Goal: Task Accomplishment & Management: Use online tool/utility

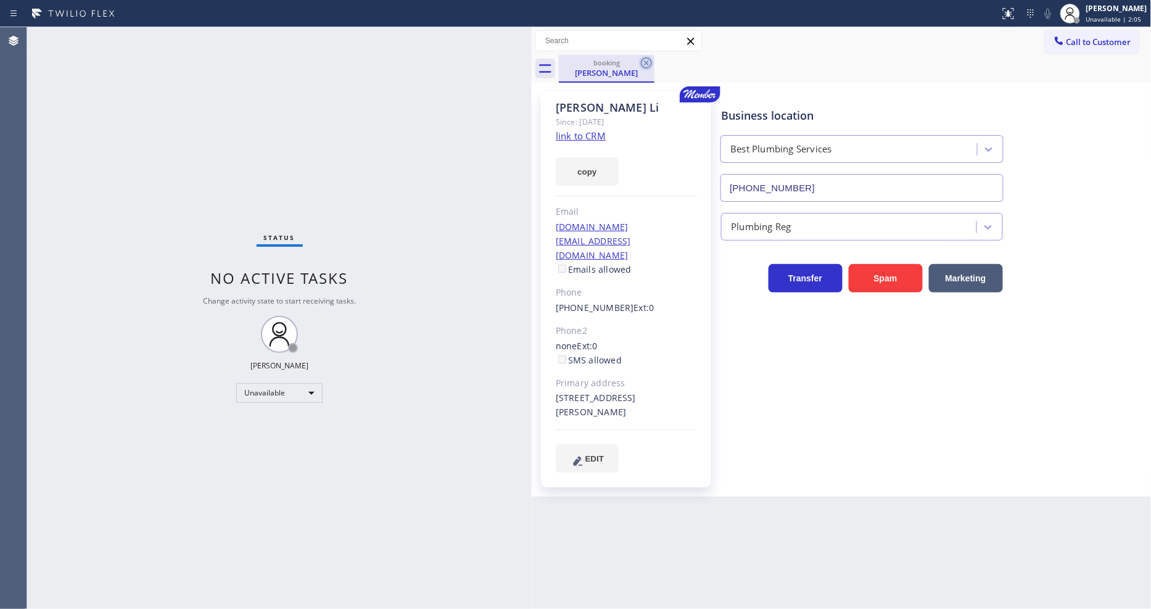
drag, startPoint x: 197, startPoint y: 105, endPoint x: 646, endPoint y: 68, distance: 450.6
click at [532, 112] on div at bounding box center [532, 318] width 0 height 582
click at [652, 64] on icon at bounding box center [653, 62] width 11 height 11
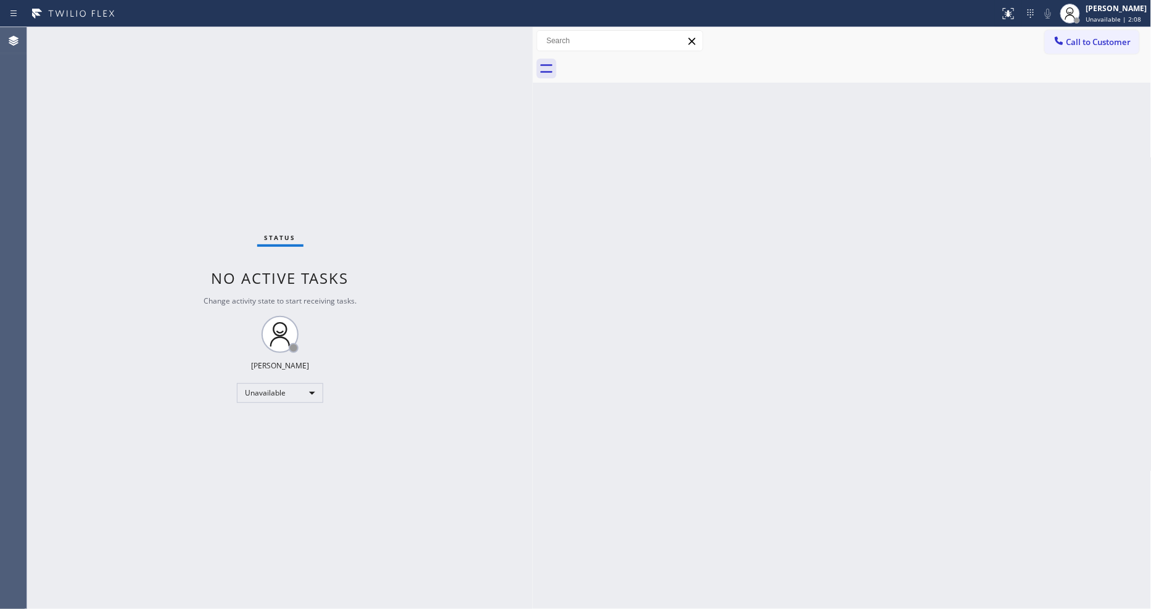
drag, startPoint x: 538, startPoint y: 109, endPoint x: 532, endPoint y: 110, distance: 6.2
click at [533, 110] on div at bounding box center [533, 318] width 0 height 582
click at [246, 390] on div "Unavailable" at bounding box center [280, 393] width 86 height 20
click at [247, 424] on li "Available" at bounding box center [279, 425] width 84 height 15
click at [473, 424] on div "Status No active tasks Change activity state to start receiving tasks. [PERSON_…" at bounding box center [280, 318] width 506 height 582
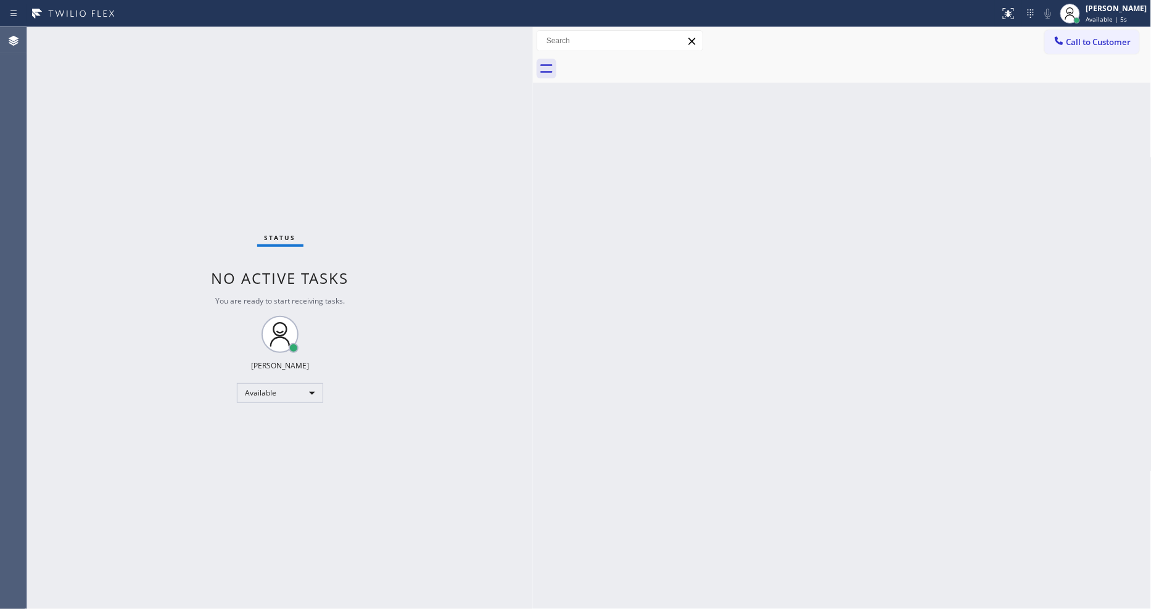
drag, startPoint x: 358, startPoint y: 548, endPoint x: 324, endPoint y: 566, distance: 38.6
click at [358, 547] on div "Status No active tasks You are ready to start receiving tasks. [PERSON_NAME] Av…" at bounding box center [280, 318] width 506 height 582
click at [940, 286] on div "Back to Dashboard Change Sender ID Customers Technicians Select a contact Outbo…" at bounding box center [842, 318] width 619 height 582
click at [466, 368] on div "Status No active tasks You are ready to start receiving tasks. [PERSON_NAME] Av…" at bounding box center [280, 318] width 506 height 582
click at [748, 387] on div "Back to Dashboard Change Sender ID Customers Technicians Select a contact Outbo…" at bounding box center [842, 318] width 619 height 582
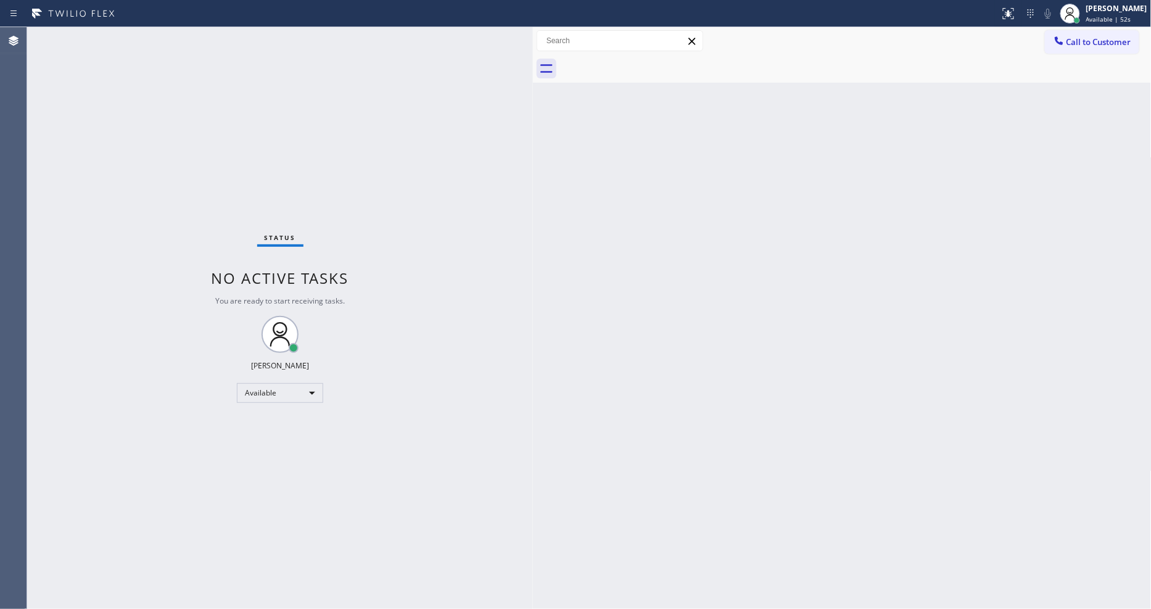
click at [864, 447] on div "Back to Dashboard Change Sender ID Customers Technicians Select a contact Outbo…" at bounding box center [842, 318] width 619 height 582
click at [795, 528] on div "Back to Dashboard Change Sender ID Customers Technicians Select a contact Outbo…" at bounding box center [842, 318] width 619 height 582
click at [857, 448] on div "Back to Dashboard Change Sender ID Customers Technicians Select a contact Outbo…" at bounding box center [842, 318] width 619 height 582
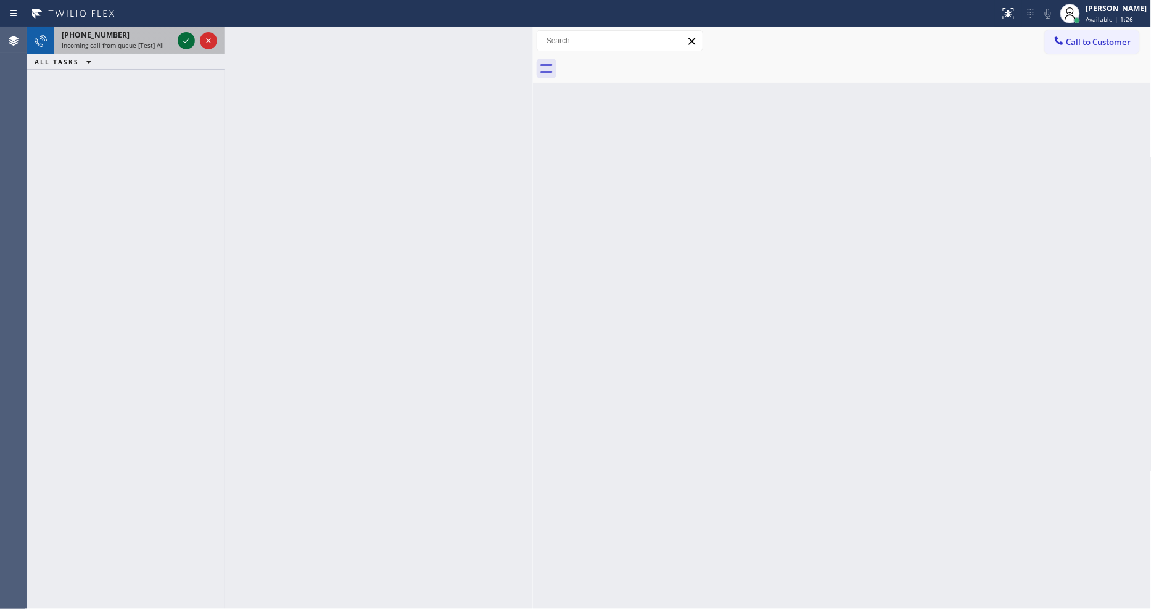
click at [186, 38] on icon at bounding box center [186, 40] width 15 height 15
click at [186, 41] on icon at bounding box center [186, 40] width 6 height 5
click at [189, 36] on icon at bounding box center [186, 40] width 15 height 15
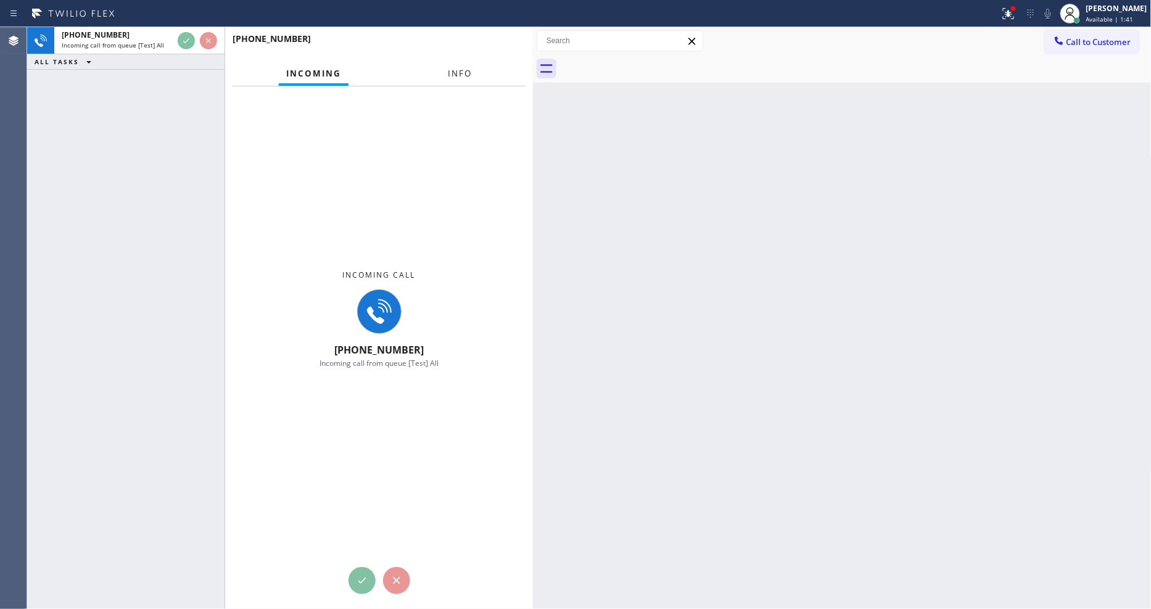
click at [461, 66] on button "Info" at bounding box center [459, 74] width 39 height 24
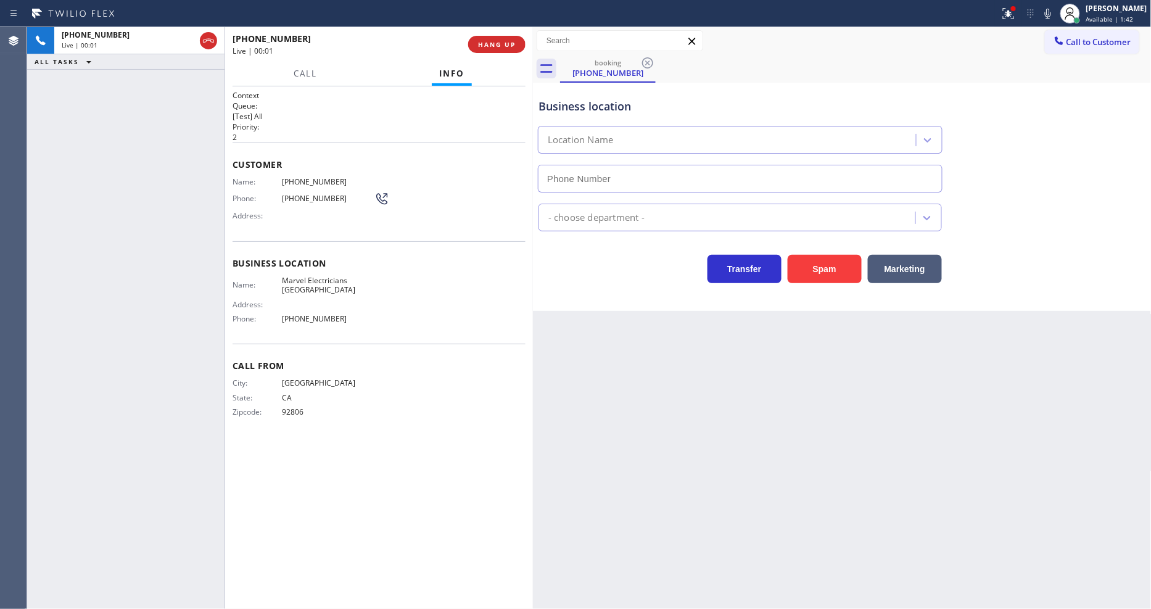
type input "[PHONE_NUMBER]"
click at [498, 49] on button "HANG UP" at bounding box center [496, 44] width 57 height 17
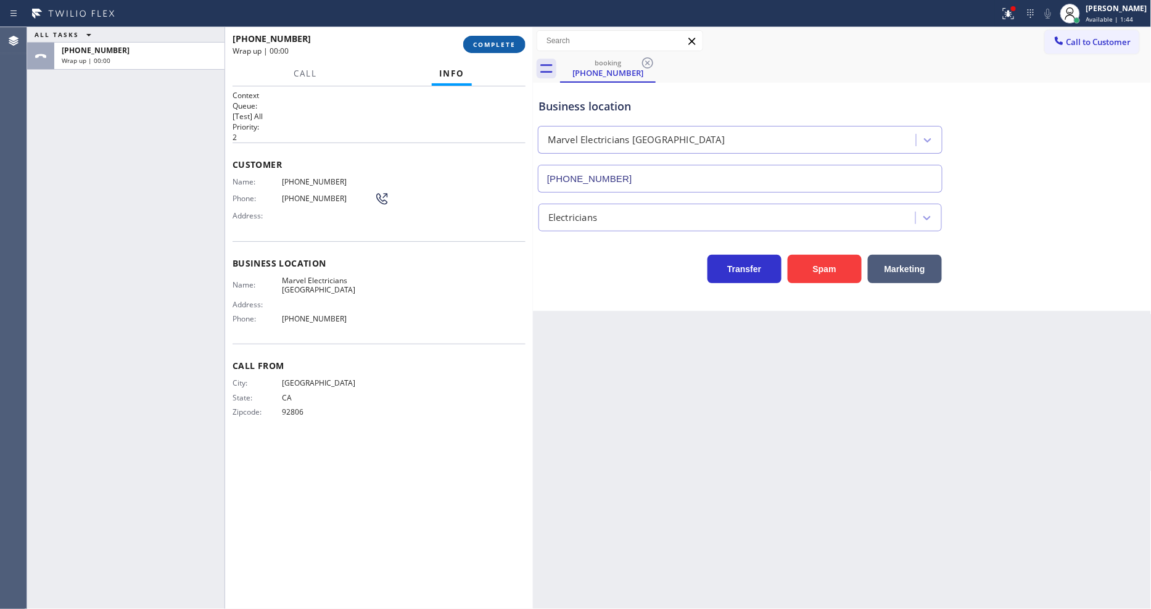
click at [498, 49] on button "COMPLETE" at bounding box center [494, 44] width 62 height 17
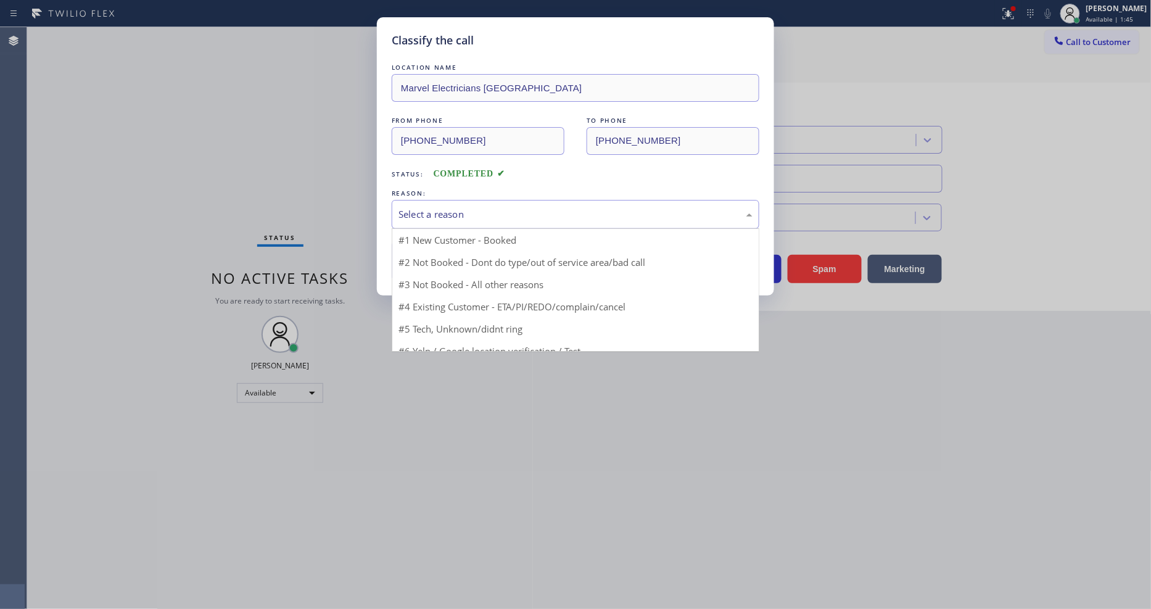
click at [439, 207] on div "Select a reason" at bounding box center [576, 214] width 354 height 14
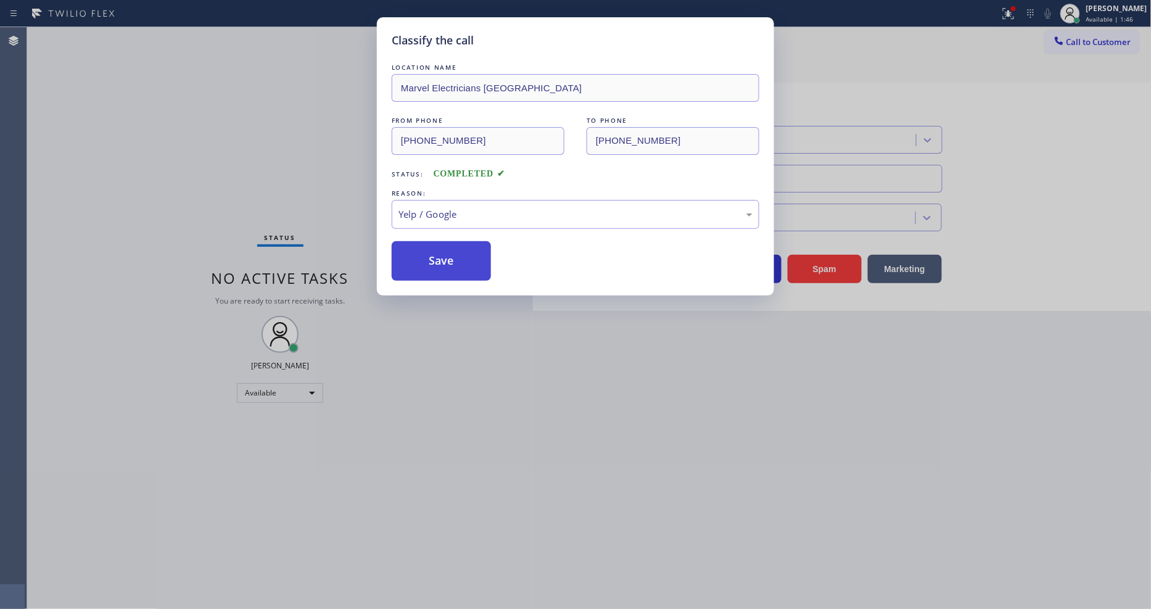
click at [424, 249] on button "Save" at bounding box center [441, 260] width 99 height 39
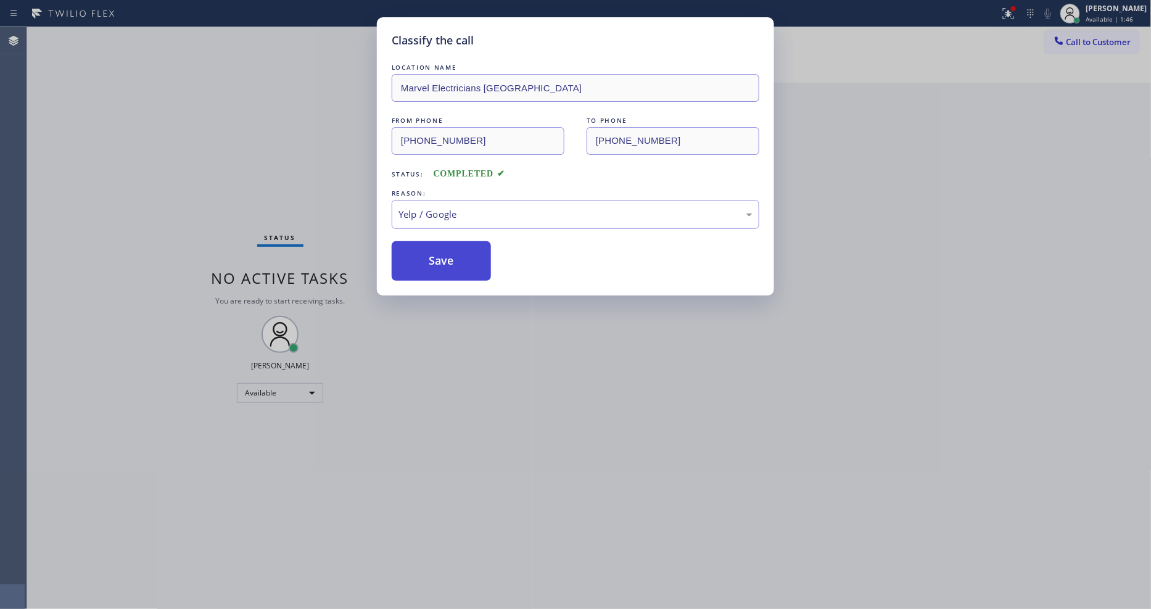
click at [424, 249] on button "Save" at bounding box center [441, 260] width 99 height 39
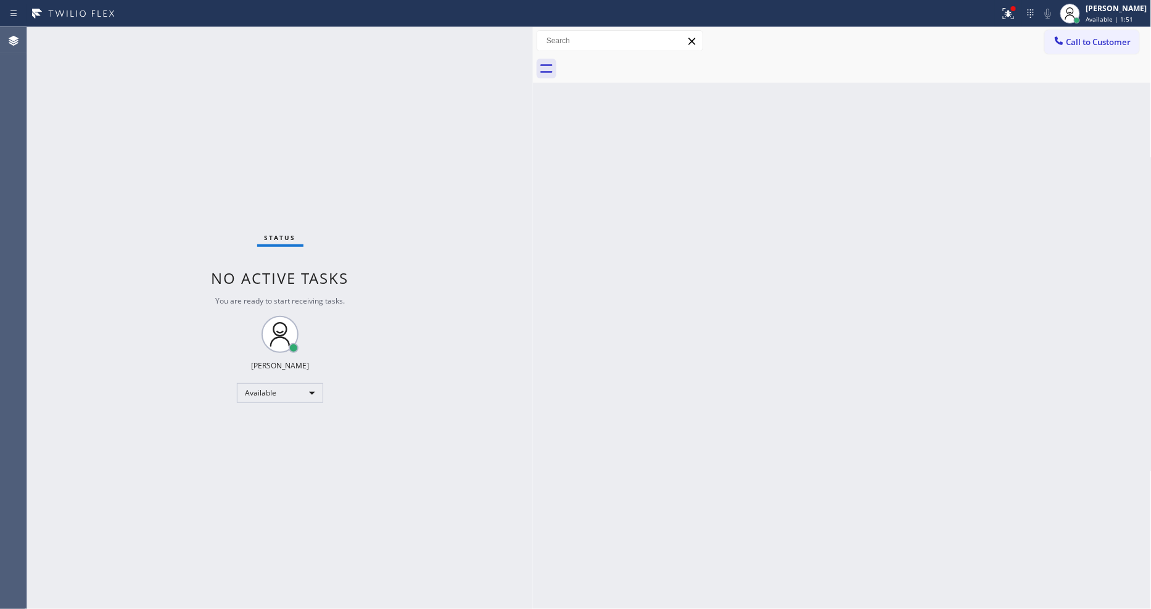
drag, startPoint x: 980, startPoint y: 274, endPoint x: 739, endPoint y: 431, distance: 287.1
click at [980, 274] on div "Back to Dashboard Change Sender ID Customers Technicians Select a contact Outbo…" at bounding box center [842, 318] width 619 height 582
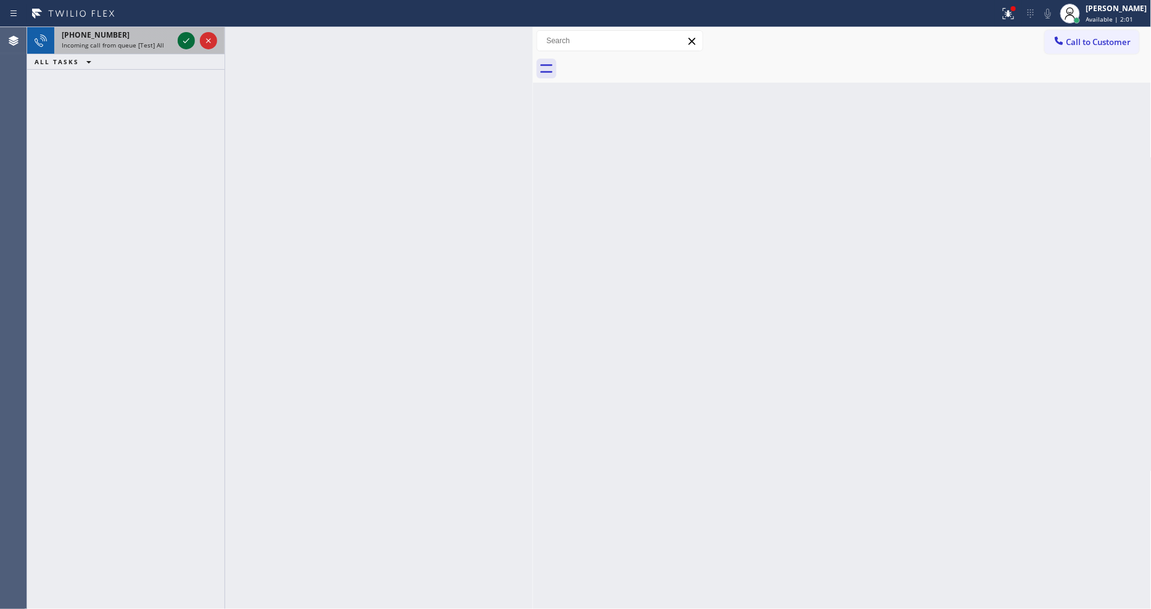
click at [186, 39] on icon at bounding box center [186, 40] width 15 height 15
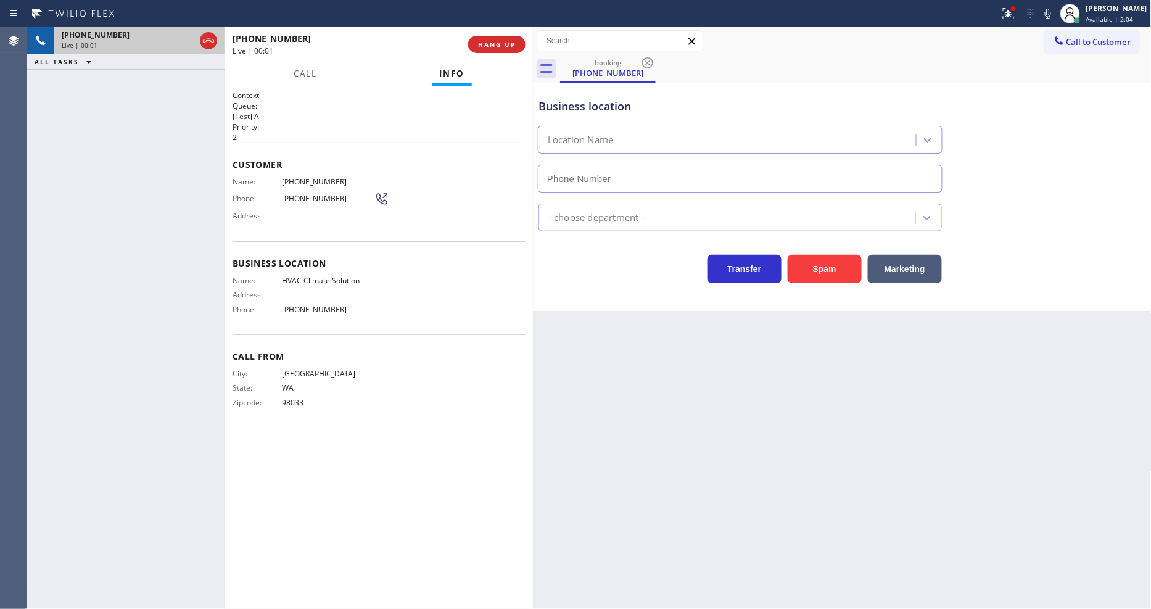
type input "[PHONE_NUMBER]"
click at [489, 36] on button "HANG UP" at bounding box center [496, 44] width 57 height 17
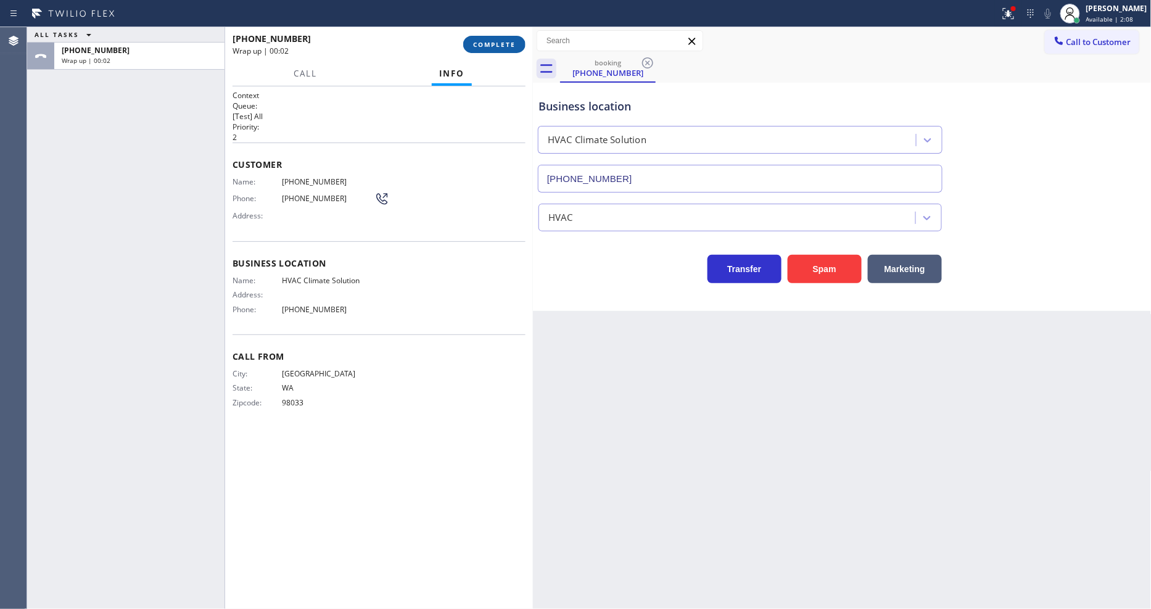
click at [495, 42] on span "COMPLETE" at bounding box center [494, 44] width 43 height 9
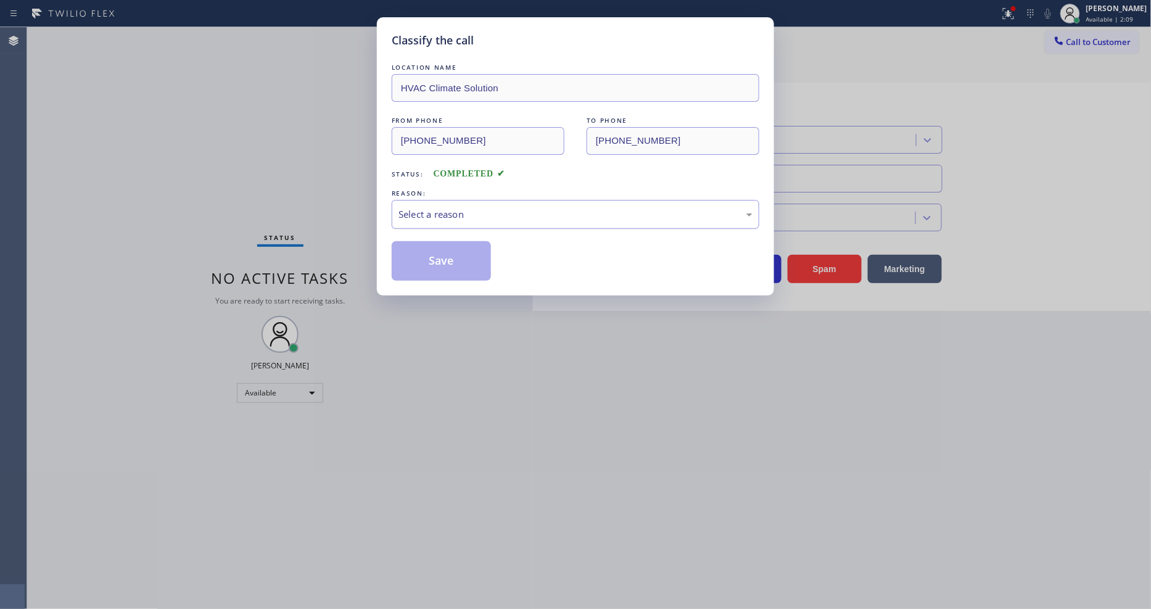
click at [434, 215] on div "Select a reason" at bounding box center [576, 214] width 354 height 14
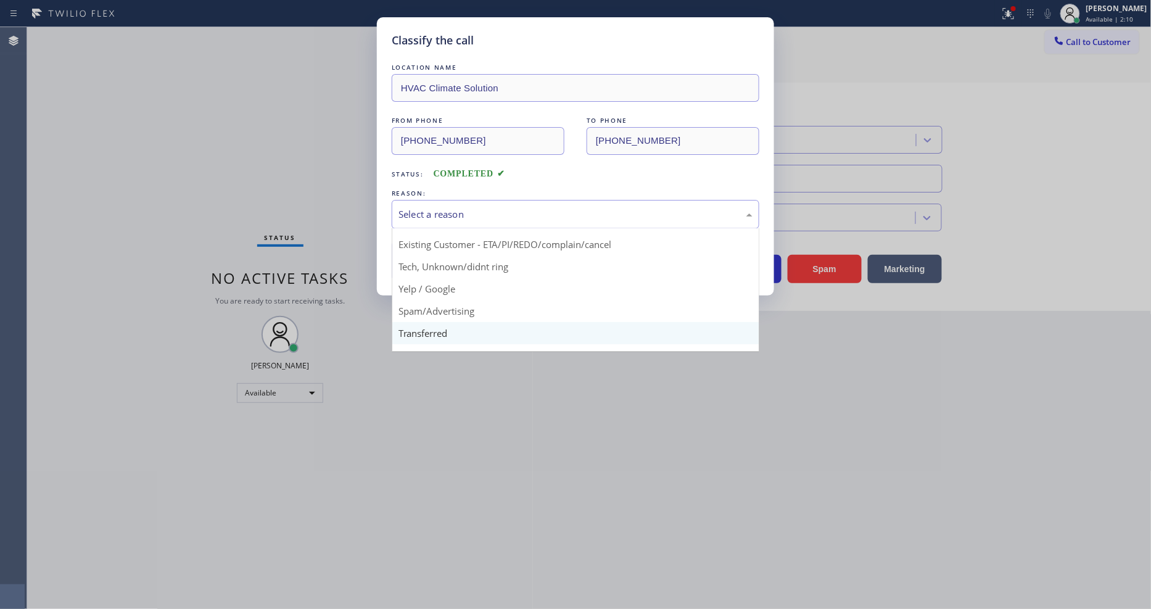
scroll to position [77, 0]
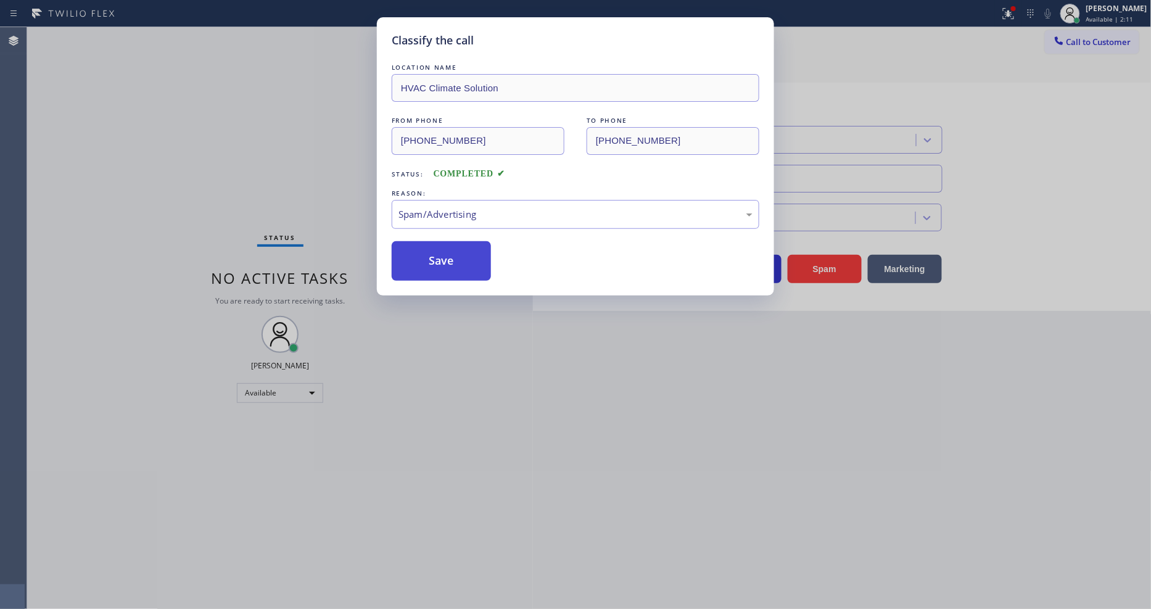
click at [434, 253] on button "Save" at bounding box center [441, 260] width 99 height 39
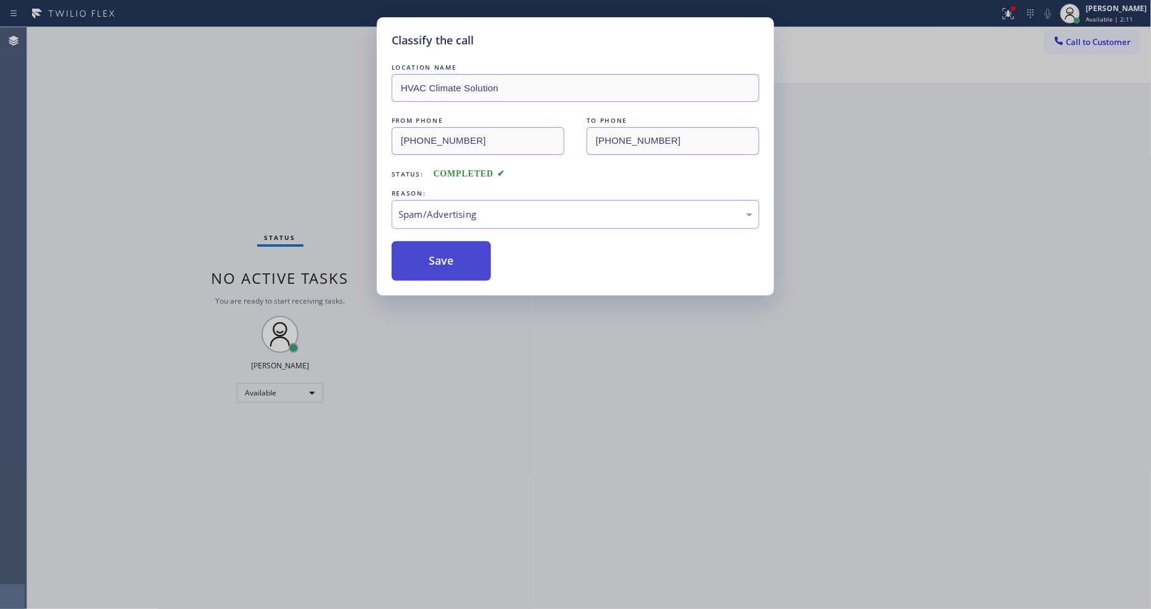
click at [434, 253] on button "Save" at bounding box center [441, 260] width 99 height 39
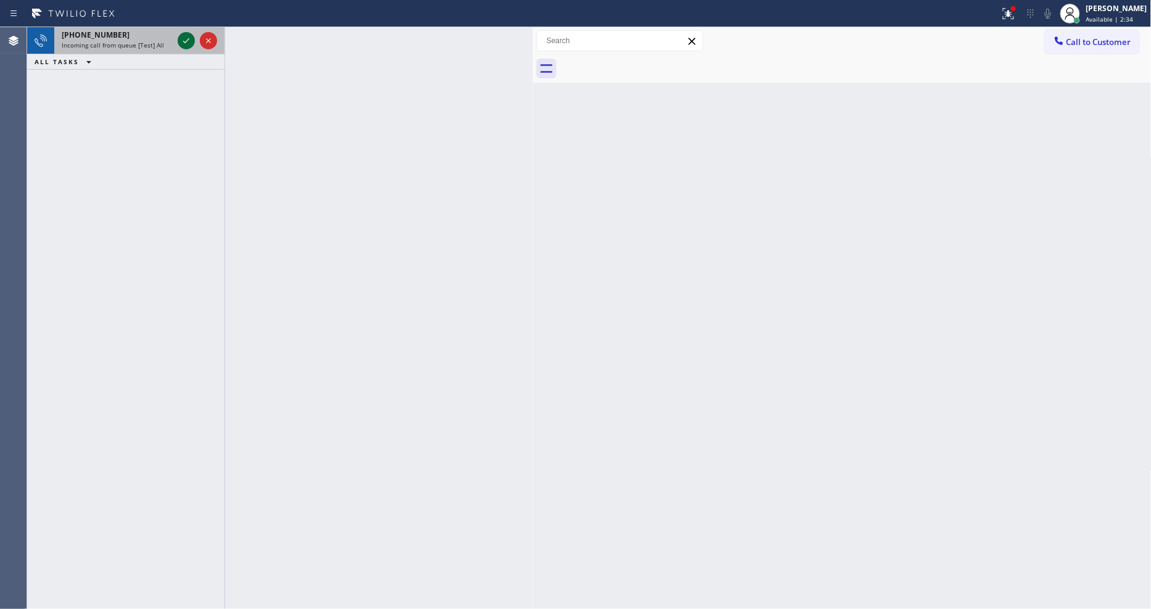
click at [186, 35] on icon at bounding box center [186, 40] width 15 height 15
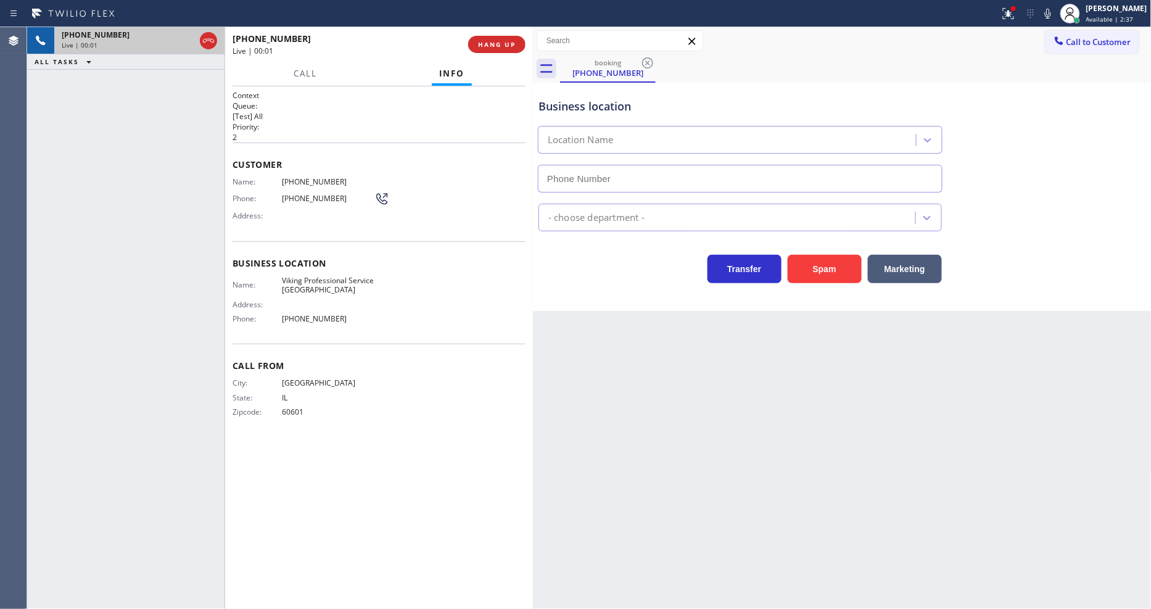
type input "[PHONE_NUMBER]"
click at [1016, 15] on icon at bounding box center [1008, 13] width 15 height 15
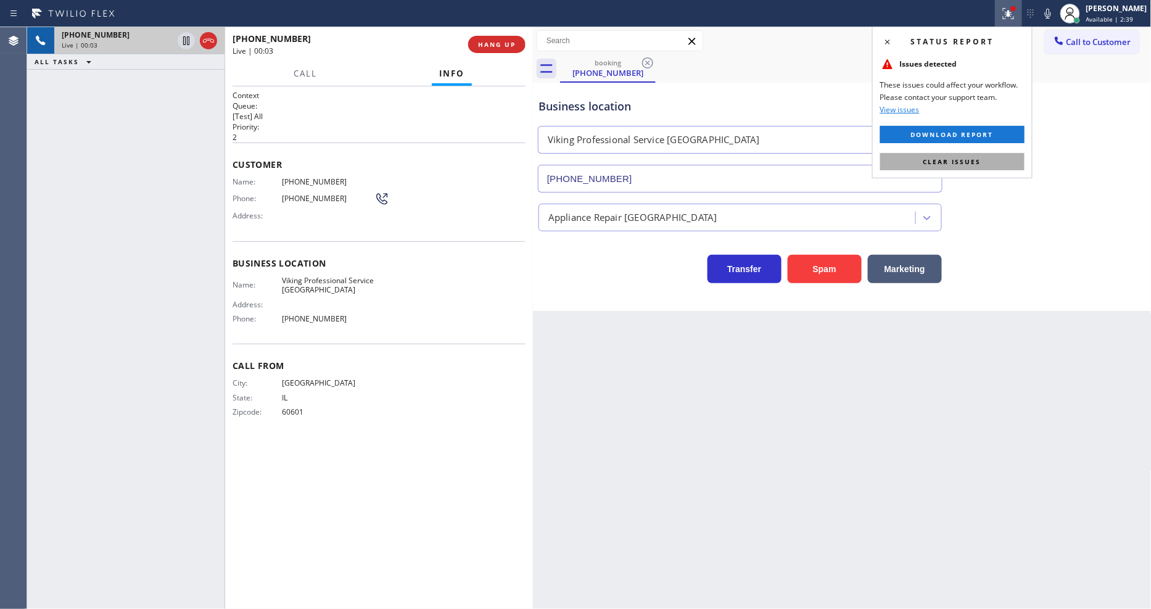
click at [996, 163] on button "Clear issues" at bounding box center [952, 161] width 144 height 17
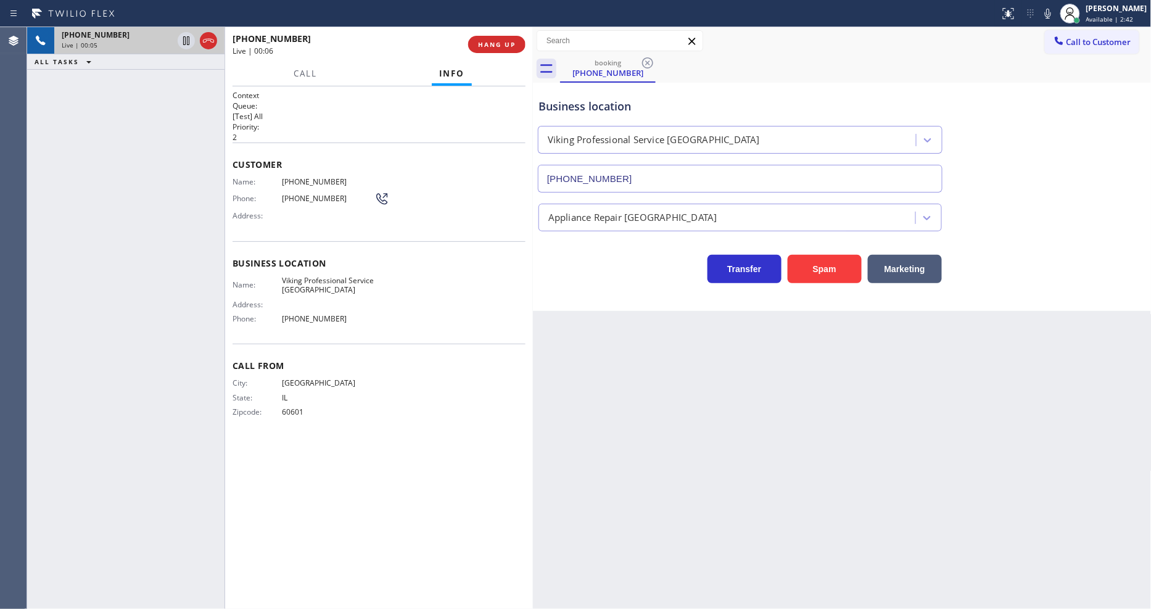
click at [326, 276] on span "Viking Professional Service [GEOGRAPHIC_DATA]" at bounding box center [328, 285] width 93 height 19
copy span "Viking Professional Service [GEOGRAPHIC_DATA]"
click at [364, 291] on div "Name: Viking Professional Service [GEOGRAPHIC_DATA] Address: Phone: [PHONE_NUMB…" at bounding box center [304, 302] width 142 height 53
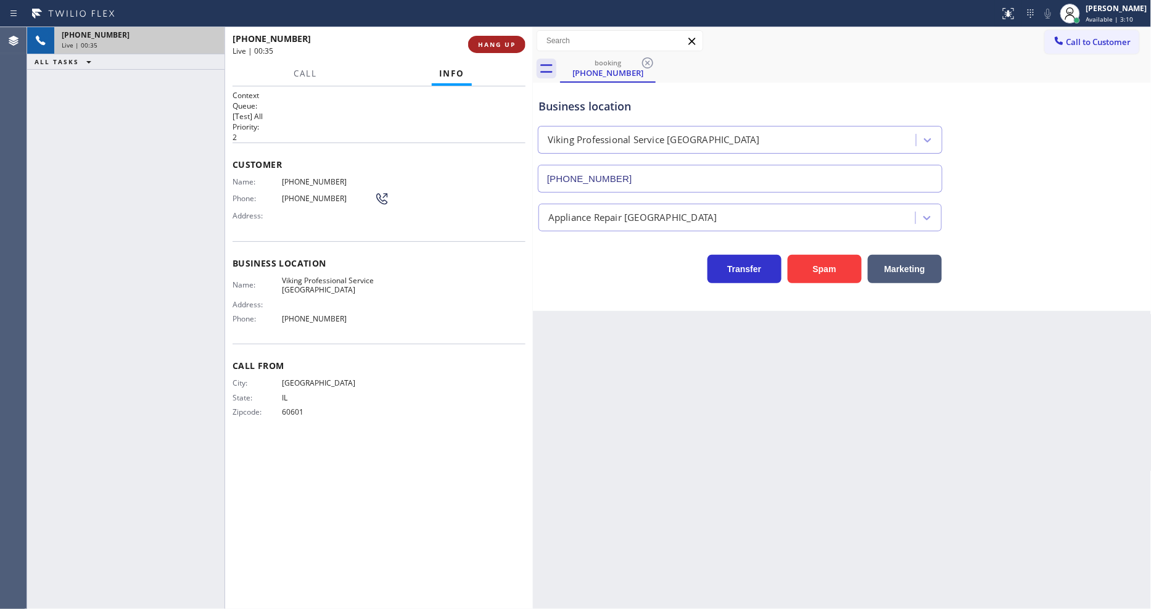
click at [513, 43] on span "HANG UP" at bounding box center [497, 44] width 38 height 9
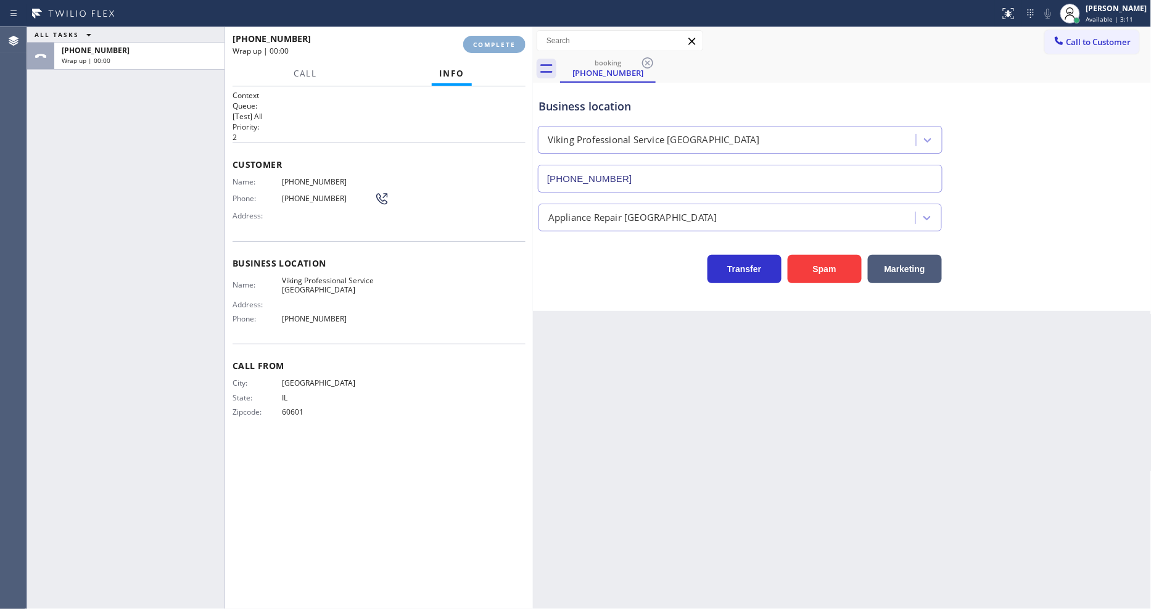
click at [510, 43] on span "COMPLETE" at bounding box center [494, 44] width 43 height 9
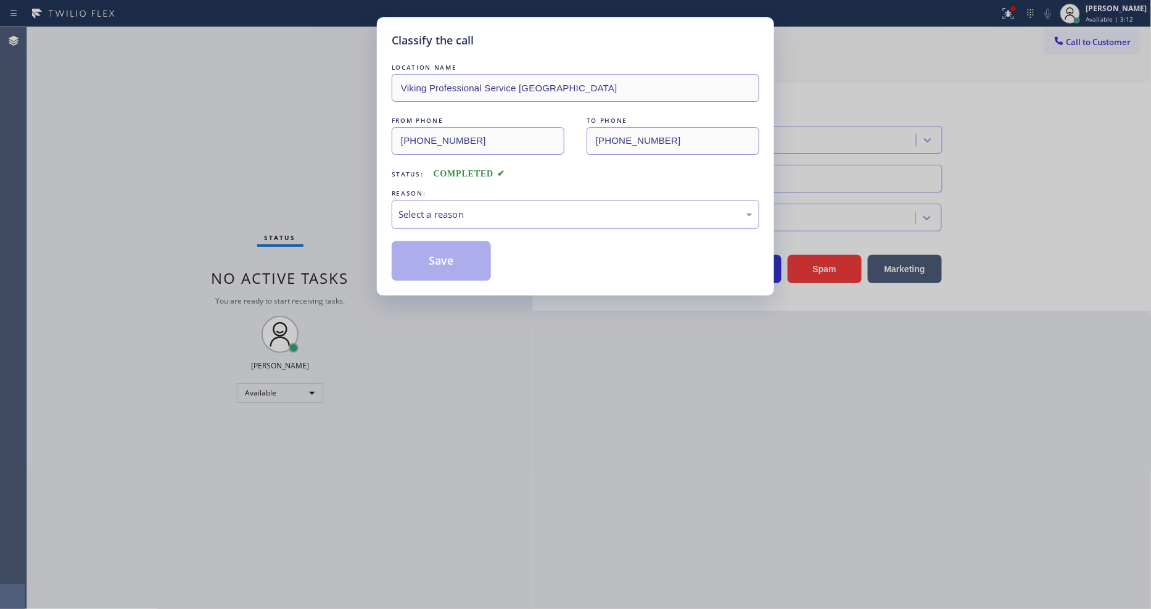
click at [455, 207] on div "Select a reason" at bounding box center [576, 214] width 354 height 14
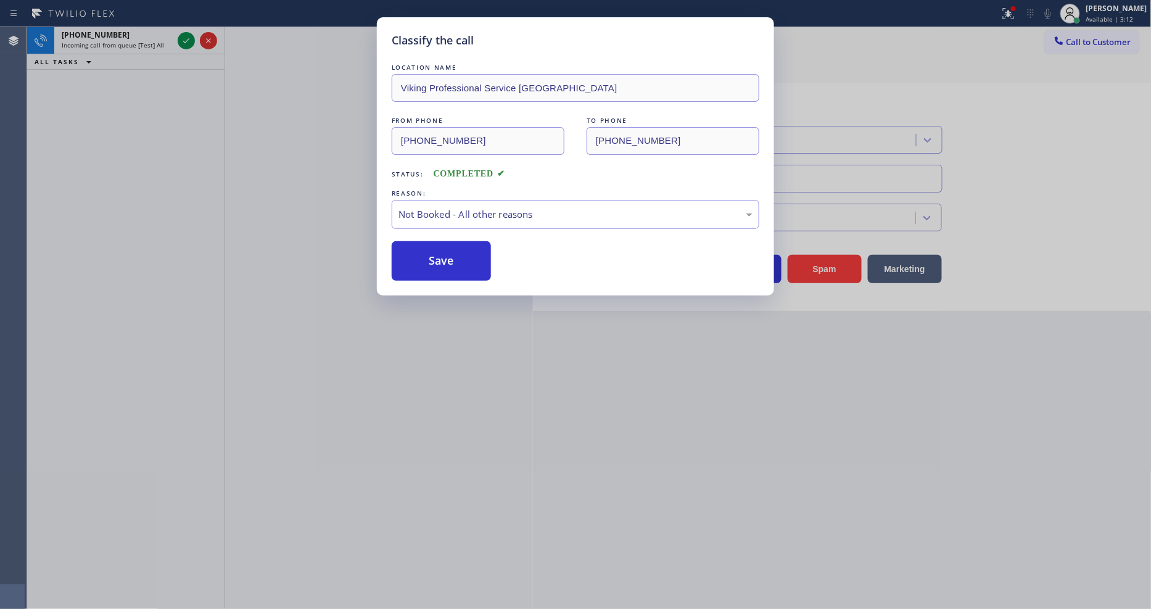
click at [431, 257] on button "Save" at bounding box center [441, 260] width 99 height 39
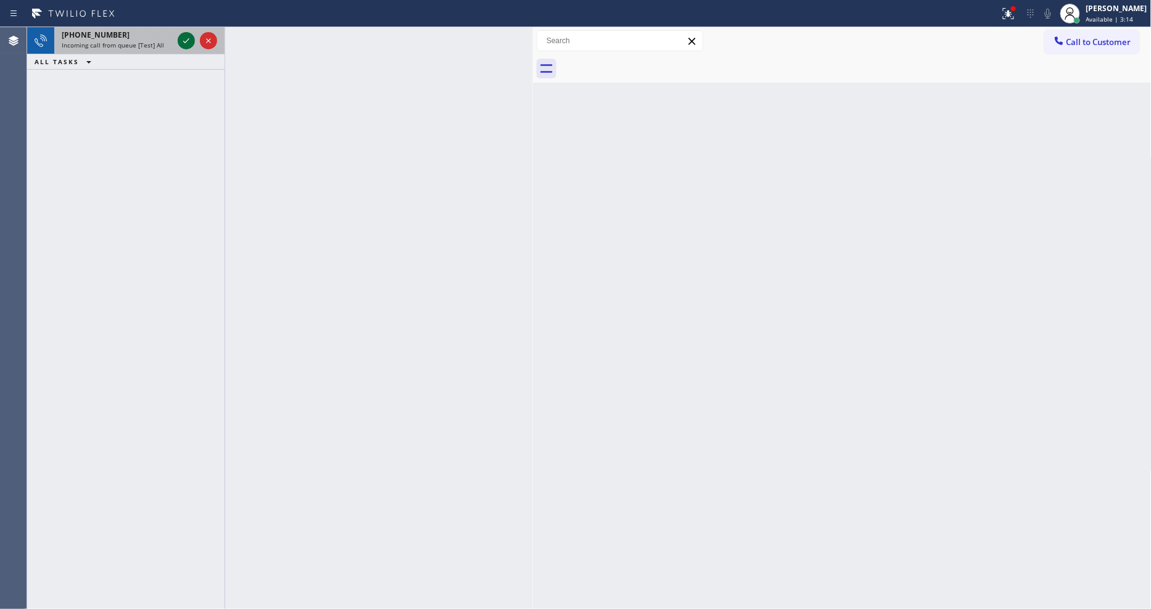
click at [184, 40] on icon at bounding box center [186, 40] width 15 height 15
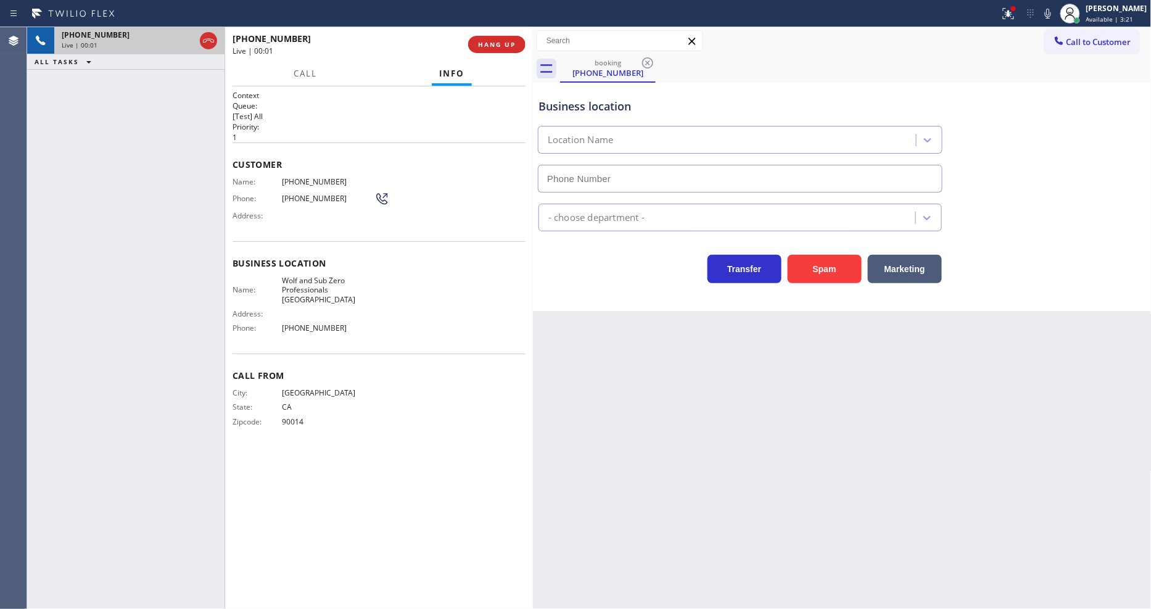
type input "[PHONE_NUMBER]"
click at [500, 41] on span "HANG UP" at bounding box center [497, 44] width 38 height 9
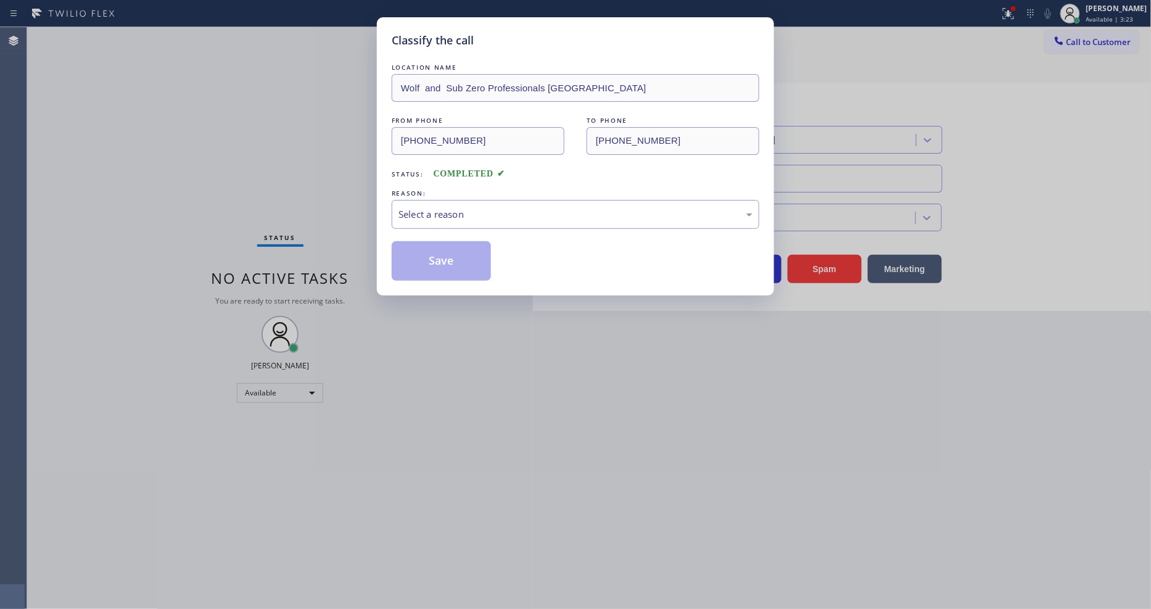
click at [488, 200] on div "Select a reason" at bounding box center [576, 214] width 368 height 29
click at [432, 258] on button "Save" at bounding box center [441, 260] width 99 height 39
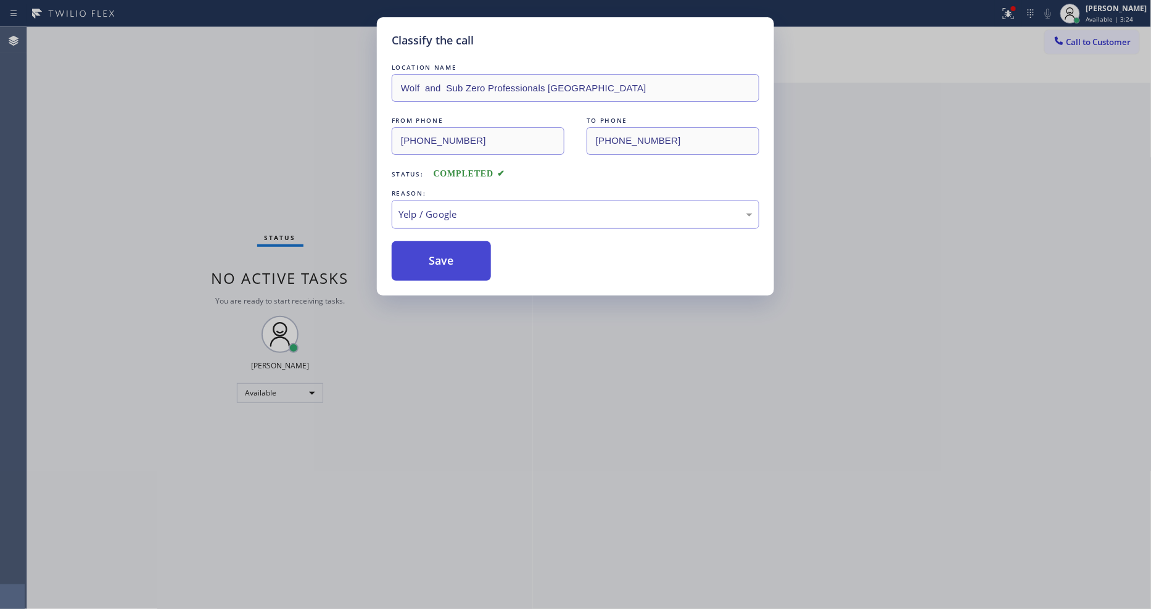
click at [432, 258] on button "Save" at bounding box center [441, 260] width 99 height 39
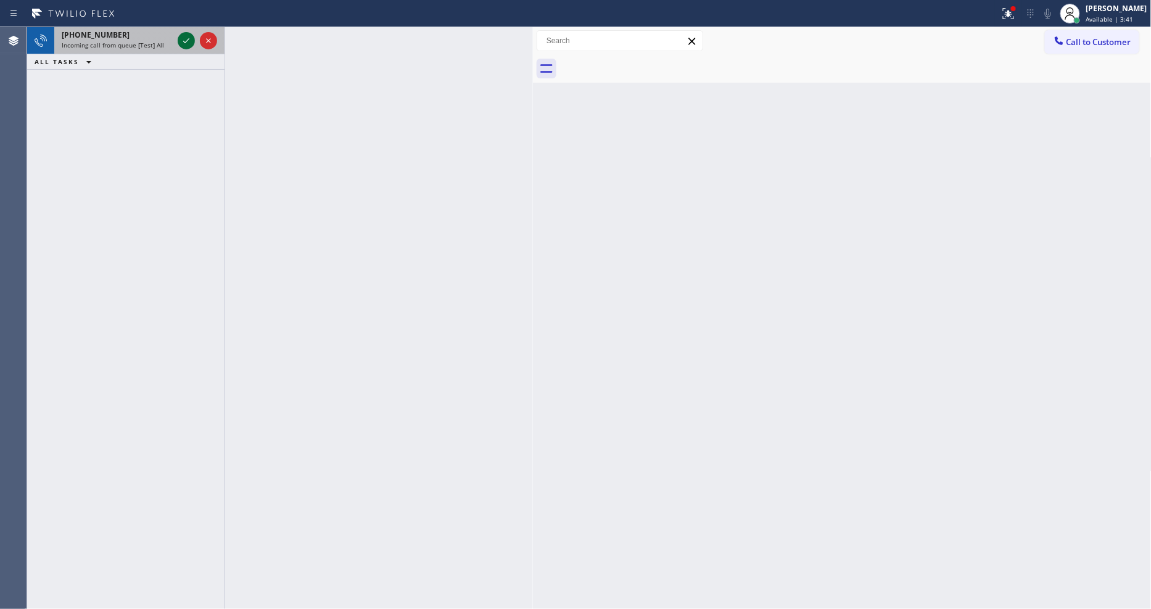
click at [183, 33] on icon at bounding box center [186, 40] width 15 height 15
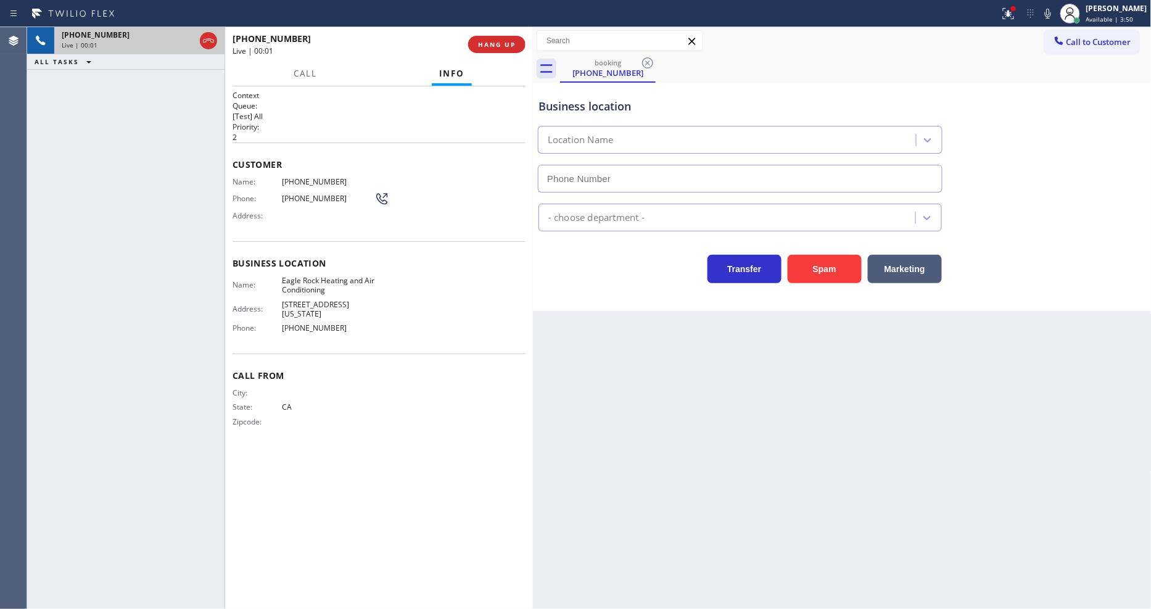
type input "[PHONE_NUMBER]"
click at [1016, 16] on icon at bounding box center [1008, 13] width 15 height 15
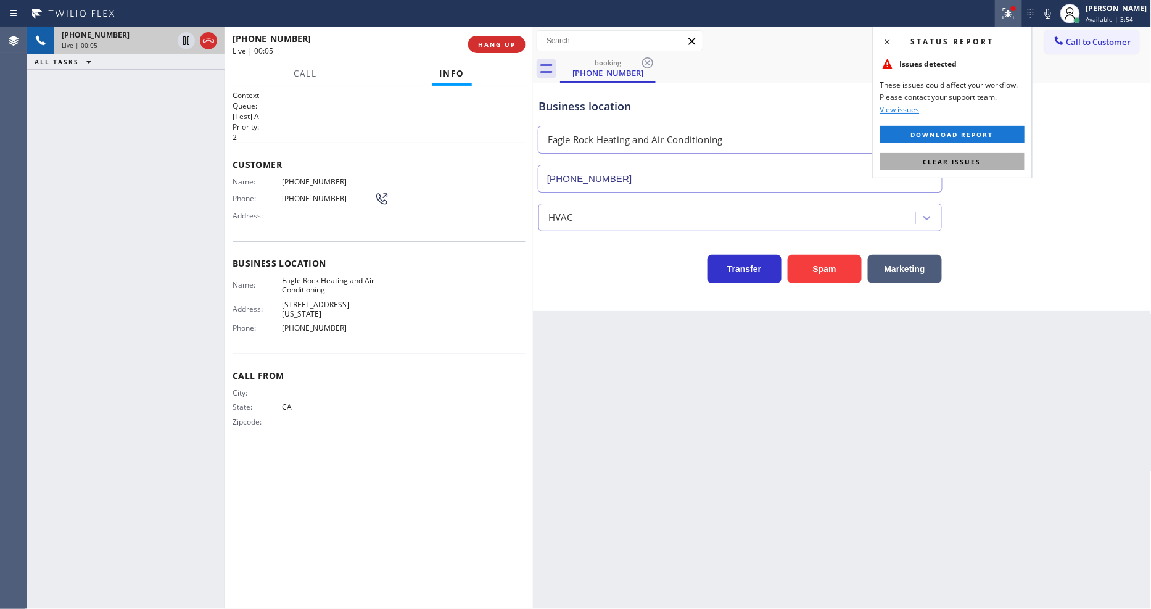
click at [1006, 158] on button "Clear issues" at bounding box center [952, 161] width 144 height 17
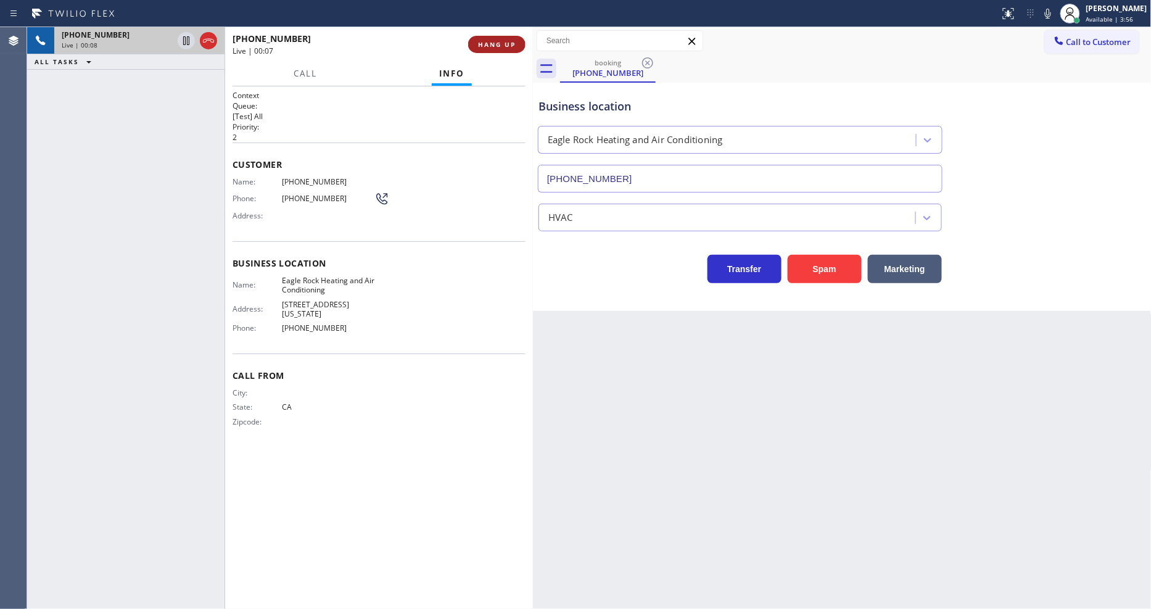
click at [496, 43] on span "HANG UP" at bounding box center [497, 44] width 38 height 9
click at [496, 43] on span "COMPLETE" at bounding box center [494, 44] width 43 height 9
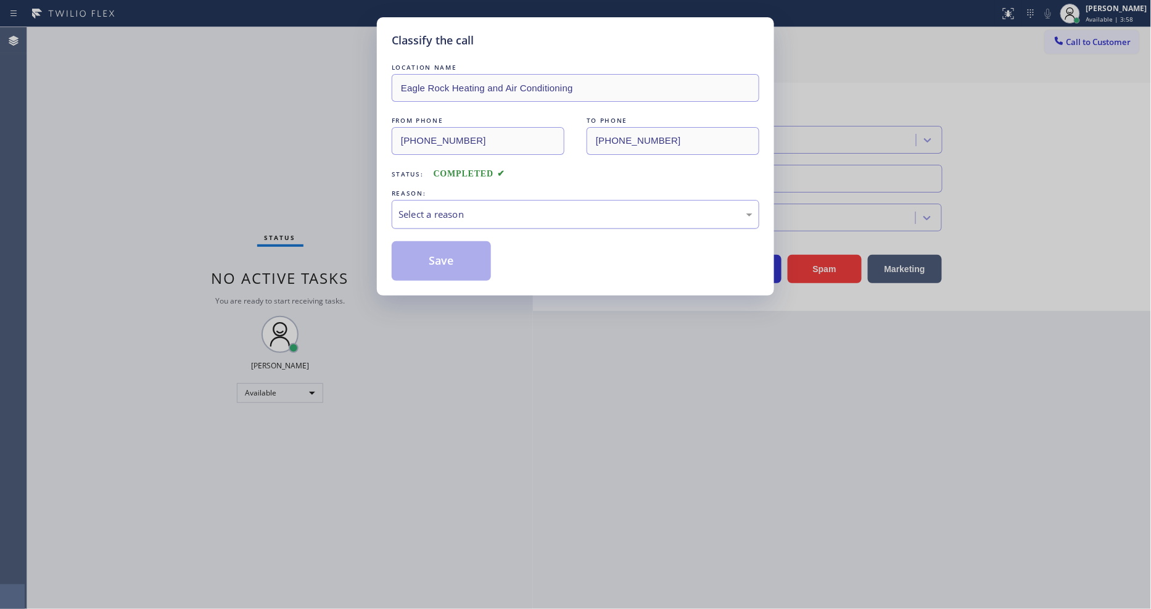
click at [429, 211] on div "Select a reason" at bounding box center [576, 214] width 354 height 14
click at [439, 264] on button "Save" at bounding box center [441, 260] width 99 height 39
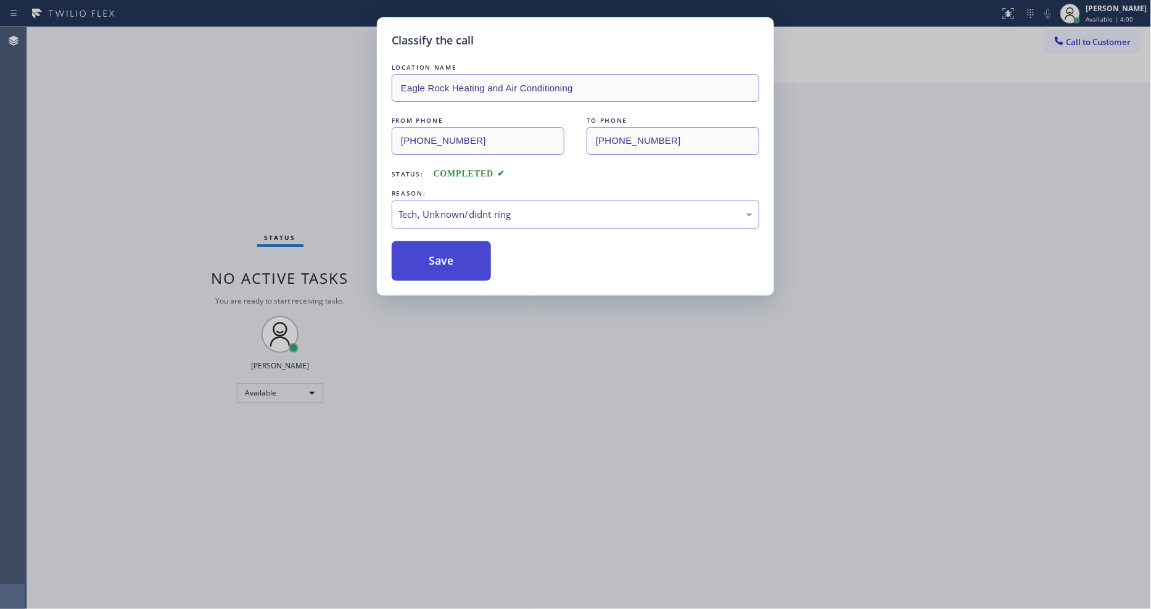
click at [439, 264] on button "Save" at bounding box center [441, 260] width 99 height 39
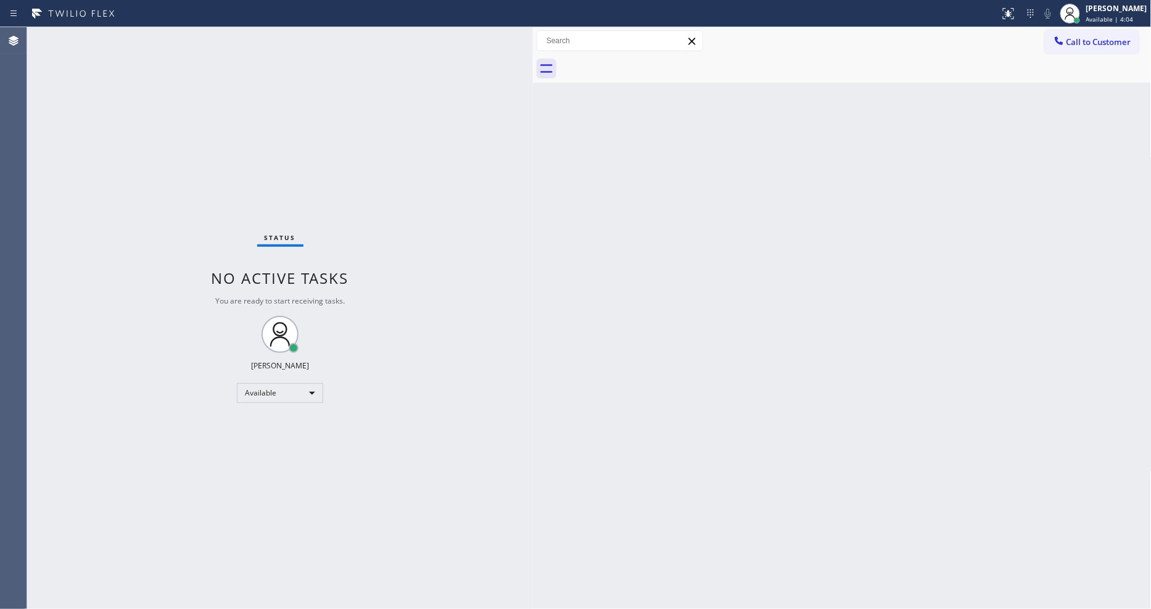
click at [1020, 447] on div "Back to Dashboard Change Sender ID Customers Technicians Select a contact Outbo…" at bounding box center [842, 318] width 619 height 582
drag, startPoint x: 1021, startPoint y: 390, endPoint x: 637, endPoint y: 518, distance: 405.0
click at [1019, 390] on div "Back to Dashboard Change Sender ID Customers Technicians Select a contact Outbo…" at bounding box center [842, 318] width 619 height 582
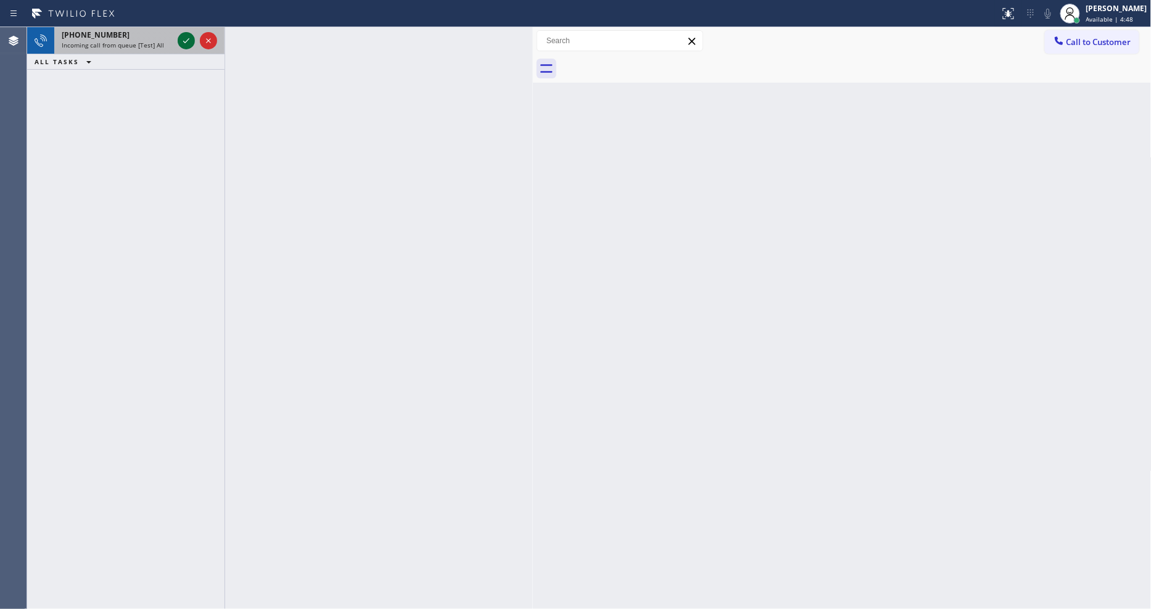
click at [191, 38] on icon at bounding box center [186, 40] width 15 height 15
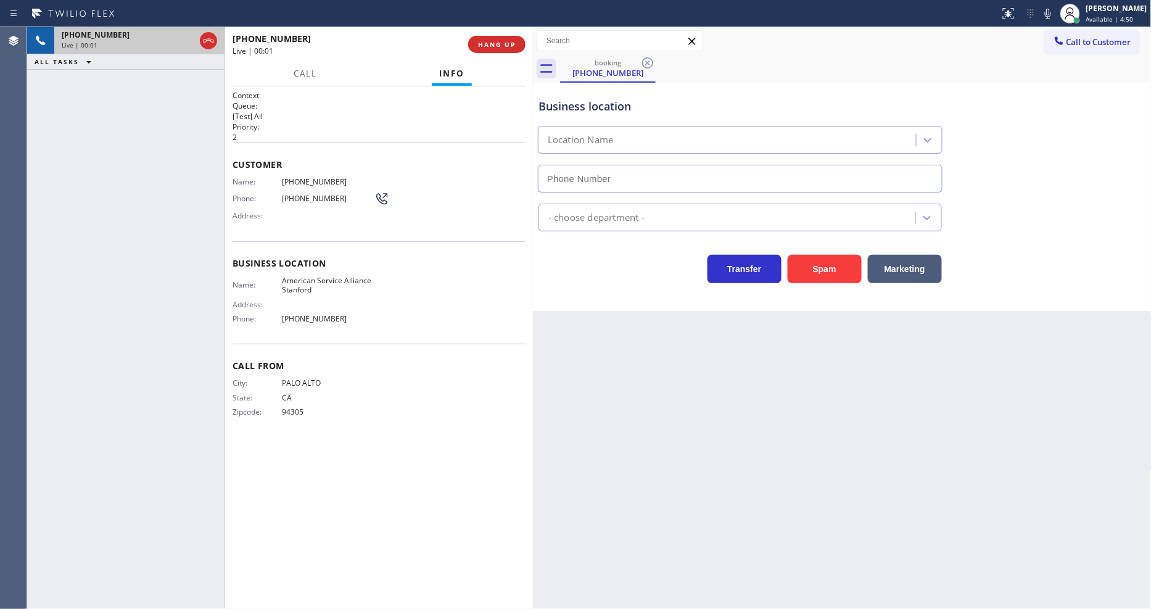
type input "[PHONE_NUMBER]"
click at [505, 38] on button "HANG UP" at bounding box center [496, 44] width 57 height 17
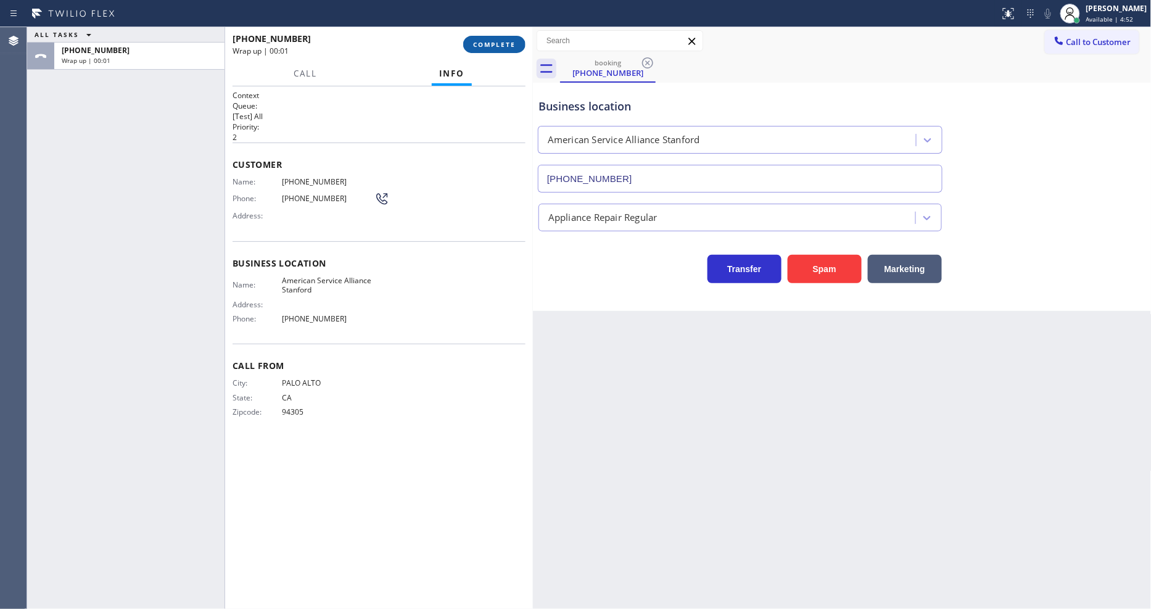
click at [505, 38] on button "COMPLETE" at bounding box center [494, 44] width 62 height 17
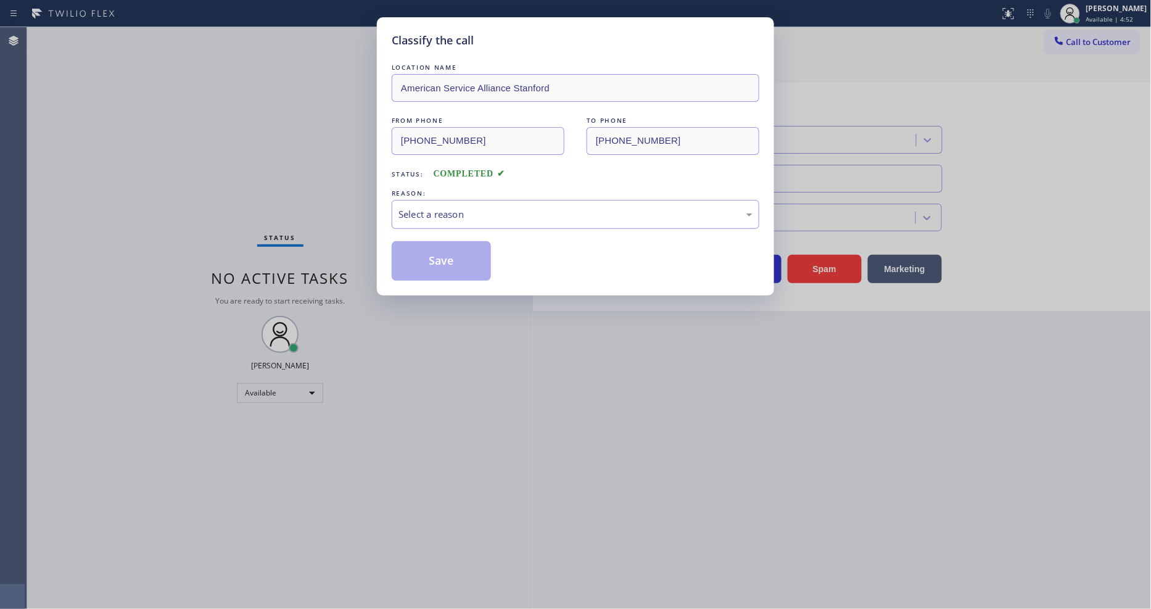
click at [417, 207] on div "Select a reason" at bounding box center [576, 214] width 354 height 14
click at [431, 262] on button "Save" at bounding box center [441, 260] width 99 height 39
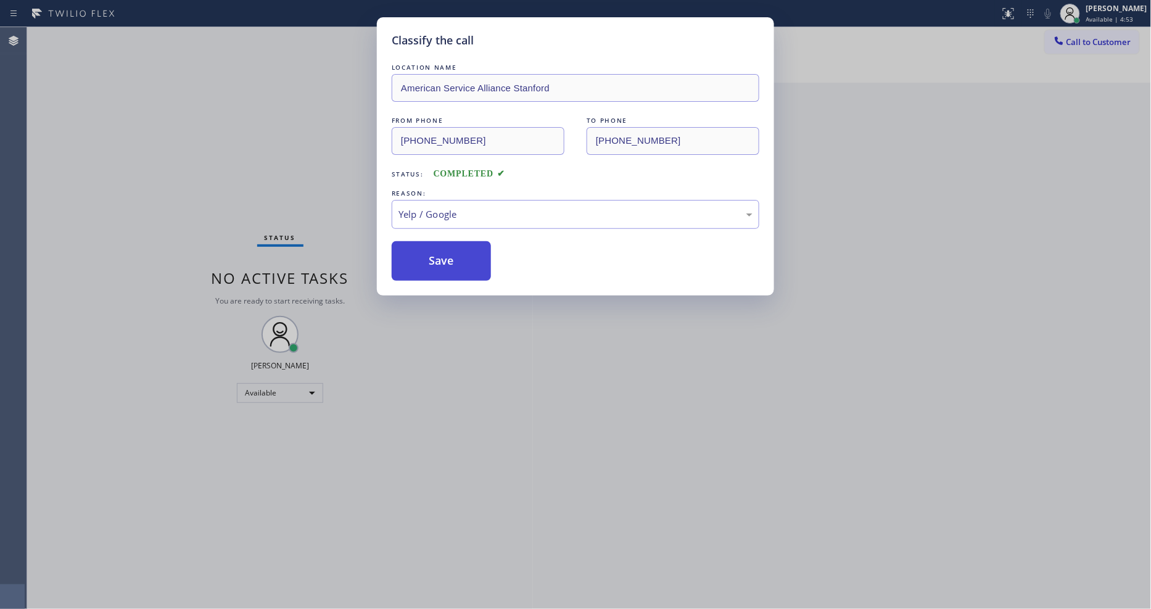
click at [431, 262] on button "Save" at bounding box center [441, 260] width 99 height 39
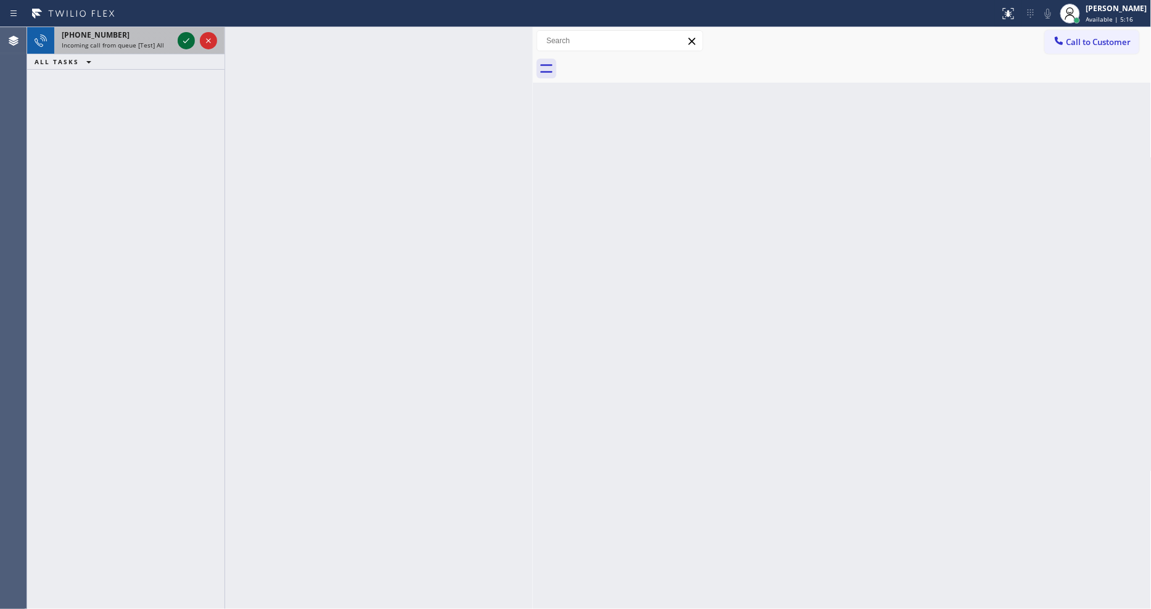
click at [187, 37] on icon at bounding box center [186, 40] width 15 height 15
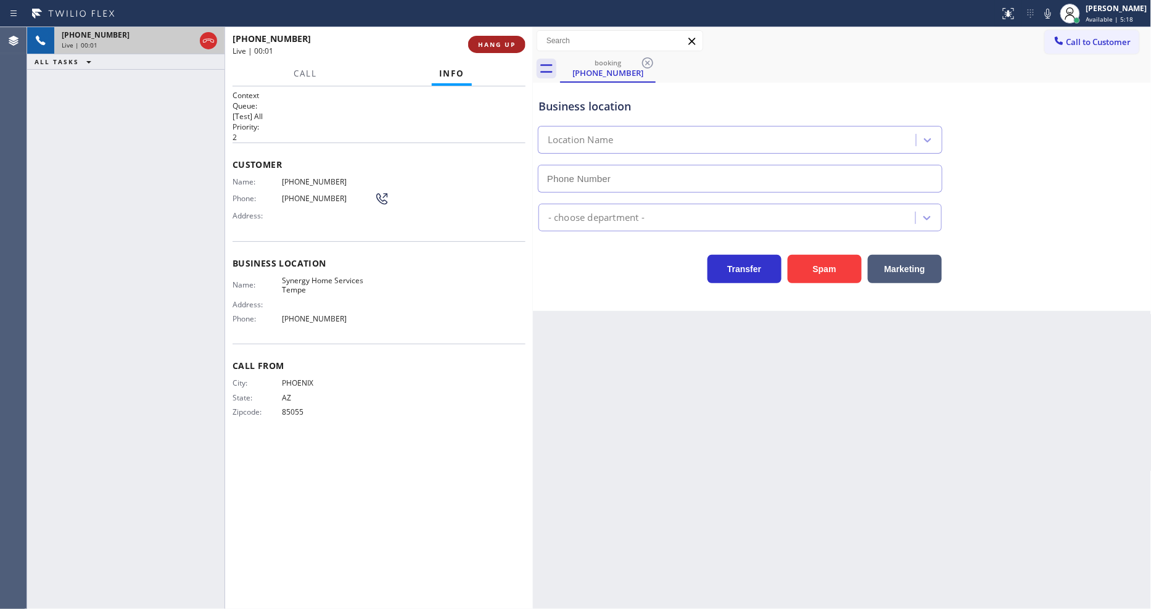
type input "[PHONE_NUMBER]"
click at [490, 47] on span "HANG UP" at bounding box center [497, 44] width 38 height 9
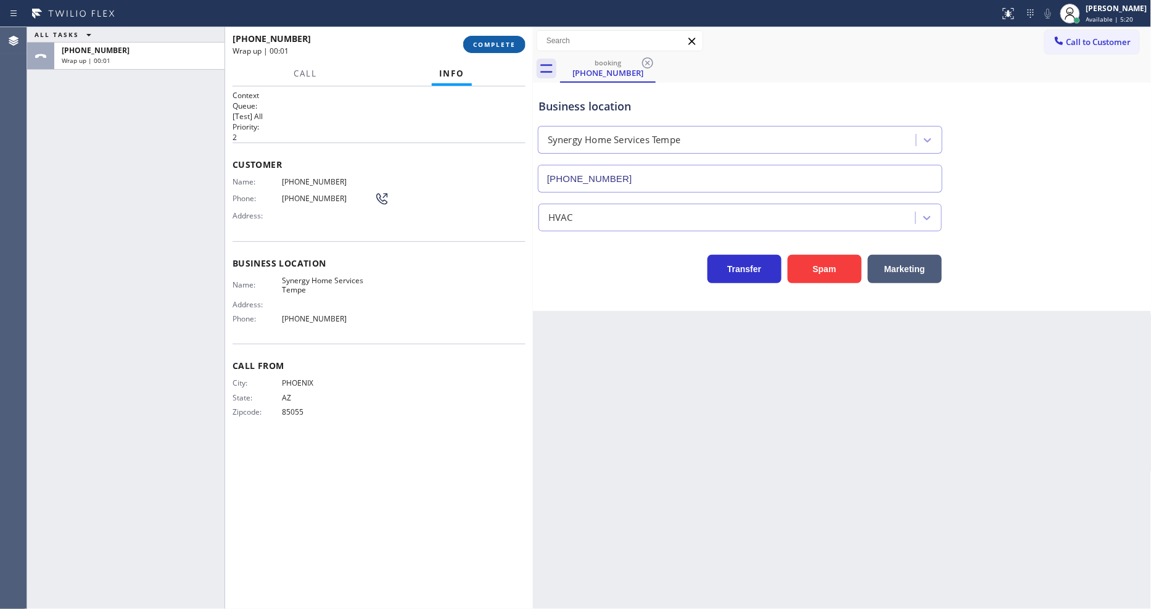
click at [490, 47] on span "COMPLETE" at bounding box center [494, 44] width 43 height 9
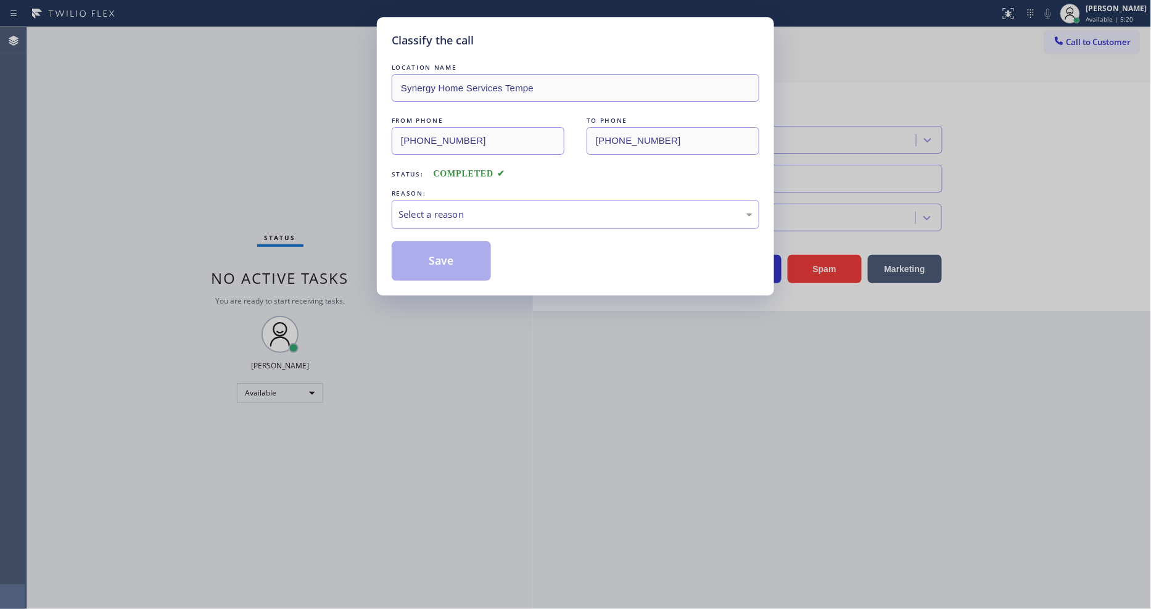
click at [490, 207] on div "Select a reason" at bounding box center [576, 214] width 354 height 14
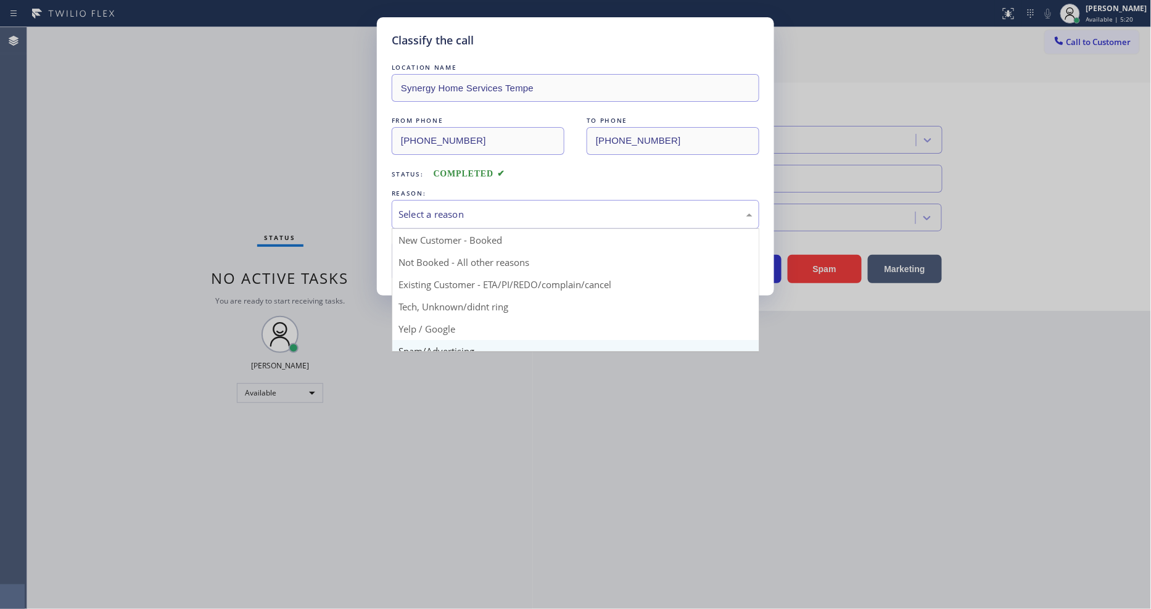
scroll to position [77, 0]
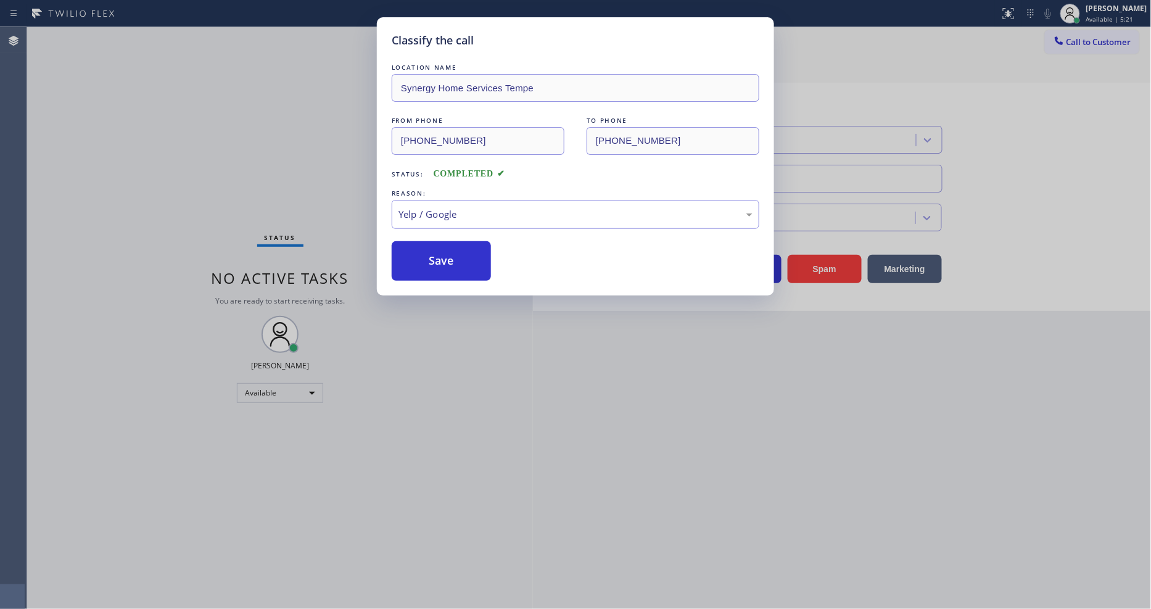
click at [428, 253] on button "Save" at bounding box center [441, 260] width 99 height 39
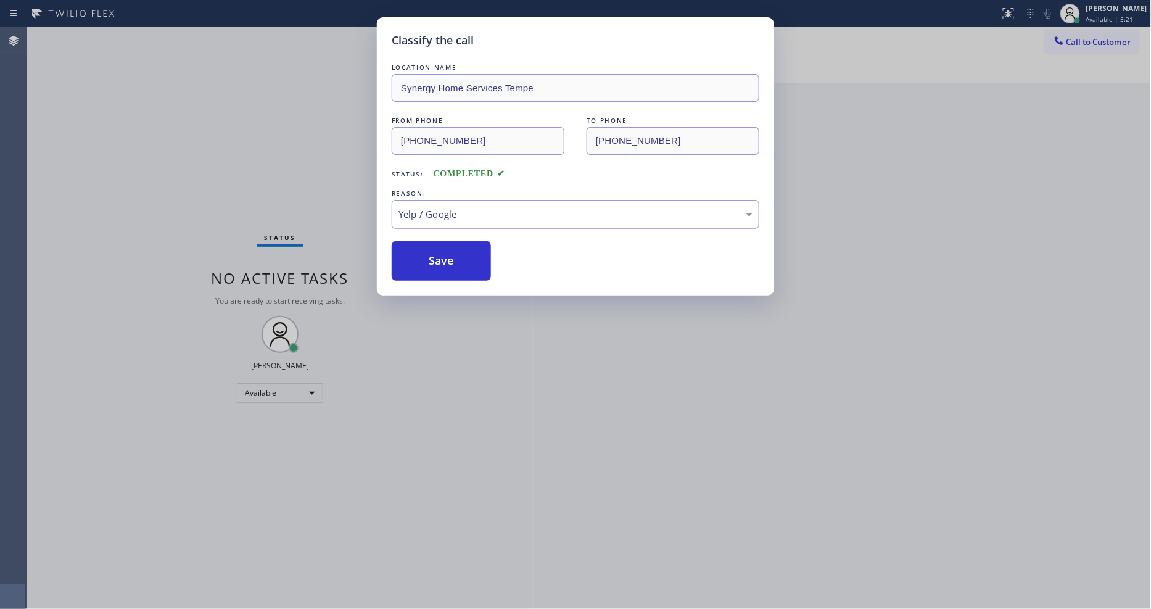
click at [428, 253] on button "Save" at bounding box center [441, 260] width 99 height 39
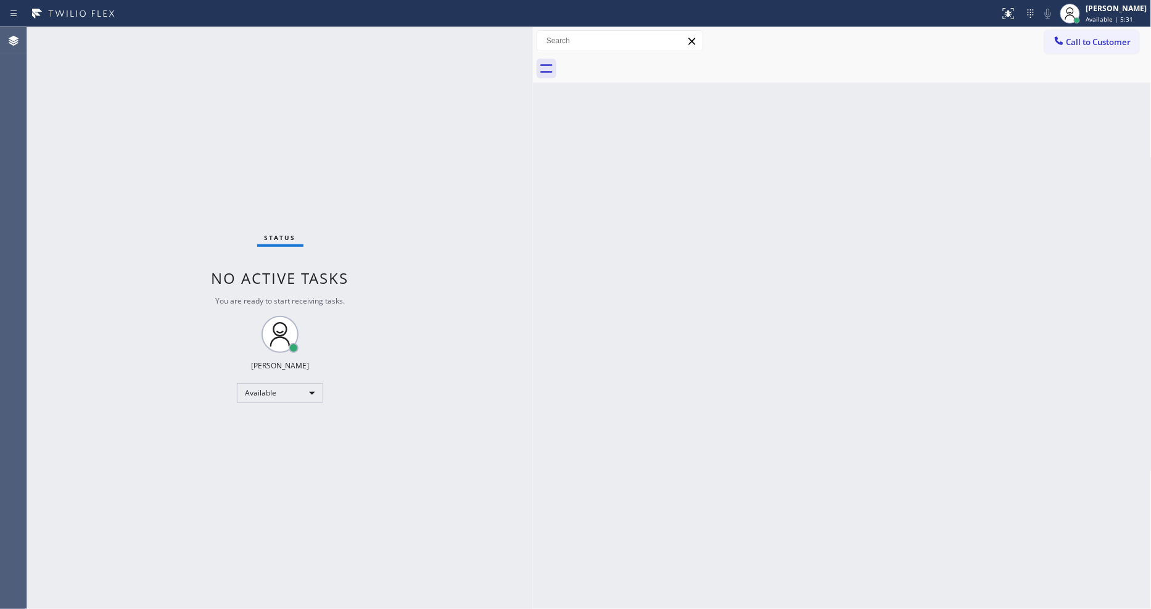
click at [145, 35] on div "Status No active tasks You are ready to start receiving tasks. [PERSON_NAME] Av…" at bounding box center [280, 318] width 506 height 582
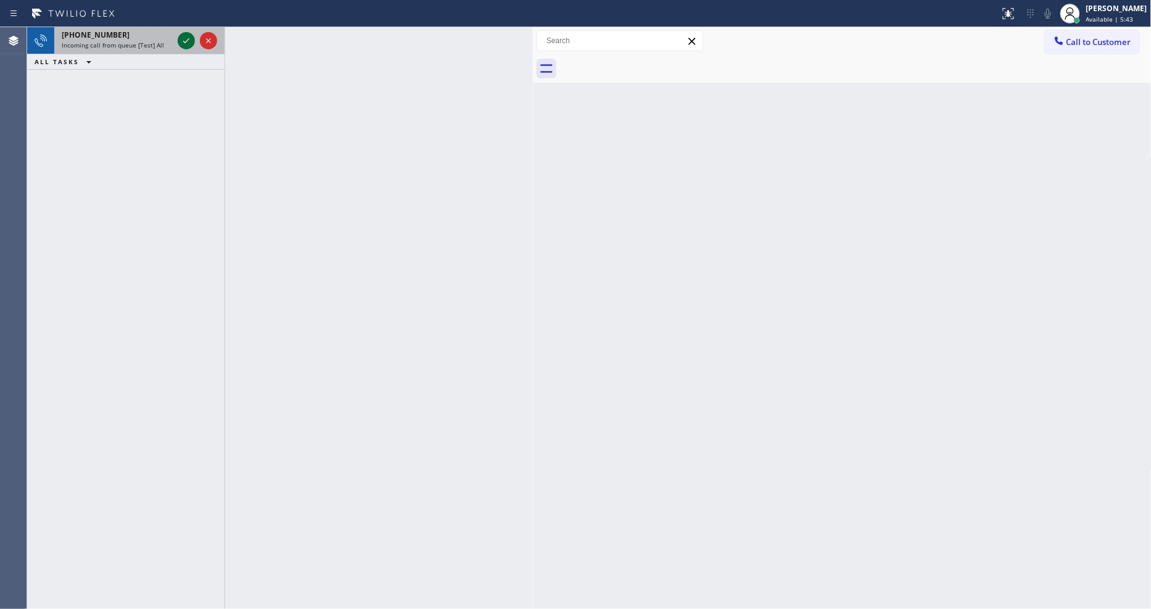
click at [181, 38] on icon at bounding box center [186, 40] width 15 height 15
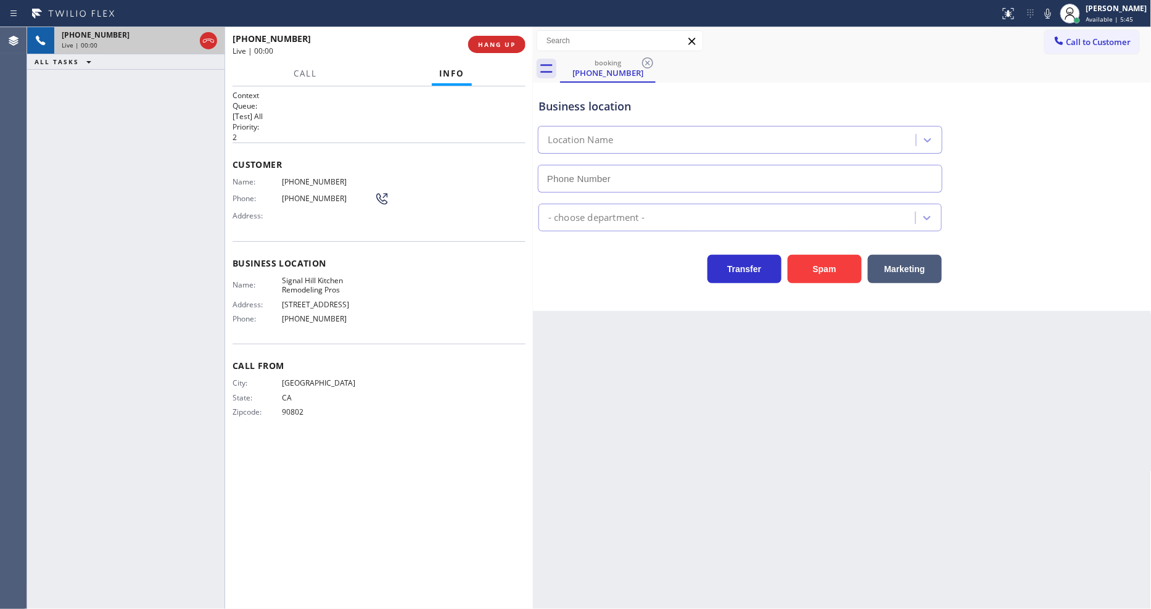
type input "[PHONE_NUMBER]"
click at [511, 40] on span "HANG UP" at bounding box center [497, 44] width 38 height 9
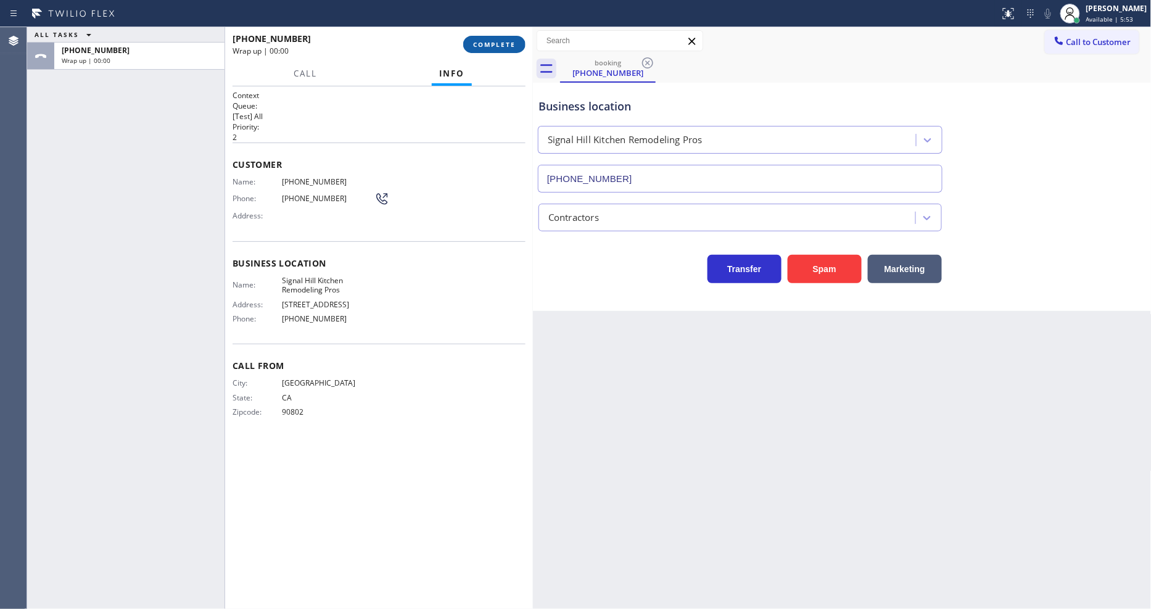
click at [510, 41] on span "COMPLETE" at bounding box center [494, 44] width 43 height 9
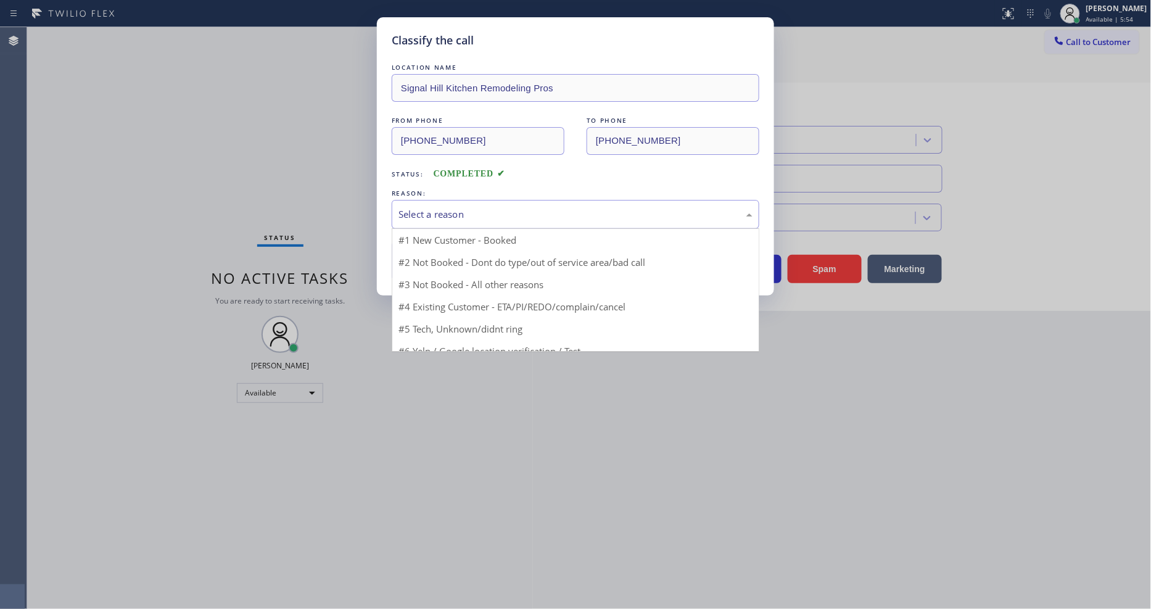
click at [440, 210] on div "Select a reason" at bounding box center [576, 214] width 354 height 14
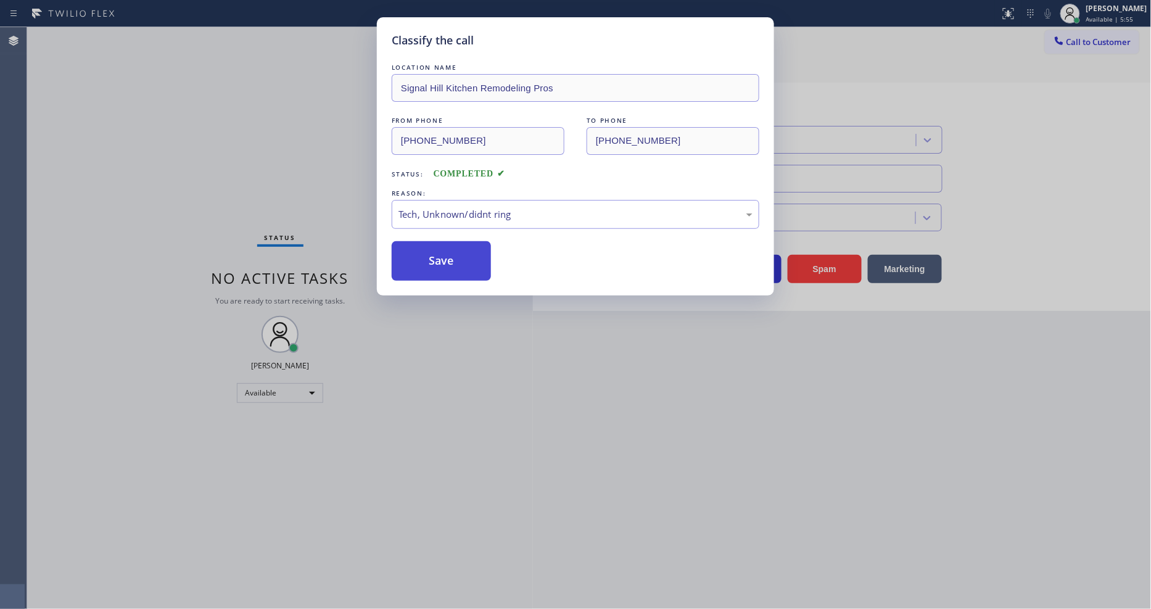
click at [443, 254] on button "Save" at bounding box center [441, 260] width 99 height 39
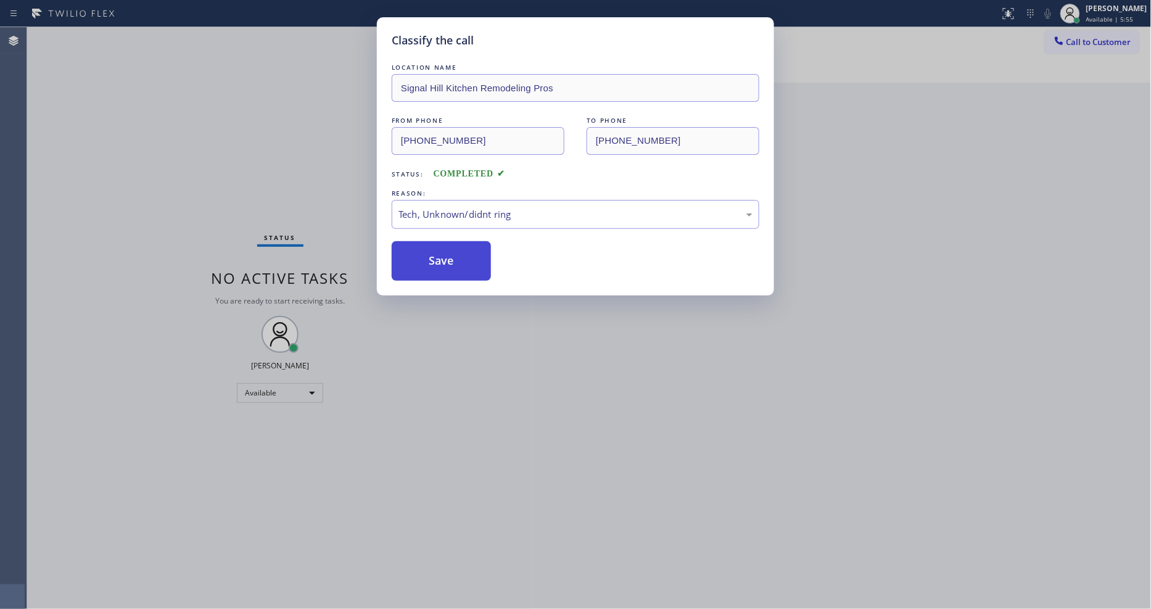
click at [443, 254] on button "Save" at bounding box center [441, 260] width 99 height 39
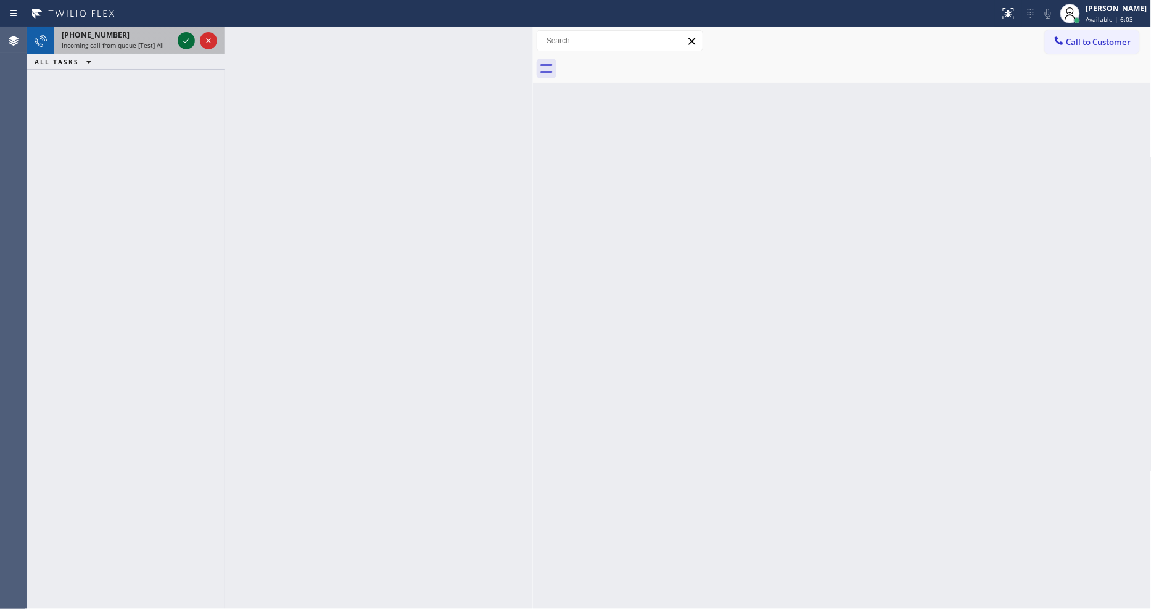
click at [186, 39] on icon at bounding box center [186, 40] width 15 height 15
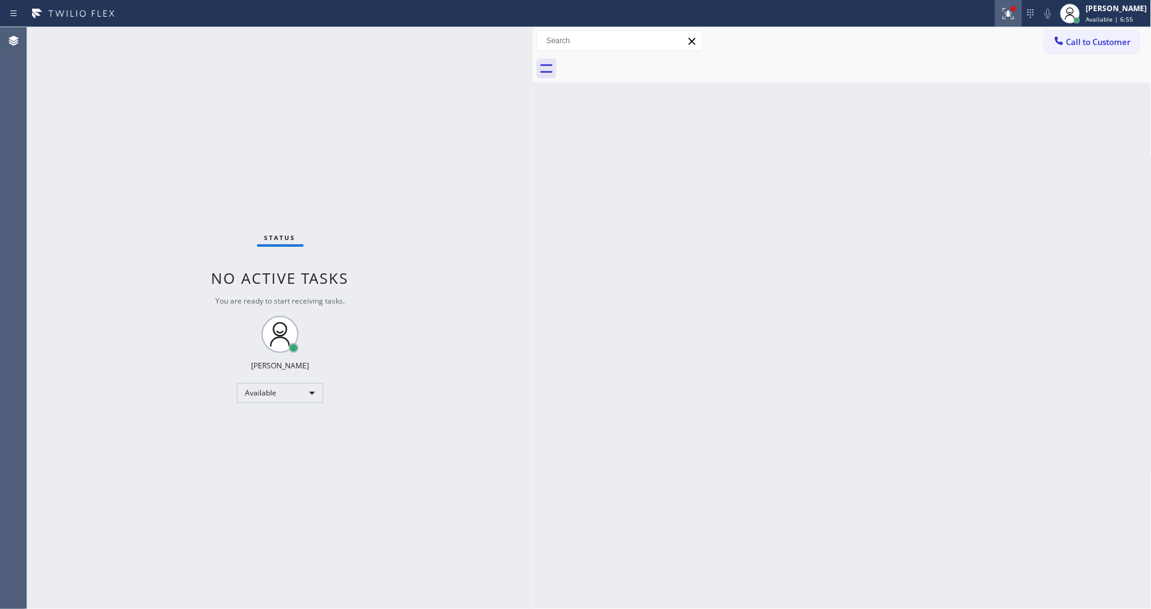
click at [1013, 16] on icon at bounding box center [1008, 13] width 15 height 15
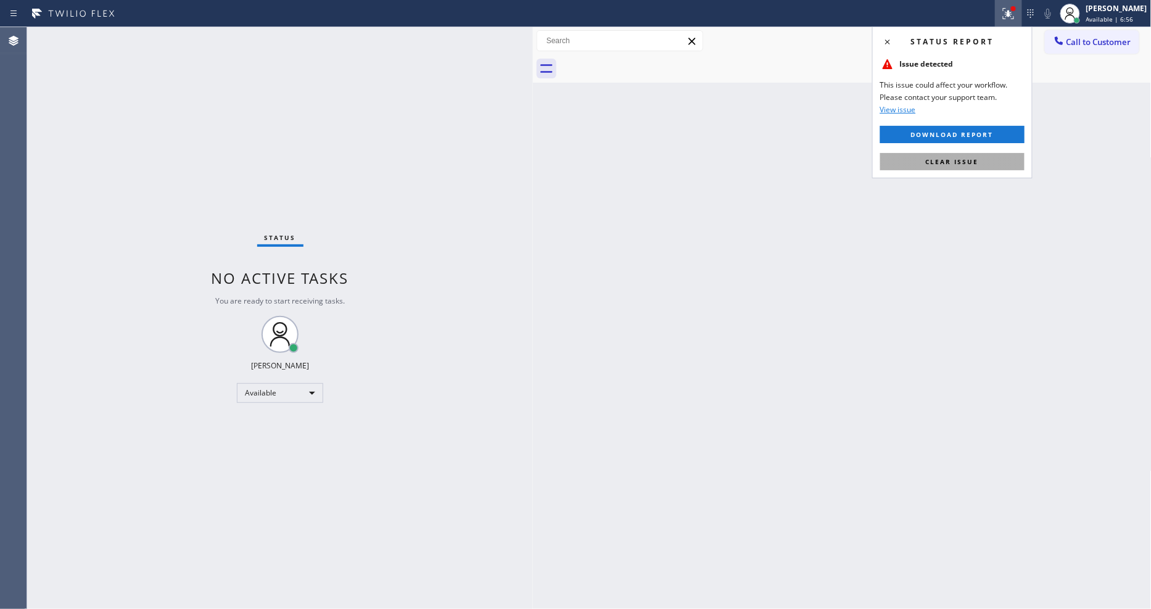
click at [965, 162] on span "Clear issue" at bounding box center [952, 161] width 53 height 9
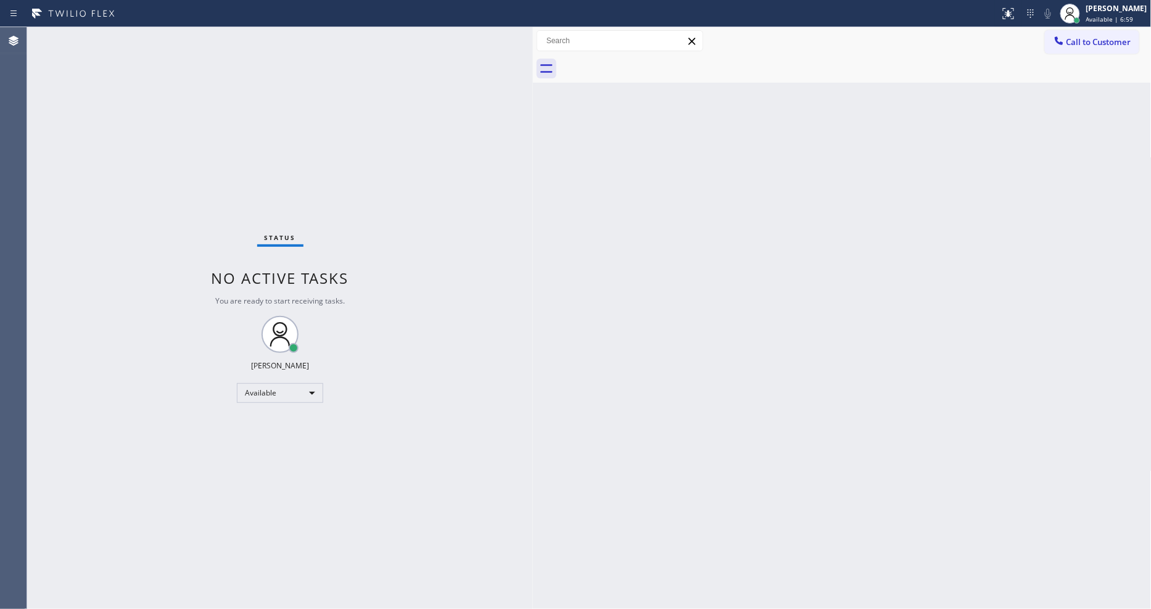
click at [533, 422] on div at bounding box center [533, 318] width 0 height 582
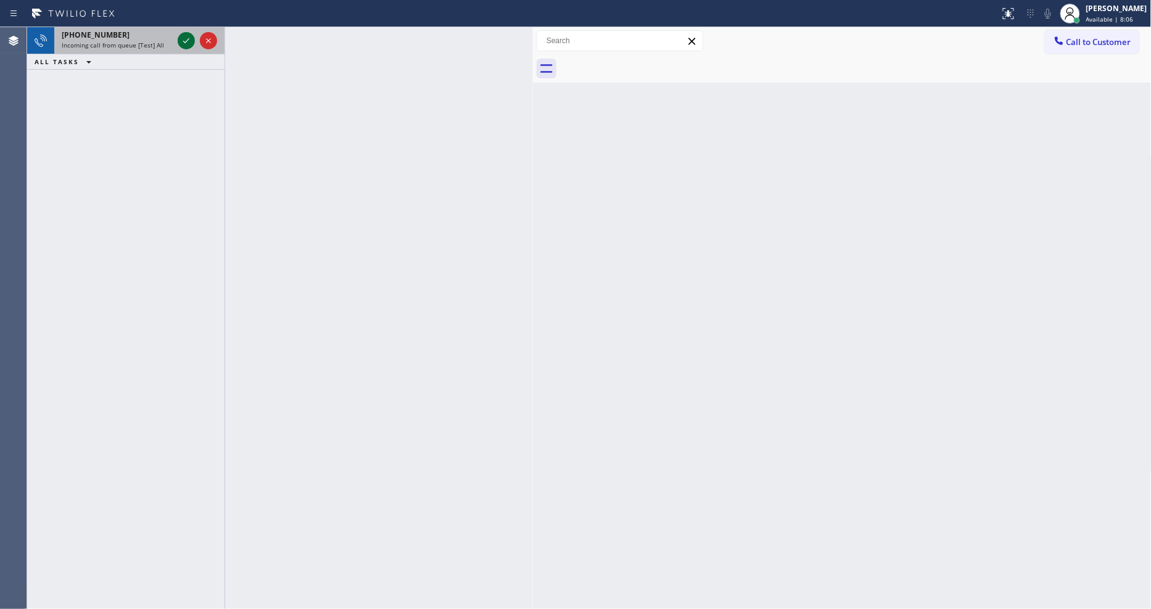
click at [188, 35] on icon at bounding box center [186, 40] width 15 height 15
click at [186, 39] on icon at bounding box center [186, 40] width 15 height 15
click at [182, 41] on icon at bounding box center [186, 40] width 15 height 15
click at [190, 43] on icon at bounding box center [186, 40] width 15 height 15
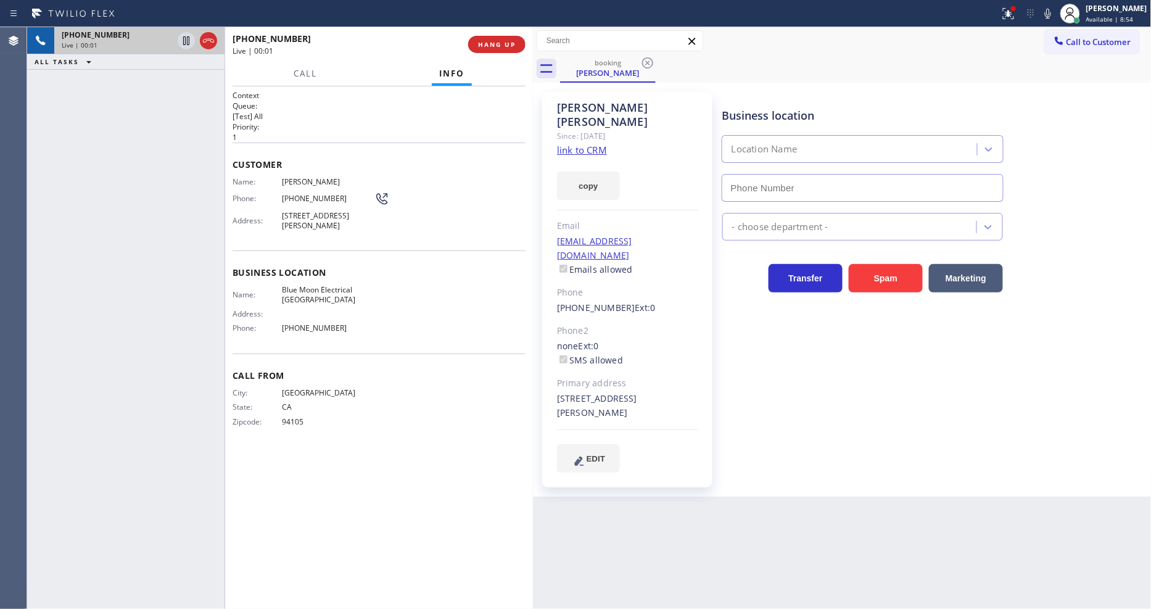
type input "[PHONE_NUMBER]"
click at [572, 129] on div "Since: [DATE]" at bounding box center [627, 136] width 141 height 14
click at [572, 144] on link "link to CRM" at bounding box center [582, 150] width 50 height 12
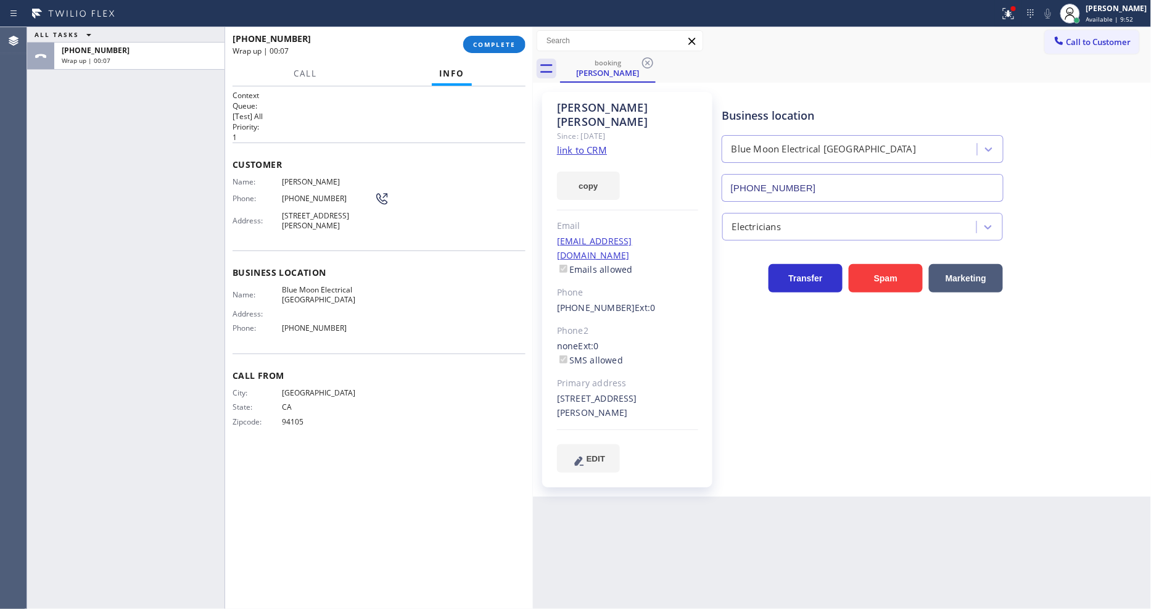
click at [489, 52] on button "COMPLETE" at bounding box center [494, 44] width 62 height 17
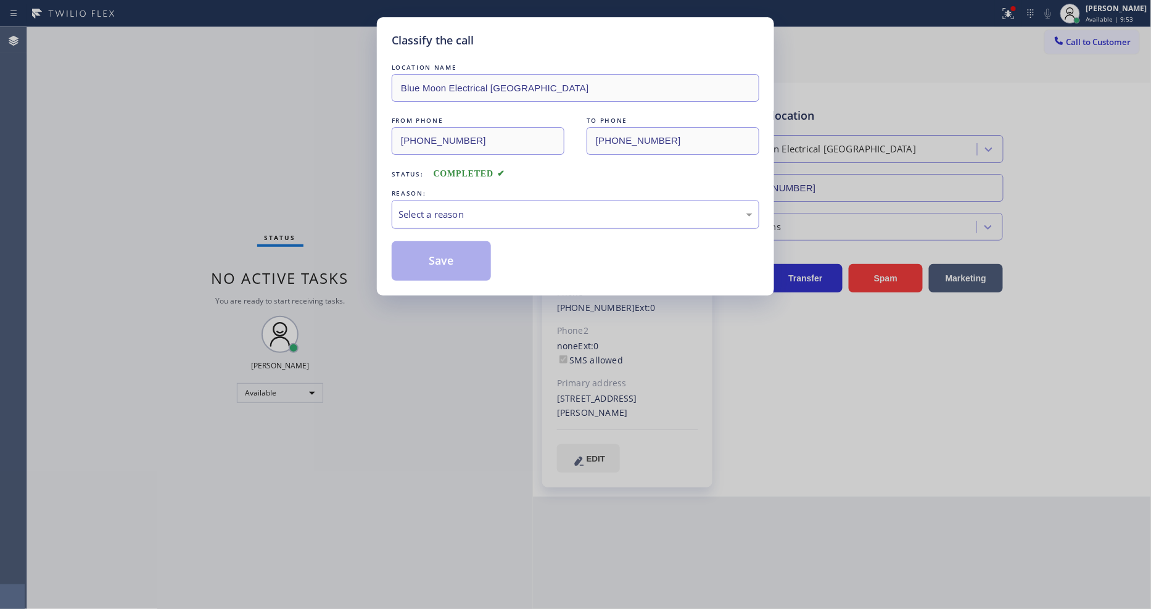
click at [411, 207] on div "Select a reason" at bounding box center [576, 214] width 354 height 14
click at [421, 269] on button "Save" at bounding box center [441, 260] width 99 height 39
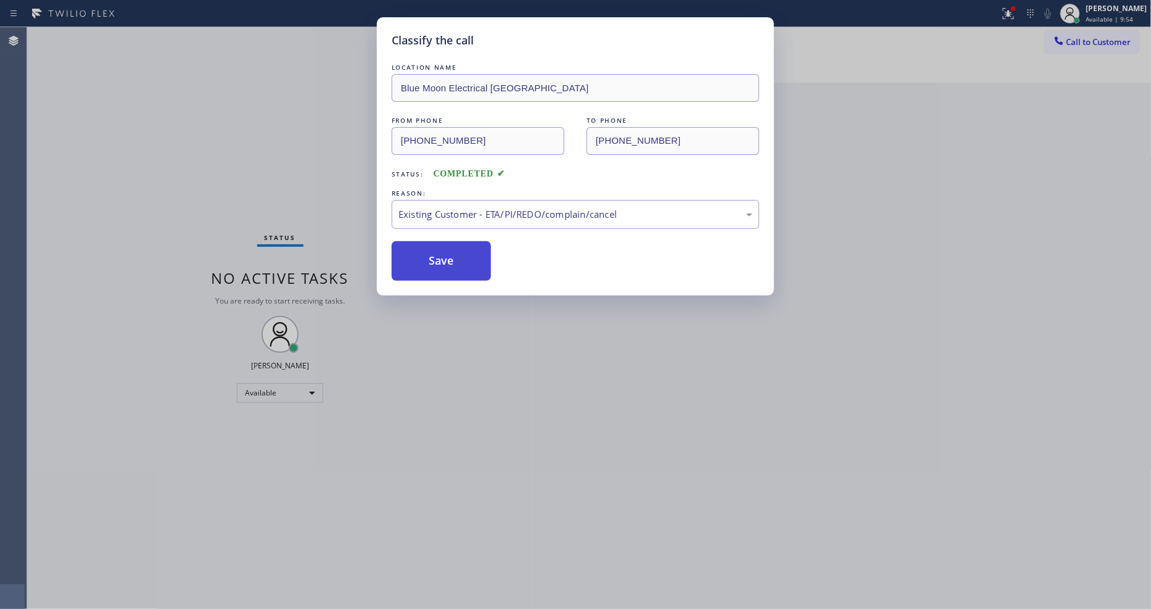
click at [421, 269] on button "Save" at bounding box center [441, 260] width 99 height 39
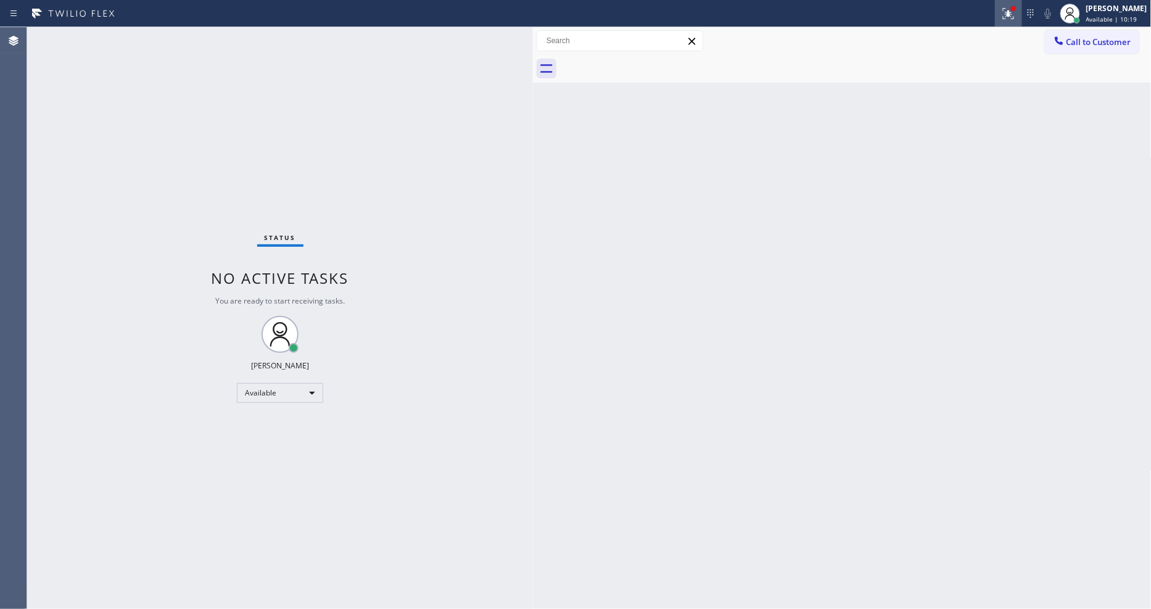
click at [1016, 15] on icon at bounding box center [1008, 13] width 15 height 15
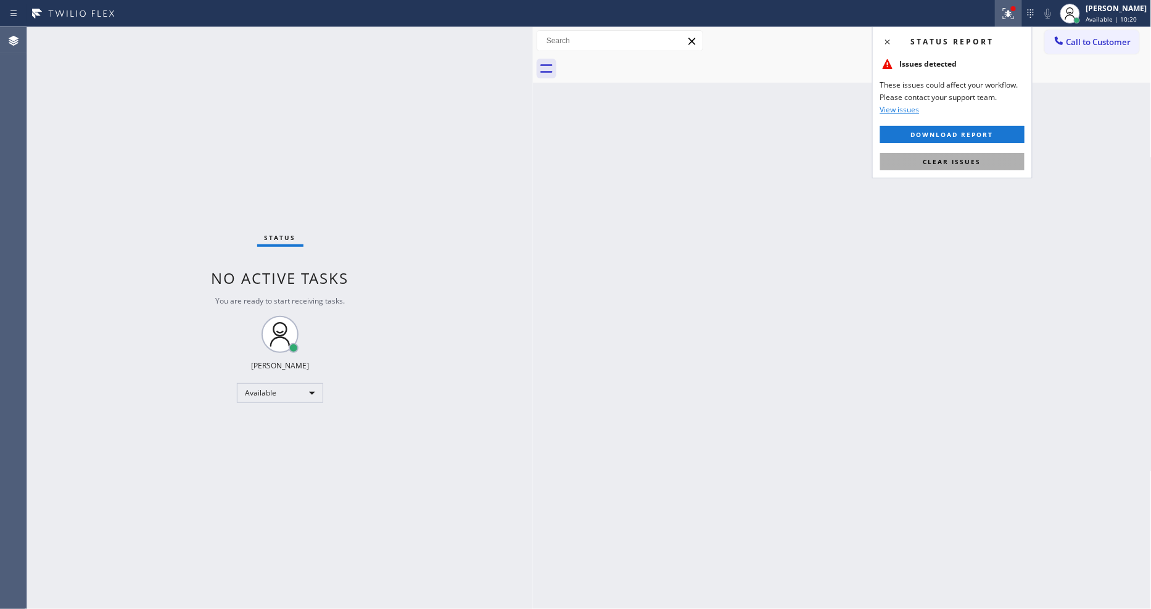
click at [1000, 163] on button "Clear issues" at bounding box center [952, 161] width 144 height 17
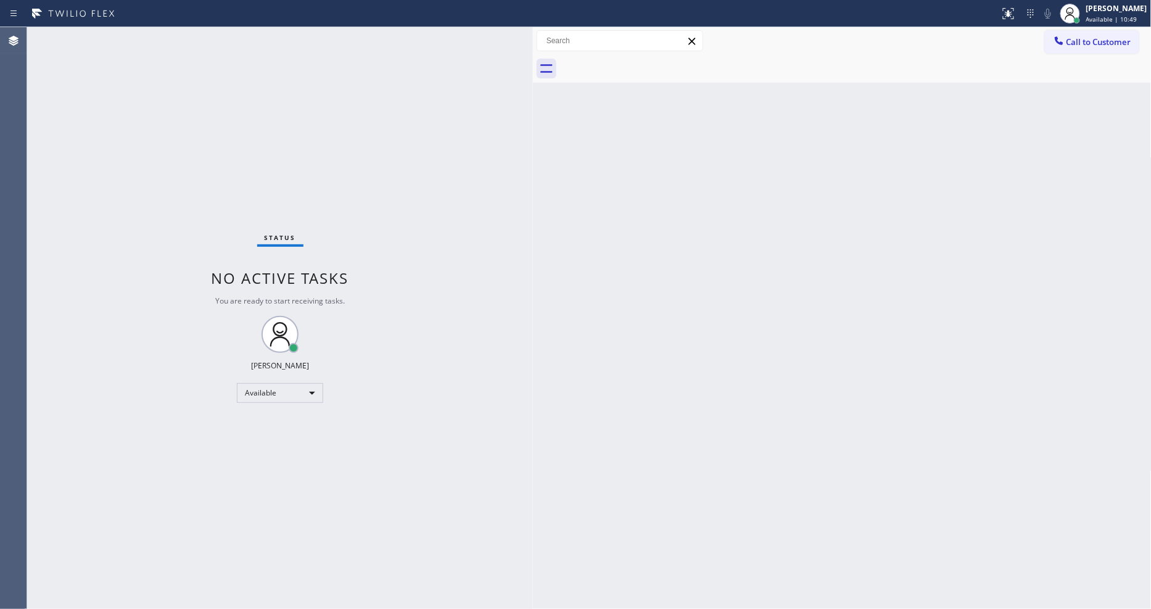
click at [158, 32] on div "Status No active tasks You are ready to start receiving tasks. [PERSON_NAME] Av…" at bounding box center [280, 318] width 506 height 582
click at [153, 39] on div "Status No active tasks You are ready to start receiving tasks. [PERSON_NAME] Av…" at bounding box center [280, 318] width 506 height 582
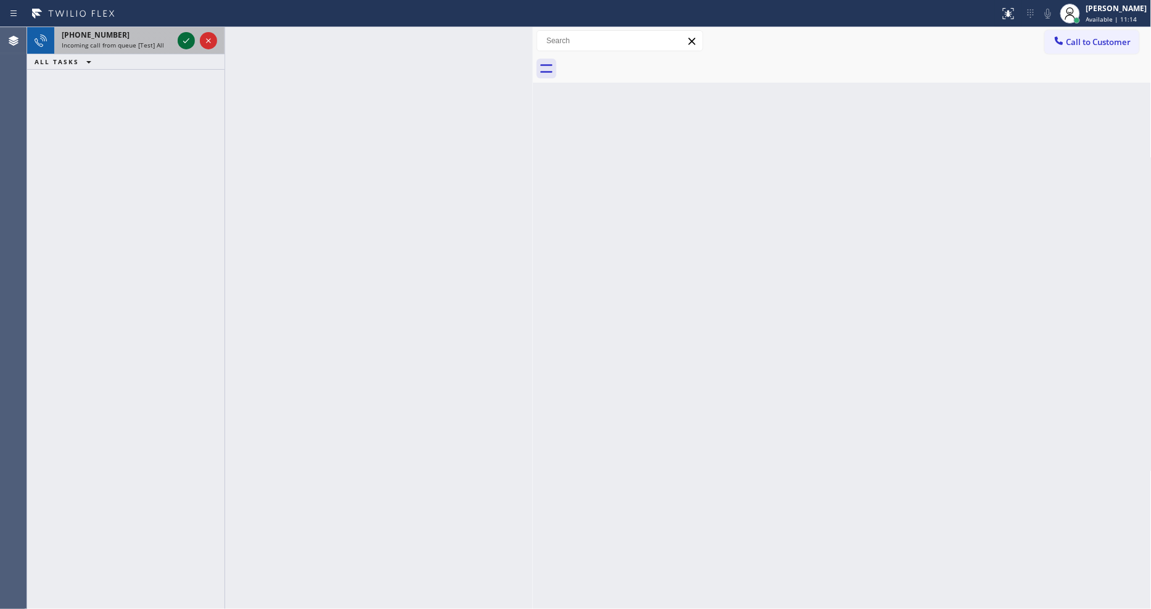
click at [183, 35] on icon at bounding box center [186, 40] width 15 height 15
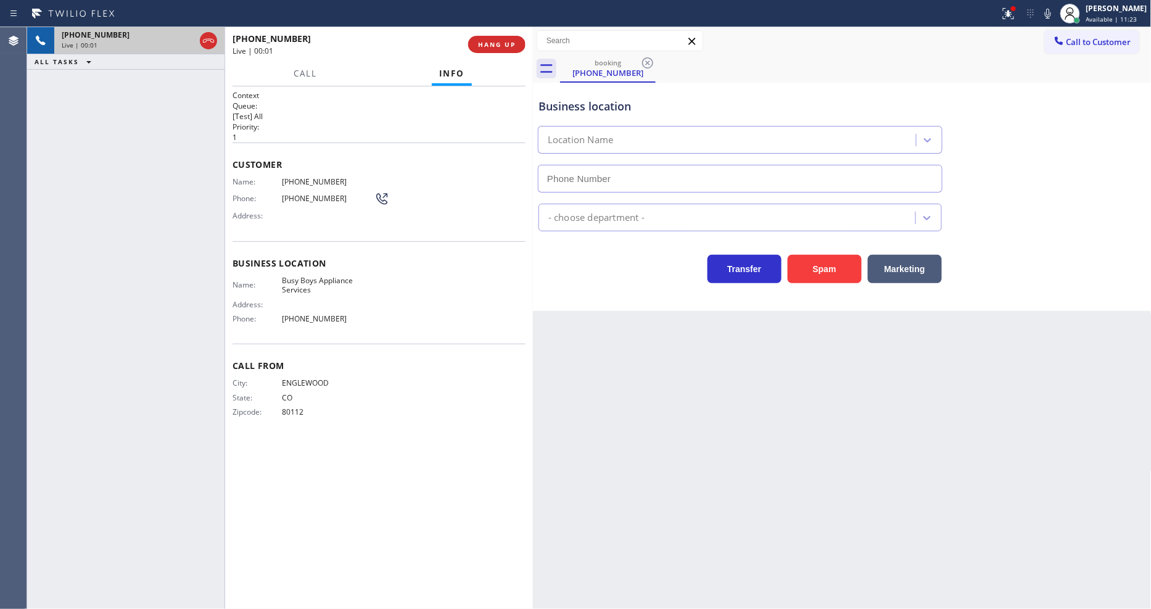
type input "[PHONE_NUMBER]"
click at [486, 47] on span "HANG UP" at bounding box center [497, 44] width 38 height 9
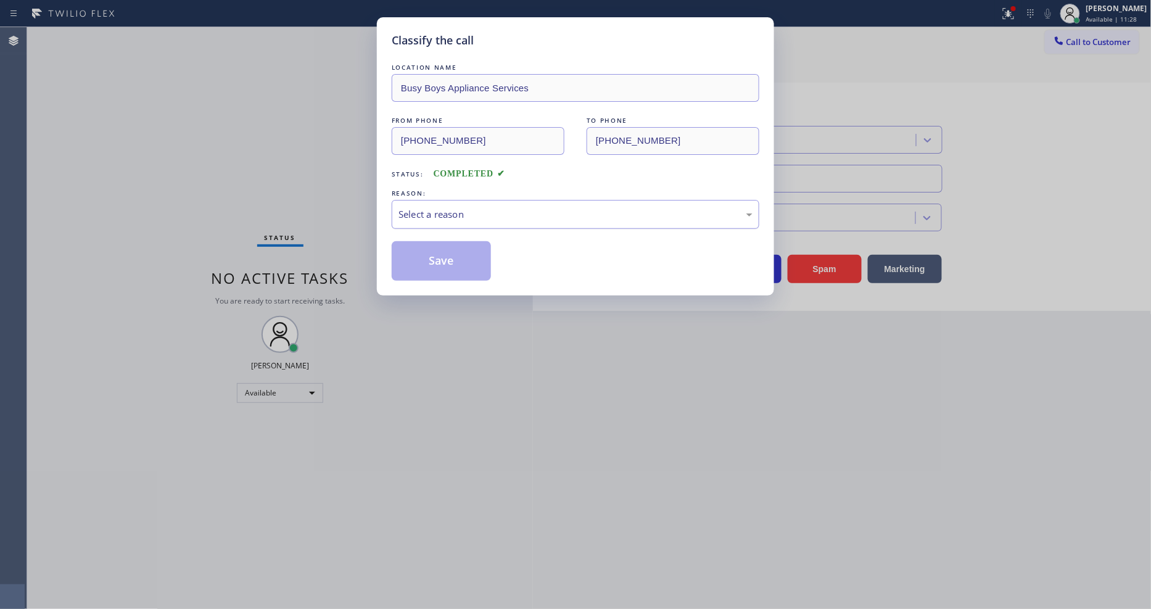
click at [471, 207] on div "Select a reason" at bounding box center [576, 214] width 354 height 14
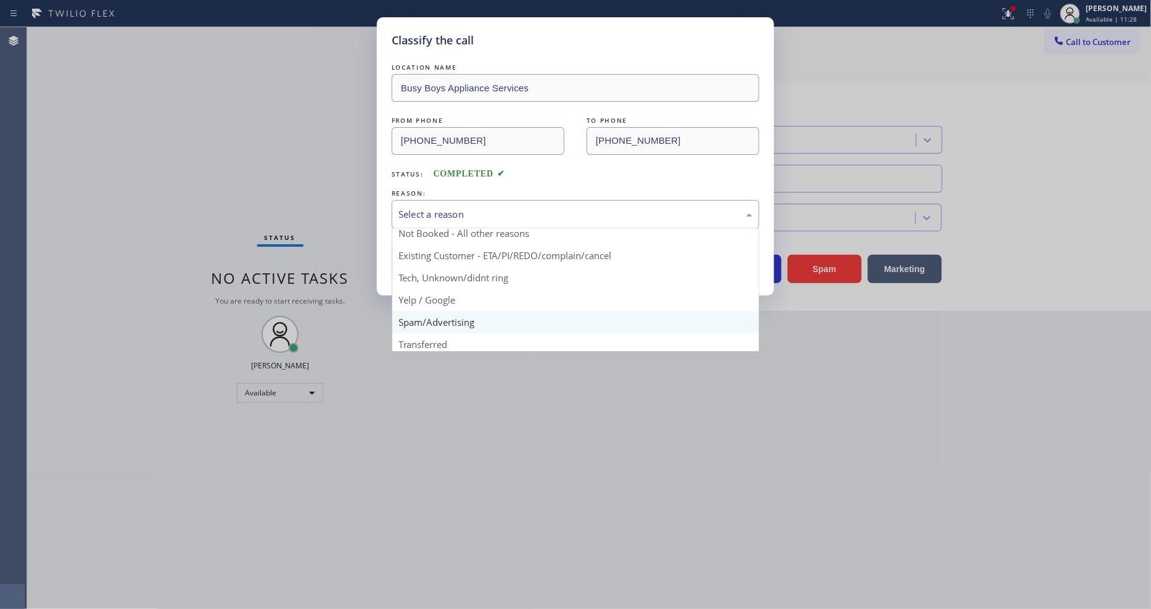
scroll to position [77, 0]
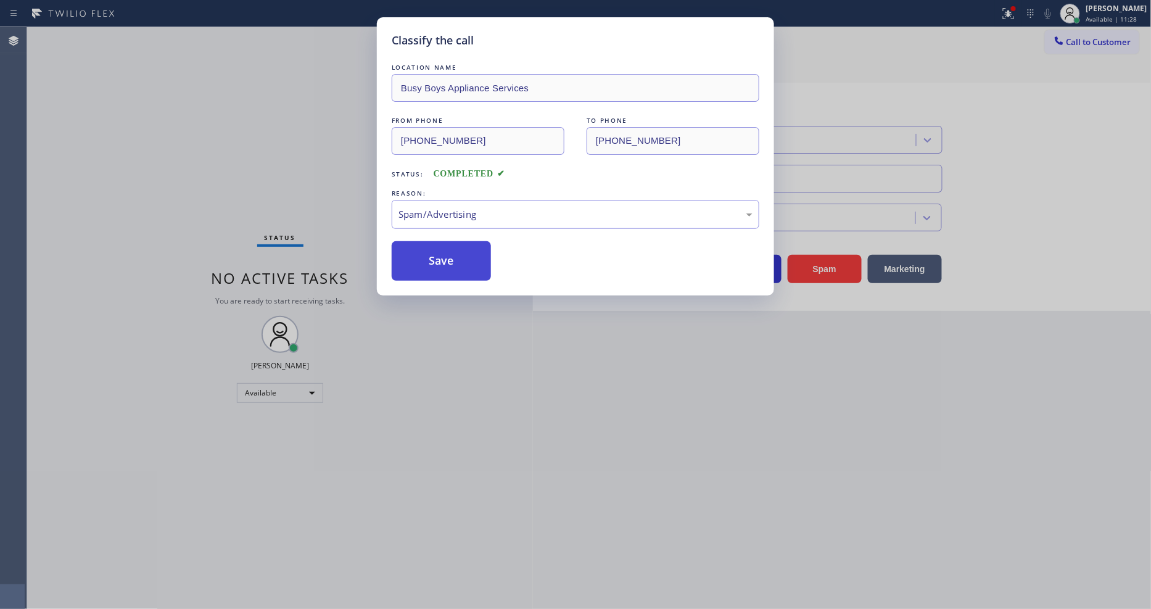
click at [455, 259] on button "Save" at bounding box center [441, 260] width 99 height 39
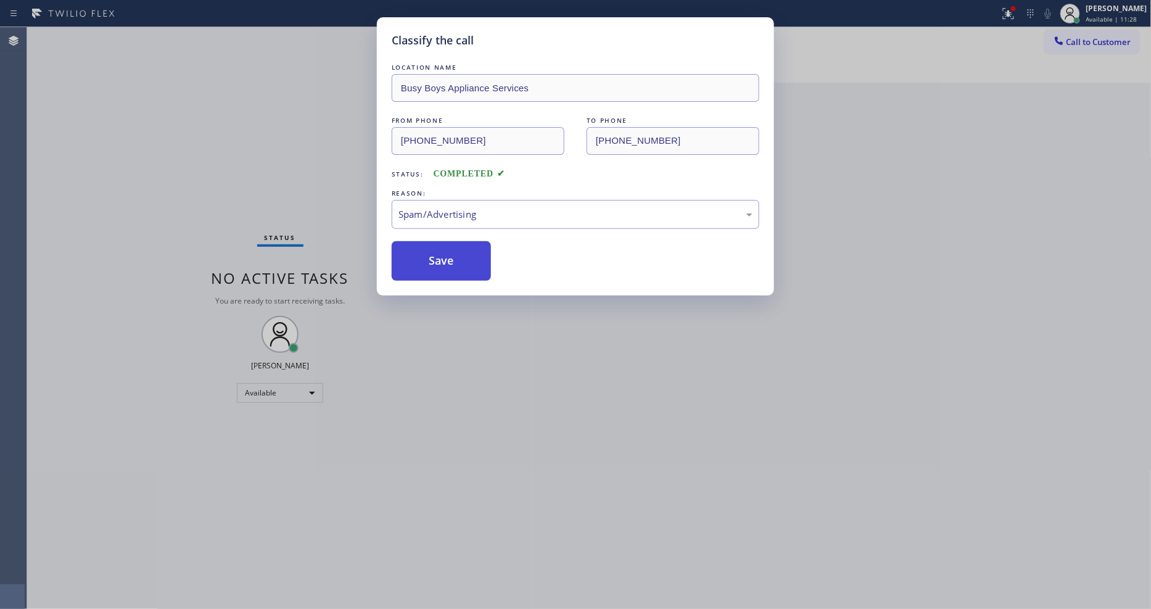
click at [455, 259] on button "Save" at bounding box center [441, 260] width 99 height 39
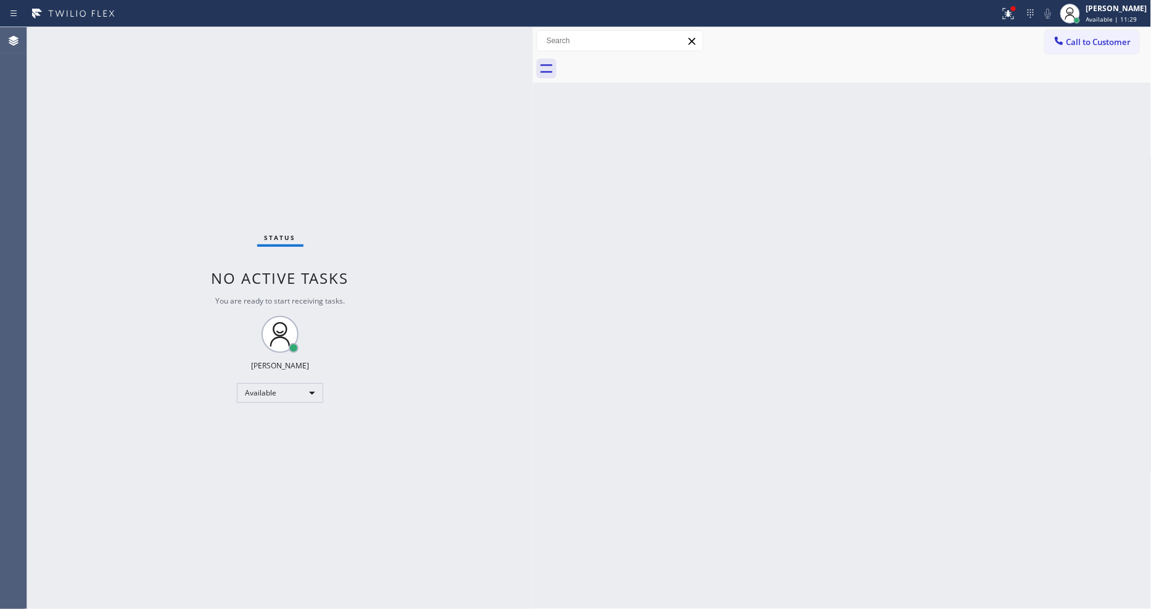
click at [194, 36] on div "Status No active tasks You are ready to start receiving tasks. [PERSON_NAME] Av…" at bounding box center [280, 318] width 506 height 582
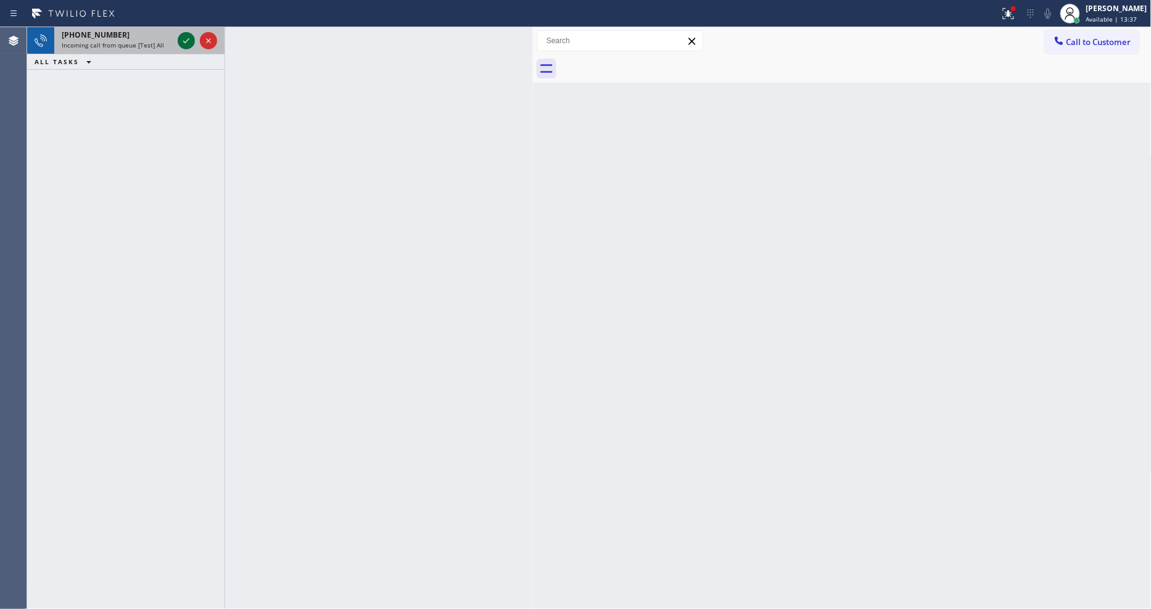
click at [188, 41] on icon at bounding box center [186, 40] width 15 height 15
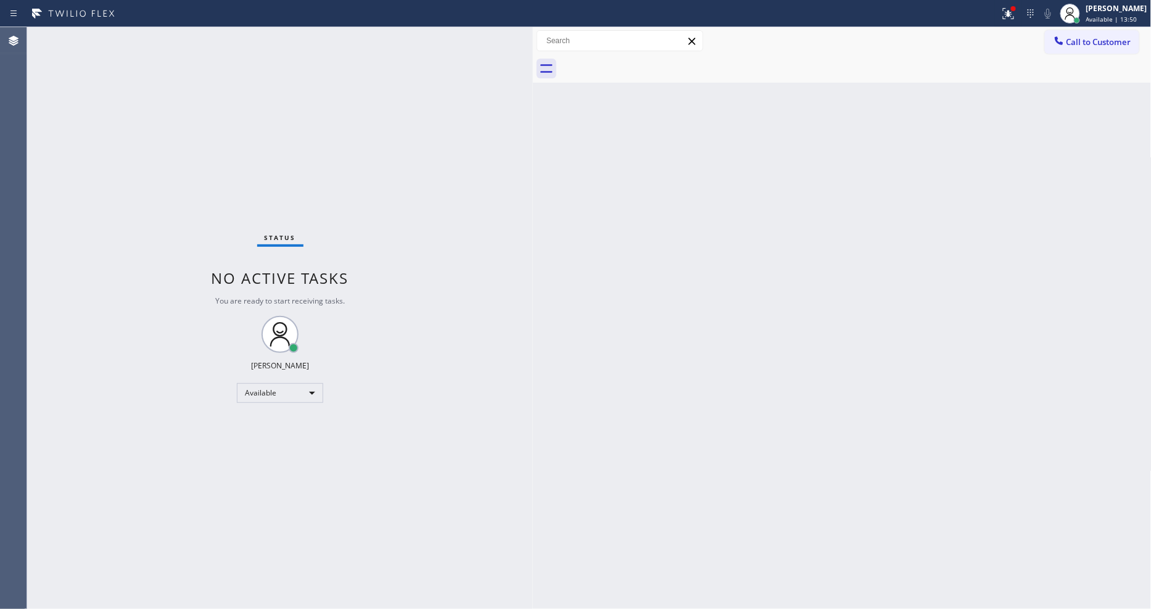
click at [189, 41] on div "Status No active tasks You are ready to start receiving tasks. [PERSON_NAME] Av…" at bounding box center [280, 318] width 506 height 582
click at [848, 452] on div "Back to Dashboard Change Sender ID Customers Technicians Select a contact Outbo…" at bounding box center [842, 318] width 619 height 582
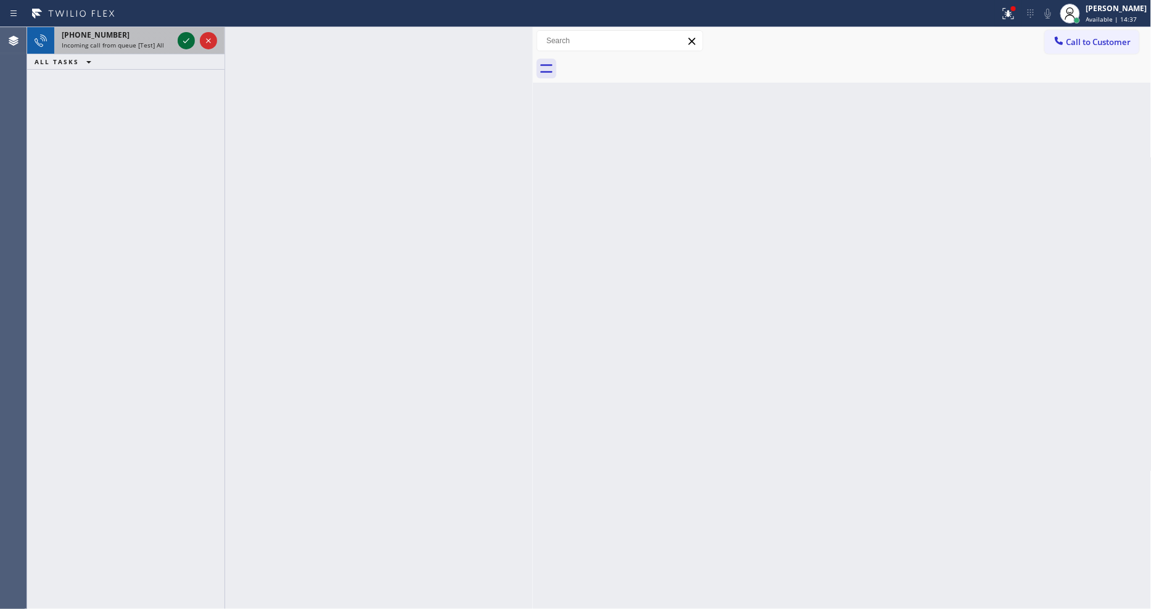
click at [184, 38] on icon at bounding box center [186, 40] width 15 height 15
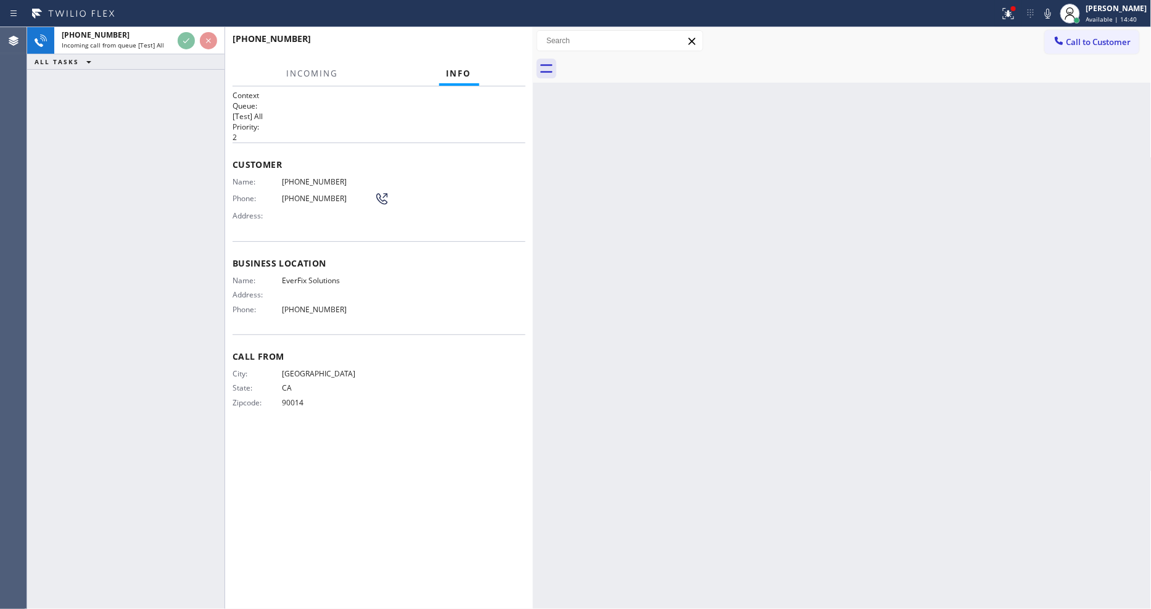
click at [494, 41] on div "[PHONE_NUMBER]" at bounding box center [375, 39] width 284 height 12
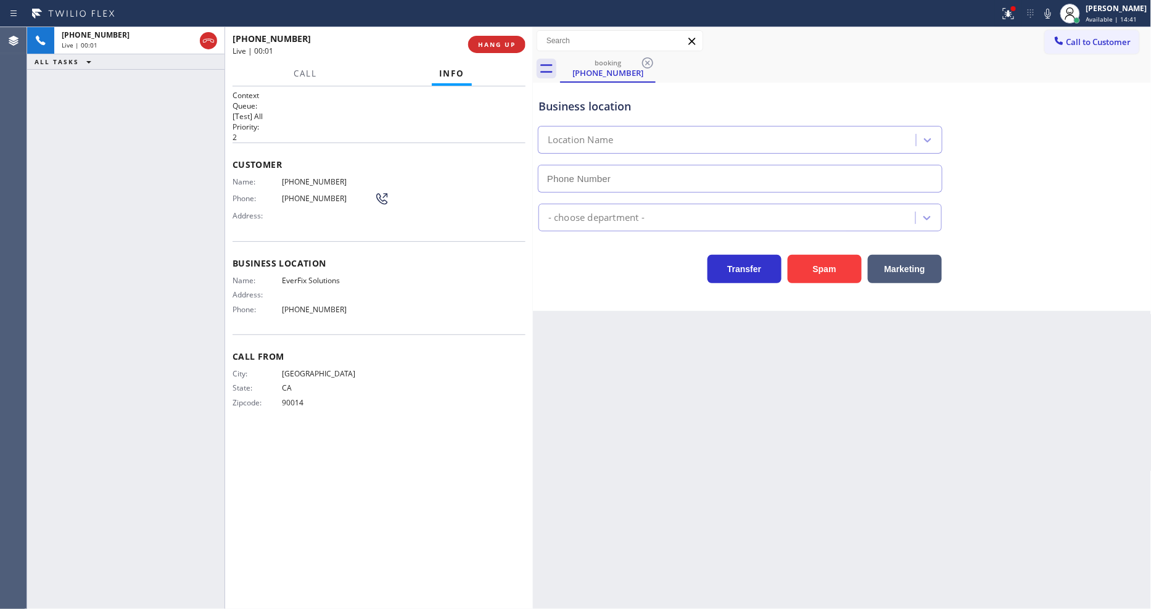
type input "[PHONE_NUMBER]"
click at [494, 41] on span "HANG UP" at bounding box center [497, 44] width 38 height 9
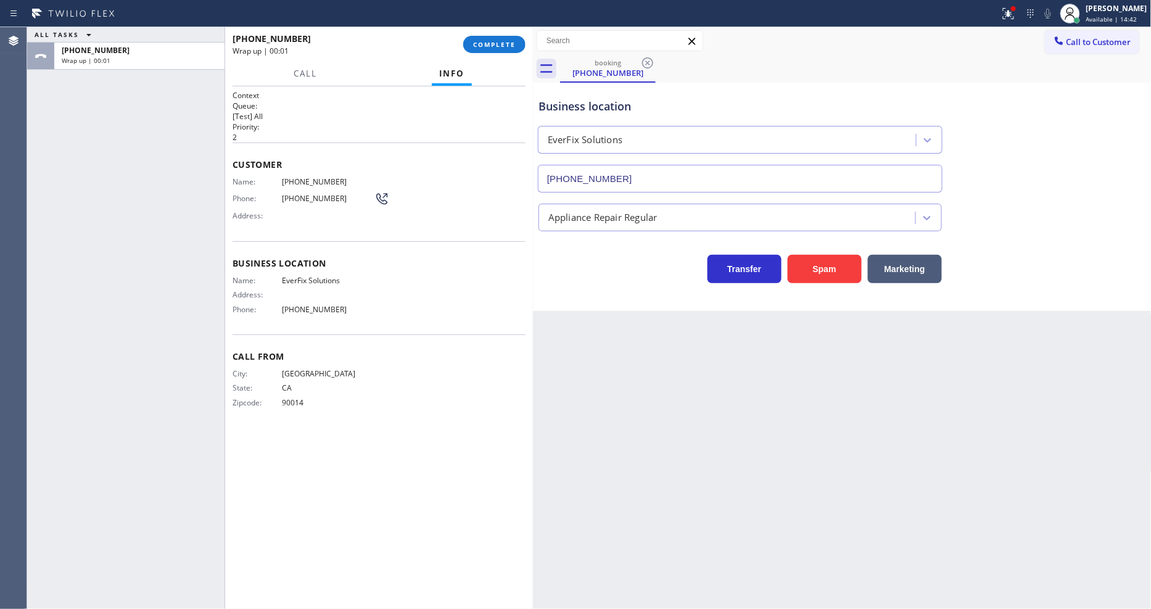
drag, startPoint x: 494, startPoint y: 41, endPoint x: 546, endPoint y: 116, distance: 90.9
click at [490, 41] on span "COMPLETE" at bounding box center [494, 44] width 43 height 9
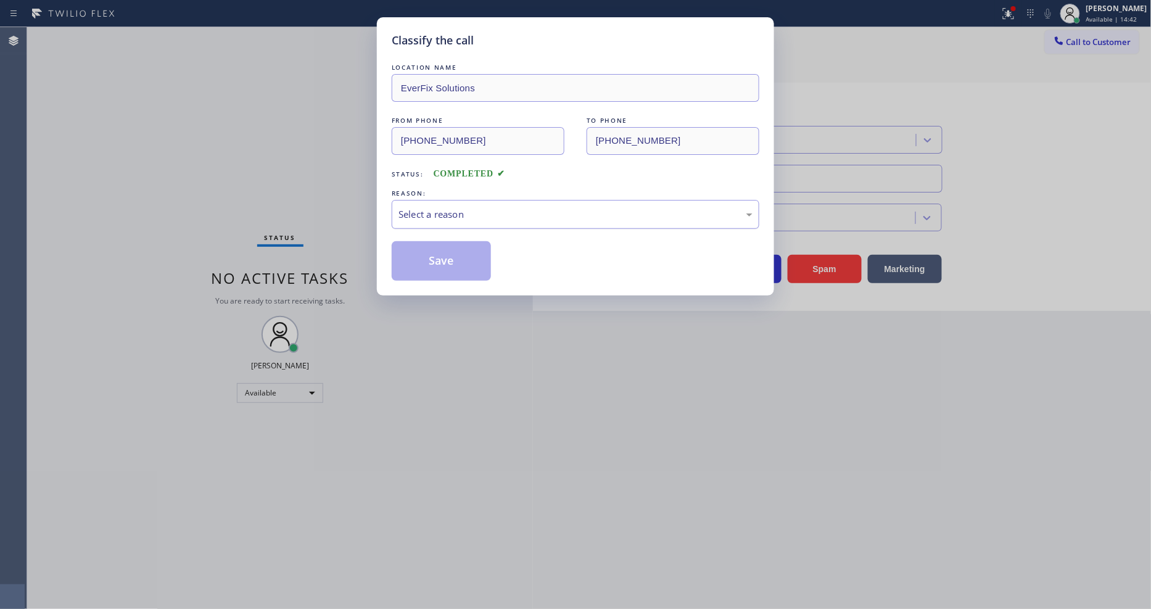
click at [439, 218] on div "Select a reason" at bounding box center [576, 214] width 368 height 29
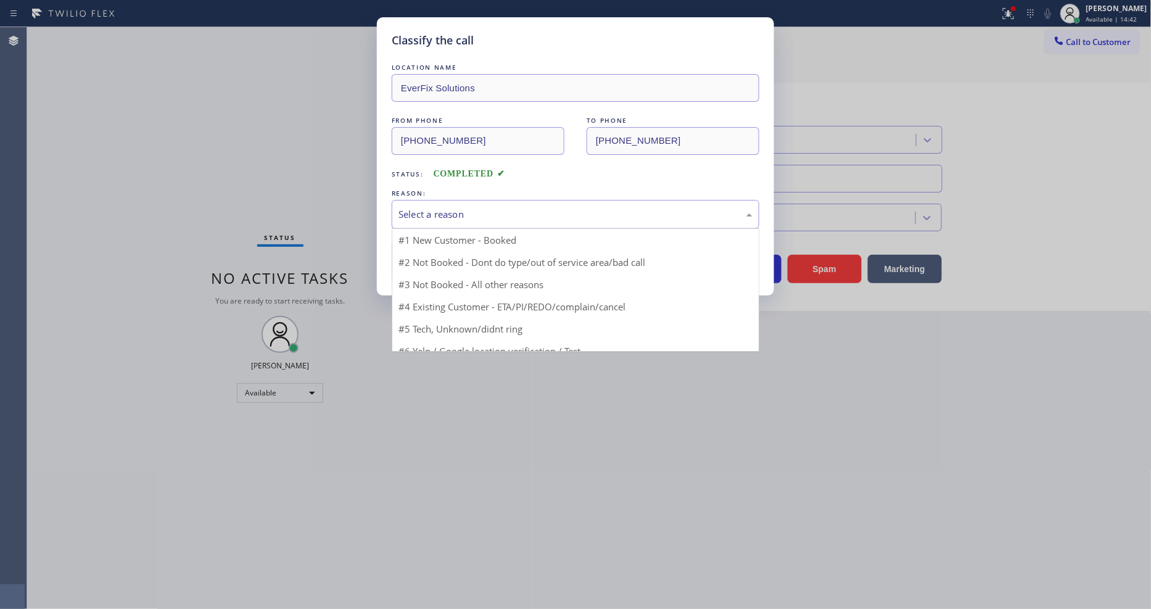
click at [439, 217] on div "Select a reason" at bounding box center [576, 214] width 354 height 14
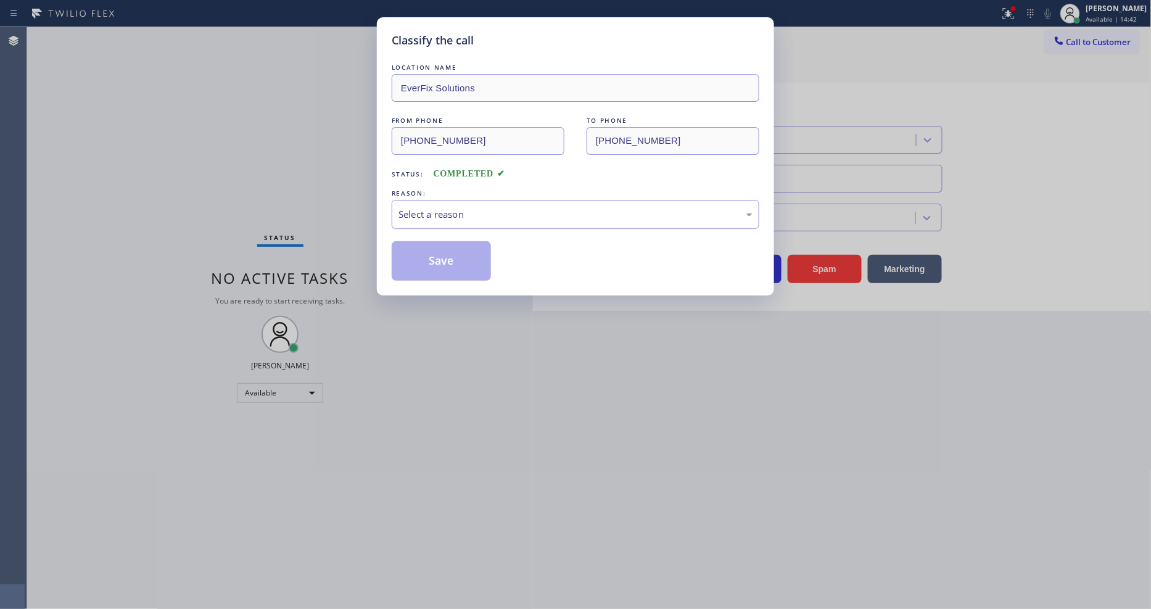
click at [439, 223] on div "Select a reason" at bounding box center [576, 214] width 368 height 29
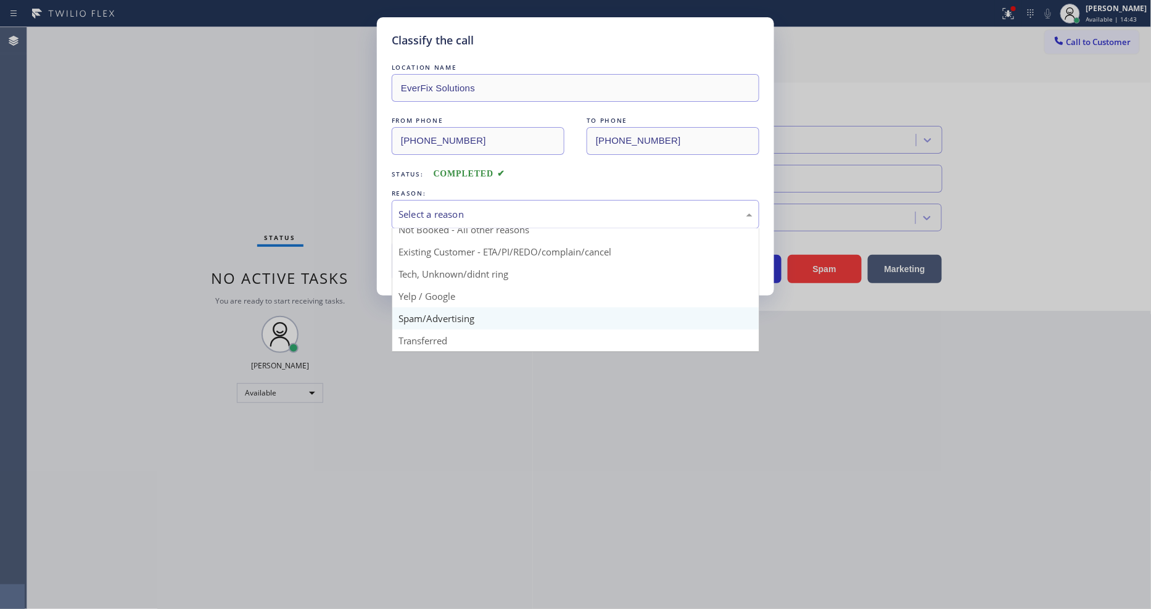
scroll to position [77, 0]
drag, startPoint x: 436, startPoint y: 279, endPoint x: 438, endPoint y: 260, distance: 19.2
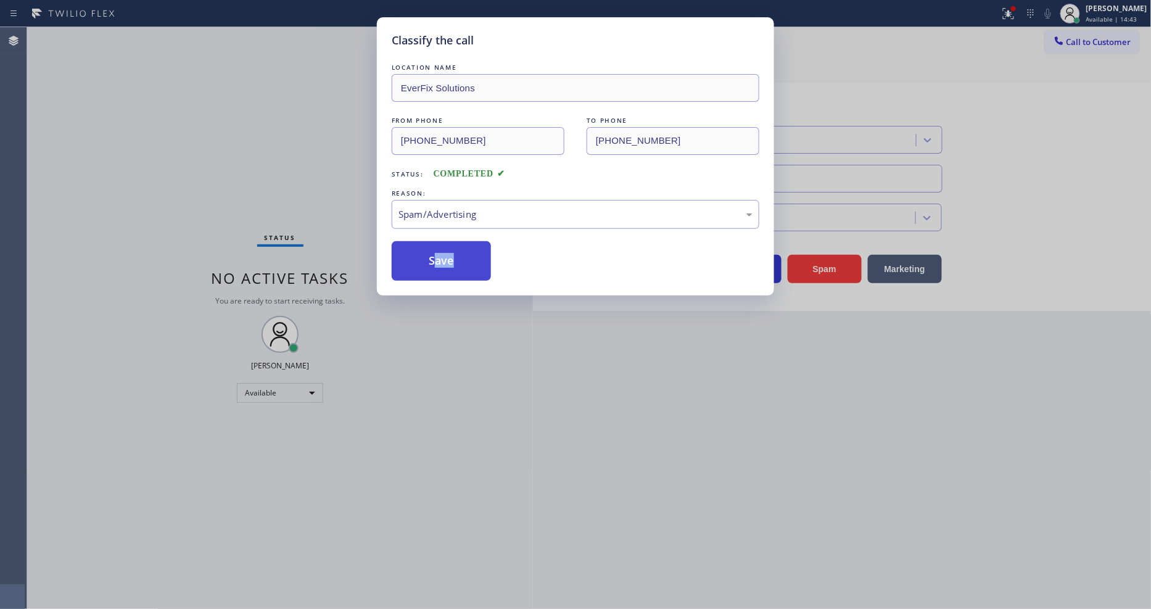
click at [438, 260] on button "Save" at bounding box center [441, 260] width 99 height 39
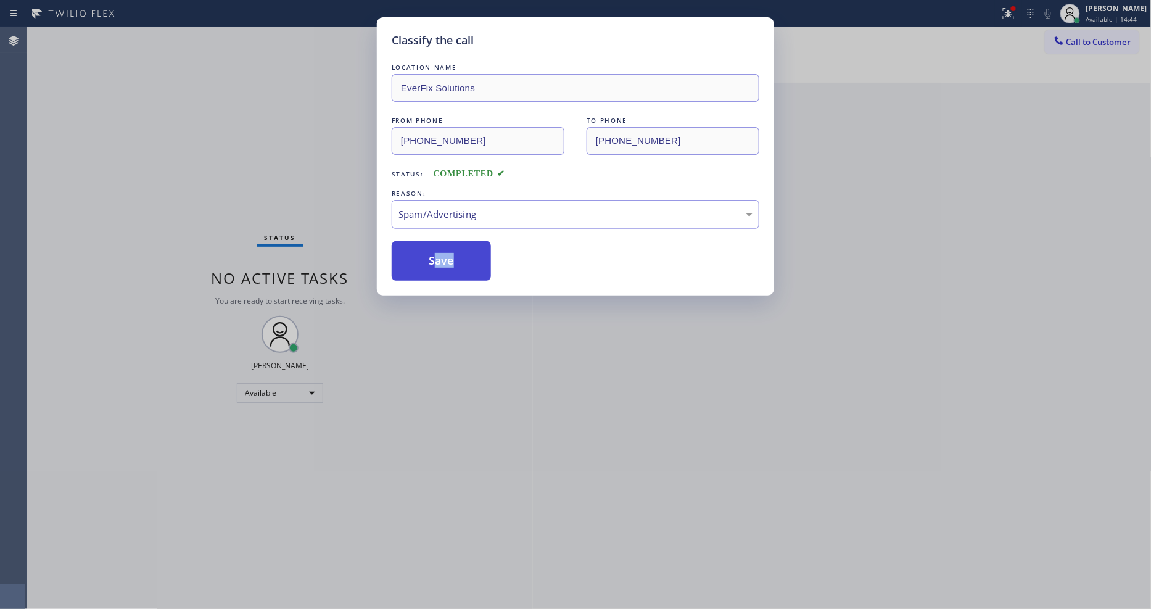
click at [438, 260] on button "Save" at bounding box center [441, 260] width 99 height 39
click at [1014, 16] on icon at bounding box center [1008, 13] width 15 height 15
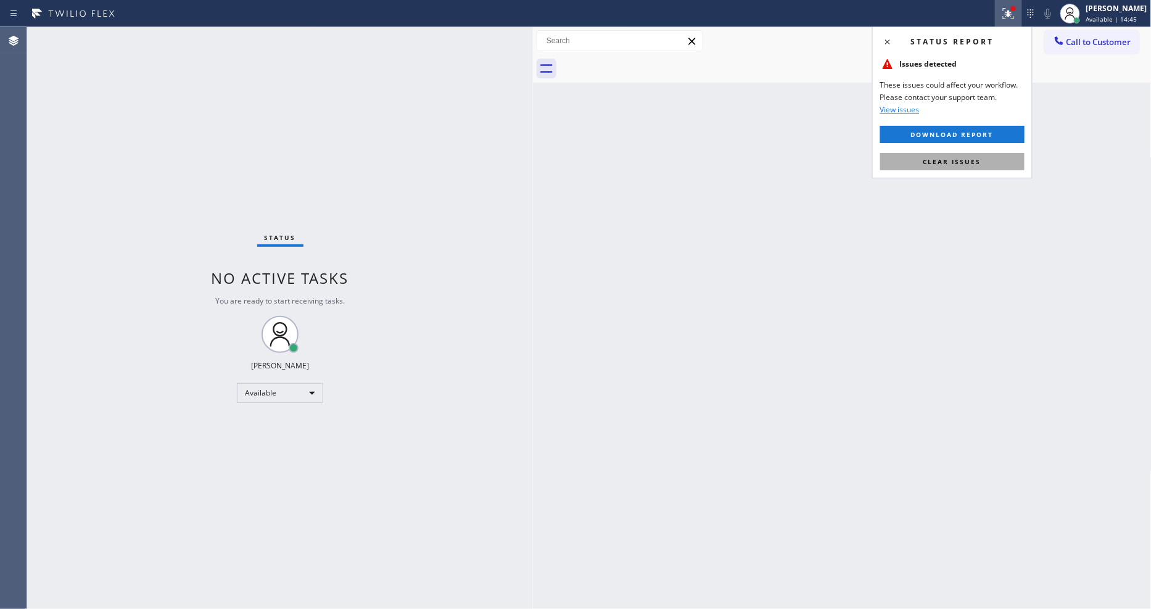
click at [954, 163] on span "Clear issues" at bounding box center [952, 161] width 58 height 9
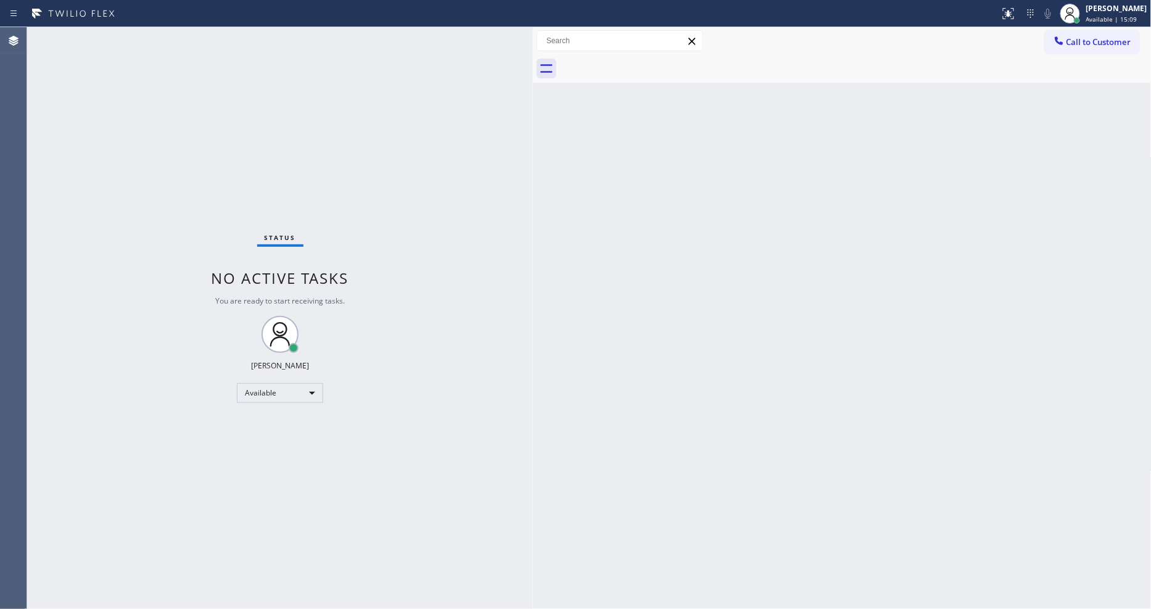
click at [147, 34] on div "Status No active tasks You are ready to start receiving tasks. [PERSON_NAME] Av…" at bounding box center [280, 318] width 506 height 582
click at [151, 31] on div "Status No active tasks You are ready to start receiving tasks. [PERSON_NAME] Av…" at bounding box center [280, 318] width 506 height 582
click at [164, 37] on div "Status No active tasks You are ready to start receiving tasks. [PERSON_NAME] Av…" at bounding box center [280, 318] width 506 height 582
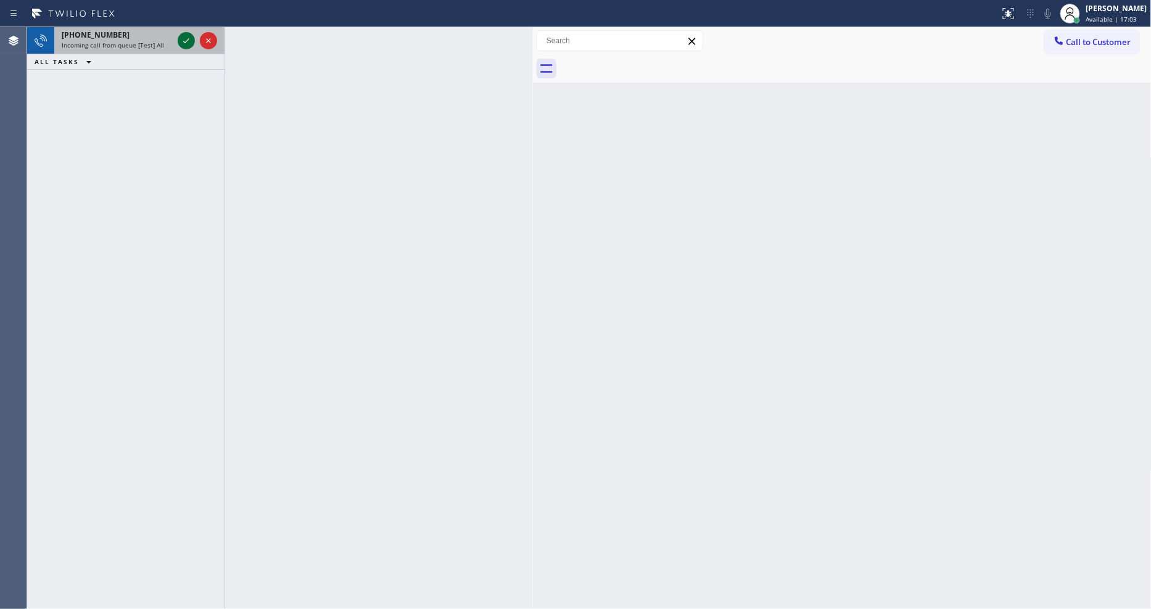
click at [188, 40] on icon at bounding box center [186, 40] width 15 height 15
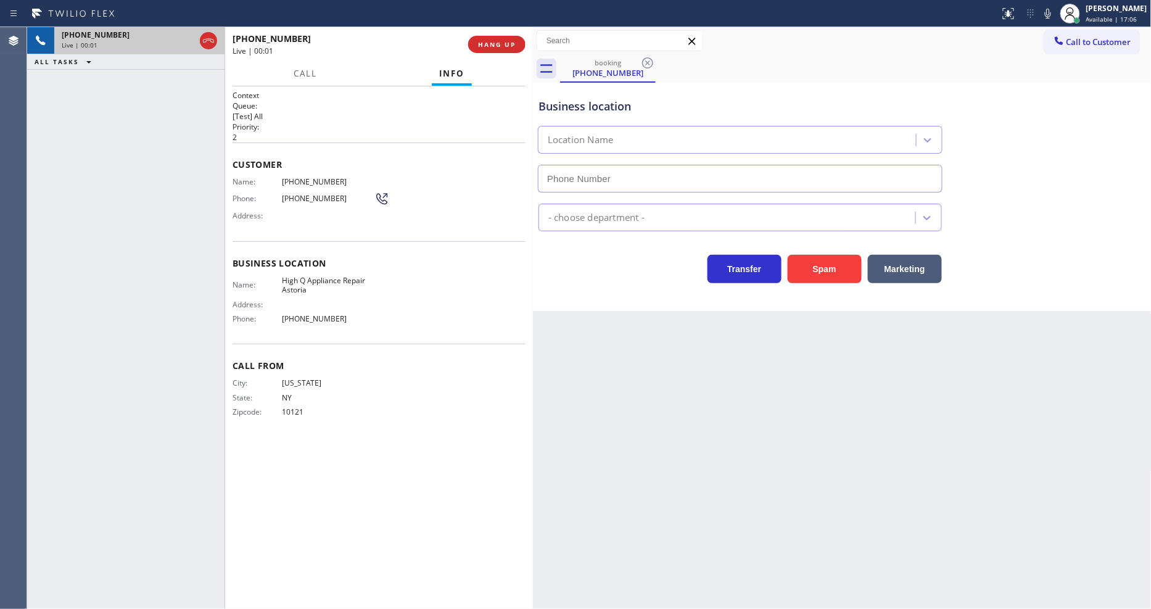
type input "[PHONE_NUMBER]"
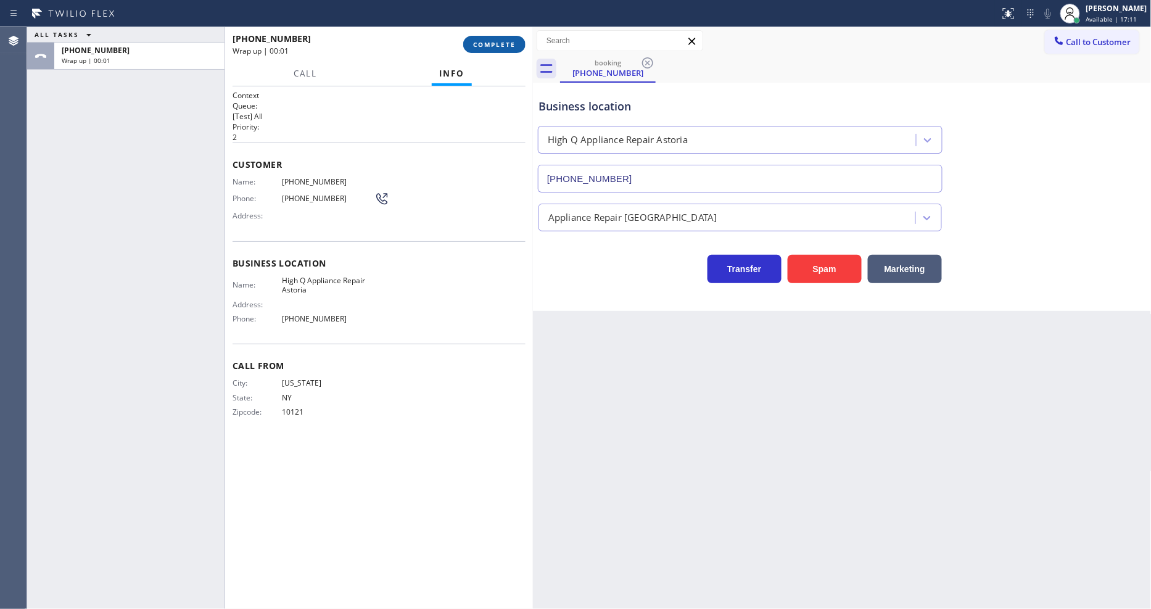
click at [507, 39] on button "COMPLETE" at bounding box center [494, 44] width 62 height 17
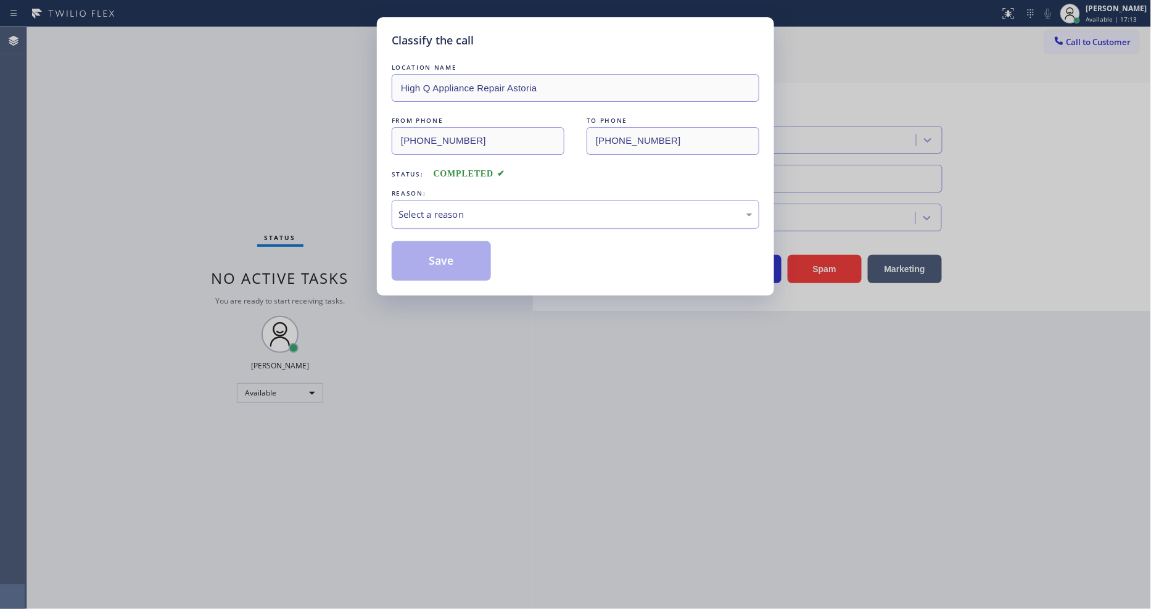
click at [434, 202] on div "Select a reason" at bounding box center [576, 214] width 368 height 29
click at [441, 250] on button "Save" at bounding box center [441, 260] width 99 height 39
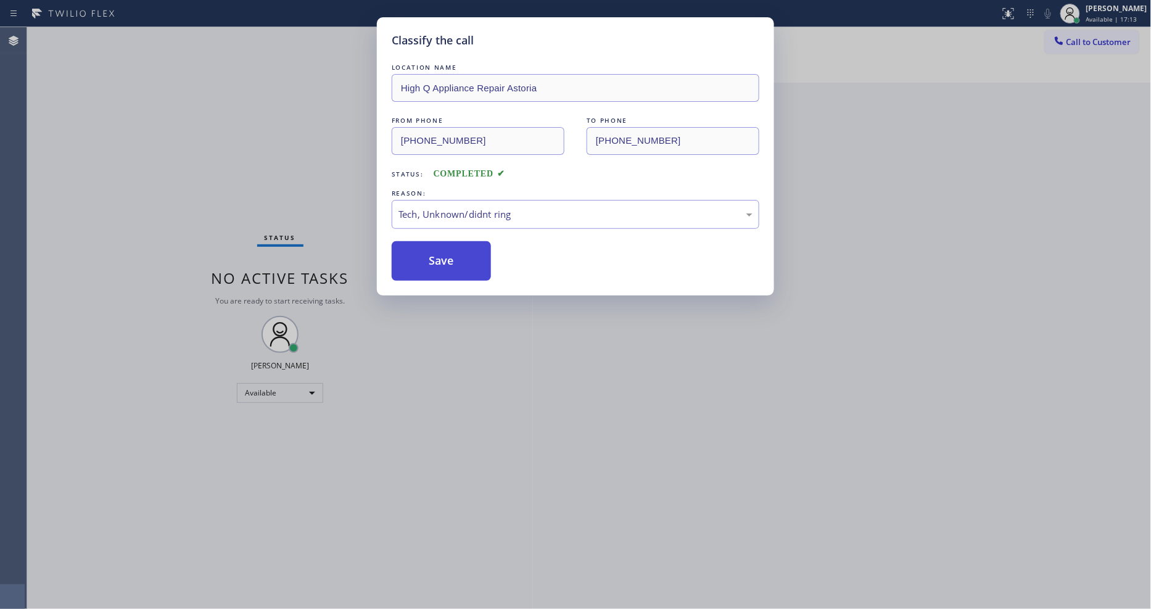
click at [441, 250] on button "Save" at bounding box center [441, 260] width 99 height 39
click at [440, 250] on button "Save" at bounding box center [441, 260] width 99 height 39
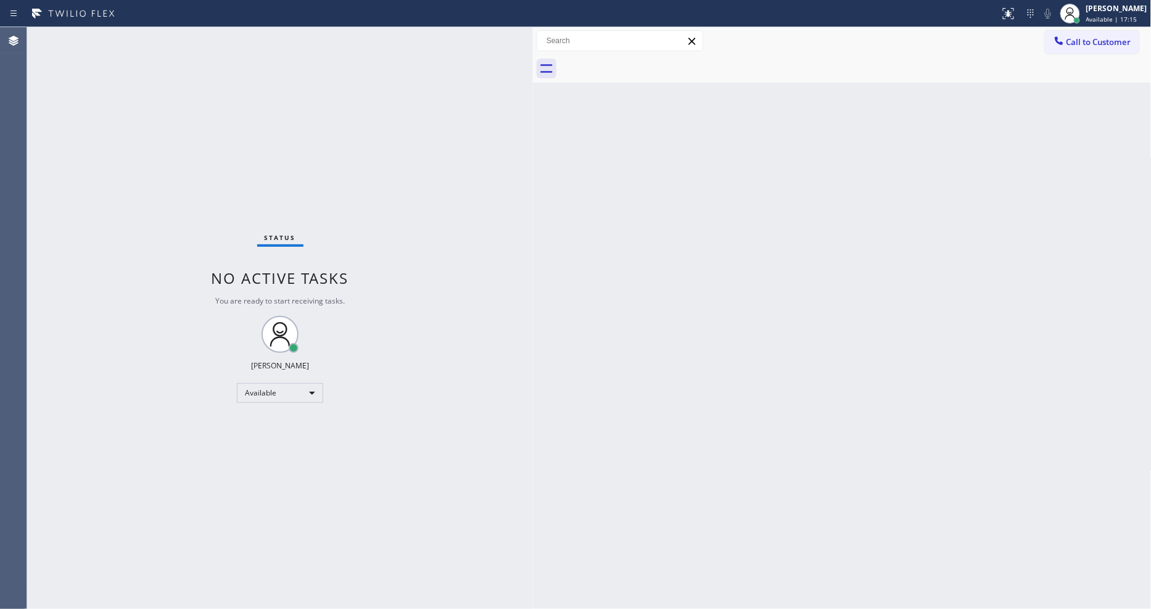
click at [178, 35] on div "Status No active tasks You are ready to start receiving tasks. [PERSON_NAME] Av…" at bounding box center [280, 318] width 506 height 582
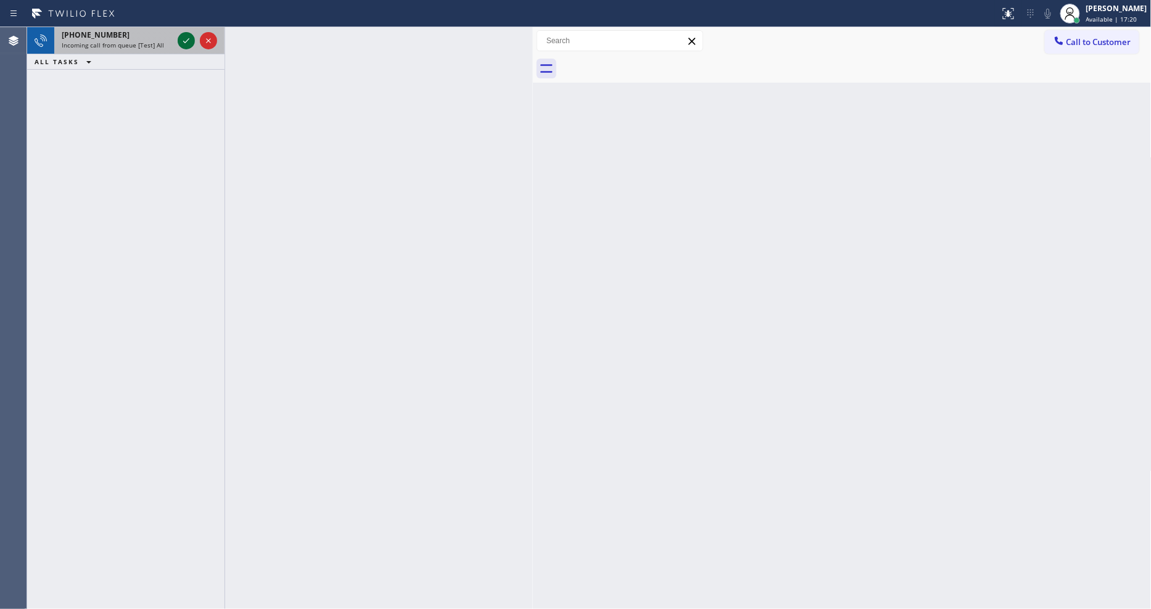
click at [189, 37] on icon at bounding box center [186, 40] width 15 height 15
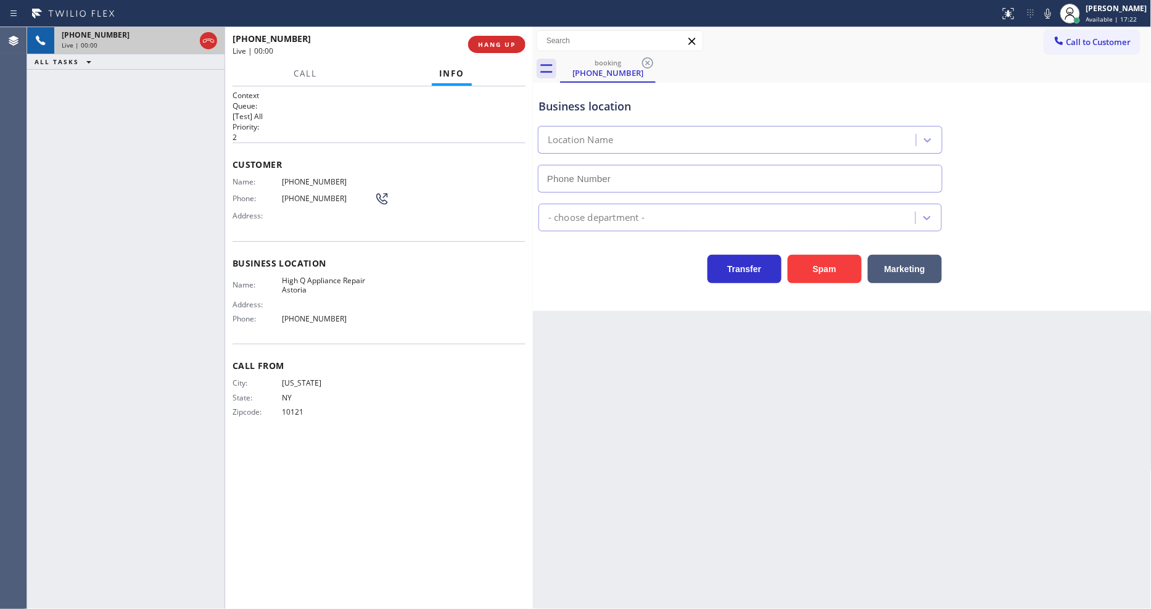
type input "[PHONE_NUMBER]"
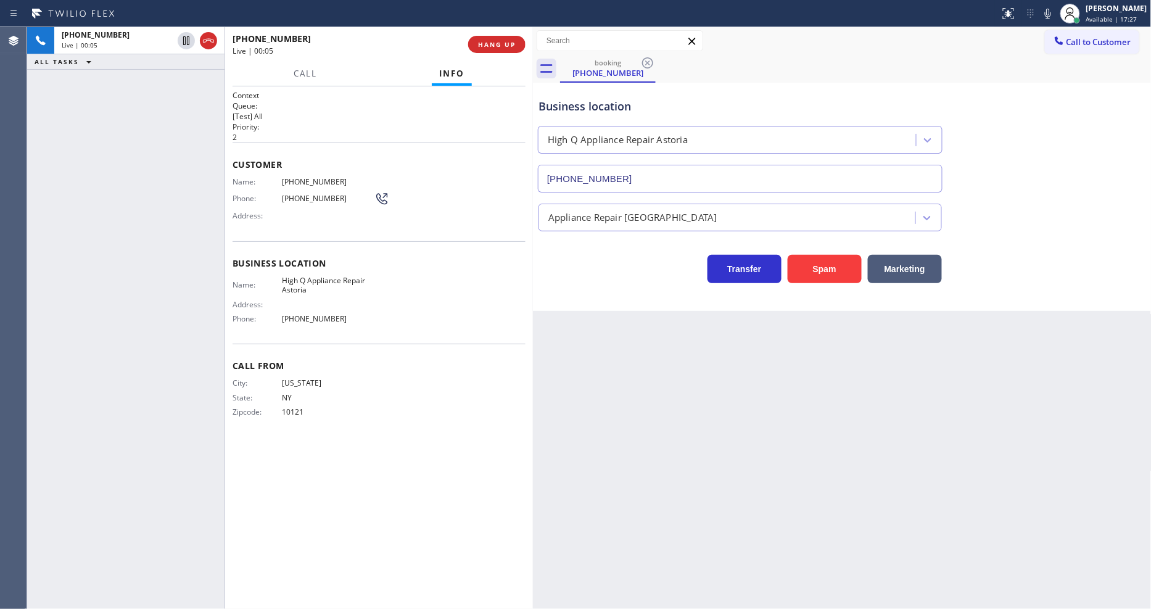
click at [308, 276] on span "High Q Appliance Repair Astoria" at bounding box center [328, 285] width 93 height 19
click at [307, 276] on span "High Q Appliance Repair Astoria" at bounding box center [328, 285] width 93 height 19
copy span "High Q Appliance Repair Astoria"
click at [494, 41] on span "HANG UP" at bounding box center [497, 44] width 38 height 9
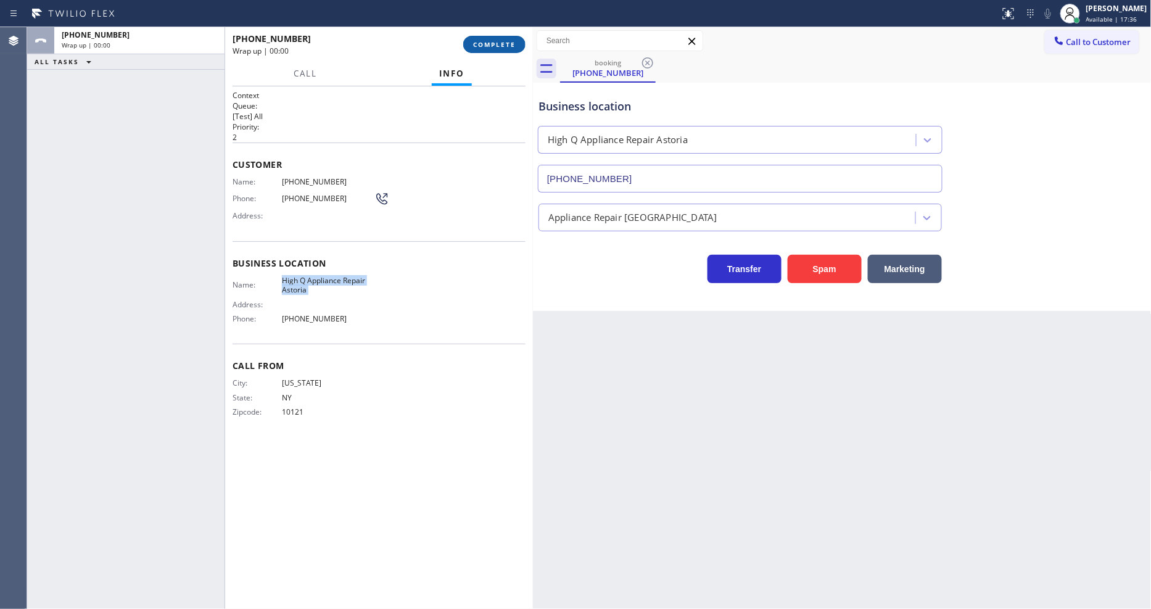
click at [494, 41] on span "COMPLETE" at bounding box center [494, 44] width 43 height 9
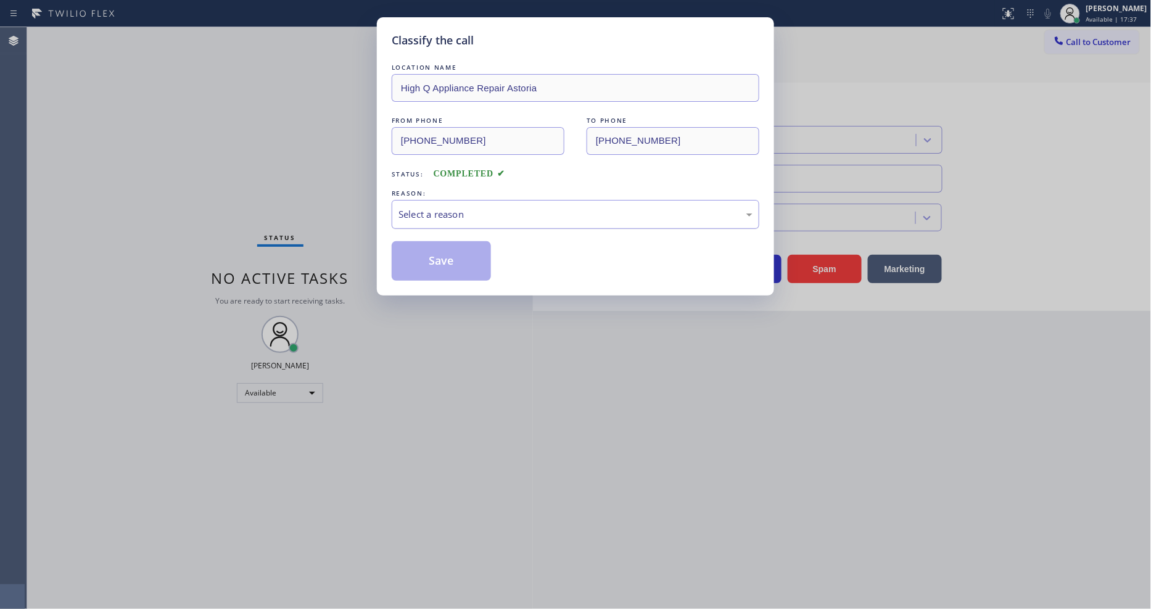
click at [465, 212] on div "Select a reason" at bounding box center [576, 214] width 354 height 14
click at [443, 261] on button "Save" at bounding box center [441, 260] width 99 height 39
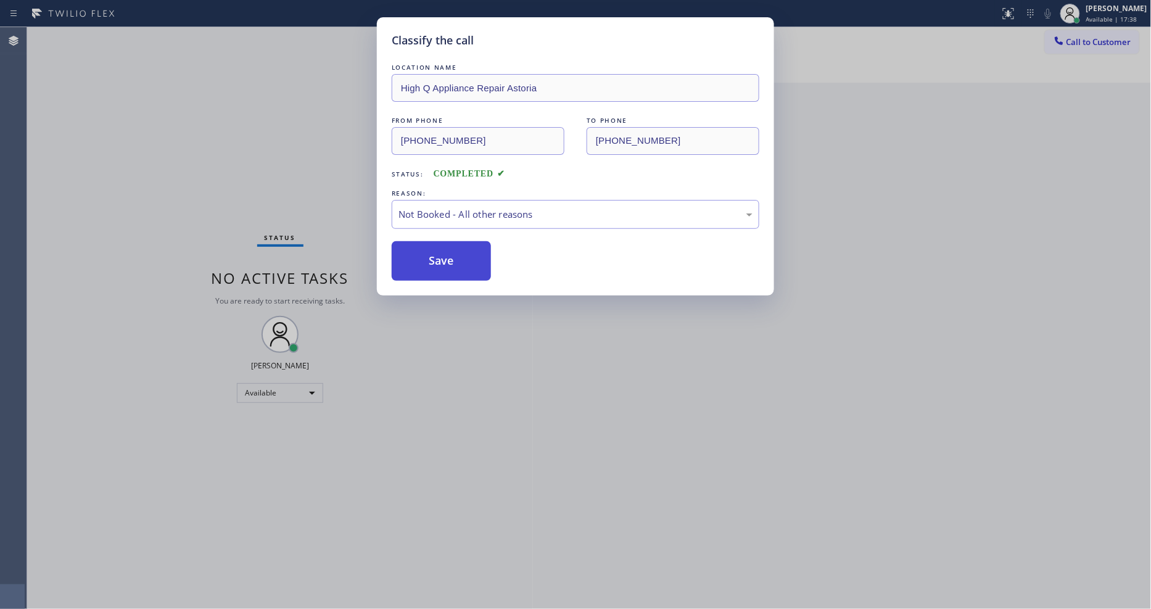
click at [443, 261] on button "Save" at bounding box center [441, 260] width 99 height 39
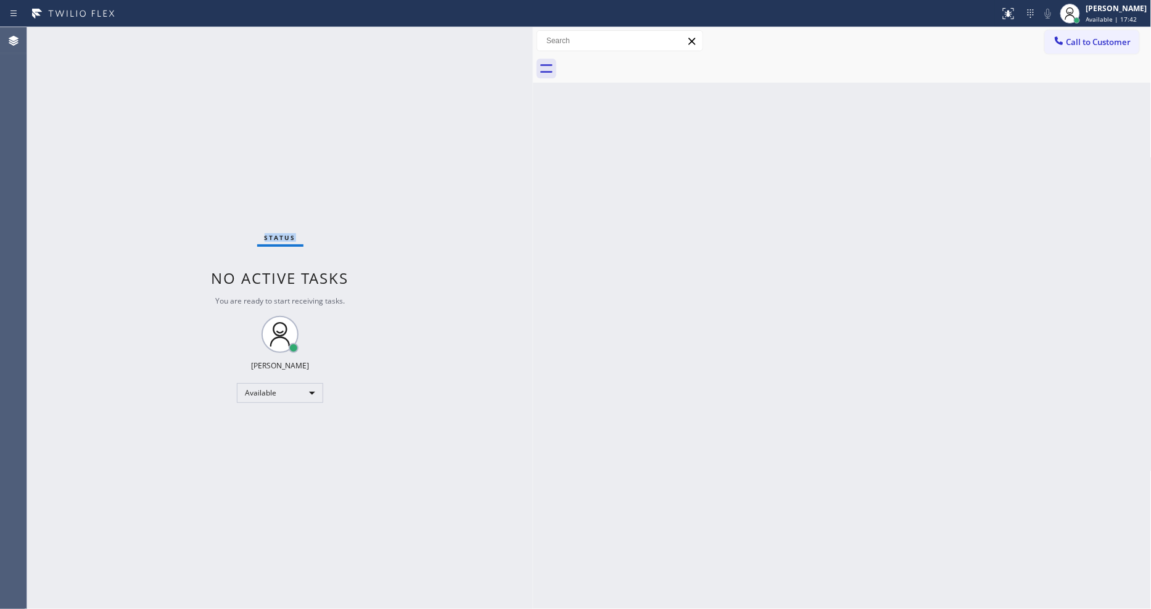
click at [134, 38] on div "Status No active tasks You are ready to start receiving tasks. [PERSON_NAME] Av…" at bounding box center [280, 318] width 506 height 582
click at [143, 35] on div "Status No active tasks You are ready to start receiving tasks. [PERSON_NAME] Av…" at bounding box center [280, 318] width 506 height 582
click at [183, 35] on div "Status No active tasks You are ready to start receiving tasks. [PERSON_NAME] Av…" at bounding box center [280, 318] width 506 height 582
drag, startPoint x: 183, startPoint y: 35, endPoint x: 217, endPoint y: 368, distance: 334.8
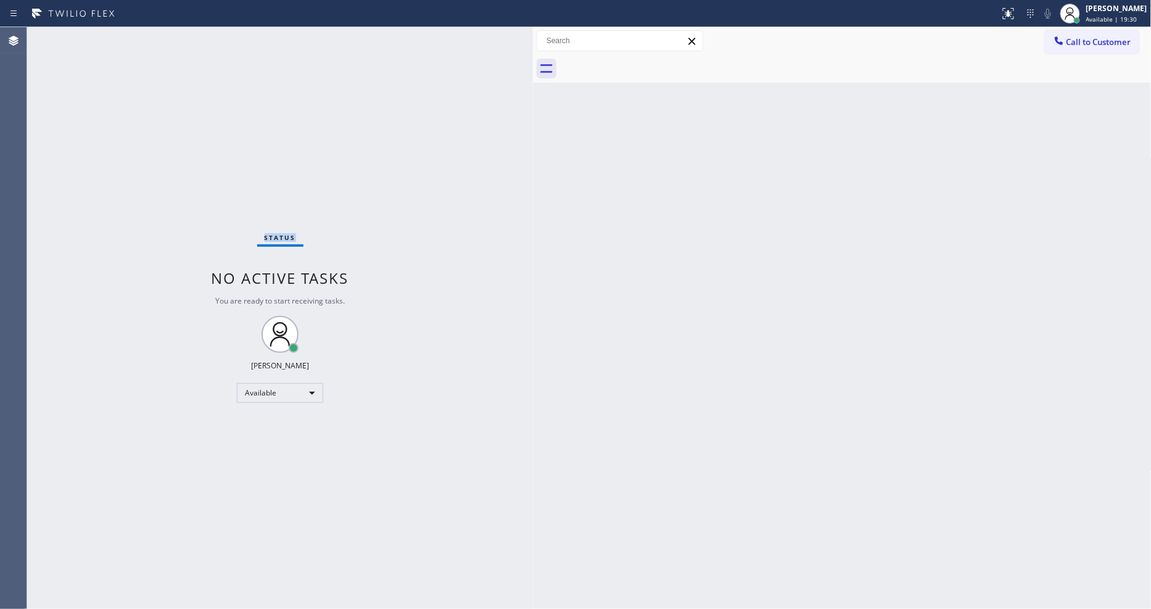
click at [183, 35] on div "Status No active tasks You are ready to start receiving tasks. [PERSON_NAME] Av…" at bounding box center [280, 318] width 506 height 582
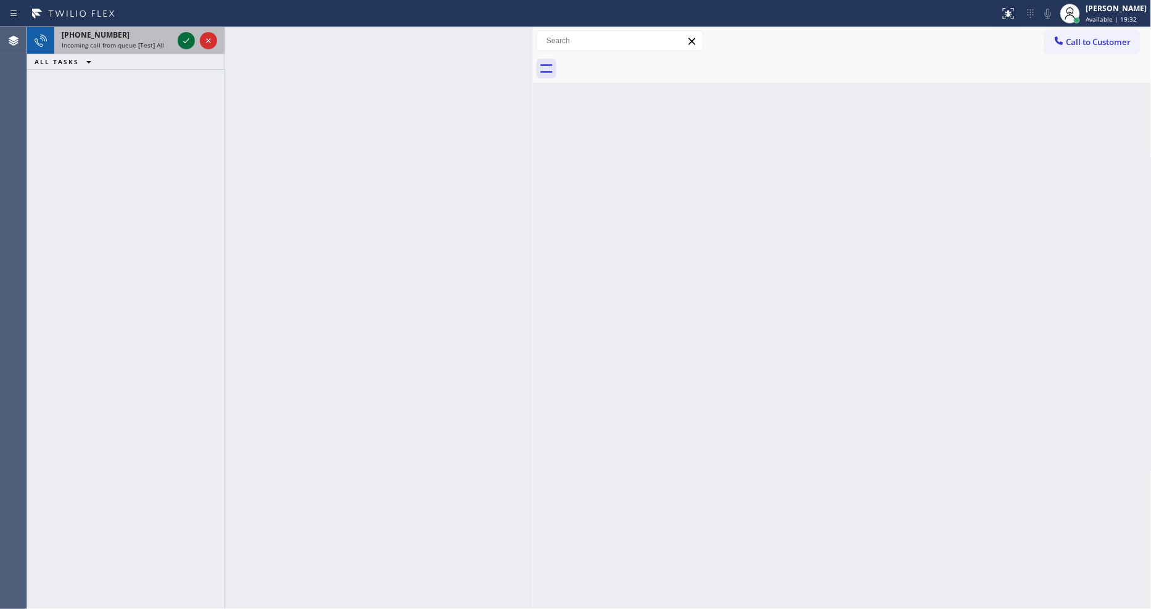
click at [183, 42] on icon at bounding box center [186, 40] width 15 height 15
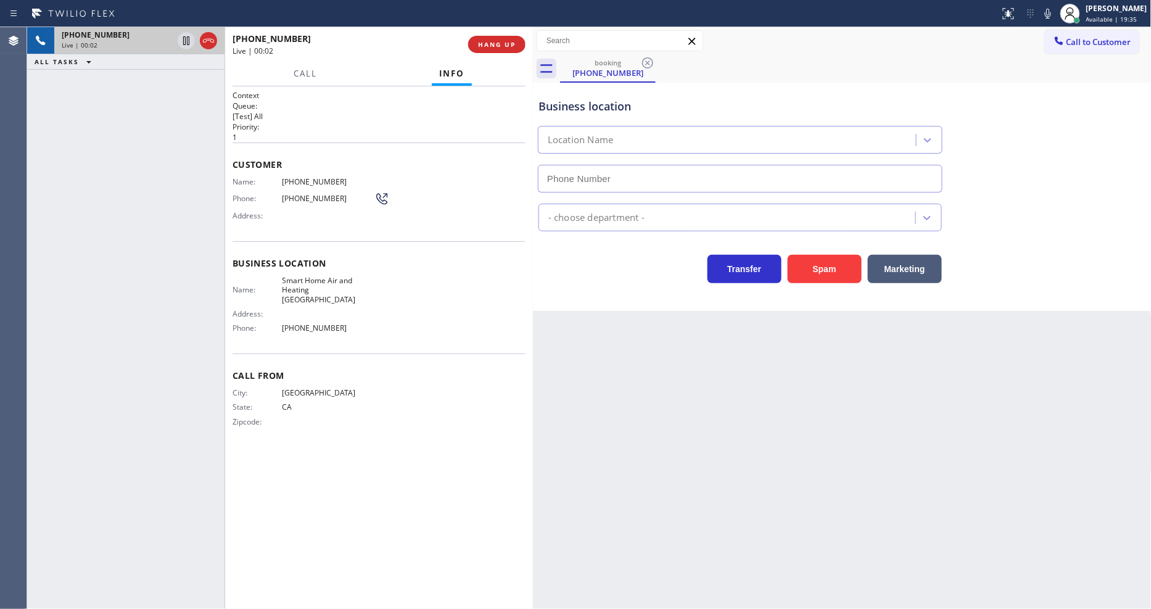
type input "[PHONE_NUMBER]"
click at [503, 48] on span "HANG UP" at bounding box center [497, 44] width 38 height 9
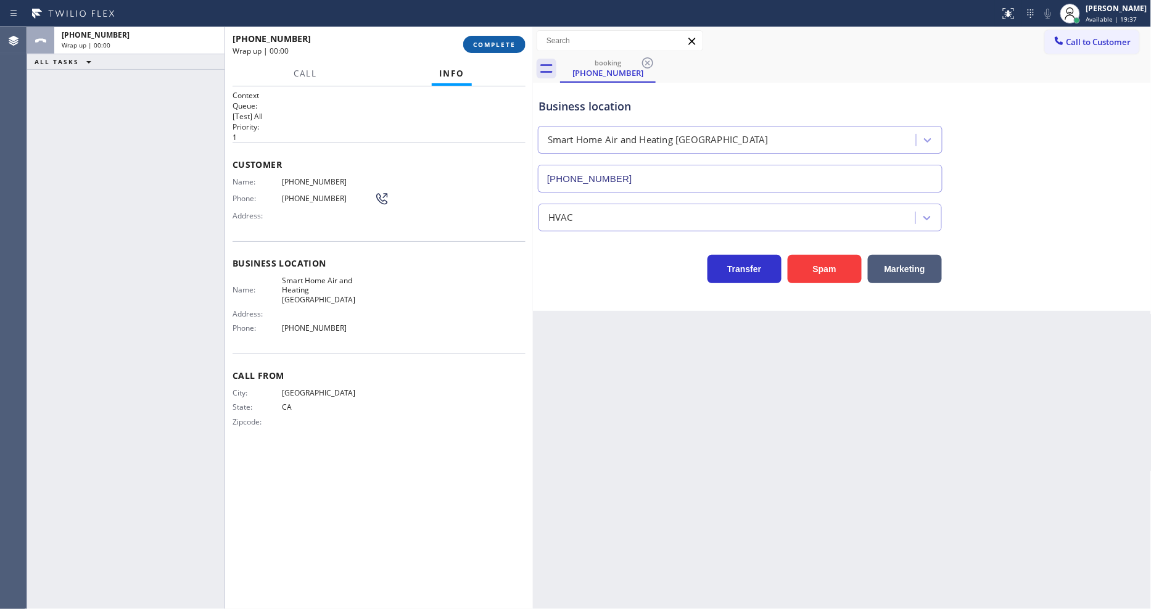
click at [503, 48] on span "COMPLETE" at bounding box center [494, 44] width 43 height 9
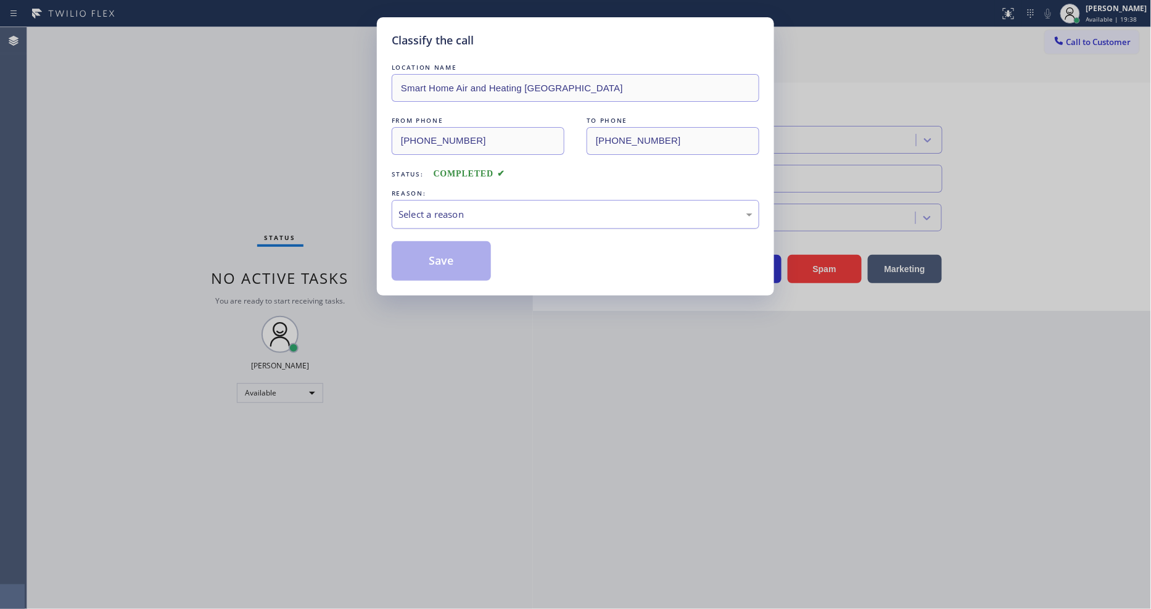
click at [439, 214] on div "Select a reason" at bounding box center [576, 214] width 354 height 14
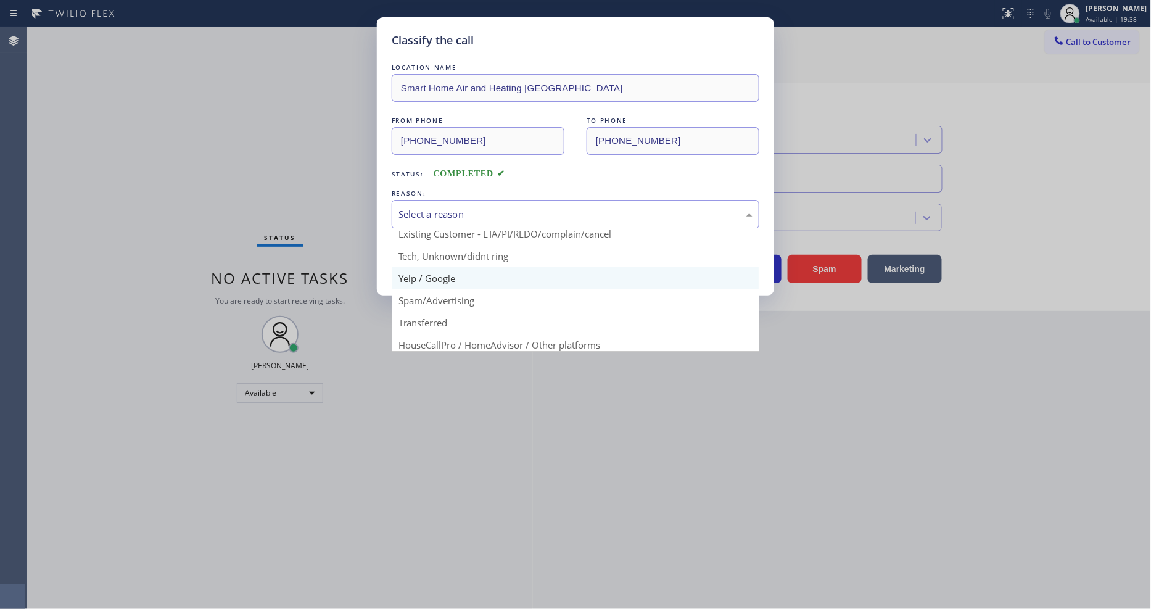
scroll to position [77, 0]
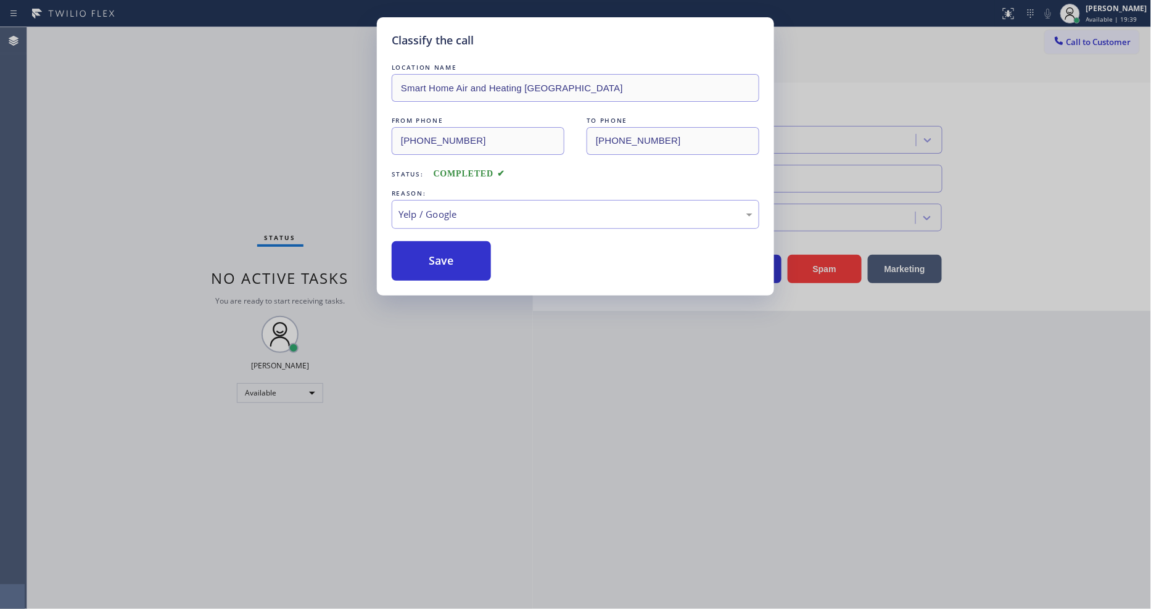
click at [432, 250] on button "Save" at bounding box center [441, 260] width 99 height 39
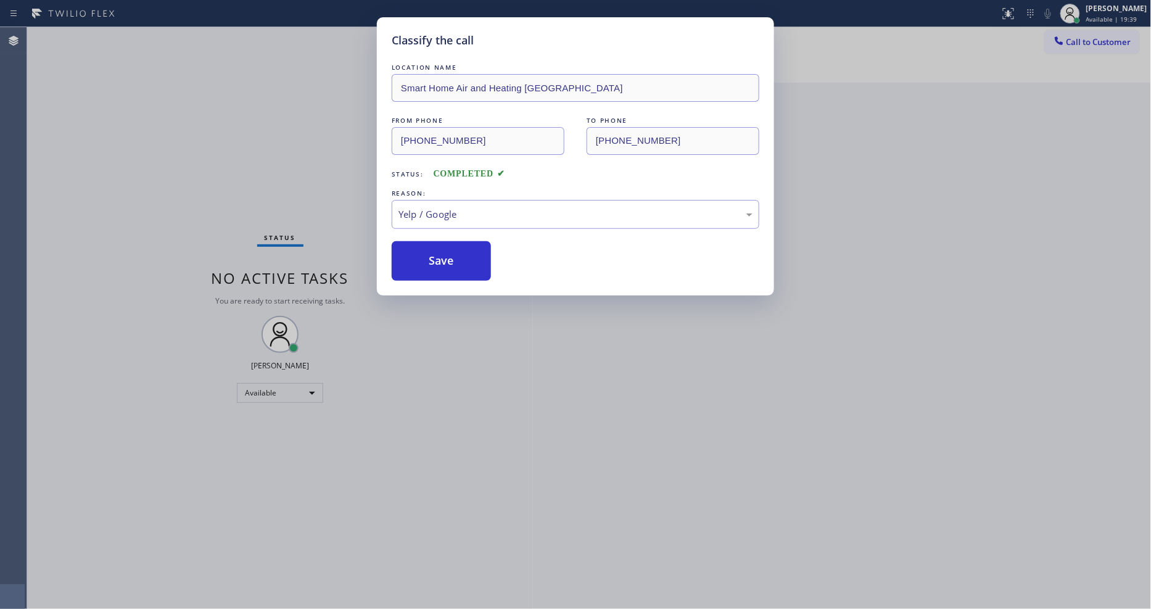
click at [432, 250] on button "Save" at bounding box center [441, 260] width 99 height 39
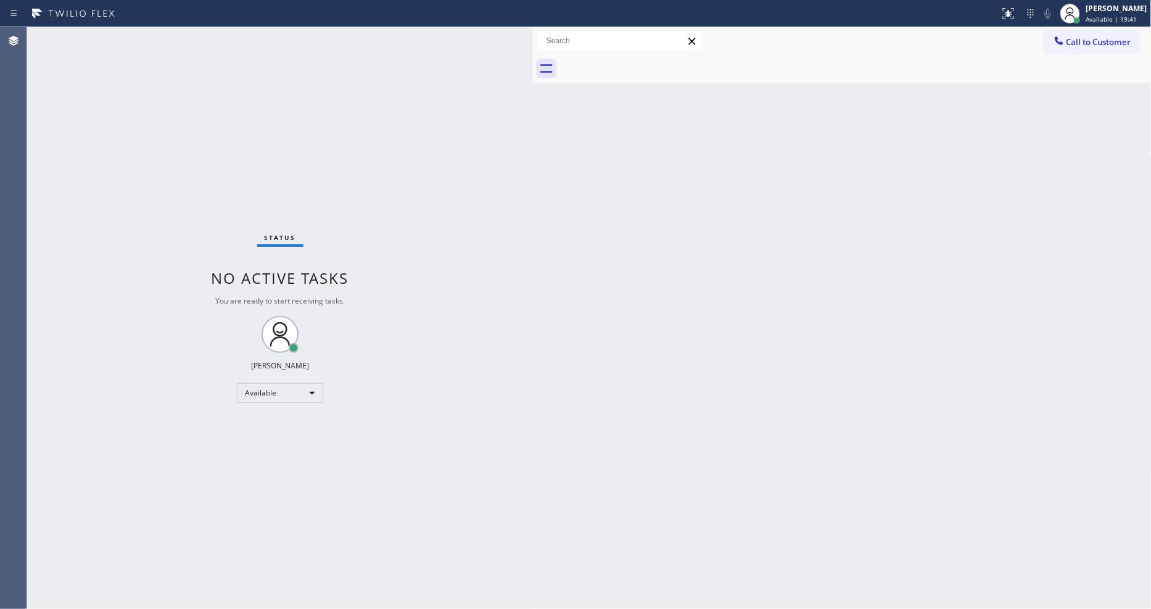
click at [192, 41] on div "Status No active tasks You are ready to start receiving tasks. [PERSON_NAME] Av…" at bounding box center [280, 318] width 506 height 582
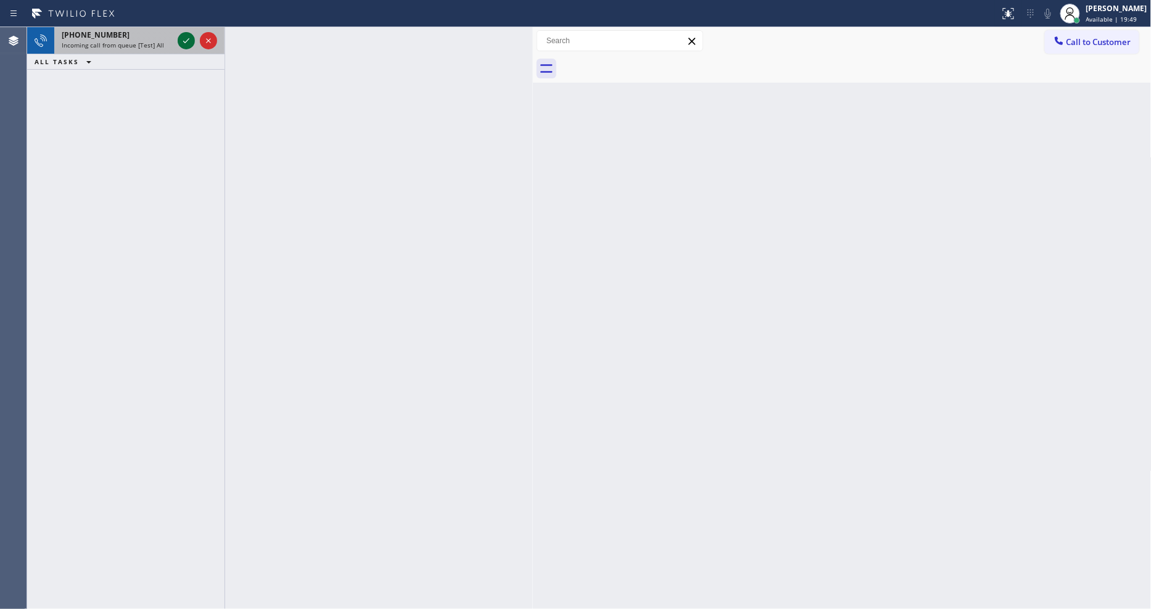
click at [188, 39] on icon at bounding box center [186, 40] width 6 height 5
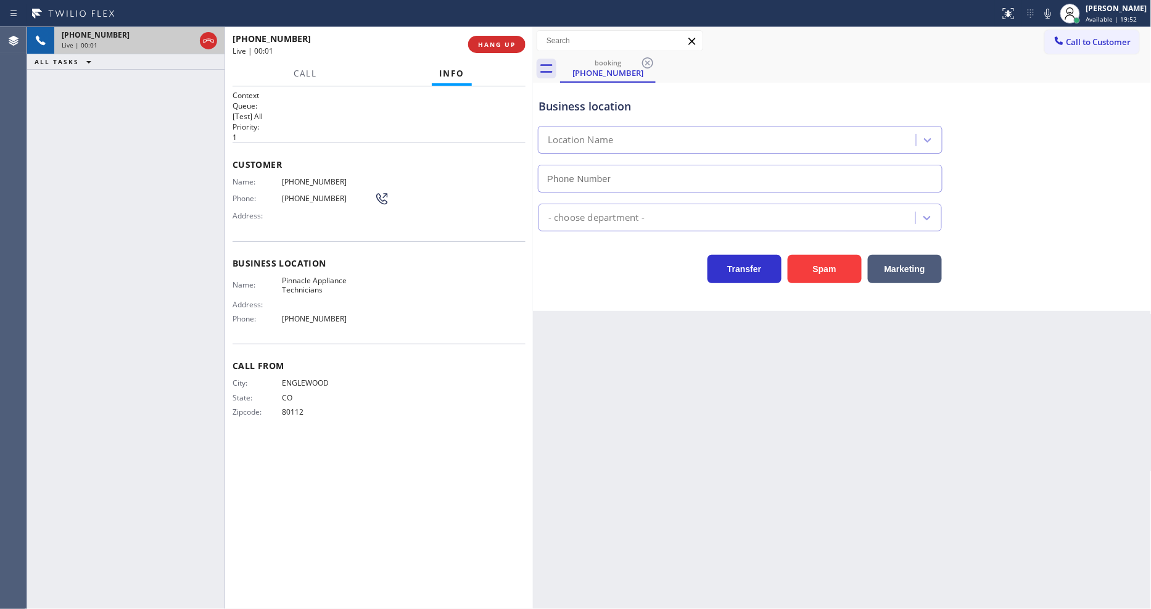
type input "[PHONE_NUMBER]"
click at [507, 41] on span "HANG UP" at bounding box center [497, 44] width 38 height 9
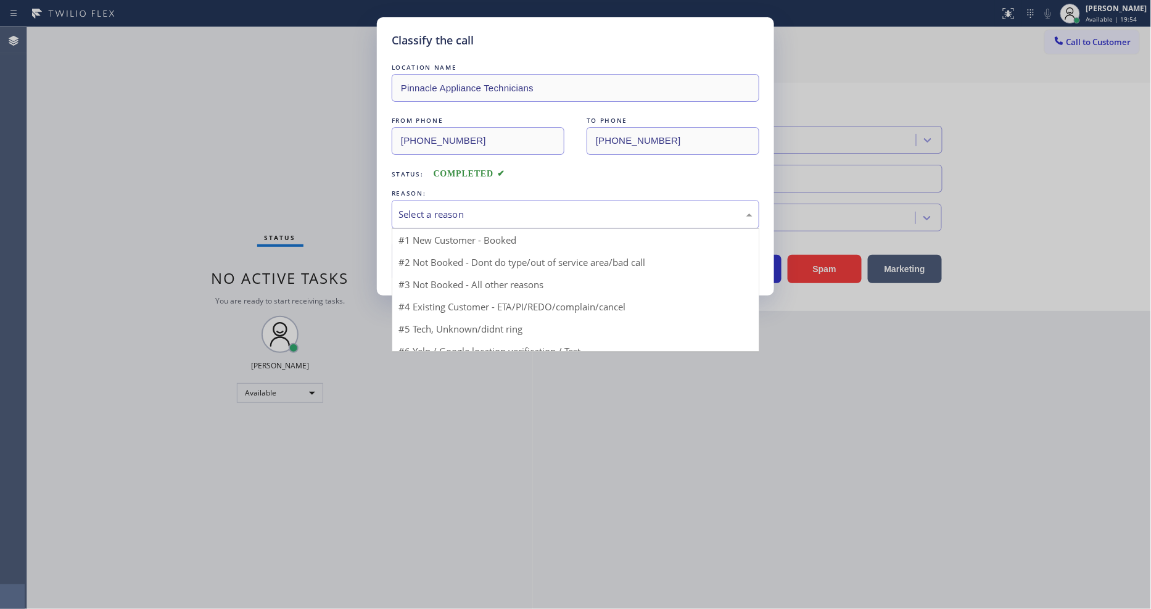
click at [469, 209] on div "Select a reason" at bounding box center [576, 214] width 354 height 14
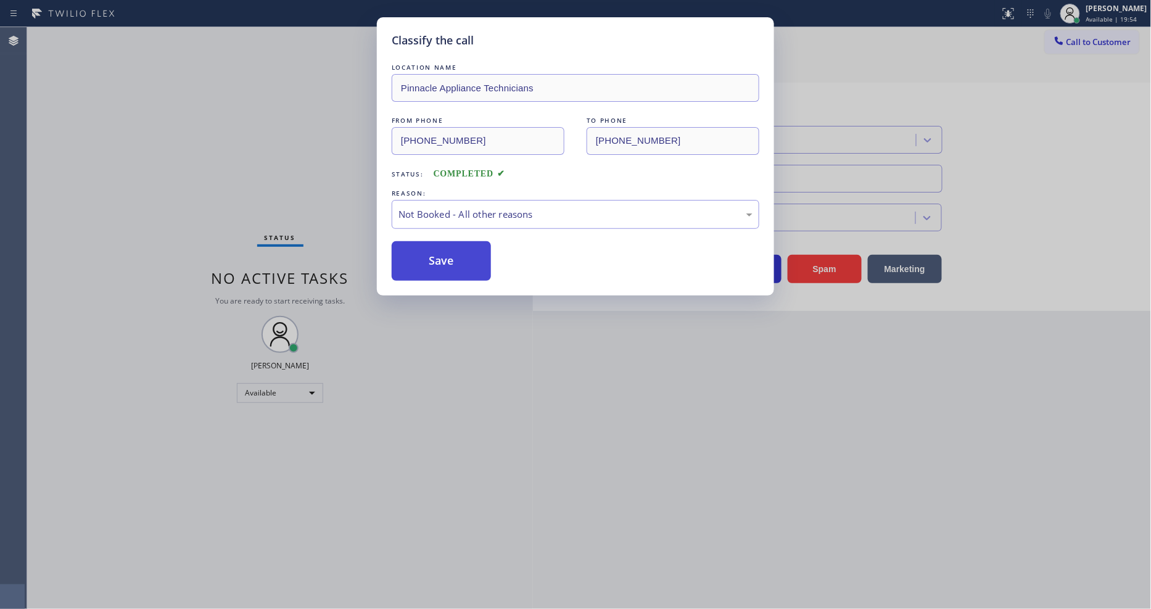
click at [436, 254] on button "Save" at bounding box center [441, 260] width 99 height 39
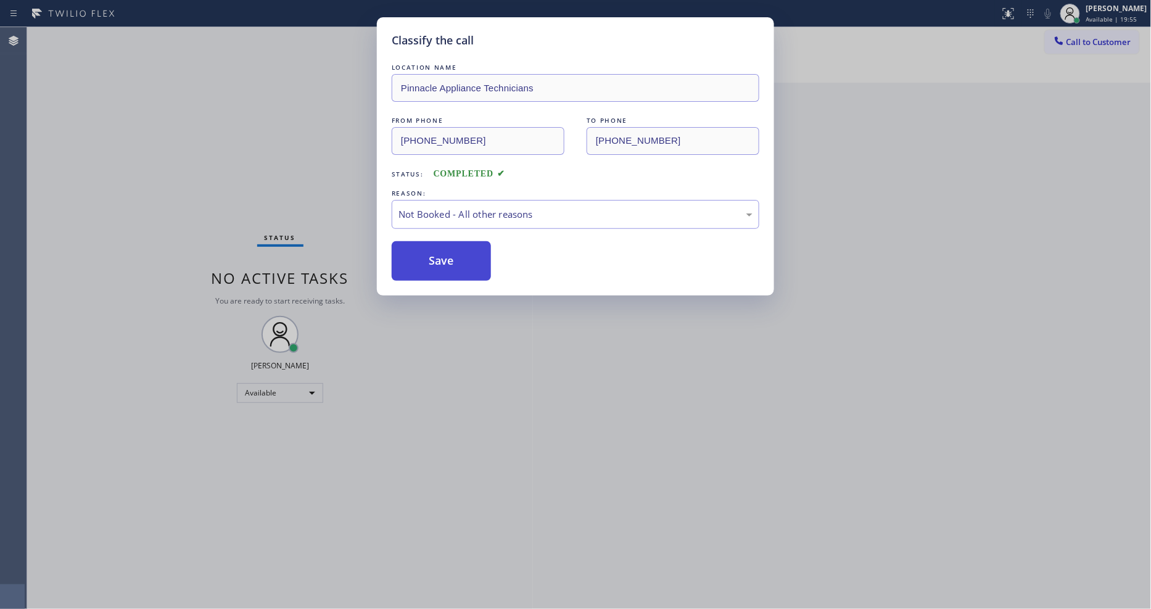
click at [436, 254] on button "Save" at bounding box center [441, 260] width 99 height 39
drag, startPoint x: 436, startPoint y: 254, endPoint x: 371, endPoint y: 403, distance: 163.0
click at [436, 252] on button "Save" at bounding box center [441, 260] width 99 height 39
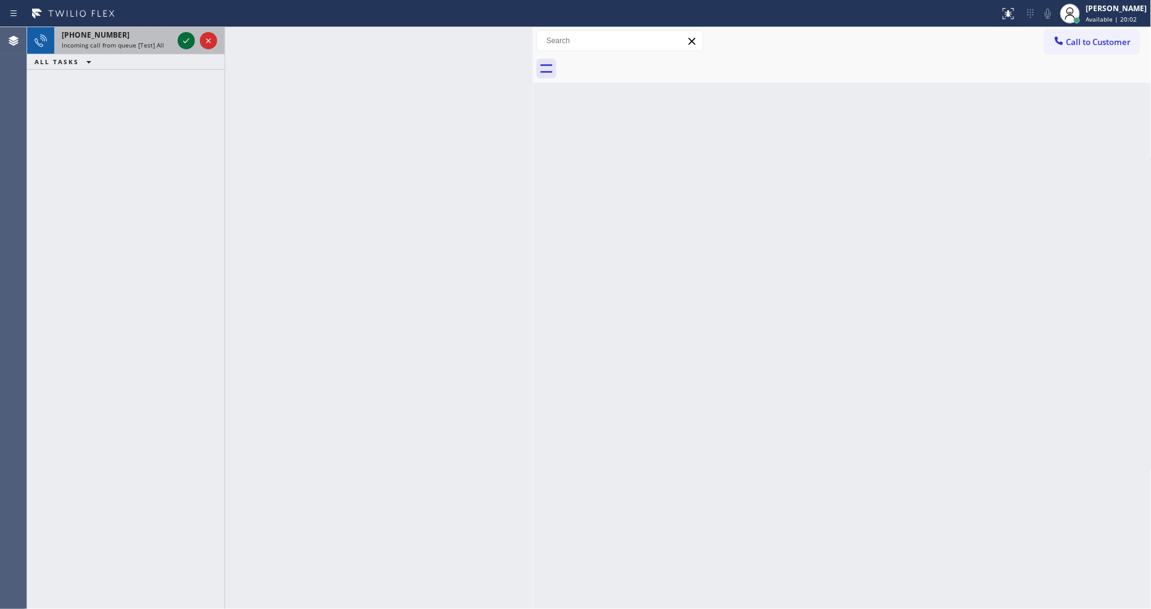
click at [178, 38] on div at bounding box center [186, 40] width 17 height 15
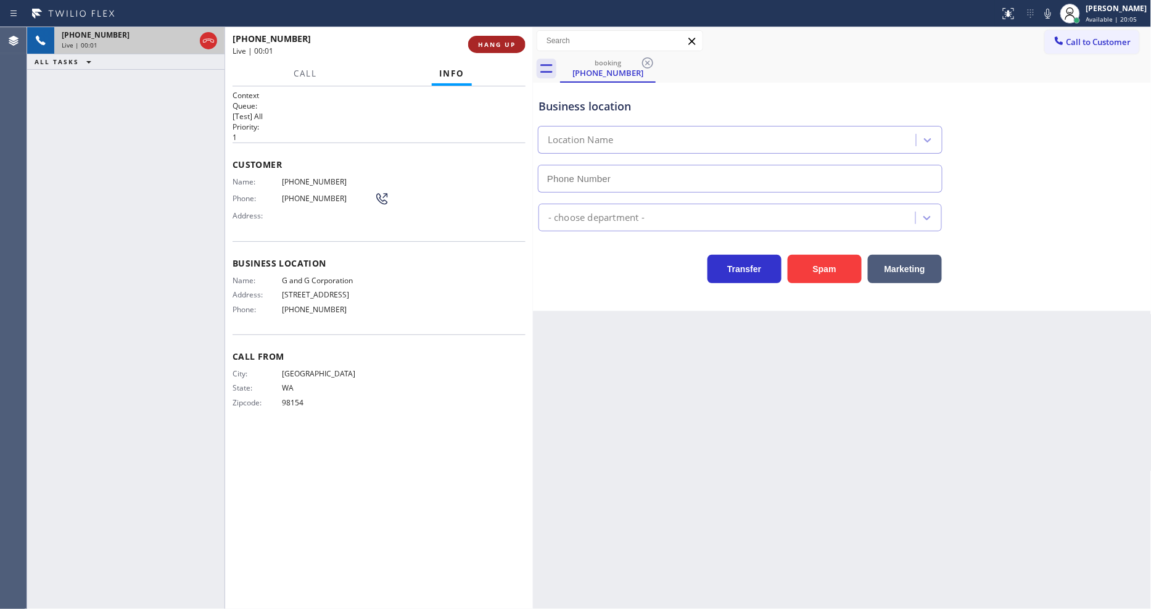
type input "[PHONE_NUMBER]"
click at [510, 47] on span "HANG UP" at bounding box center [497, 44] width 38 height 9
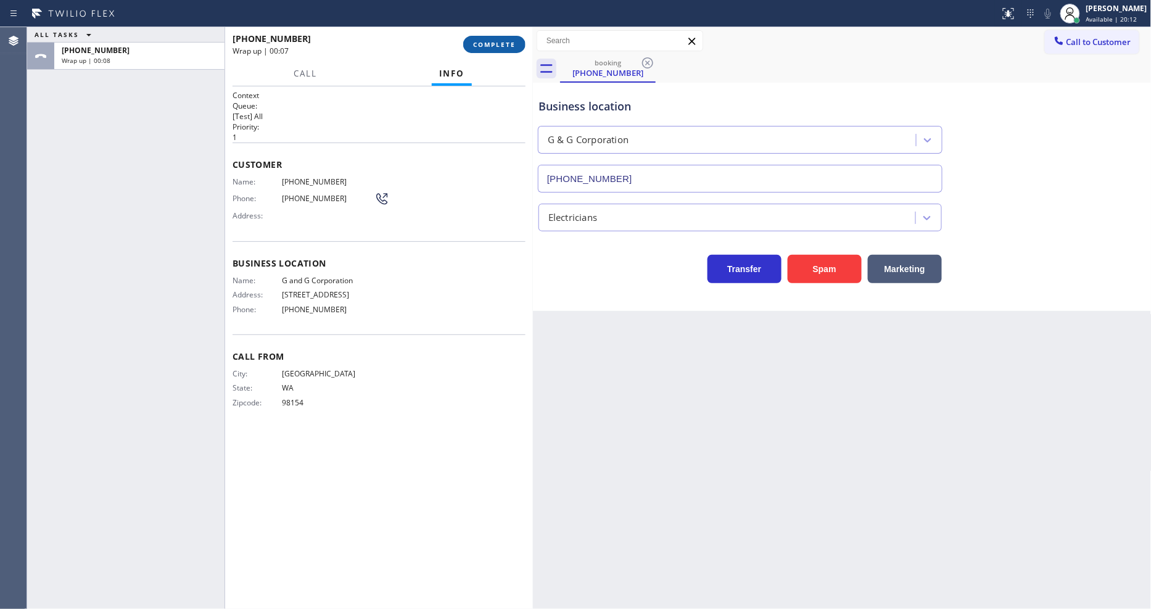
click at [502, 44] on span "COMPLETE" at bounding box center [494, 44] width 43 height 9
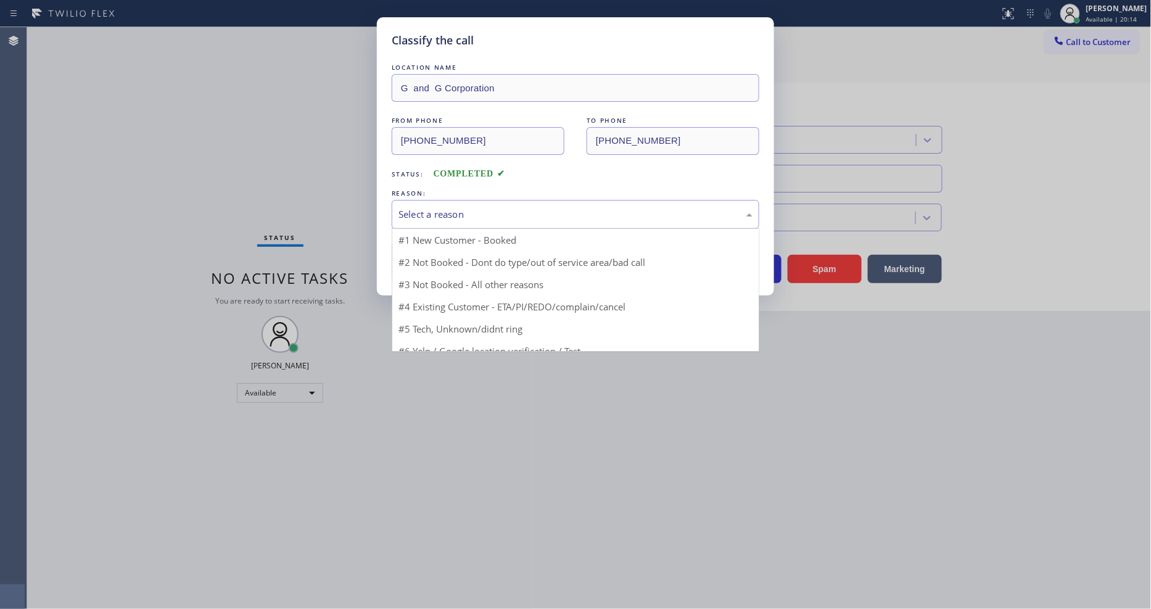
click at [415, 202] on div "Select a reason" at bounding box center [576, 214] width 368 height 29
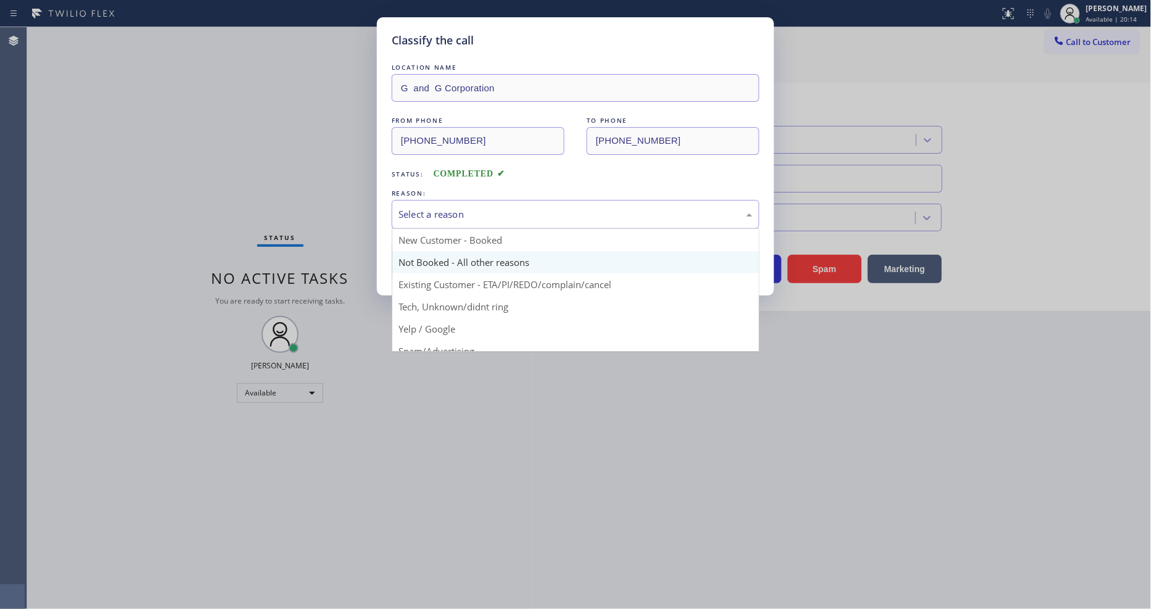
scroll to position [77, 0]
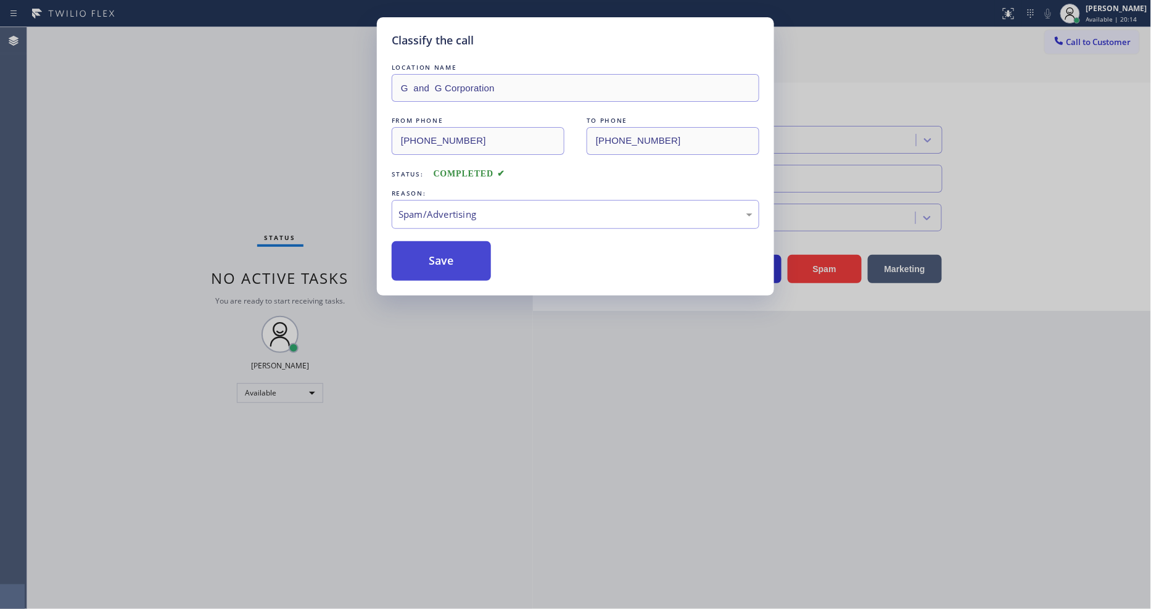
click at [430, 257] on button "Save" at bounding box center [441, 260] width 99 height 39
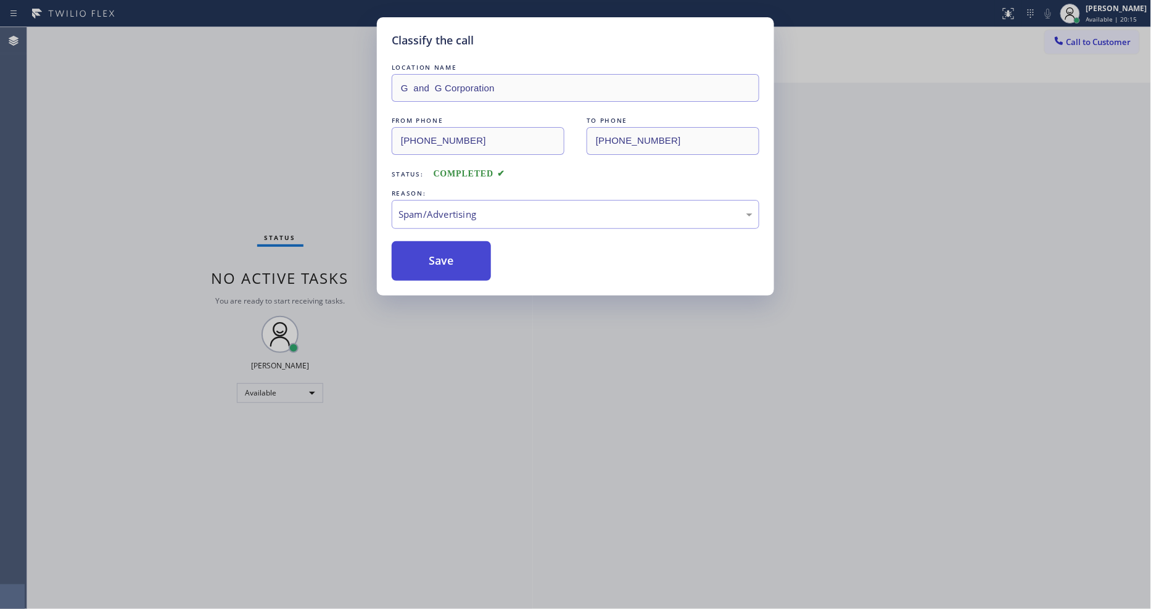
click at [430, 257] on button "Save" at bounding box center [441, 260] width 99 height 39
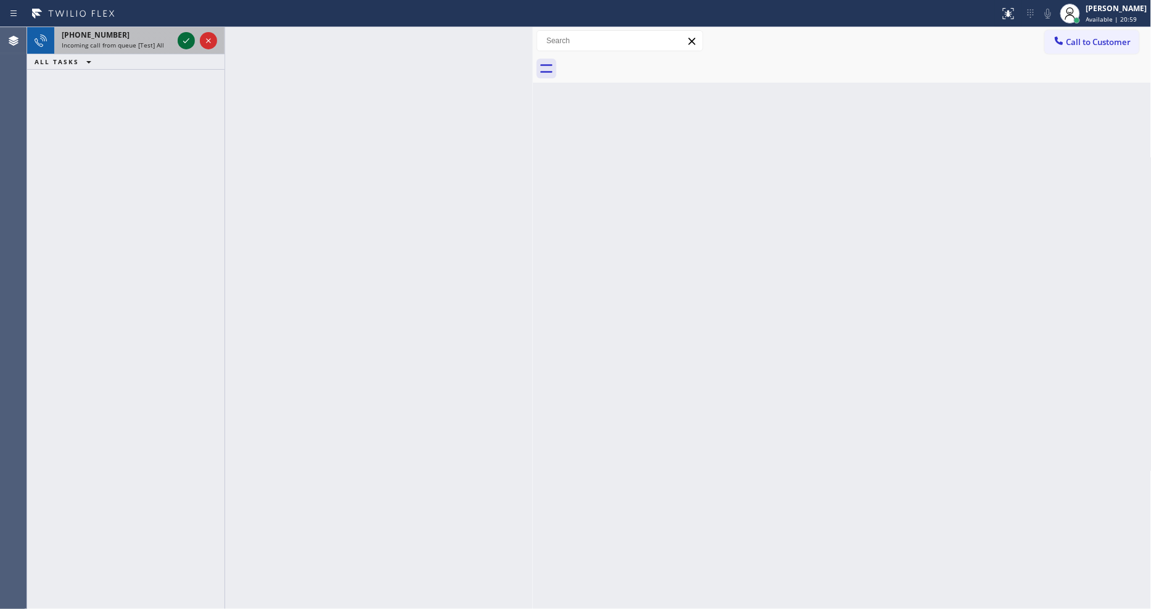
click at [184, 41] on icon at bounding box center [186, 40] width 15 height 15
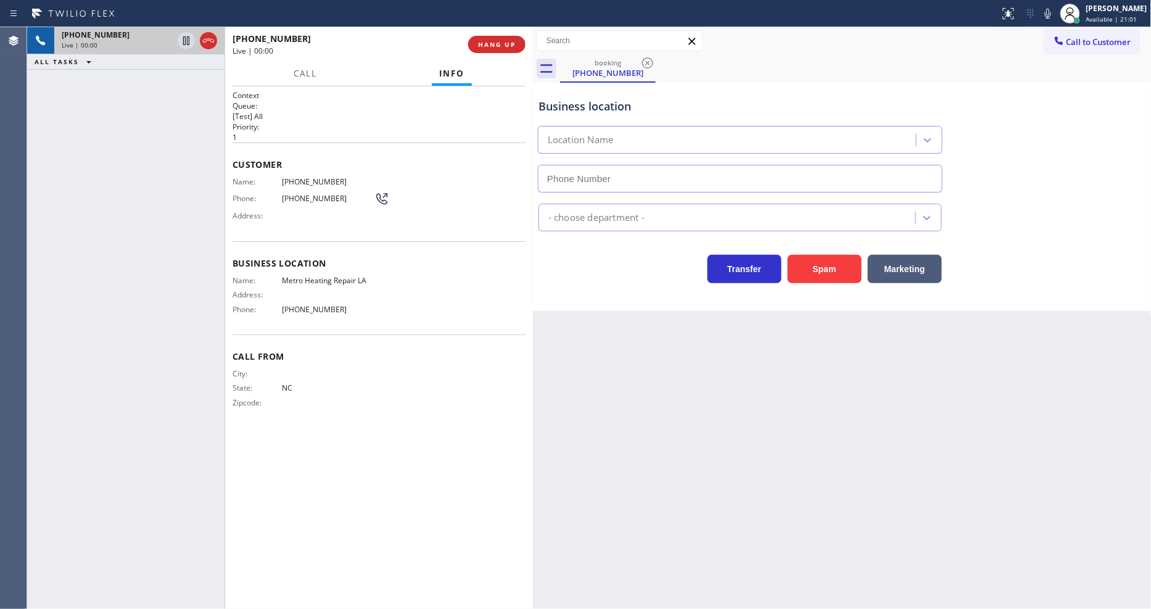
type input "[PHONE_NUMBER]"
click at [494, 40] on span "HANG UP" at bounding box center [497, 44] width 38 height 9
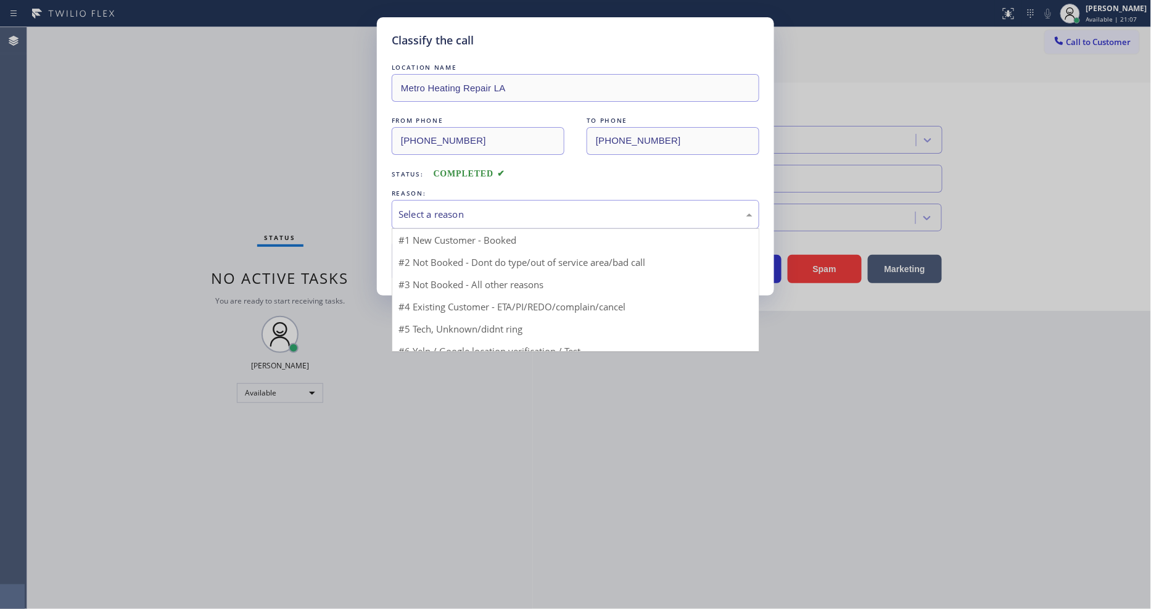
drag, startPoint x: 477, startPoint y: 229, endPoint x: 473, endPoint y: 206, distance: 23.2
click at [473, 207] on div "Select a reason" at bounding box center [576, 214] width 354 height 14
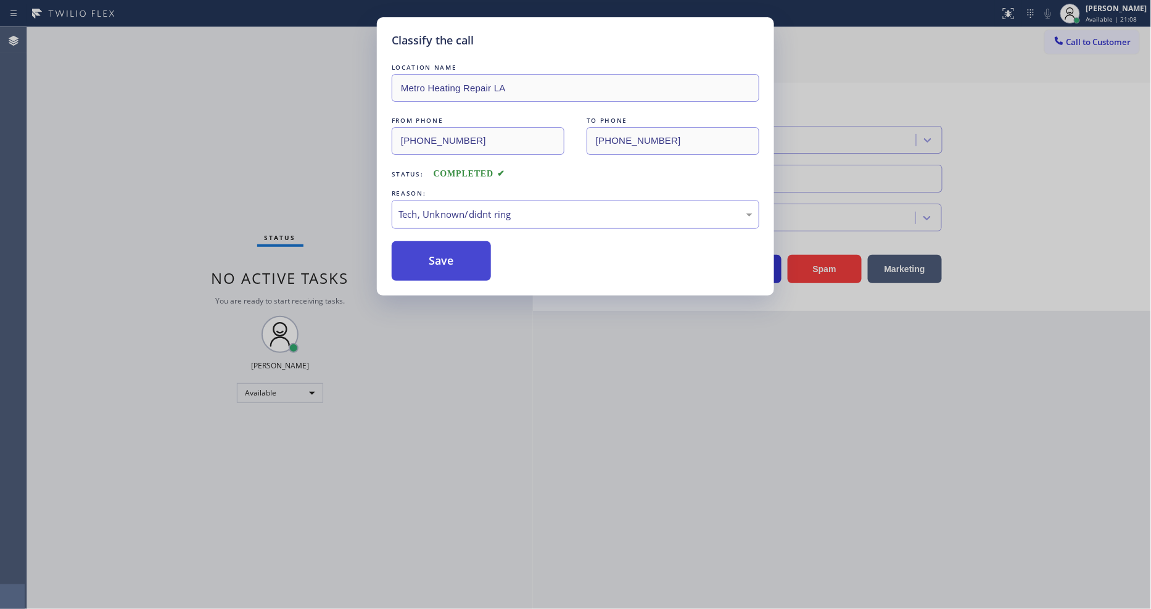
click at [450, 247] on button "Save" at bounding box center [441, 260] width 99 height 39
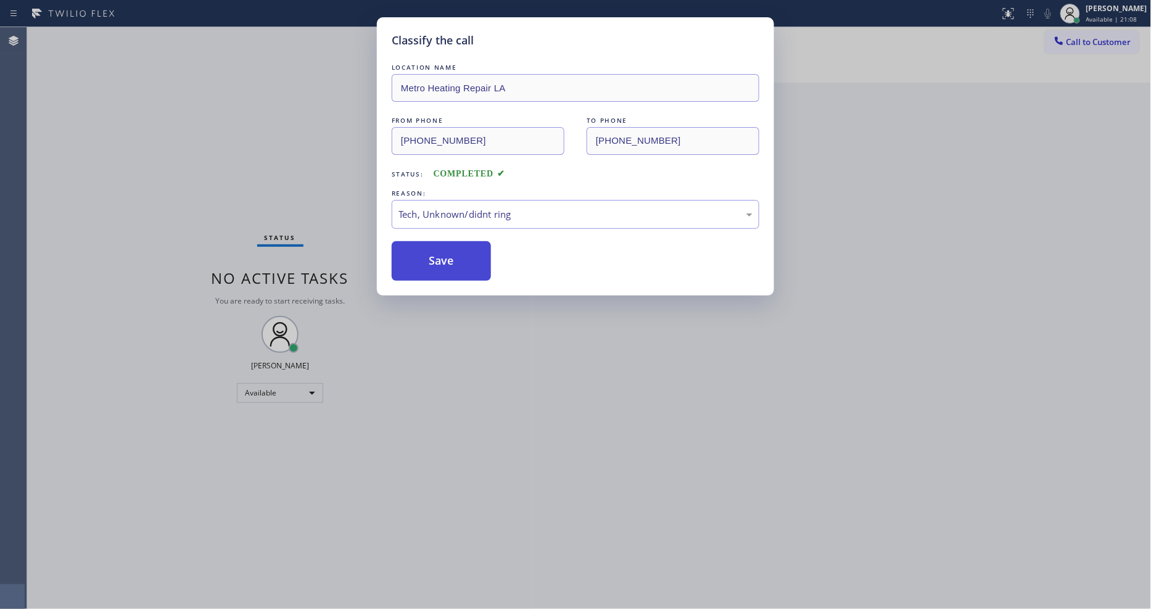
click at [450, 247] on button "Save" at bounding box center [441, 260] width 99 height 39
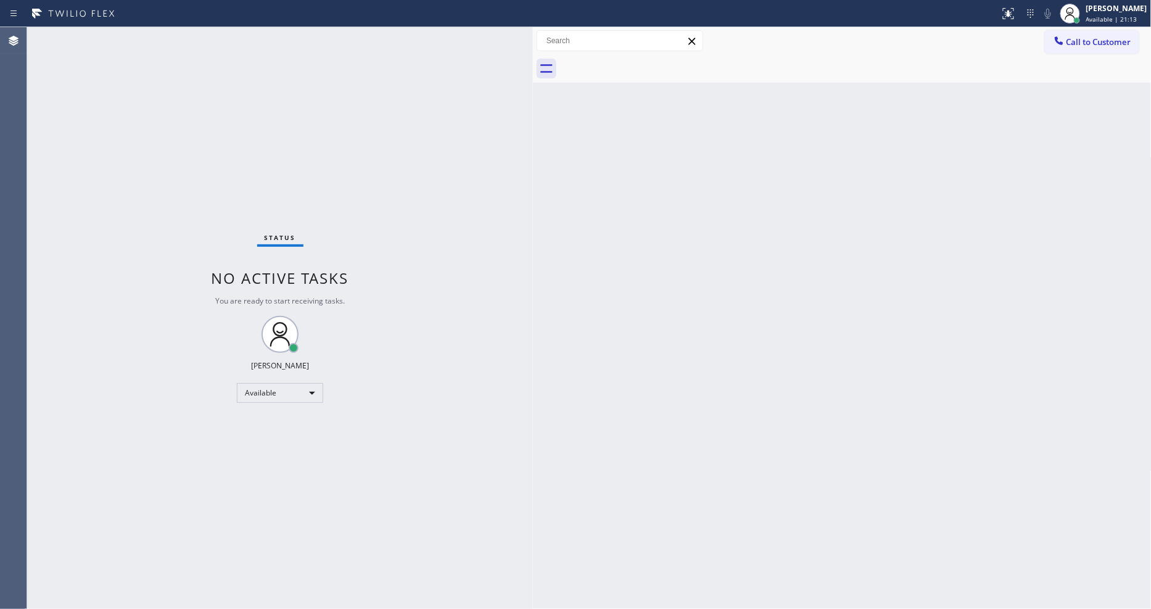
click at [490, 515] on div "Status No active tasks You are ready to start receiving tasks. [PERSON_NAME] Av…" at bounding box center [280, 318] width 506 height 582
click at [155, 38] on div "Status No active tasks You are ready to start receiving tasks. [PERSON_NAME] Av…" at bounding box center [280, 318] width 506 height 582
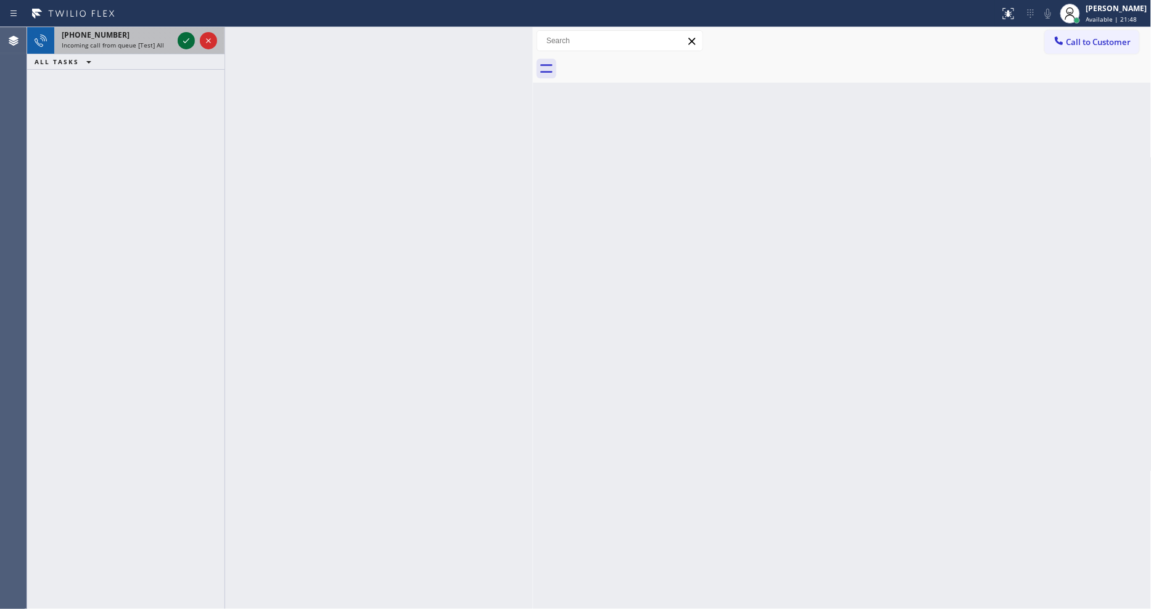
click at [184, 38] on icon at bounding box center [186, 40] width 15 height 15
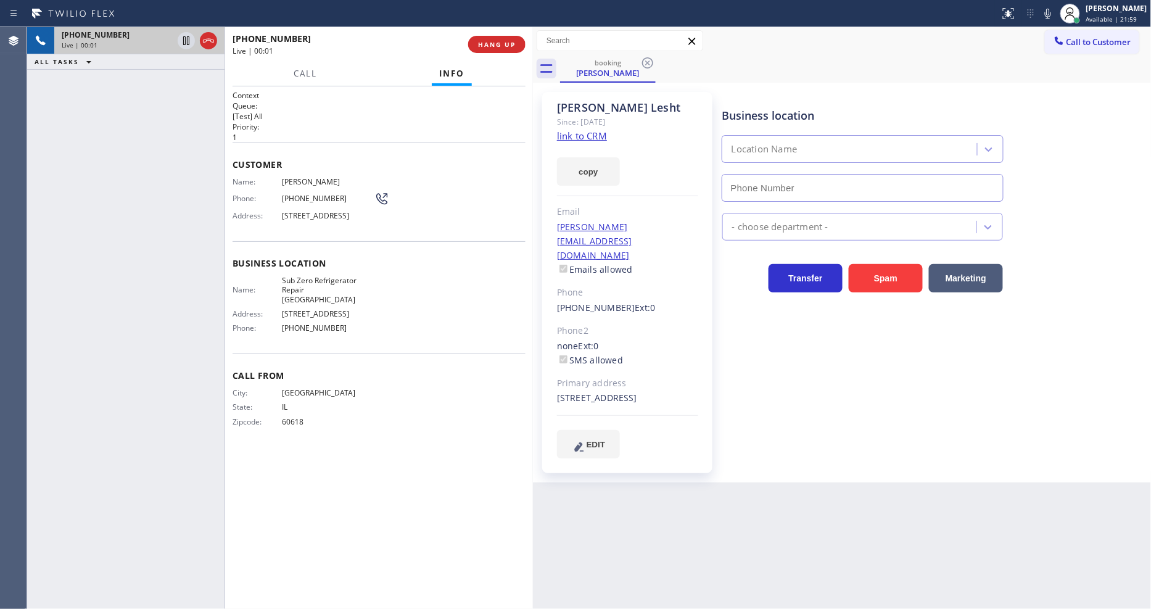
type input "[PHONE_NUMBER]"
click at [565, 137] on link "link to CRM" at bounding box center [582, 136] width 50 height 12
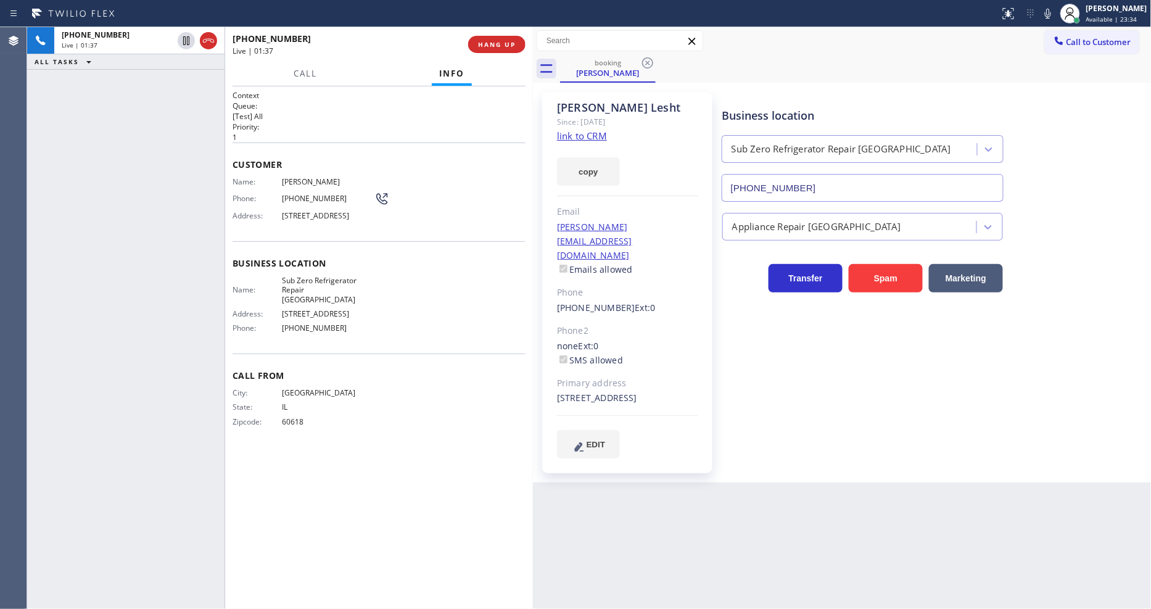
drag, startPoint x: 184, startPoint y: 45, endPoint x: 743, endPoint y: 39, distance: 558.9
click at [180, 44] on icon at bounding box center [186, 40] width 15 height 15
click at [1051, 11] on icon at bounding box center [1048, 14] width 6 height 10
drag, startPoint x: 182, startPoint y: 35, endPoint x: 206, endPoint y: 36, distance: 24.1
click at [182, 35] on icon at bounding box center [186, 40] width 15 height 15
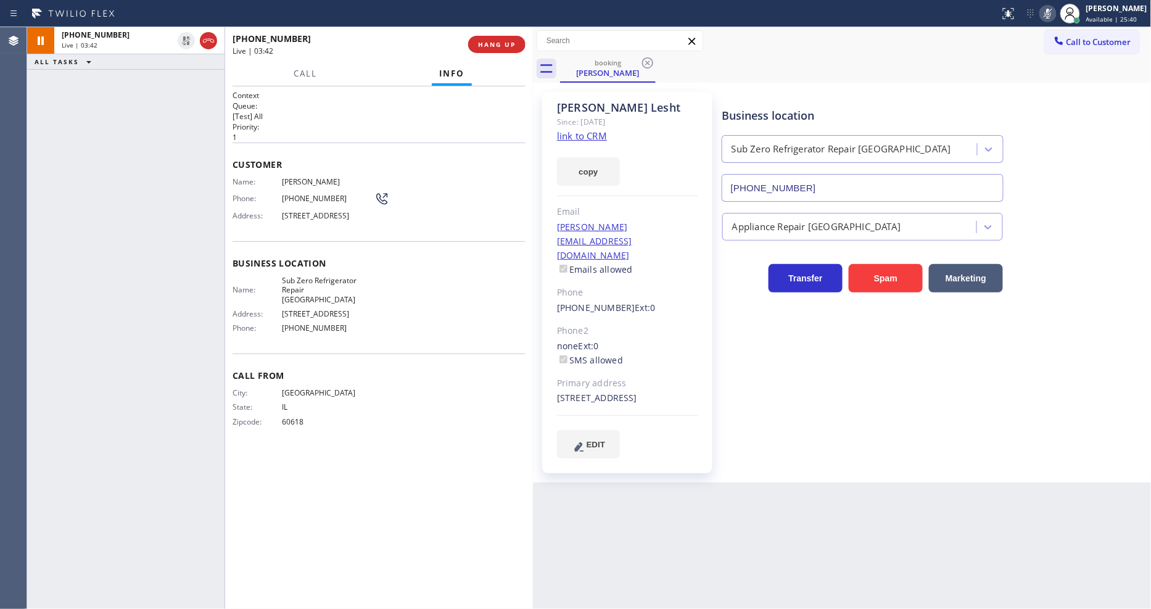
click at [1057, 9] on div at bounding box center [1047, 13] width 17 height 15
click at [801, 415] on div "Business location Sub Zero Refrigerator Repair [GEOGRAPHIC_DATA] [PHONE_NUMBER]…" at bounding box center [934, 275] width 429 height 360
click at [310, 195] on span "[PHONE_NUMBER]" at bounding box center [328, 198] width 93 height 9
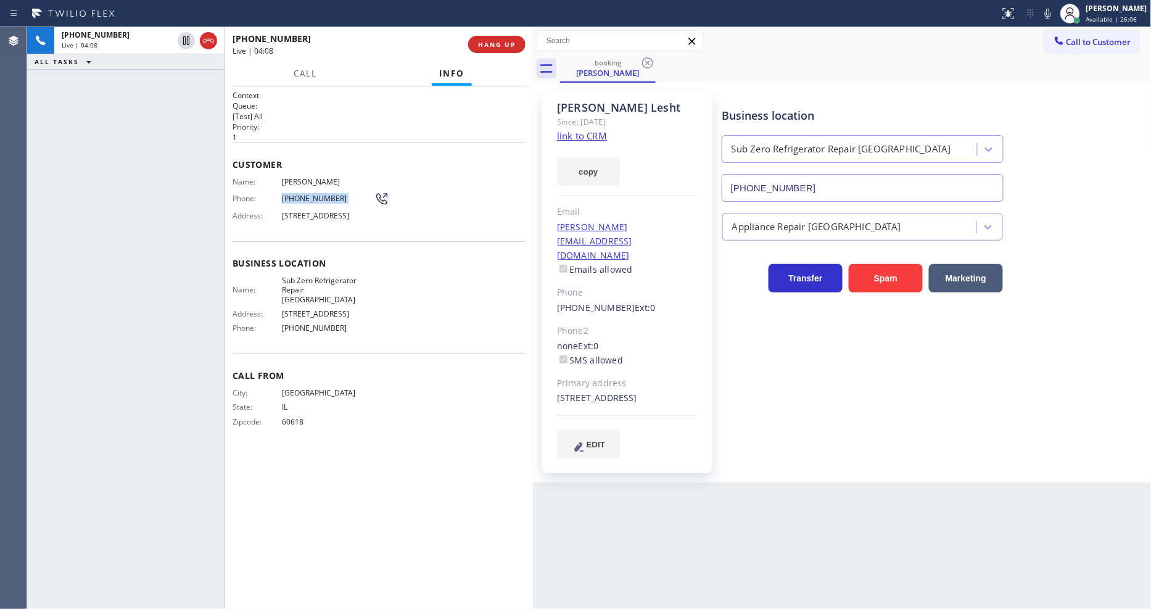
copy div "[PHONE_NUMBER]"
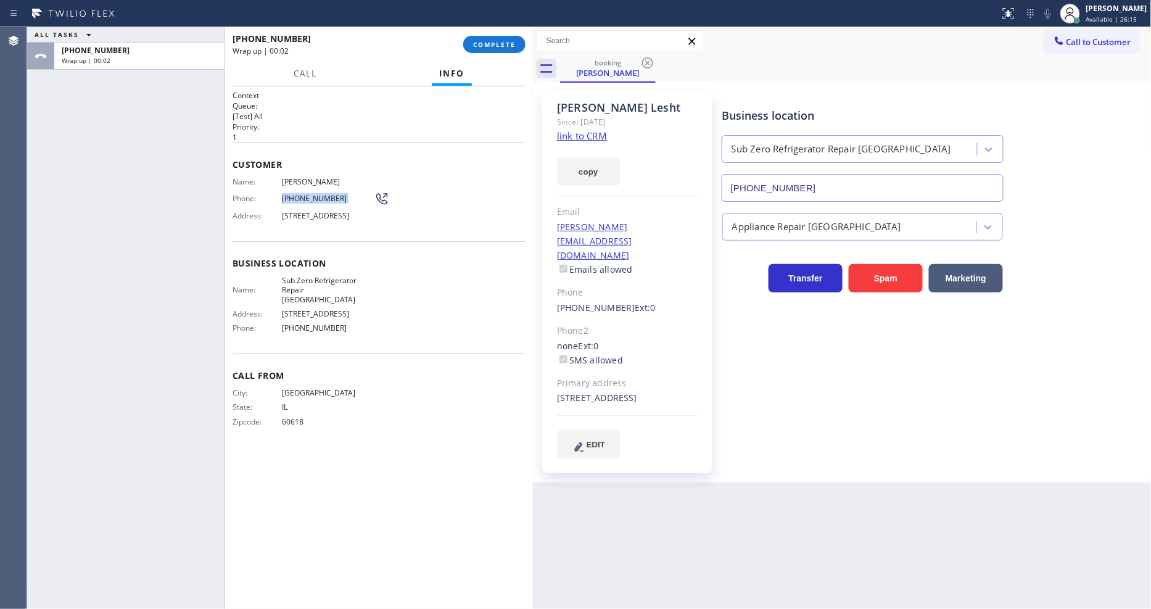
drag, startPoint x: 486, startPoint y: 44, endPoint x: 990, endPoint y: 77, distance: 505.0
click at [486, 45] on span "COMPLETE" at bounding box center [494, 44] width 43 height 9
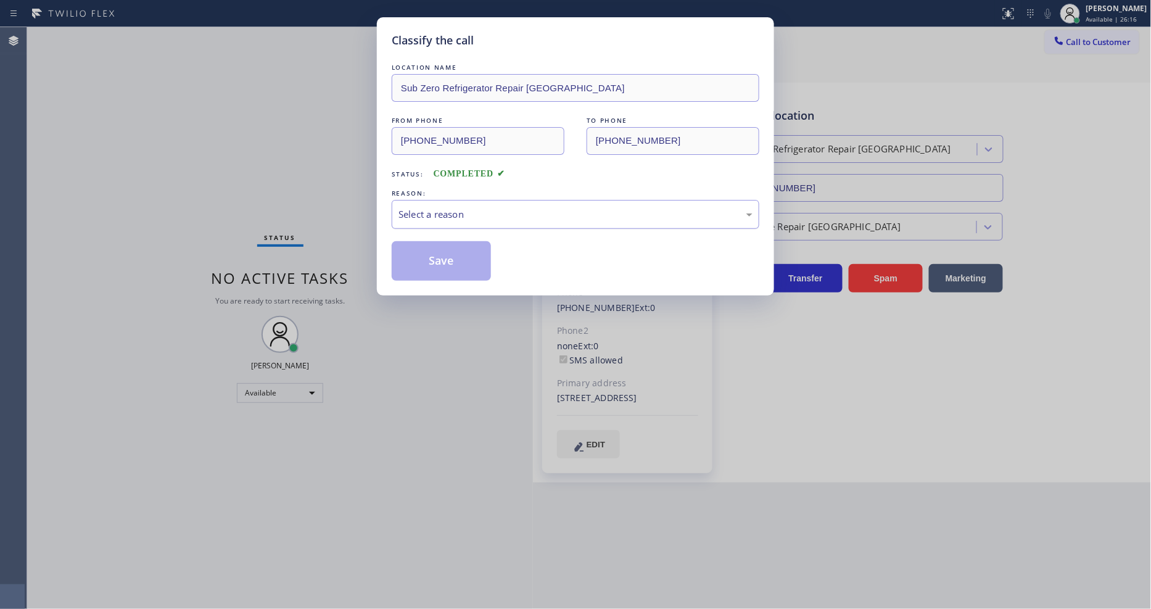
click at [442, 212] on div "Select a reason" at bounding box center [576, 214] width 354 height 14
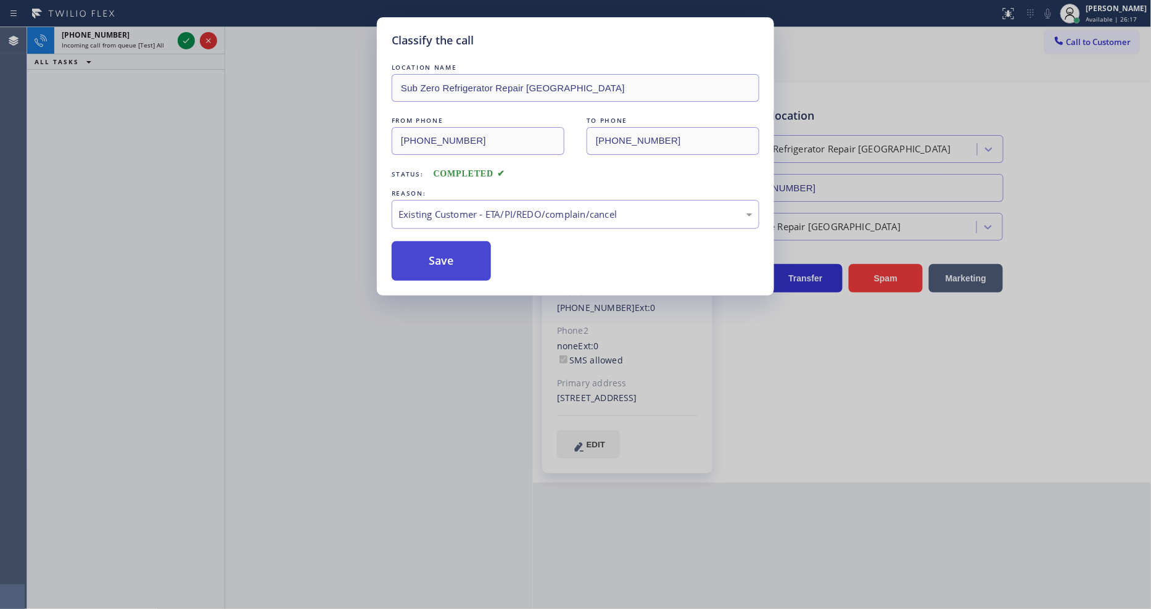
click at [440, 257] on button "Save" at bounding box center [441, 260] width 99 height 39
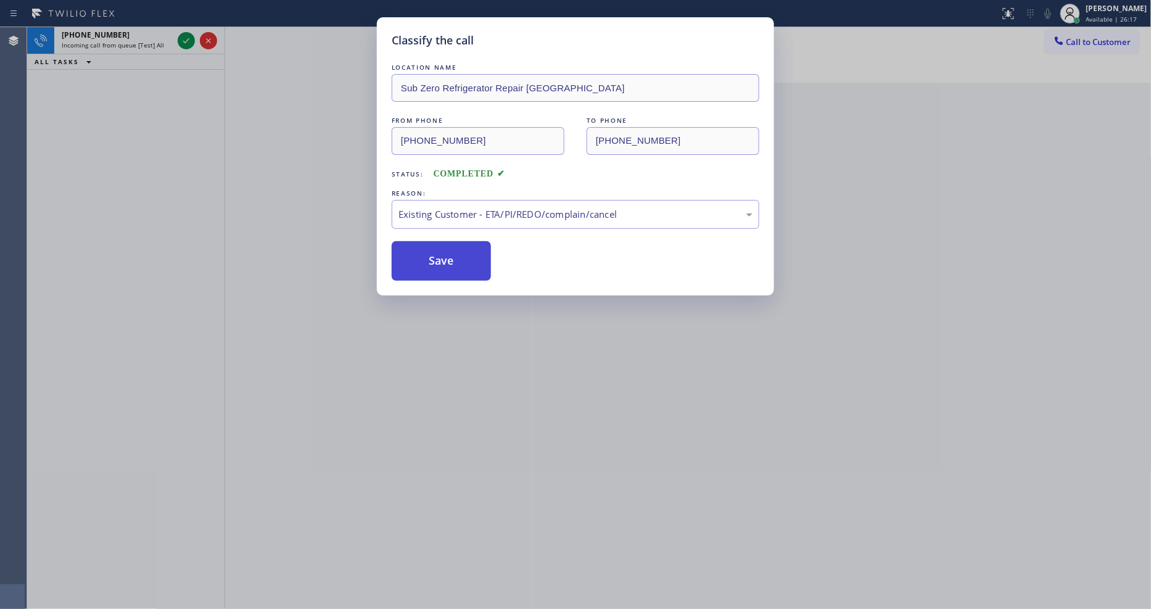
click at [440, 257] on button "Save" at bounding box center [441, 260] width 99 height 39
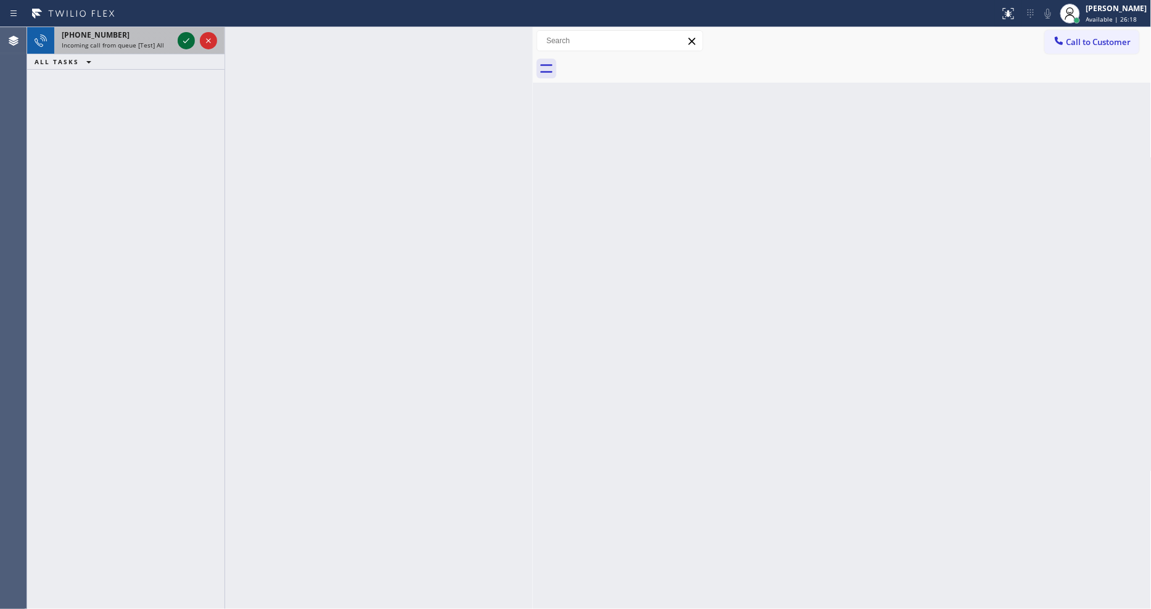
click at [186, 38] on icon at bounding box center [186, 40] width 15 height 15
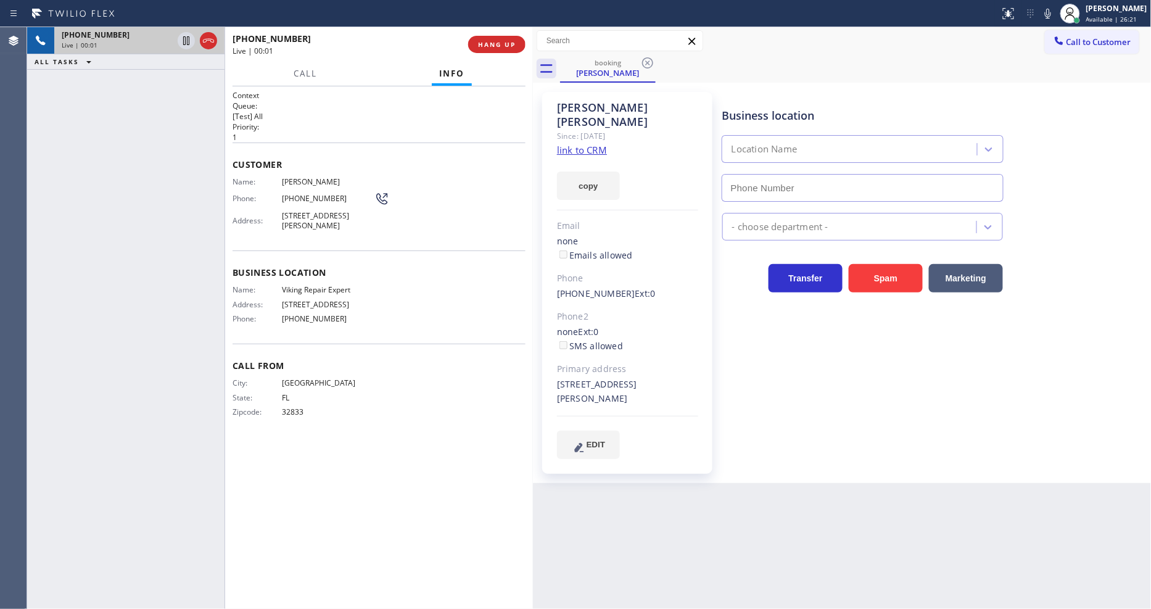
type input "[PHONE_NUMBER]"
click at [571, 144] on link "link to CRM" at bounding box center [582, 150] width 50 height 12
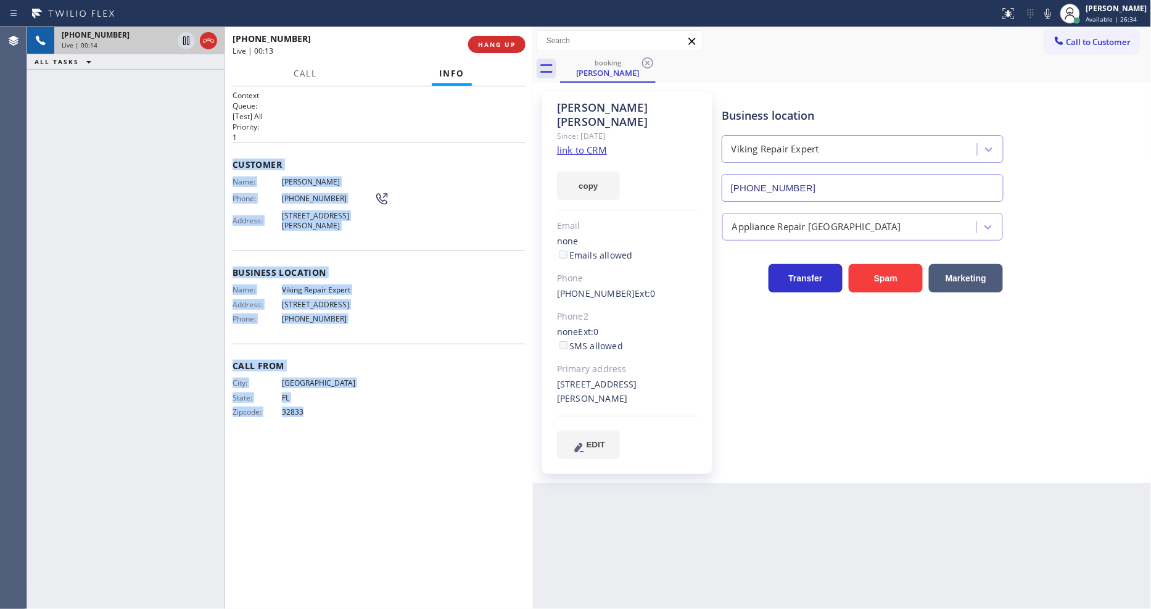
drag, startPoint x: 232, startPoint y: 157, endPoint x: 397, endPoint y: 537, distance: 414.2
click at [397, 537] on div "Context Queue: [Test] All Priority: 1 Customer Name: [PERSON_NAME] Phone: [PHON…" at bounding box center [379, 347] width 293 height 515
copy div "Customer Name: [PERSON_NAME] Phone: [PHONE_NUMBER] Address: [STREET_ADDRESS][PE…"
click at [186, 39] on icon at bounding box center [186, 40] width 15 height 15
click at [304, 66] on button "Call" at bounding box center [305, 74] width 38 height 24
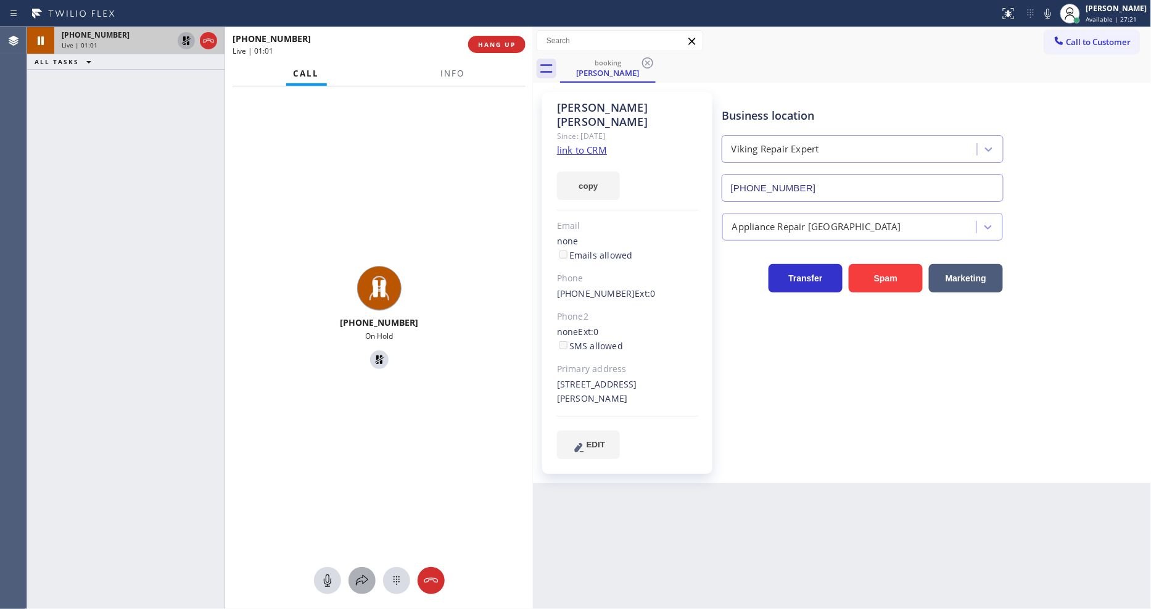
click at [357, 574] on icon at bounding box center [362, 580] width 15 height 15
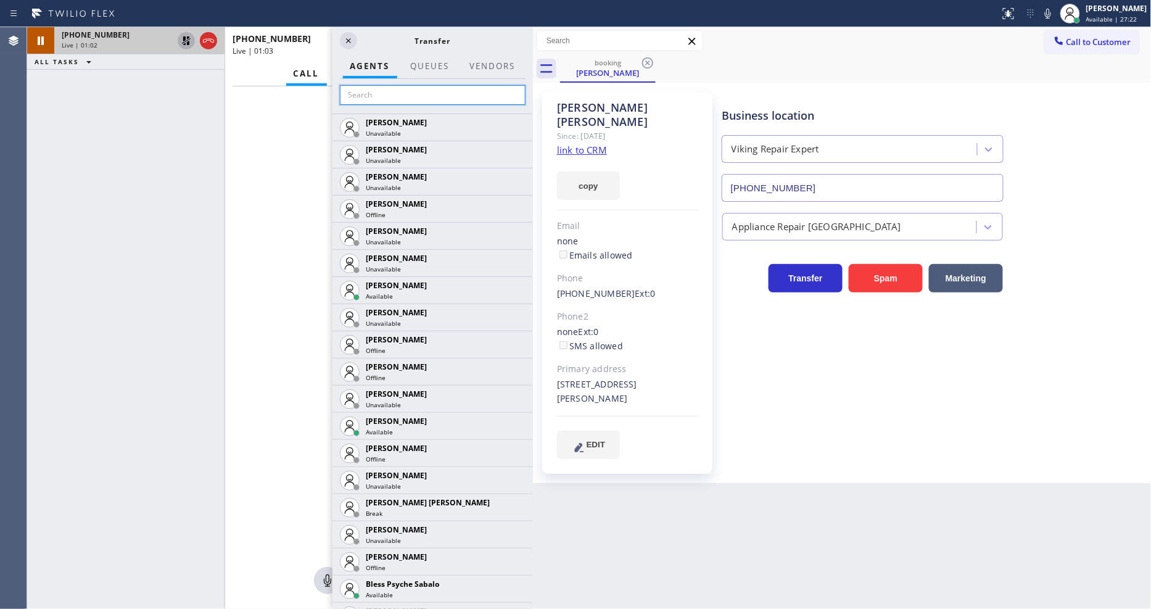
click at [460, 91] on input "text" at bounding box center [433, 95] width 186 height 20
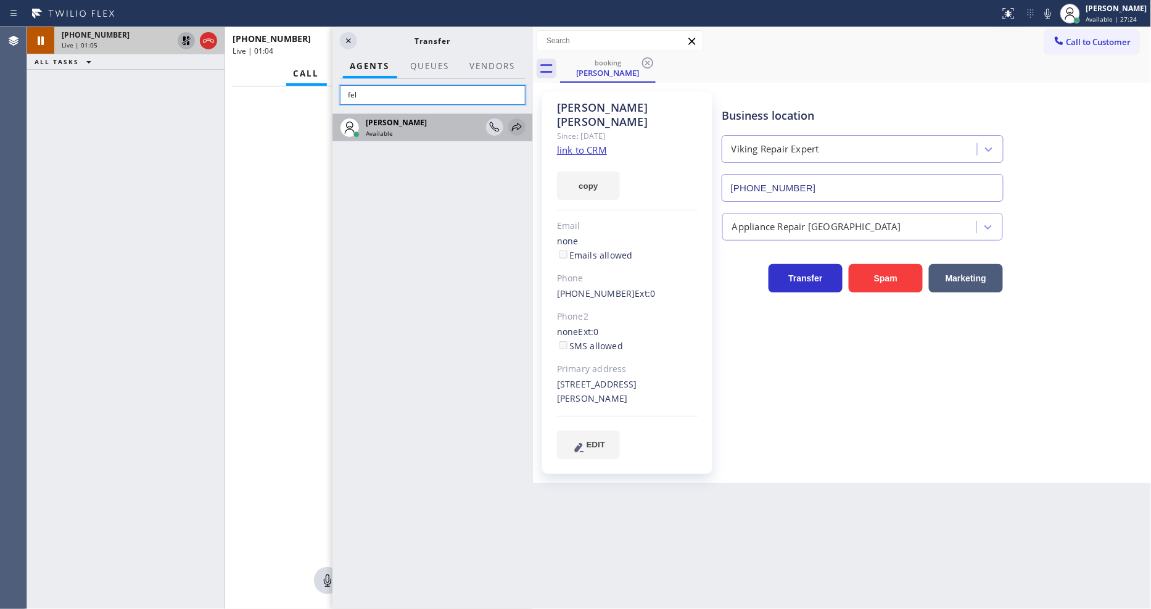
type input "fel"
click at [513, 126] on icon at bounding box center [517, 127] width 10 height 8
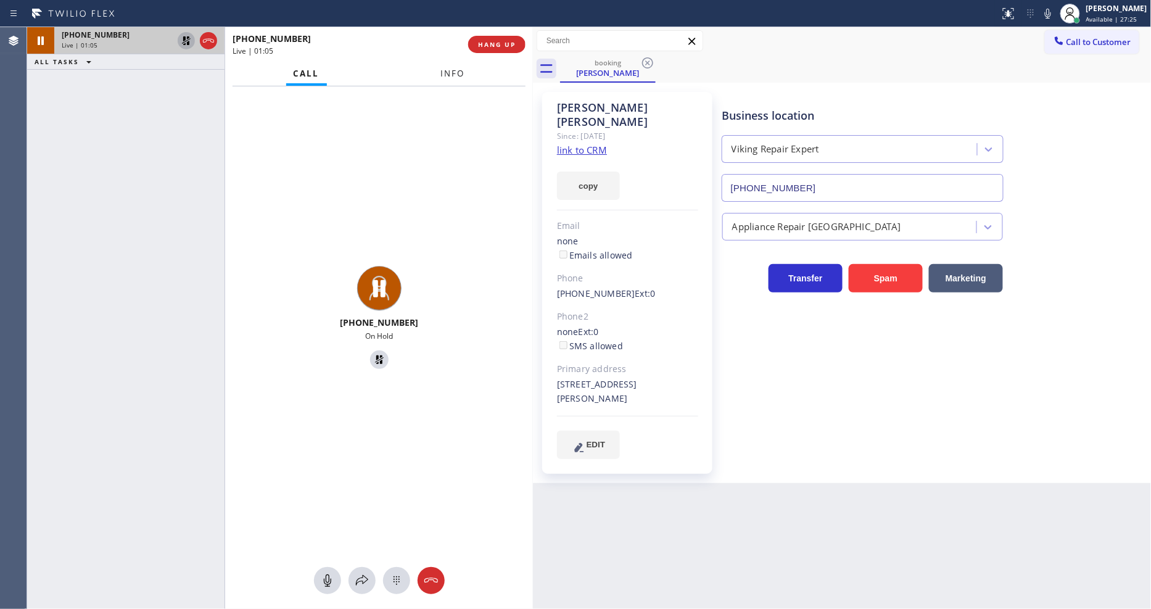
click at [469, 75] on div "Call Info" at bounding box center [379, 74] width 293 height 25
click at [452, 72] on span "Info" at bounding box center [453, 73] width 24 height 11
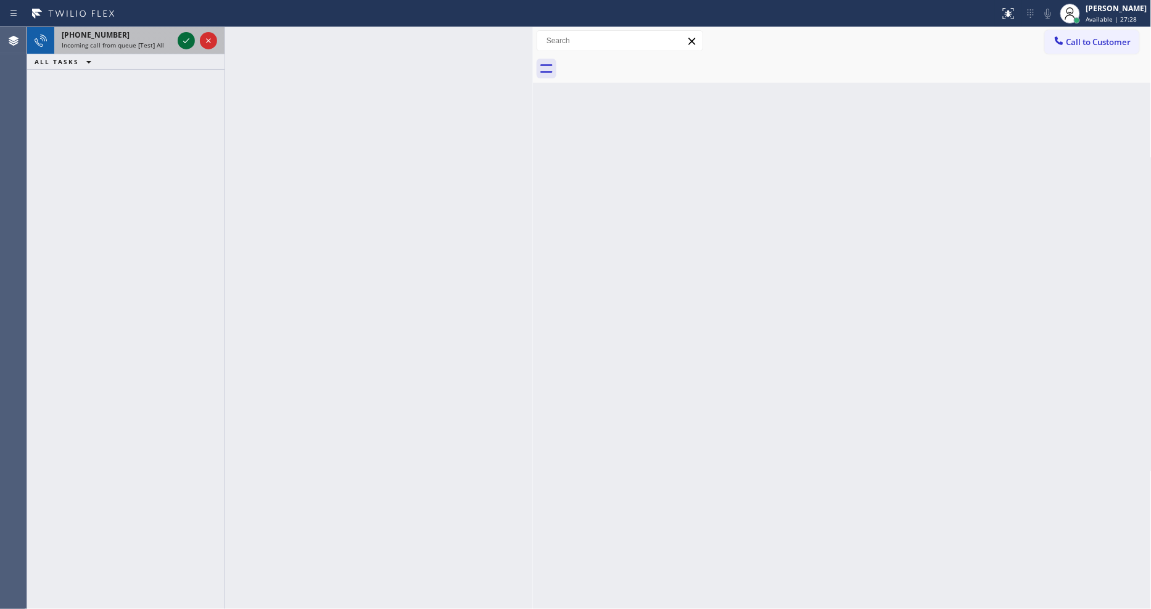
click at [186, 44] on icon at bounding box center [186, 40] width 15 height 15
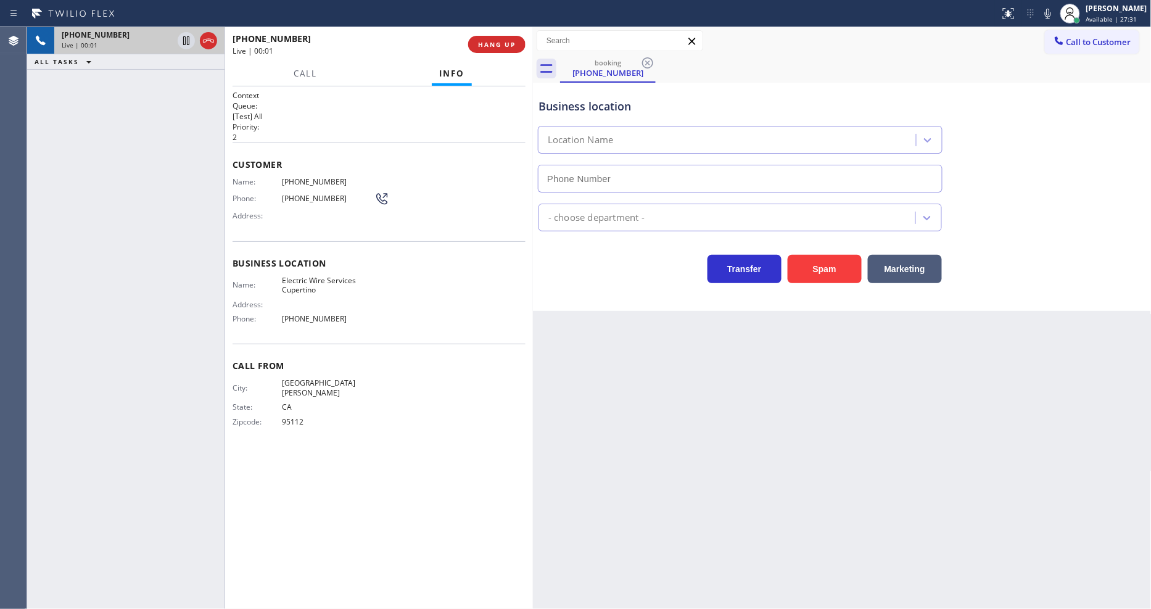
type input "[PHONE_NUMBER]"
click at [843, 377] on div "Back to Dashboard Change Sender ID Customers Technicians Select a contact Outbo…" at bounding box center [842, 318] width 619 height 582
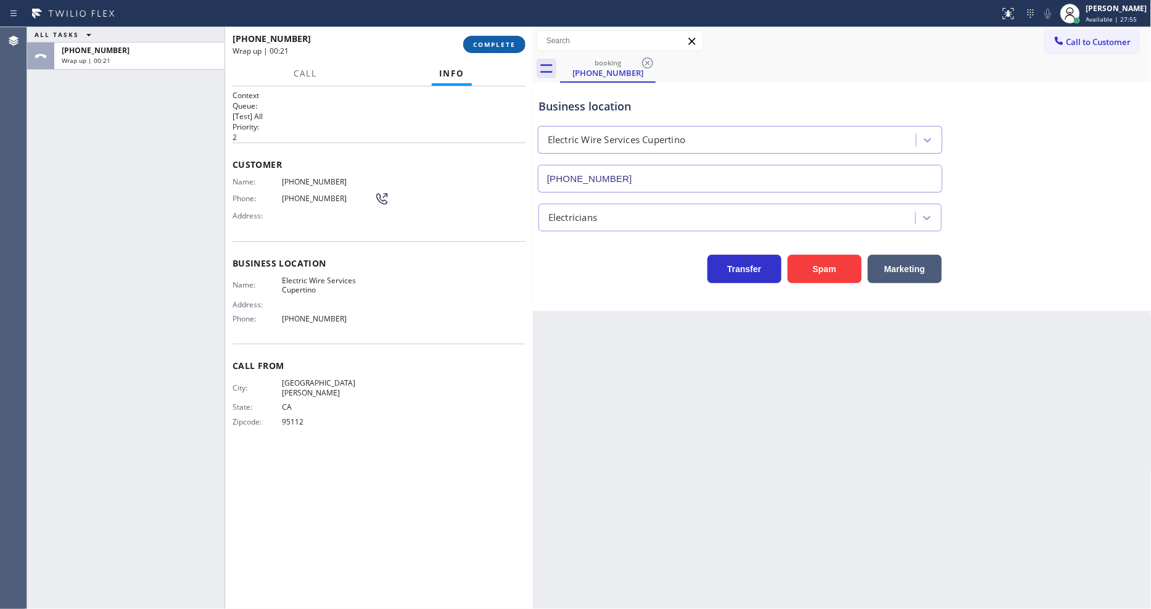
click at [506, 42] on span "COMPLETE" at bounding box center [494, 44] width 43 height 9
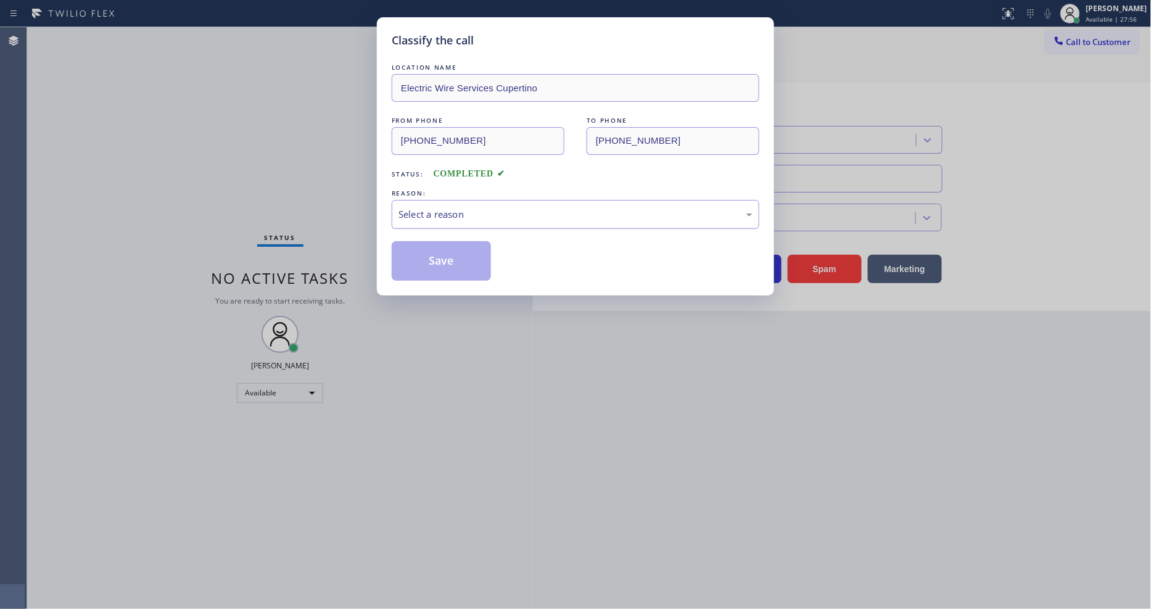
click at [439, 200] on div "Select a reason" at bounding box center [576, 214] width 368 height 29
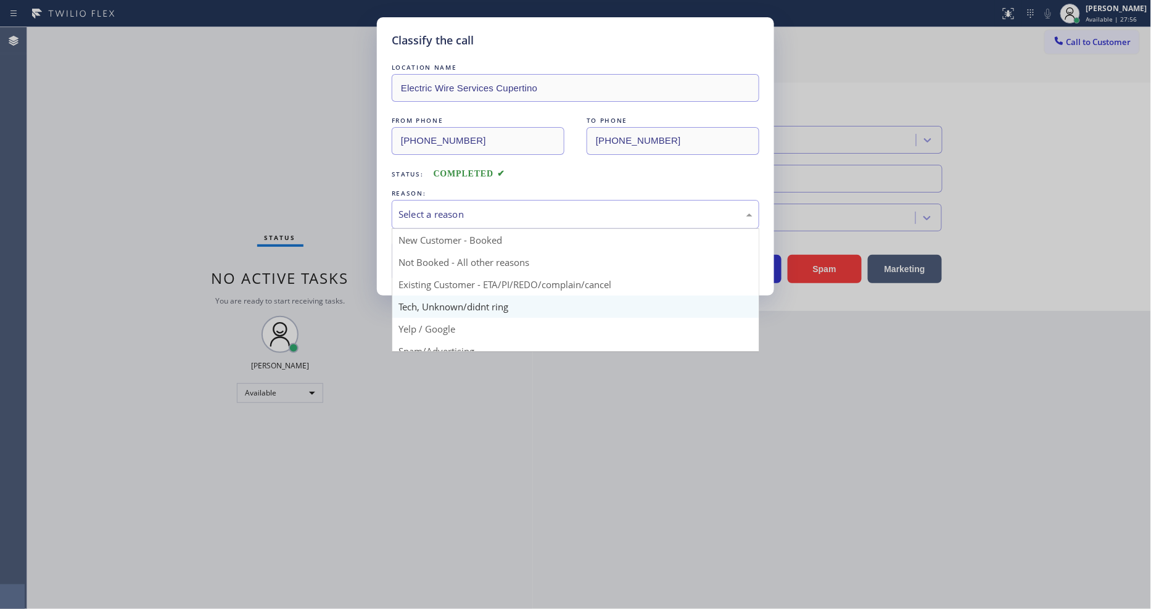
drag, startPoint x: 450, startPoint y: 296, endPoint x: 450, endPoint y: 246, distance: 50.6
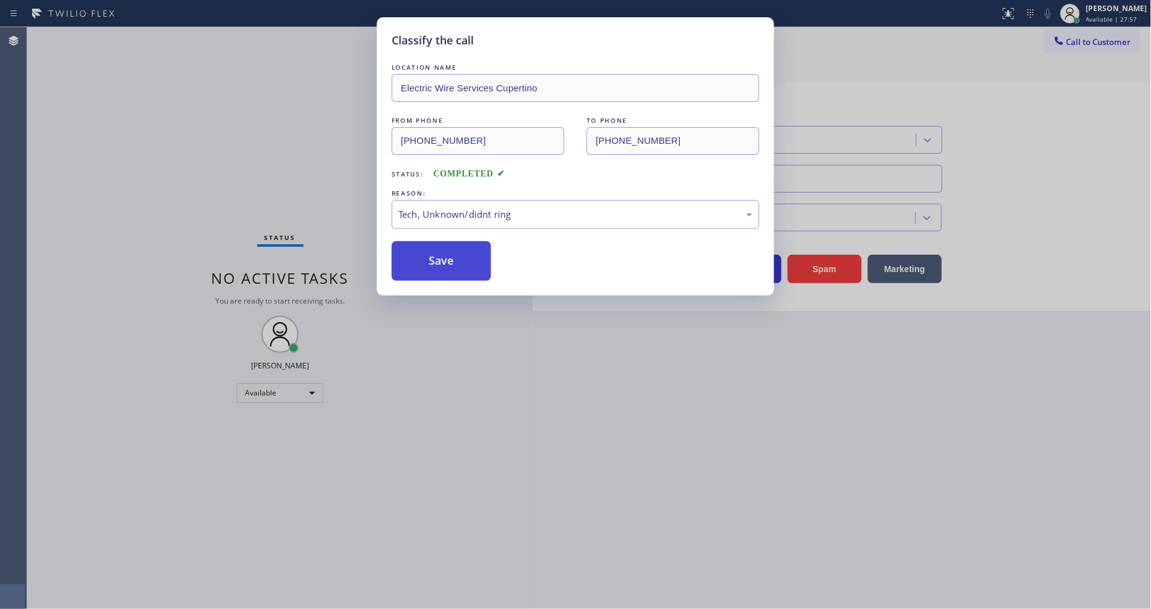
click at [450, 246] on button "Save" at bounding box center [441, 260] width 99 height 39
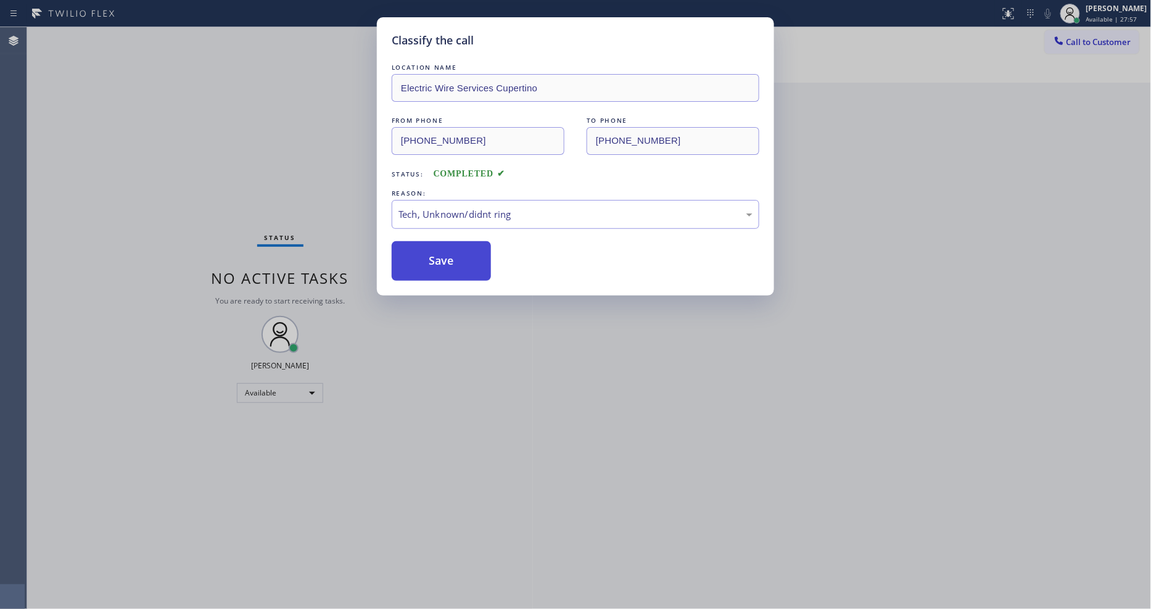
drag, startPoint x: 450, startPoint y: 246, endPoint x: 448, endPoint y: 257, distance: 12.0
click at [450, 246] on button "Save" at bounding box center [441, 260] width 99 height 39
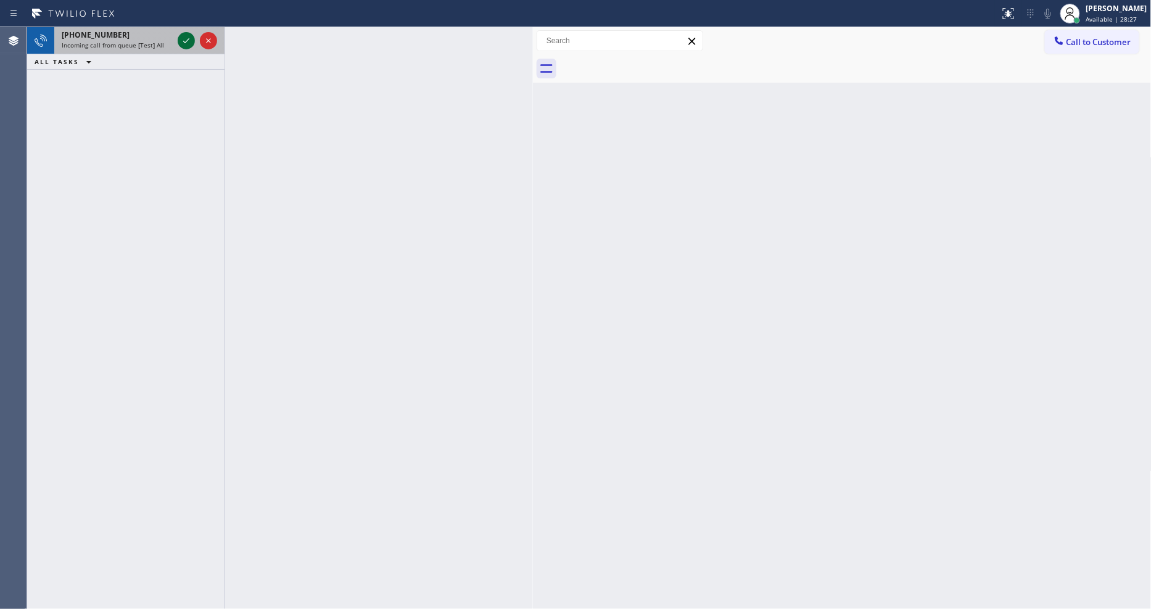
click at [187, 35] on icon at bounding box center [186, 40] width 15 height 15
click at [189, 39] on icon at bounding box center [186, 40] width 15 height 15
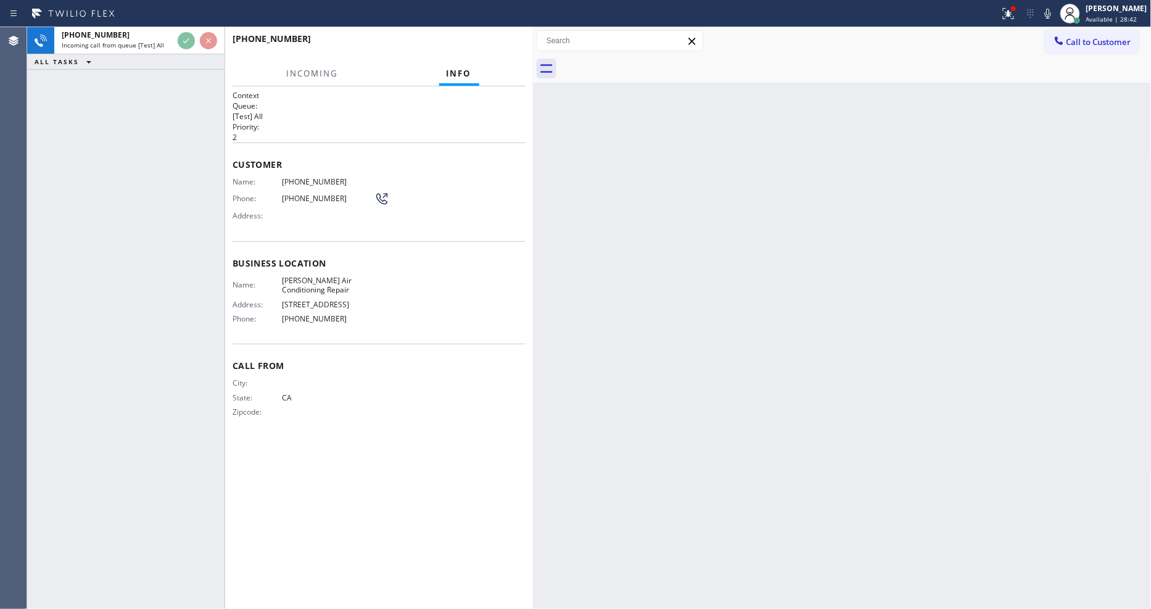
drag, startPoint x: 791, startPoint y: 370, endPoint x: 643, endPoint y: 326, distance: 154.0
click at [791, 370] on div "Back to Dashboard Change Sender ID Customers Technicians Select a contact Outbo…" at bounding box center [842, 318] width 619 height 582
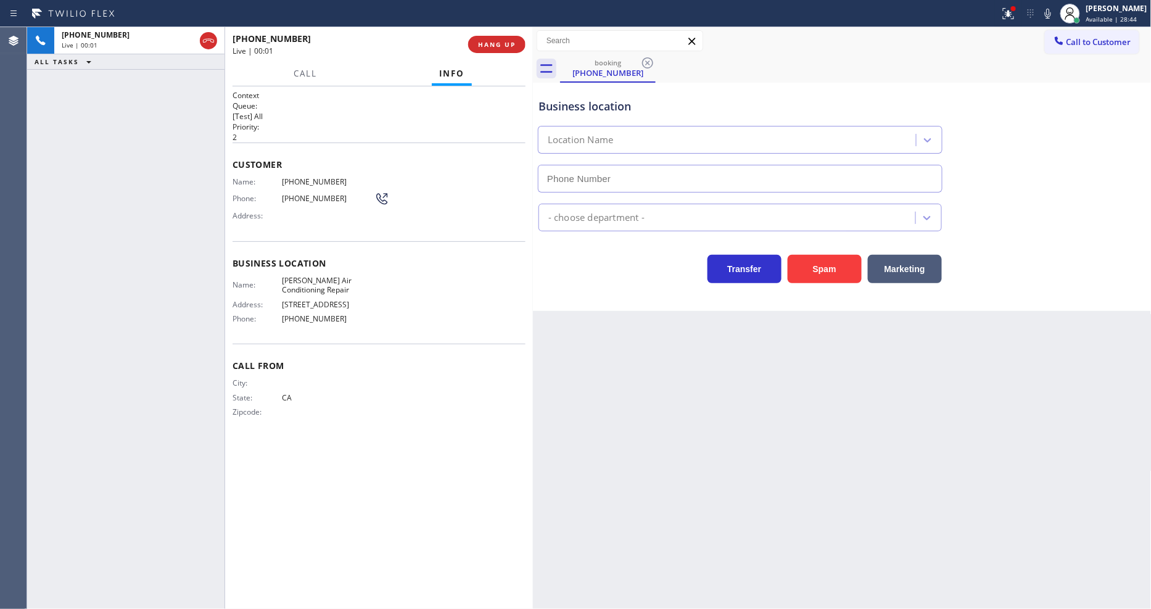
type input "[PHONE_NUMBER]"
click at [482, 44] on span "HANG UP" at bounding box center [497, 44] width 38 height 9
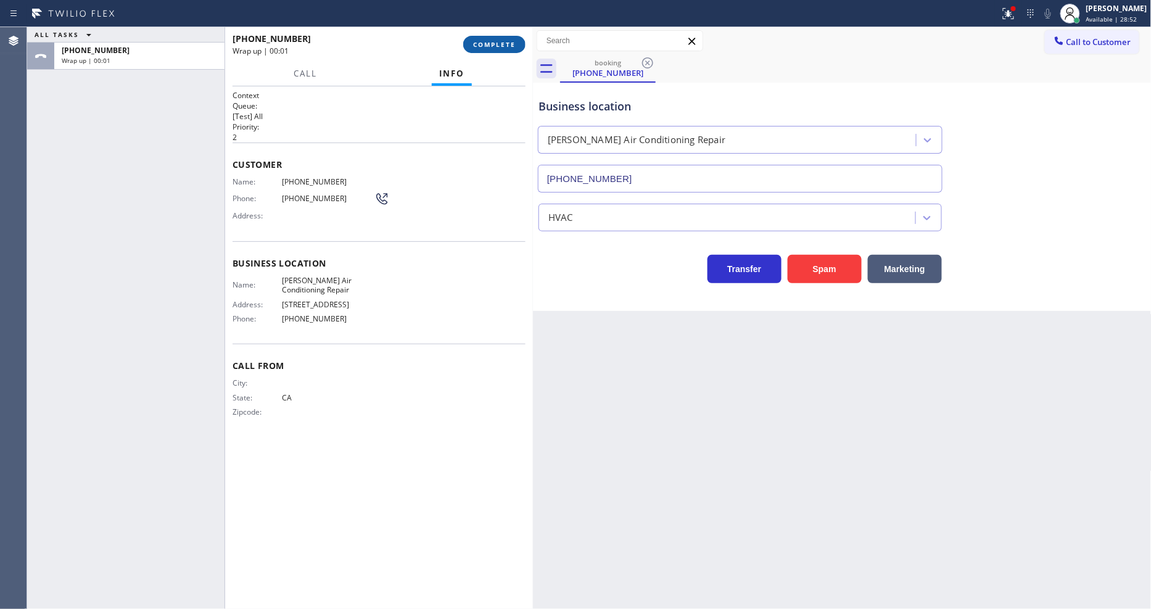
click at [482, 44] on span "COMPLETE" at bounding box center [494, 44] width 43 height 9
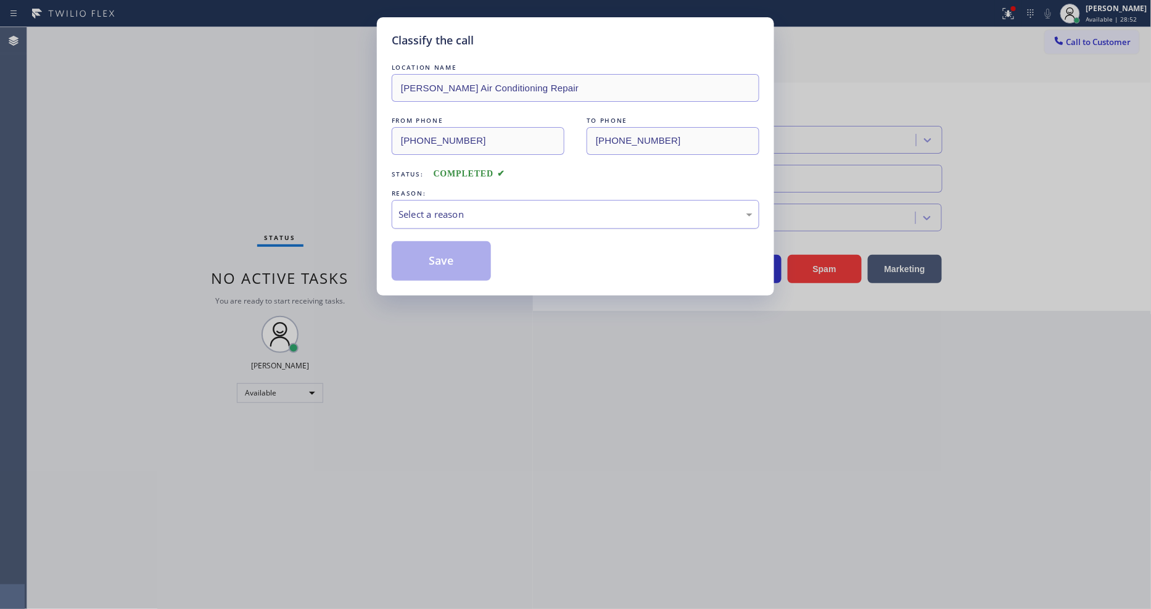
click at [477, 215] on div "Select a reason" at bounding box center [576, 214] width 354 height 14
click at [461, 256] on button "Save" at bounding box center [441, 260] width 99 height 39
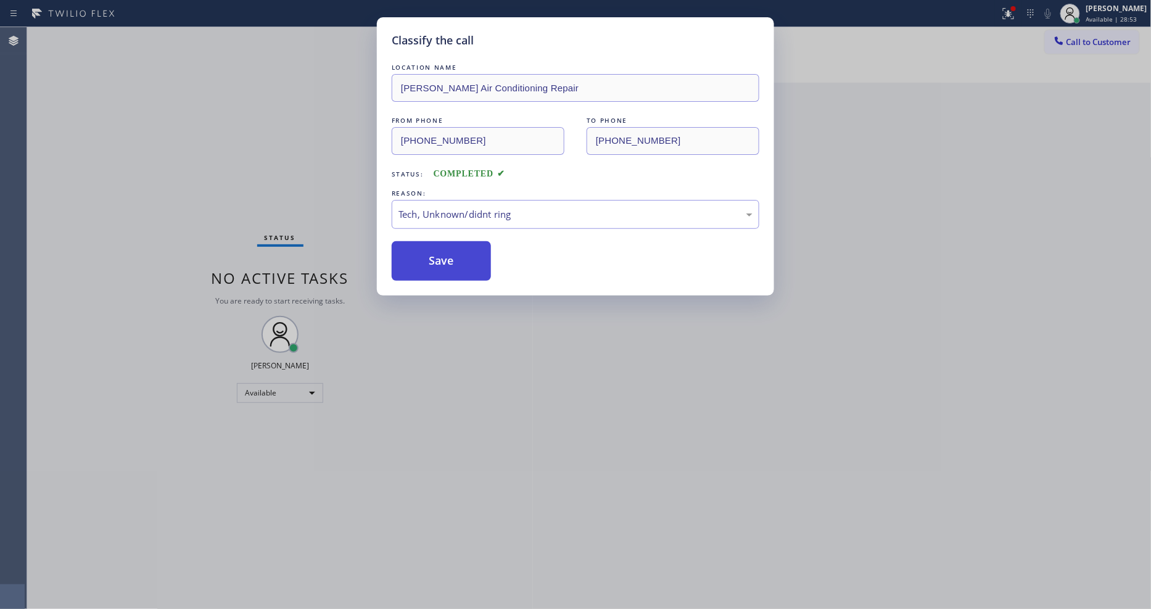
click at [461, 256] on button "Save" at bounding box center [441, 260] width 99 height 39
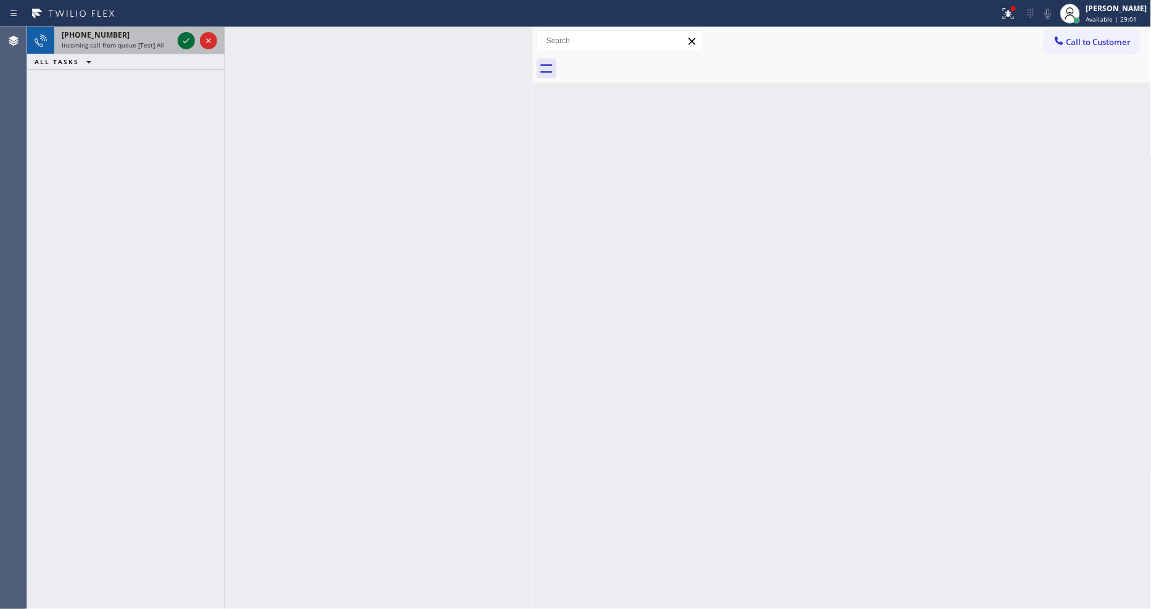
click at [180, 39] on icon at bounding box center [186, 40] width 15 height 15
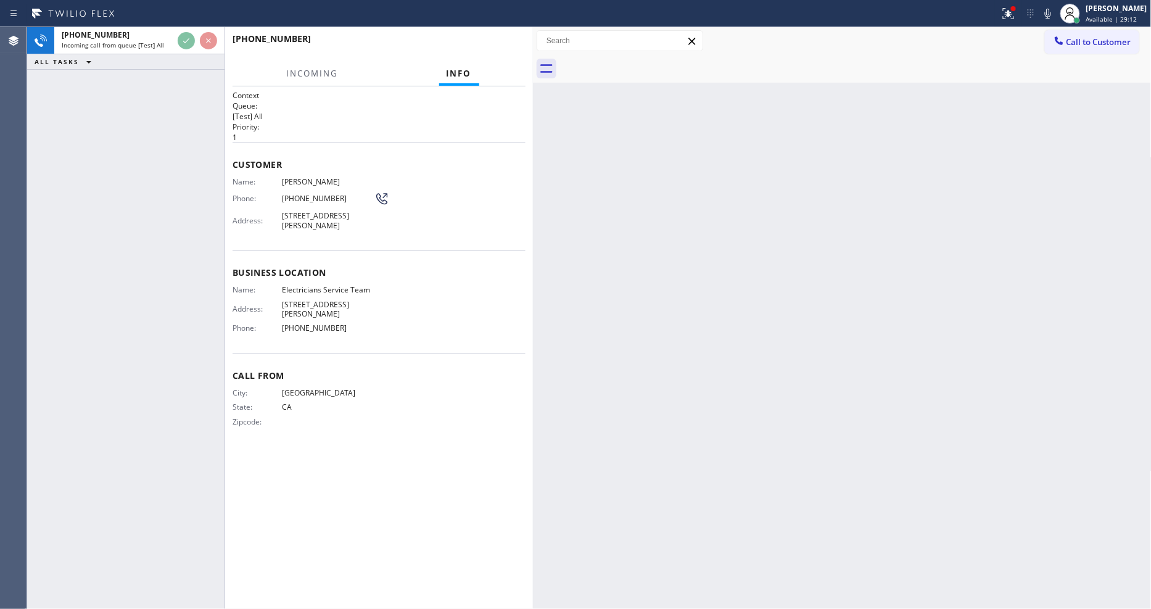
drag, startPoint x: 733, startPoint y: 318, endPoint x: 707, endPoint y: 266, distance: 57.9
click at [733, 318] on div "Back to Dashboard Change Sender ID Customers Technicians Select a contact Outbo…" at bounding box center [842, 318] width 619 height 582
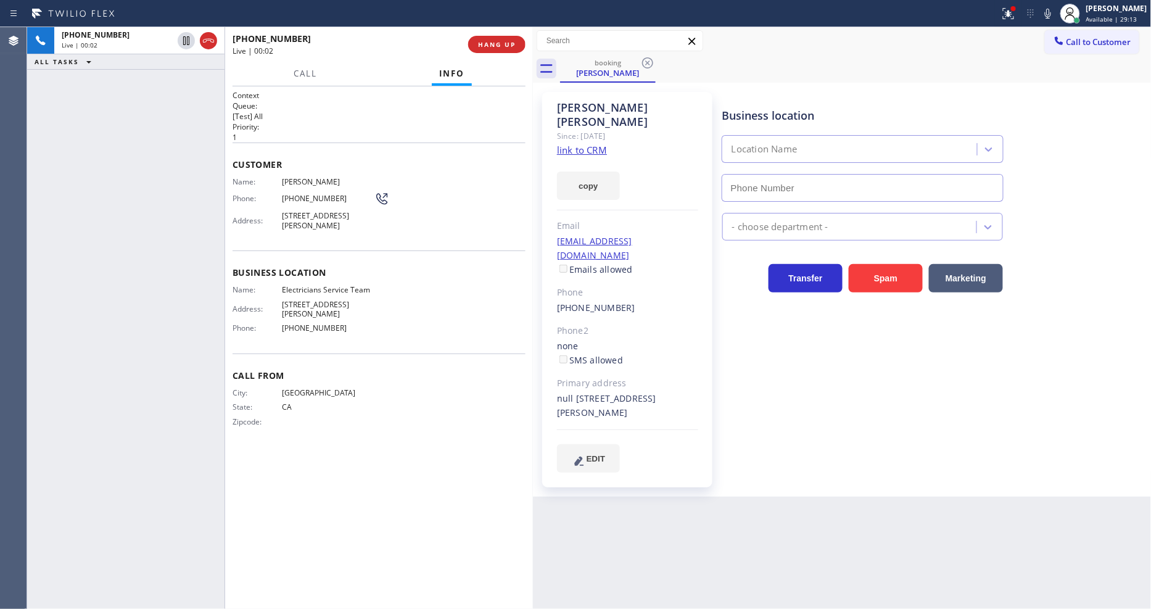
click at [568, 144] on link "link to CRM" at bounding box center [582, 150] width 50 height 12
type input "[PHONE_NUMBER]"
click at [489, 41] on span "HANG UP" at bounding box center [497, 44] width 38 height 9
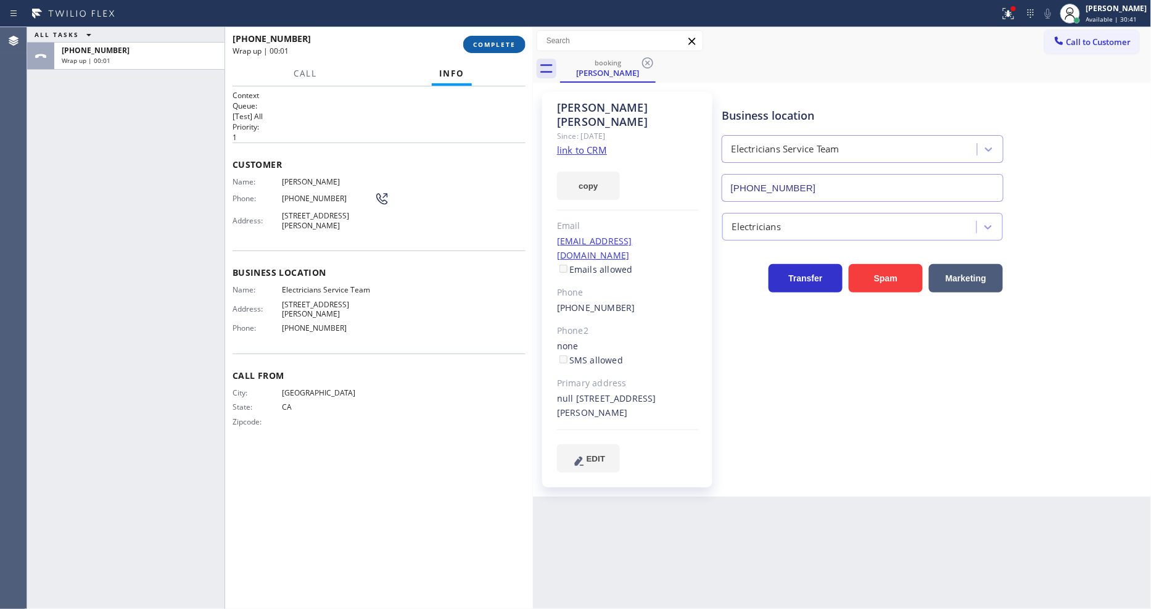
click at [489, 41] on span "COMPLETE" at bounding box center [494, 44] width 43 height 9
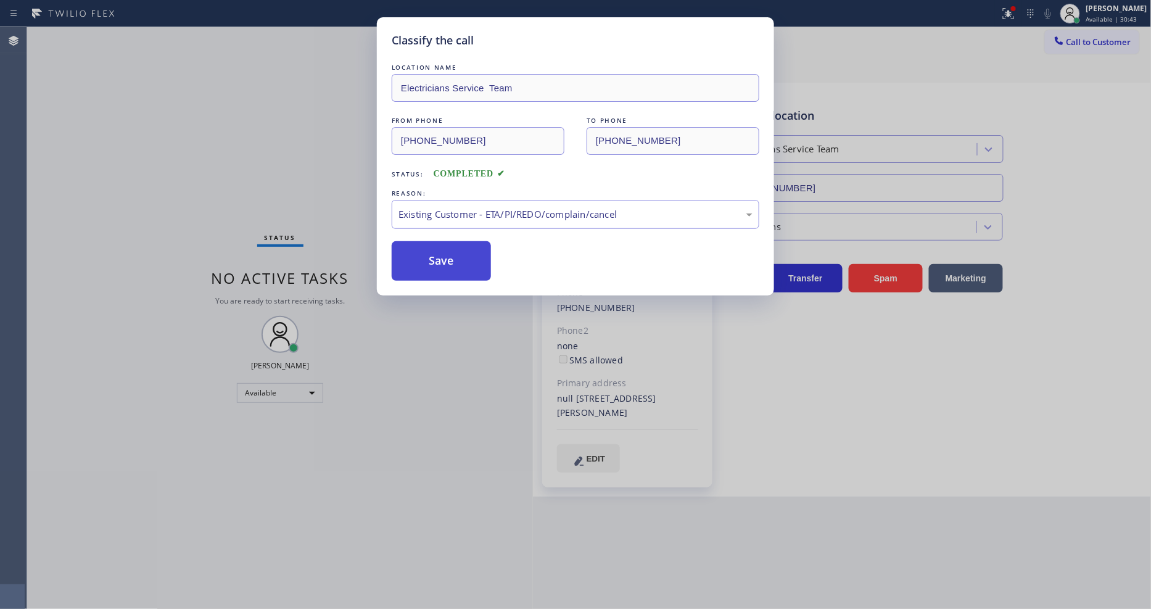
click at [408, 249] on button "Save" at bounding box center [441, 260] width 99 height 39
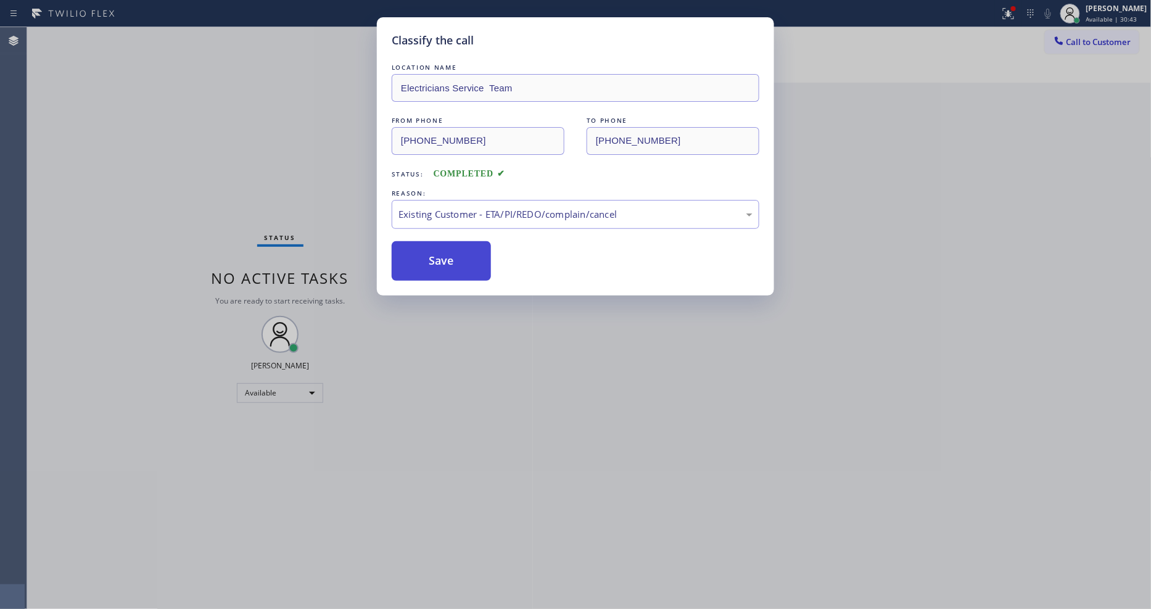
click at [408, 249] on button "Save" at bounding box center [441, 260] width 99 height 39
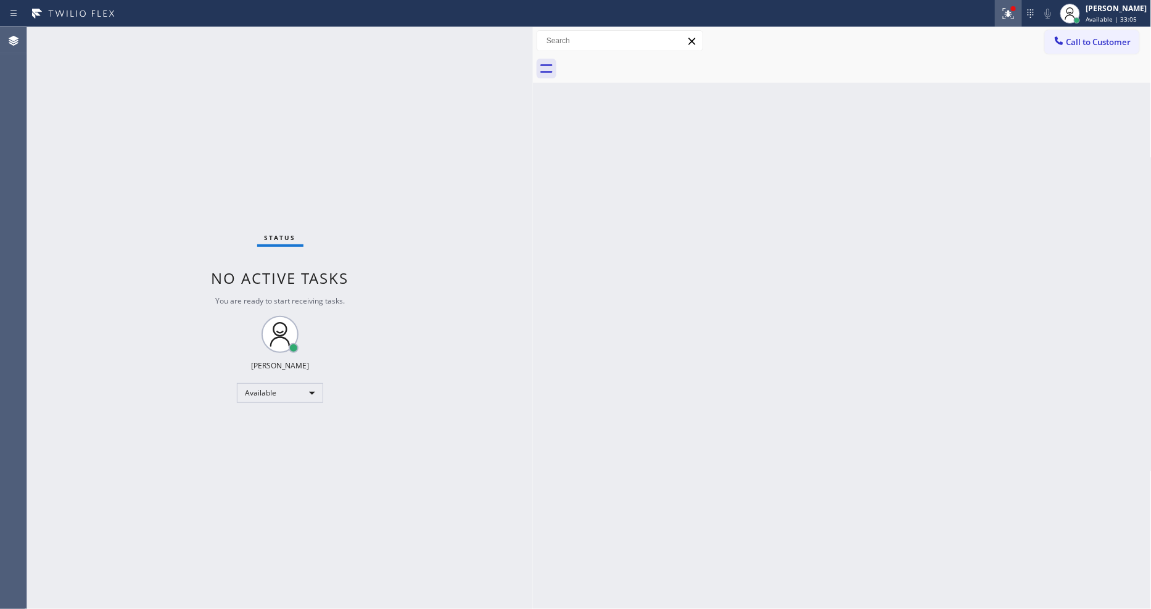
click at [1007, 14] on div at bounding box center [1008, 13] width 27 height 15
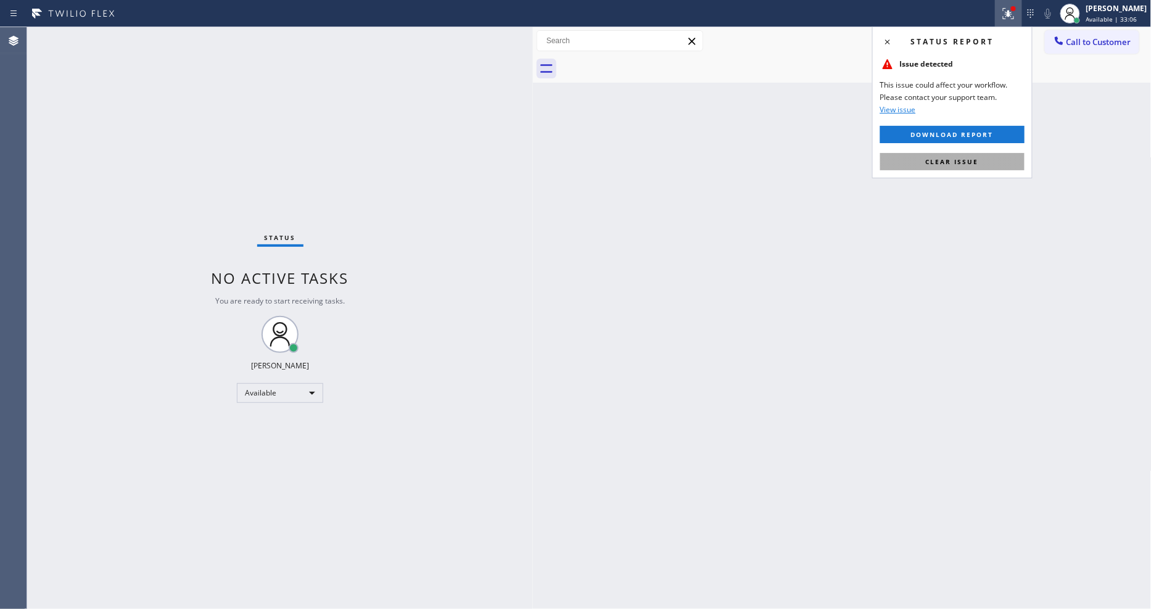
click at [972, 165] on span "Clear issue" at bounding box center [952, 161] width 53 height 9
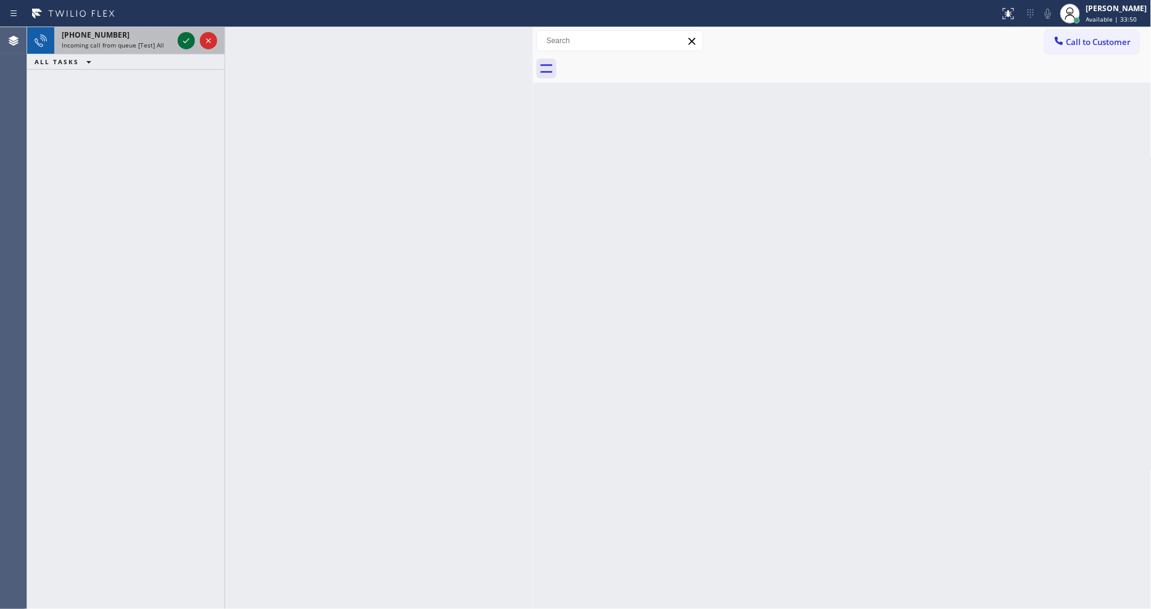
click at [184, 38] on icon at bounding box center [186, 40] width 15 height 15
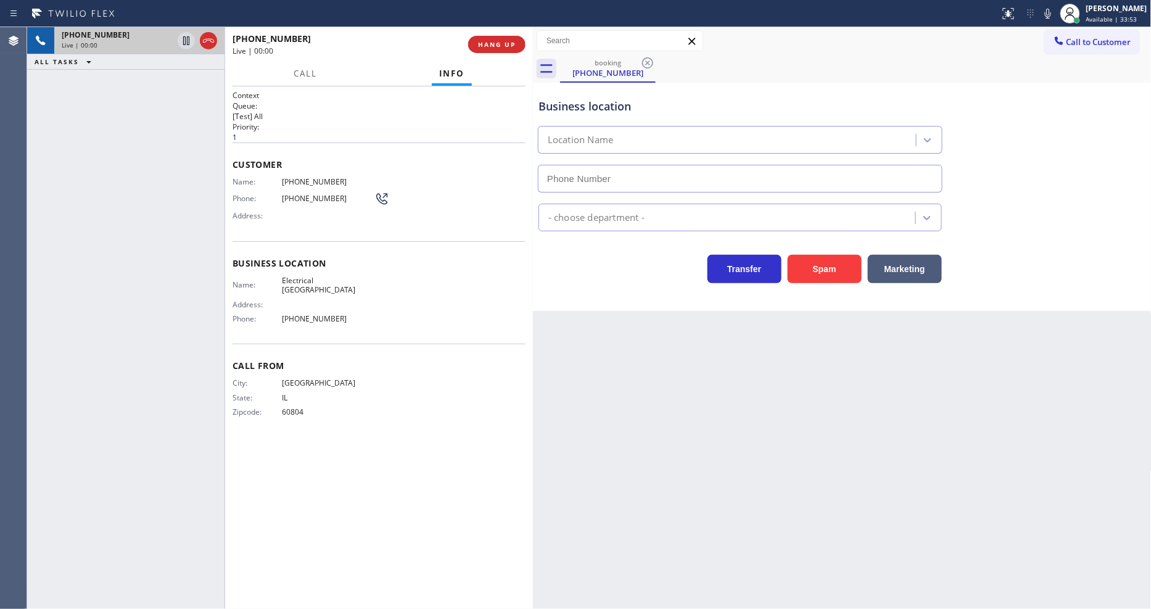
type input "[PHONE_NUMBER]"
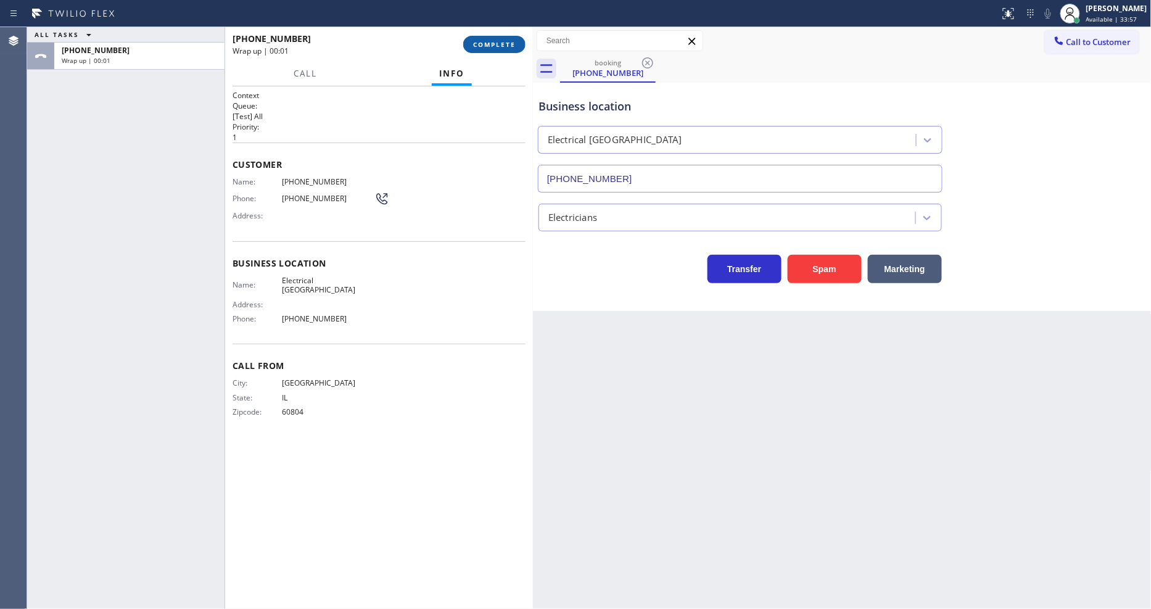
click at [496, 47] on span "COMPLETE" at bounding box center [494, 44] width 43 height 9
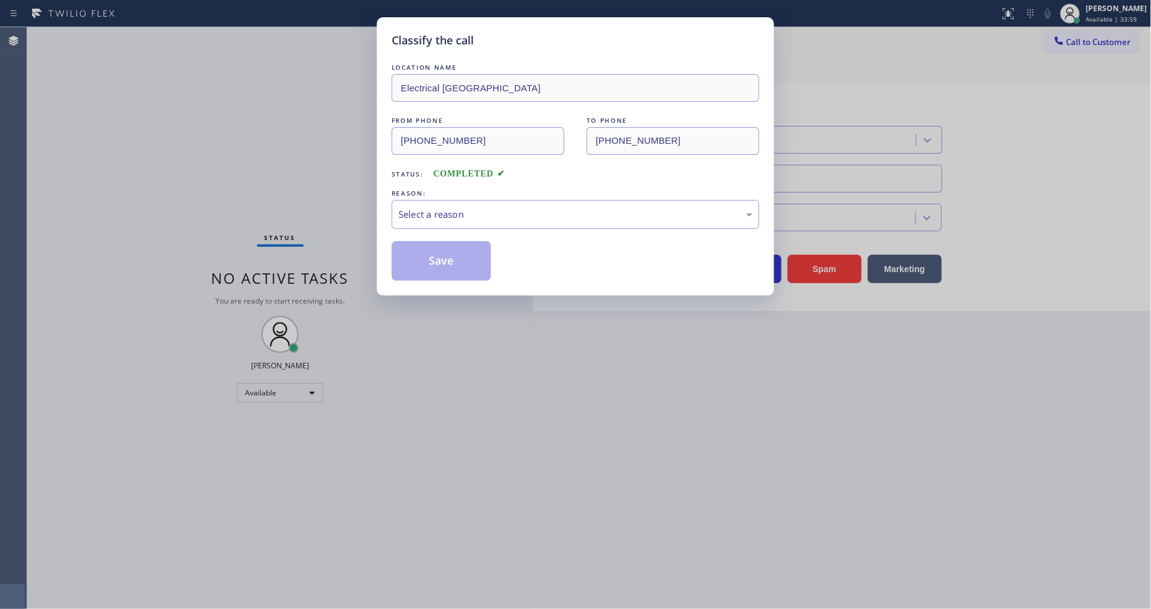
click at [497, 223] on div "Select a reason" at bounding box center [576, 214] width 368 height 29
click at [465, 250] on button "Save" at bounding box center [441, 260] width 99 height 39
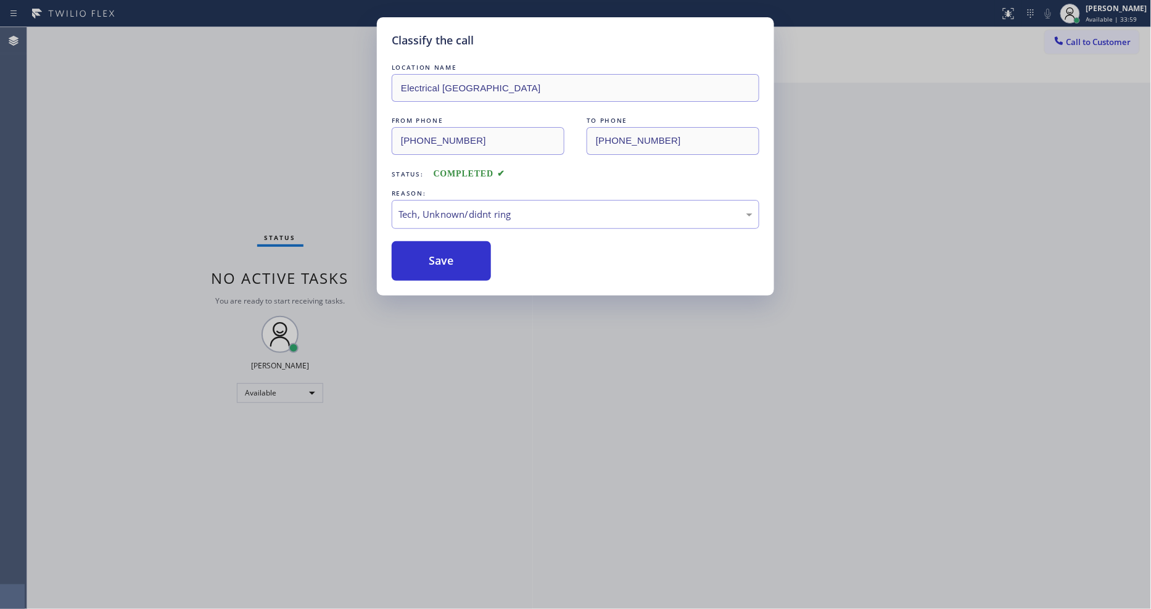
drag, startPoint x: 465, startPoint y: 250, endPoint x: 411, endPoint y: 506, distance: 261.4
click at [465, 250] on button "Save" at bounding box center [441, 260] width 99 height 39
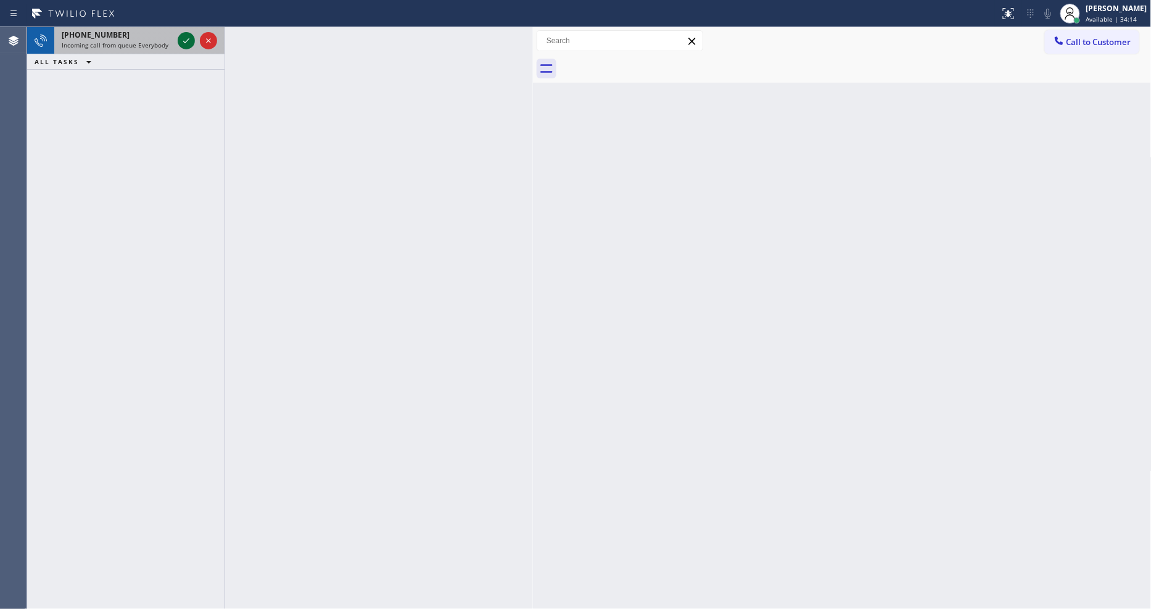
click at [183, 43] on icon at bounding box center [186, 40] width 15 height 15
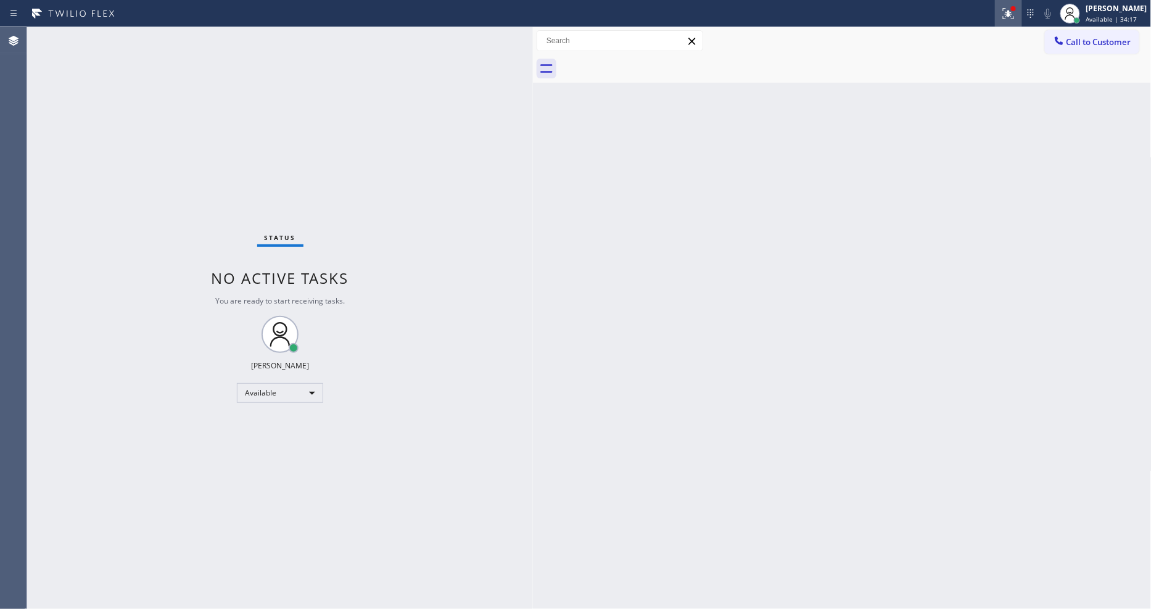
click at [1014, 15] on icon at bounding box center [1008, 13] width 15 height 15
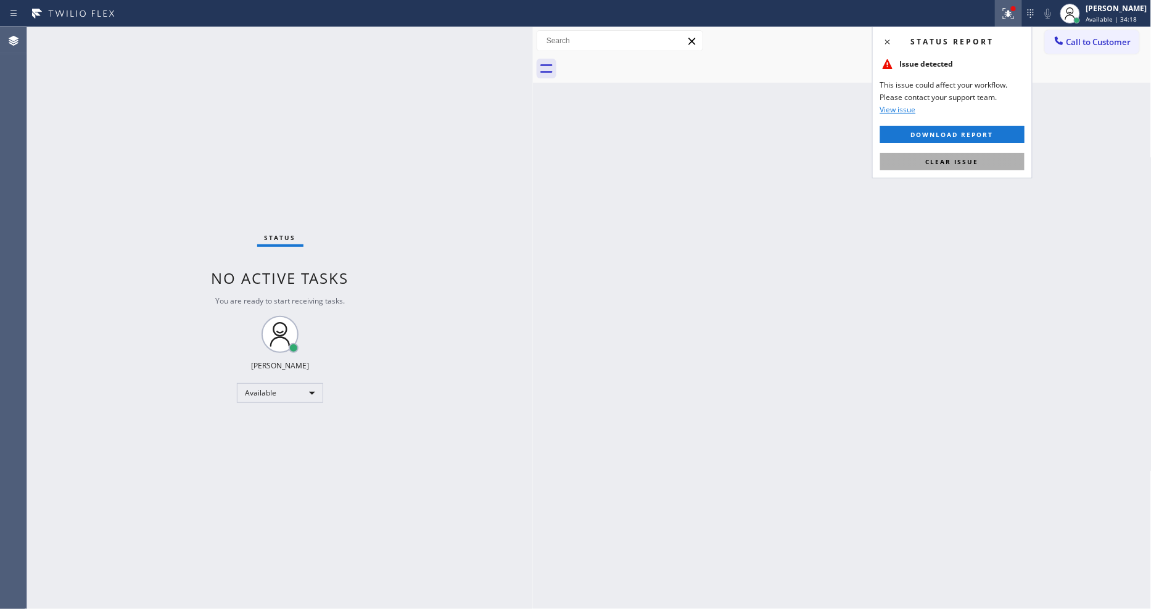
click at [984, 161] on button "Clear issue" at bounding box center [952, 161] width 144 height 17
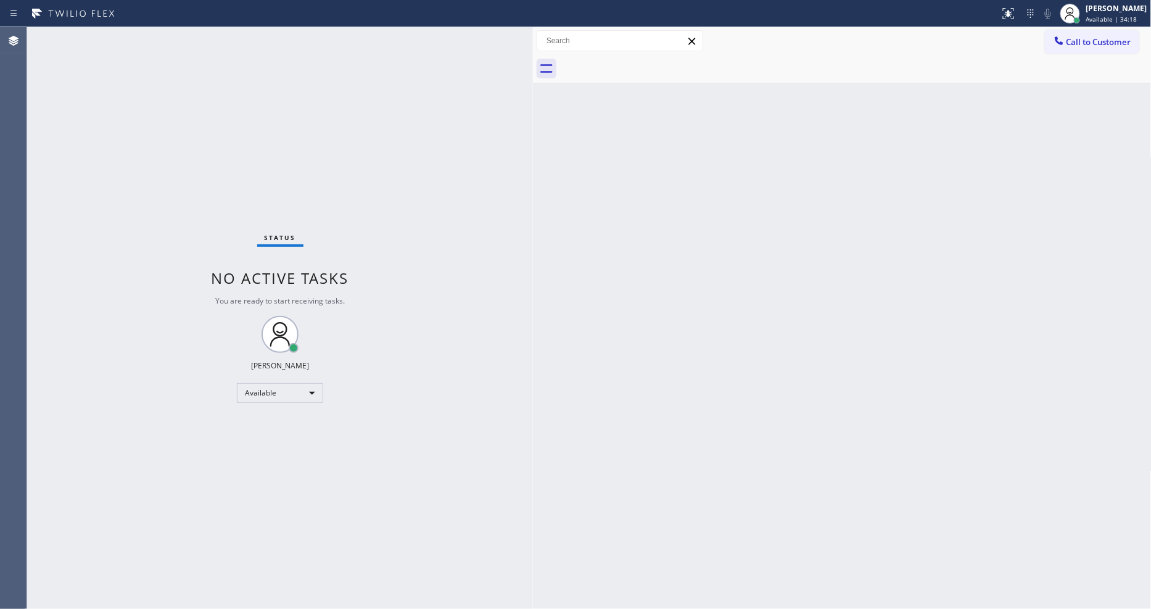
click at [945, 202] on div "Back to Dashboard Change Sender ID Customers Technicians Select a contact Outbo…" at bounding box center [842, 318] width 619 height 582
click at [813, 397] on div "Back to Dashboard Change Sender ID Customers Technicians Select a contact Outbo…" at bounding box center [842, 318] width 619 height 582
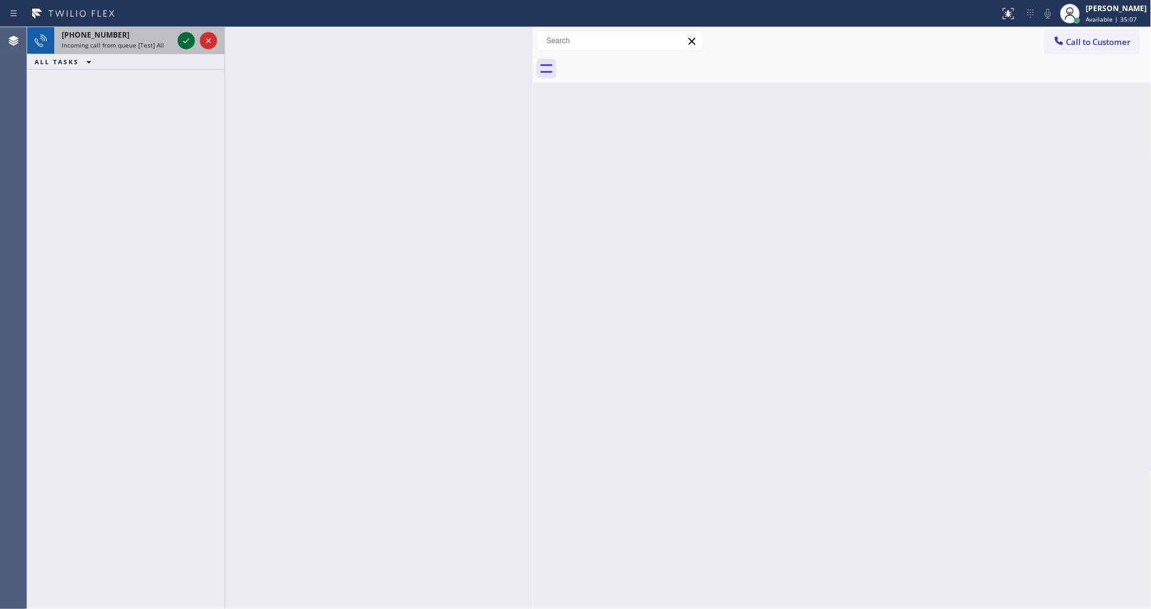
click at [182, 40] on icon at bounding box center [186, 40] width 15 height 15
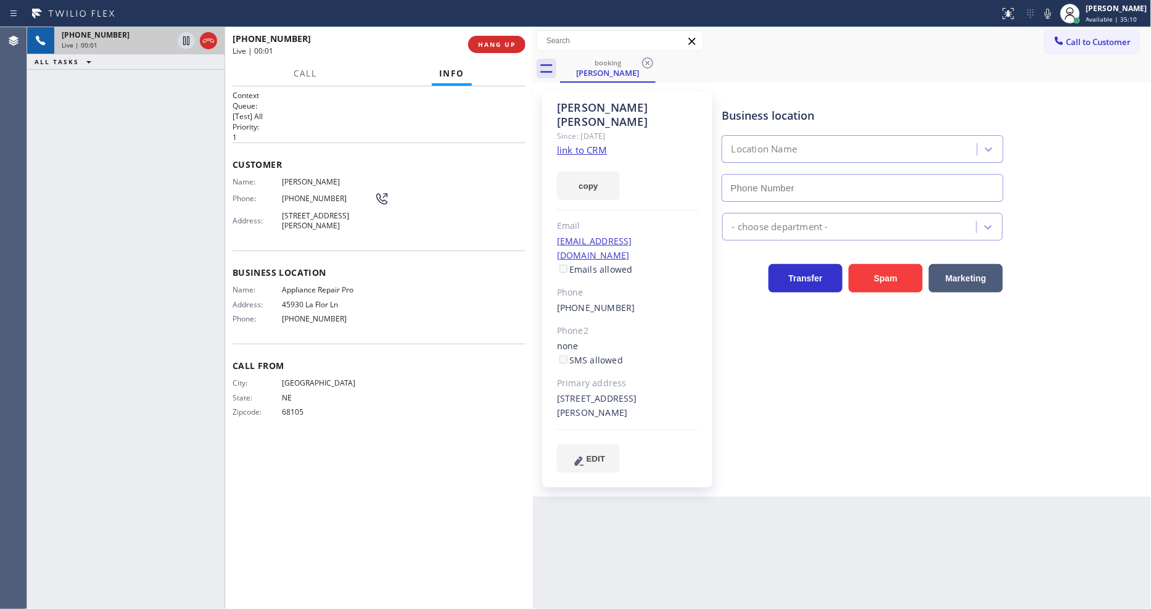
type input "[PHONE_NUMBER]"
click at [565, 144] on link "link to CRM" at bounding box center [582, 150] width 50 height 12
click at [487, 41] on span "HANG UP" at bounding box center [497, 44] width 38 height 9
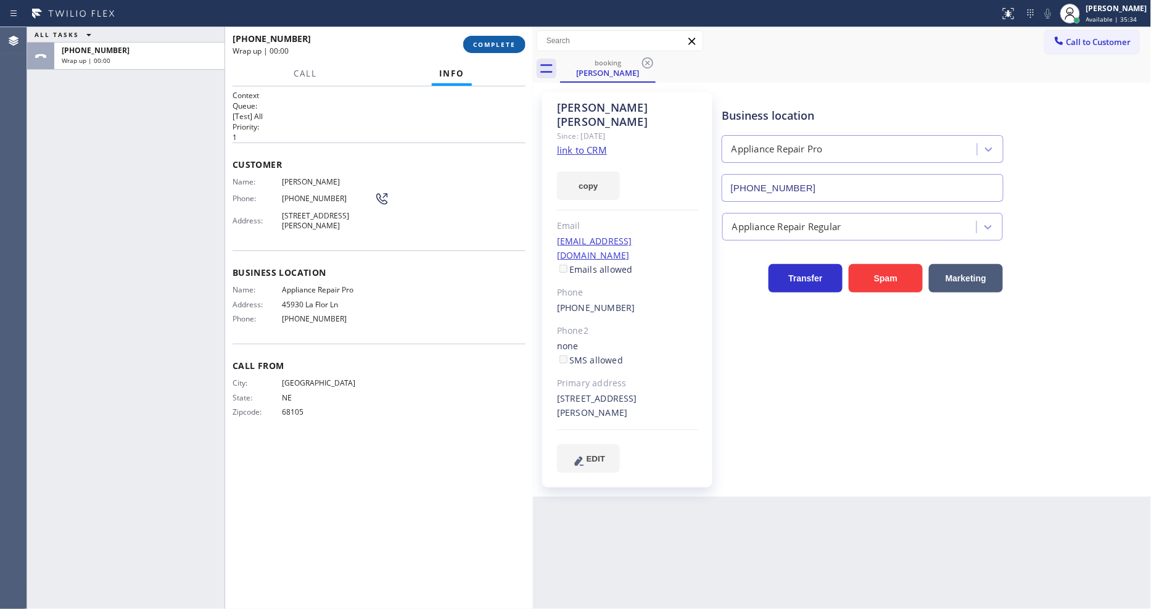
click at [487, 39] on button "COMPLETE" at bounding box center [494, 44] width 62 height 17
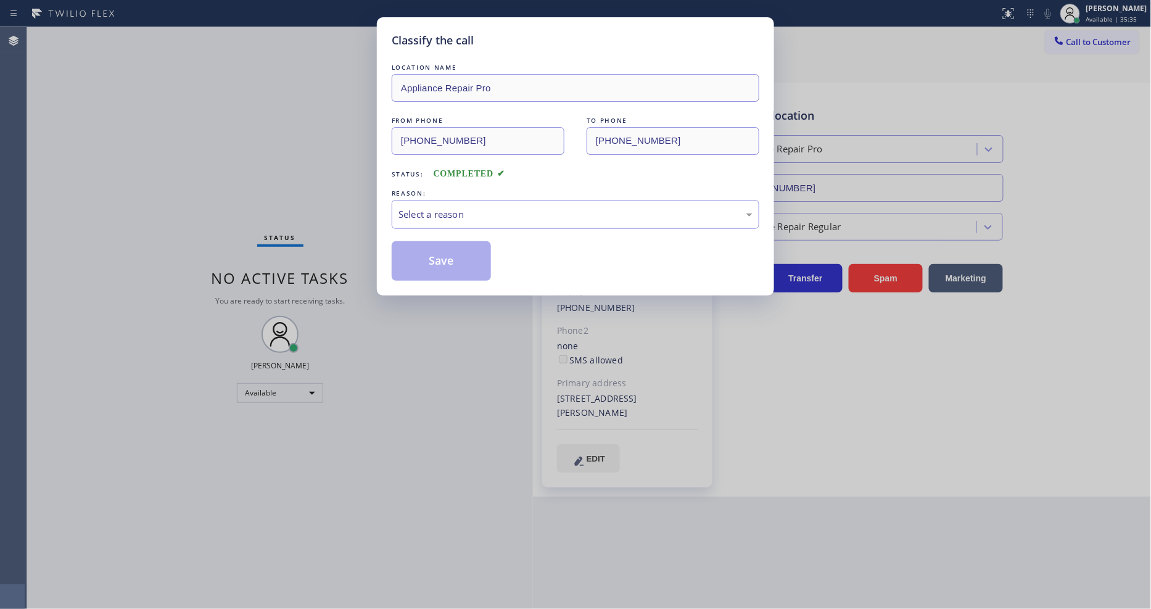
click at [467, 188] on div "REASON:" at bounding box center [576, 193] width 368 height 13
click at [469, 208] on div "Select a reason" at bounding box center [576, 214] width 354 height 14
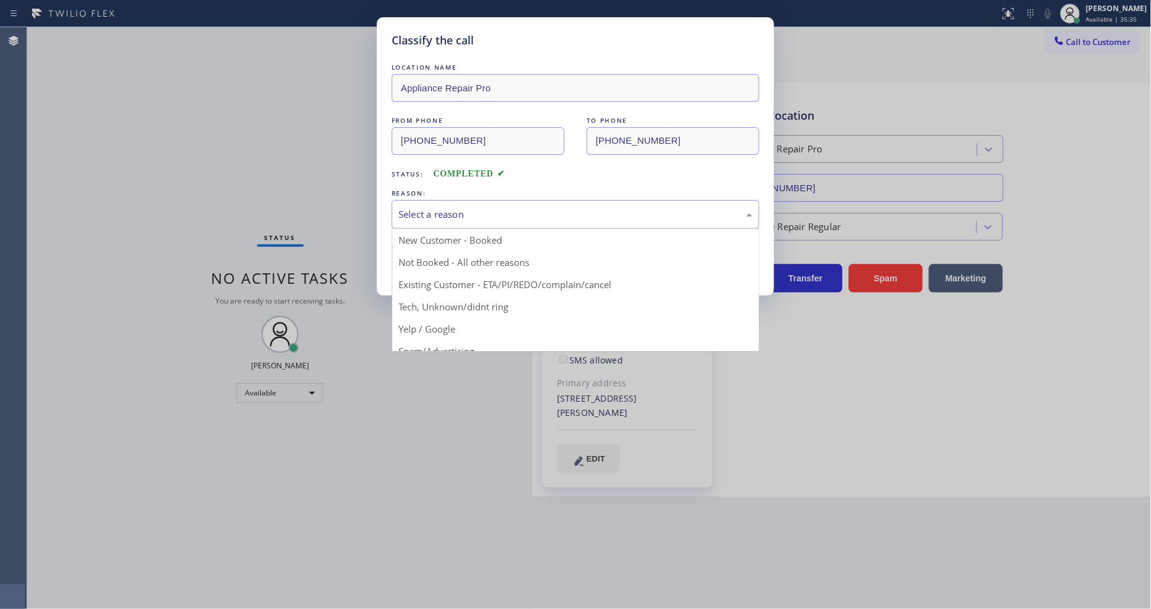
drag, startPoint x: 453, startPoint y: 281, endPoint x: 442, endPoint y: 262, distance: 22.4
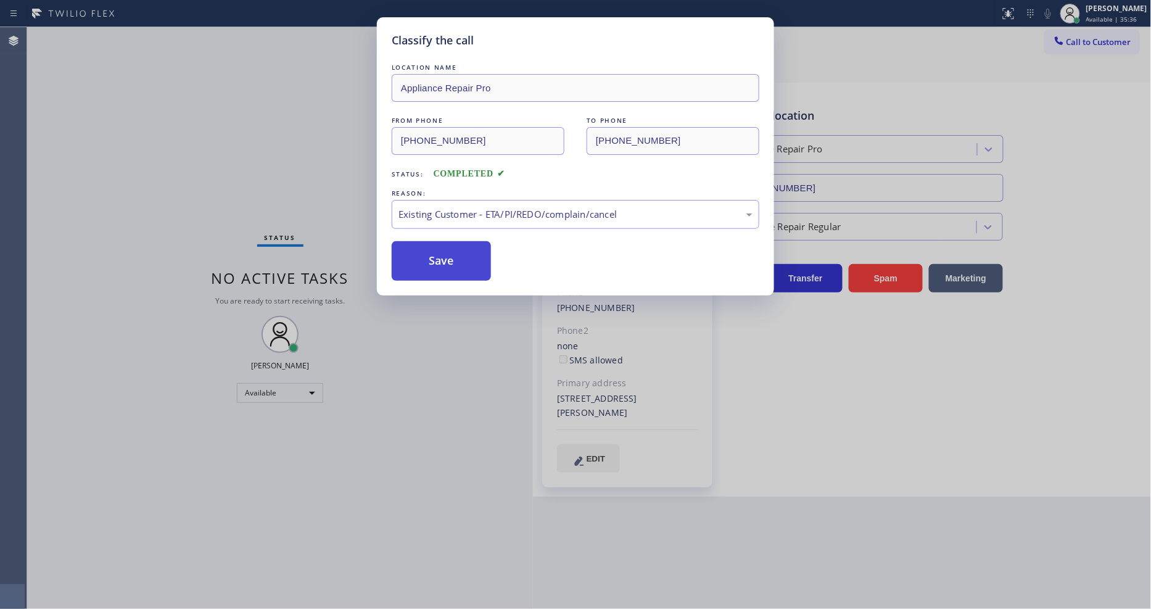
click at [442, 261] on button "Save" at bounding box center [441, 260] width 99 height 39
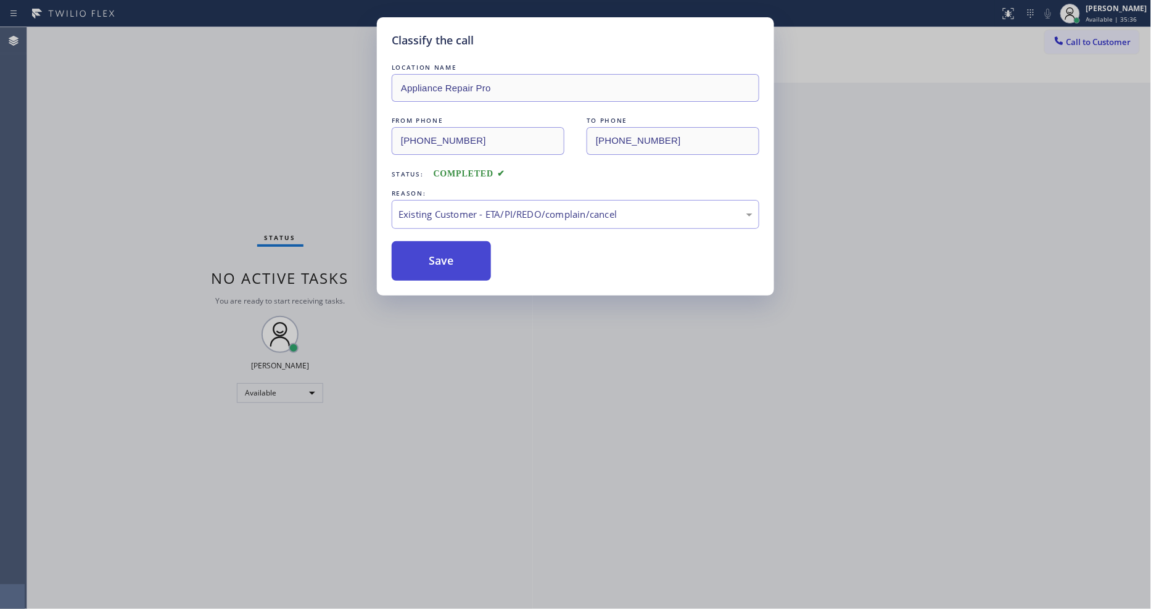
click at [442, 261] on button "Save" at bounding box center [441, 260] width 99 height 39
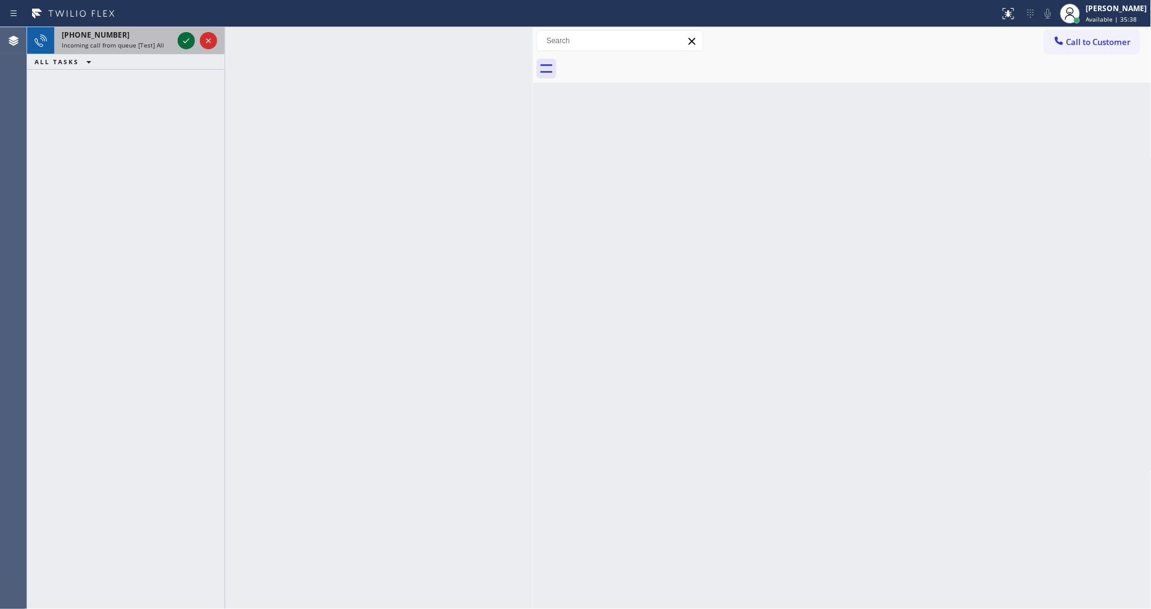
click at [192, 37] on icon at bounding box center [186, 40] width 15 height 15
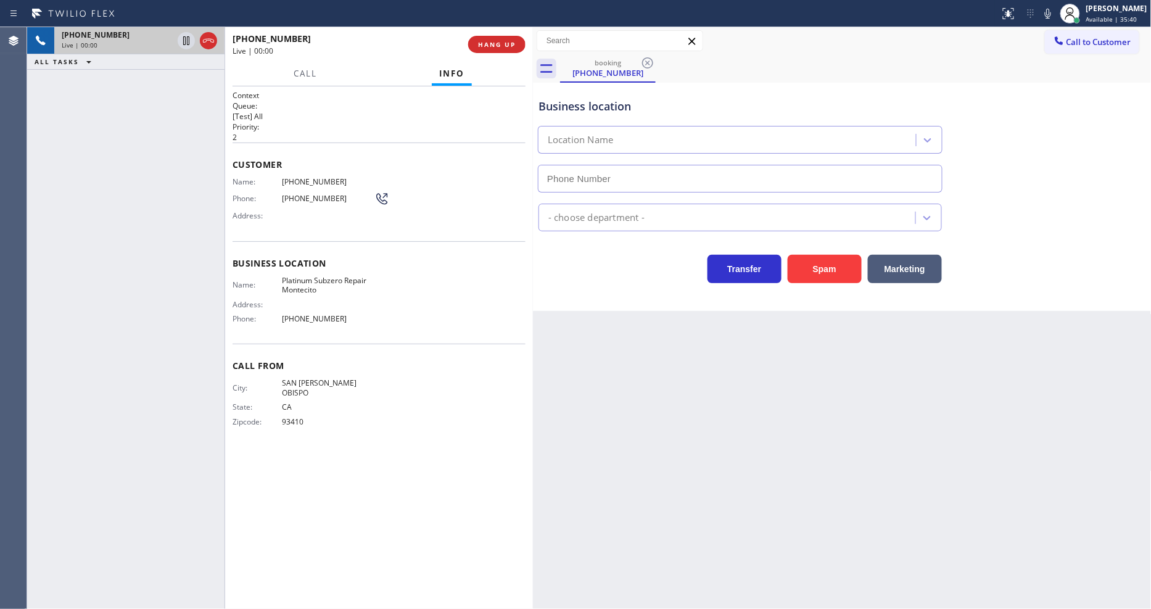
type input "[PHONE_NUMBER]"
click at [506, 38] on button "HANG UP" at bounding box center [496, 44] width 57 height 17
click at [507, 37] on button "HANG UP" at bounding box center [496, 44] width 57 height 17
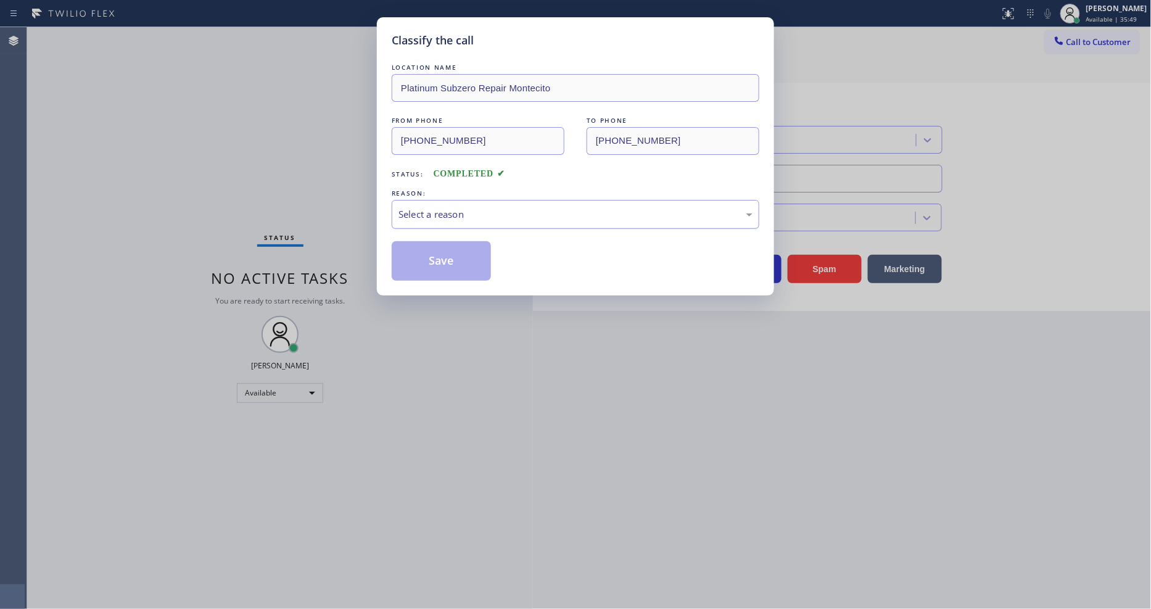
click at [447, 207] on div "Select a reason" at bounding box center [576, 214] width 354 height 14
click at [453, 244] on button "Save" at bounding box center [441, 260] width 99 height 39
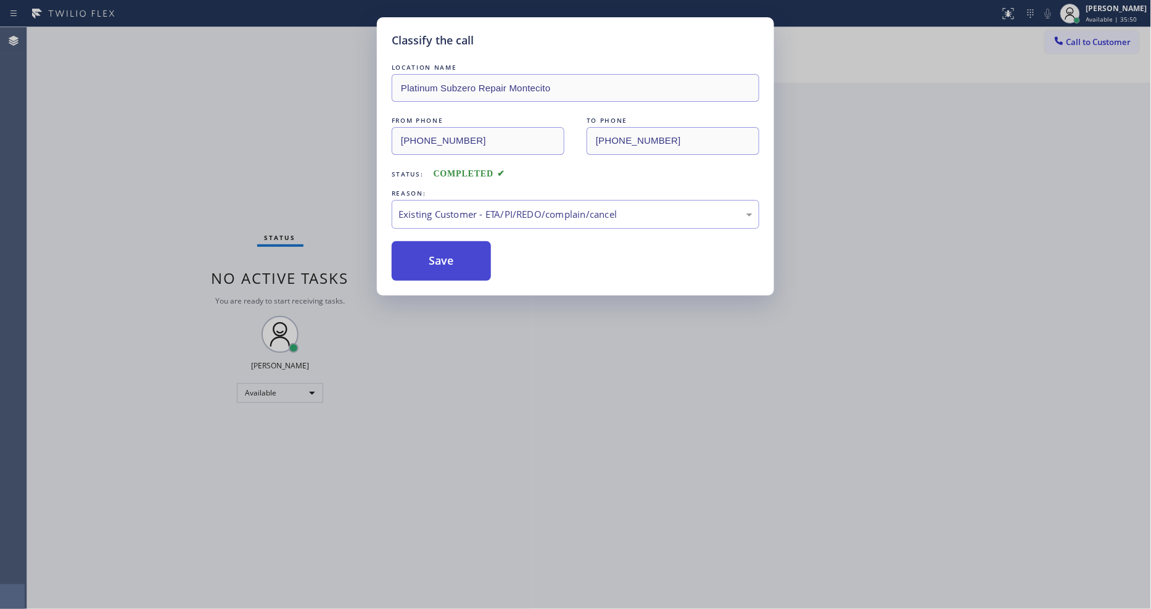
click at [453, 244] on button "Save" at bounding box center [441, 260] width 99 height 39
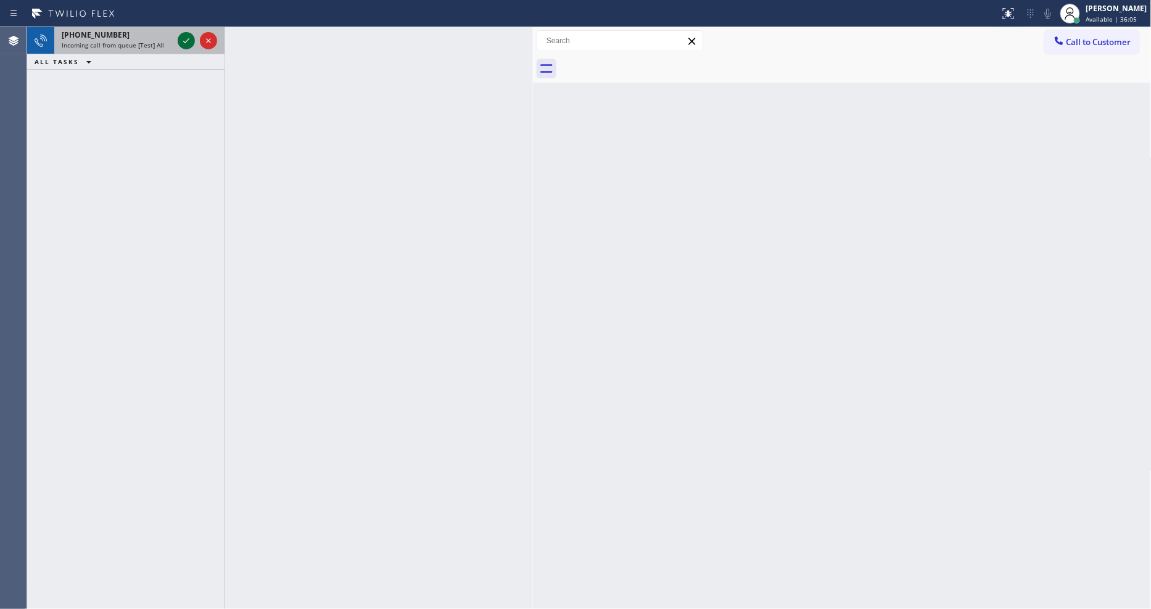
click at [180, 35] on icon at bounding box center [186, 40] width 15 height 15
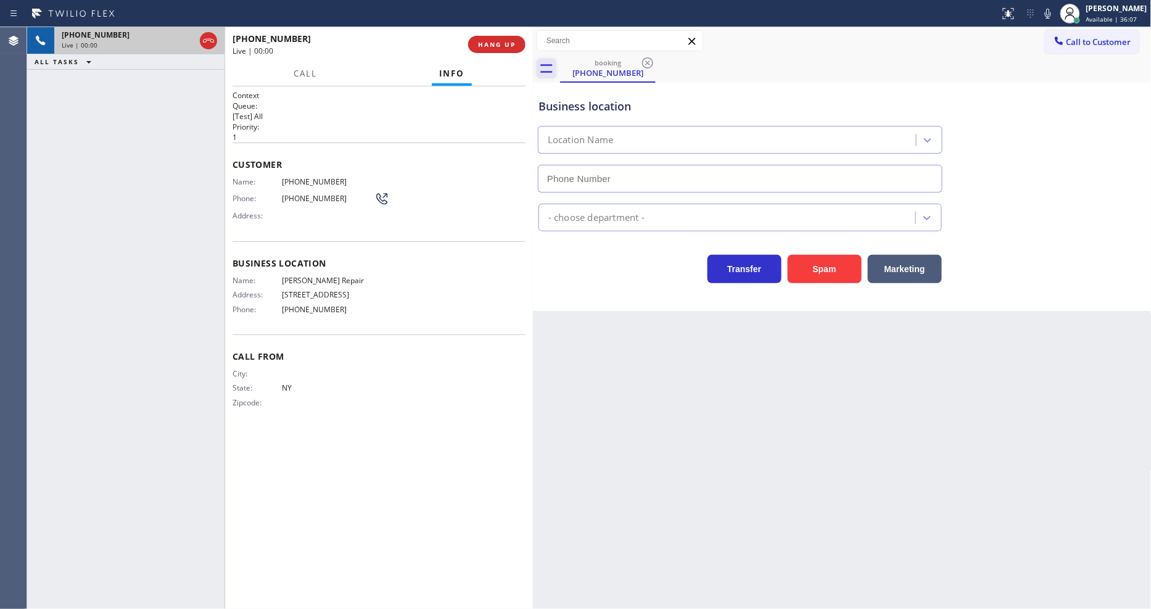
type input "[PHONE_NUMBER]"
click at [507, 45] on span "HANG UP" at bounding box center [497, 44] width 38 height 9
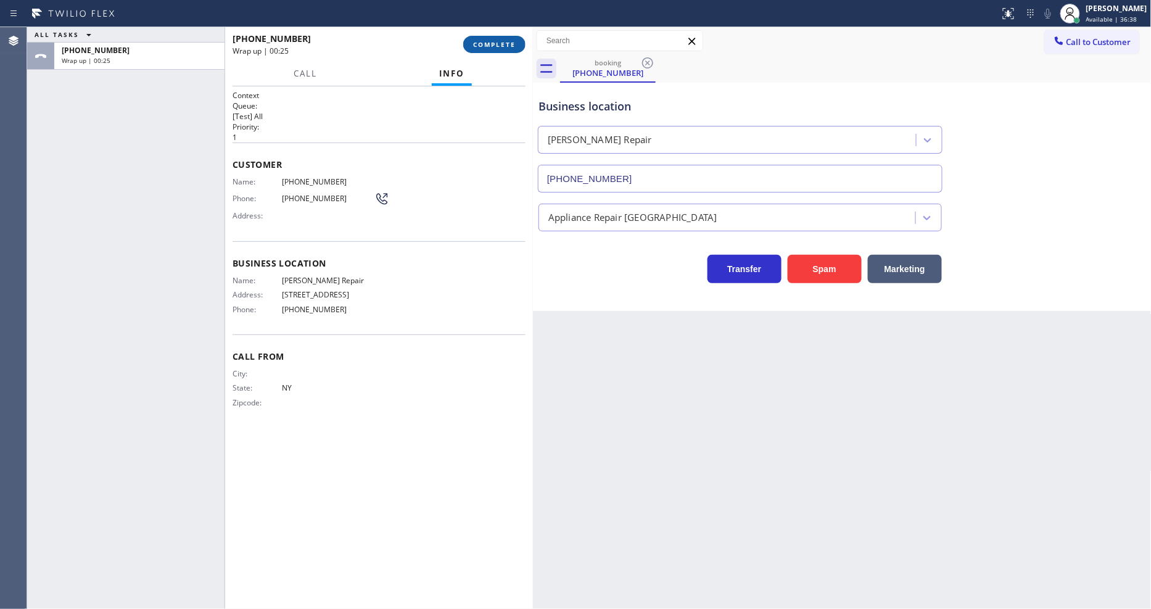
click at [507, 45] on span "COMPLETE" at bounding box center [494, 44] width 43 height 9
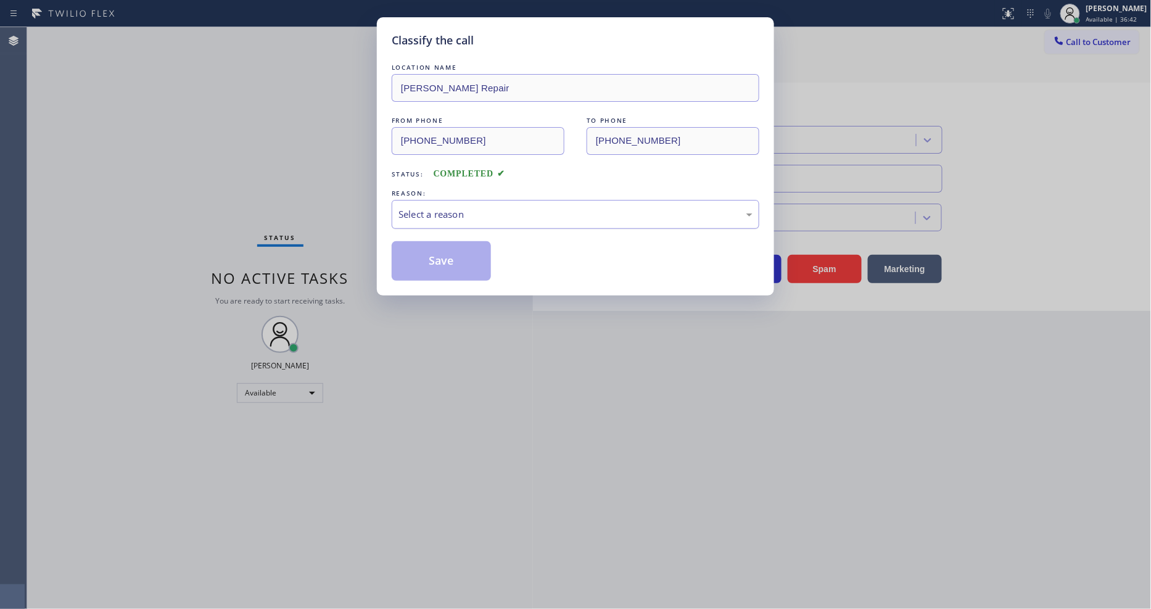
click at [436, 220] on div "Select a reason" at bounding box center [576, 214] width 368 height 29
click at [426, 262] on button "Save" at bounding box center [441, 260] width 99 height 39
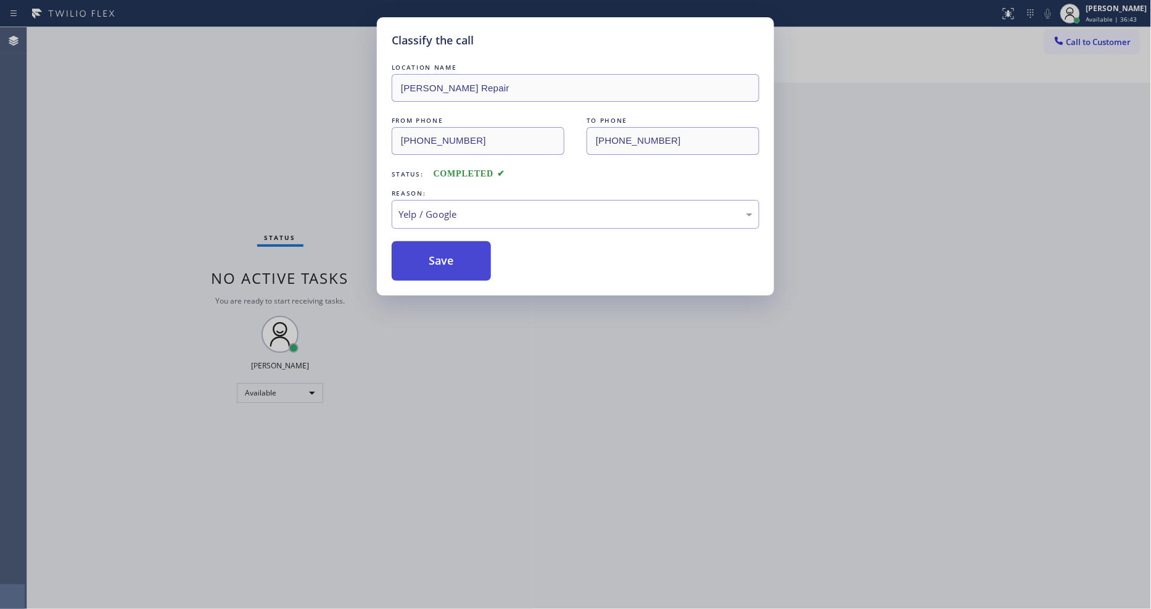
click at [426, 262] on button "Save" at bounding box center [441, 260] width 99 height 39
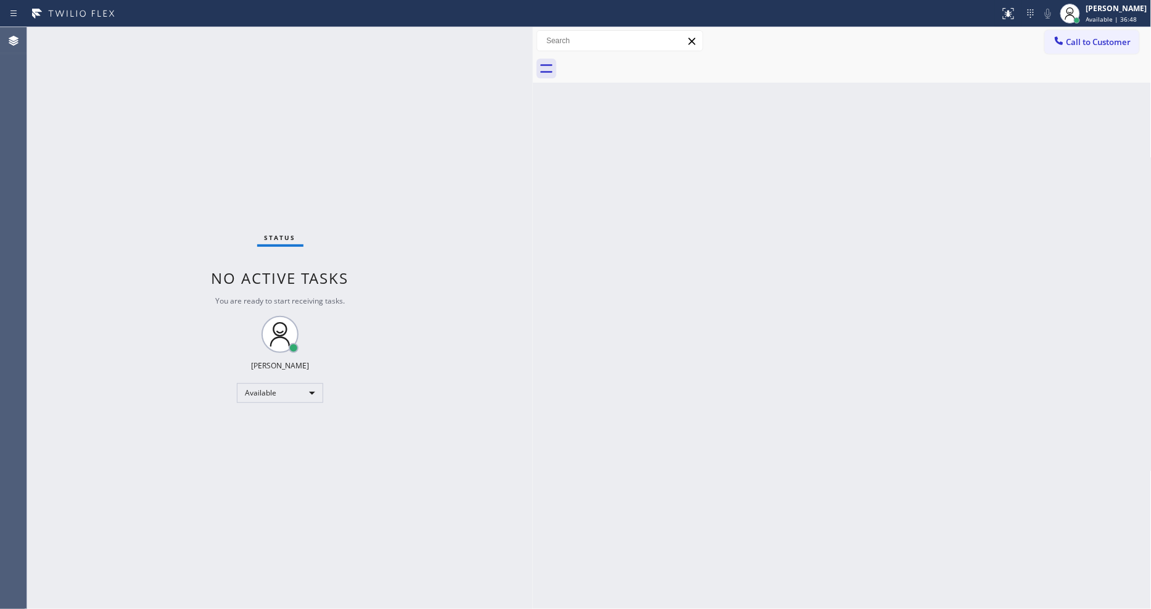
click at [446, 374] on div "Status No active tasks You are ready to start receiving tasks. [PERSON_NAME] Av…" at bounding box center [280, 318] width 506 height 582
click at [818, 399] on div "Back to Dashboard Change Sender ID Customers Technicians Select a contact Outbo…" at bounding box center [842, 318] width 619 height 582
click at [930, 287] on div "Back to Dashboard Change Sender ID Customers Technicians Select a contact Outbo…" at bounding box center [842, 318] width 619 height 582
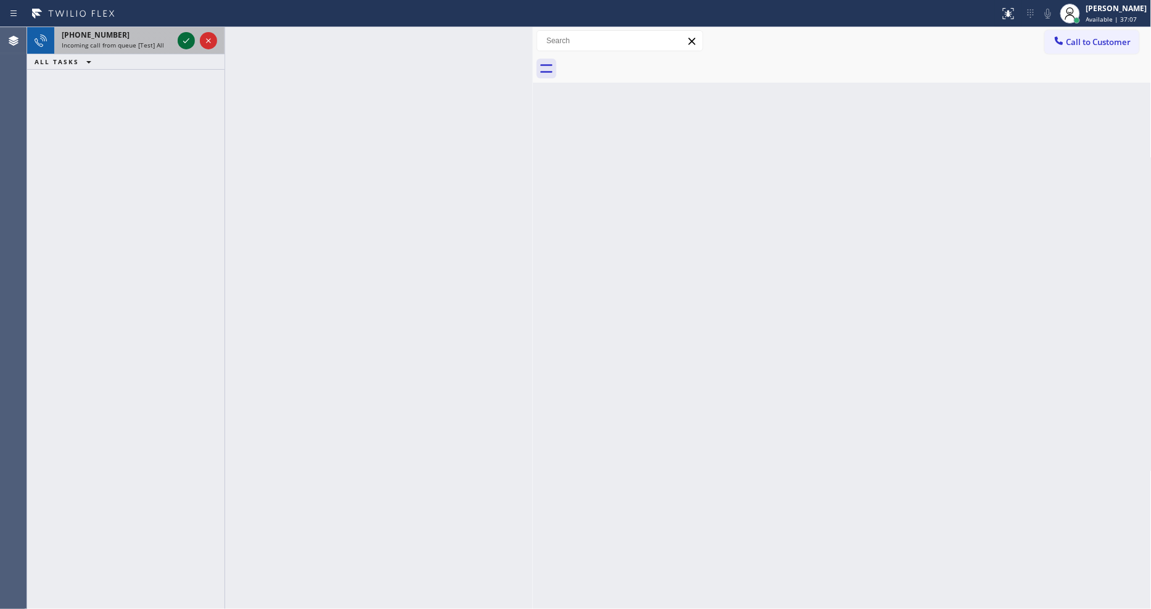
click at [184, 31] on div at bounding box center [197, 40] width 44 height 27
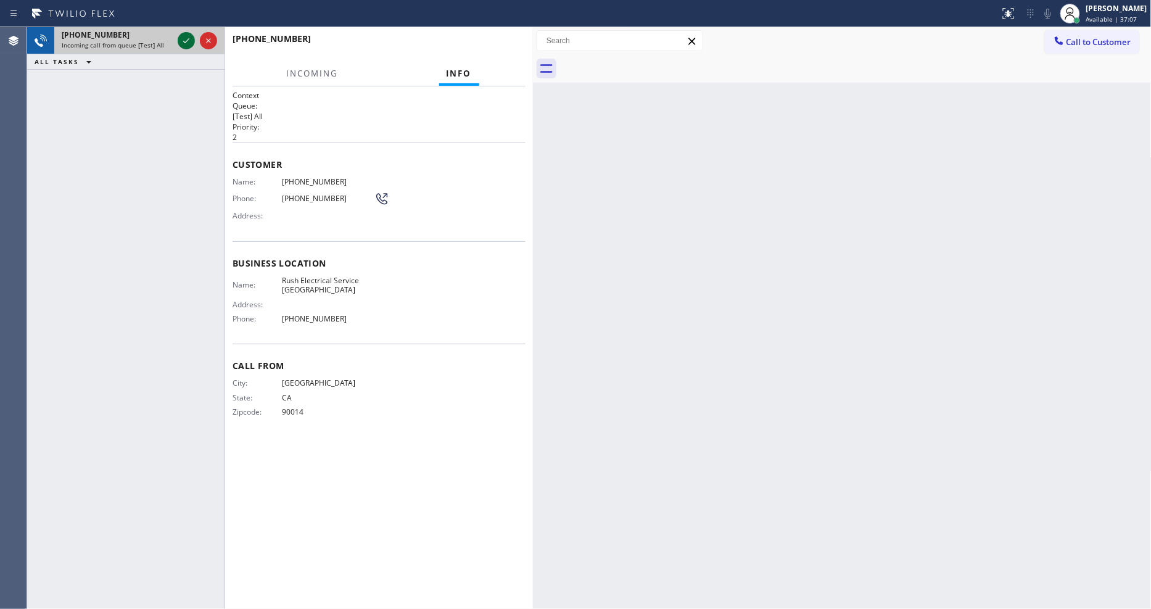
click at [185, 35] on icon at bounding box center [186, 40] width 15 height 15
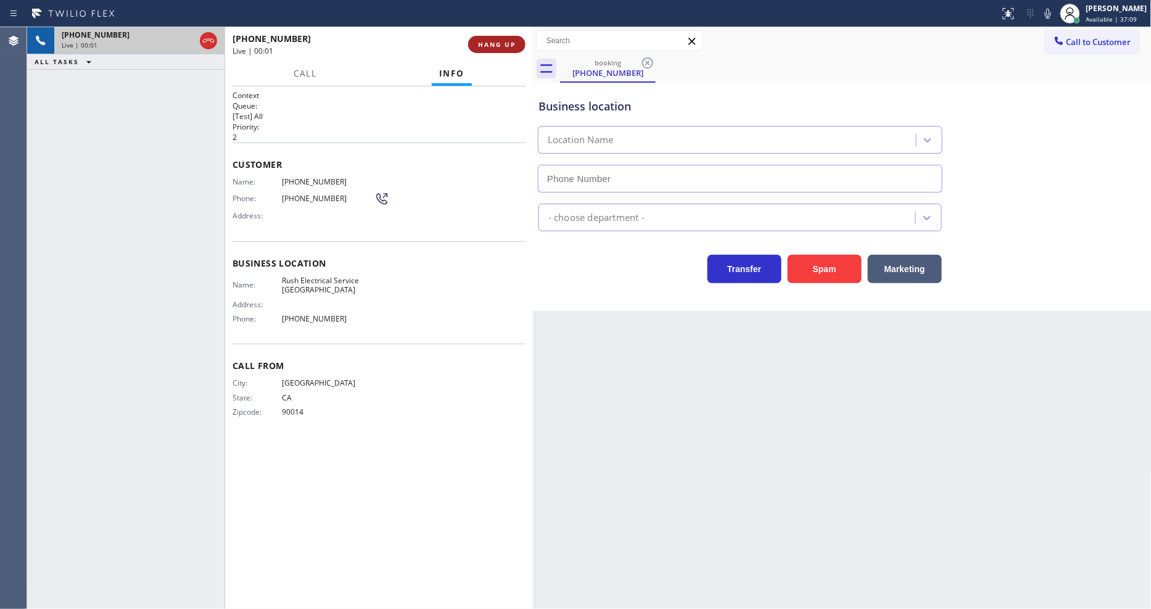
type input "[PHONE_NUMBER]"
click at [514, 45] on span "HANG UP" at bounding box center [497, 44] width 38 height 9
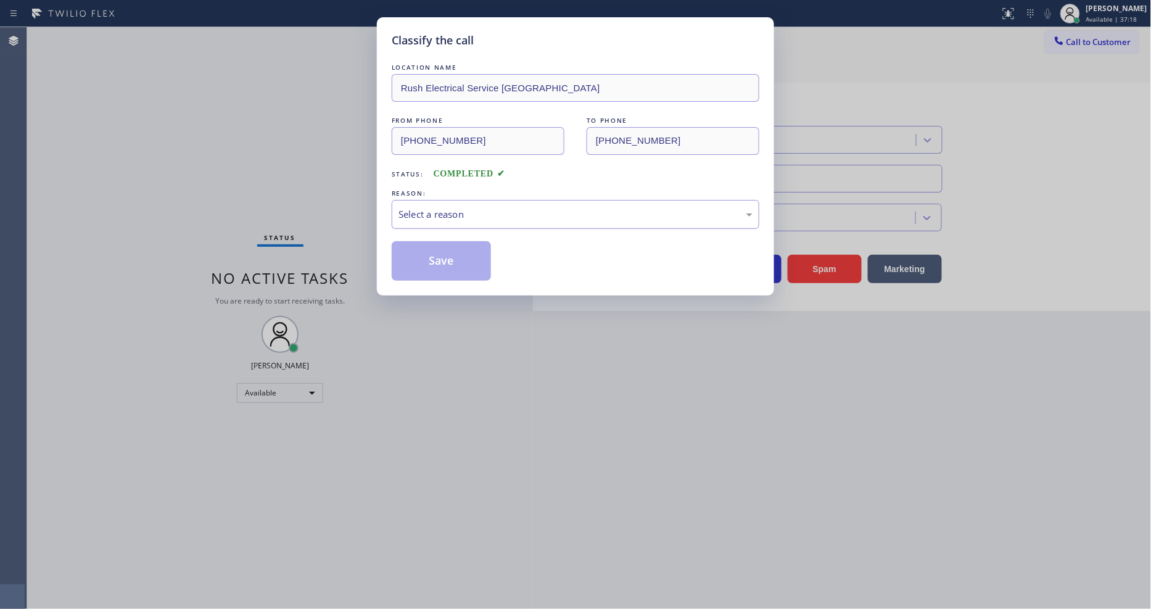
click at [436, 210] on div "Select a reason" at bounding box center [576, 214] width 354 height 14
click at [440, 249] on button "Save" at bounding box center [441, 260] width 99 height 39
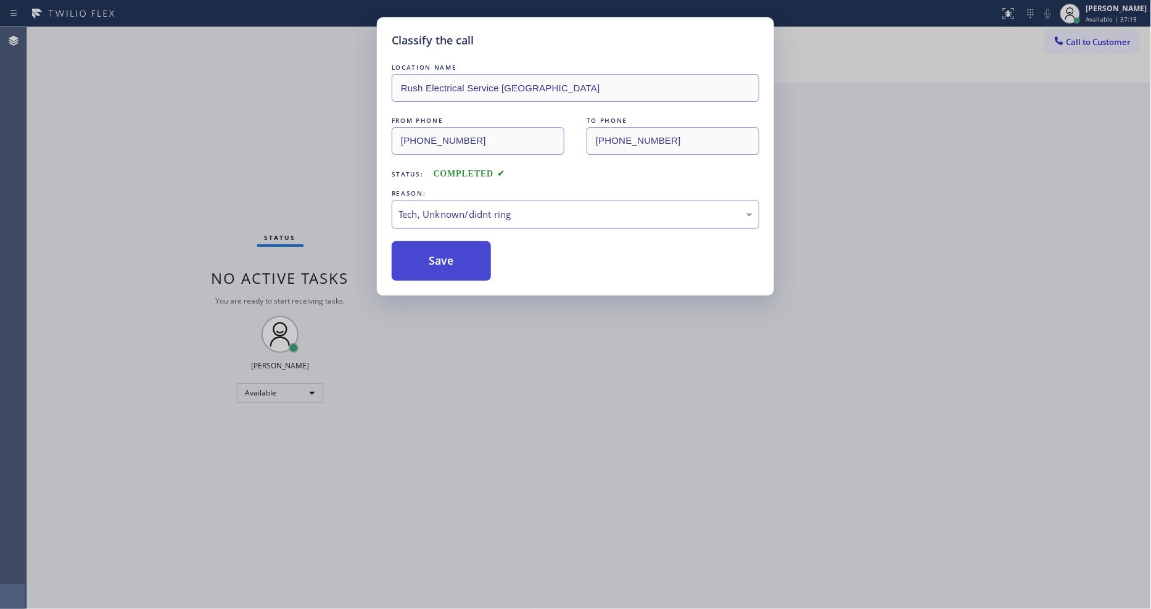
click at [440, 249] on button "Save" at bounding box center [441, 260] width 99 height 39
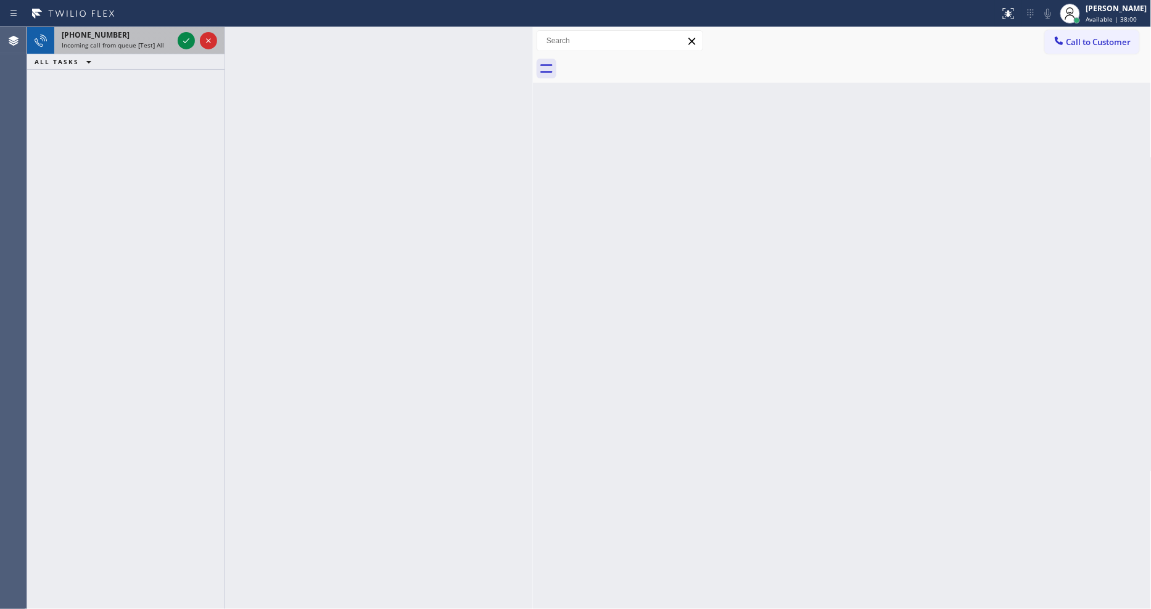
click at [180, 33] on icon at bounding box center [186, 40] width 15 height 15
click at [183, 28] on div at bounding box center [197, 40] width 44 height 27
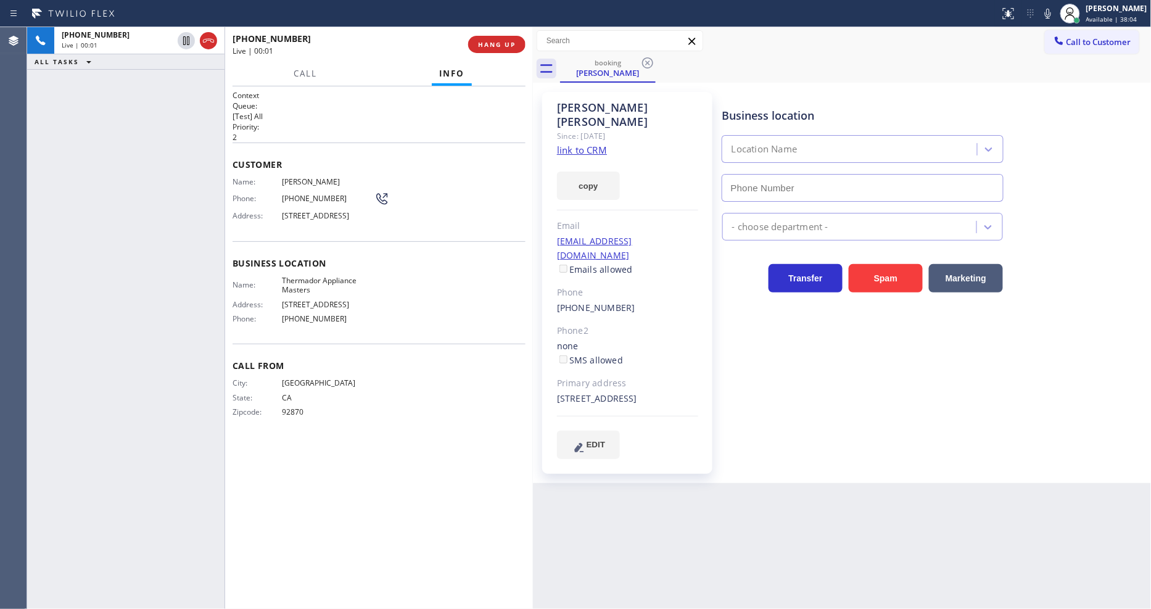
type input "[PHONE_NUMBER]"
click at [569, 144] on link "link to CRM" at bounding box center [582, 150] width 50 height 12
click at [327, 295] on span "Thermador Appliance Masters" at bounding box center [328, 285] width 93 height 19
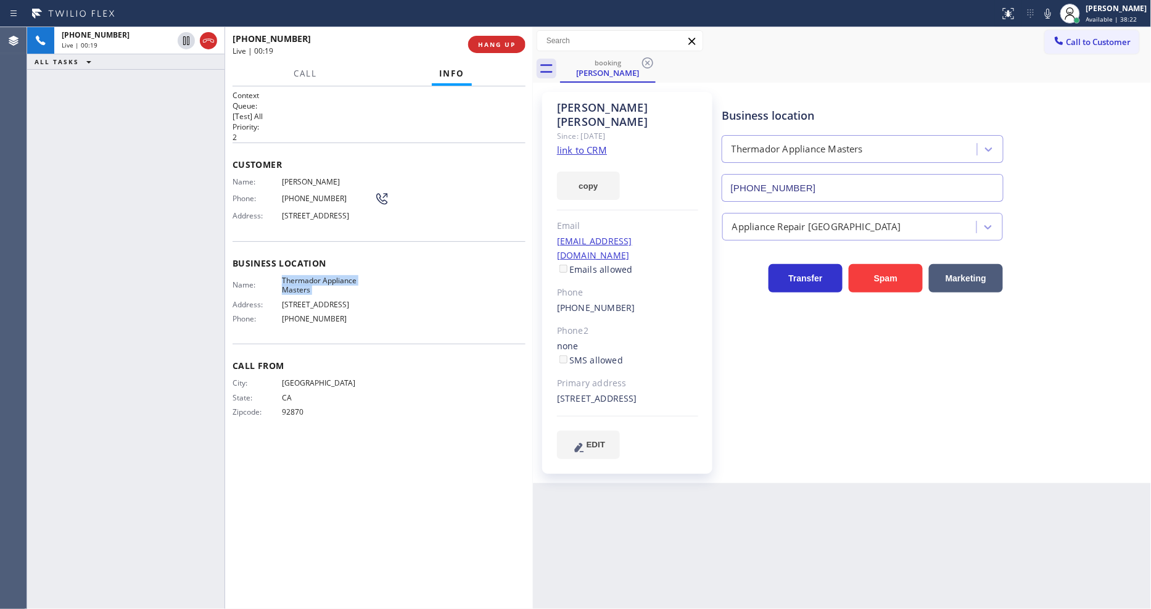
copy span "Thermador Appliance Masters"
click at [303, 177] on span "[PERSON_NAME]" at bounding box center [328, 181] width 93 height 9
click at [302, 177] on span "[PERSON_NAME]" at bounding box center [328, 181] width 93 height 9
click at [301, 177] on span "[PERSON_NAME]" at bounding box center [328, 181] width 93 height 9
copy span "[PERSON_NAME]"
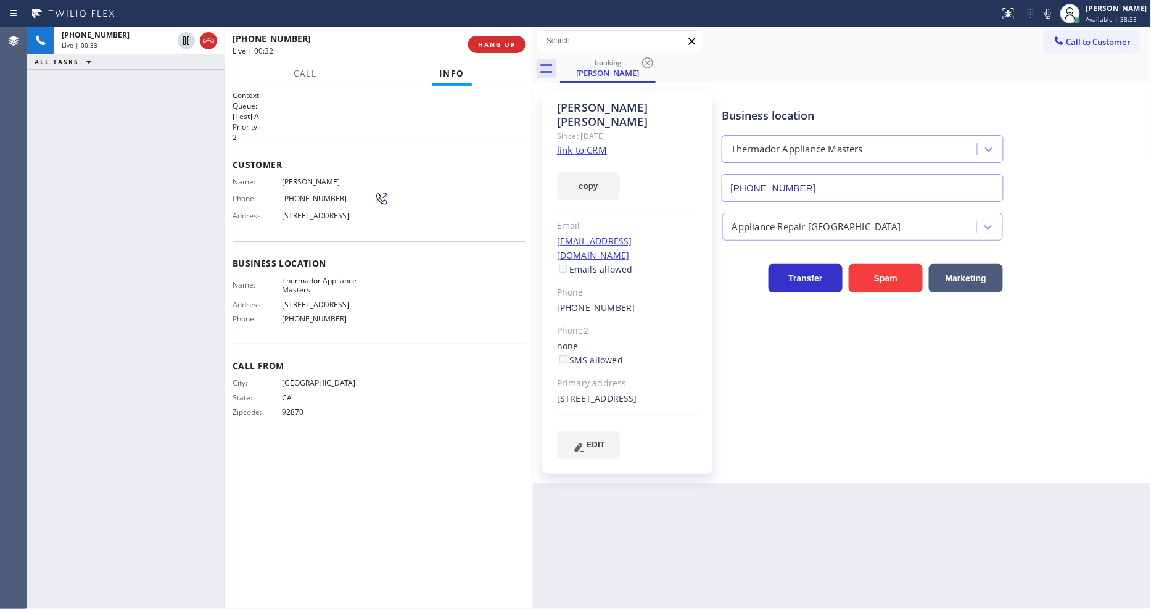
click at [293, 191] on div "Phone: [PHONE_NUMBER]" at bounding box center [311, 198] width 157 height 15
copy div "[PHONE_NUMBER]"
click at [292, 217] on span "[STREET_ADDRESS]" at bounding box center [328, 215] width 93 height 9
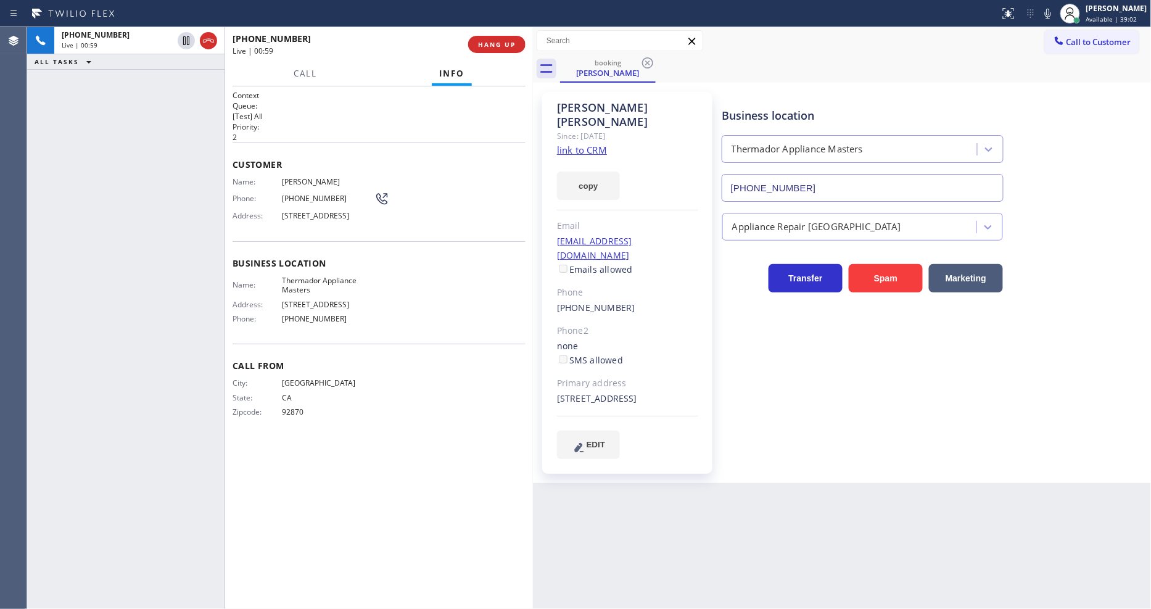
click at [292, 217] on span "[STREET_ADDRESS]" at bounding box center [328, 215] width 93 height 9
copy span "[STREET_ADDRESS]"
drag, startPoint x: 188, startPoint y: 41, endPoint x: 519, endPoint y: 13, distance: 332.4
click at [188, 41] on icon at bounding box center [186, 40] width 15 height 15
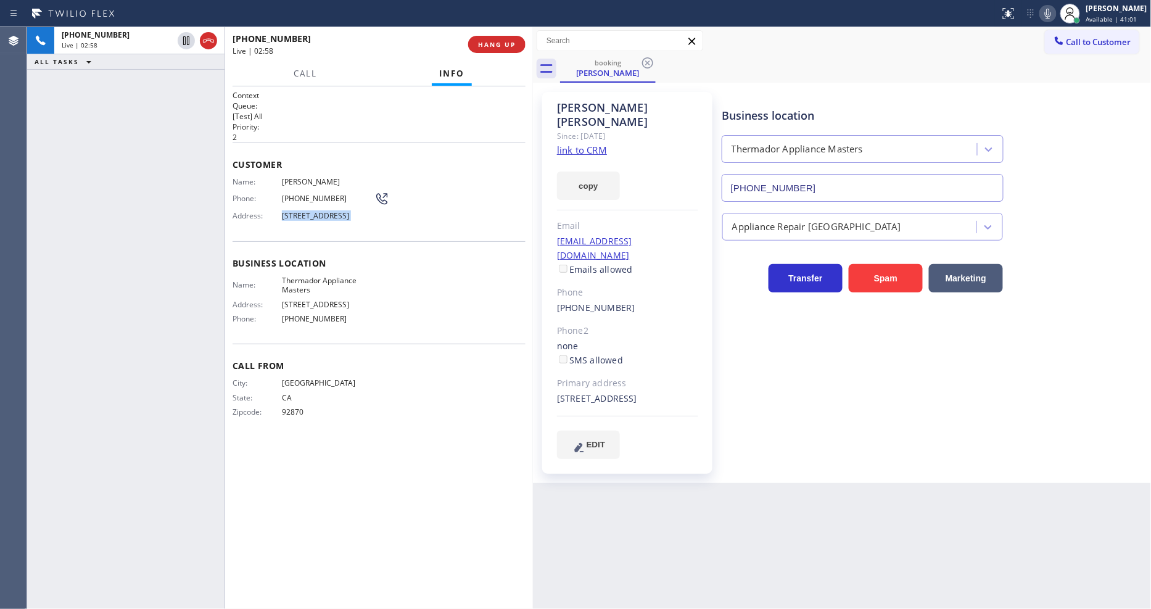
click at [1055, 15] on icon at bounding box center [1048, 13] width 15 height 15
drag, startPoint x: 186, startPoint y: 42, endPoint x: 451, endPoint y: 47, distance: 265.3
click at [186, 42] on icon at bounding box center [186, 40] width 15 height 15
click at [1052, 14] on rect at bounding box center [1048, 12] width 9 height 9
click at [486, 43] on span "HANG UP" at bounding box center [497, 44] width 38 height 9
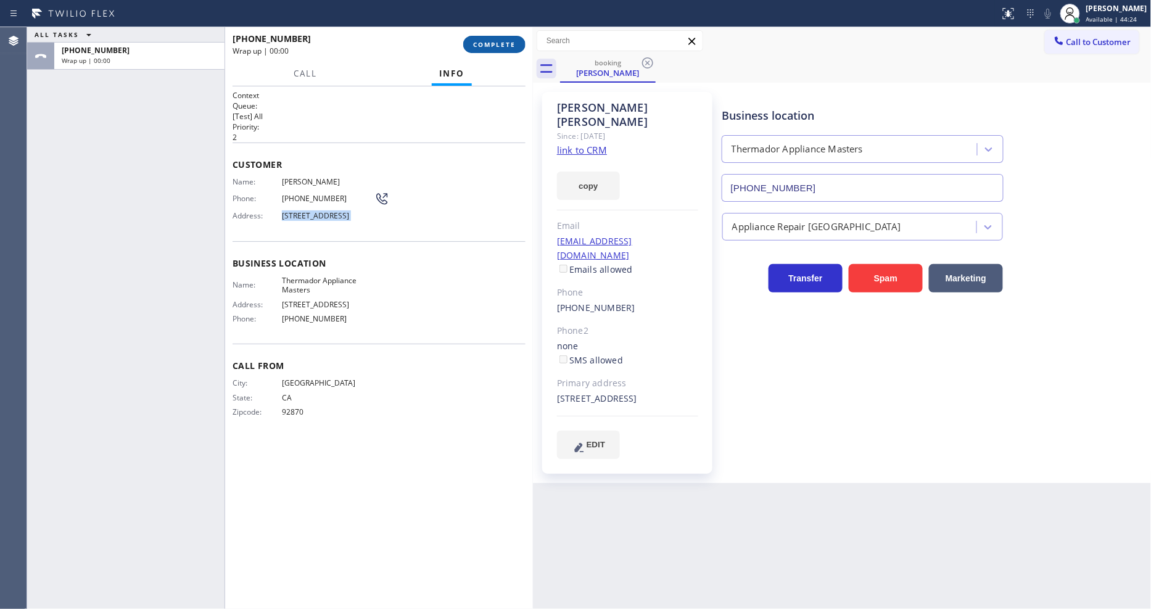
click at [486, 43] on span "COMPLETE" at bounding box center [494, 44] width 43 height 9
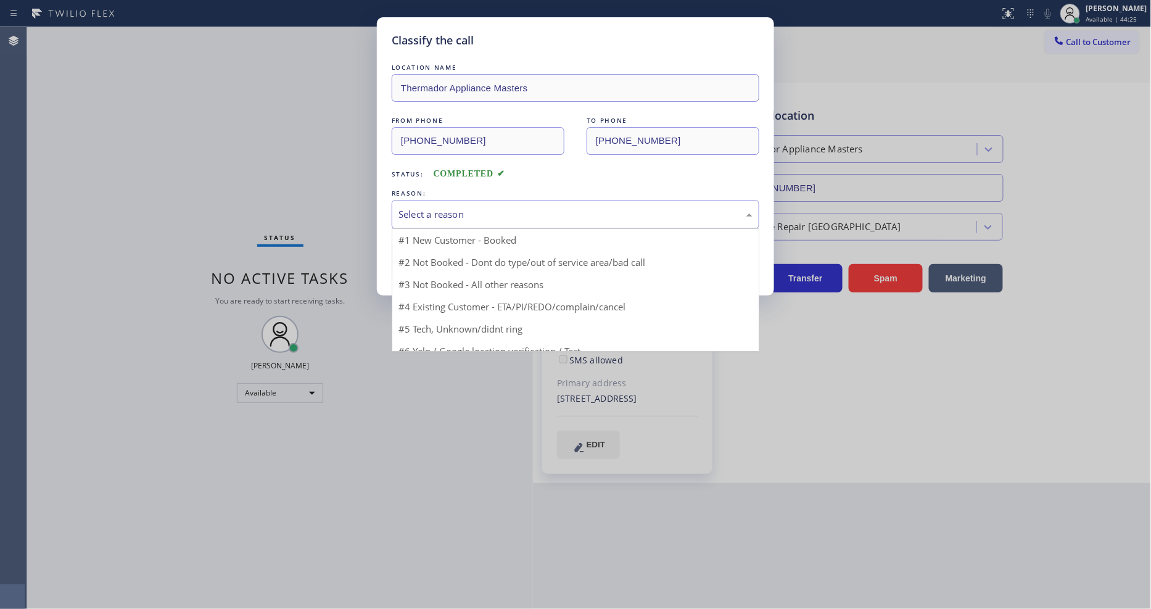
click at [445, 217] on div "Select a reason" at bounding box center [576, 214] width 354 height 14
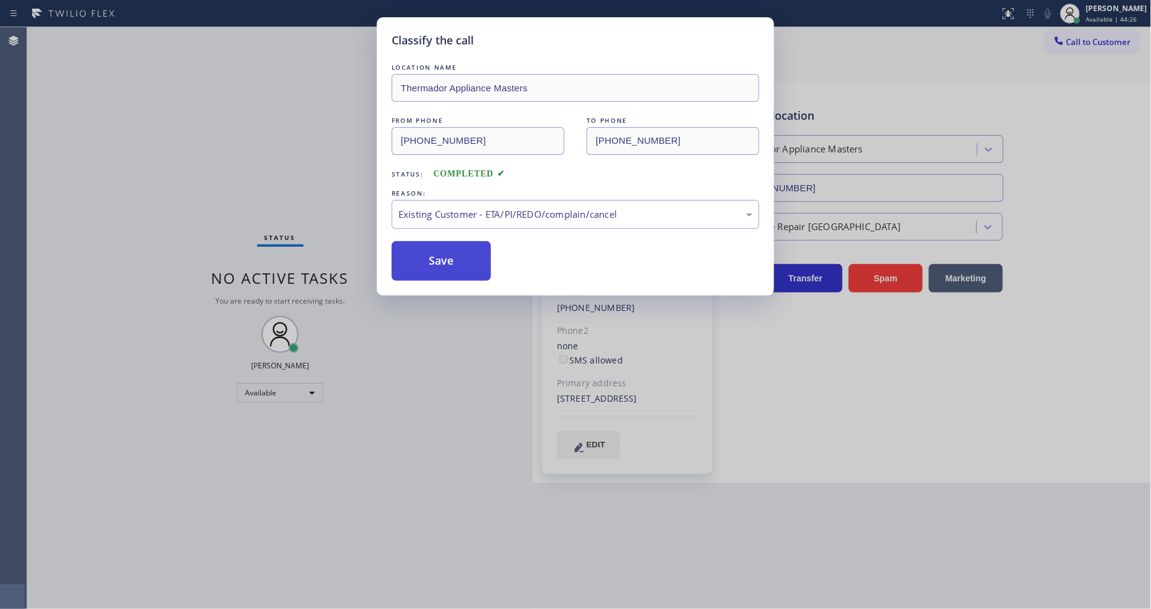
click at [442, 259] on button "Save" at bounding box center [441, 260] width 99 height 39
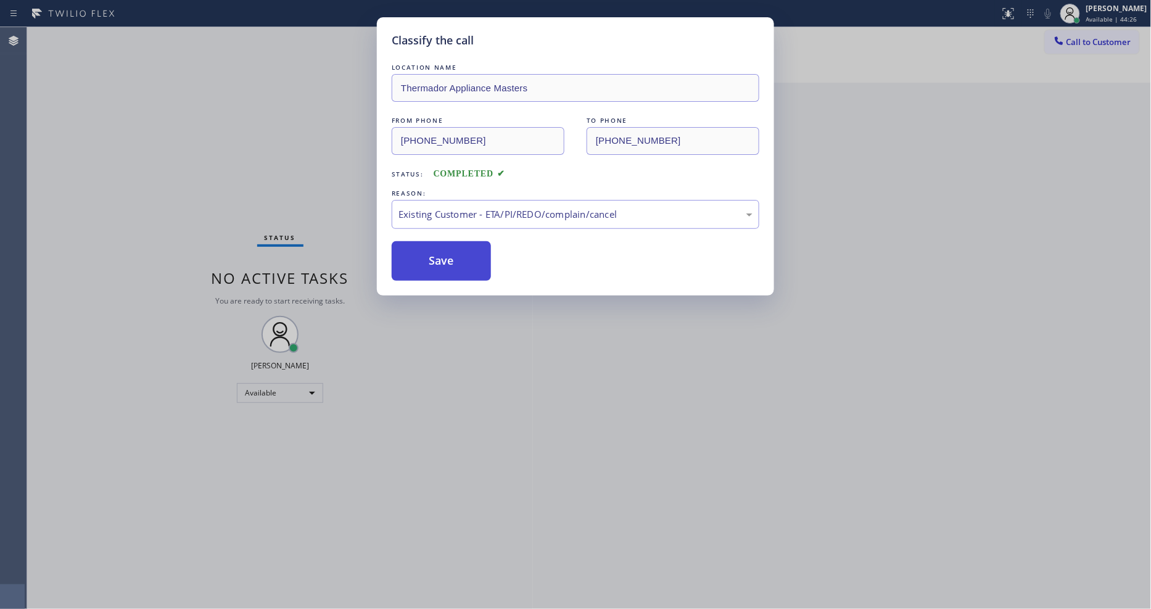
click at [442, 259] on button "Save" at bounding box center [441, 260] width 99 height 39
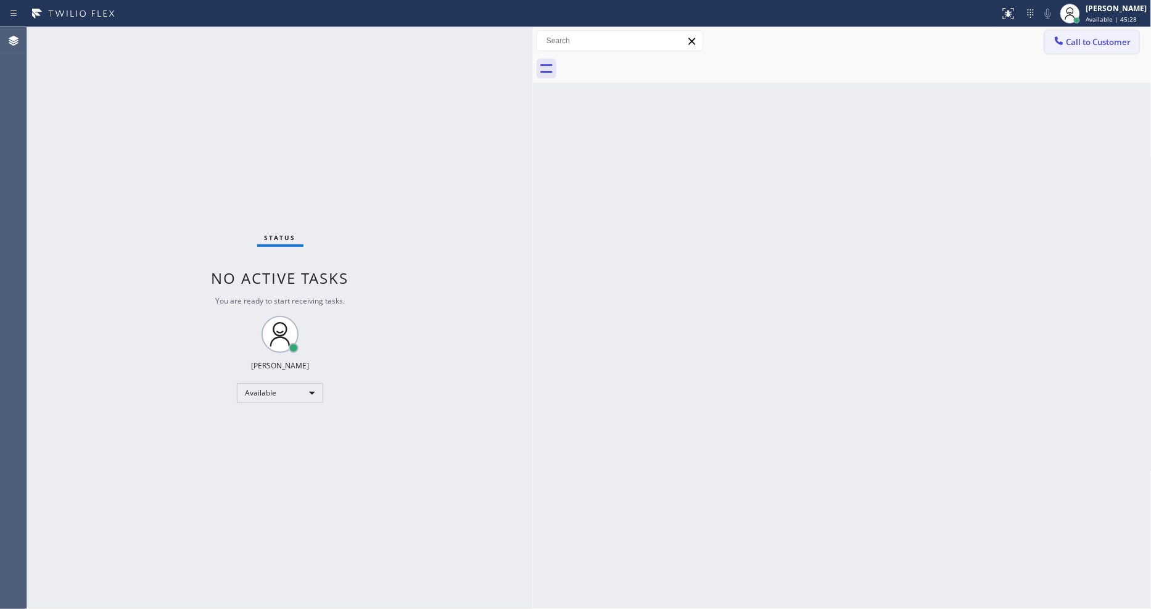
click at [1063, 47] on div at bounding box center [1059, 42] width 15 height 15
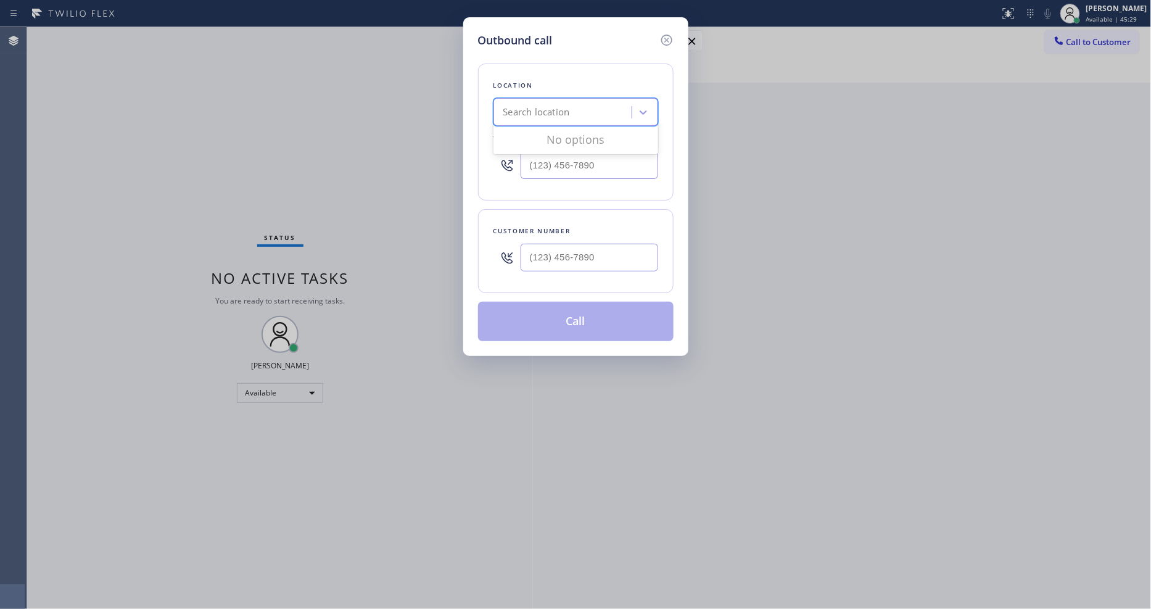
click at [565, 114] on div "Search location" at bounding box center [564, 113] width 134 height 22
paste input "Thermador Appliance Masters"
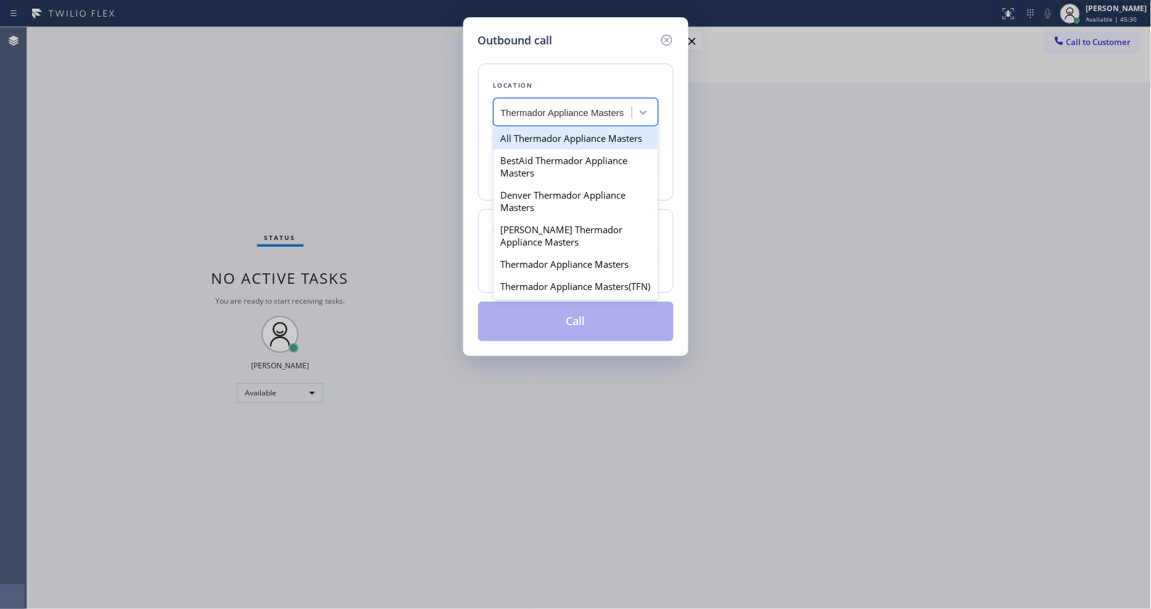
type input "Thermador Appliance Masters"
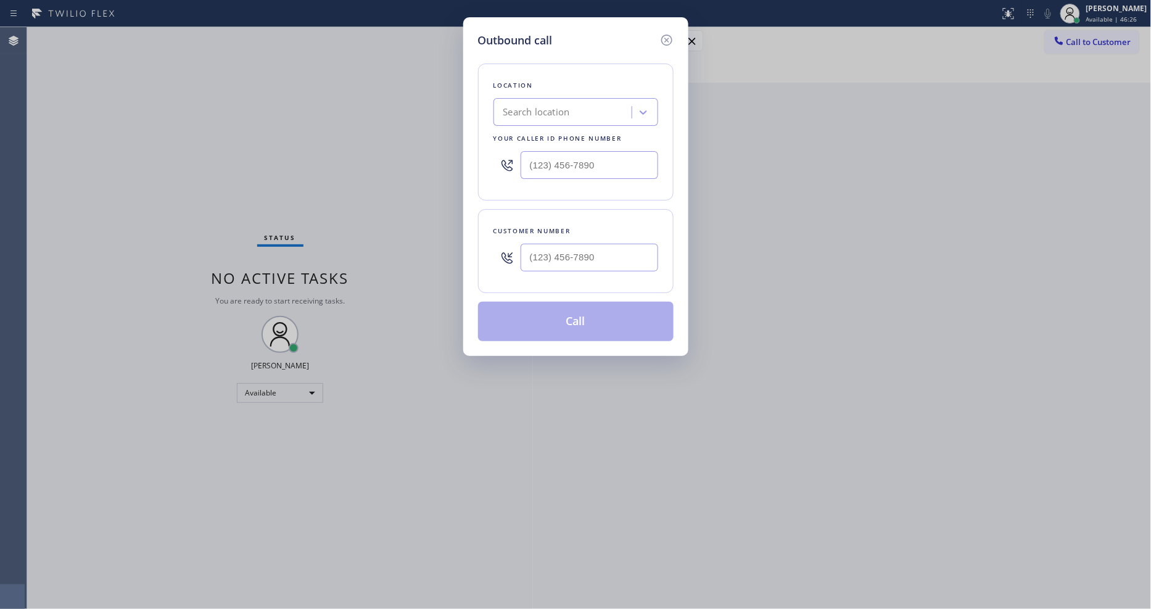
scroll to position [0, 0]
click at [669, 33] on icon at bounding box center [666, 40] width 15 height 15
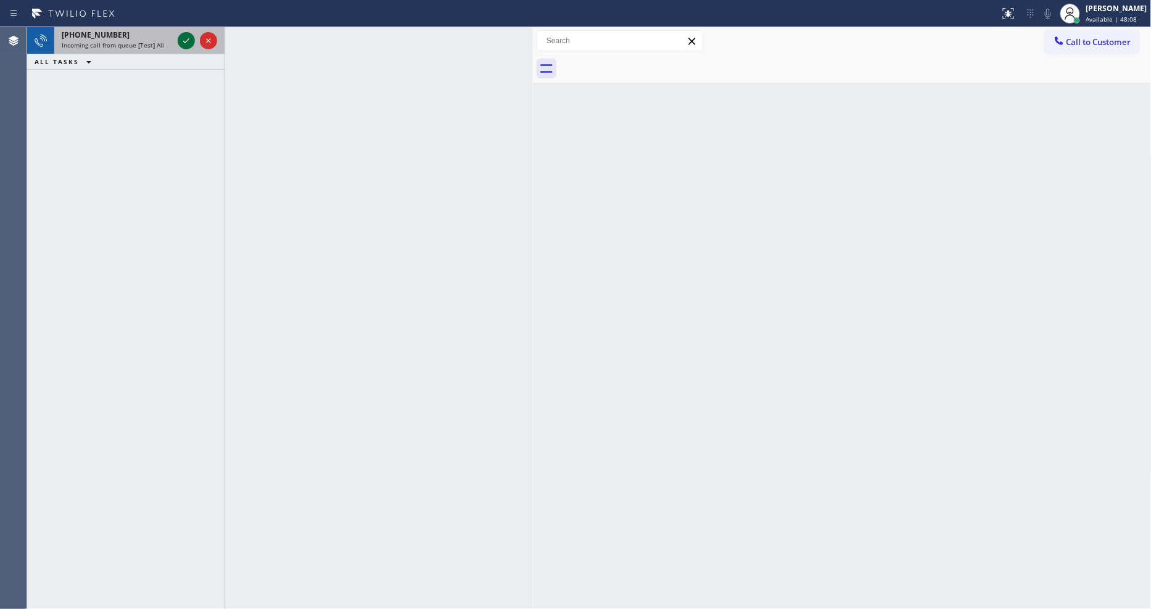
click at [190, 33] on icon at bounding box center [186, 40] width 15 height 15
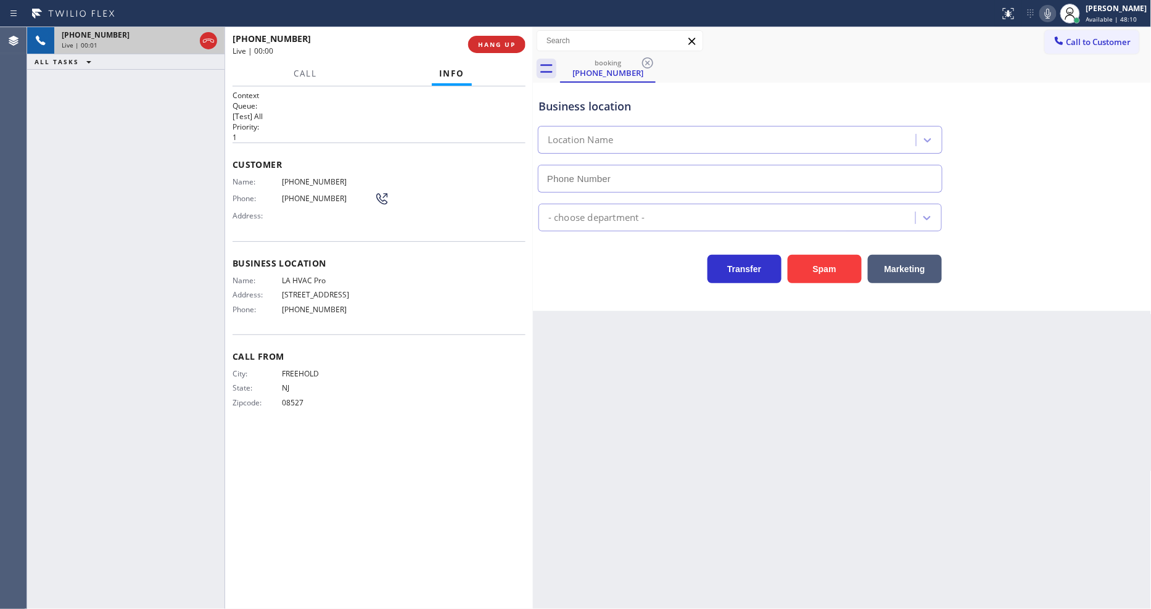
type input "[PHONE_NUMBER]"
click at [506, 44] on span "HANG UP" at bounding box center [497, 44] width 38 height 9
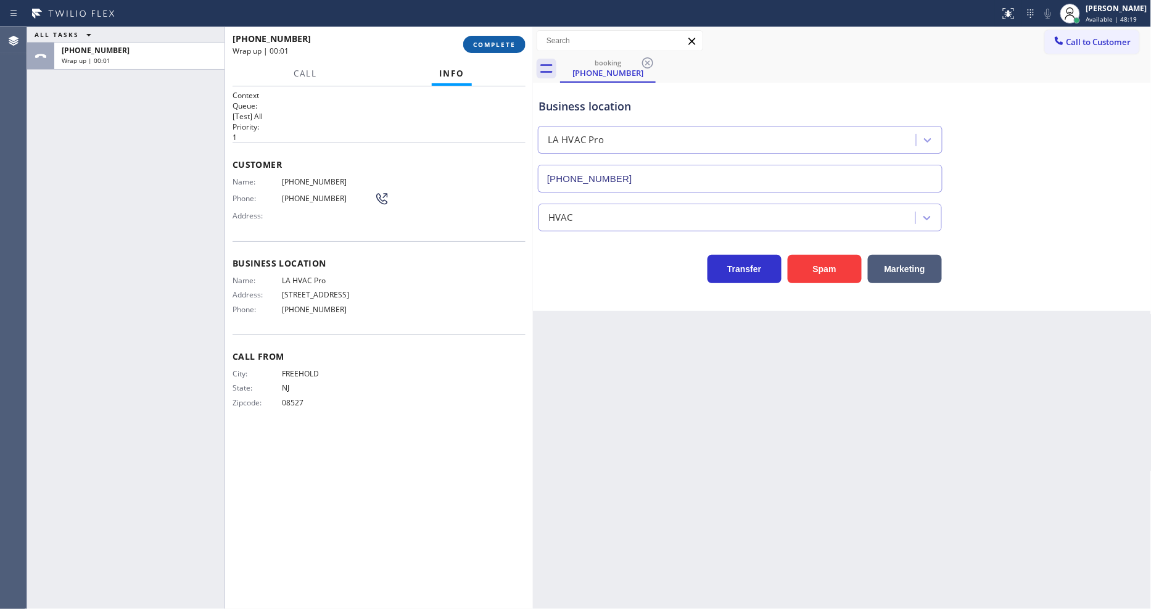
click at [505, 44] on span "COMPLETE" at bounding box center [494, 44] width 43 height 9
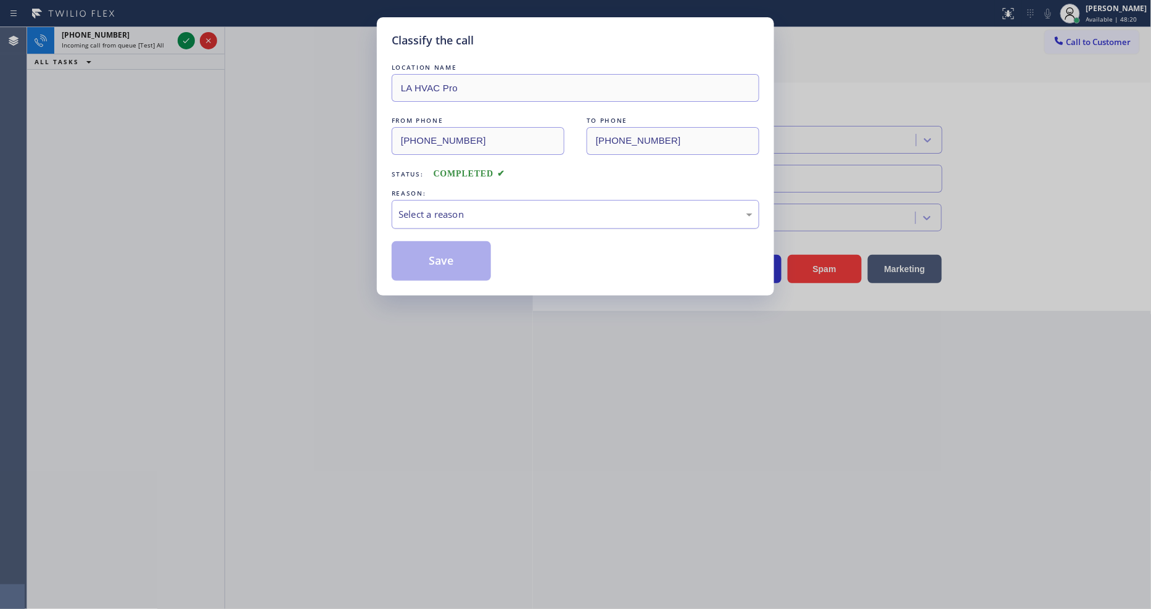
click at [455, 219] on div "Select a reason" at bounding box center [576, 214] width 368 height 29
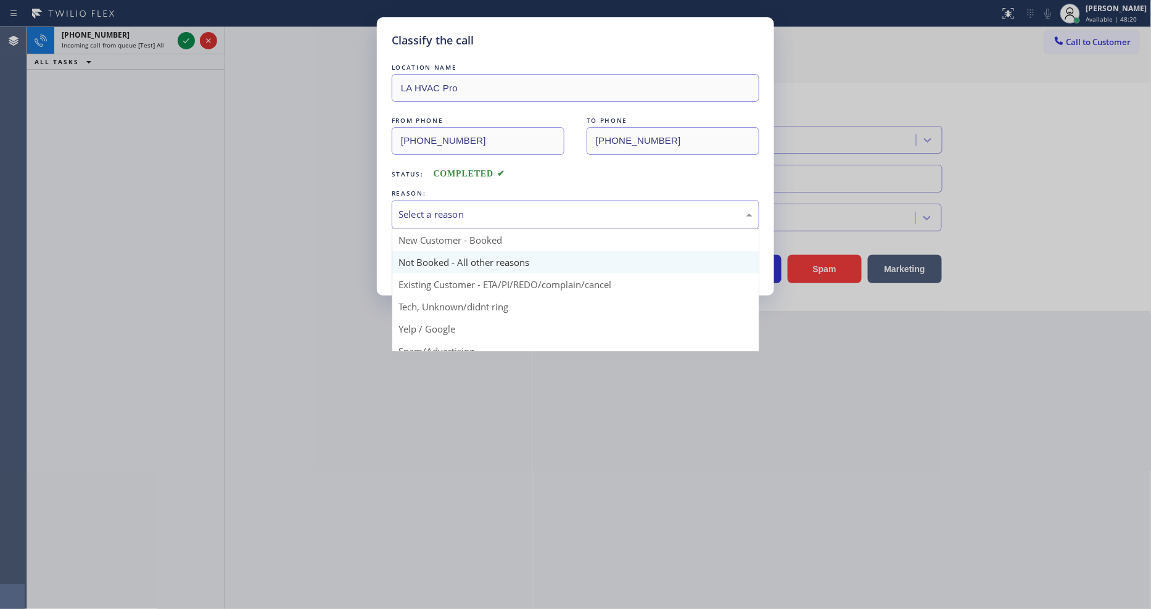
click at [442, 254] on button "Save" at bounding box center [441, 260] width 99 height 39
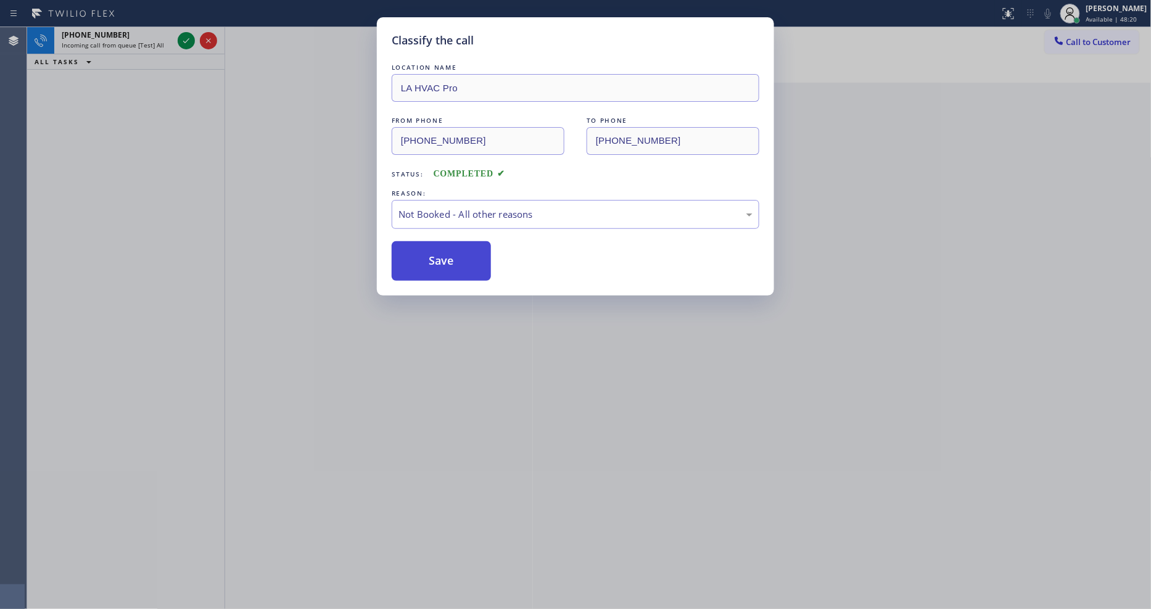
click at [442, 255] on button "Save" at bounding box center [441, 260] width 99 height 39
click at [189, 40] on div "Classify the call LOCATION NAME Marvel Electricians [GEOGRAPHIC_DATA] FROM PHON…" at bounding box center [589, 318] width 1124 height 582
click at [189, 40] on icon at bounding box center [186, 40] width 15 height 15
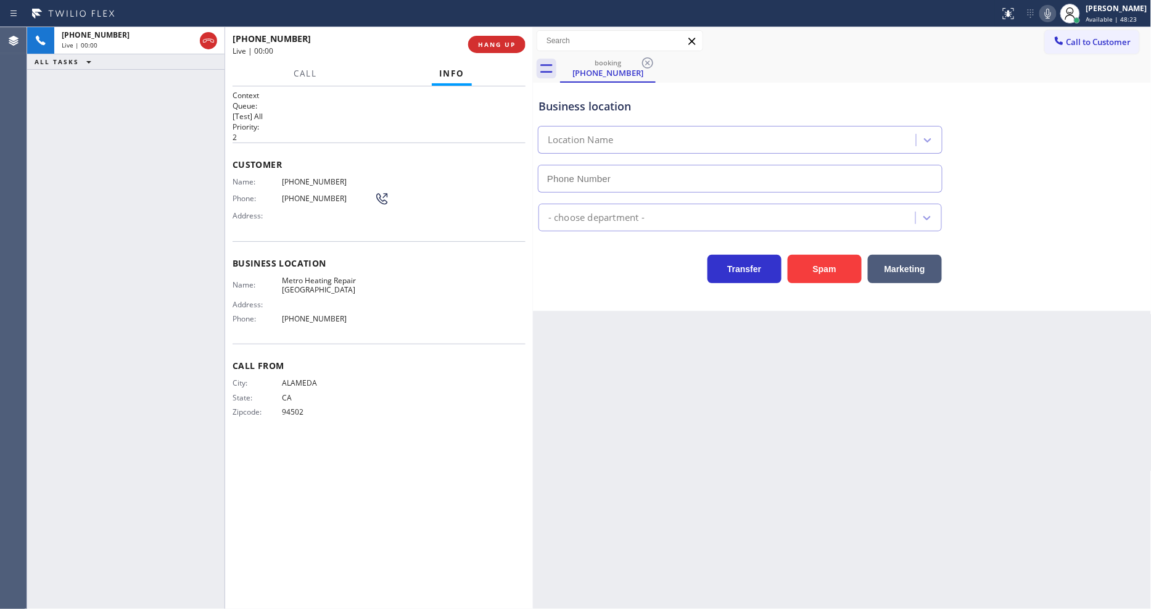
type input "[PHONE_NUMBER]"
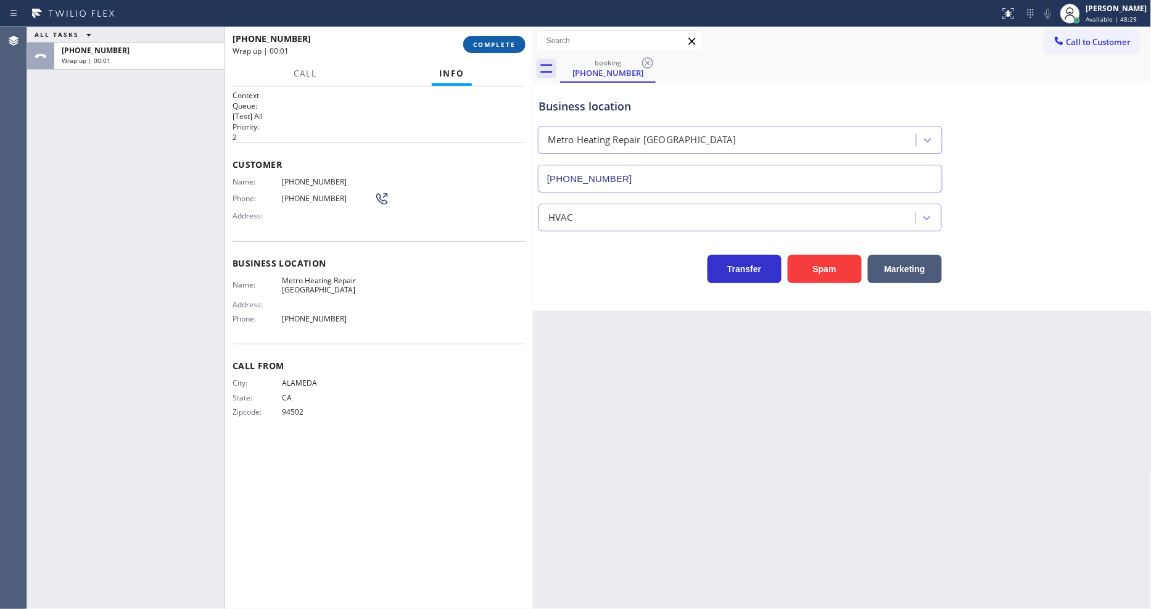
click at [503, 40] on span "COMPLETE" at bounding box center [494, 44] width 43 height 9
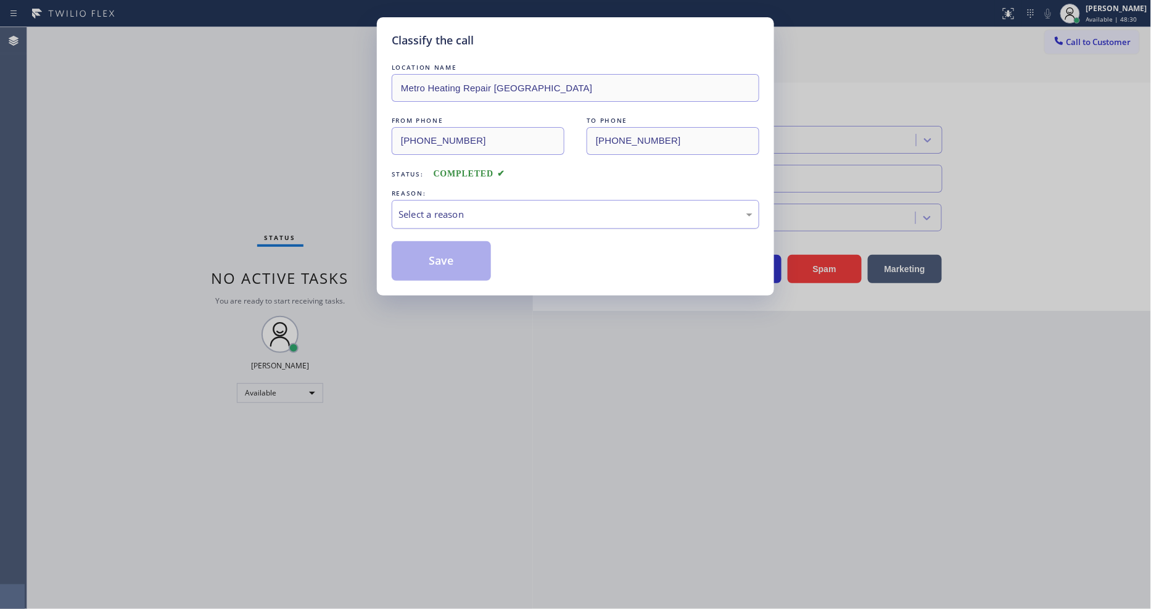
click at [473, 207] on div "Select a reason" at bounding box center [576, 214] width 354 height 14
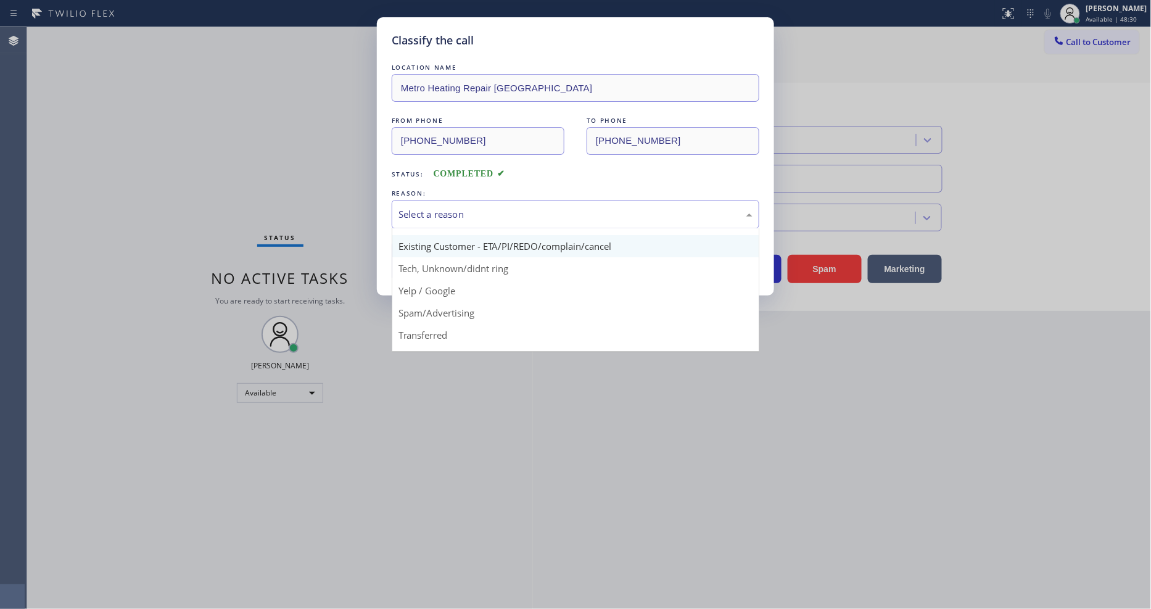
scroll to position [77, 0]
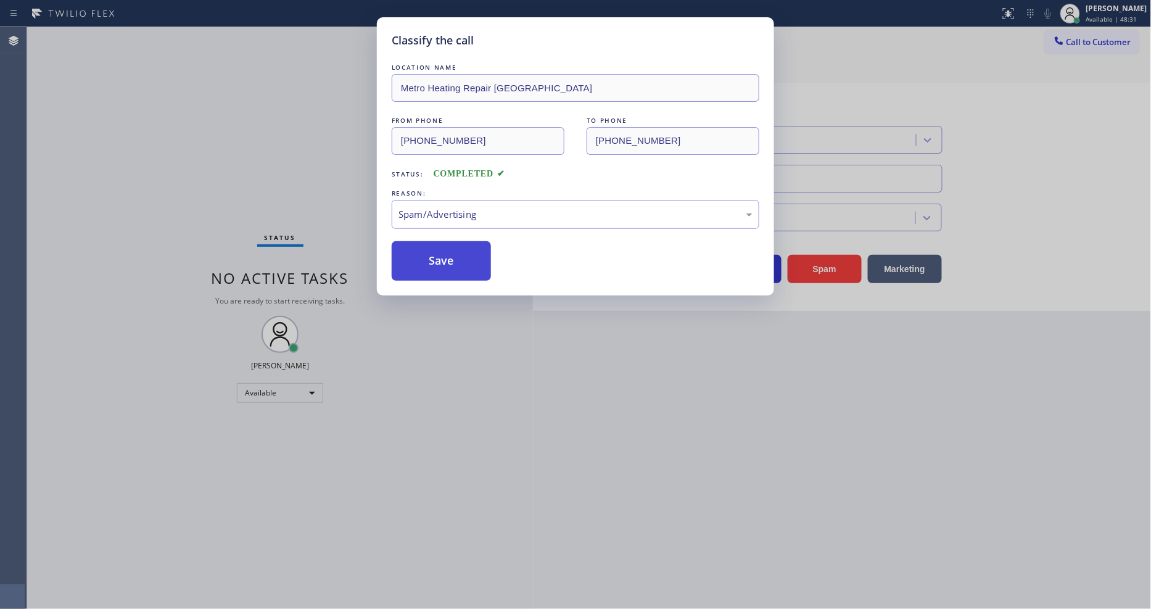
click at [473, 260] on button "Save" at bounding box center [441, 260] width 99 height 39
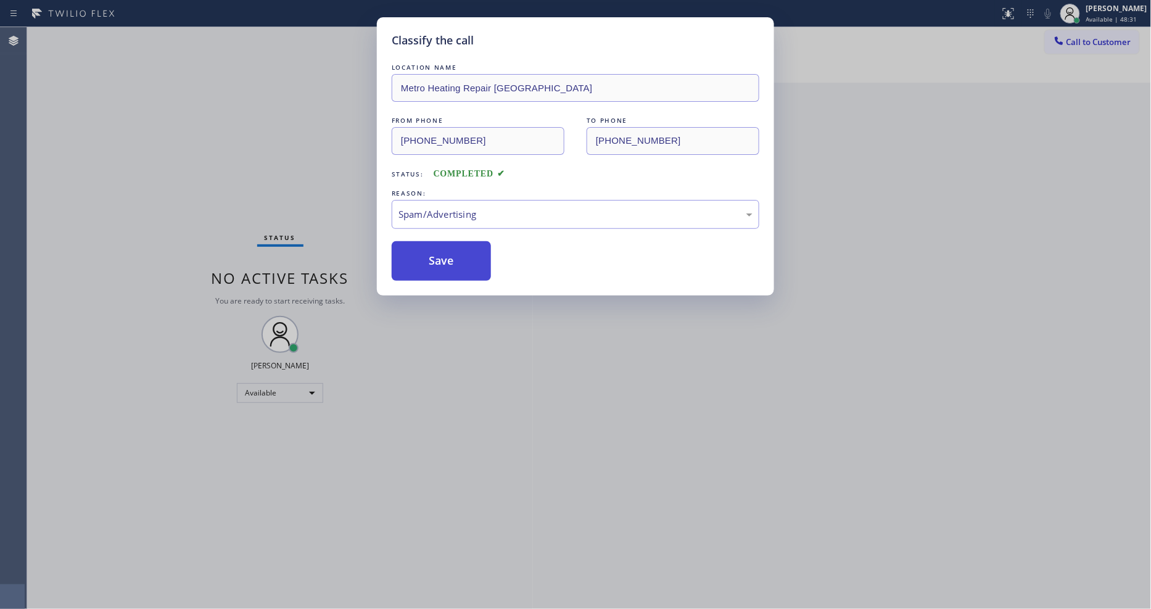
click at [473, 260] on button "Save" at bounding box center [441, 260] width 99 height 39
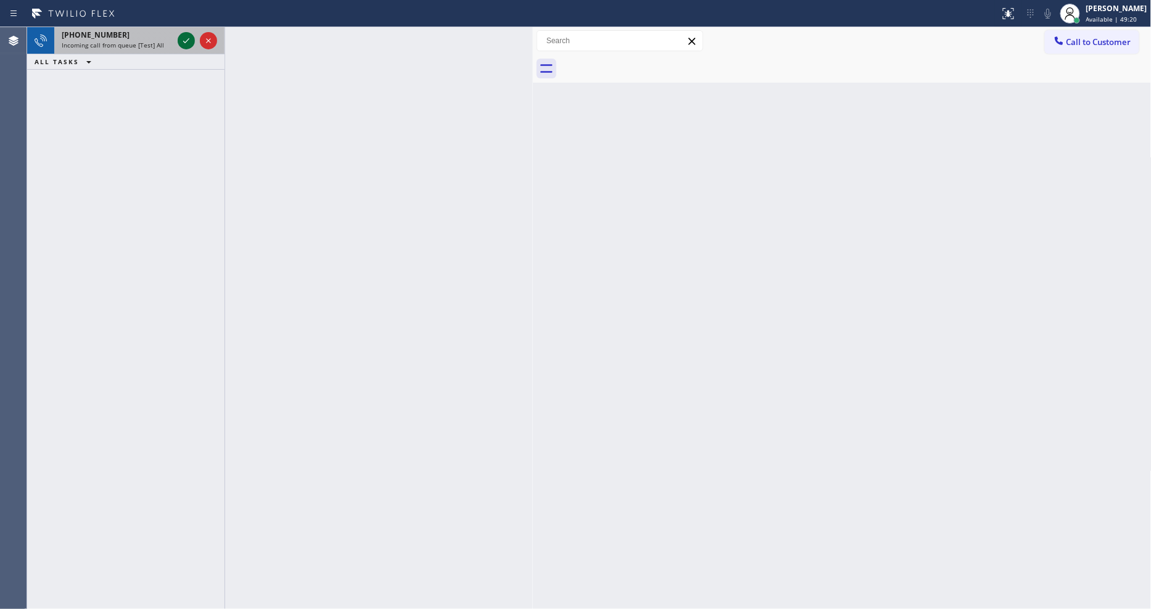
click at [183, 37] on icon at bounding box center [186, 40] width 15 height 15
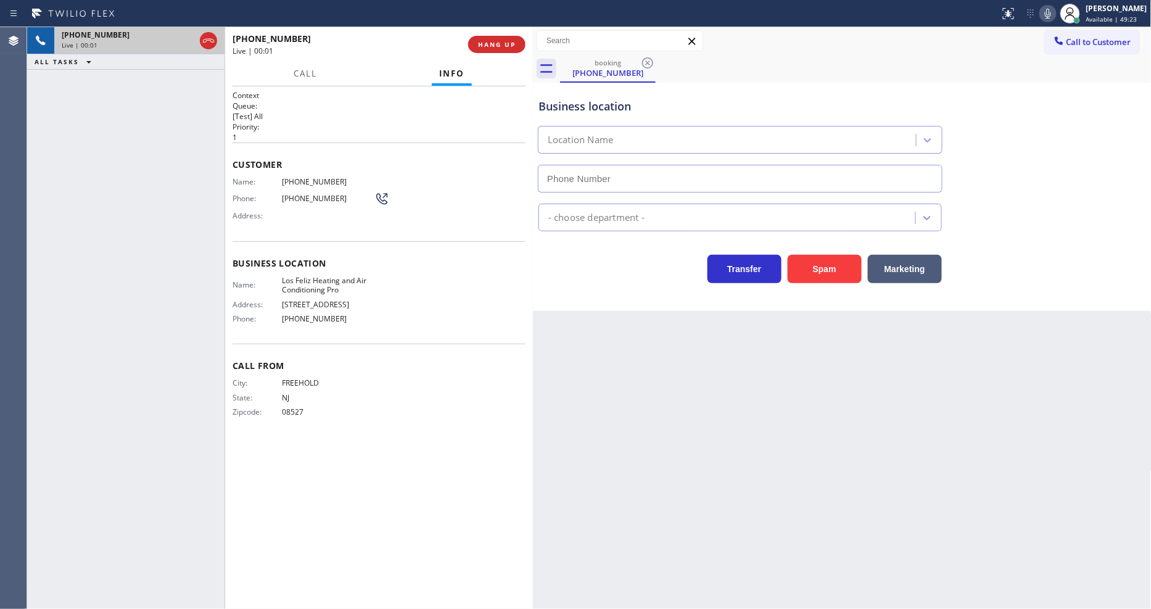
type input "[PHONE_NUMBER]"
click at [183, 142] on div "[PHONE_NUMBER] Live | 00:12 ALL TASKS ALL TASKS ACTIVE TASKS TASKS IN WRAP UP" at bounding box center [125, 318] width 197 height 582
click at [512, 48] on span "HANG UP" at bounding box center [497, 44] width 38 height 9
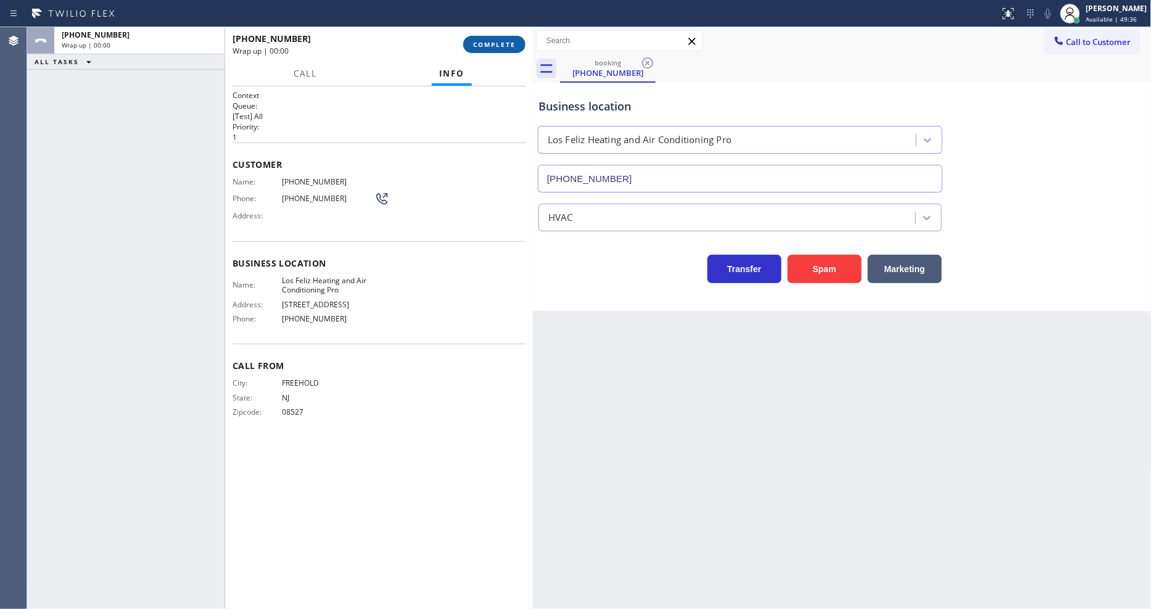
click at [511, 47] on span "COMPLETE" at bounding box center [494, 44] width 43 height 9
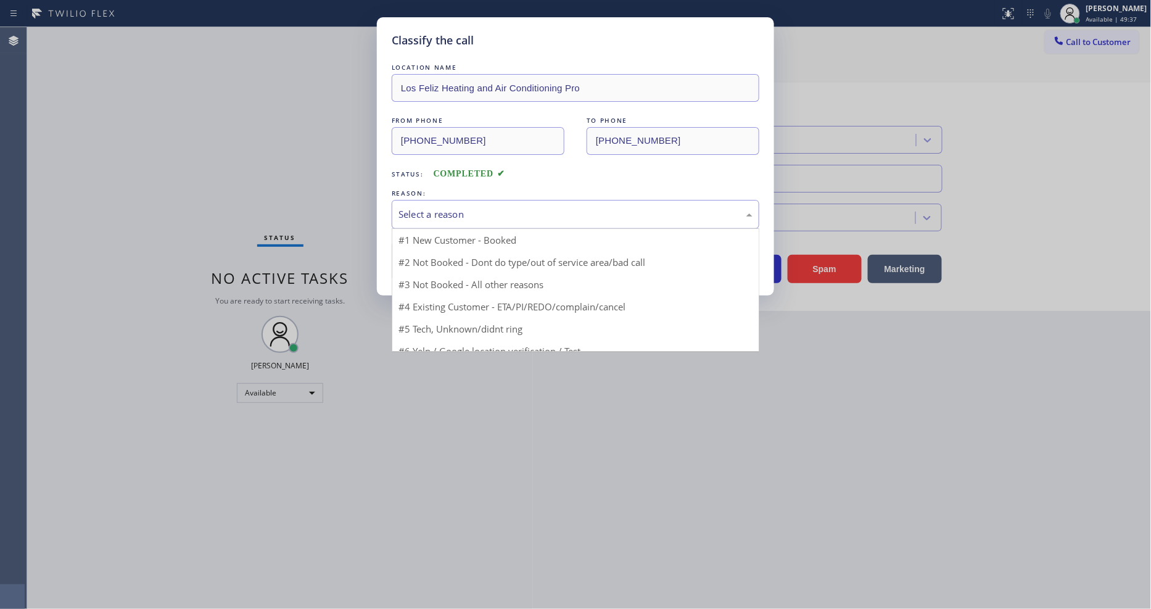
click at [427, 212] on div "Select a reason" at bounding box center [576, 214] width 354 height 14
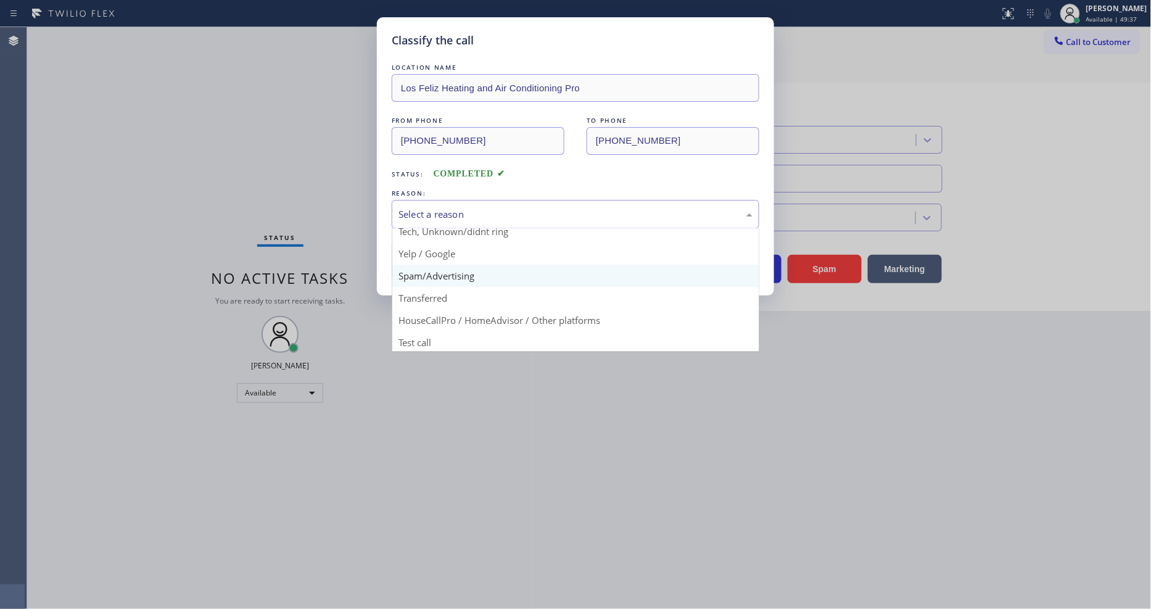
scroll to position [77, 0]
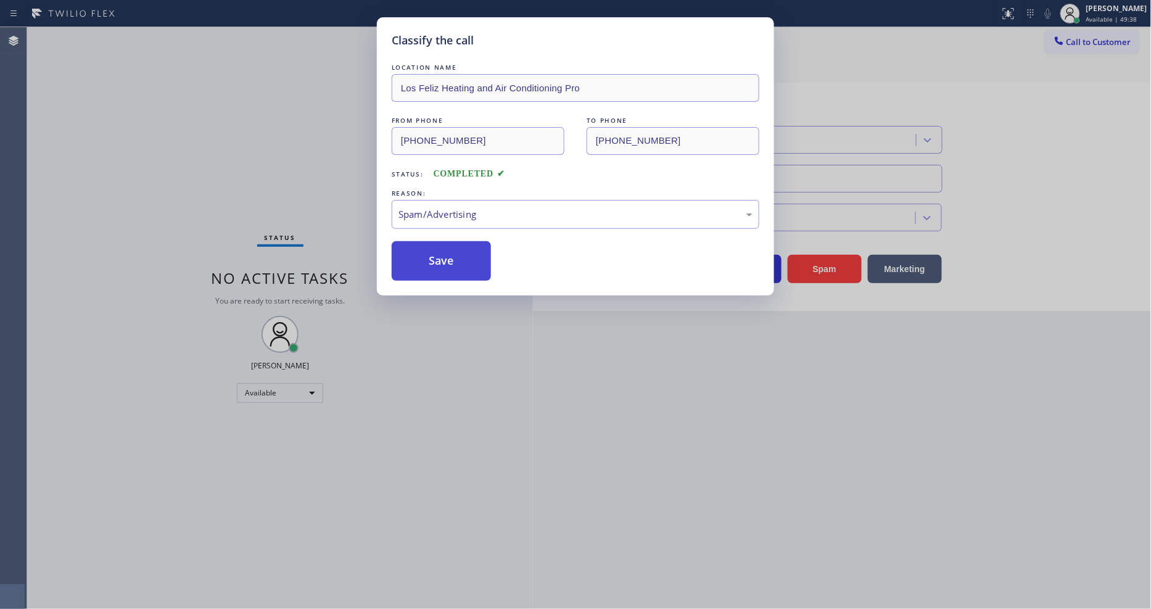
click at [426, 242] on button "Save" at bounding box center [441, 260] width 99 height 39
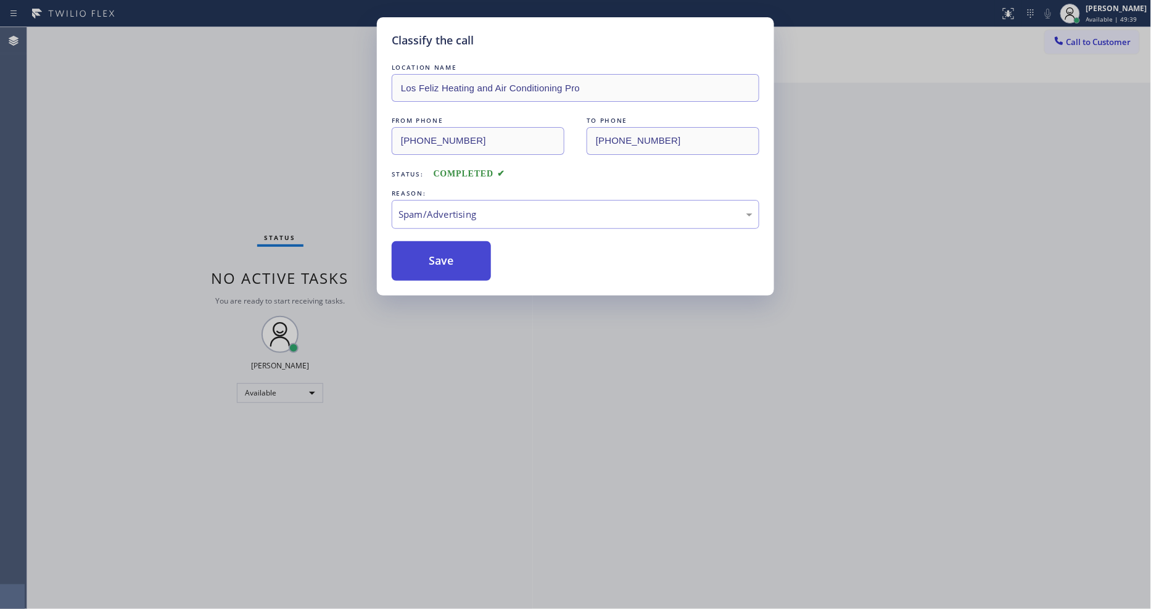
click at [426, 249] on button "Save" at bounding box center [441, 260] width 99 height 39
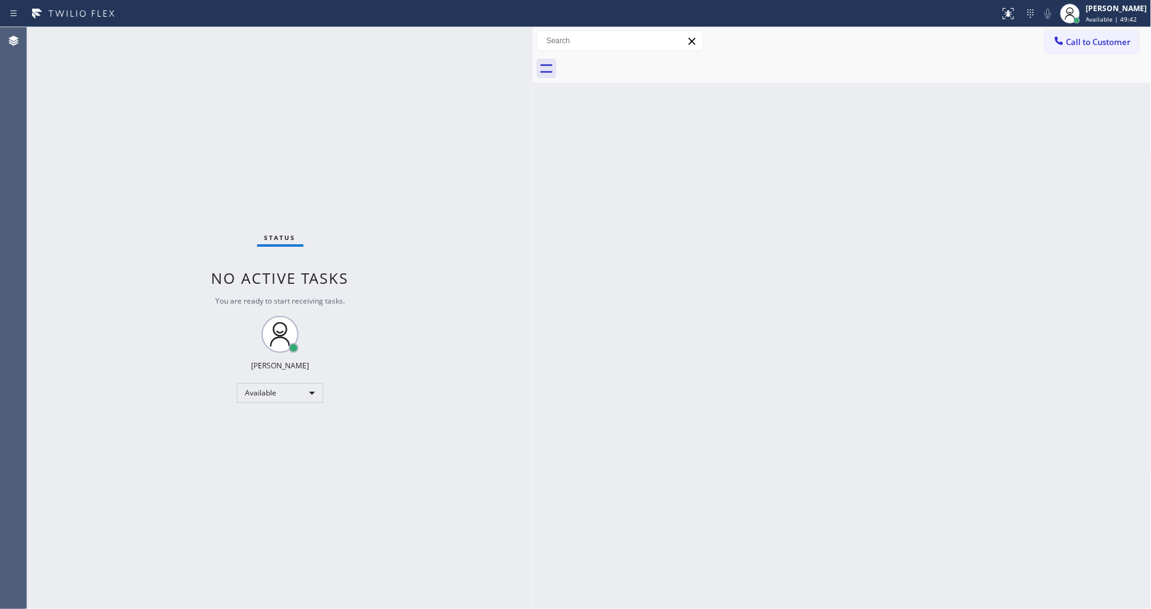
click at [165, 31] on div "Status No active tasks You are ready to start receiving tasks. [PERSON_NAME] Av…" at bounding box center [280, 318] width 506 height 582
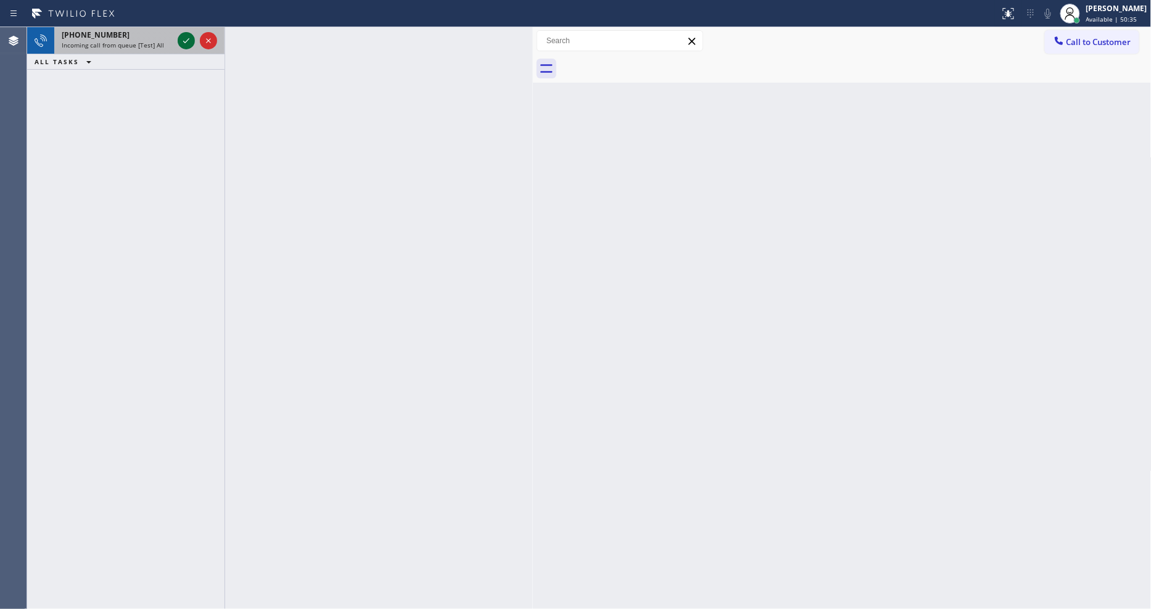
click at [180, 38] on icon at bounding box center [186, 40] width 15 height 15
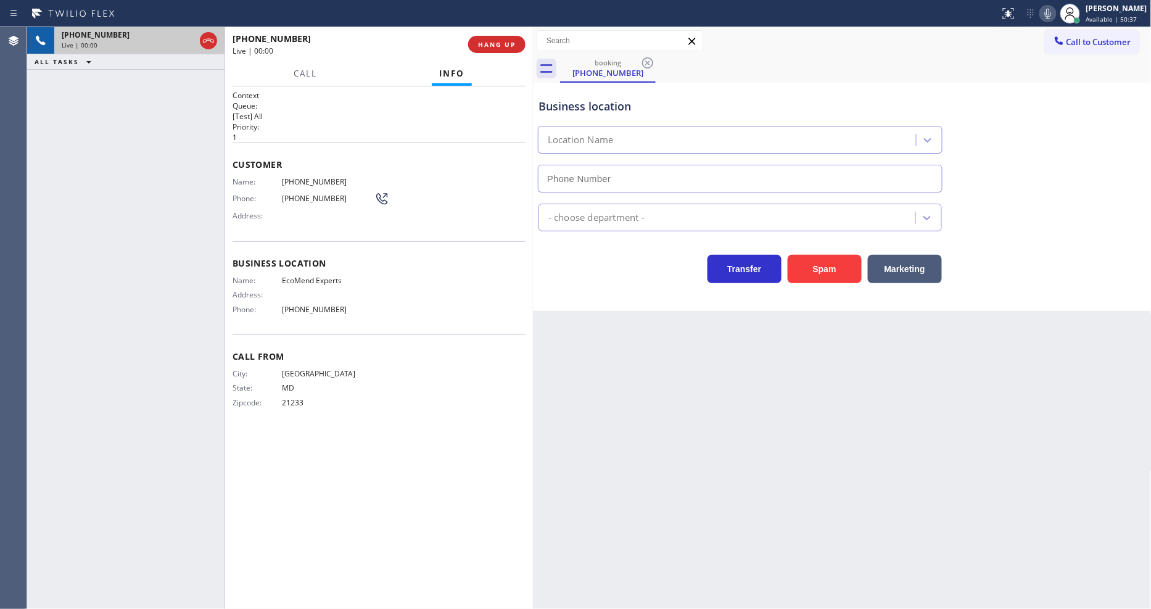
type input "[PHONE_NUMBER]"
click at [502, 50] on button "HANG UP" at bounding box center [496, 44] width 57 height 17
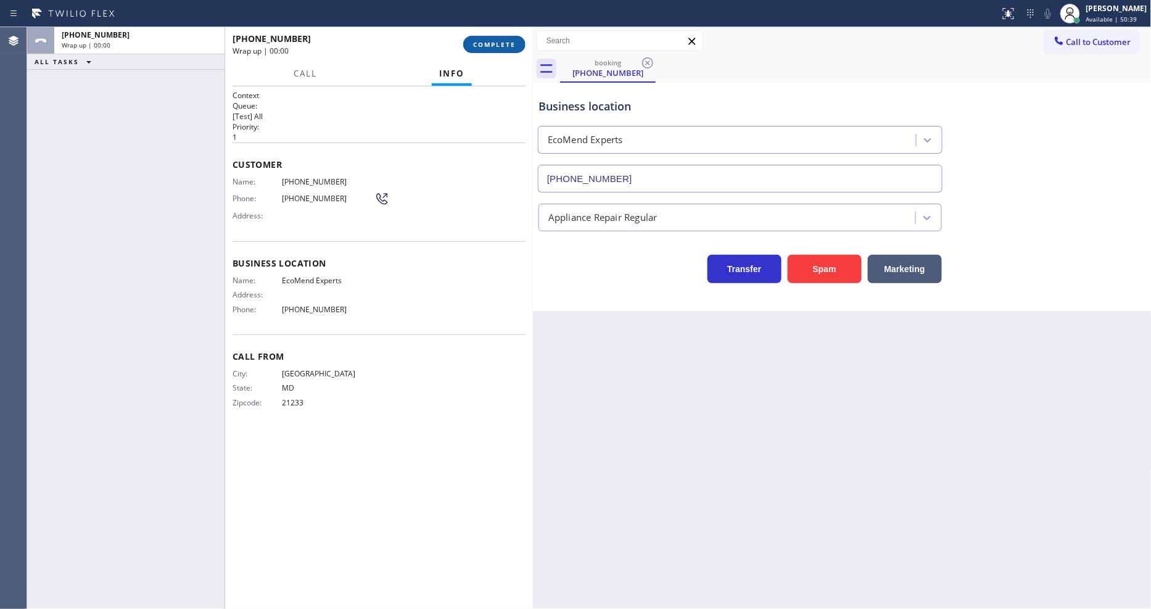
click at [503, 44] on span "COMPLETE" at bounding box center [494, 44] width 43 height 9
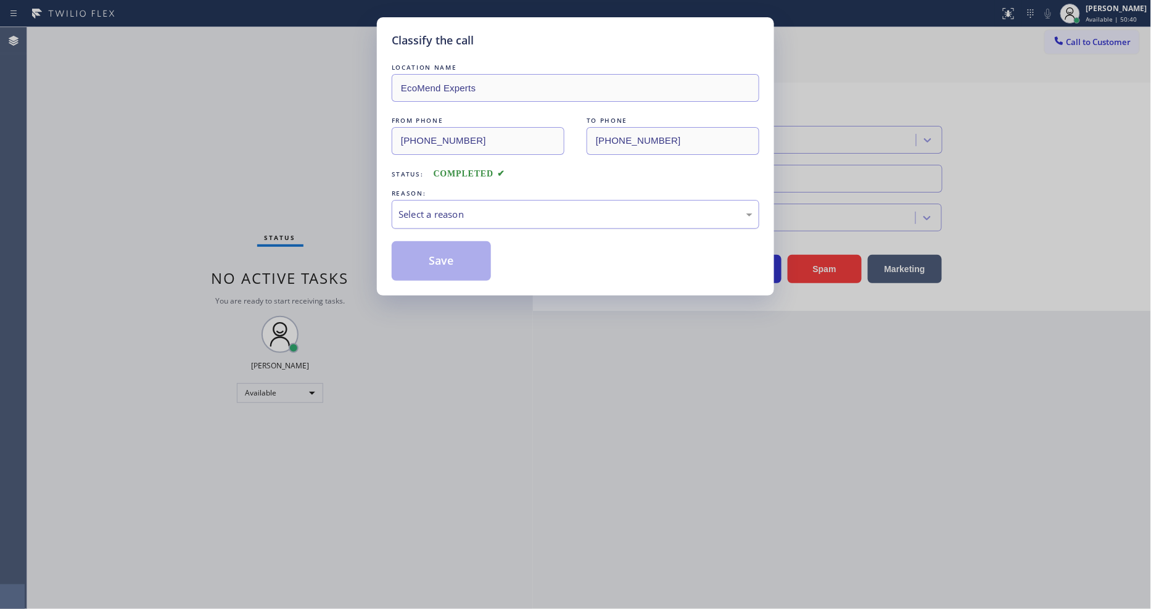
click at [467, 207] on div "Select a reason" at bounding box center [576, 214] width 354 height 14
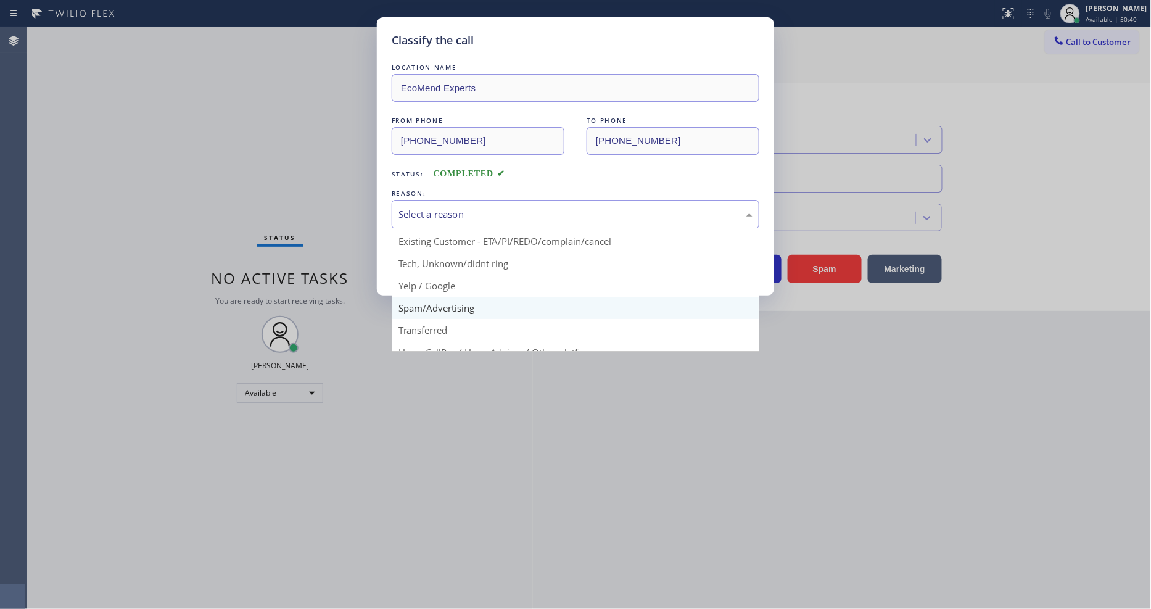
scroll to position [77, 0]
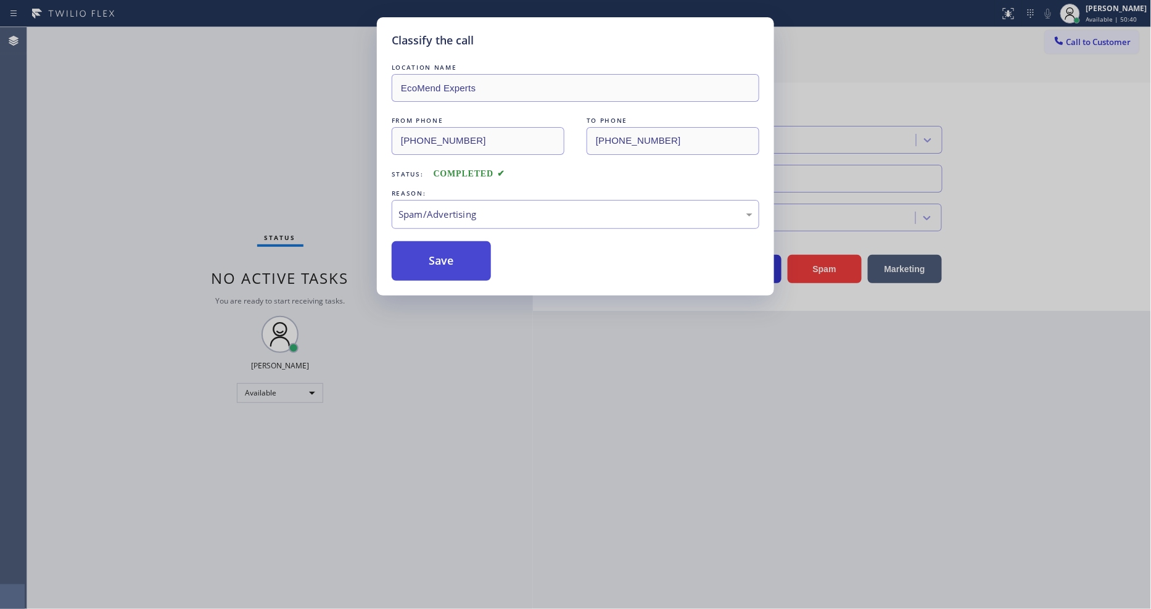
click at [452, 254] on button "Save" at bounding box center [441, 260] width 99 height 39
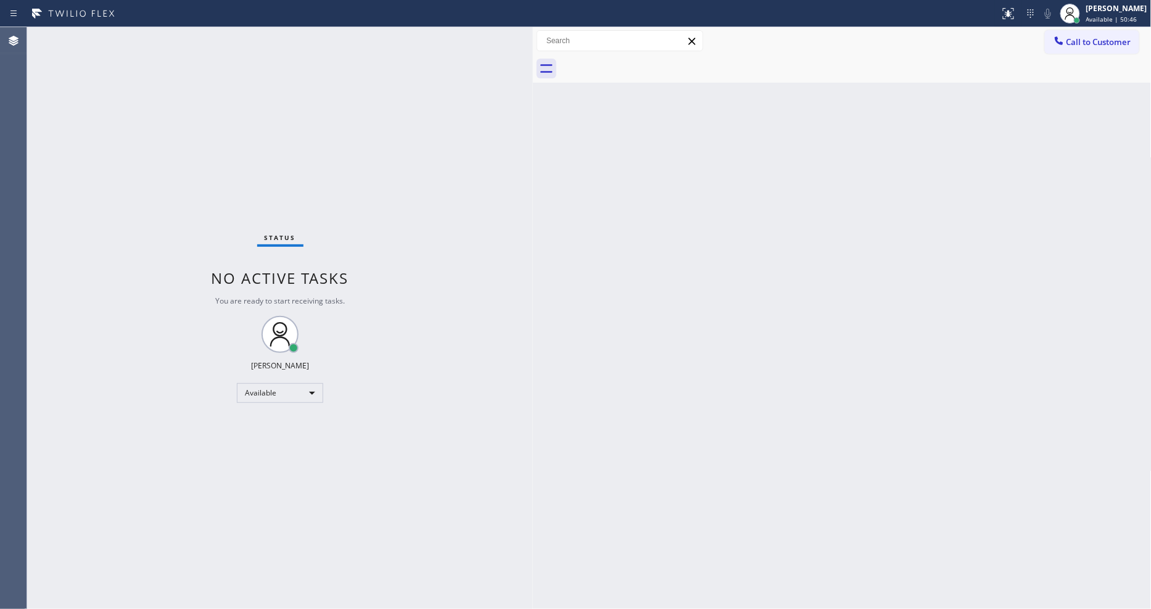
click at [167, 38] on div "Status No active tasks You are ready to start receiving tasks. [PERSON_NAME] Av…" at bounding box center [280, 318] width 506 height 582
click at [997, 439] on div "Back to Dashboard Change Sender ID Customers Technicians Select a contact Outbo…" at bounding box center [842, 318] width 619 height 582
click at [508, 435] on div "Status No active tasks You are ready to start receiving tasks. [PERSON_NAME] Av…" at bounding box center [280, 318] width 506 height 582
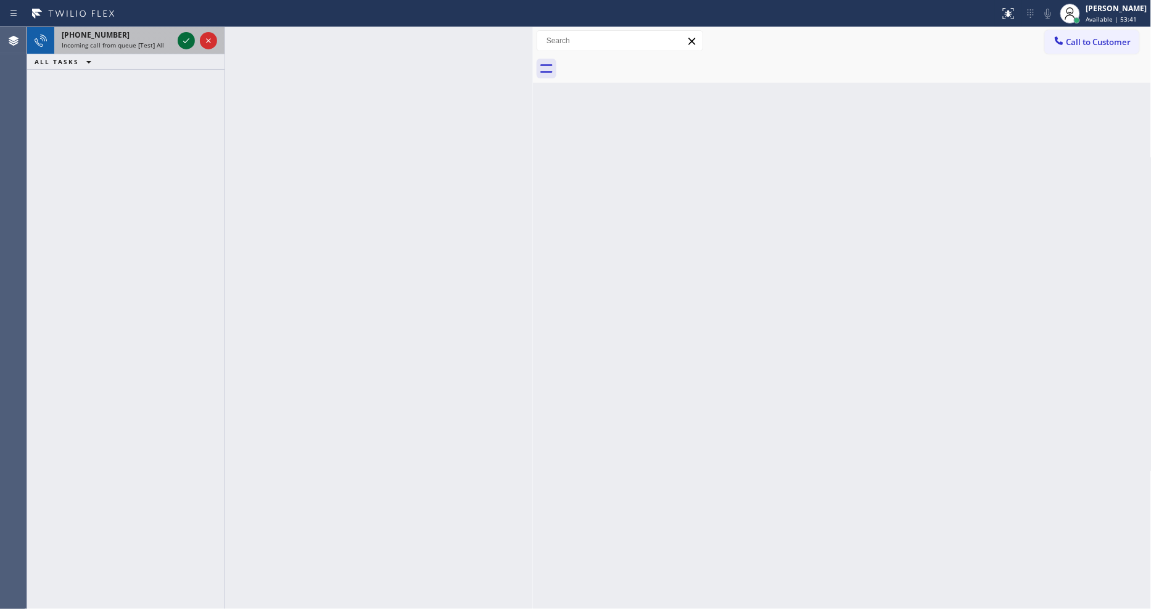
click at [184, 39] on icon at bounding box center [186, 40] width 15 height 15
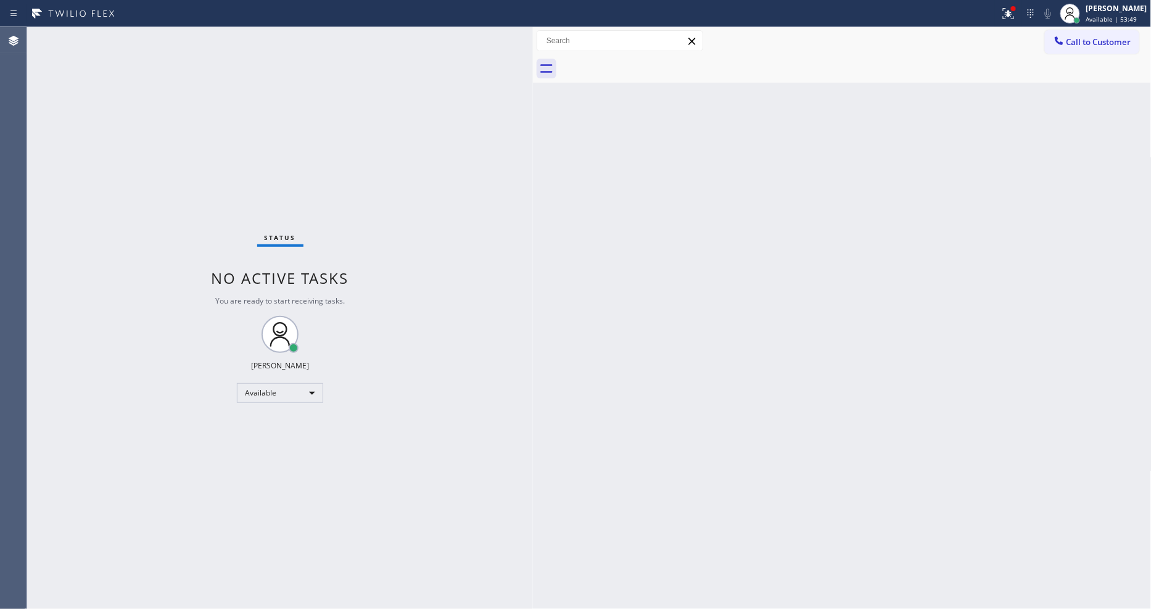
click at [146, 23] on div "Status report Issue detected This issue could affect your workflow. Please cont…" at bounding box center [575, 13] width 1151 height 27
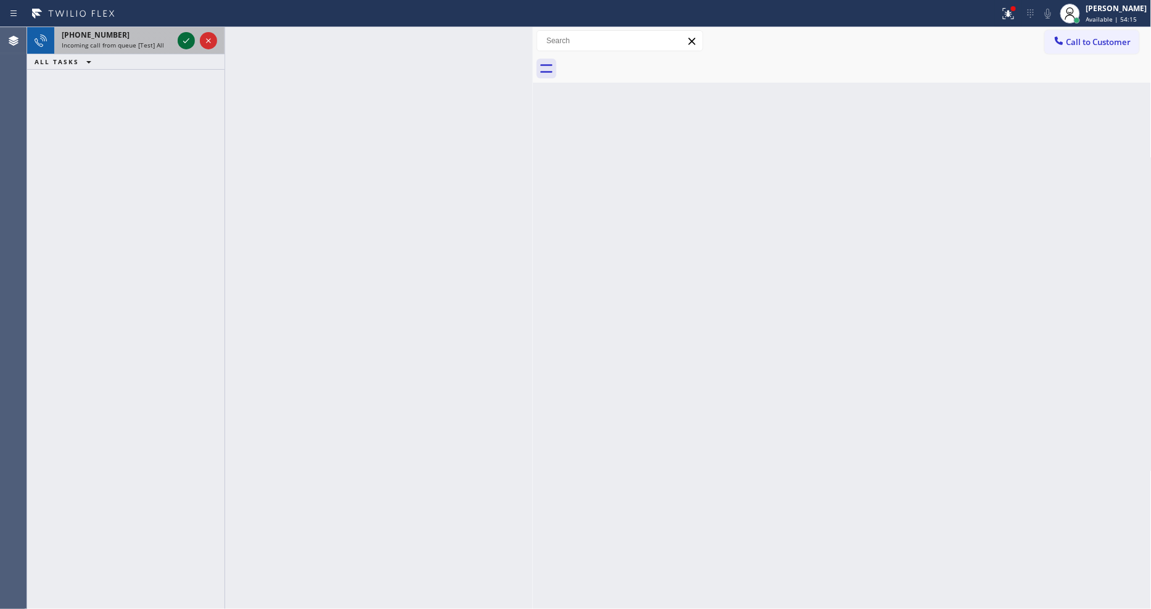
click at [184, 39] on icon at bounding box center [186, 40] width 15 height 15
click at [181, 39] on icon at bounding box center [186, 40] width 15 height 15
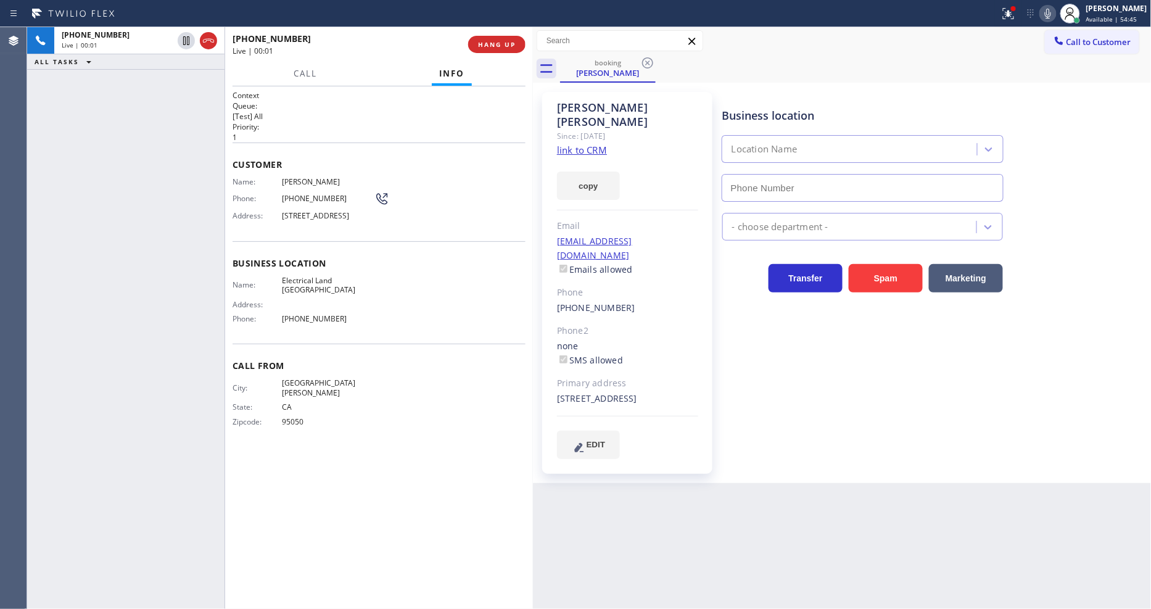
type input "[PHONE_NUMBER]"
click at [574, 144] on link "link to CRM" at bounding box center [582, 150] width 50 height 12
drag, startPoint x: 183, startPoint y: 42, endPoint x: 471, endPoint y: 25, distance: 288.6
click at [184, 42] on icon at bounding box center [186, 40] width 15 height 15
drag, startPoint x: 1052, startPoint y: 17, endPoint x: 1020, endPoint y: 2, distance: 35.3
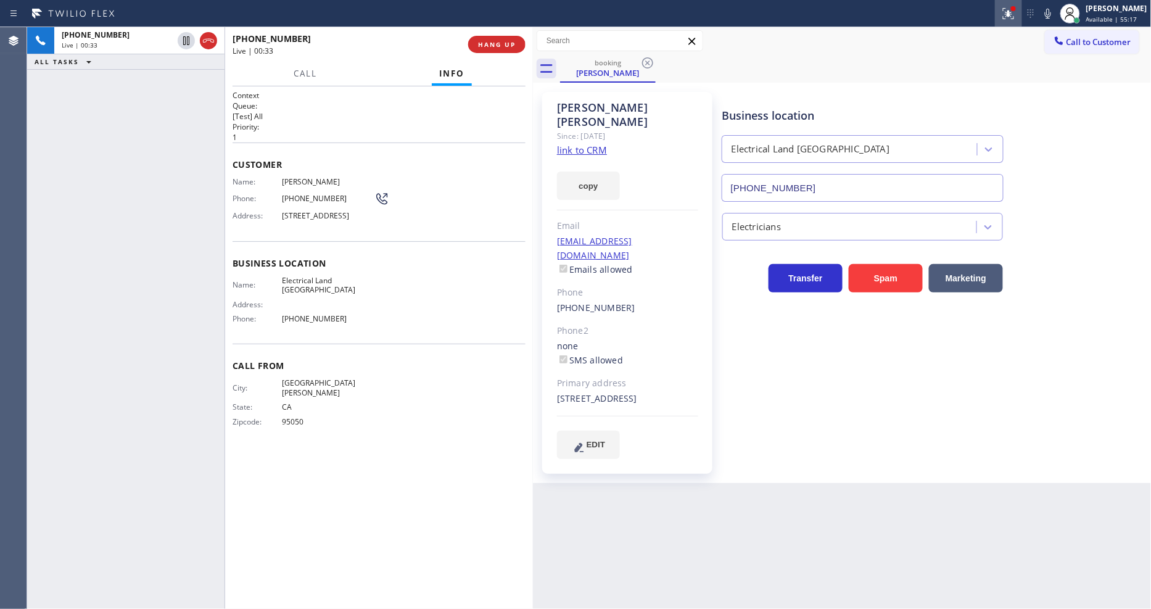
click at [1053, 16] on icon at bounding box center [1048, 13] width 15 height 15
click at [1012, 17] on icon at bounding box center [1008, 13] width 15 height 15
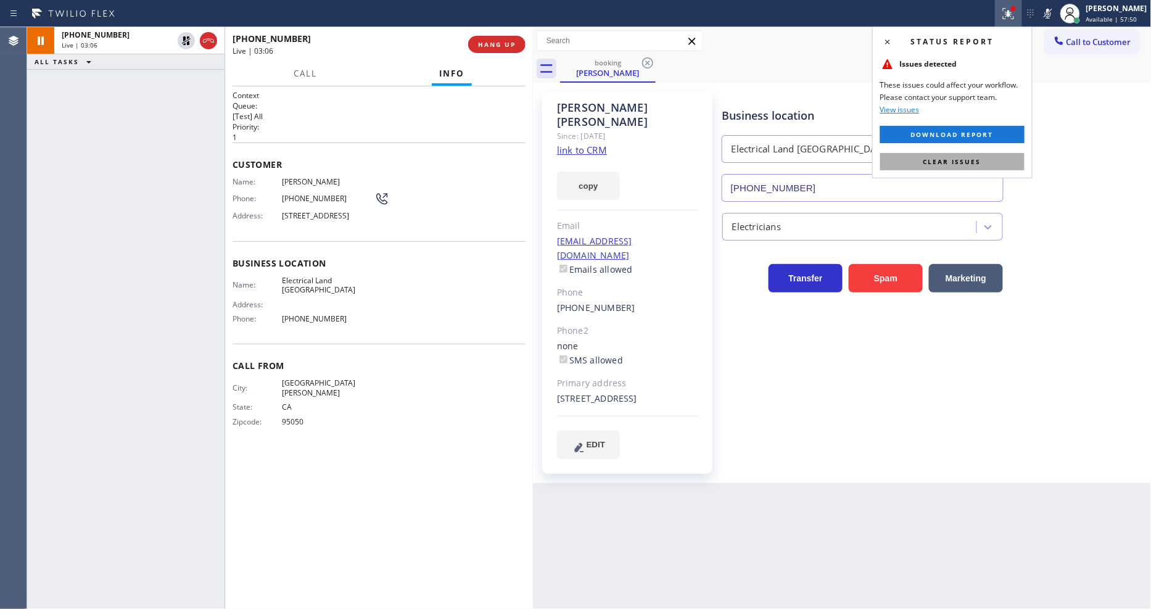
click at [988, 160] on button "Clear issues" at bounding box center [952, 161] width 144 height 17
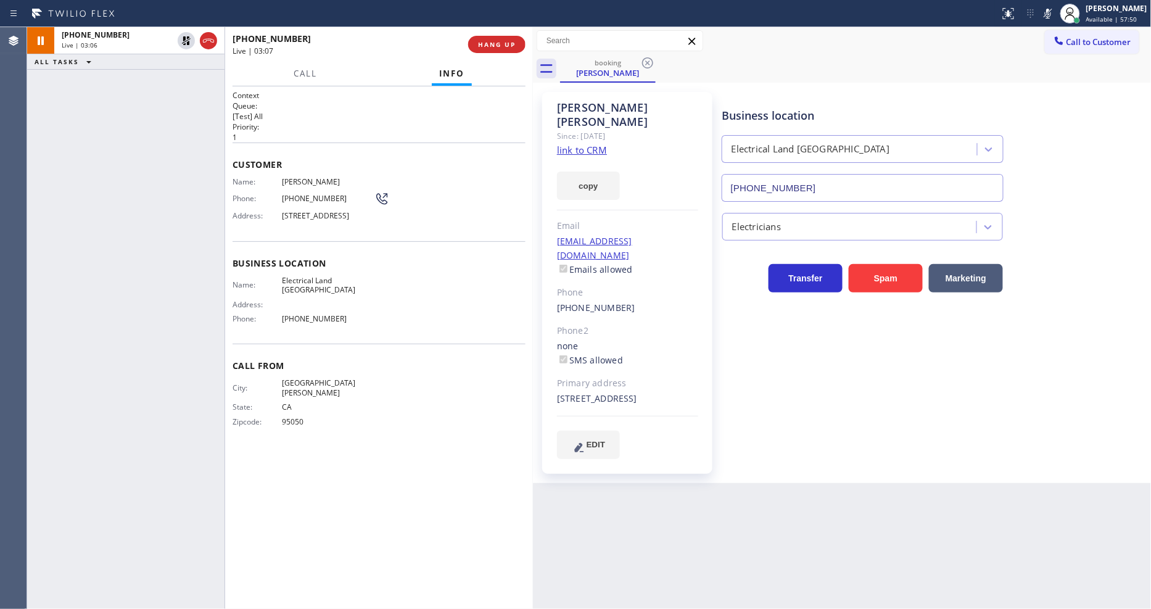
click at [355, 417] on span "95050" at bounding box center [328, 421] width 93 height 9
click at [234, 339] on div "Business location Name: Electrical Land [GEOGRAPHIC_DATA] Address: Phone: [PHON…" at bounding box center [379, 292] width 293 height 103
click at [181, 41] on icon at bounding box center [186, 40] width 15 height 15
click at [1051, 10] on icon at bounding box center [1048, 14] width 6 height 10
click at [122, 410] on div "[PHONE_NUMBER] Live | 04:24 ALL TASKS ALL TASKS ACTIVE TASKS TASKS IN WRAP UP" at bounding box center [125, 318] width 197 height 582
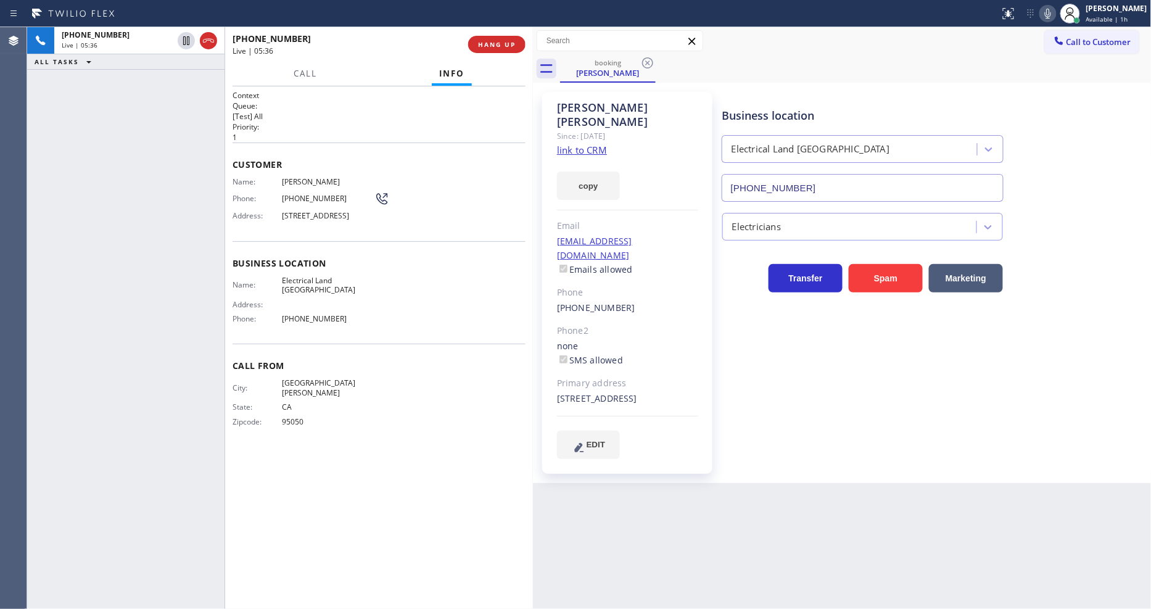
click at [1055, 15] on icon at bounding box center [1048, 13] width 15 height 15
click at [1055, 16] on icon at bounding box center [1048, 13] width 15 height 15
click at [1052, 16] on rect at bounding box center [1048, 12] width 9 height 9
click at [1055, 16] on icon at bounding box center [1048, 13] width 15 height 15
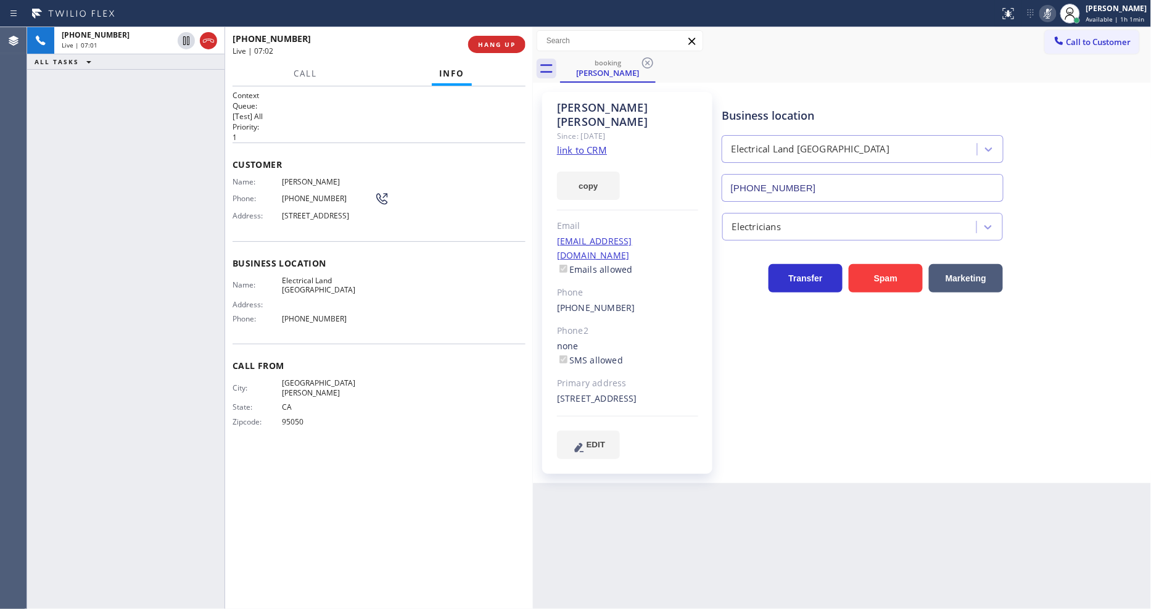
click at [1052, 17] on icon at bounding box center [1048, 13] width 15 height 15
click at [1054, 10] on icon at bounding box center [1048, 13] width 15 height 15
click at [1052, 14] on rect at bounding box center [1048, 12] width 9 height 9
click at [1054, 10] on icon at bounding box center [1048, 13] width 15 height 15
click at [1051, 12] on icon at bounding box center [1048, 13] width 15 height 15
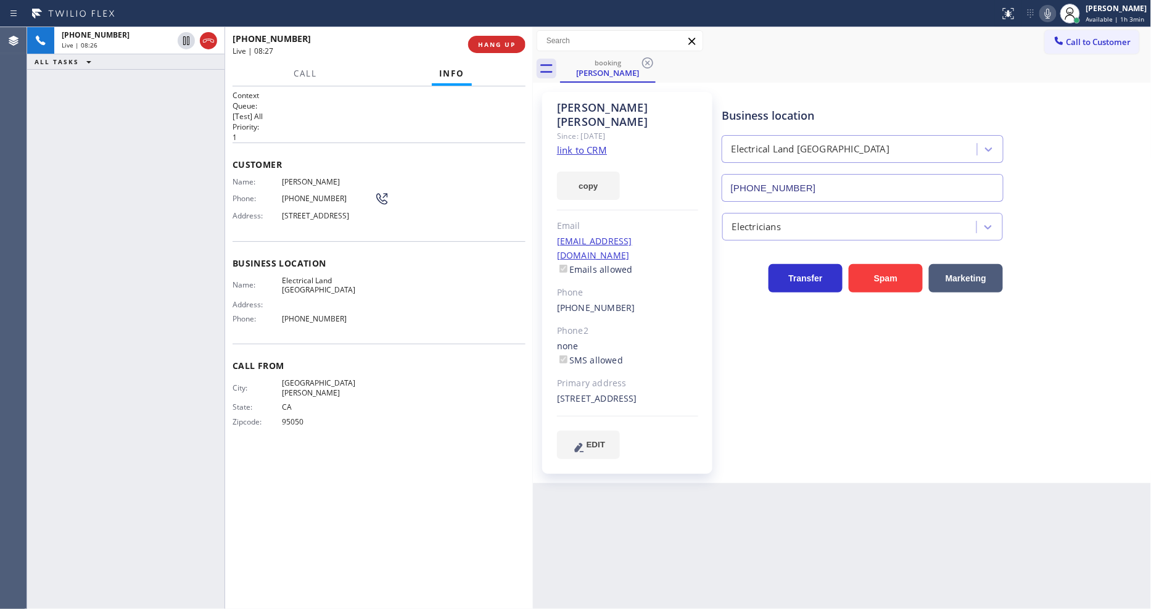
click at [1051, 12] on icon at bounding box center [1048, 13] width 15 height 15
click at [1027, 51] on div "Call to Customer Outbound call Location Search location Your caller id phone nu…" at bounding box center [842, 41] width 619 height 22
click at [1055, 10] on icon at bounding box center [1048, 13] width 15 height 15
click at [188, 84] on icon at bounding box center [186, 83] width 15 height 15
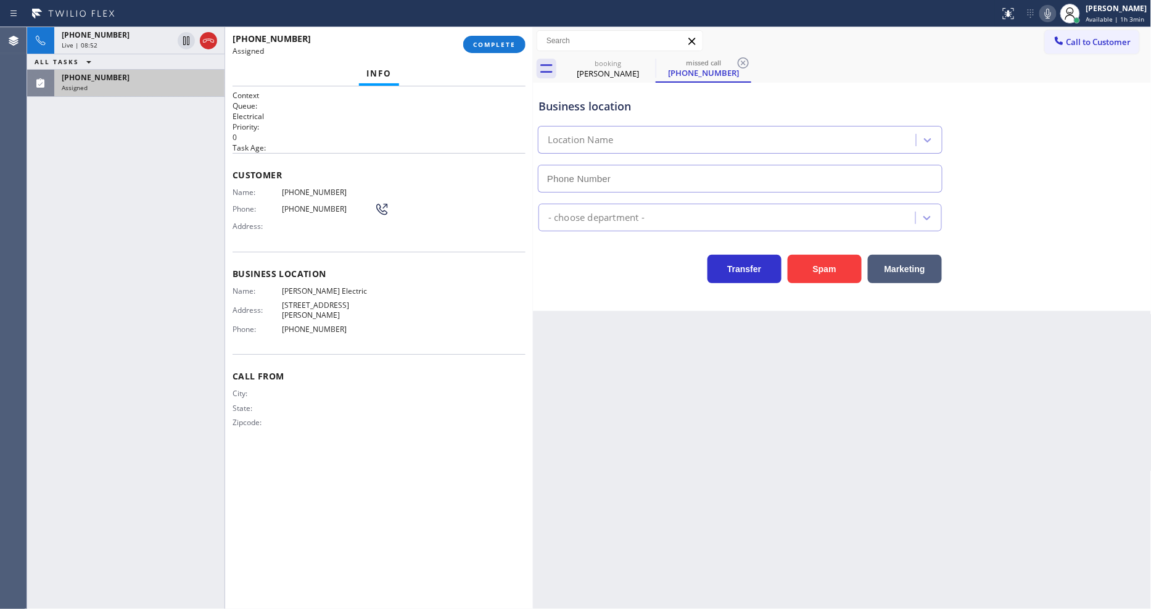
click at [286, 188] on span "[PHONE_NUMBER]" at bounding box center [328, 192] width 93 height 9
type input "[PHONE_NUMBER]"
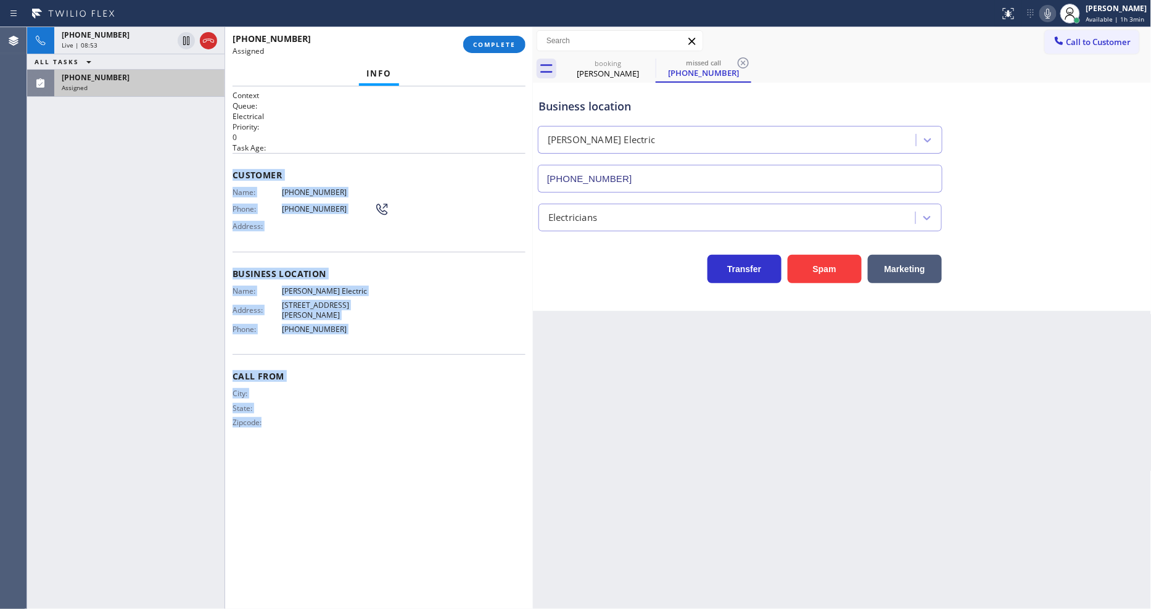
drag, startPoint x: 230, startPoint y: 171, endPoint x: 329, endPoint y: 483, distance: 326.8
click at [329, 483] on div "Context Queue: Electrical Priority: 0 Task Age: Customer Name: [PHONE_NUMBER] P…" at bounding box center [379, 347] width 308 height 522
copy div "Customer Name: [PHONE_NUMBER] Phone: [PHONE_NUMBER] Address: Business location …"
click at [473, 46] on span "COMPLETE" at bounding box center [494, 44] width 43 height 9
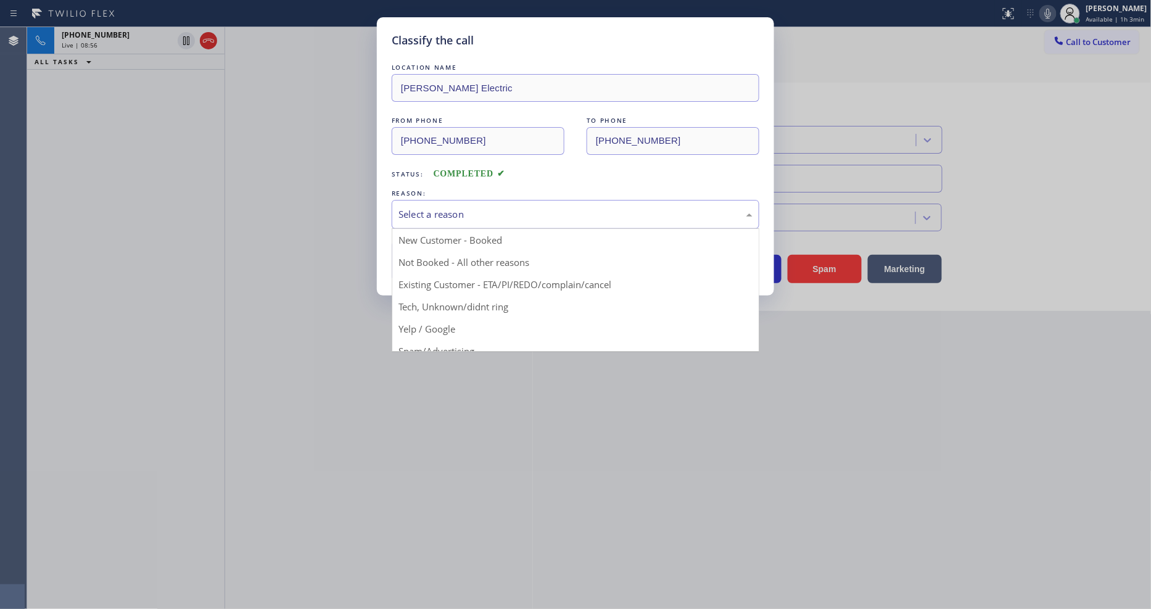
click at [453, 207] on div "Select a reason" at bounding box center [576, 214] width 354 height 14
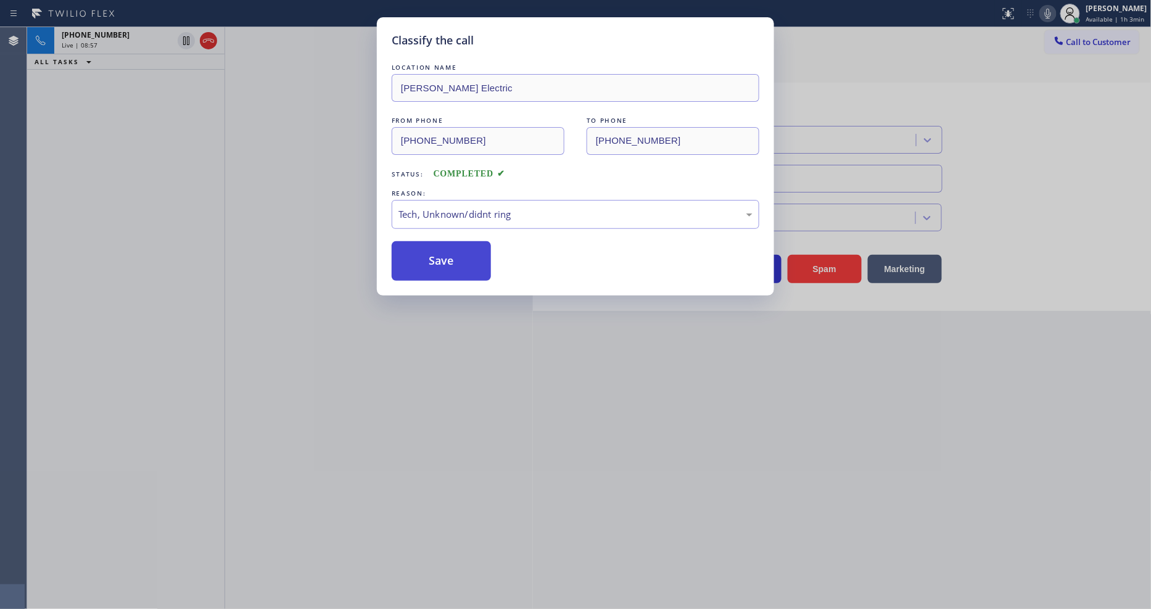
click at [479, 263] on button "Save" at bounding box center [441, 260] width 99 height 39
type input "[PHONE_NUMBER]"
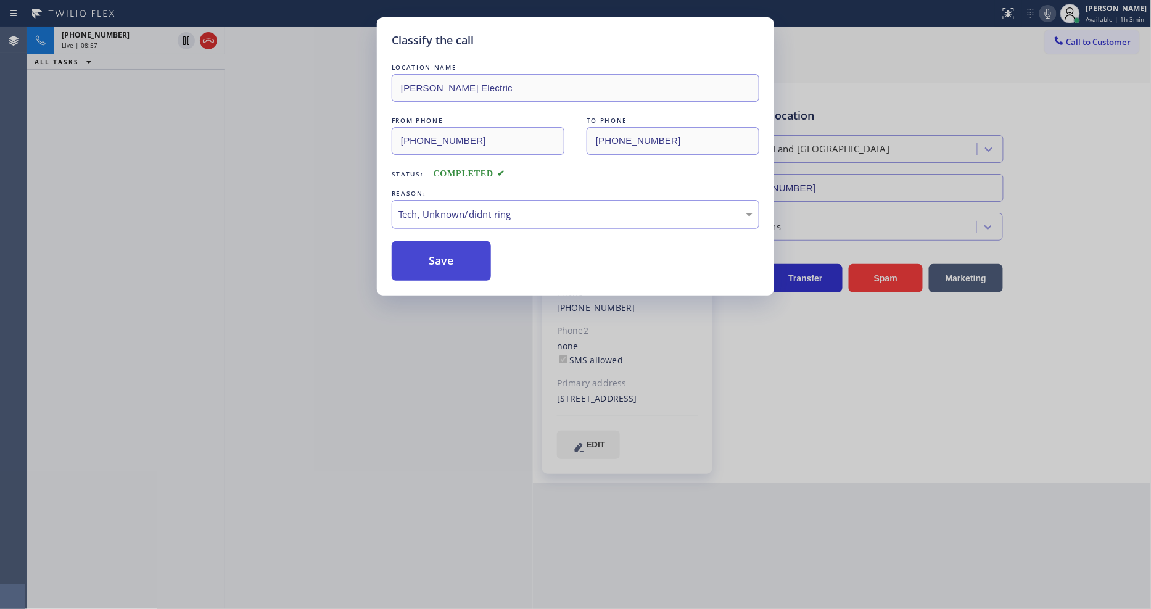
click at [479, 263] on button "Save" at bounding box center [441, 260] width 99 height 39
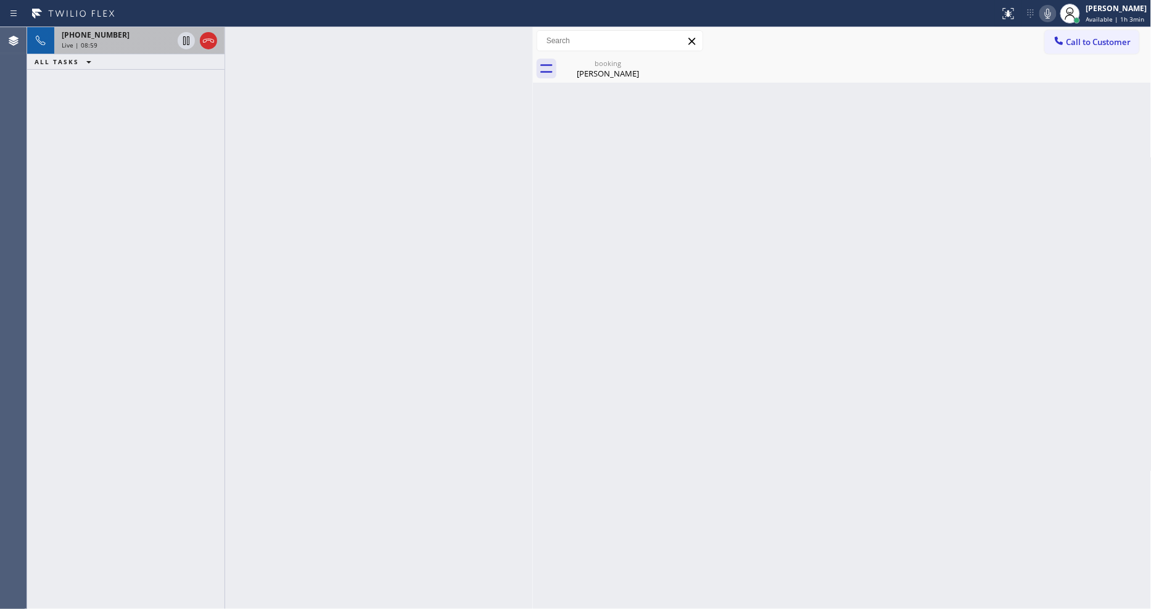
click at [142, 44] on div "Live | 08:59" at bounding box center [117, 45] width 111 height 9
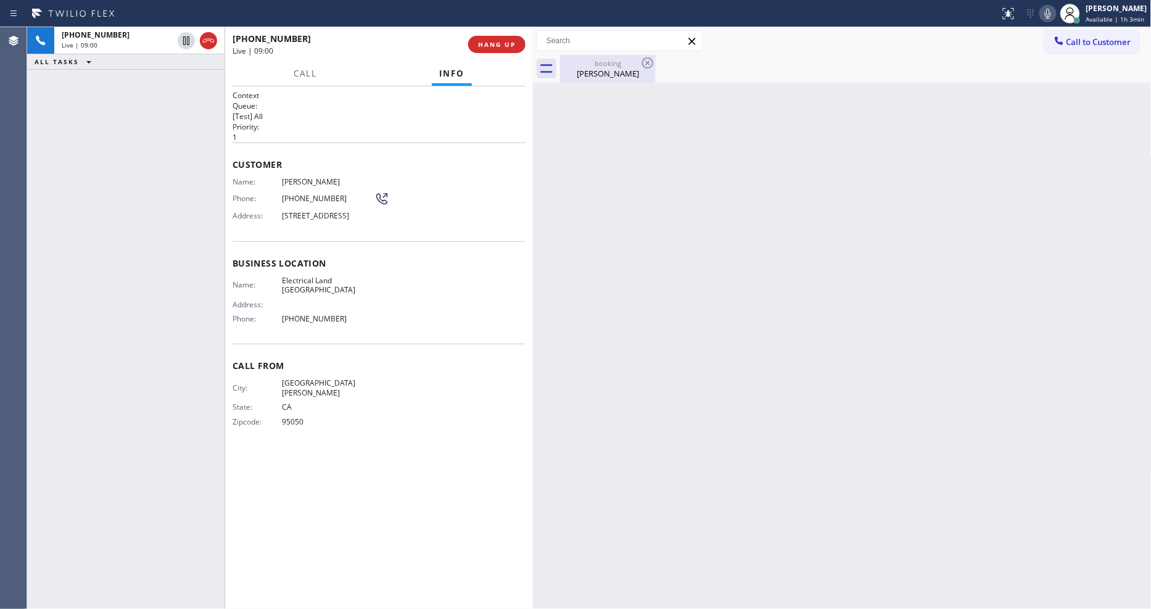
click at [591, 72] on div "[PERSON_NAME]" at bounding box center [607, 73] width 93 height 11
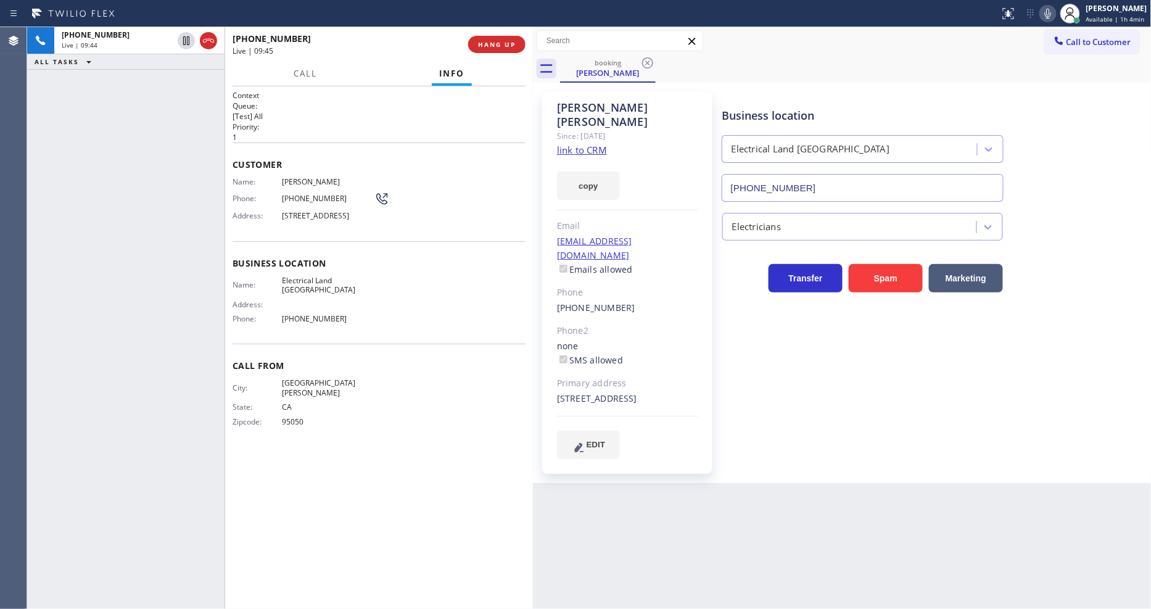
click at [1054, 15] on icon at bounding box center [1048, 13] width 15 height 15
click at [1051, 11] on icon at bounding box center [1048, 13] width 15 height 15
click at [264, 510] on div "Context Queue: [Test] All Priority: 1 Customer Name: [PERSON_NAME] Phone: [PHON…" at bounding box center [379, 347] width 293 height 515
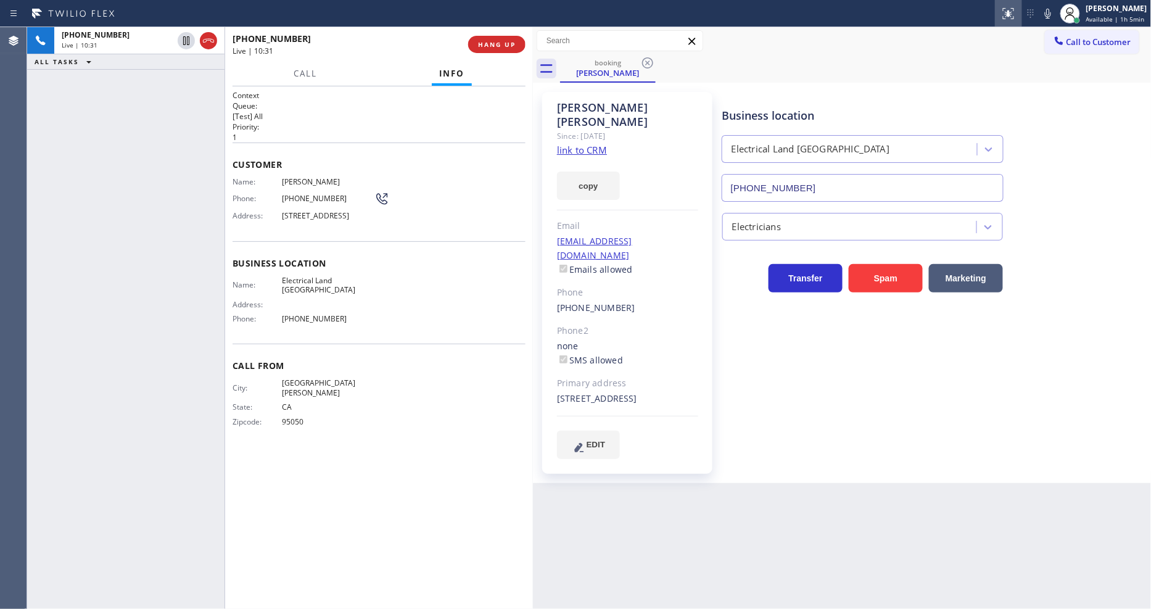
drag, startPoint x: 1059, startPoint y: 14, endPoint x: 1007, endPoint y: 0, distance: 53.1
click at [1055, 14] on icon at bounding box center [1048, 13] width 15 height 15
click at [182, 39] on icon at bounding box center [186, 40] width 15 height 15
drag, startPoint x: 182, startPoint y: 38, endPoint x: 373, endPoint y: 52, distance: 191.8
click at [182, 38] on icon at bounding box center [186, 40] width 15 height 15
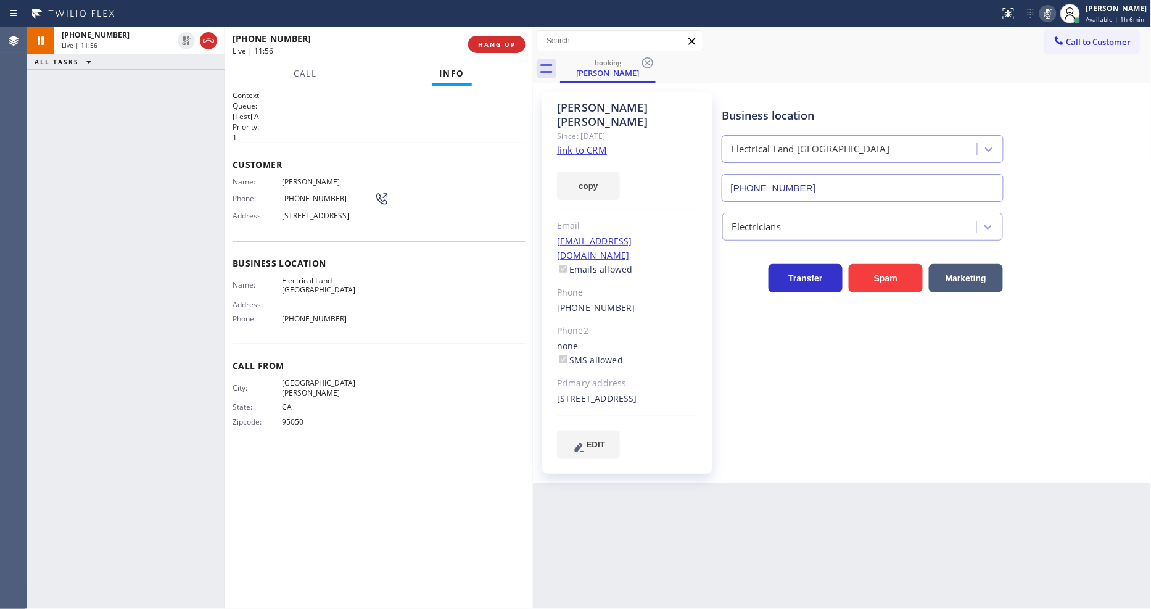
click at [1051, 14] on icon at bounding box center [1048, 14] width 6 height 10
click at [911, 320] on div "Business location Electrical Land [GEOGRAPHIC_DATA] [PHONE_NUMBER] Electricians…" at bounding box center [934, 275] width 429 height 360
click at [803, 397] on div "Business location Electrical Land [GEOGRAPHIC_DATA] [PHONE_NUMBER] Electricians…" at bounding box center [934, 275] width 429 height 360
click at [504, 44] on span "HANG UP" at bounding box center [497, 44] width 38 height 9
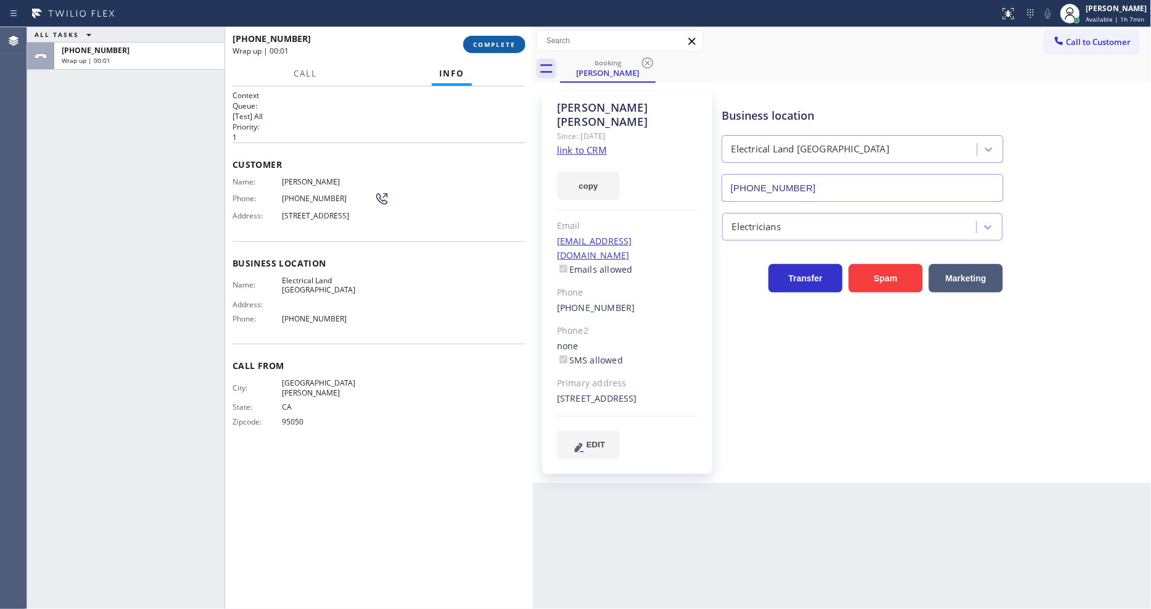
click at [504, 44] on span "COMPLETE" at bounding box center [494, 44] width 43 height 9
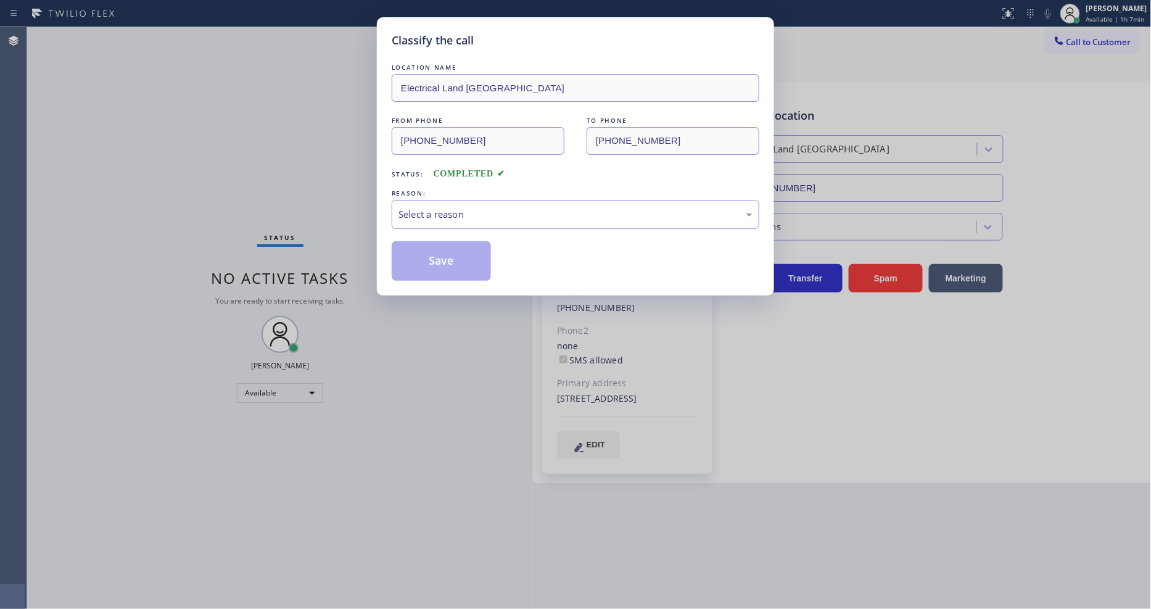
click at [448, 213] on div "Select a reason" at bounding box center [576, 214] width 354 height 14
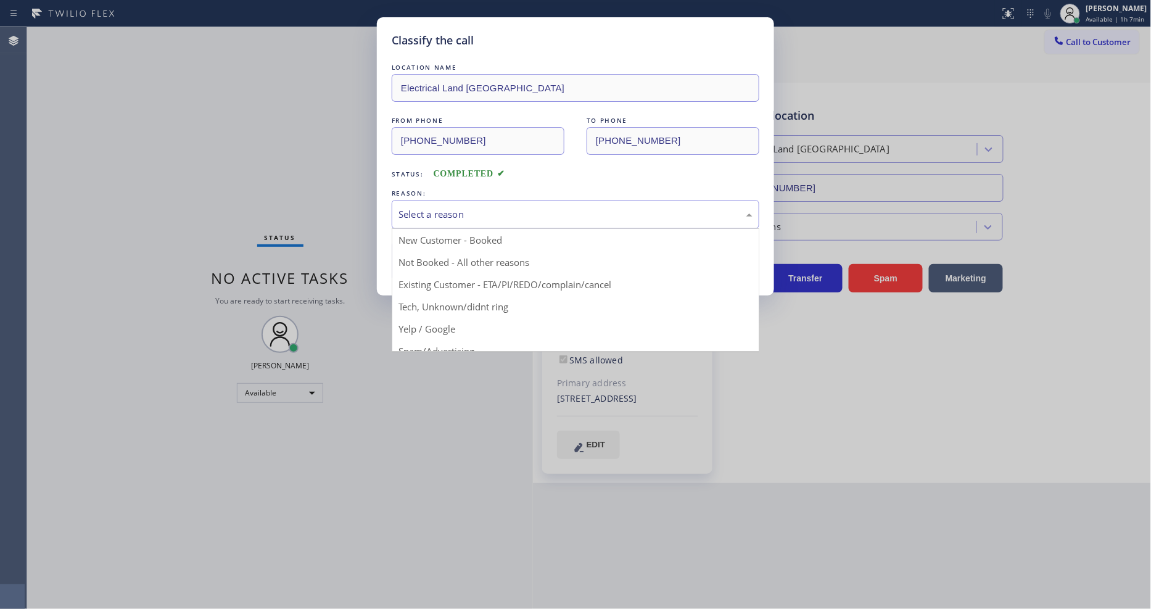
drag, startPoint x: 440, startPoint y: 287, endPoint x: 440, endPoint y: 247, distance: 39.5
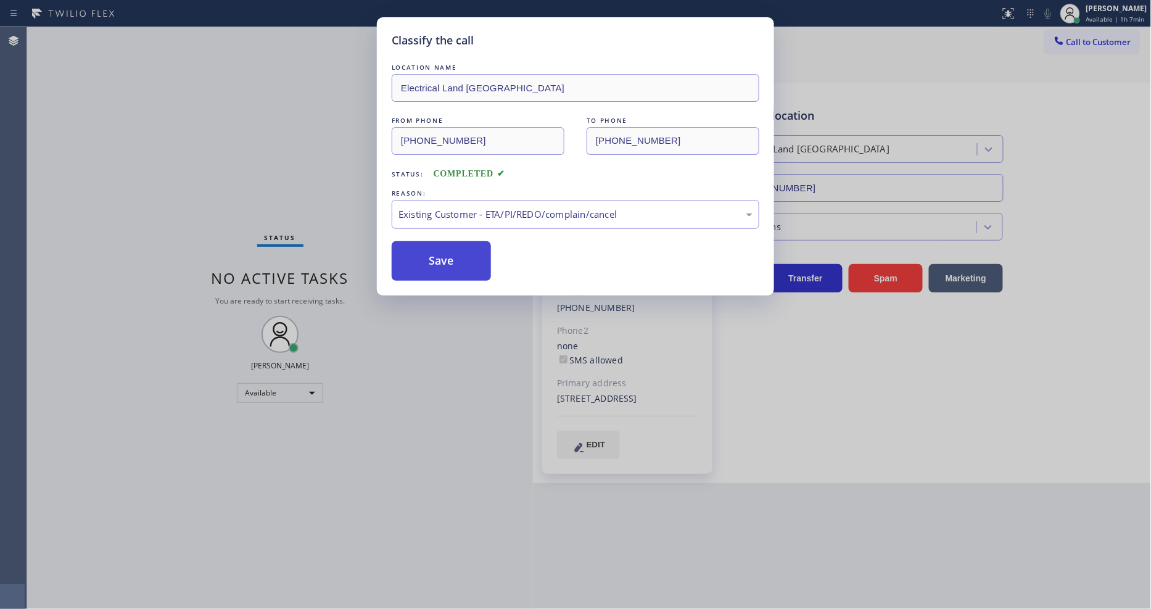
click at [440, 247] on button "Save" at bounding box center [441, 260] width 99 height 39
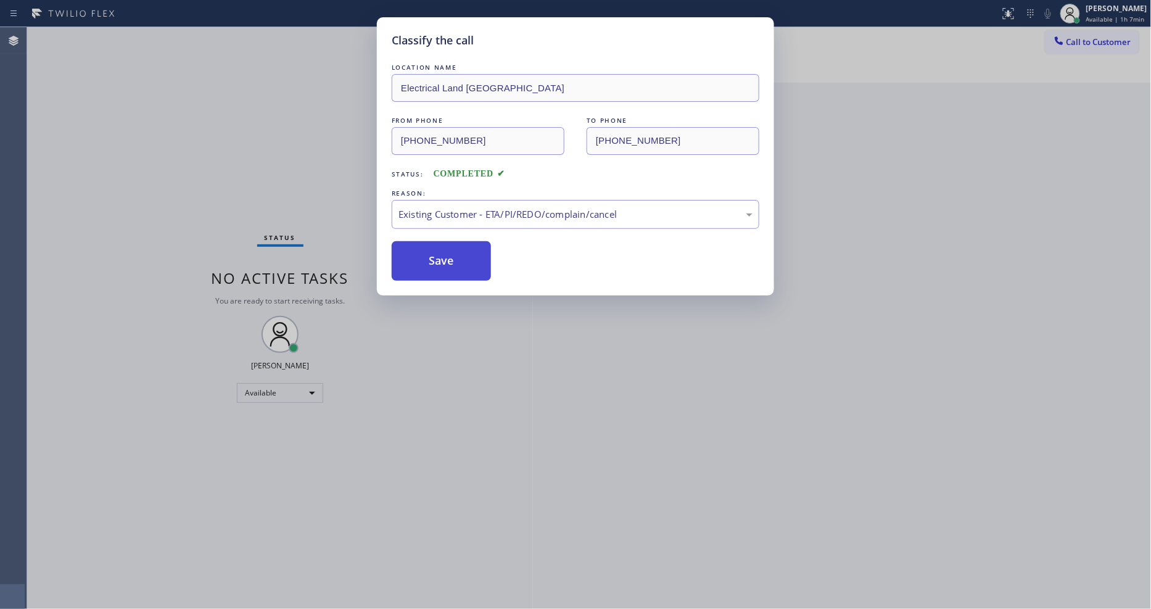
click at [440, 247] on button "Save" at bounding box center [441, 260] width 99 height 39
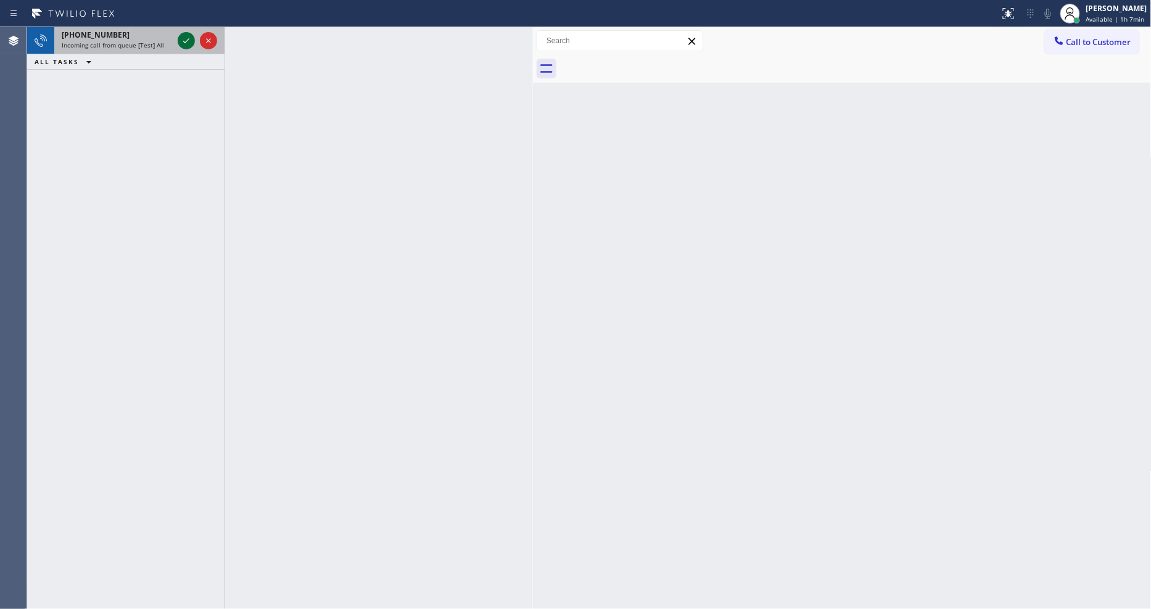
click at [186, 37] on icon at bounding box center [186, 40] width 15 height 15
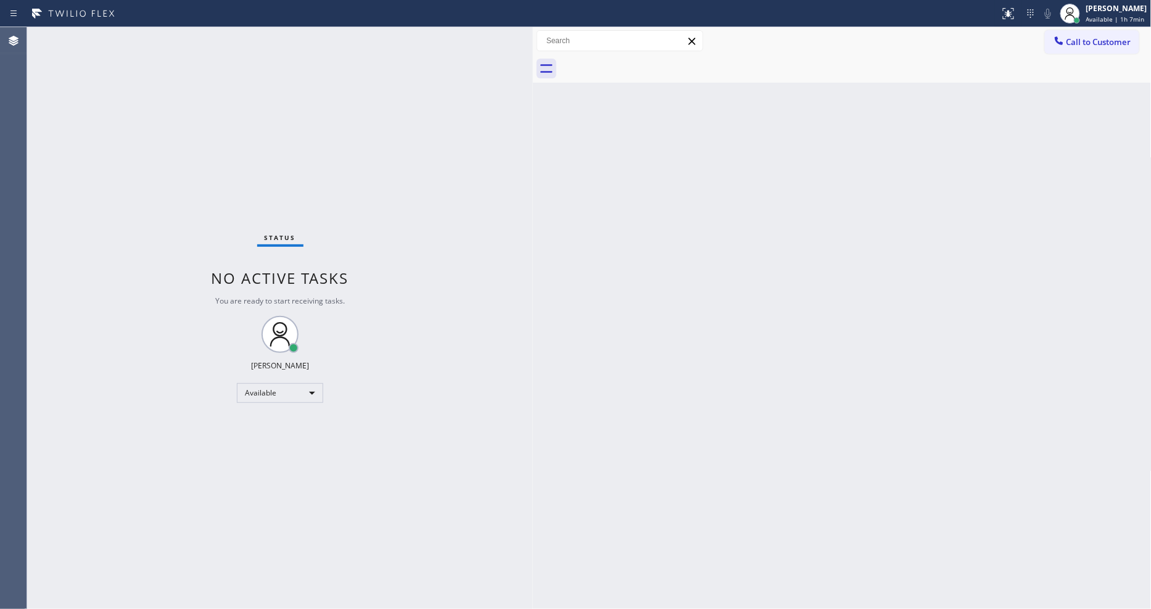
click at [156, 33] on div "Status No active tasks You are ready to start receiving tasks. [PERSON_NAME] Av…" at bounding box center [280, 318] width 506 height 582
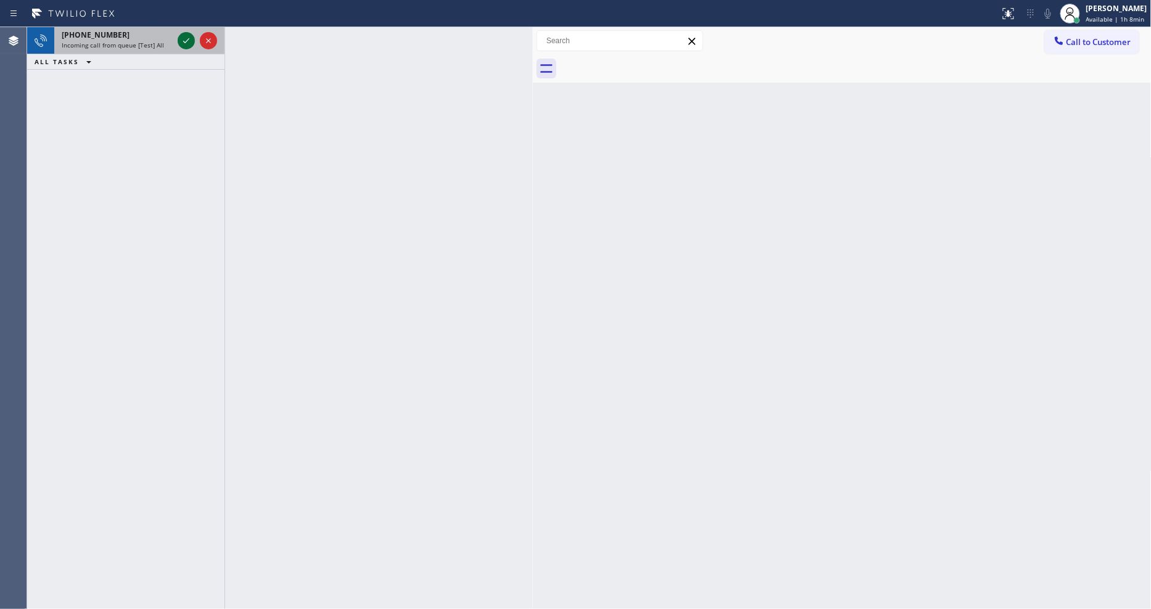
click at [183, 39] on icon at bounding box center [186, 40] width 15 height 15
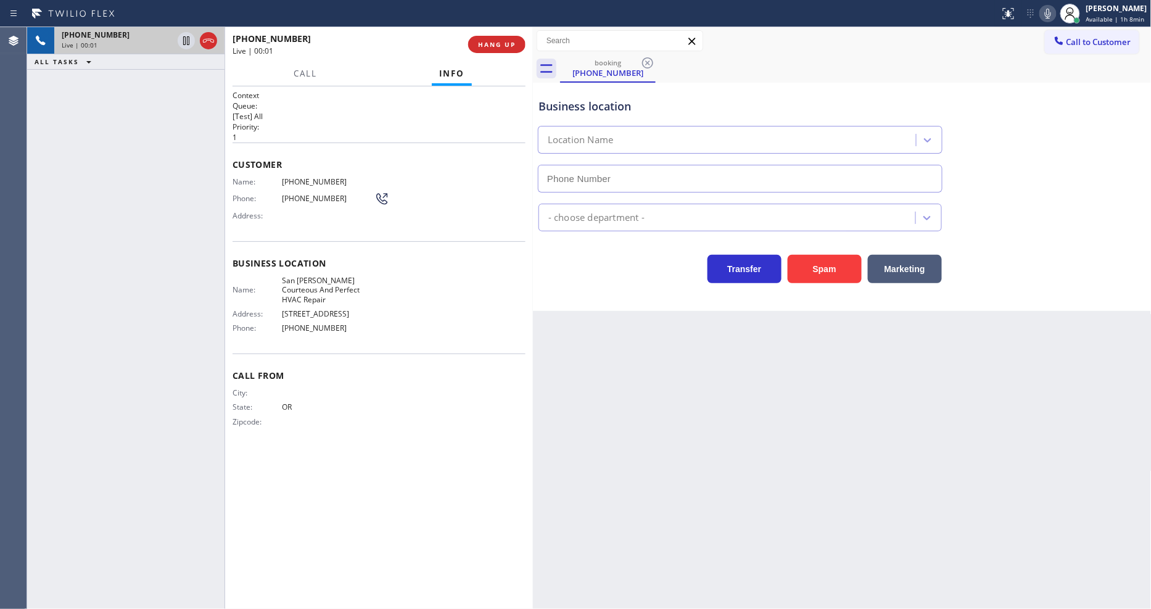
type input "[PHONE_NUMBER]"
click at [503, 35] on div "[PHONE_NUMBER] Live | 00:14 HANG UP" at bounding box center [379, 44] width 293 height 32
click at [502, 47] on span "HANG UP" at bounding box center [497, 44] width 38 height 9
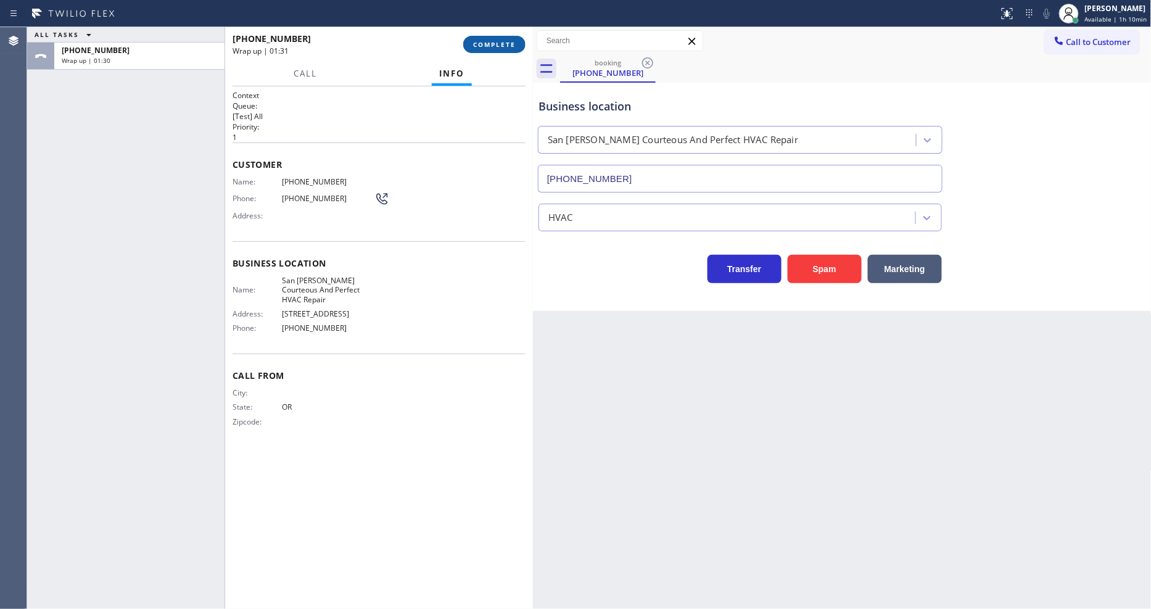
click at [502, 47] on span "COMPLETE" at bounding box center [494, 44] width 43 height 9
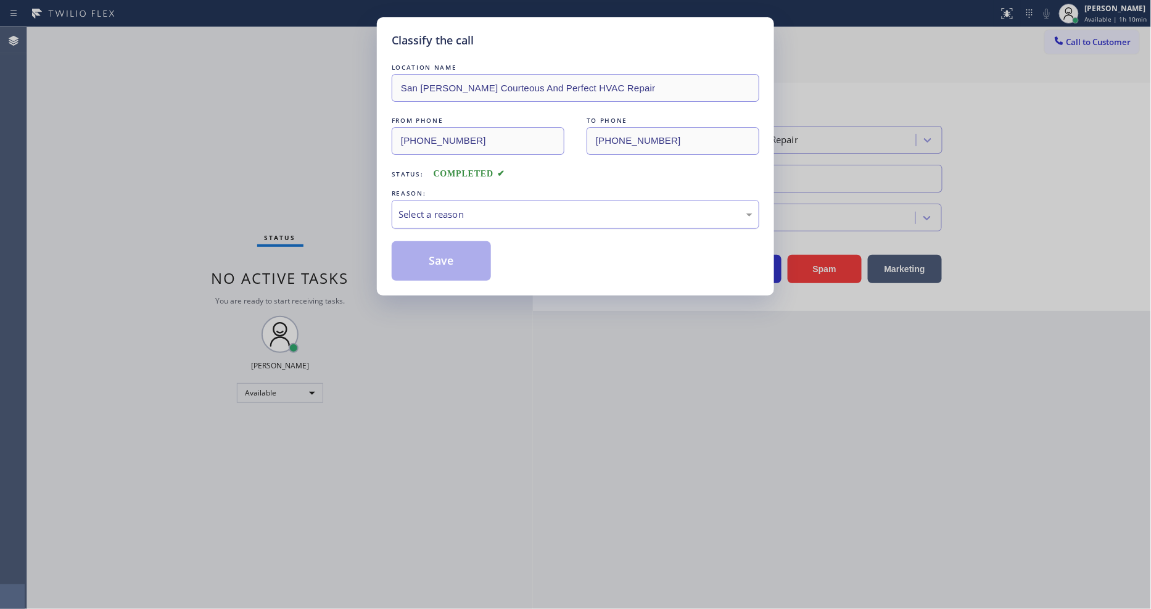
click at [449, 207] on div "Select a reason" at bounding box center [576, 214] width 354 height 14
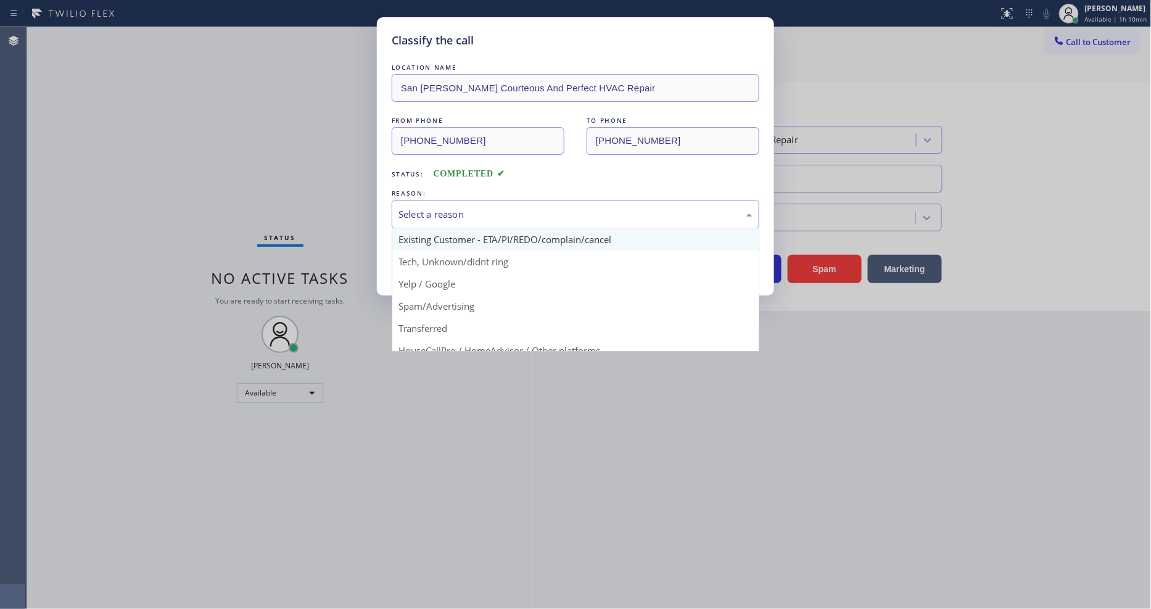
scroll to position [68, 0]
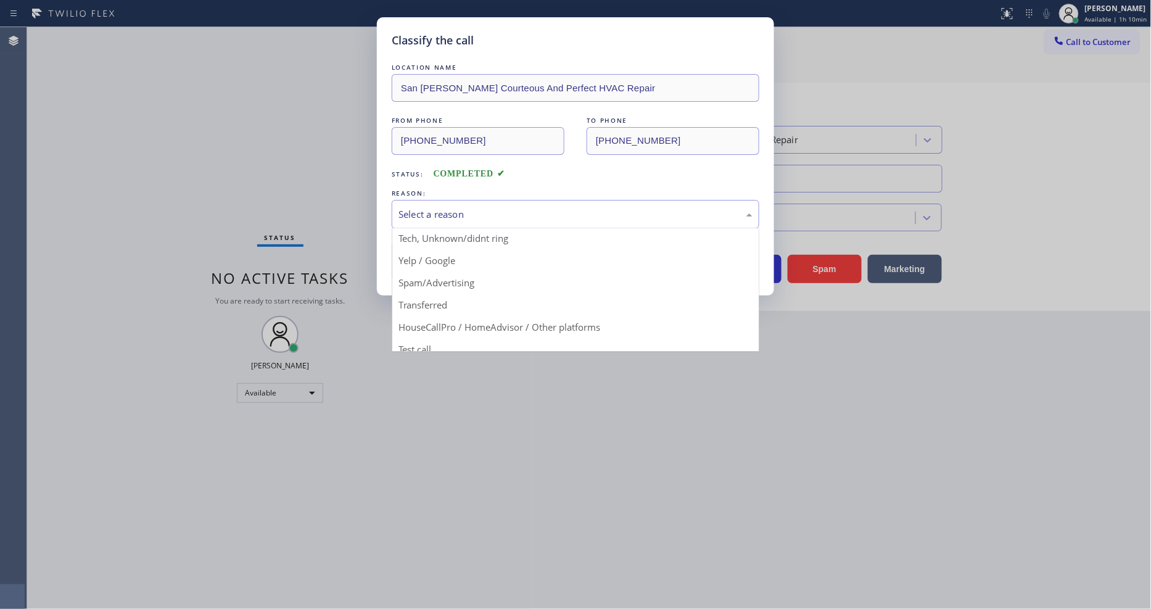
drag, startPoint x: 443, startPoint y: 284, endPoint x: 442, endPoint y: 261, distance: 23.4
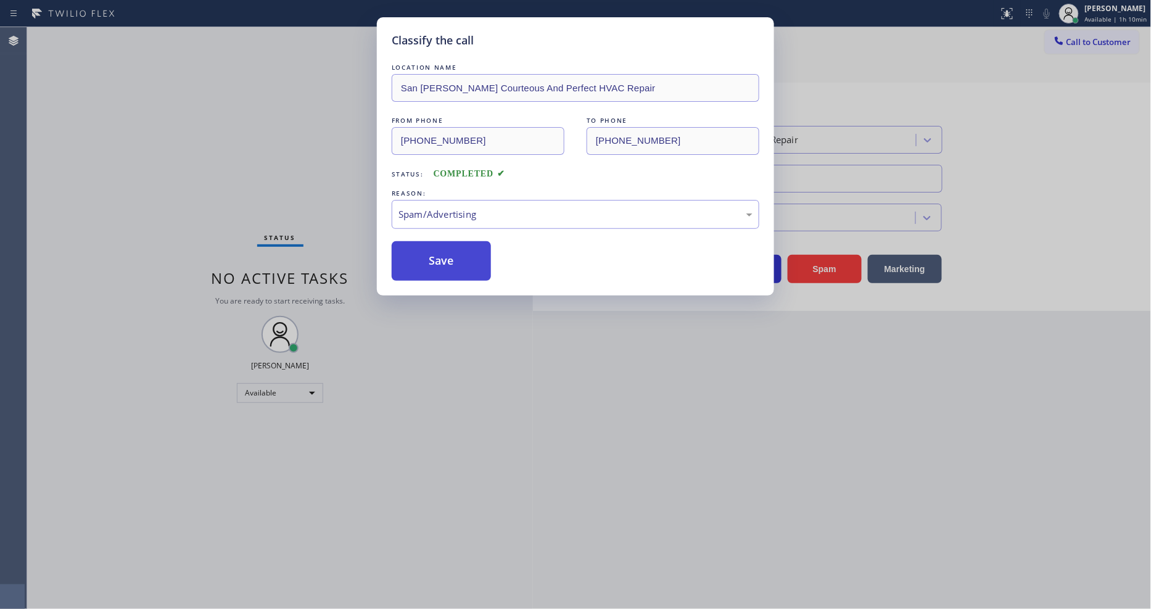
click at [442, 261] on button "Save" at bounding box center [441, 260] width 99 height 39
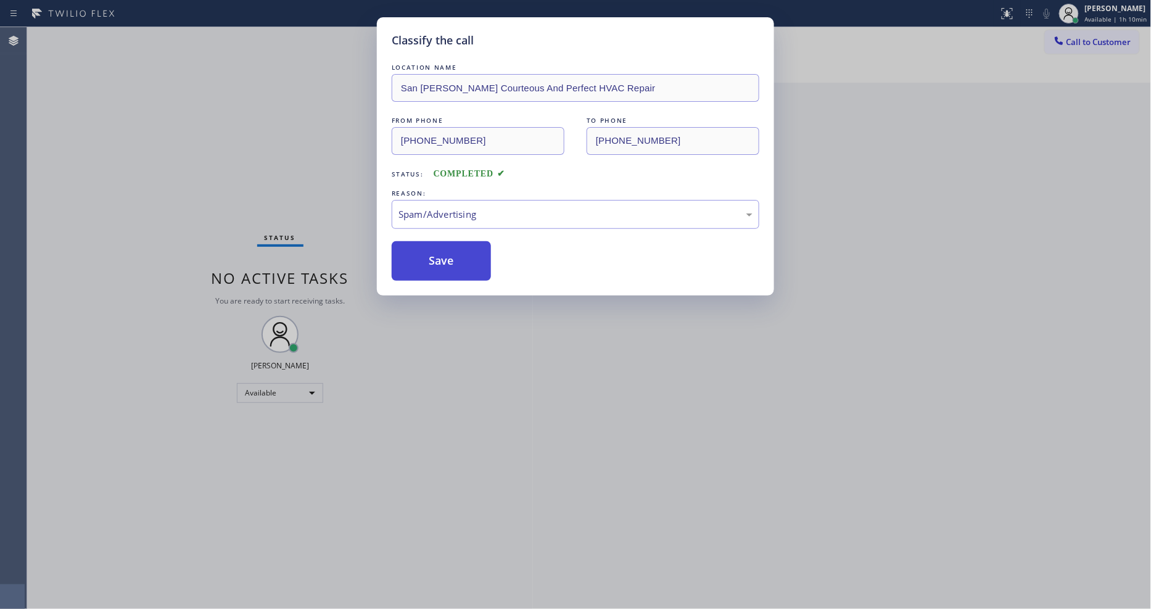
click at [442, 261] on button "Save" at bounding box center [441, 260] width 99 height 39
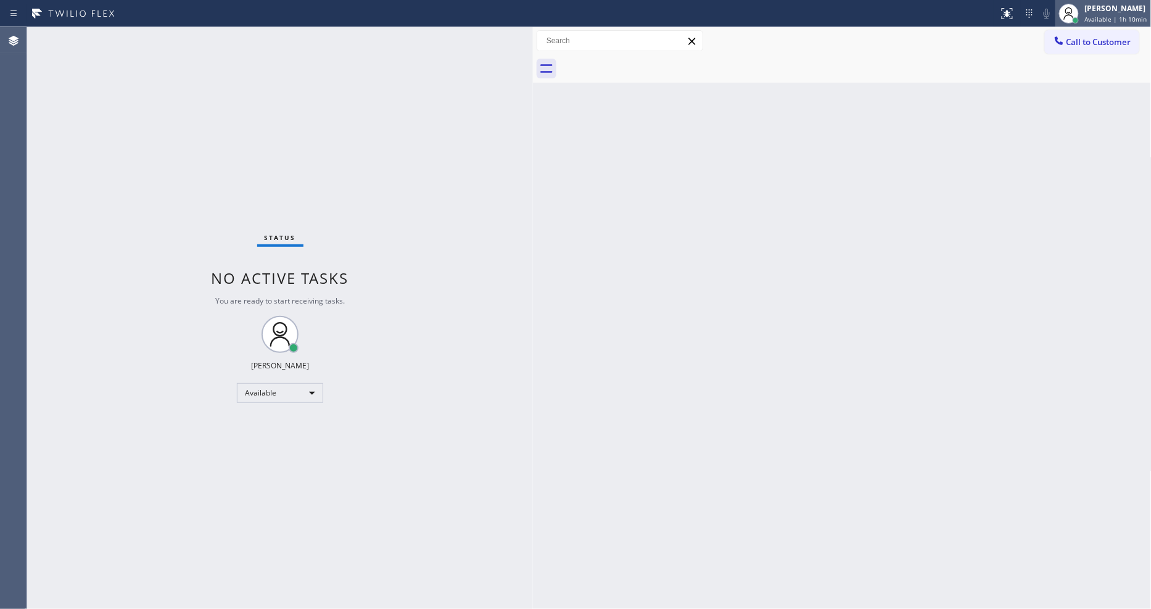
click at [1111, 10] on div "[PERSON_NAME]" at bounding box center [1116, 8] width 62 height 10
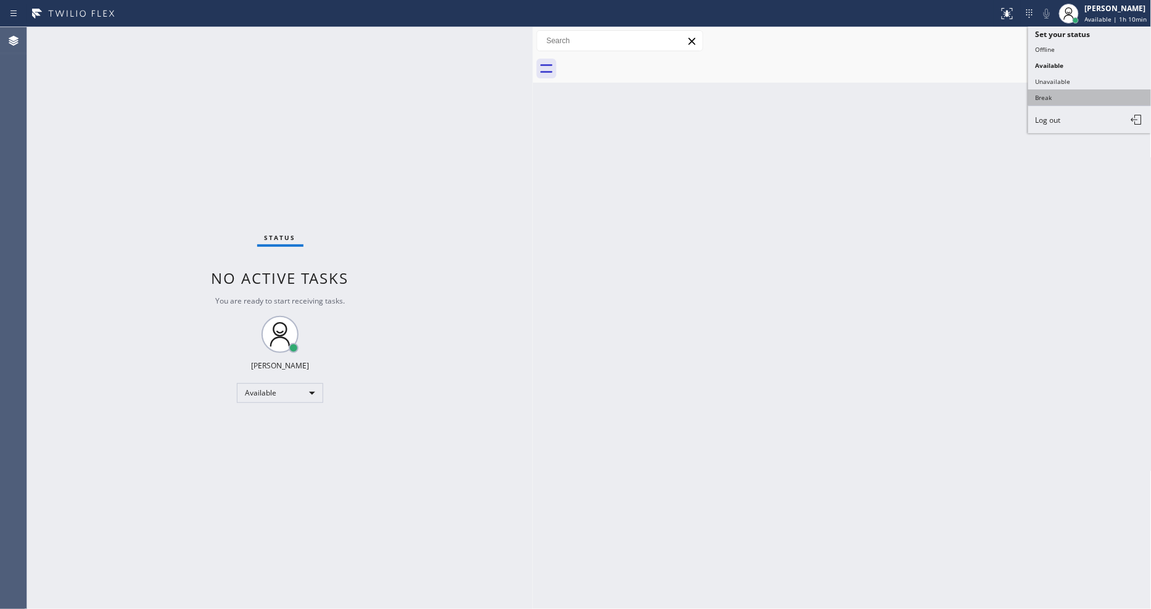
click at [1065, 99] on button "Break" at bounding box center [1089, 97] width 123 height 16
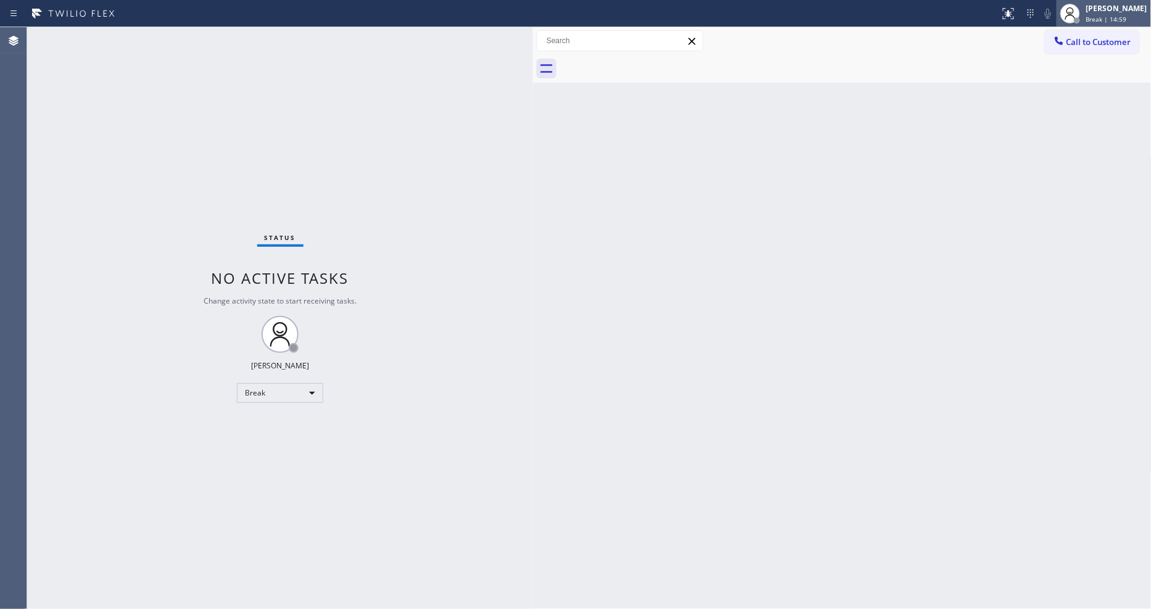
click at [1078, 10] on icon at bounding box center [1070, 13] width 15 height 15
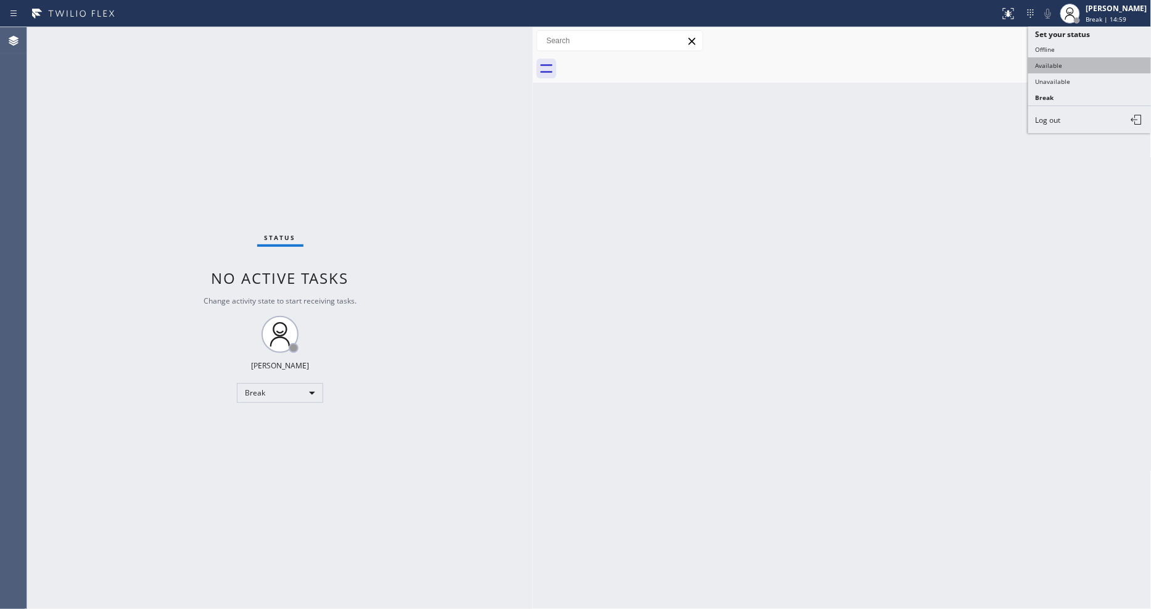
click at [1087, 64] on button "Available" at bounding box center [1089, 65] width 123 height 16
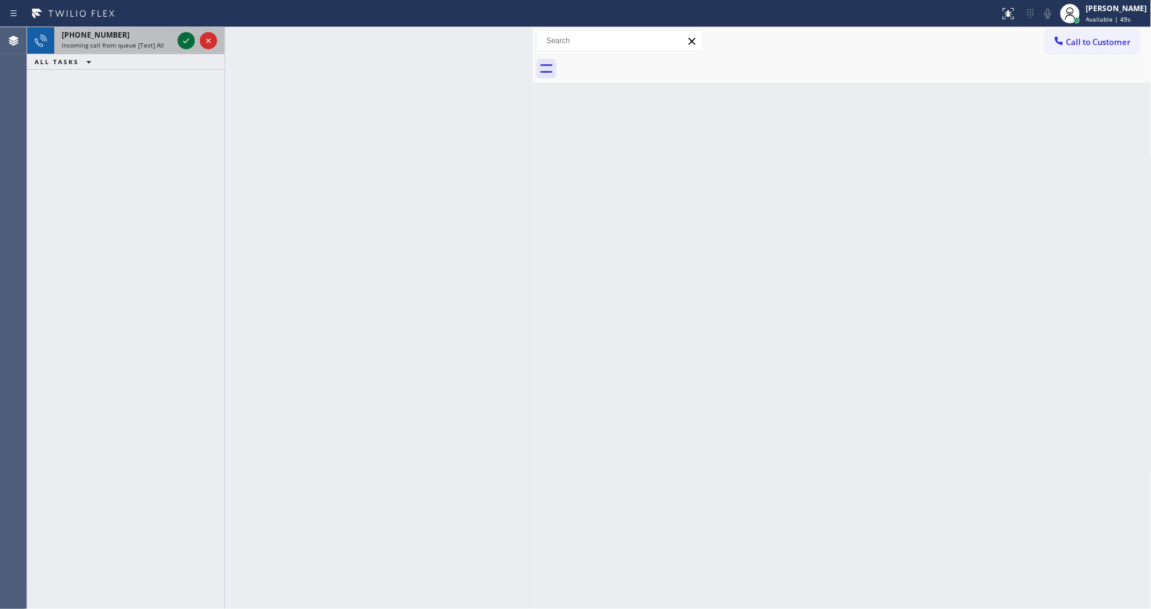
click at [185, 38] on icon at bounding box center [186, 40] width 15 height 15
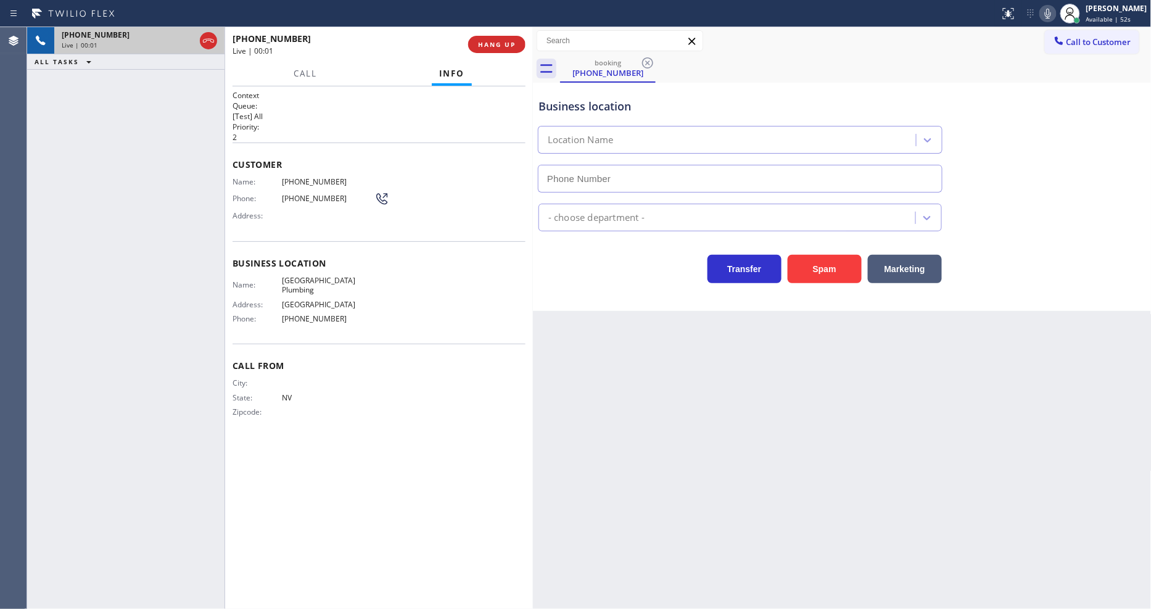
type input "[PHONE_NUMBER]"
click at [341, 276] on span "[GEOGRAPHIC_DATA] Plumbing" at bounding box center [328, 285] width 93 height 19
click at [506, 45] on span "HANG UP" at bounding box center [497, 44] width 38 height 9
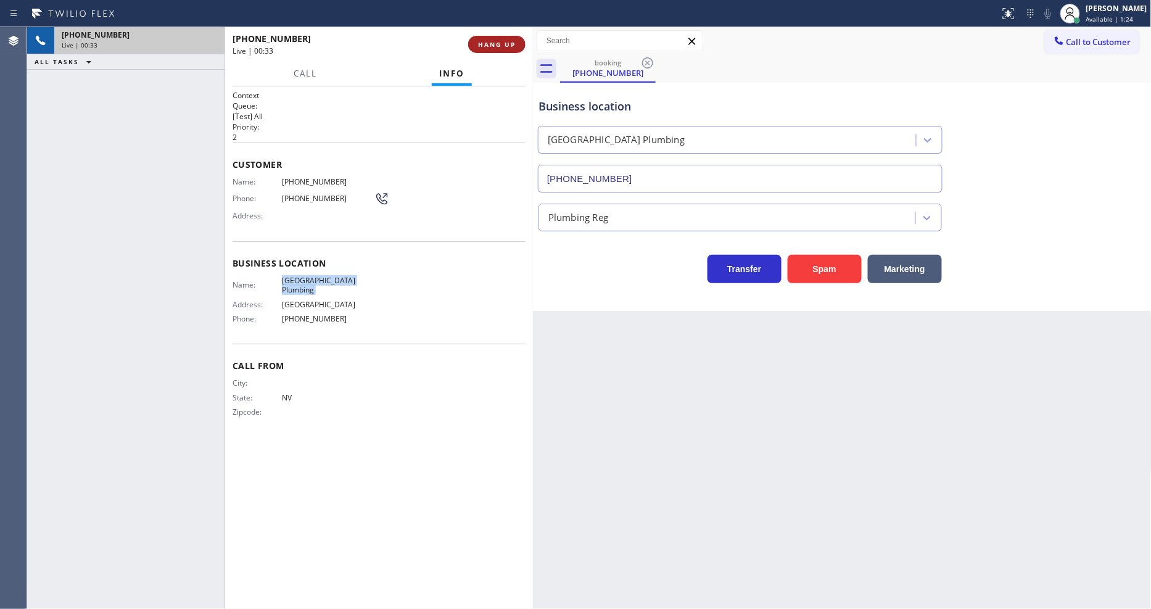
click at [506, 45] on span "HANG UP" at bounding box center [497, 44] width 38 height 9
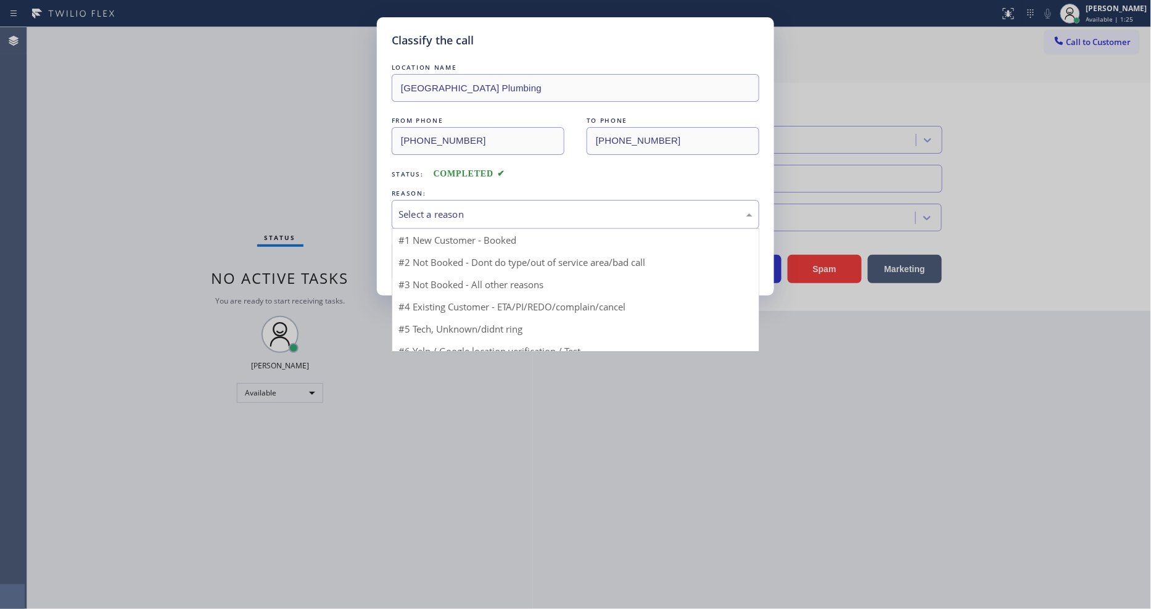
click at [455, 209] on div "Select a reason" at bounding box center [576, 214] width 354 height 14
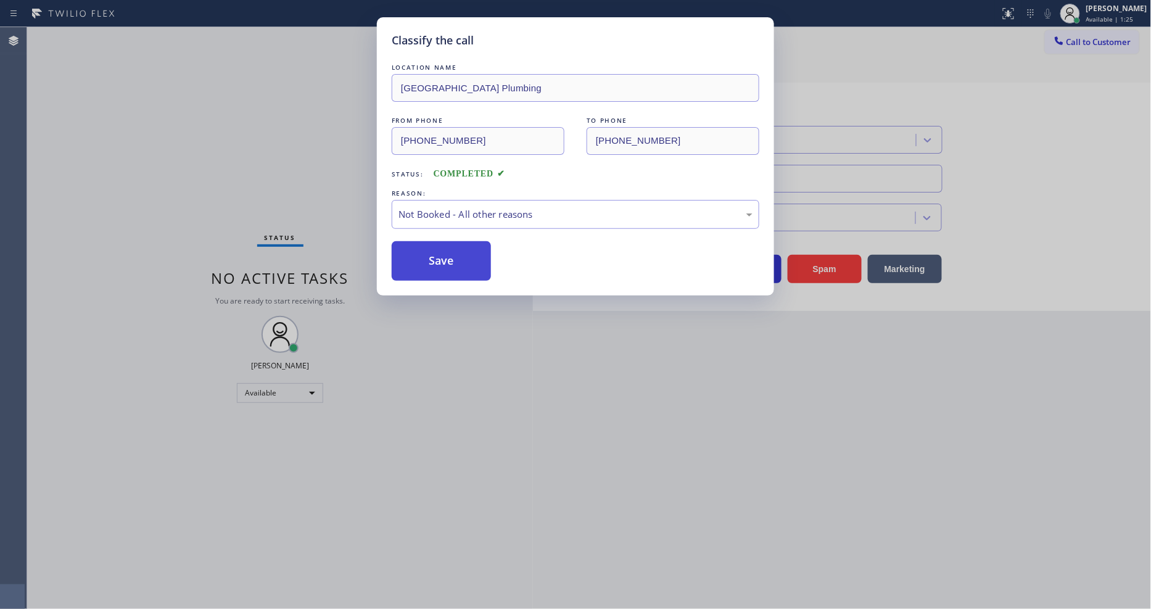
click at [444, 260] on button "Save" at bounding box center [441, 260] width 99 height 39
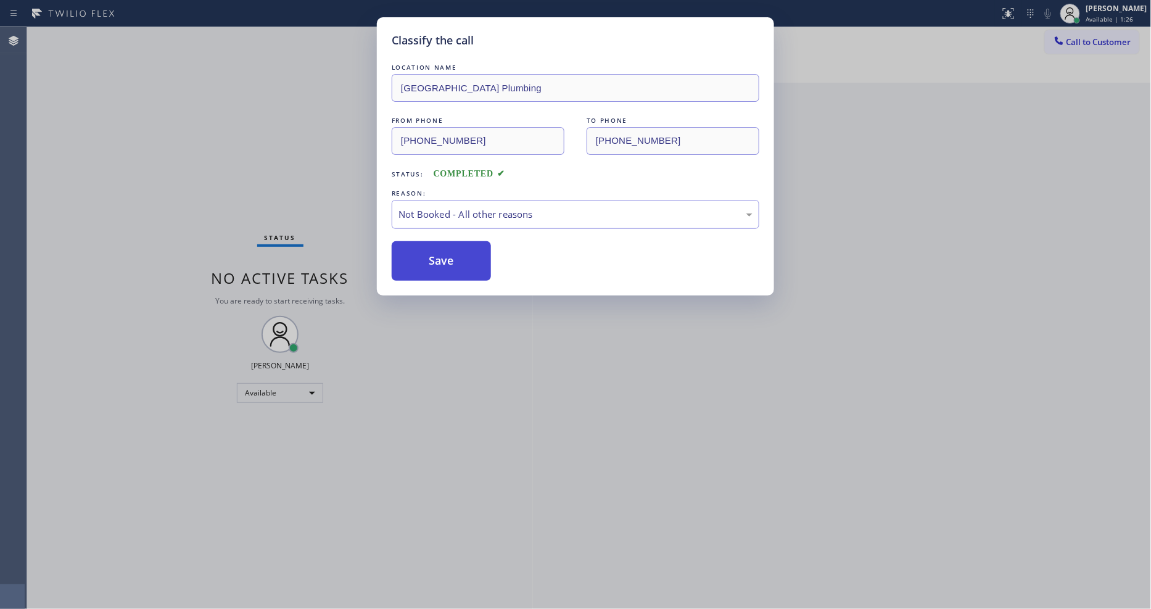
click at [445, 258] on button "Save" at bounding box center [441, 260] width 99 height 39
click at [445, 255] on button "Save" at bounding box center [441, 260] width 99 height 39
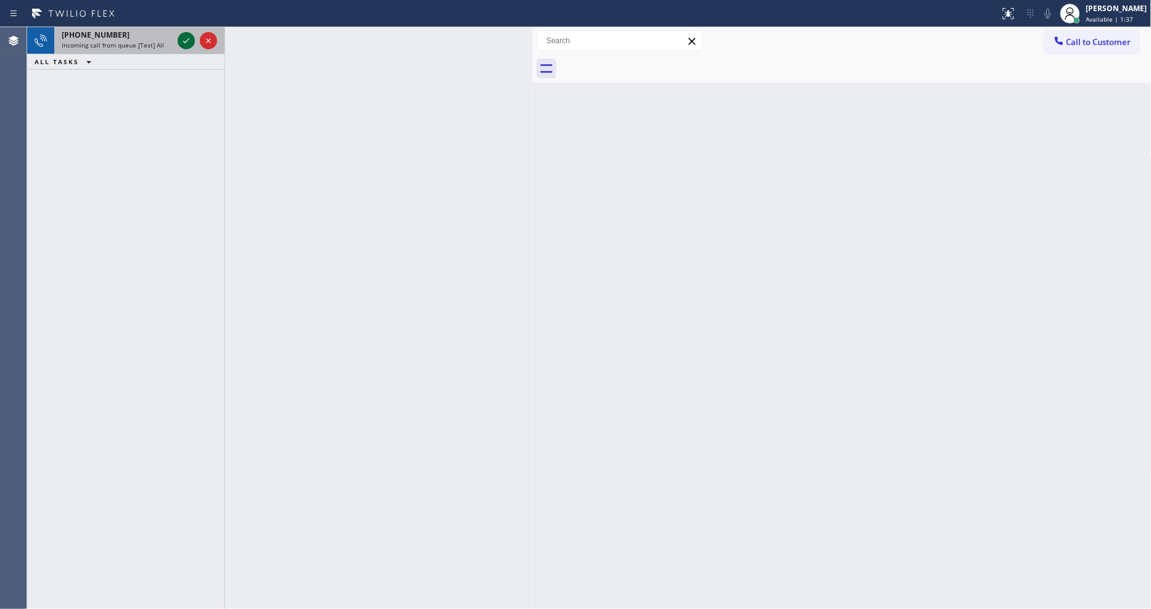
click at [185, 41] on icon at bounding box center [186, 40] width 15 height 15
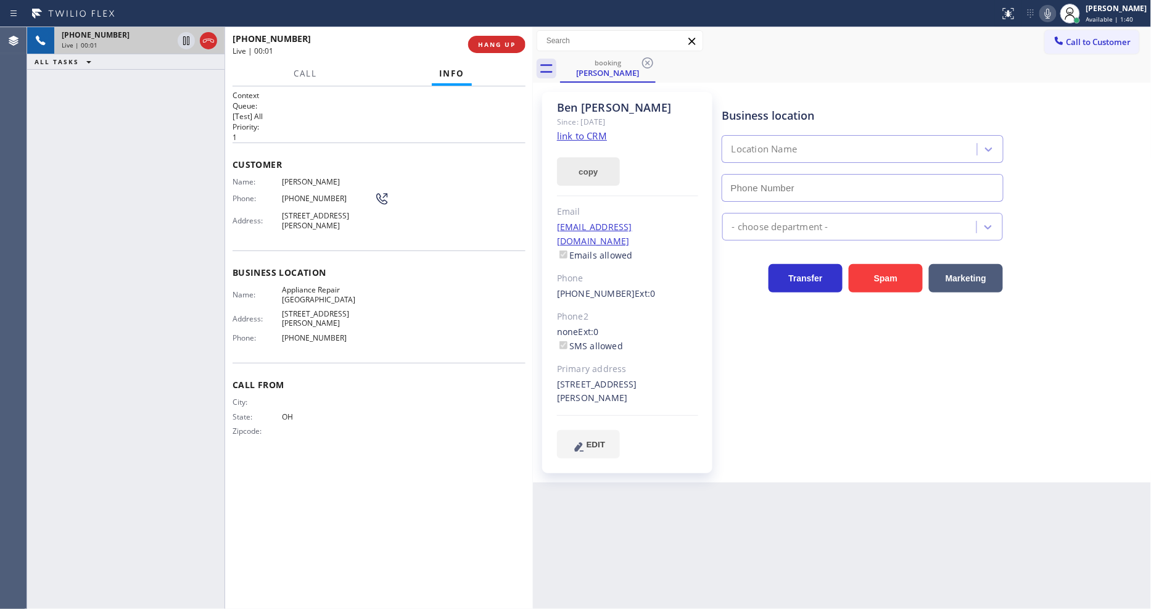
type input "[PHONE_NUMBER]"
click at [593, 139] on link "link to CRM" at bounding box center [582, 136] width 50 height 12
click at [183, 38] on icon at bounding box center [186, 40] width 6 height 9
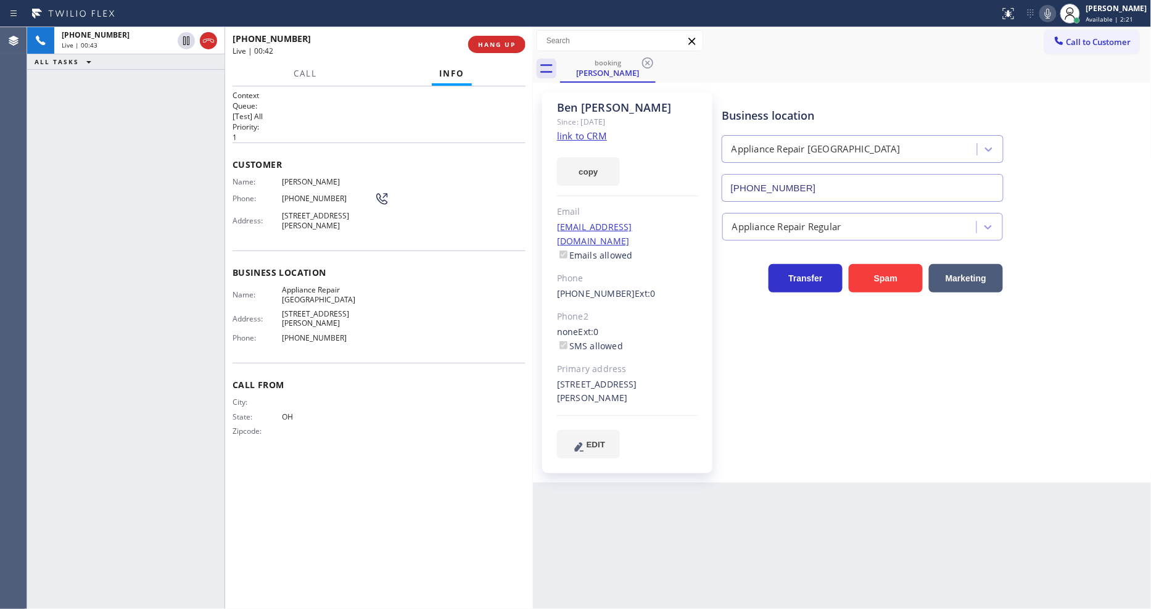
click at [1051, 12] on icon at bounding box center [1048, 14] width 6 height 10
click at [188, 40] on icon at bounding box center [186, 40] width 9 height 9
click at [1055, 7] on icon at bounding box center [1048, 13] width 15 height 15
click at [182, 79] on icon at bounding box center [186, 83] width 15 height 15
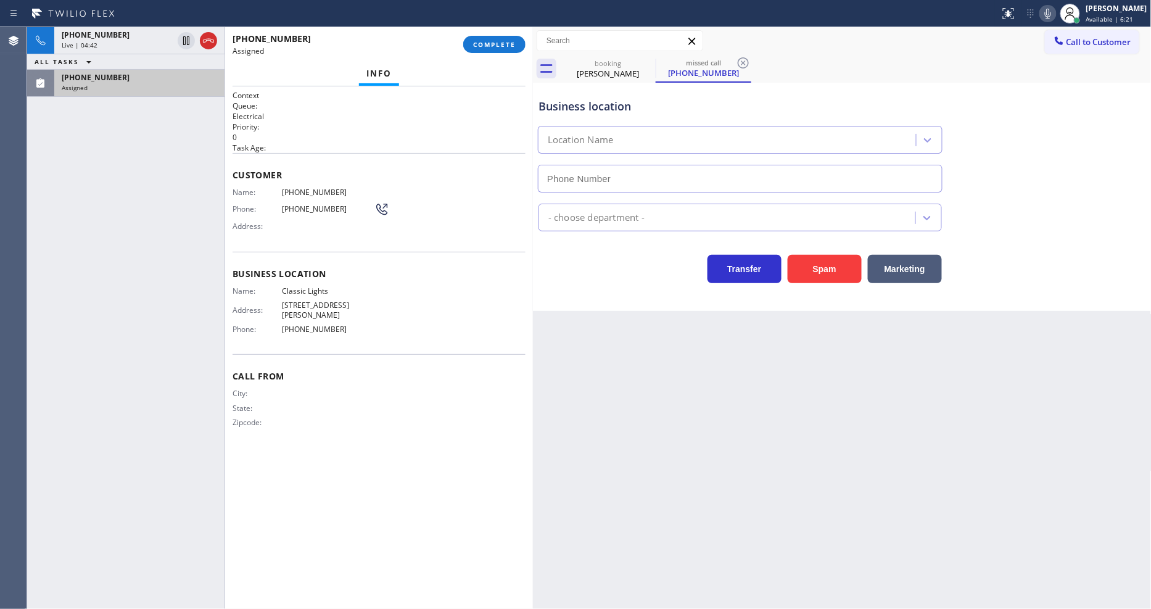
type input "[PHONE_NUMBER]"
click at [484, 52] on button "COMPLETE" at bounding box center [494, 44] width 62 height 17
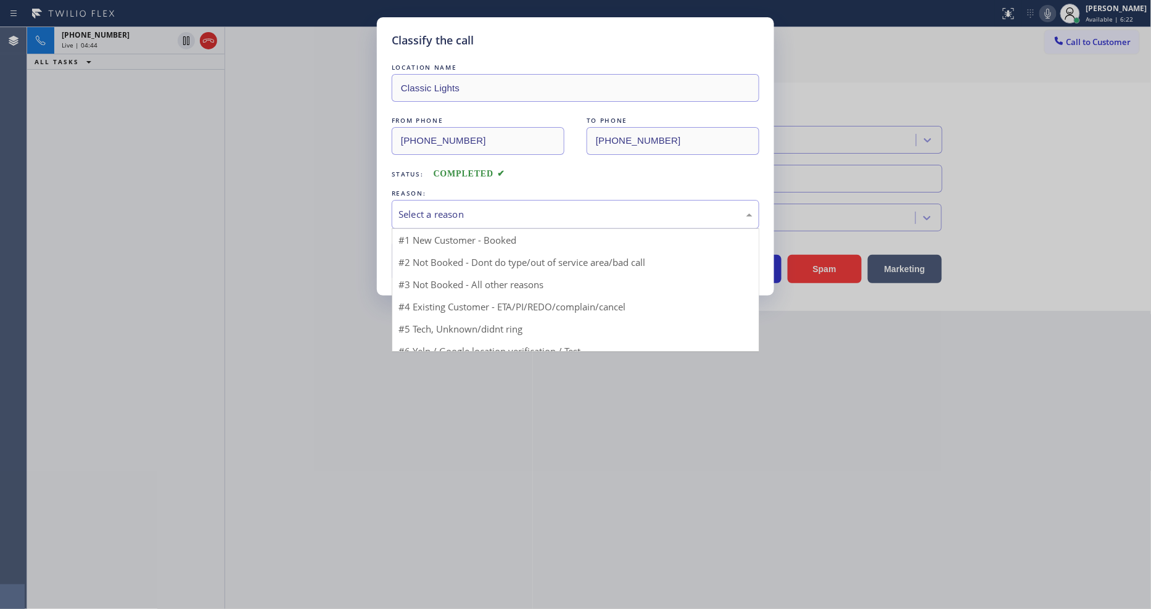
click at [432, 211] on div "Select a reason" at bounding box center [576, 214] width 354 height 14
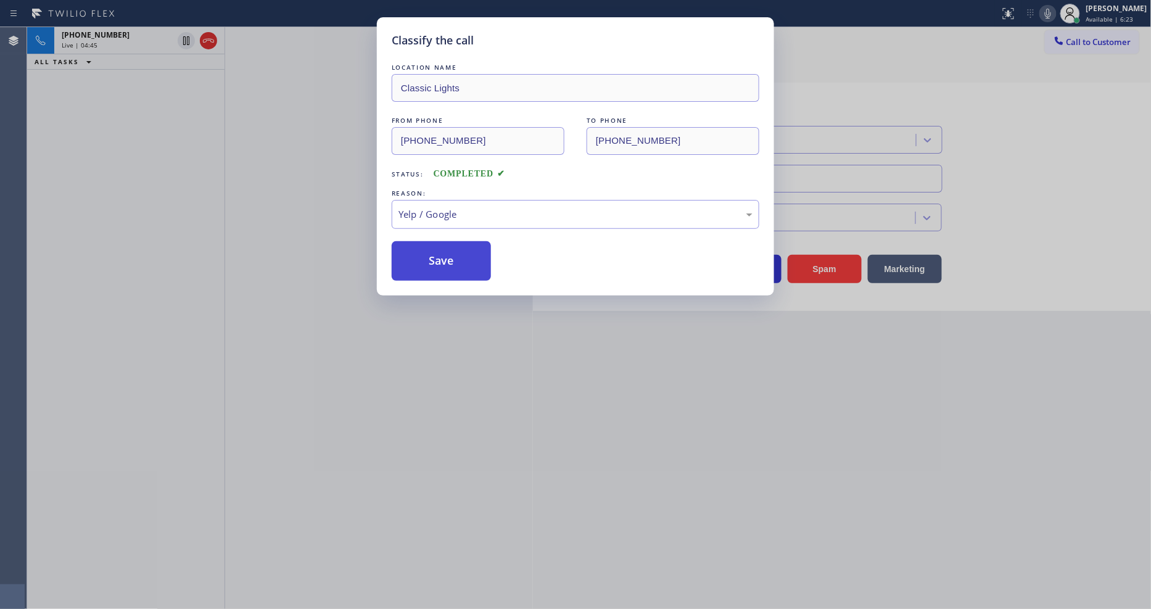
click at [427, 255] on button "Save" at bounding box center [441, 260] width 99 height 39
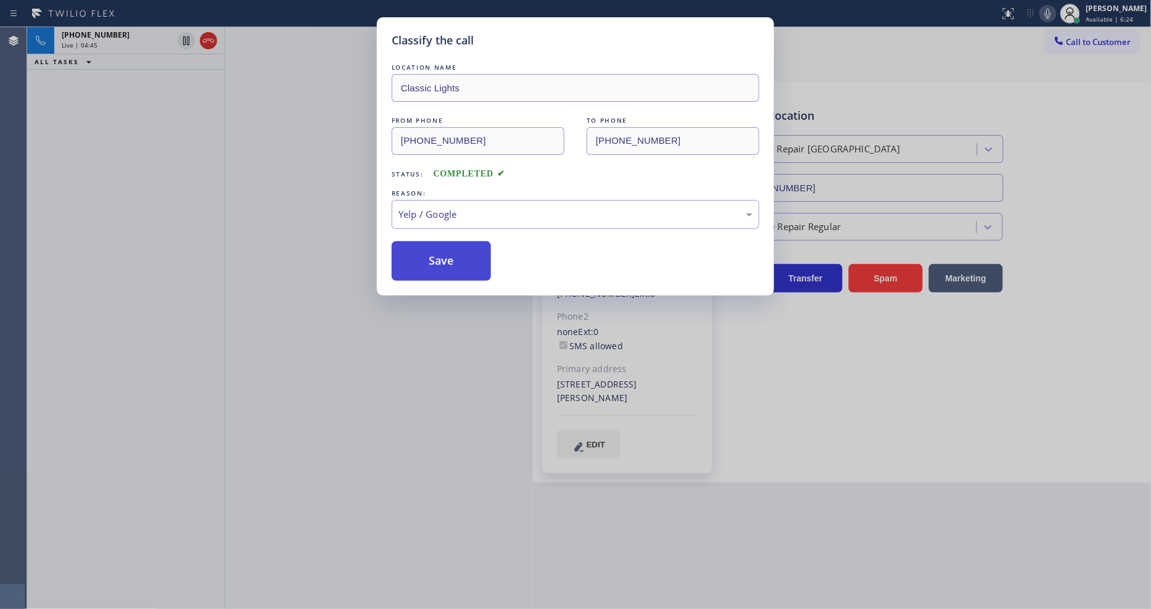
click at [427, 255] on button "Save" at bounding box center [441, 260] width 99 height 39
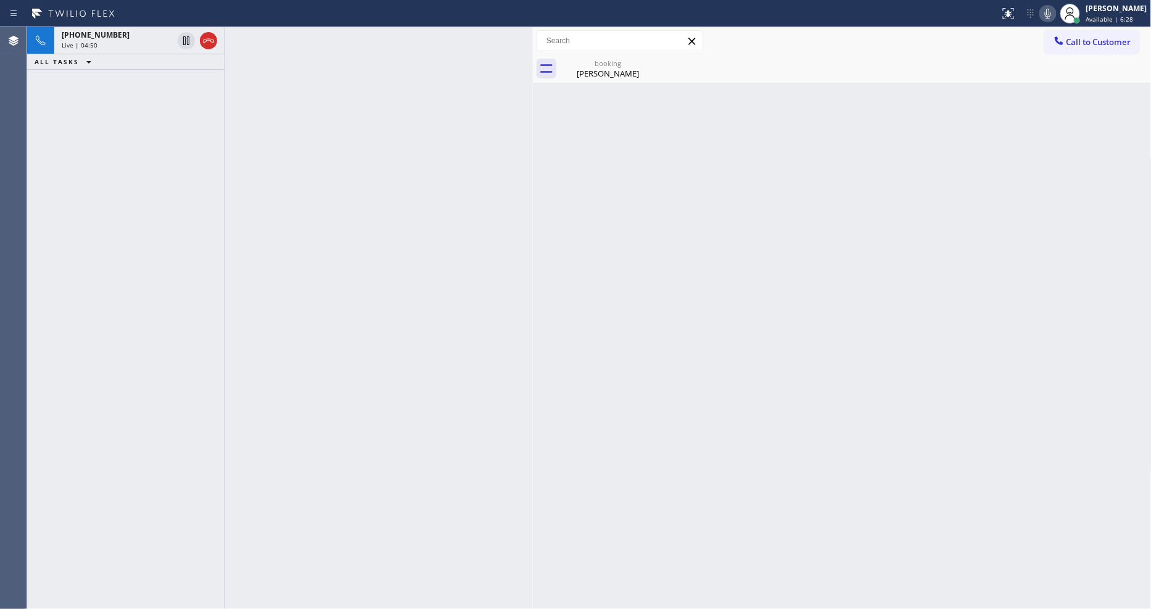
click at [862, 392] on div "Back to Dashboard Change Sender ID Customers Technicians Select a contact Outbo…" at bounding box center [842, 318] width 619 height 582
click at [127, 70] on div "ALL TASKS ALL TASKS ACTIVE TASKS TASKS IN WRAP UP [PHONE_NUMBER] Wrap up | 00:01" at bounding box center [125, 318] width 197 height 582
click at [177, 56] on div "Wrap up | 00:01" at bounding box center [139, 60] width 155 height 9
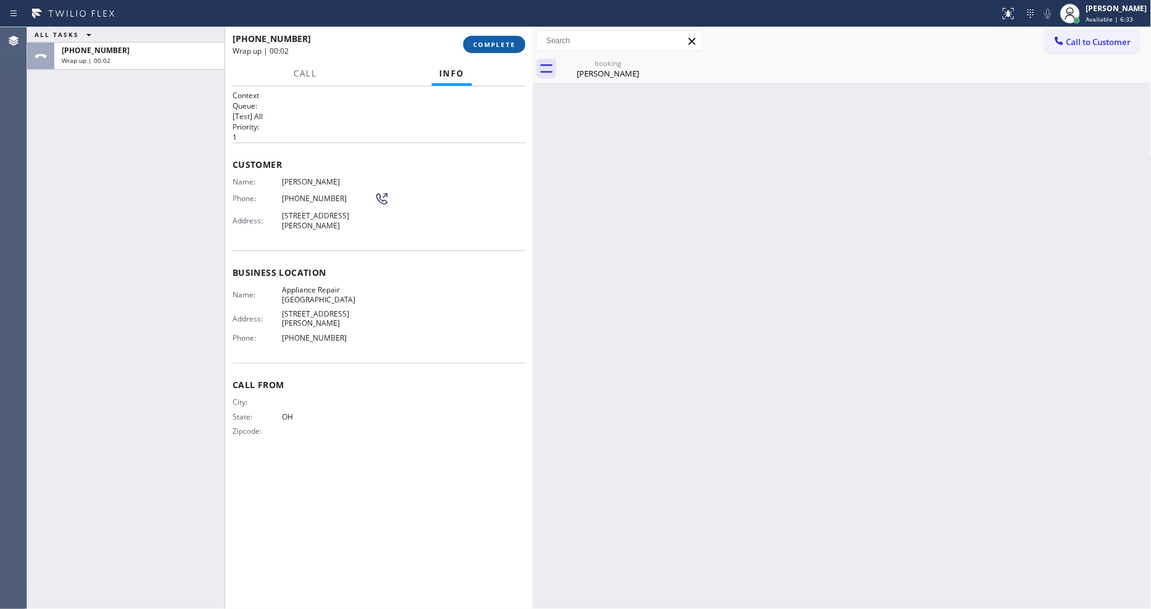
click at [518, 44] on button "COMPLETE" at bounding box center [494, 44] width 62 height 17
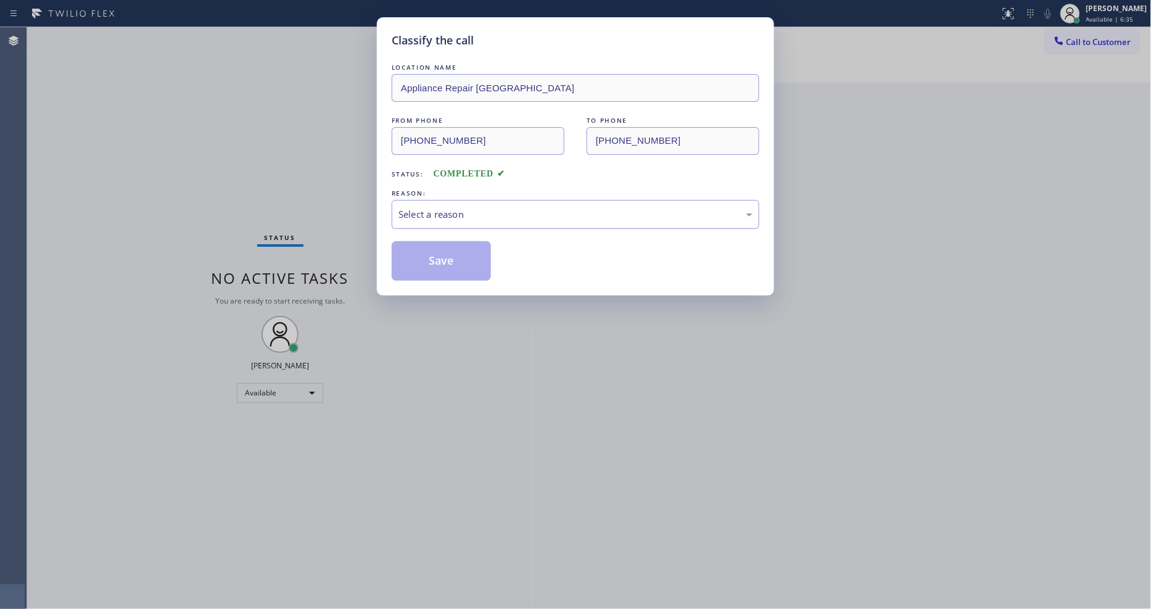
click at [410, 200] on div "Select a reason" at bounding box center [576, 214] width 368 height 29
drag, startPoint x: 408, startPoint y: 281, endPoint x: 415, endPoint y: 260, distance: 22.0
click at [415, 260] on button "Save" at bounding box center [441, 260] width 99 height 39
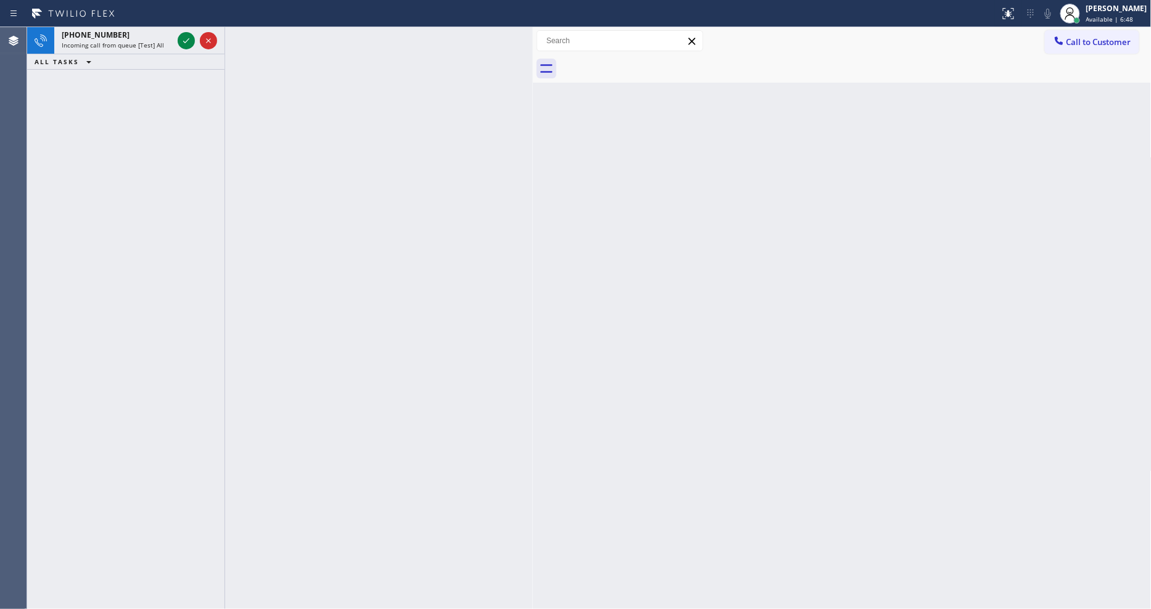
click at [183, 43] on icon at bounding box center [186, 40] width 15 height 15
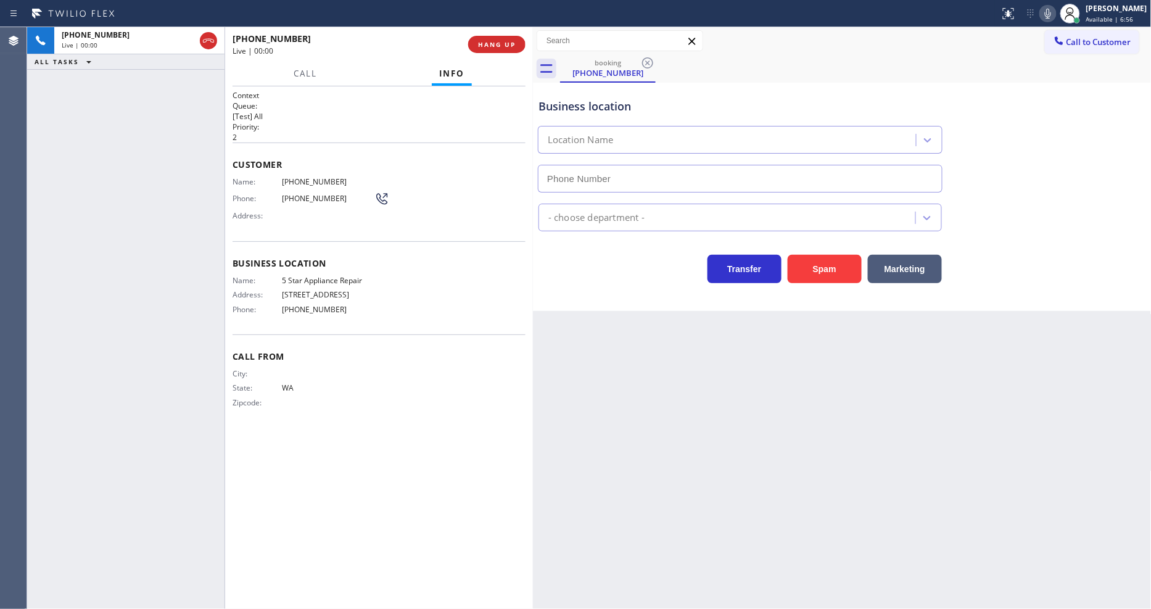
type input "[PHONE_NUMBER]"
click at [895, 331] on div "Back to Dashboard Change Sender ID Customers Technicians Select a contact Outbo…" at bounding box center [842, 318] width 619 height 582
click at [478, 43] on span "HANG UP" at bounding box center [497, 44] width 38 height 9
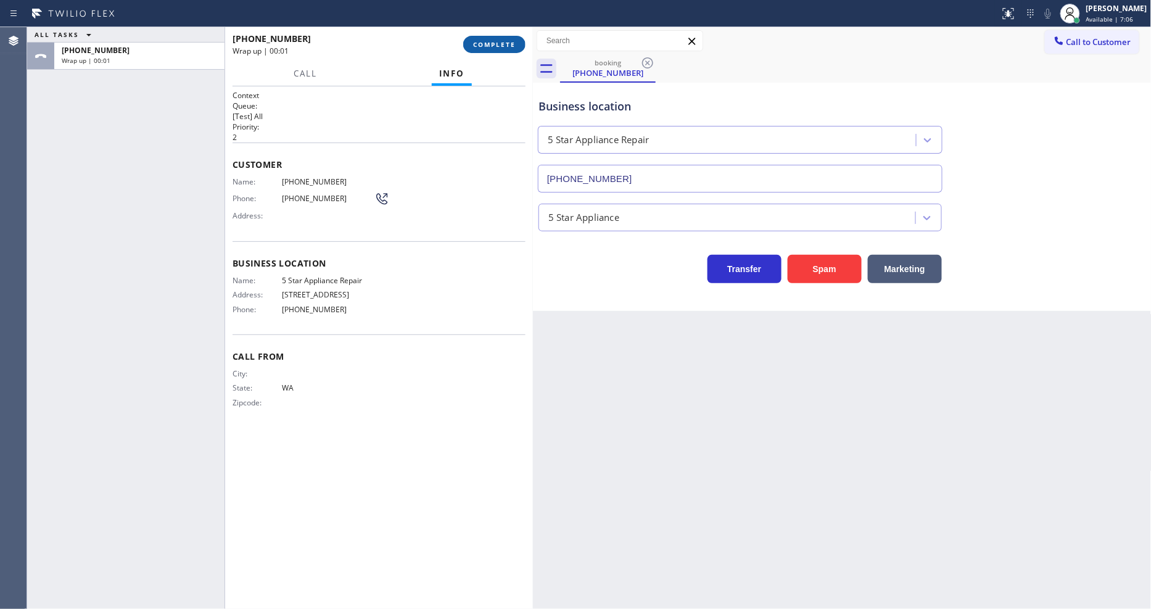
click at [478, 43] on span "COMPLETE" at bounding box center [494, 44] width 43 height 9
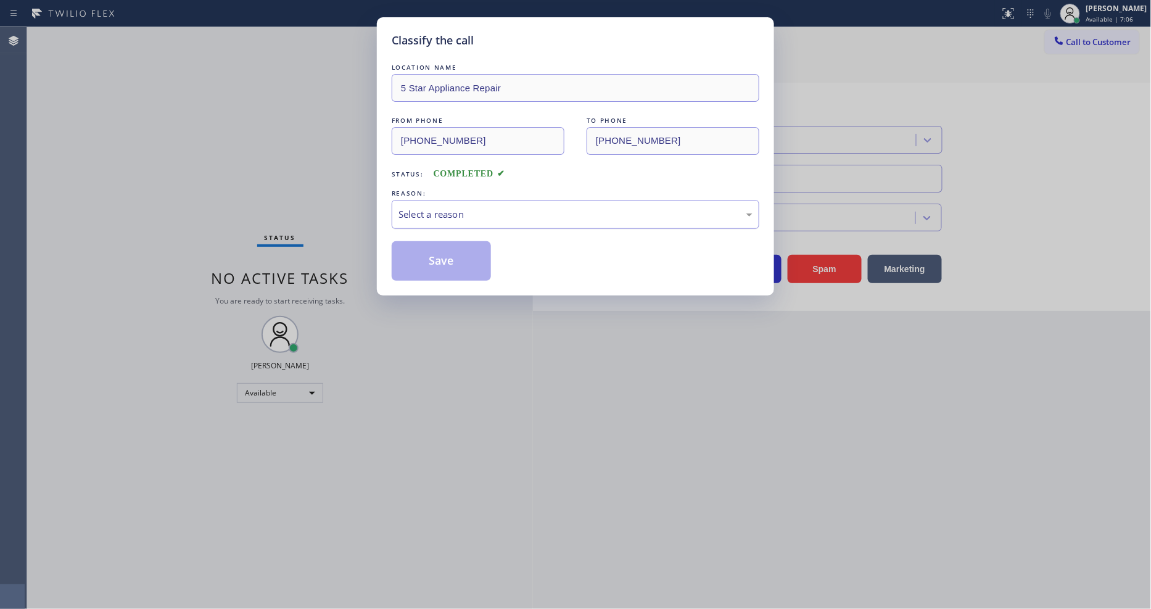
click at [469, 207] on div "Select a reason" at bounding box center [576, 214] width 354 height 14
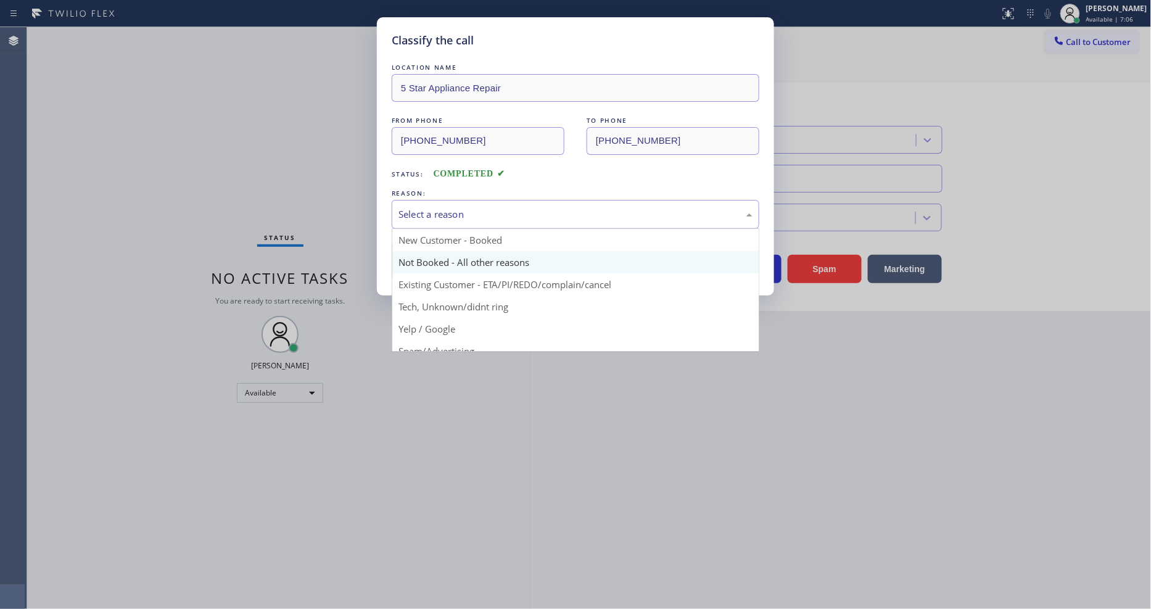
click at [443, 255] on button "Save" at bounding box center [441, 260] width 99 height 39
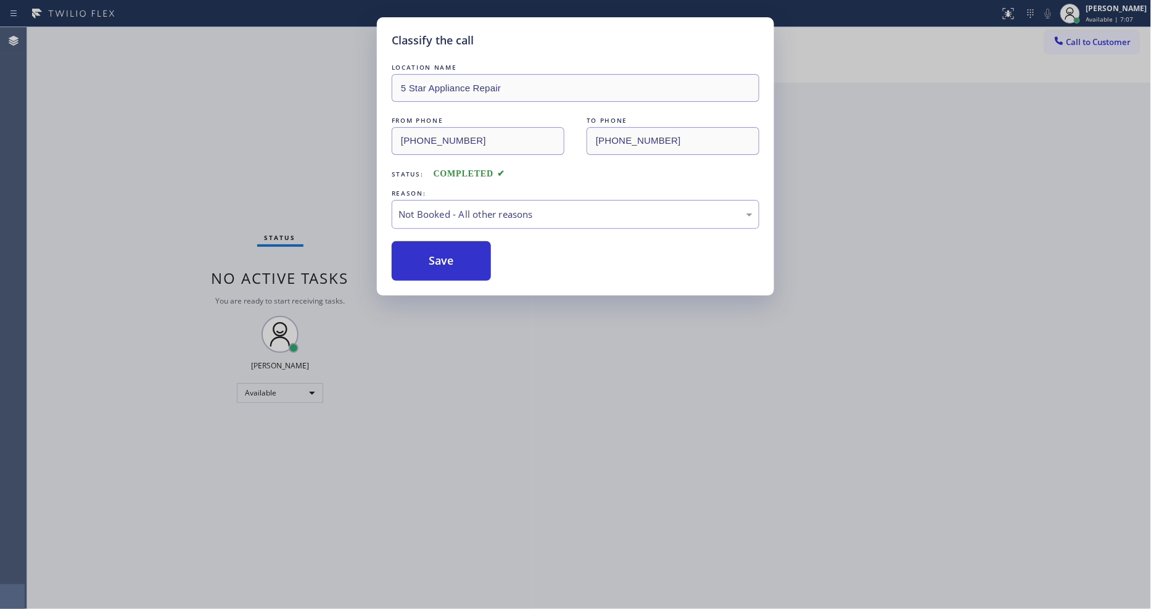
click at [443, 255] on button "Save" at bounding box center [441, 260] width 99 height 39
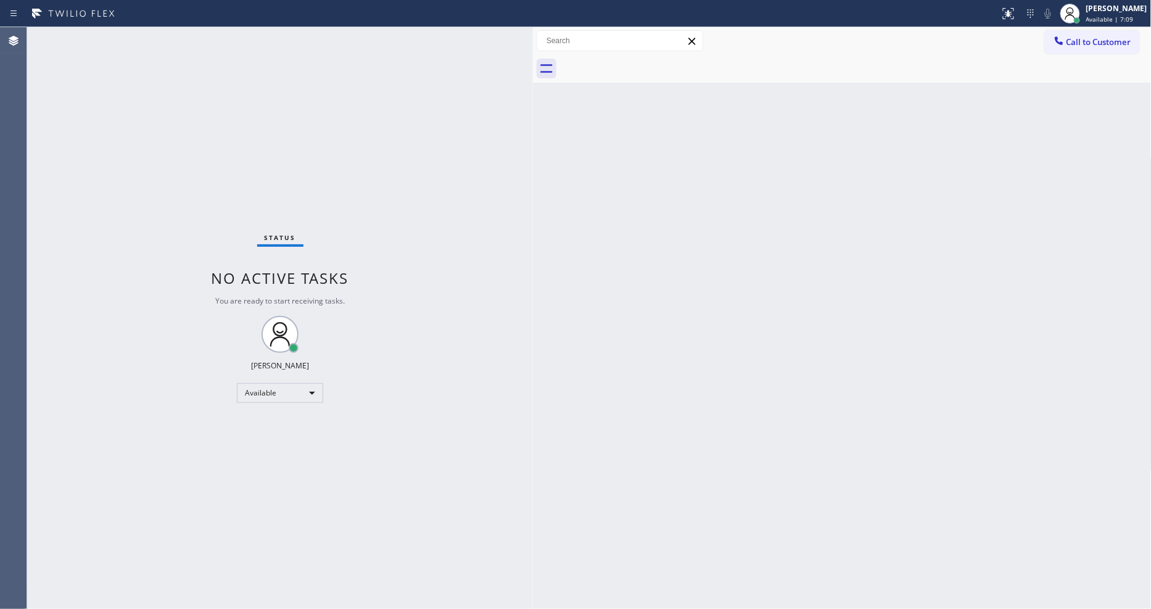
click at [143, 37] on div "Status No active tasks You are ready to start receiving tasks. [PERSON_NAME] Av…" at bounding box center [280, 318] width 506 height 582
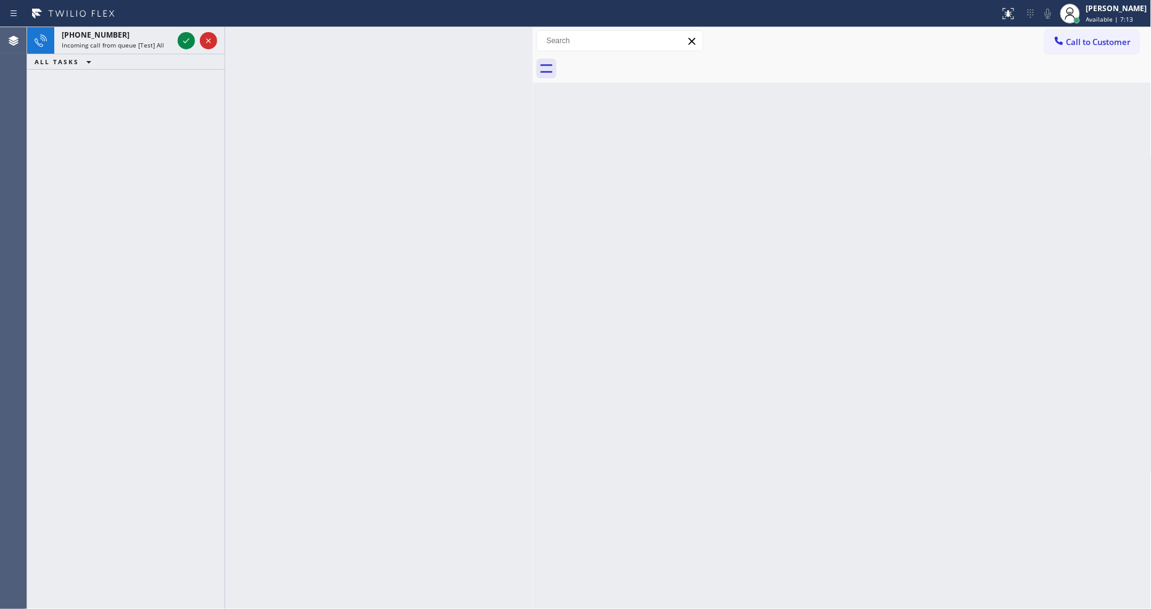
click at [143, 37] on div "[PHONE_NUMBER]" at bounding box center [117, 35] width 111 height 10
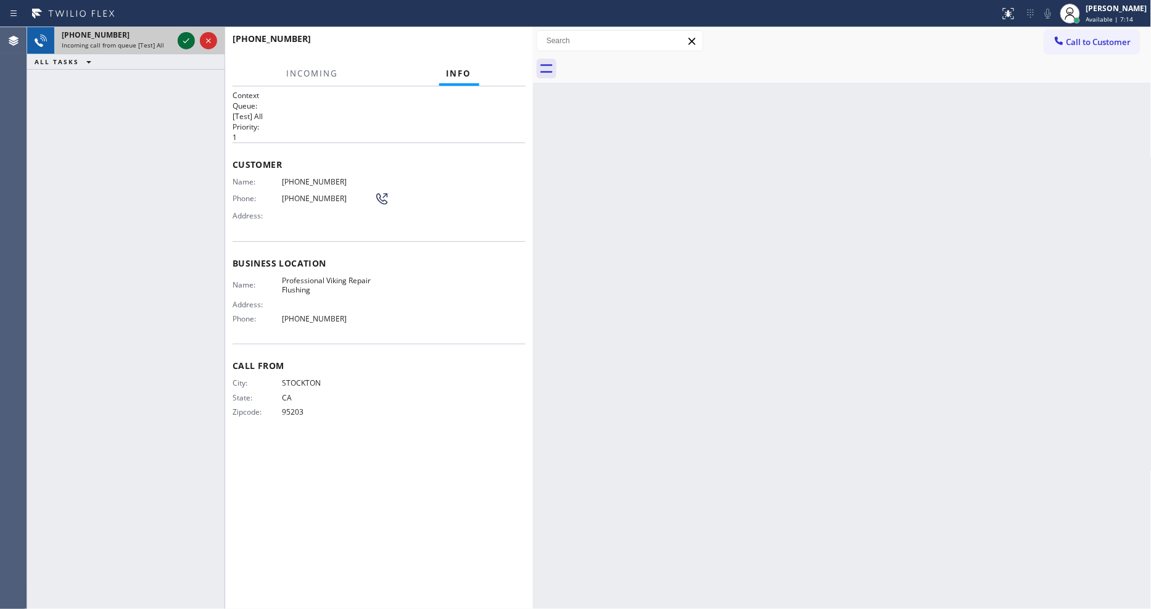
click at [183, 38] on icon at bounding box center [186, 40] width 15 height 15
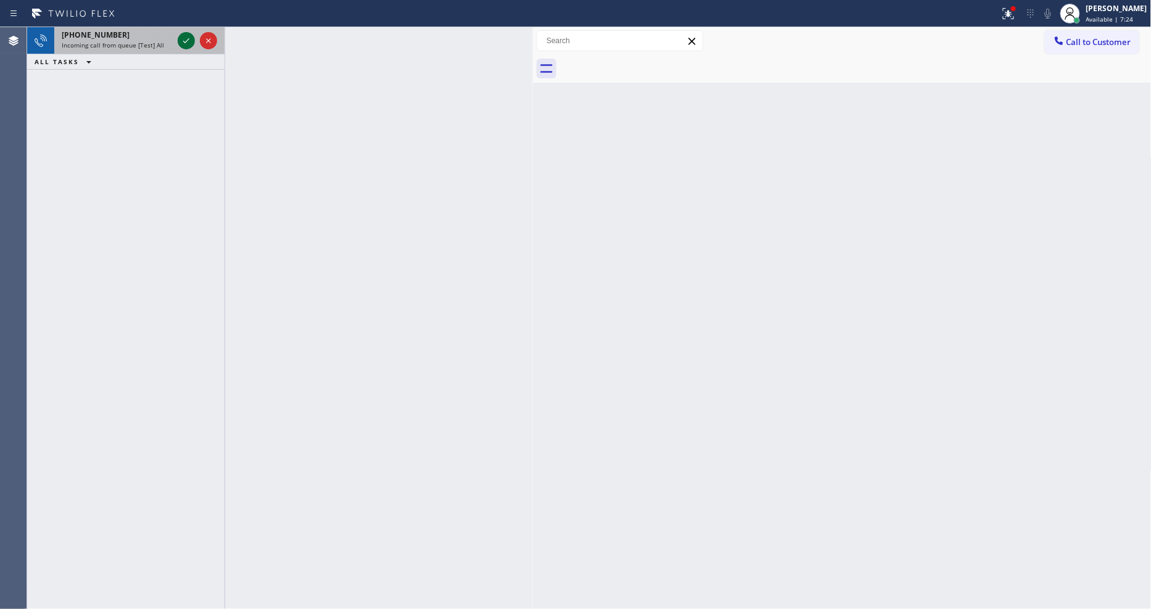
click at [187, 40] on icon at bounding box center [186, 40] width 6 height 5
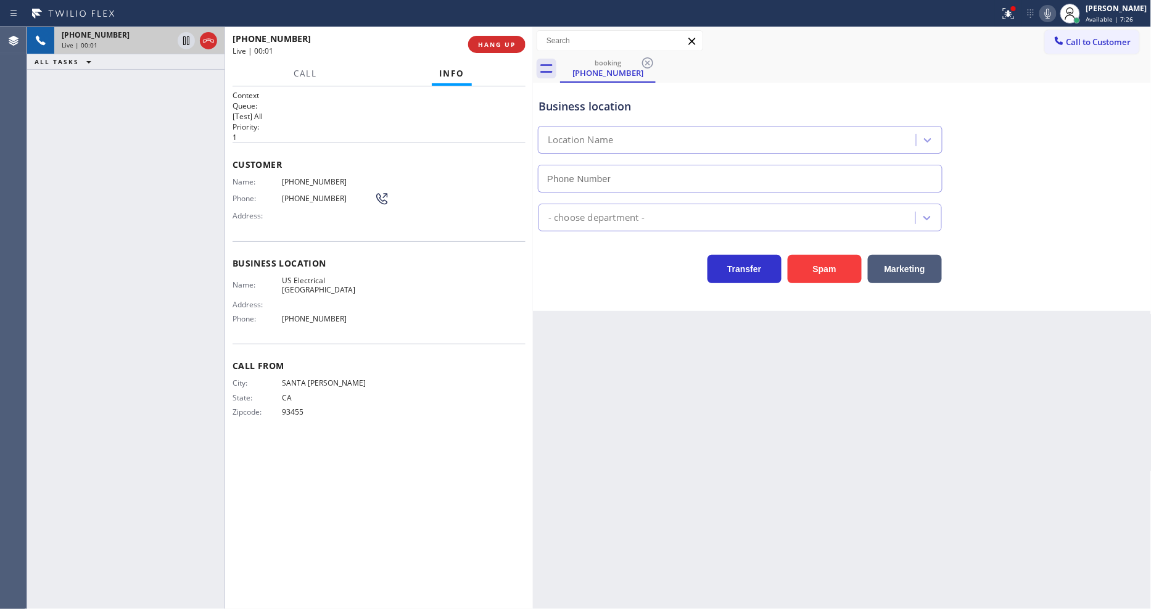
type input "[PHONE_NUMBER]"
click at [498, 37] on button "HANG UP" at bounding box center [496, 44] width 57 height 17
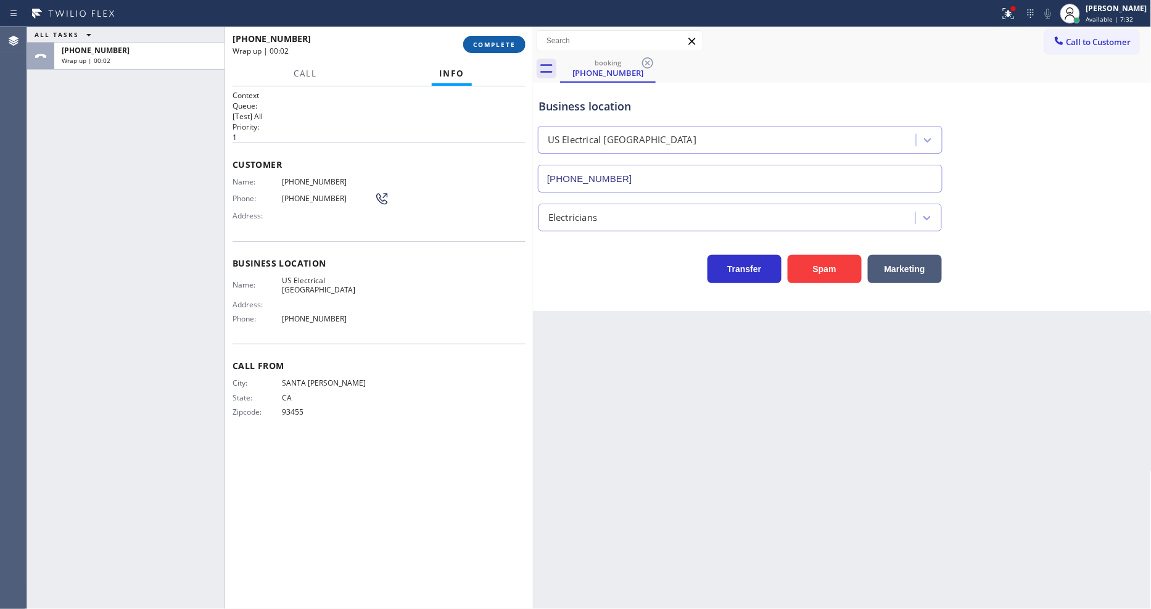
click at [498, 38] on button "COMPLETE" at bounding box center [494, 44] width 62 height 17
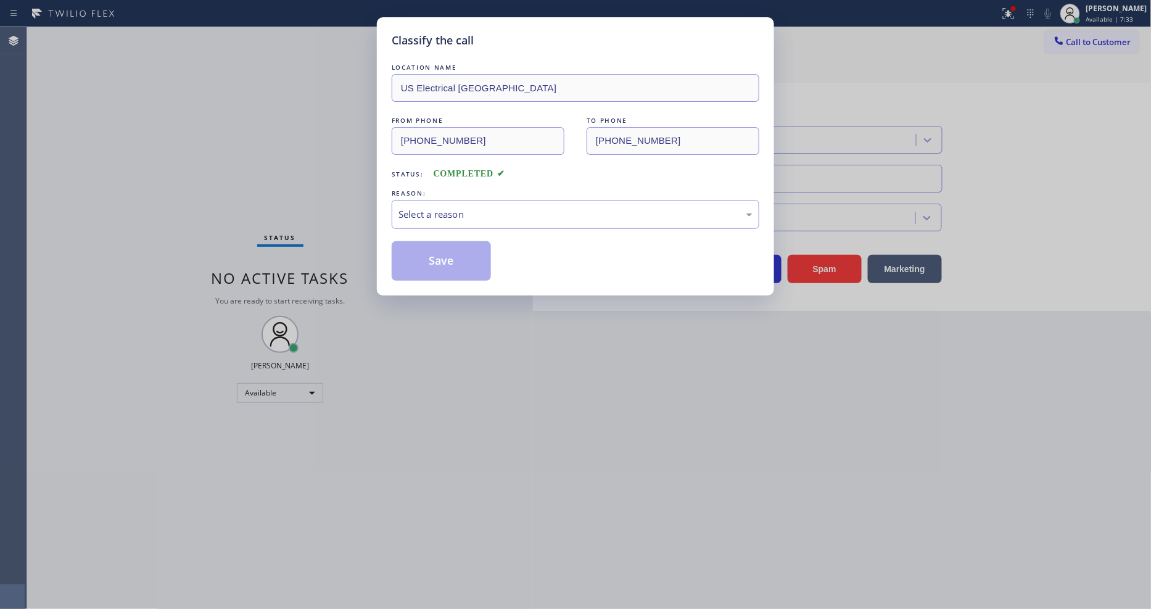
click at [448, 211] on div "Select a reason" at bounding box center [576, 214] width 354 height 14
click at [449, 255] on button "Save" at bounding box center [441, 260] width 99 height 39
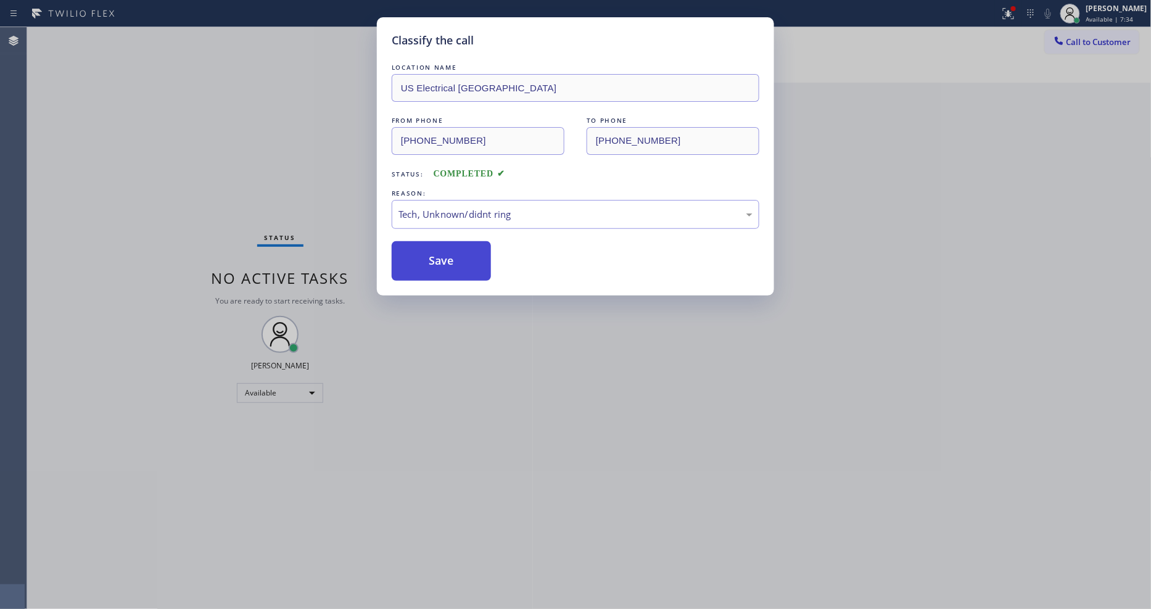
drag, startPoint x: 449, startPoint y: 255, endPoint x: 218, endPoint y: 46, distance: 311.4
click at [449, 254] on button "Save" at bounding box center [441, 260] width 99 height 39
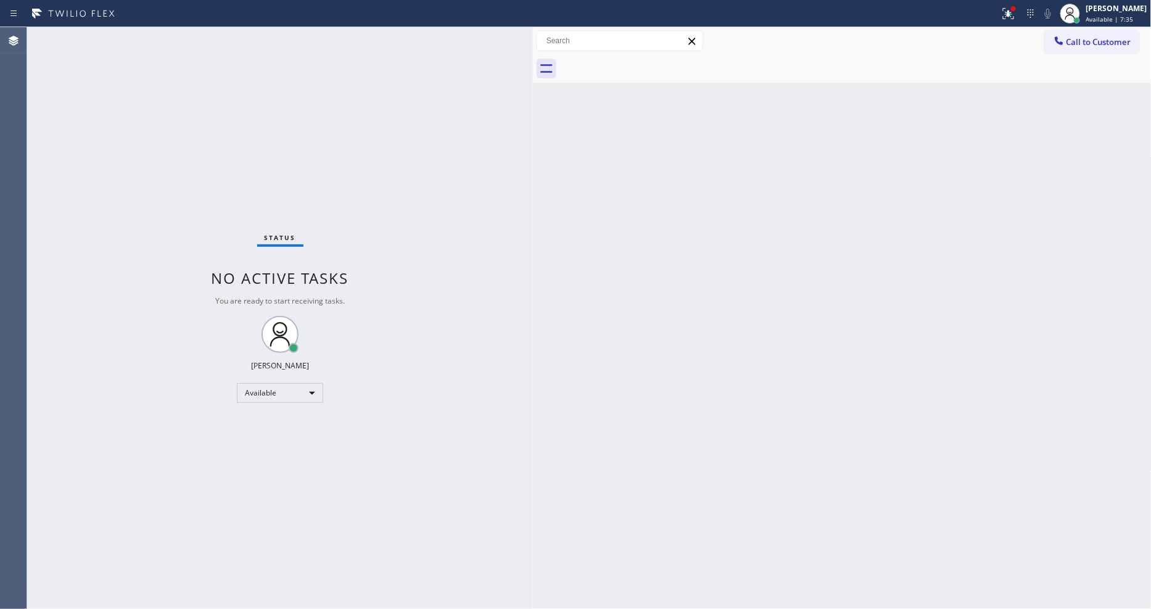
click at [189, 28] on div "Status No active tasks You are ready to start receiving tasks. [PERSON_NAME] Av…" at bounding box center [280, 318] width 506 height 582
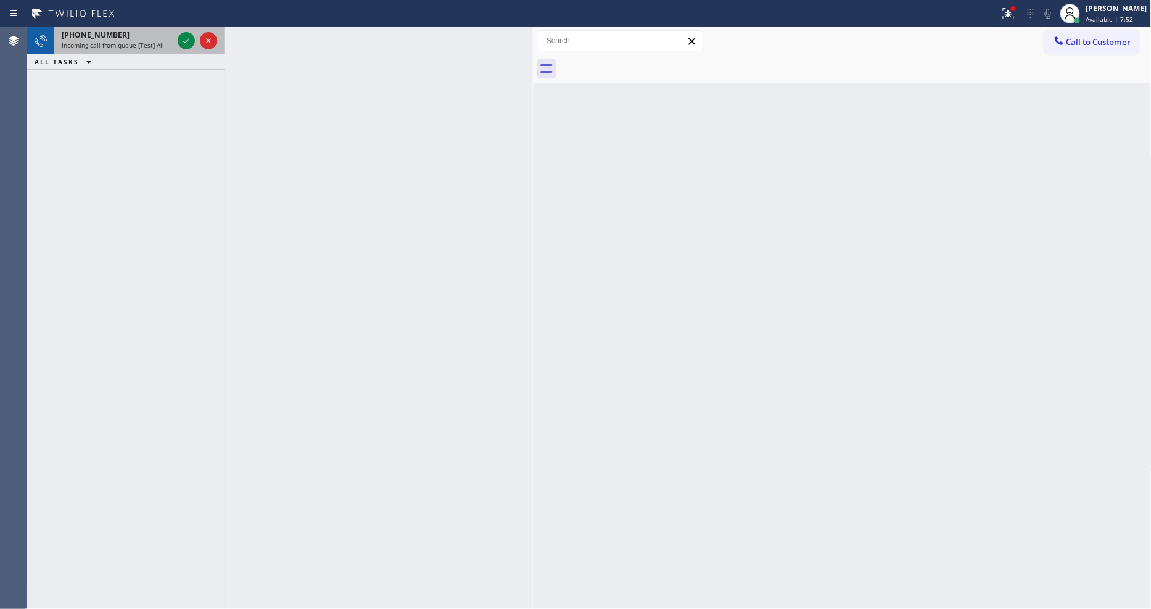
click at [171, 43] on div "Incoming call from queue [Test] All" at bounding box center [117, 45] width 111 height 9
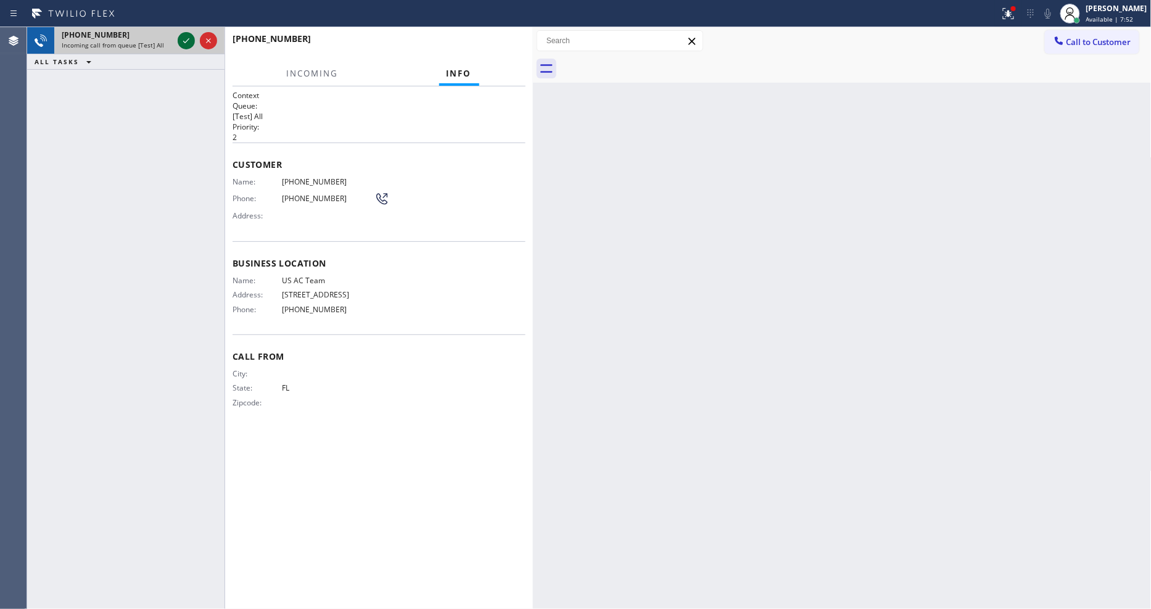
click at [180, 40] on icon at bounding box center [186, 40] width 15 height 15
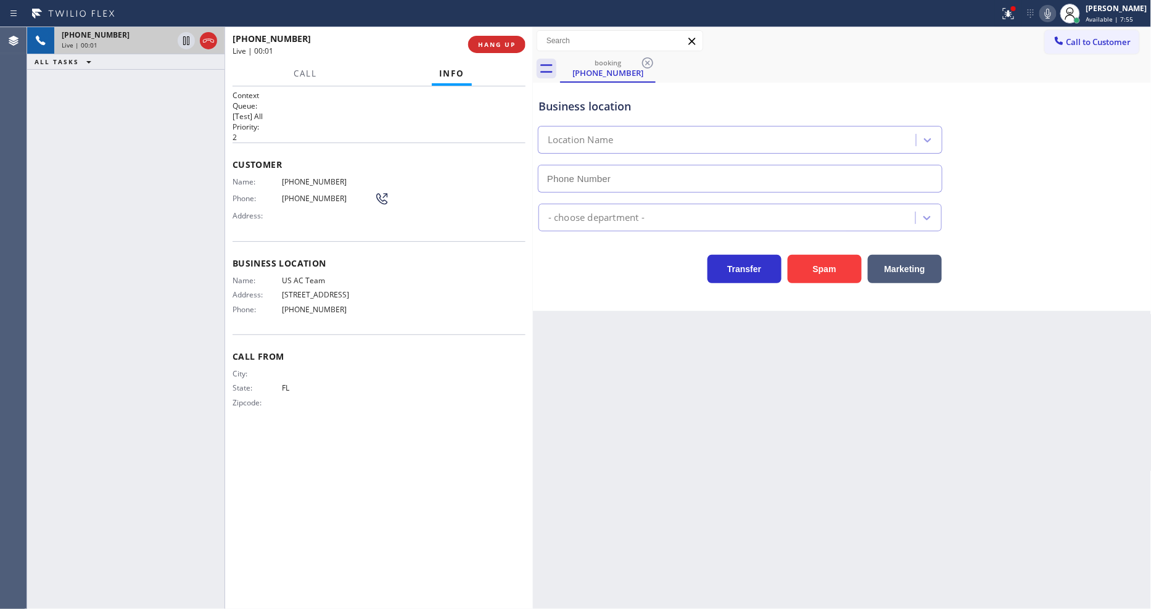
type input "[PHONE_NUMBER]"
click at [502, 37] on button "HANG UP" at bounding box center [496, 44] width 57 height 17
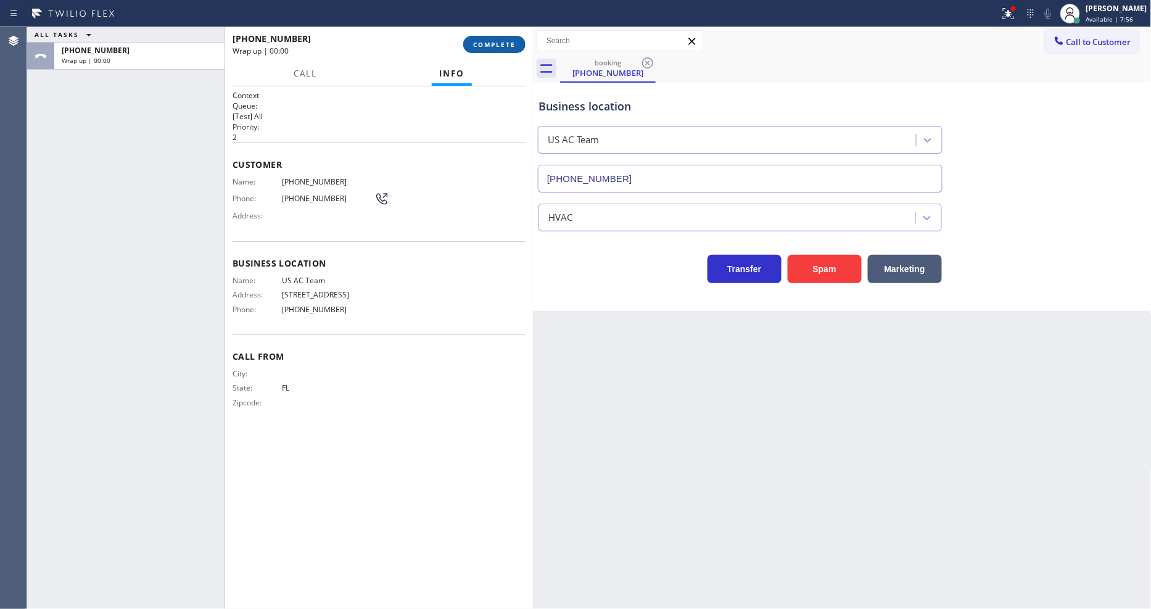
click at [502, 42] on span "COMPLETE" at bounding box center [494, 44] width 43 height 9
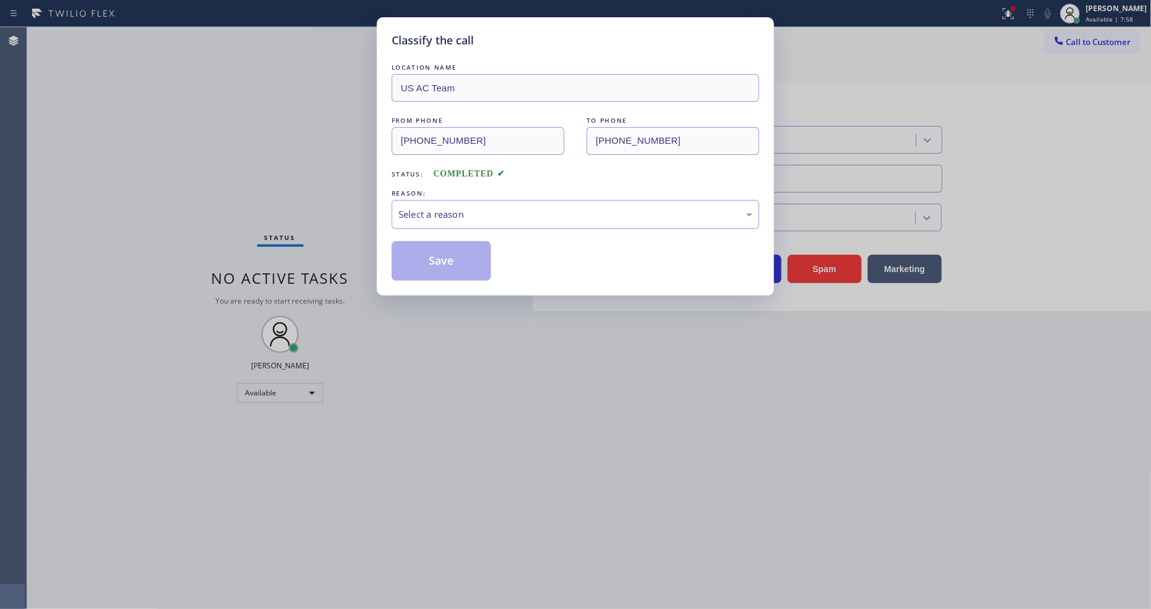
click at [471, 210] on div "Select a reason" at bounding box center [576, 214] width 354 height 14
click at [447, 252] on button "Save" at bounding box center [441, 260] width 99 height 39
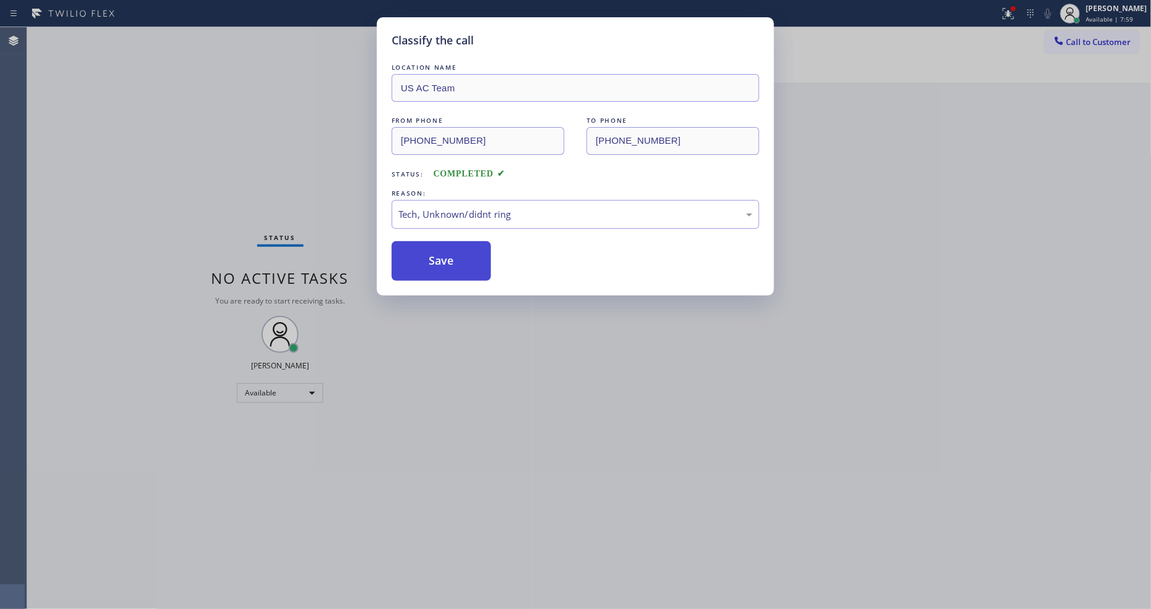
click at [447, 252] on button "Save" at bounding box center [441, 260] width 99 height 39
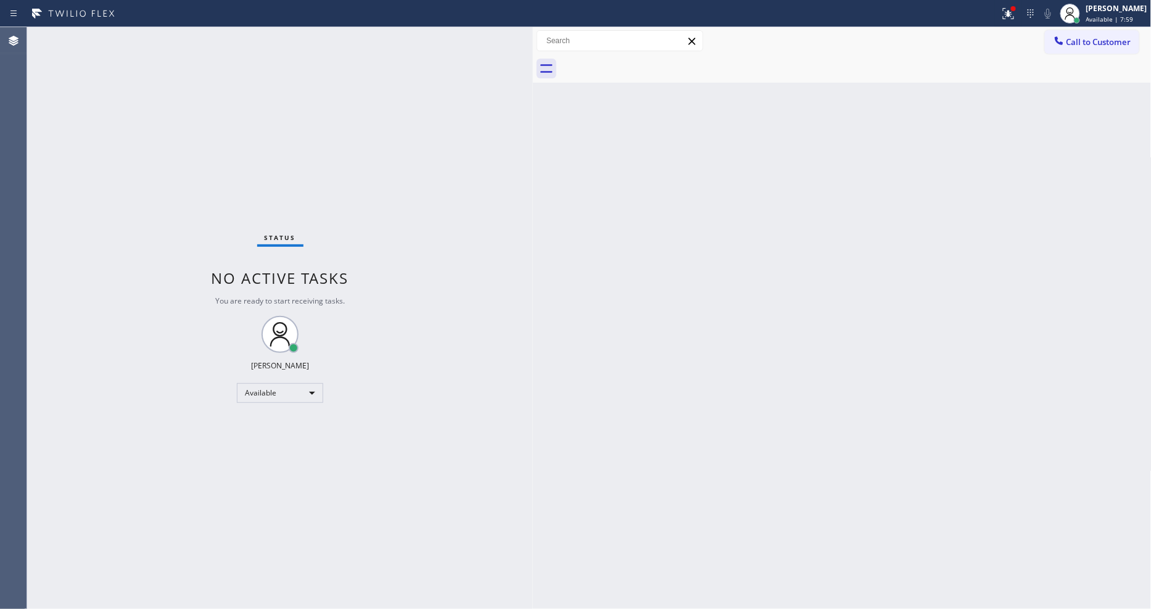
click at [173, 30] on div "Status No active tasks You are ready to start receiving tasks. [PERSON_NAME] Av…" at bounding box center [280, 318] width 506 height 582
click at [152, 38] on div "Status No active tasks You are ready to start receiving tasks. [PERSON_NAME] Av…" at bounding box center [280, 318] width 506 height 582
click at [152, 41] on div "Status No active tasks You are ready to start receiving tasks. [PERSON_NAME] Av…" at bounding box center [280, 318] width 506 height 582
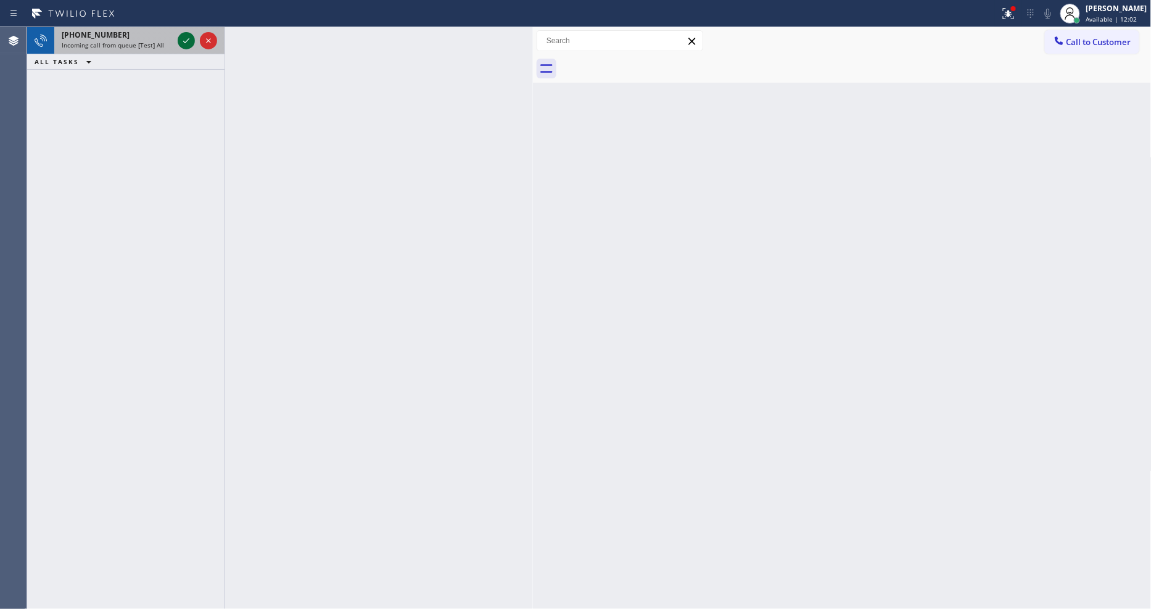
click at [173, 40] on div "[PHONE_NUMBER] Incoming call from queue [Test] All" at bounding box center [114, 40] width 121 height 27
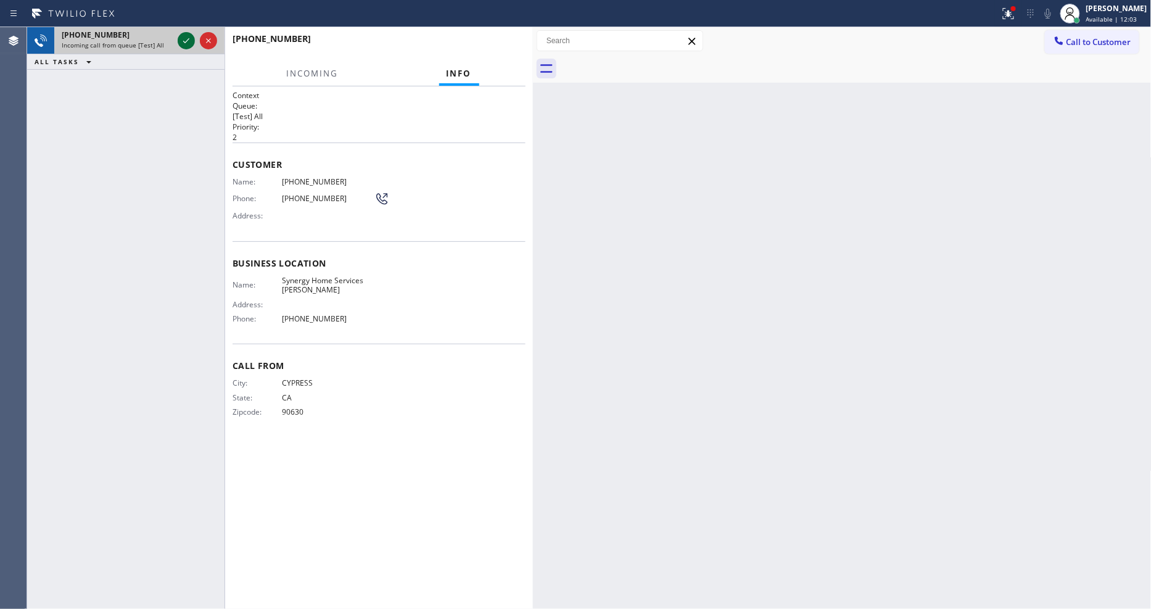
click at [189, 38] on icon at bounding box center [186, 40] width 15 height 15
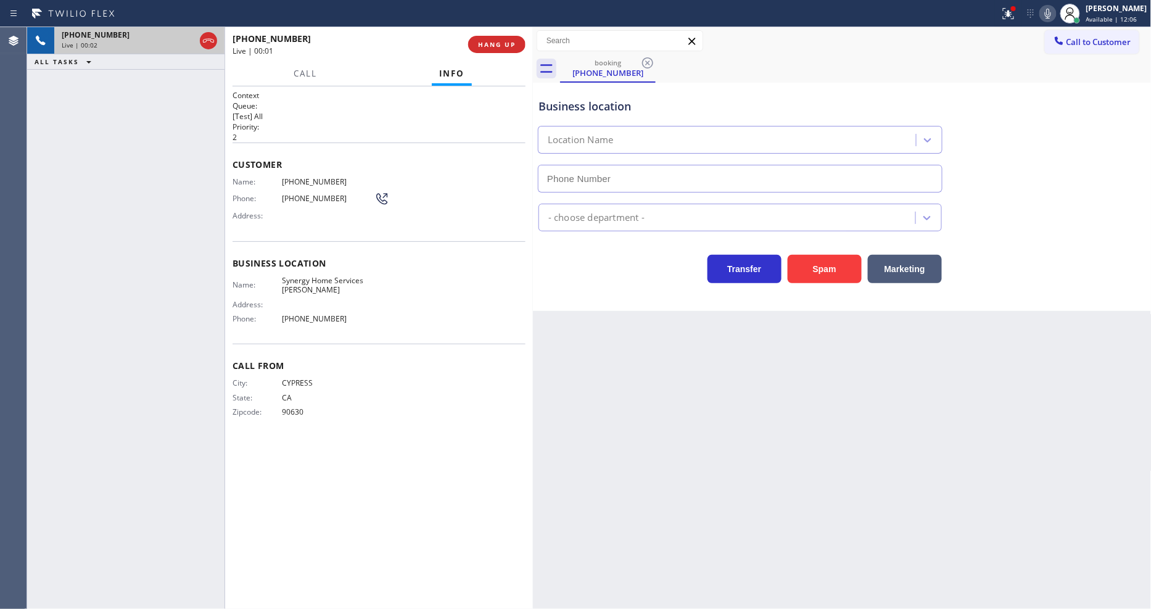
type input "[PHONE_NUMBER]"
click at [1015, 17] on icon at bounding box center [1008, 13] width 15 height 15
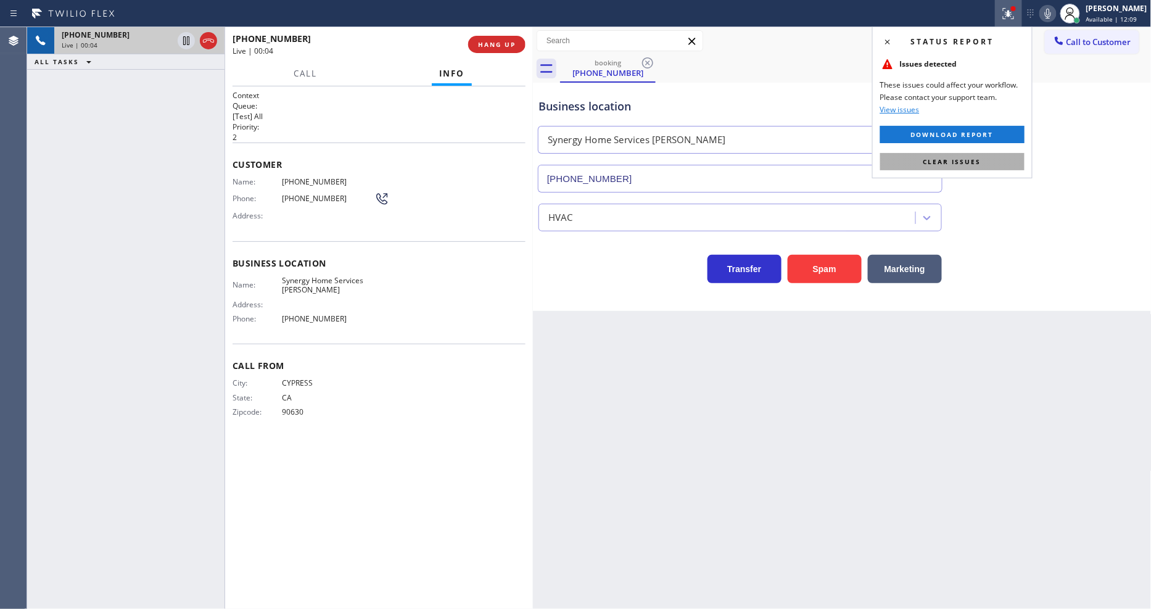
click at [985, 159] on button "Clear issues" at bounding box center [952, 161] width 144 height 17
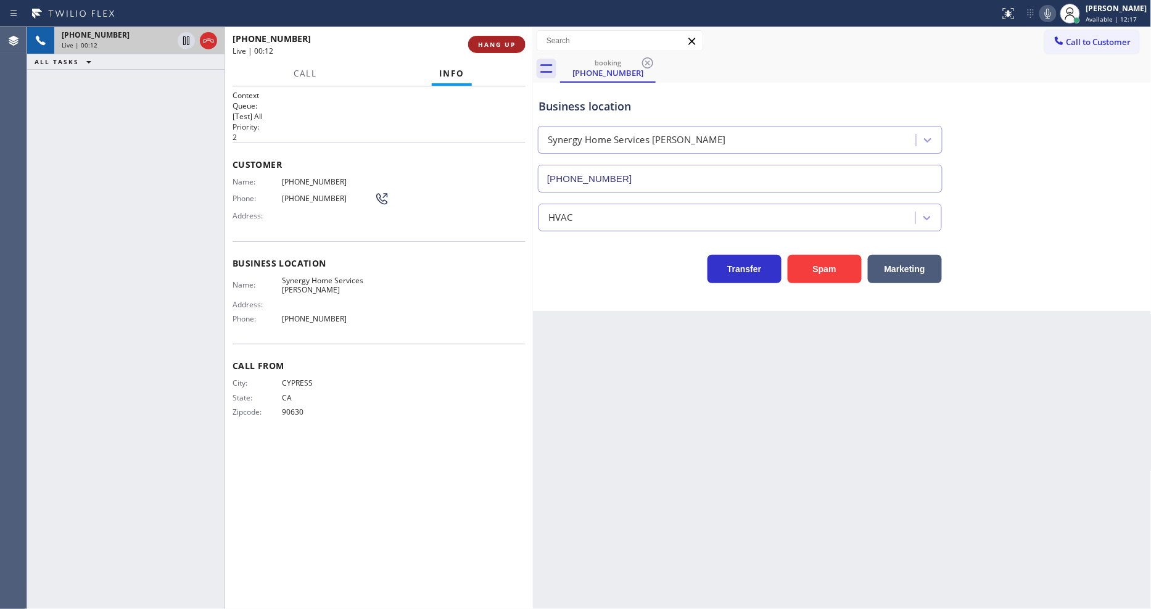
click at [482, 38] on button "HANG UP" at bounding box center [496, 44] width 57 height 17
click at [482, 38] on button "COMPLETE" at bounding box center [494, 44] width 62 height 17
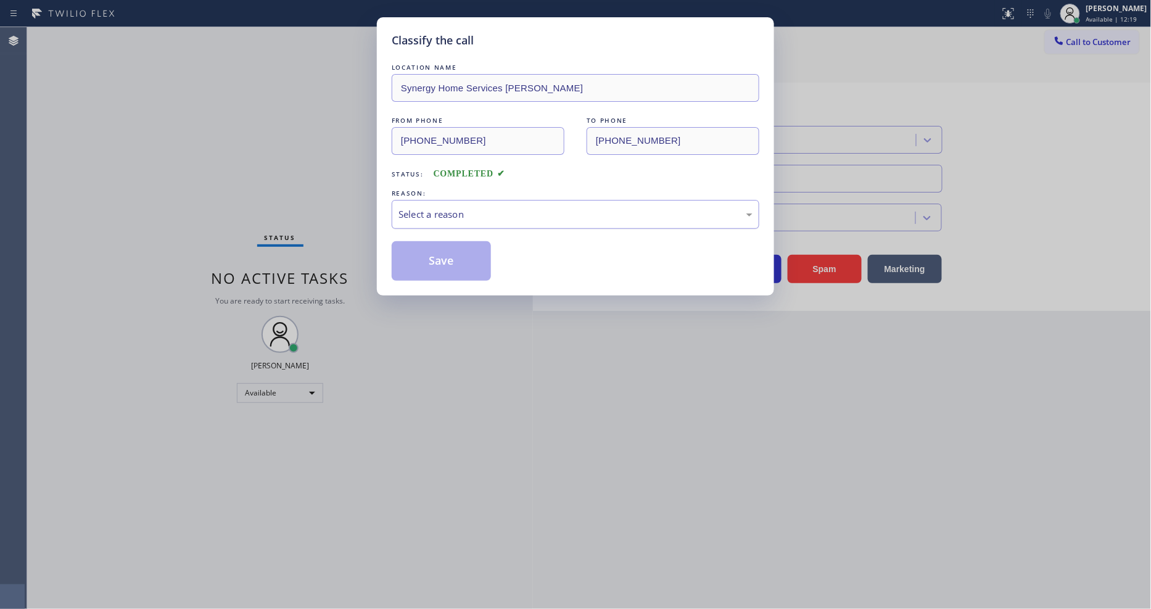
click at [437, 207] on div "Select a reason" at bounding box center [576, 214] width 354 height 14
click at [454, 256] on button "Save" at bounding box center [441, 260] width 99 height 39
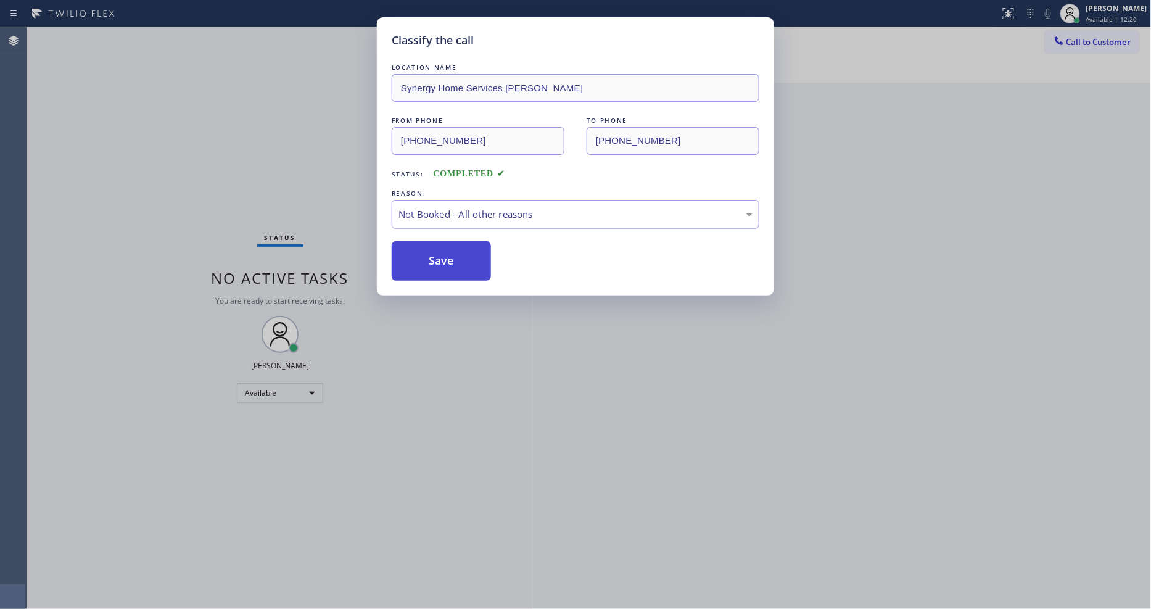
drag, startPoint x: 454, startPoint y: 256, endPoint x: 336, endPoint y: 195, distance: 132.7
click at [454, 255] on button "Save" at bounding box center [441, 260] width 99 height 39
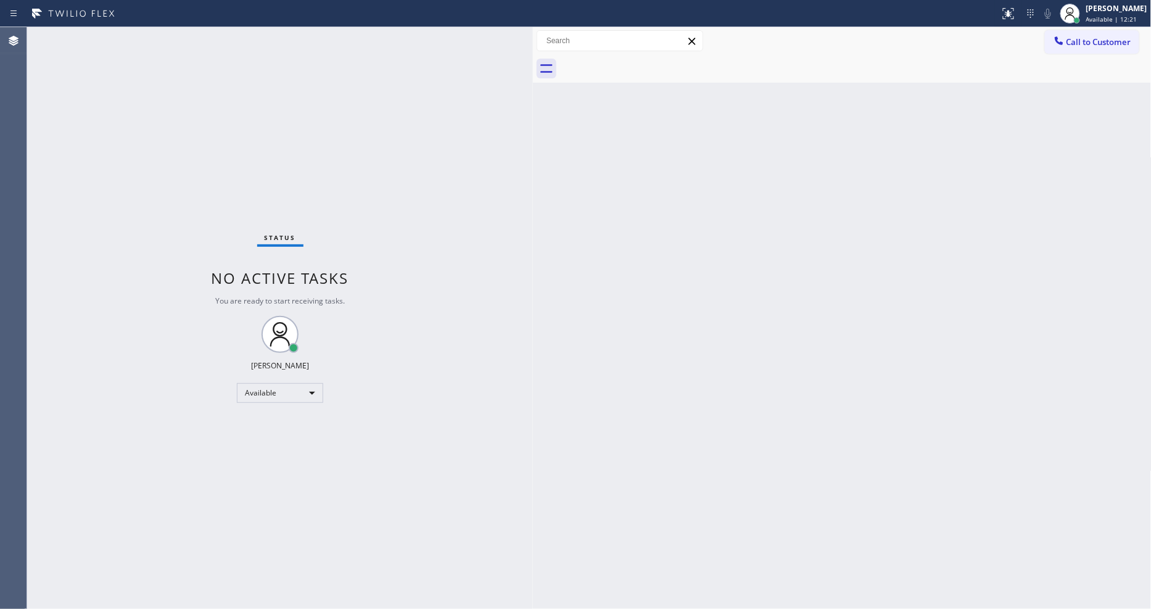
click at [153, 31] on div "Status No active tasks You are ready to start receiving tasks. [PERSON_NAME] Av…" at bounding box center [280, 318] width 506 height 582
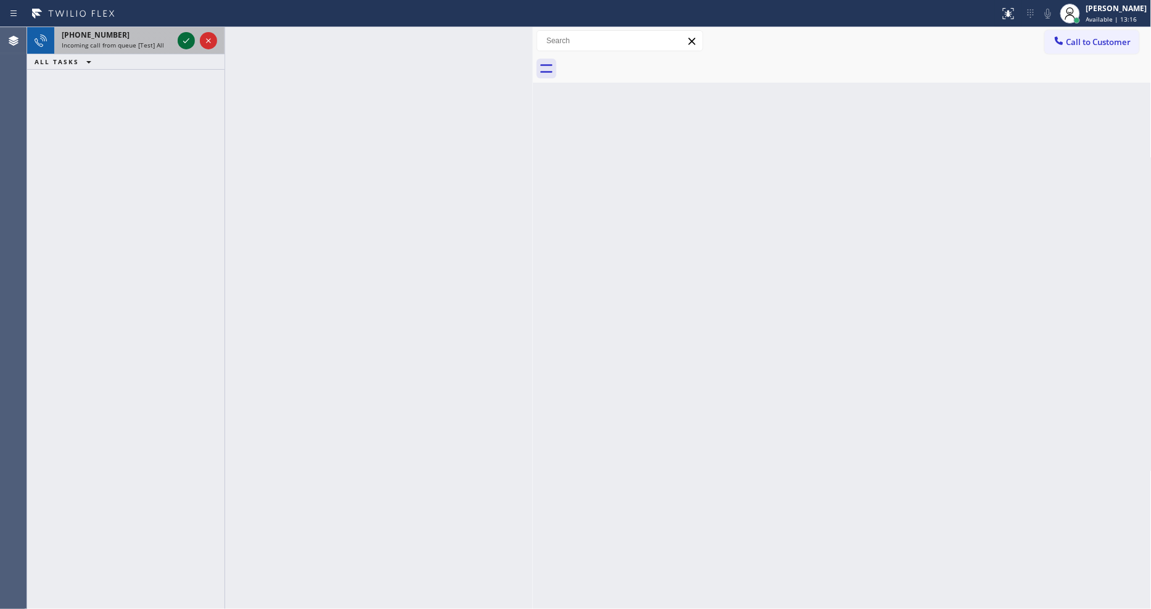
click at [189, 39] on icon at bounding box center [186, 40] width 15 height 15
click at [183, 28] on div at bounding box center [197, 40] width 44 height 27
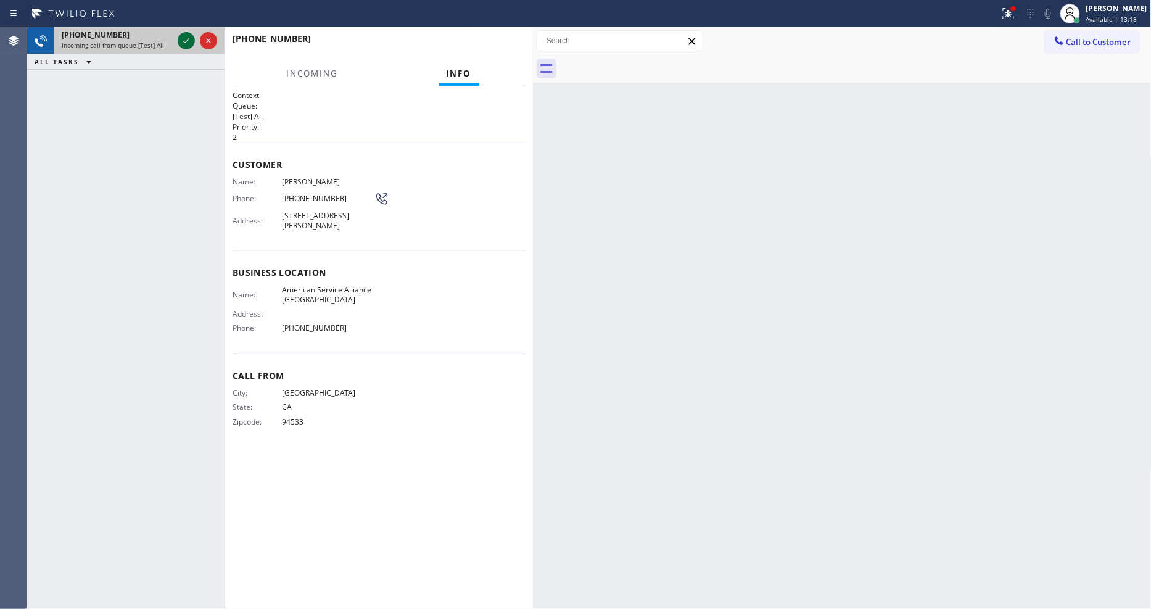
click at [185, 32] on button at bounding box center [186, 40] width 17 height 17
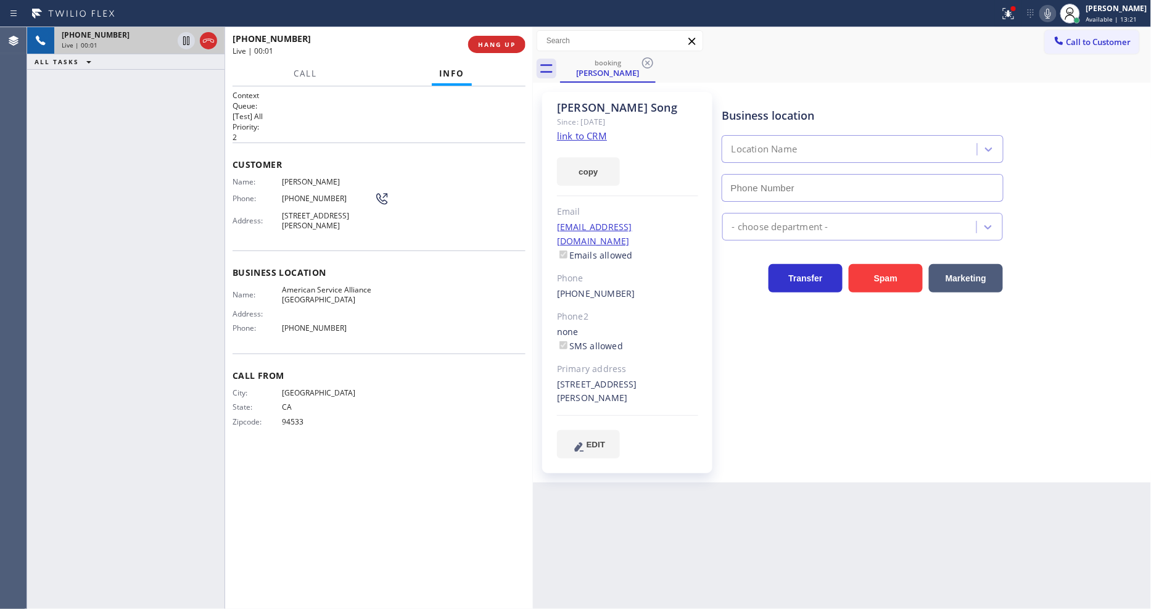
type input "[PHONE_NUMBER]"
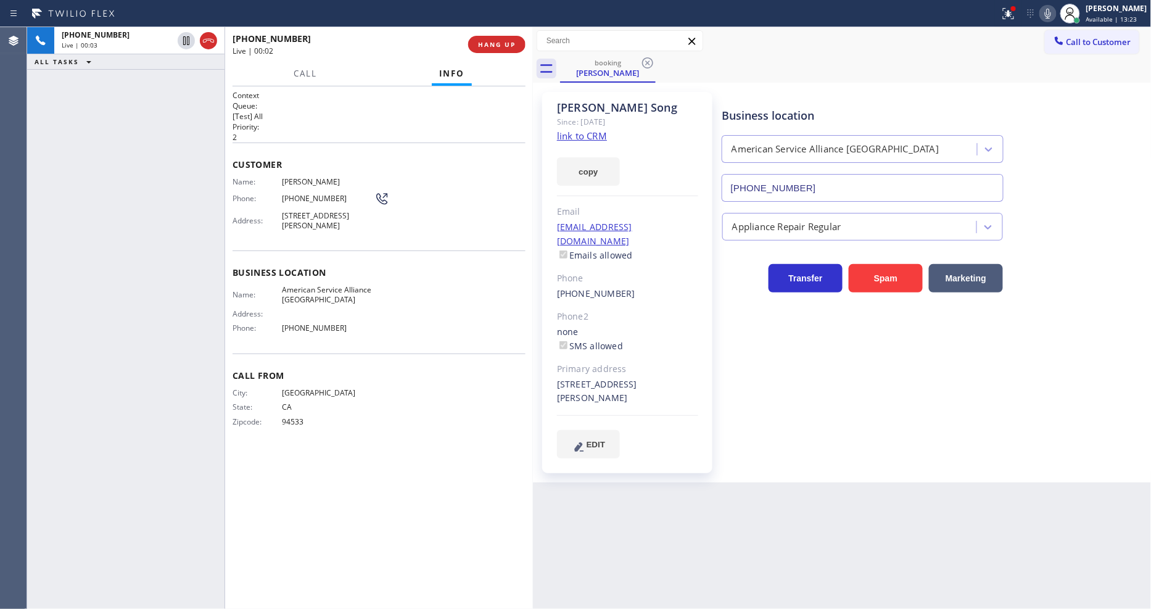
click at [583, 139] on link "link to CRM" at bounding box center [582, 136] width 50 height 12
click at [1017, 7] on div at bounding box center [1013, 8] width 7 height 7
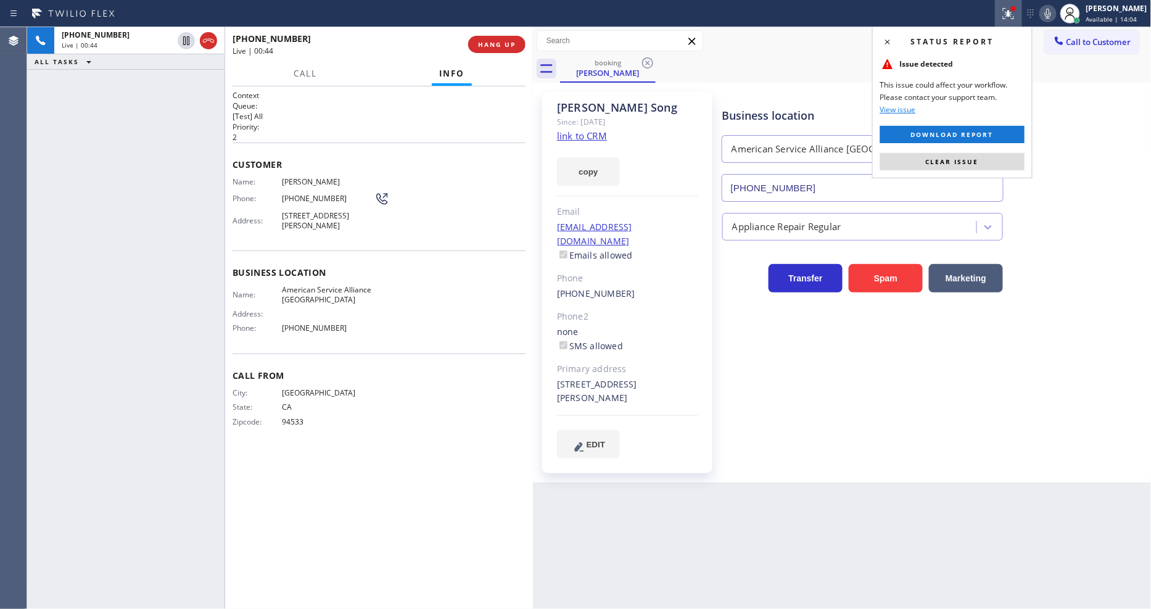
click at [1018, 164] on button "Clear issue" at bounding box center [952, 161] width 144 height 17
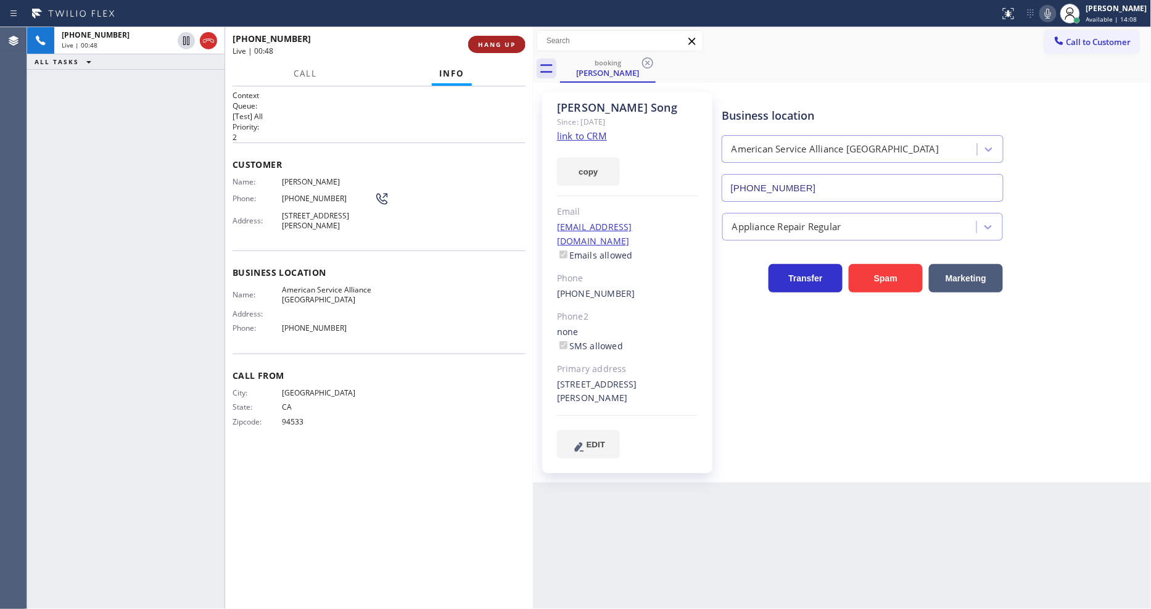
click at [495, 46] on span "HANG UP" at bounding box center [497, 44] width 38 height 9
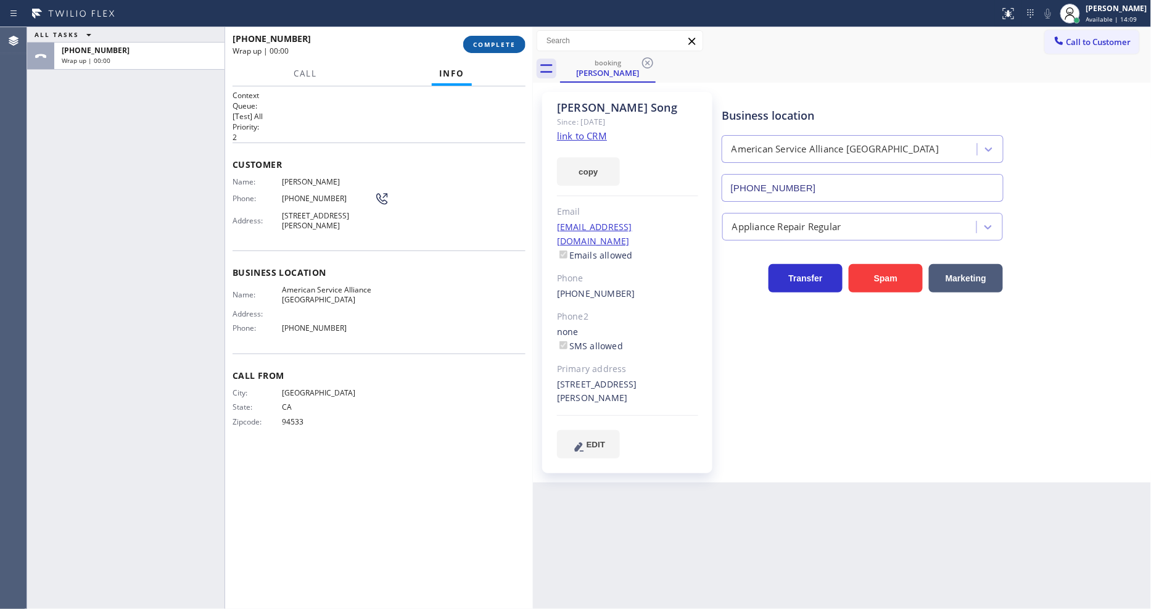
click at [495, 46] on span "COMPLETE" at bounding box center [494, 44] width 43 height 9
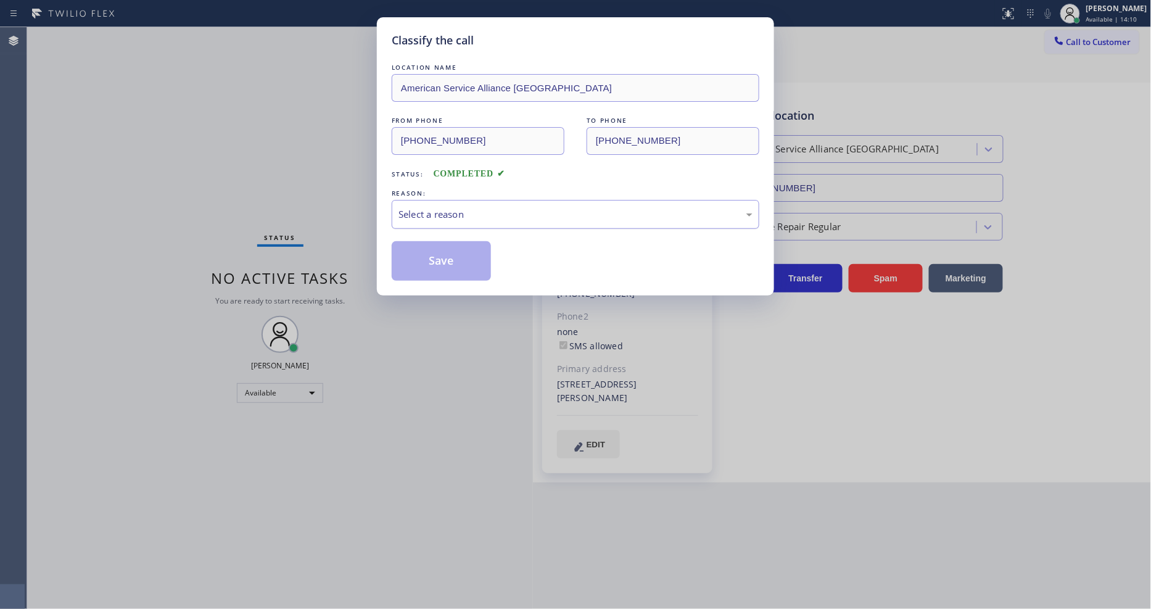
click at [494, 207] on div "Select a reason" at bounding box center [576, 214] width 354 height 14
click at [453, 257] on button "Save" at bounding box center [441, 260] width 99 height 39
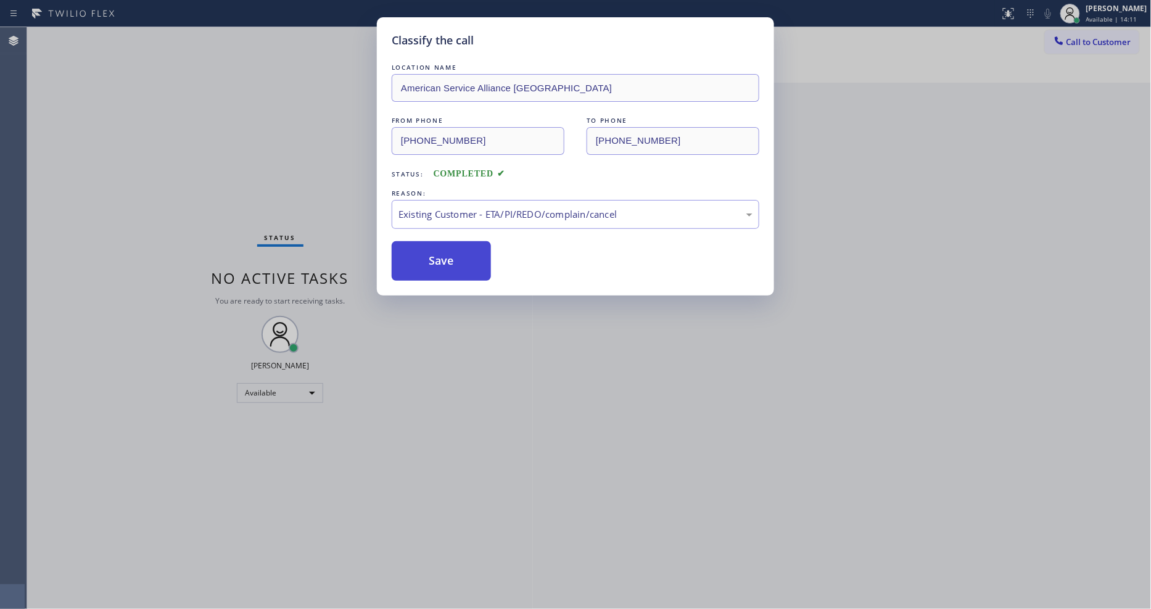
click at [453, 257] on button "Save" at bounding box center [441, 260] width 99 height 39
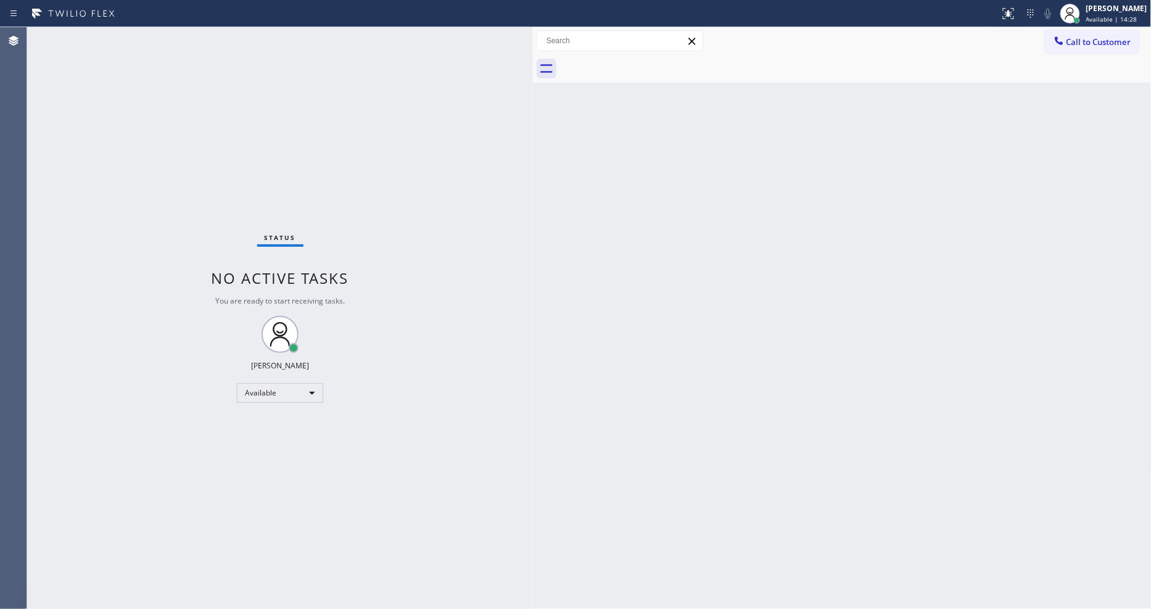
click at [911, 387] on div "Back to Dashboard Change Sender ID Customers Technicians Select a contact Outbo…" at bounding box center [842, 318] width 619 height 582
click at [163, 32] on div "Status No active tasks You are ready to start receiving tasks. [PERSON_NAME] Av…" at bounding box center [280, 318] width 506 height 582
click at [1012, 460] on div "Back to Dashboard Change Sender ID Customers Technicians Select a contact Outbo…" at bounding box center [842, 318] width 619 height 582
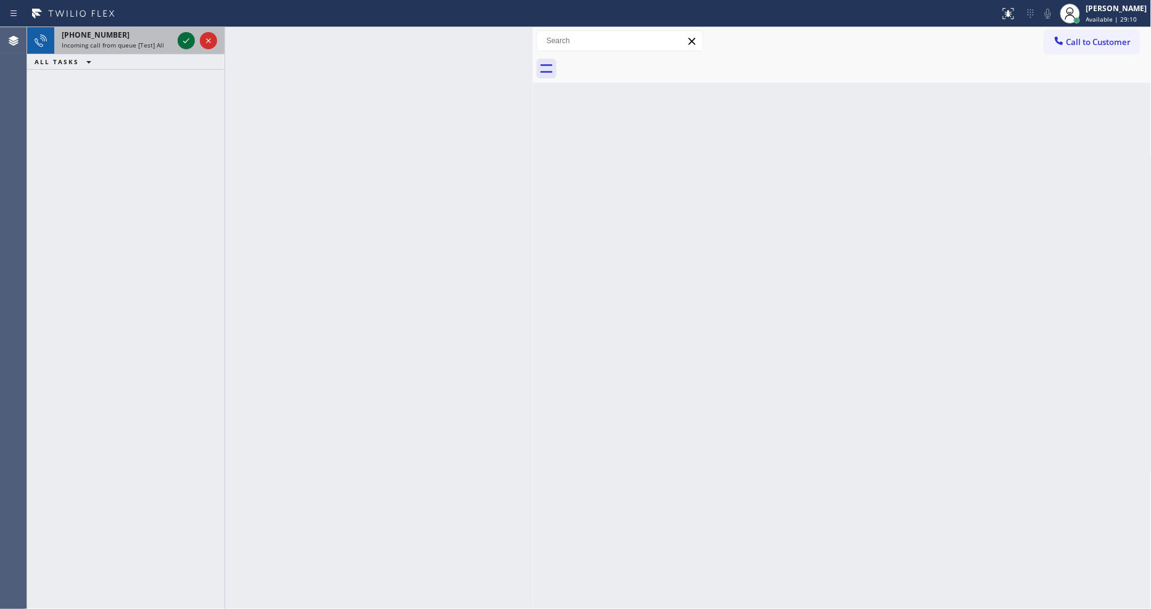
click at [183, 41] on icon at bounding box center [186, 40] width 15 height 15
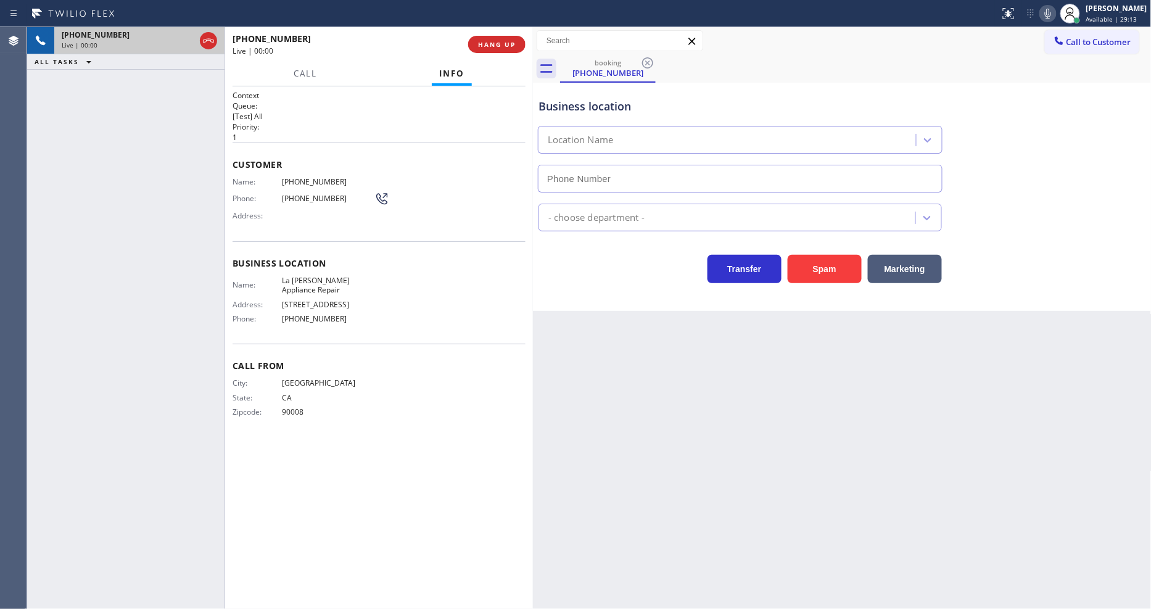
type input "[PHONE_NUMBER]"
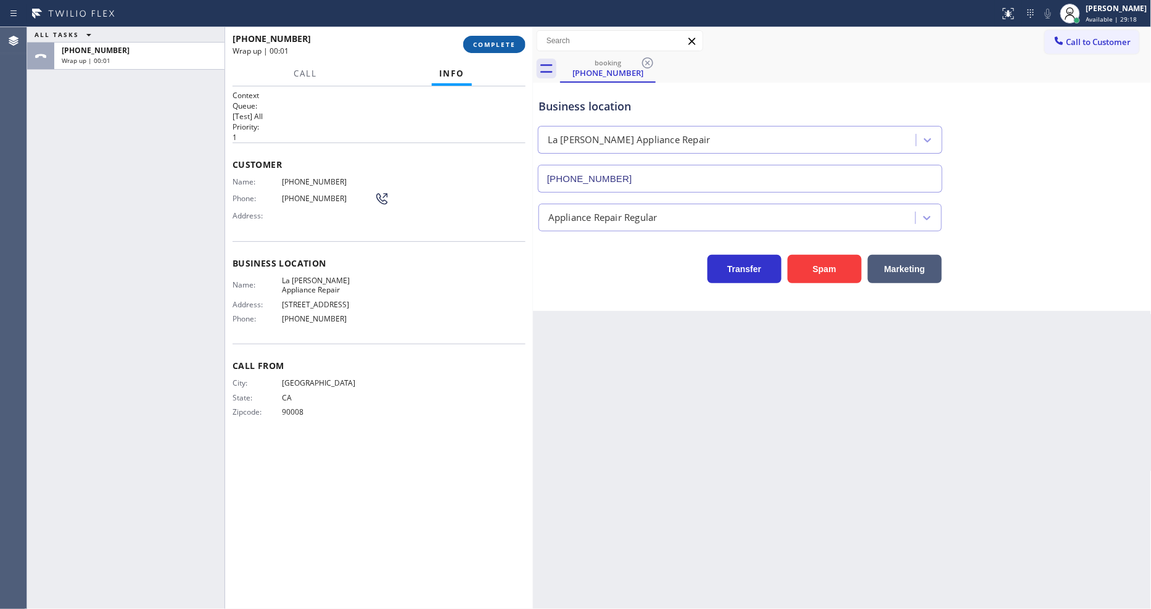
click at [497, 40] on span "COMPLETE" at bounding box center [494, 44] width 43 height 9
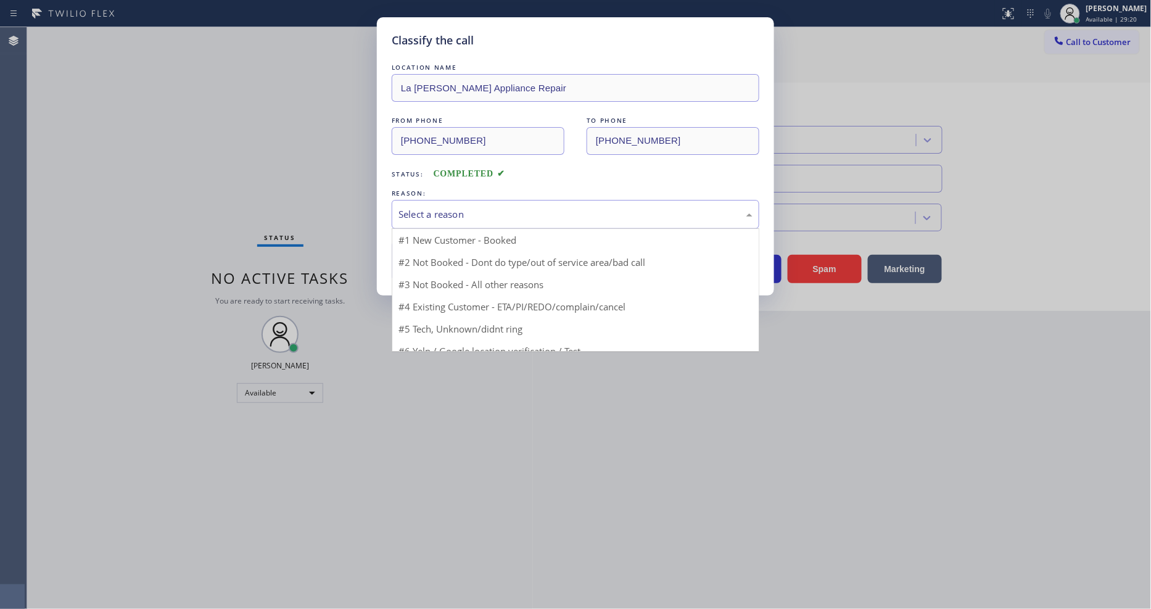
click at [399, 207] on div "Select a reason" at bounding box center [576, 214] width 354 height 14
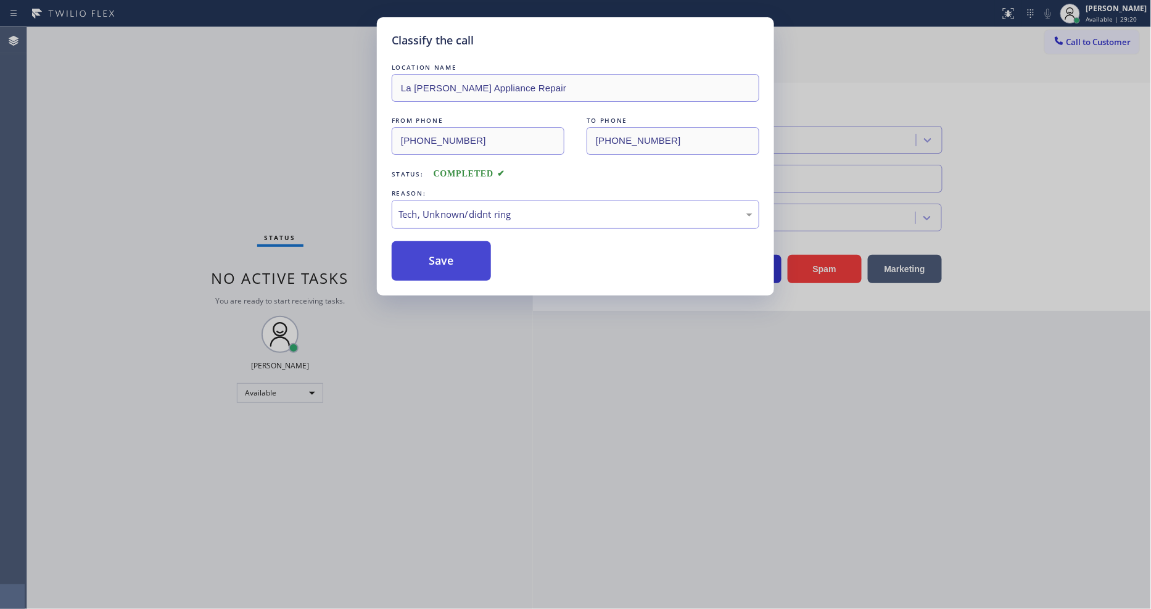
click at [426, 265] on button "Save" at bounding box center [441, 260] width 99 height 39
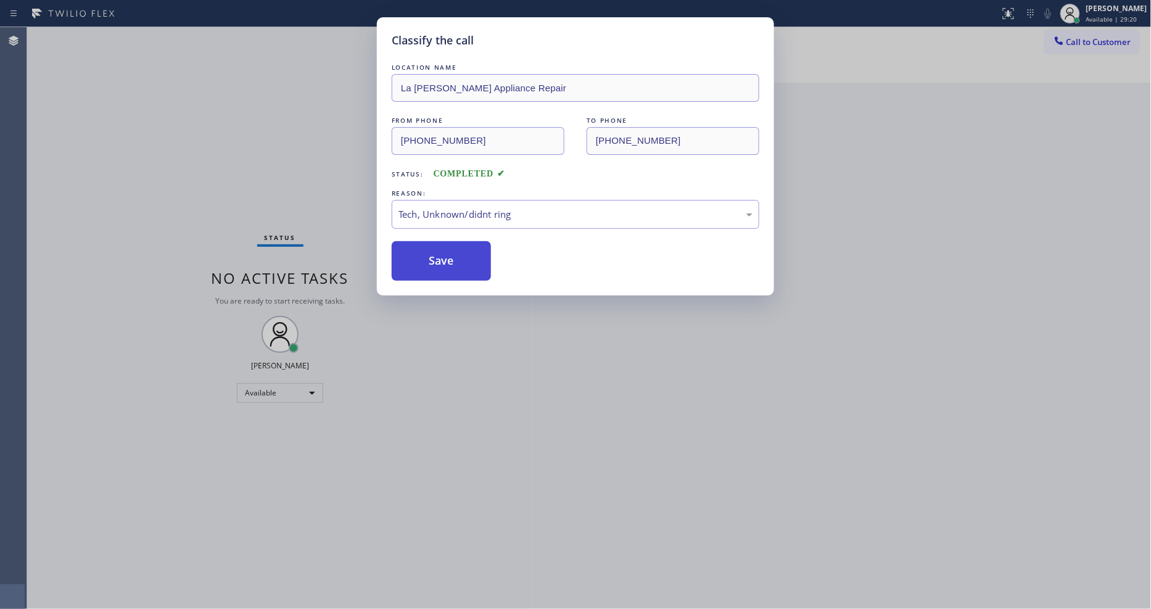
click at [424, 262] on button "Save" at bounding box center [441, 260] width 99 height 39
click at [424, 258] on button "Save" at bounding box center [441, 260] width 99 height 39
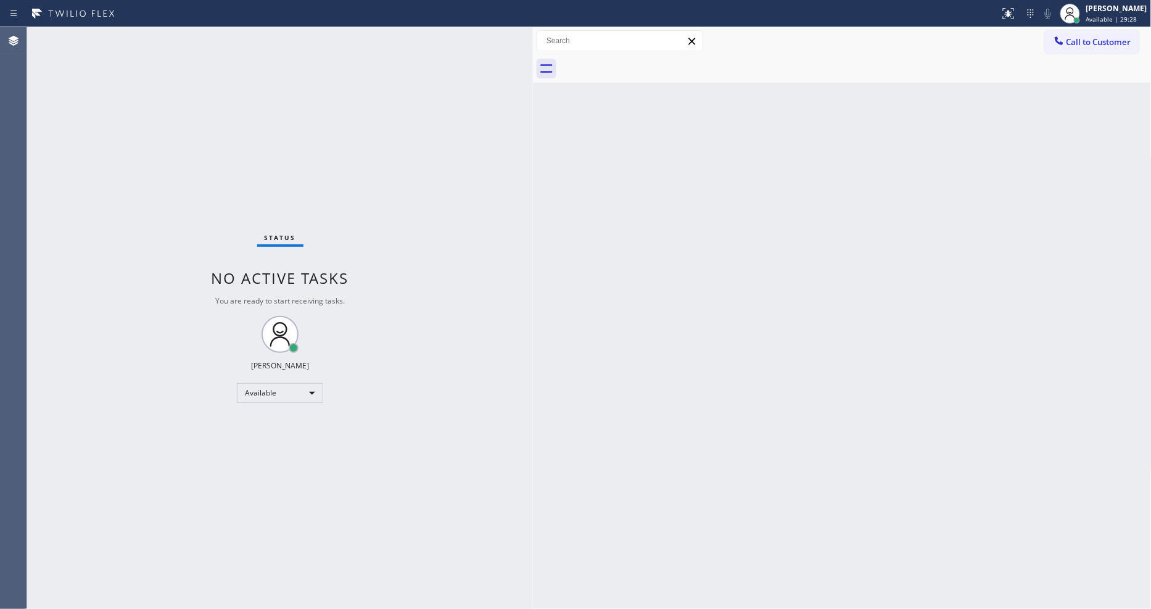
click at [482, 560] on div "Status No active tasks You are ready to start receiving tasks. [PERSON_NAME] Av…" at bounding box center [280, 318] width 506 height 582
click at [717, 490] on div "Back to Dashboard Change Sender ID Customers Technicians Select a contact Outbo…" at bounding box center [842, 318] width 619 height 582
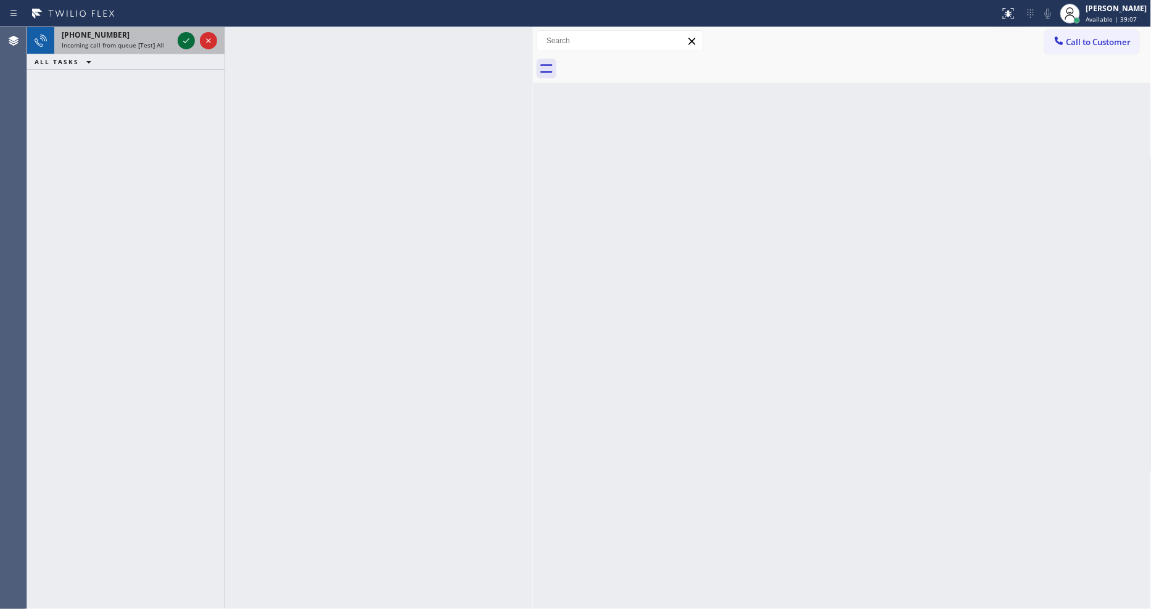
drag, startPoint x: 197, startPoint y: 40, endPoint x: 189, endPoint y: 38, distance: 8.2
click at [198, 40] on div at bounding box center [197, 40] width 44 height 27
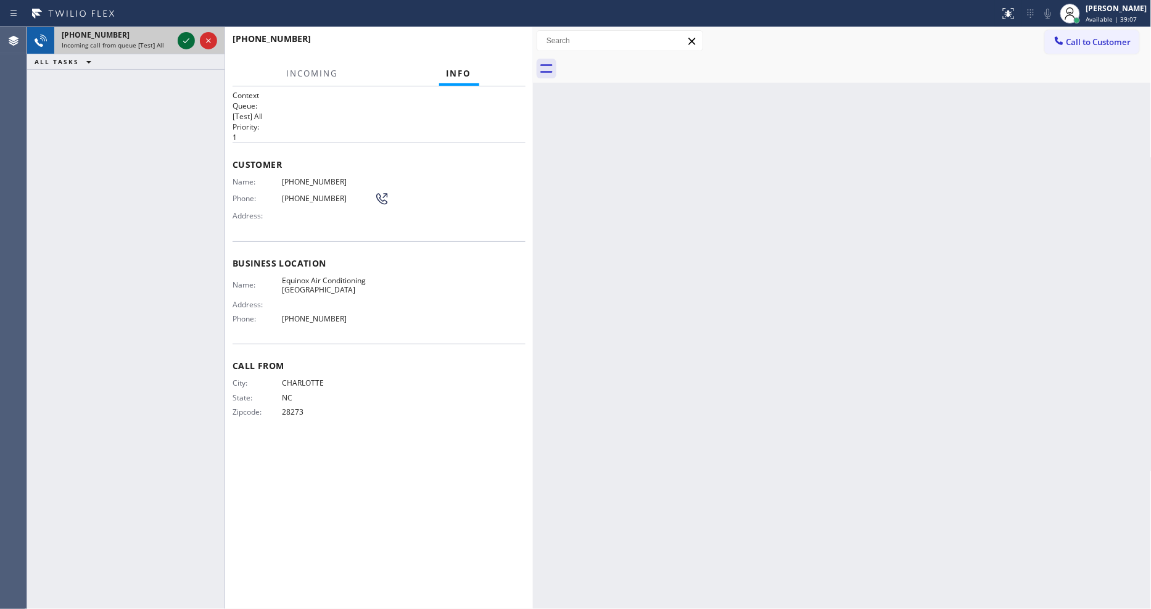
click at [189, 38] on icon at bounding box center [186, 40] width 6 height 5
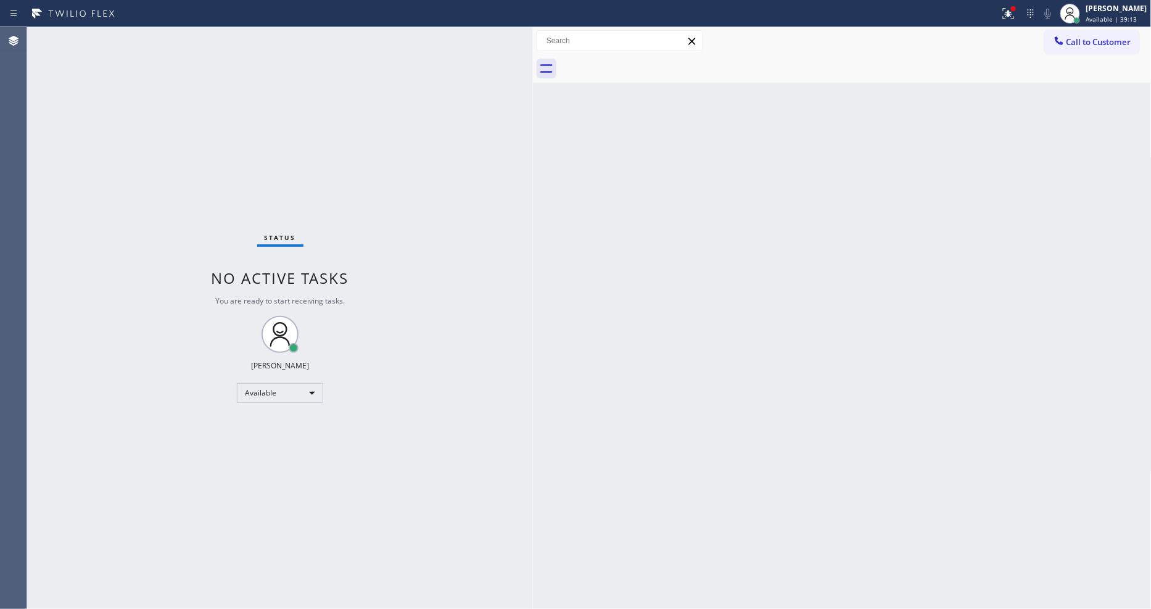
click at [421, 593] on div "Status No active tasks You are ready to start receiving tasks. [PERSON_NAME] Av…" at bounding box center [280, 318] width 506 height 582
click at [411, 580] on div "Status No active tasks You are ready to start receiving tasks. [PERSON_NAME] Av…" at bounding box center [280, 318] width 506 height 582
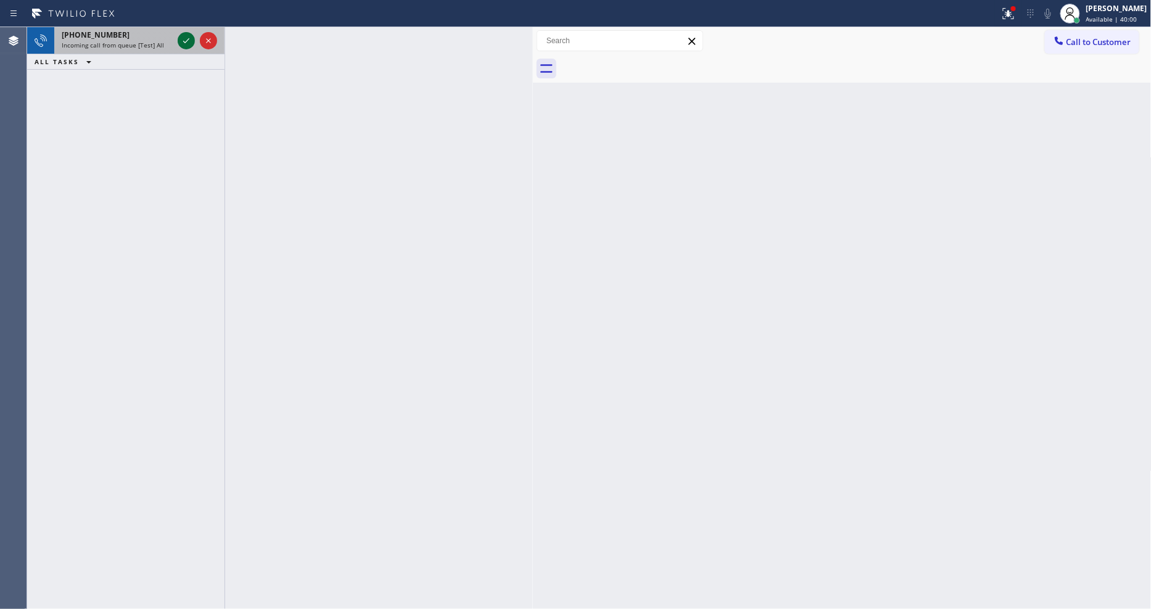
click at [180, 38] on icon at bounding box center [186, 40] width 15 height 15
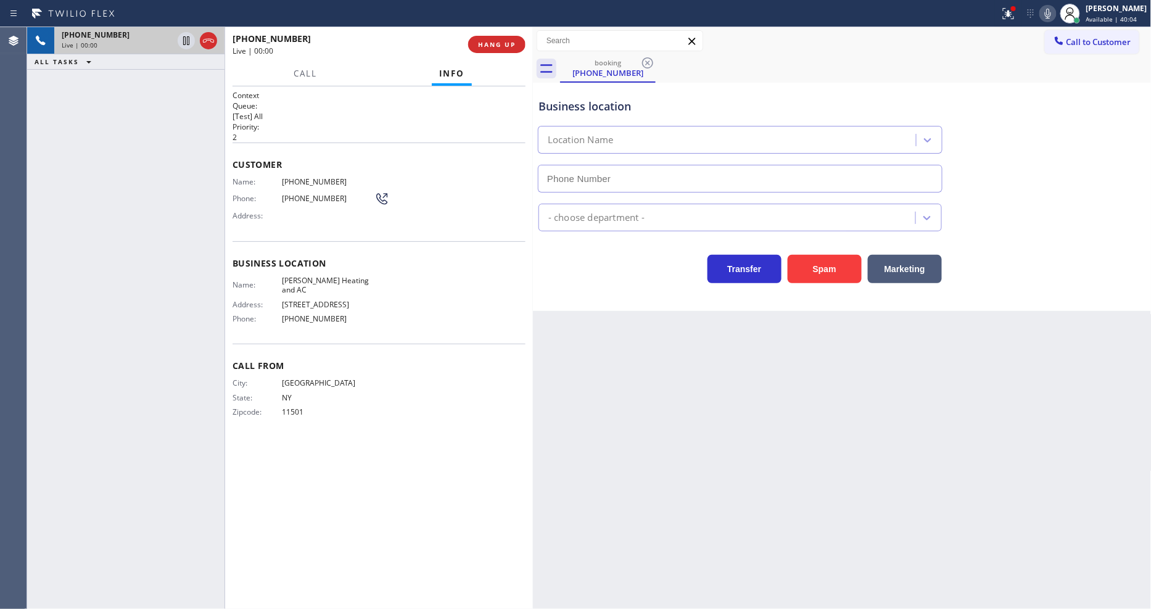
click at [501, 43] on span "HANG UP" at bounding box center [497, 44] width 38 height 9
type input "[PHONE_NUMBER]"
click at [500, 43] on span "HANG UP" at bounding box center [497, 44] width 38 height 9
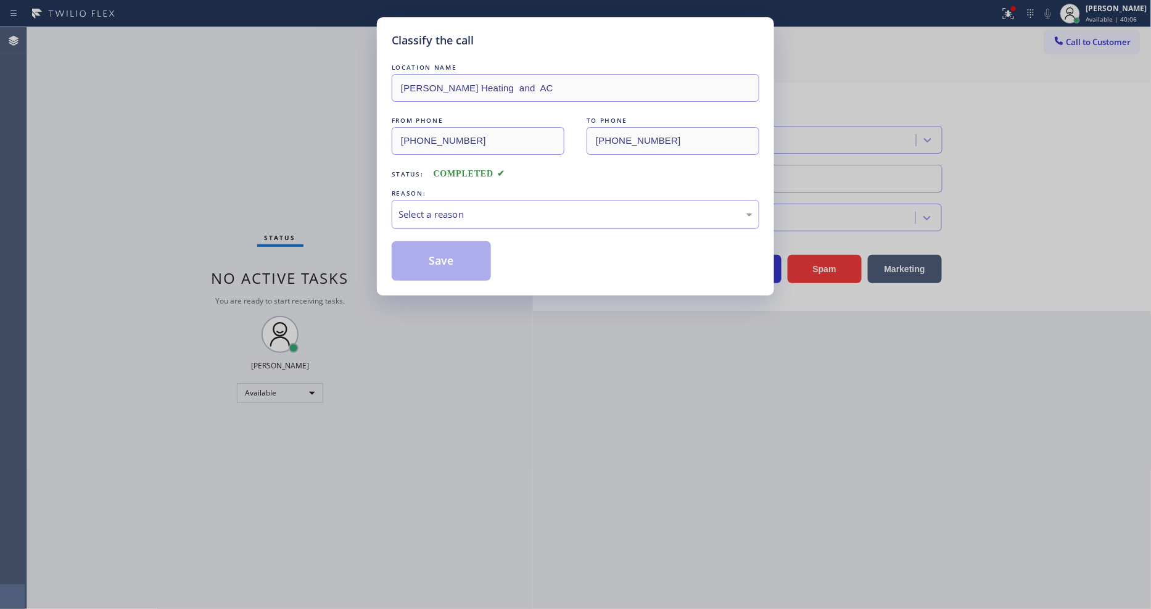
click at [448, 200] on div "Select a reason" at bounding box center [576, 214] width 368 height 29
click at [413, 252] on button "Save" at bounding box center [441, 260] width 99 height 39
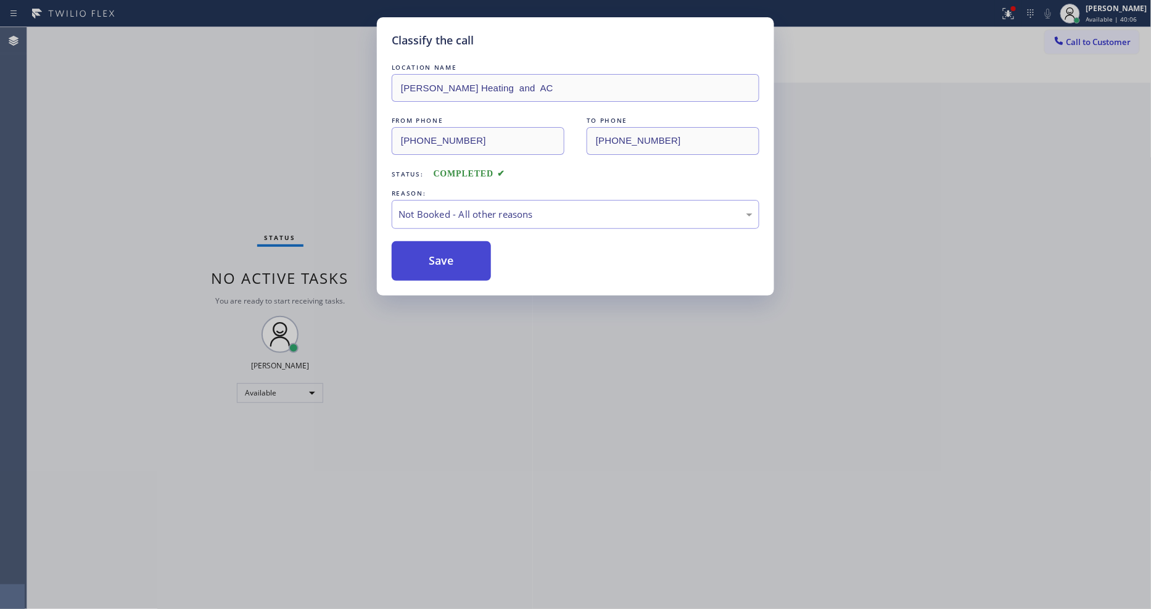
click at [413, 252] on button "Save" at bounding box center [441, 260] width 99 height 39
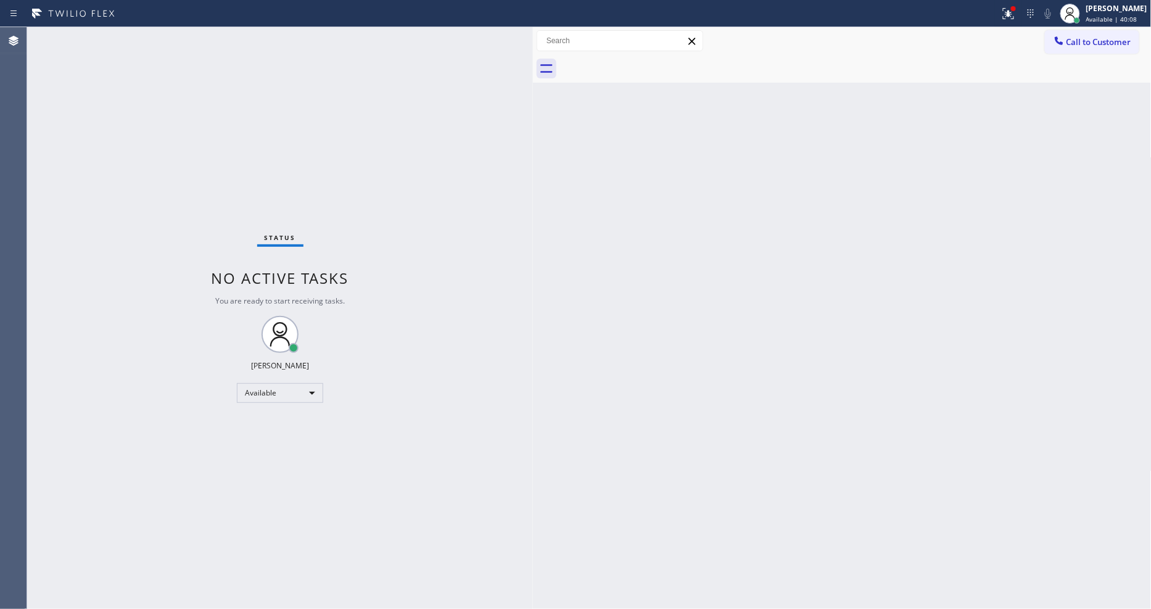
click at [163, 41] on div "Status No active tasks You are ready to start receiving tasks. [PERSON_NAME] Av…" at bounding box center [280, 318] width 506 height 582
click at [423, 551] on div "Status No active tasks You are ready to start receiving tasks. [PERSON_NAME] Av…" at bounding box center [280, 318] width 506 height 582
click at [415, 571] on div "Status No active tasks You are ready to start receiving tasks. [PERSON_NAME] Av…" at bounding box center [280, 318] width 506 height 582
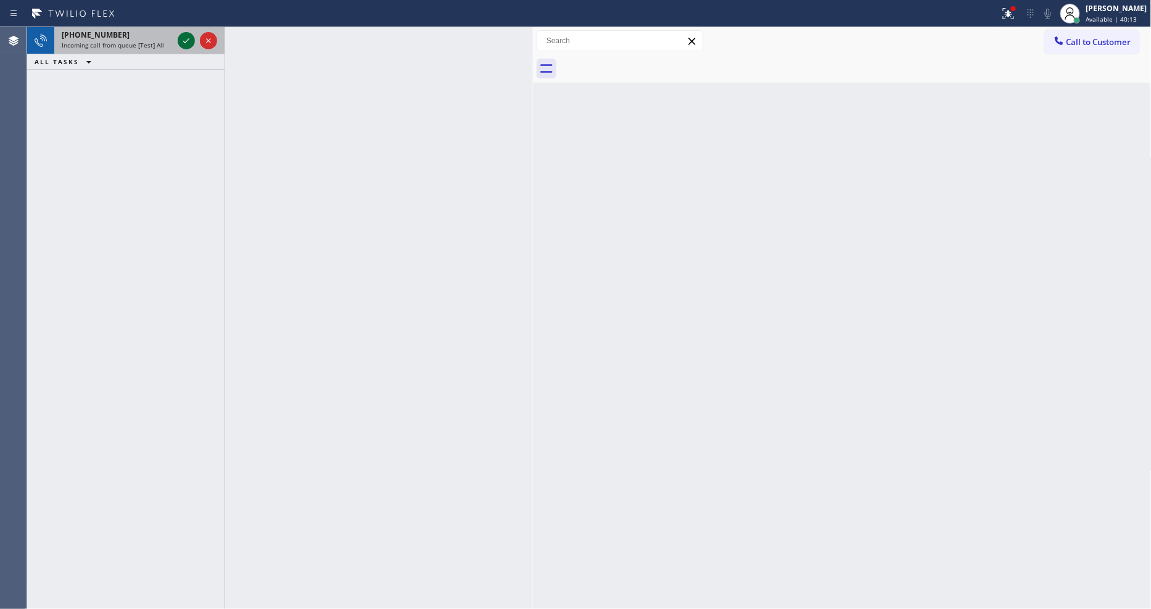
click at [178, 39] on div at bounding box center [186, 40] width 17 height 15
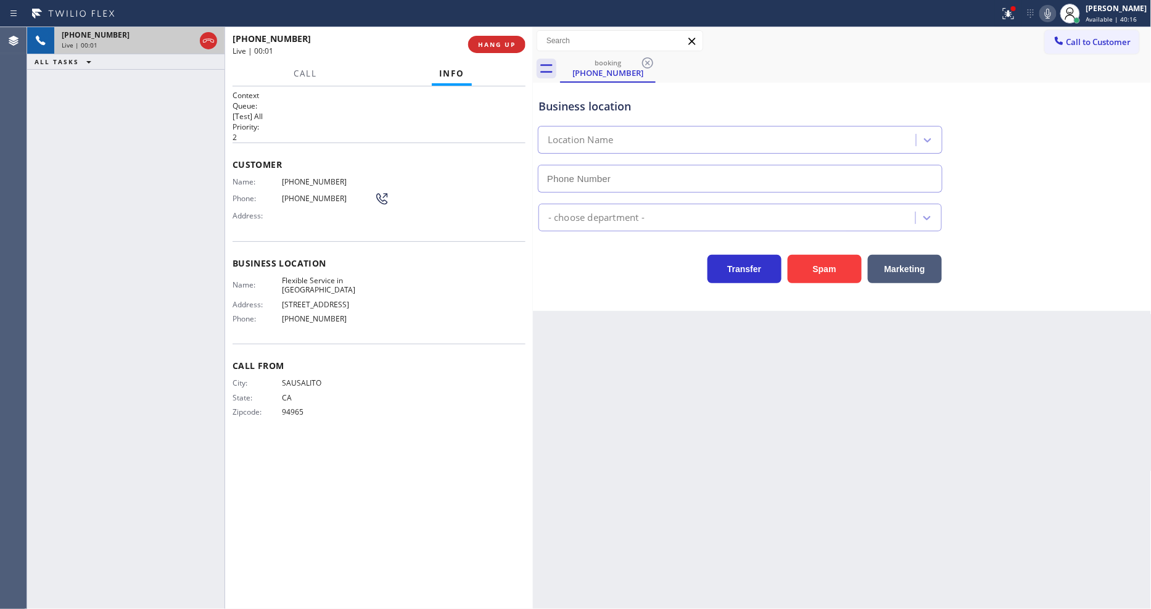
type input "[PHONE_NUMBER]"
click at [490, 46] on span "HANG UP" at bounding box center [497, 44] width 38 height 9
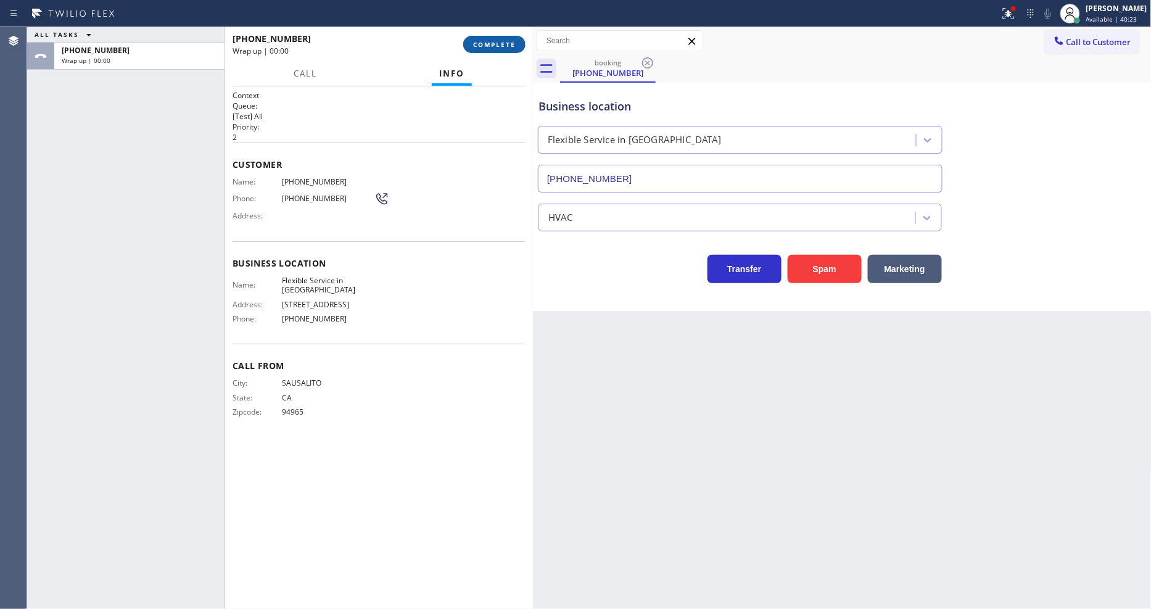
click at [490, 46] on span "COMPLETE" at bounding box center [494, 44] width 43 height 9
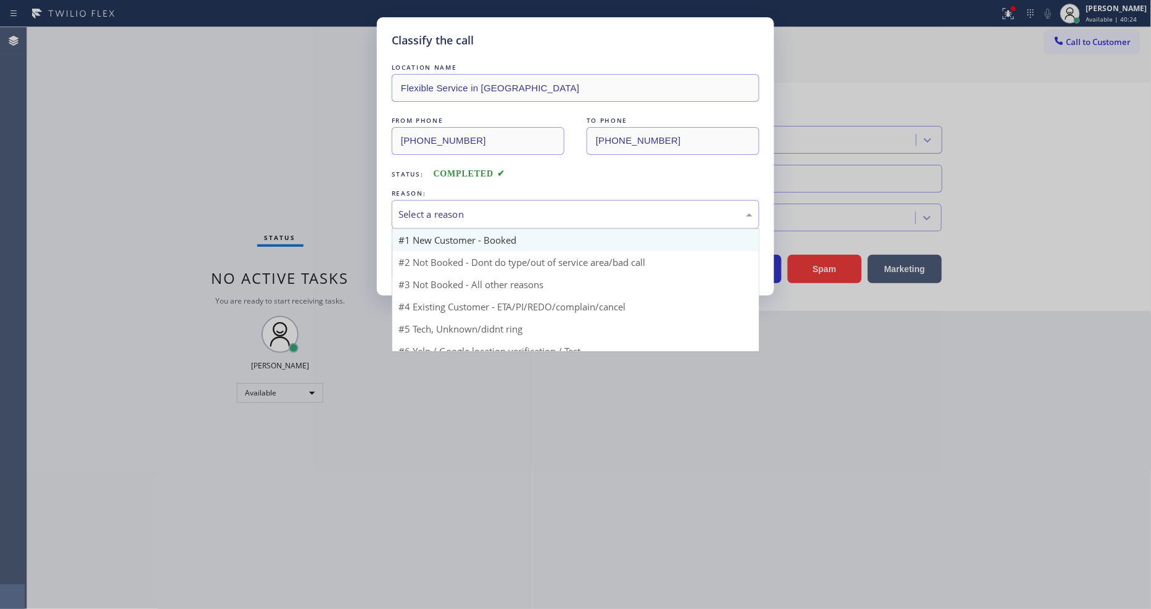
drag, startPoint x: 450, startPoint y: 198, endPoint x: 453, endPoint y: 236, distance: 37.7
click at [450, 200] on div "Select a reason" at bounding box center [576, 214] width 368 height 29
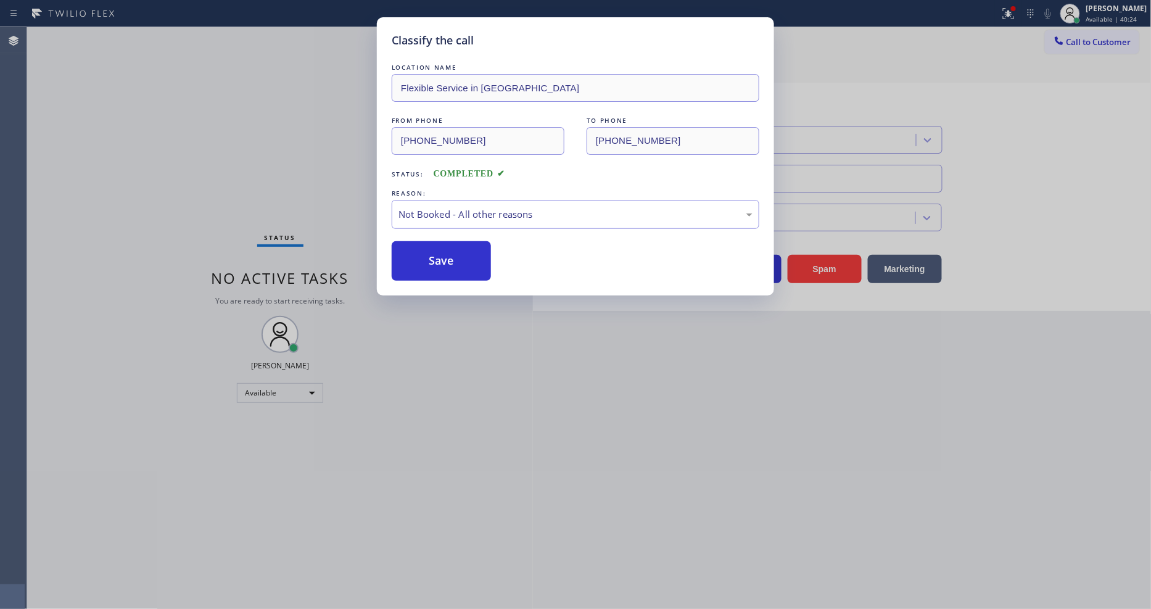
click at [452, 250] on button "Save" at bounding box center [441, 260] width 99 height 39
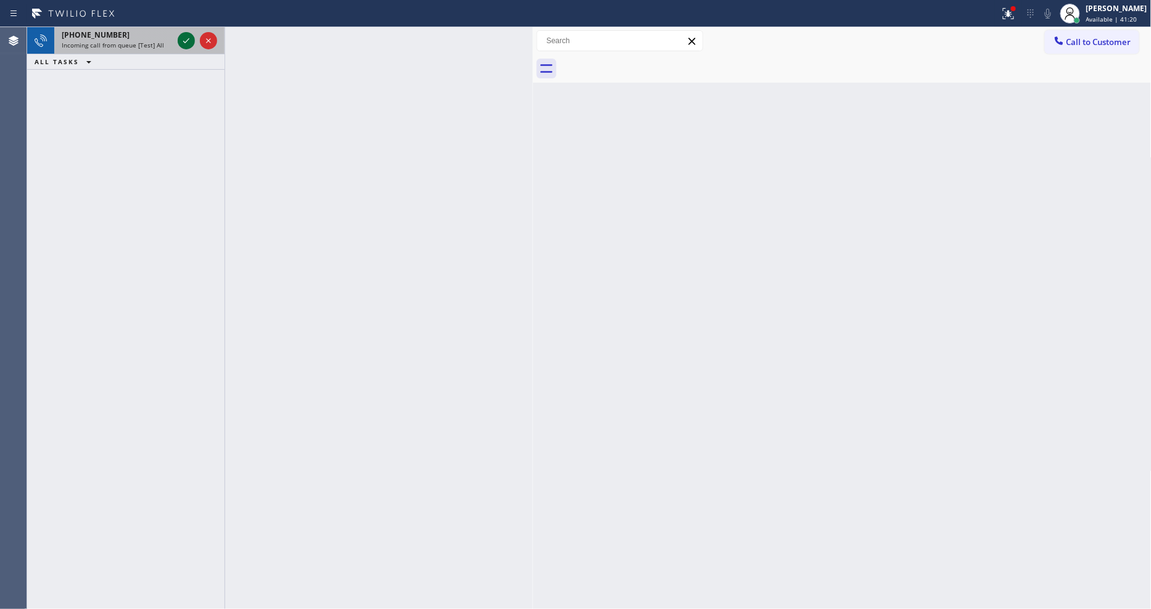
click at [181, 43] on icon at bounding box center [186, 40] width 15 height 15
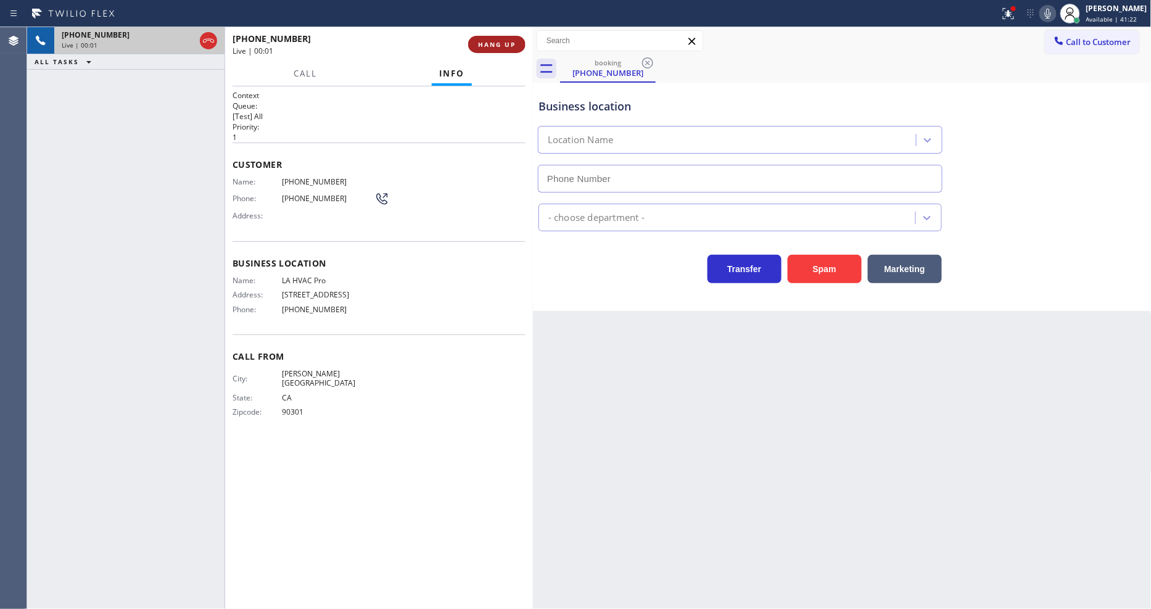
type input "[PHONE_NUMBER]"
click at [230, 324] on div "Context Queue: [Test] All Priority: 1 Customer Name: [PHONE_NUMBER] Phone: [PHO…" at bounding box center [379, 347] width 308 height 522
click at [300, 182] on span "[PHONE_NUMBER]" at bounding box center [328, 181] width 93 height 9
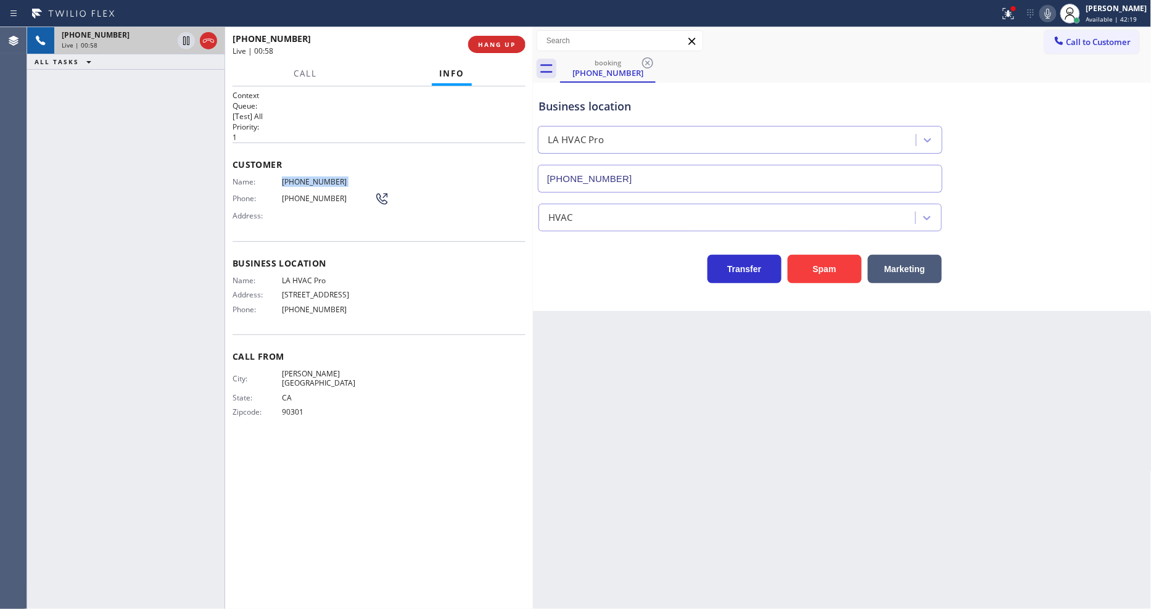
copy span "[PHONE_NUMBER]"
click at [184, 36] on icon at bounding box center [186, 40] width 15 height 15
click at [1055, 13] on icon at bounding box center [1048, 13] width 15 height 15
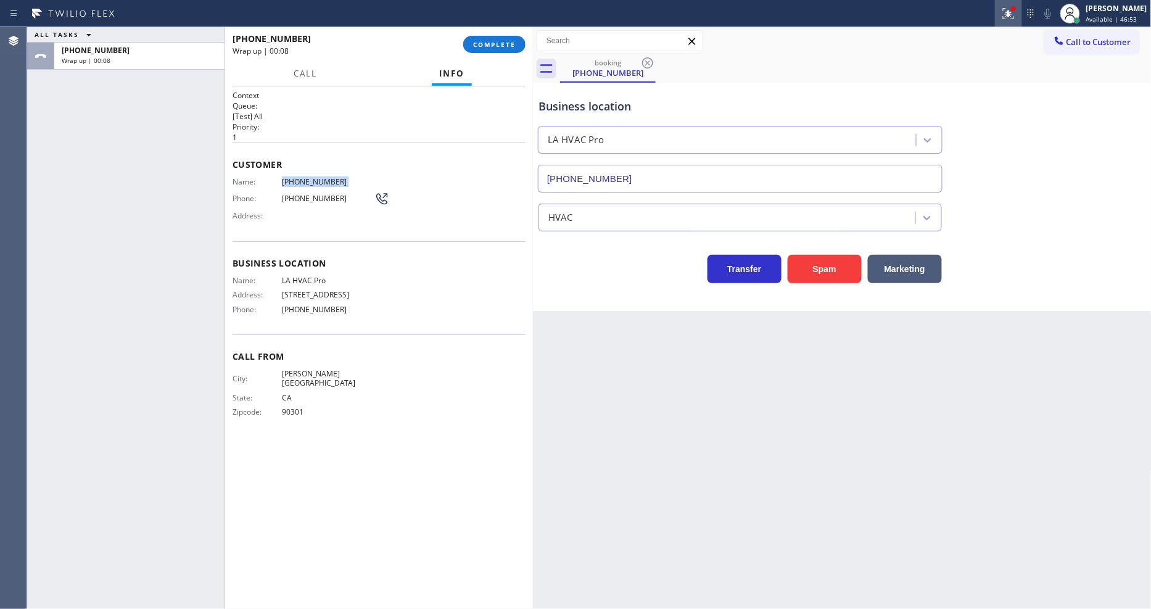
click at [1010, 16] on icon at bounding box center [1006, 12] width 7 height 9
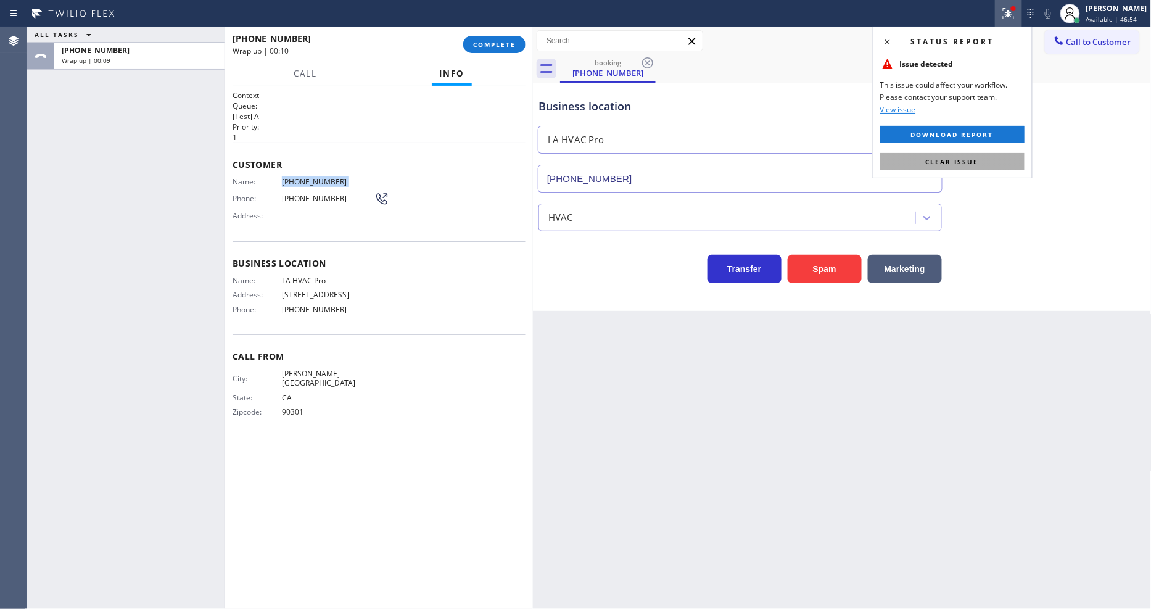
click at [985, 167] on button "Clear issue" at bounding box center [952, 161] width 144 height 17
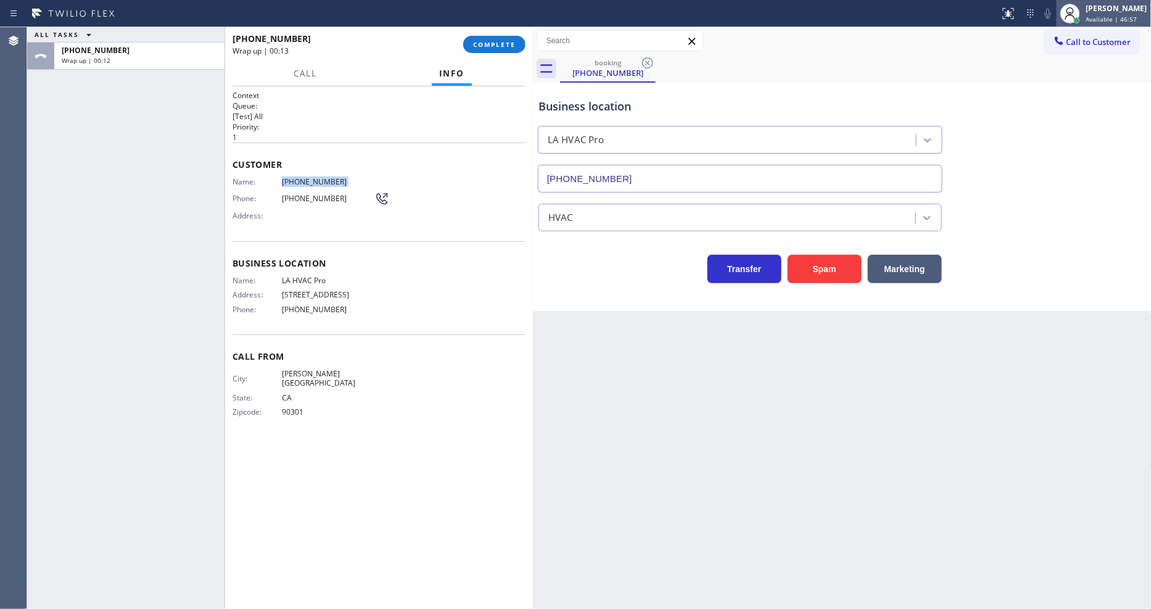
click at [1102, 20] on span "Available | 46:57" at bounding box center [1111, 19] width 51 height 9
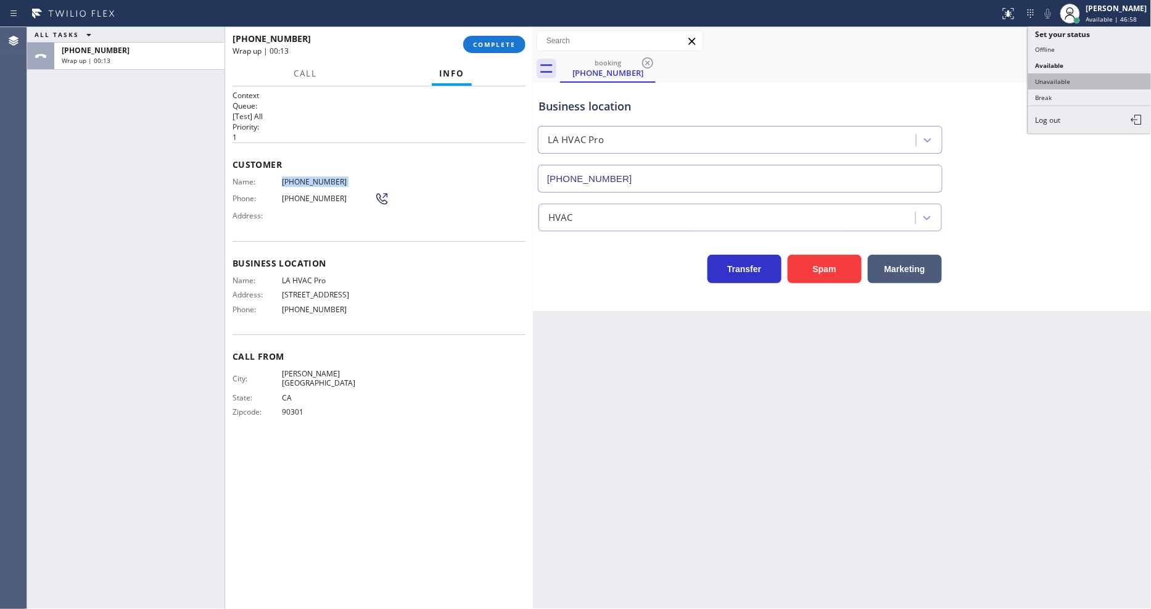
click at [1063, 88] on button "Unavailable" at bounding box center [1089, 81] width 123 height 16
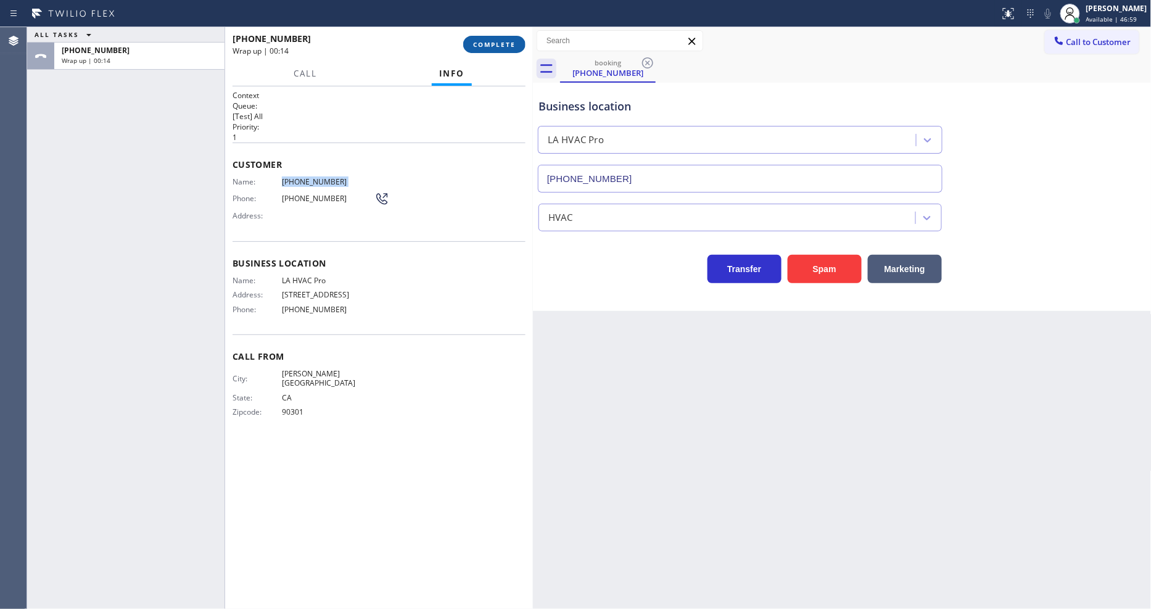
click at [504, 38] on button "COMPLETE" at bounding box center [494, 44] width 62 height 17
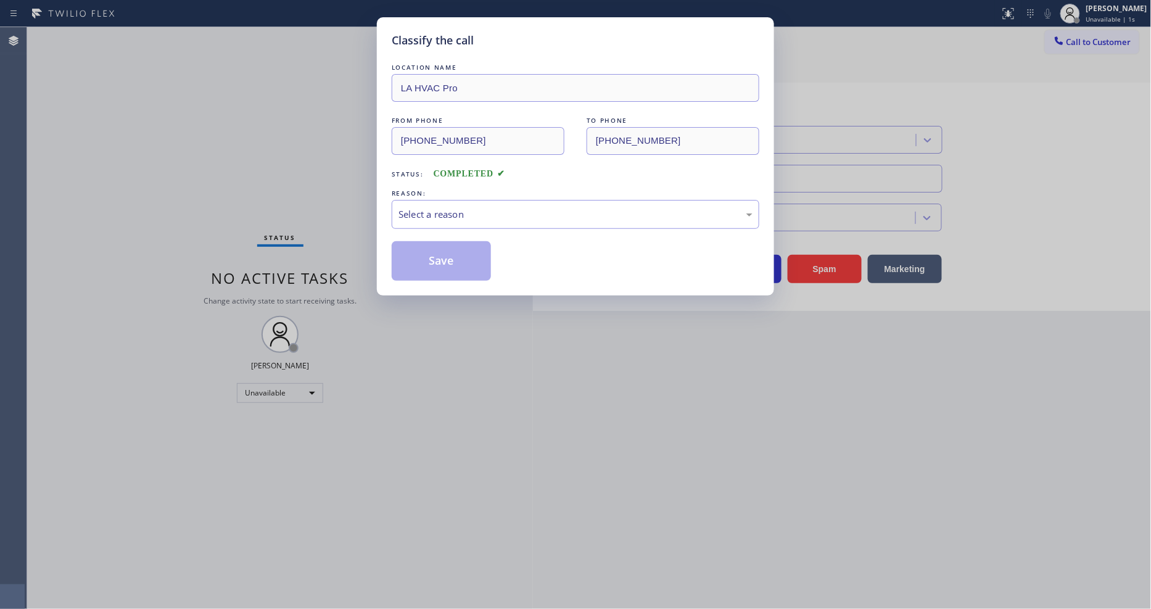
click at [417, 226] on div "LOCATION NAME LA HVAC Pro FROM PHONE [PHONE_NUMBER] TO PHONE [PHONE_NUMBER] Sta…" at bounding box center [576, 171] width 368 height 220
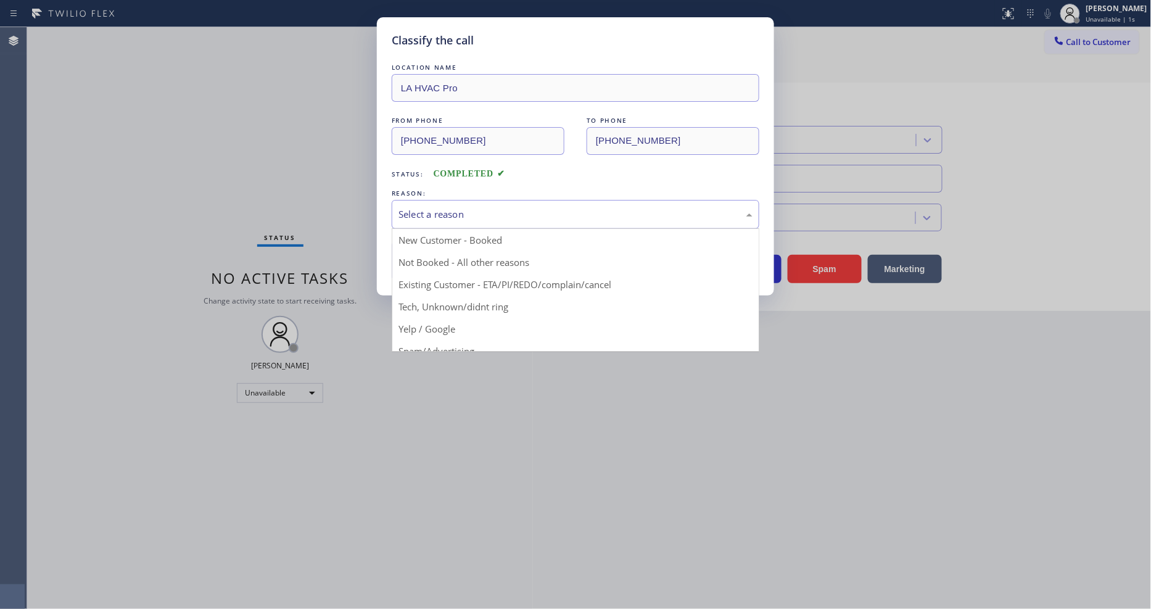
click at [421, 222] on div "Select a reason" at bounding box center [576, 214] width 368 height 29
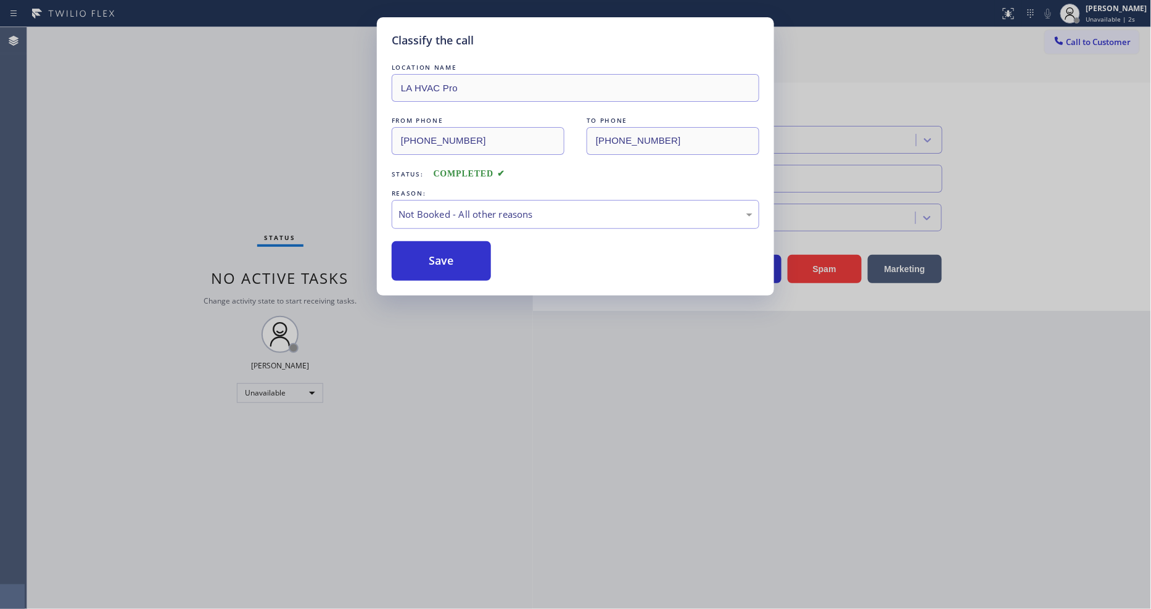
click at [418, 258] on button "Save" at bounding box center [441, 260] width 99 height 39
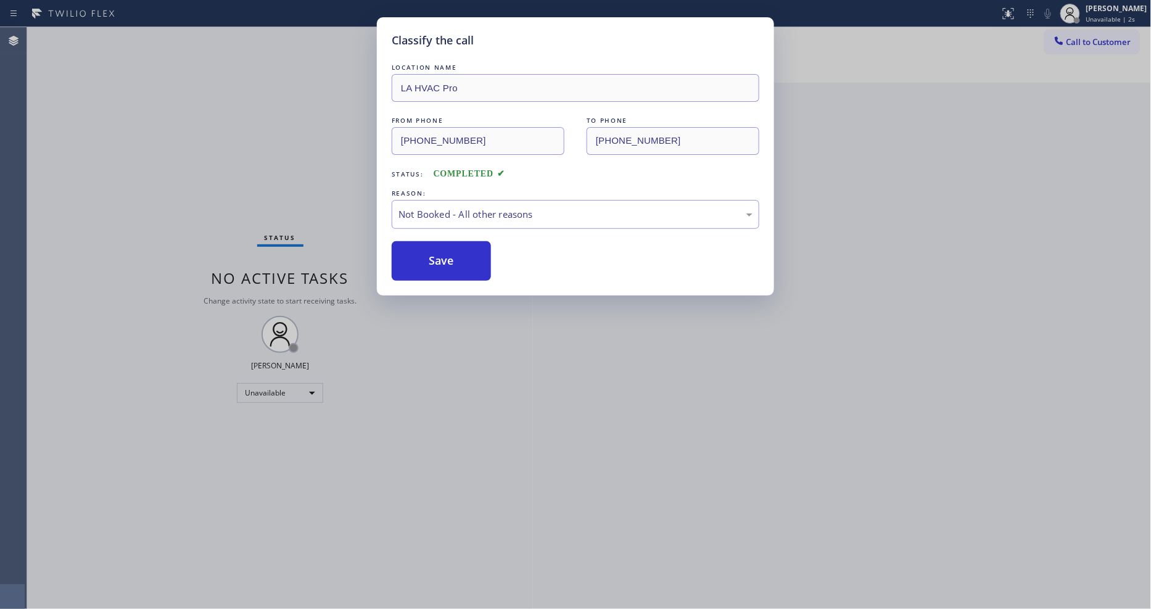
click at [418, 258] on button "Save" at bounding box center [441, 260] width 99 height 39
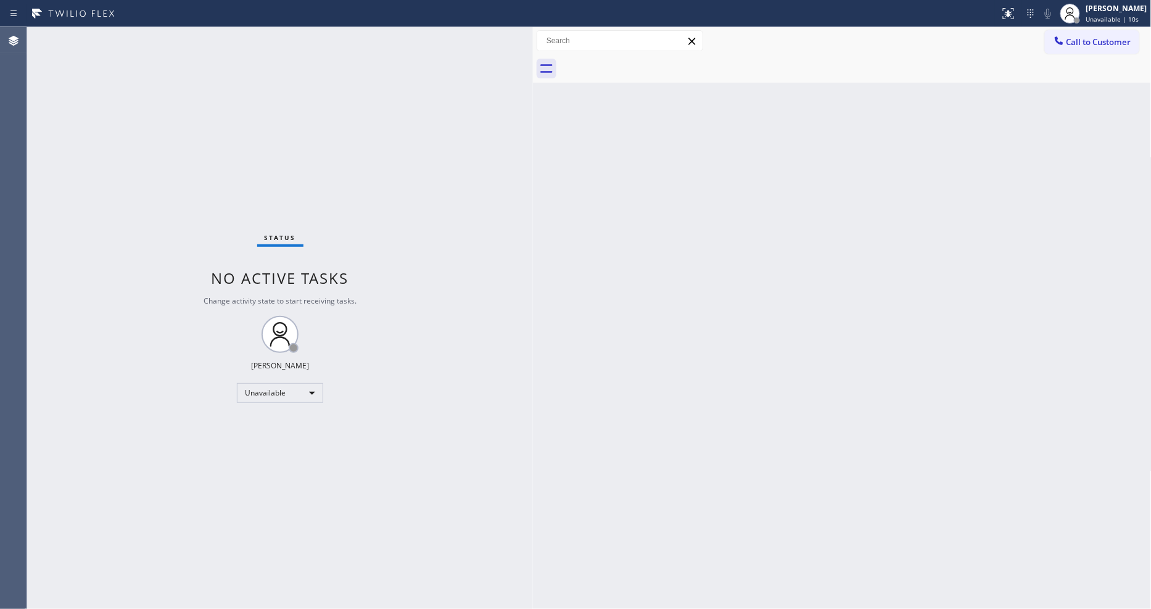
click at [1101, 41] on span "Call to Customer" at bounding box center [1099, 41] width 65 height 11
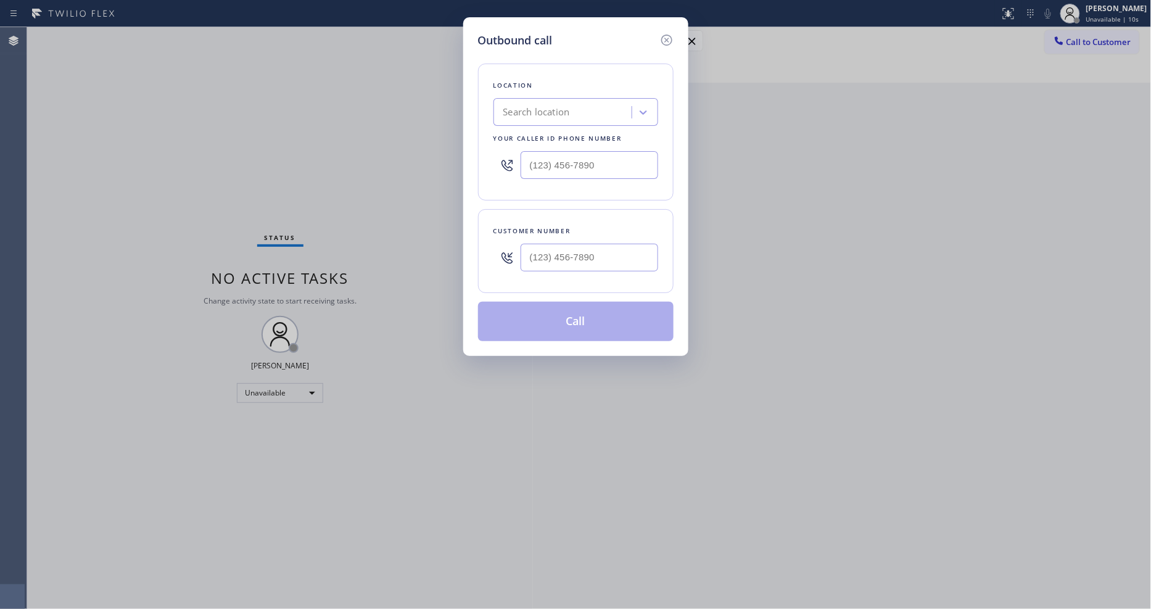
click at [558, 112] on div "Search location" at bounding box center [536, 112] width 67 height 14
paste input "LA HVAC Pro"
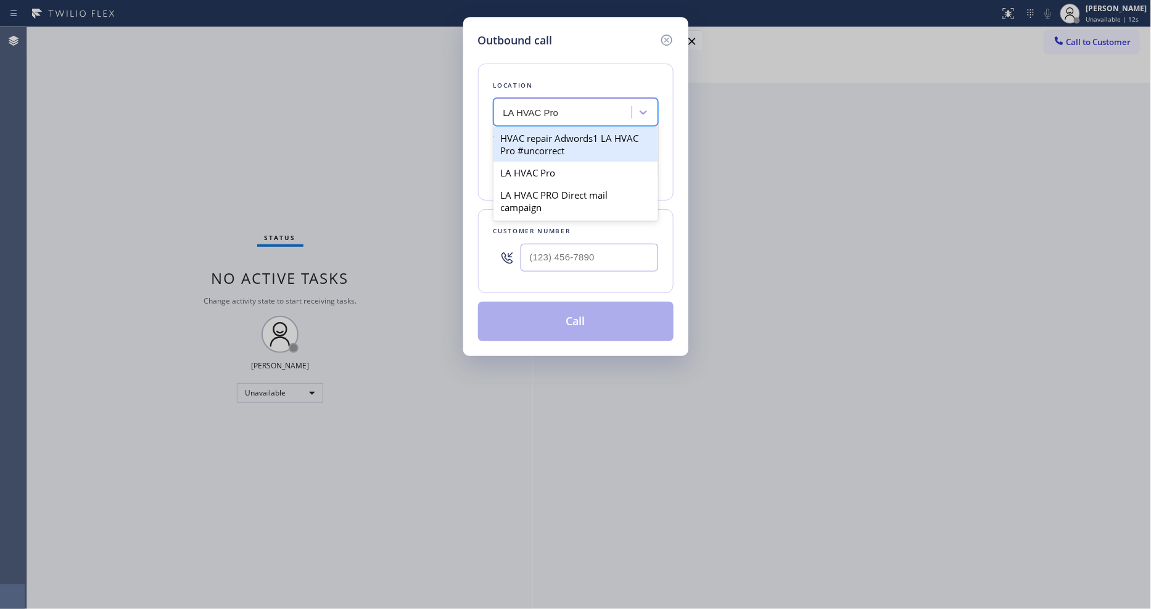
type input "LA HVAC Pro"
click at [543, 168] on div "LA HVAC Pro" at bounding box center [576, 173] width 165 height 22
type input "[PHONE_NUMBER]"
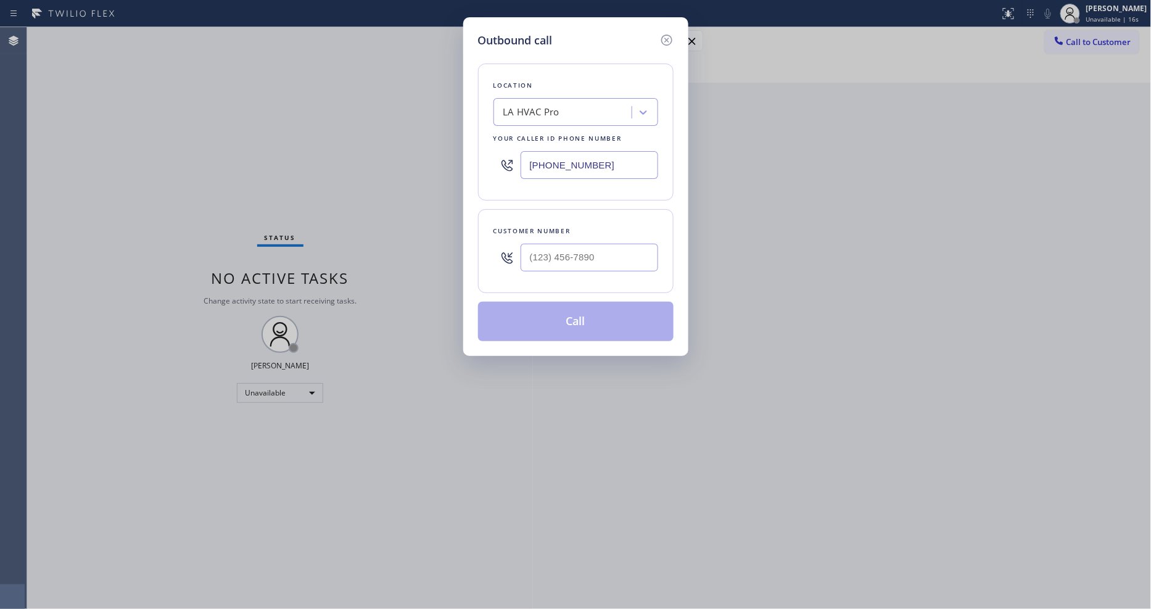
click at [299, 257] on div "Outbound call Location LA HVAC Pro Your caller id phone number [PHONE_NUMBER] C…" at bounding box center [575, 304] width 1151 height 609
click at [555, 244] on input "(___) ___-____" at bounding box center [590, 258] width 138 height 28
paste input "310) 497-0338"
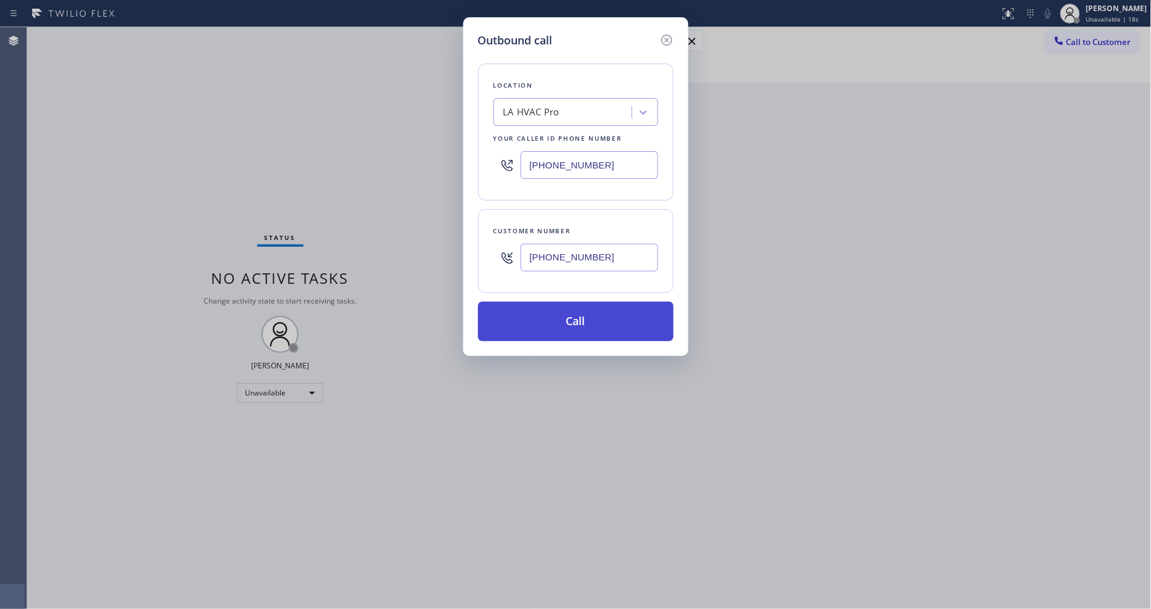
type input "[PHONE_NUMBER]"
click at [528, 327] on button "Call" at bounding box center [576, 321] width 196 height 39
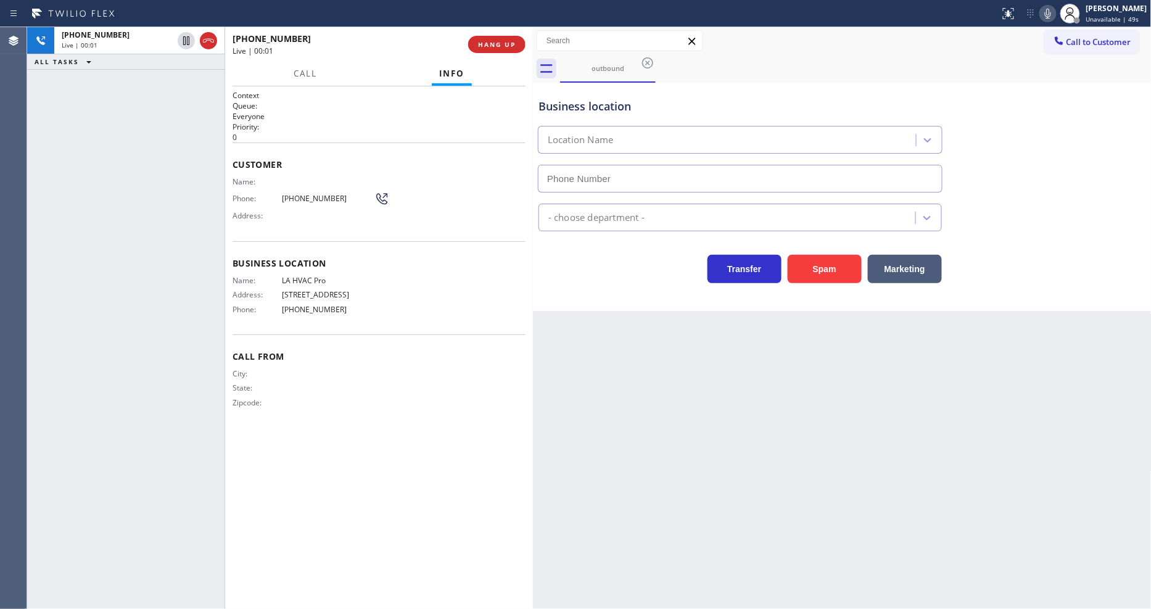
type input "[PHONE_NUMBER]"
click at [960, 461] on div "Back to Dashboard Change Sender ID Customers Technicians Select a contact Outbo…" at bounding box center [842, 318] width 619 height 582
click at [324, 194] on span "[PHONE_NUMBER]" at bounding box center [328, 198] width 93 height 9
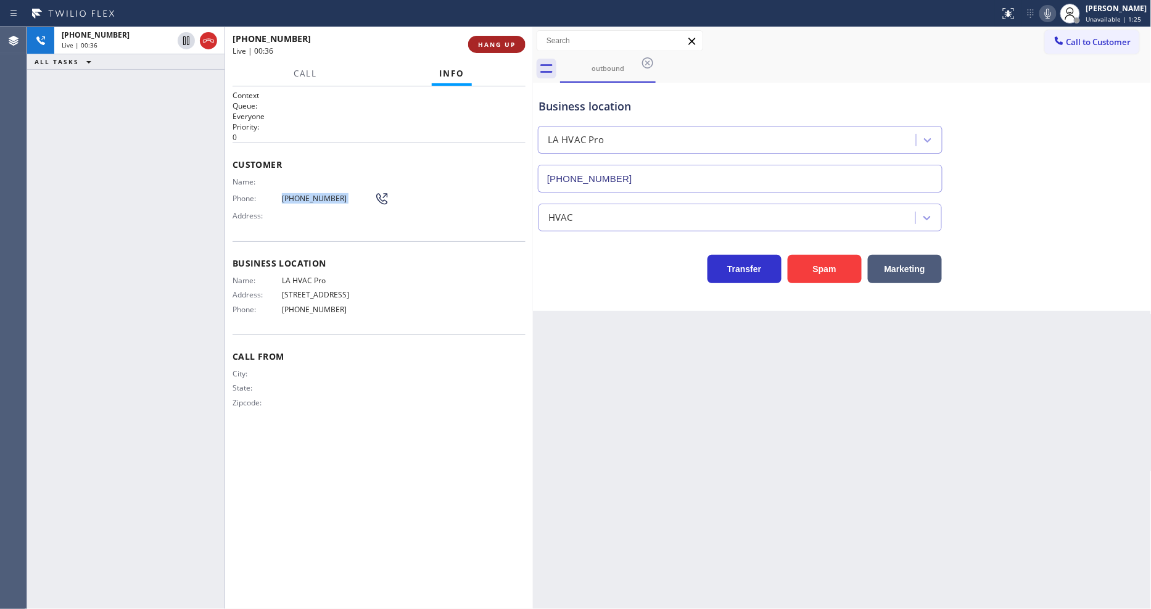
click at [492, 41] on span "HANG UP" at bounding box center [497, 44] width 38 height 9
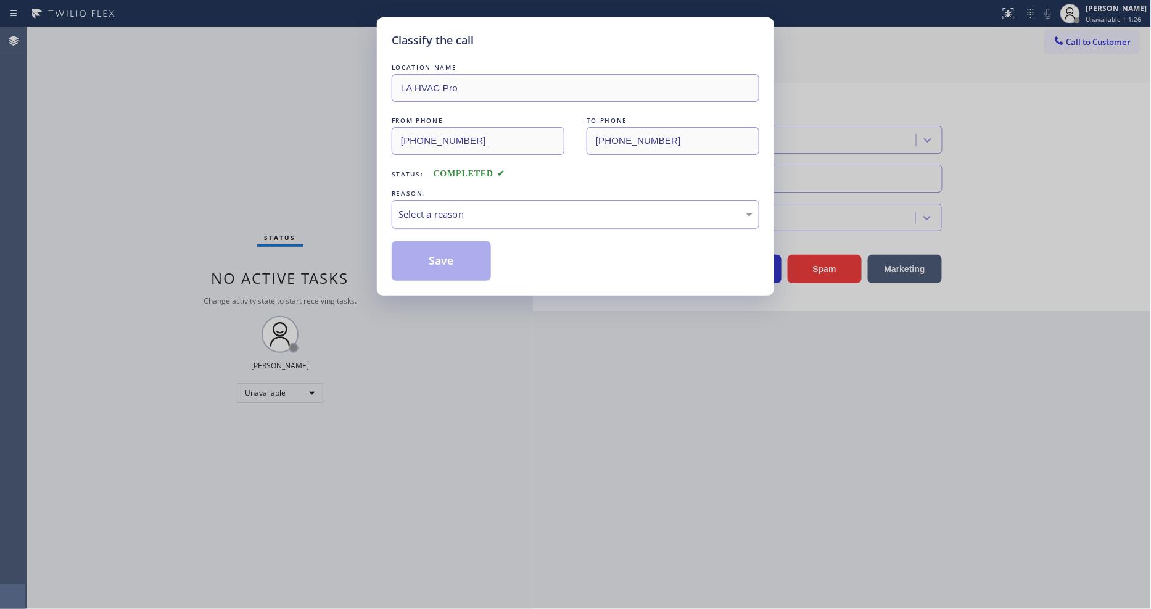
click at [397, 209] on div "Select a reason" at bounding box center [576, 214] width 368 height 29
click at [408, 256] on button "Save" at bounding box center [441, 260] width 99 height 39
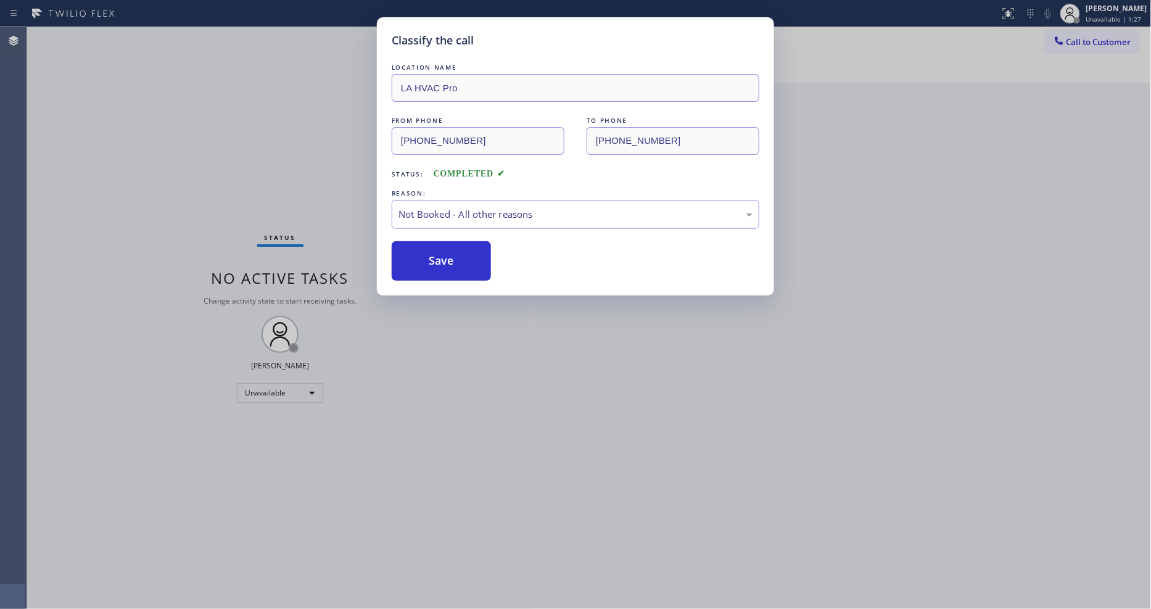
click at [408, 256] on button "Save" at bounding box center [441, 260] width 99 height 39
click at [1081, 38] on span "Call to Customer" at bounding box center [1099, 41] width 65 height 11
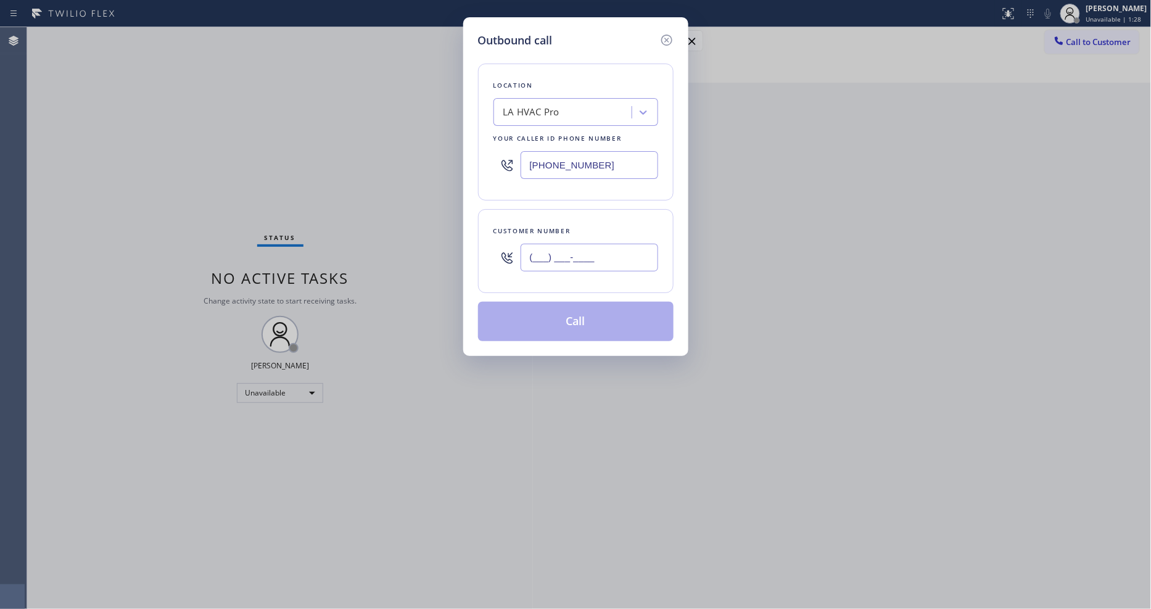
click at [533, 253] on input "(___) ___-____" at bounding box center [590, 258] width 138 height 28
paste input "310) 497-0338"
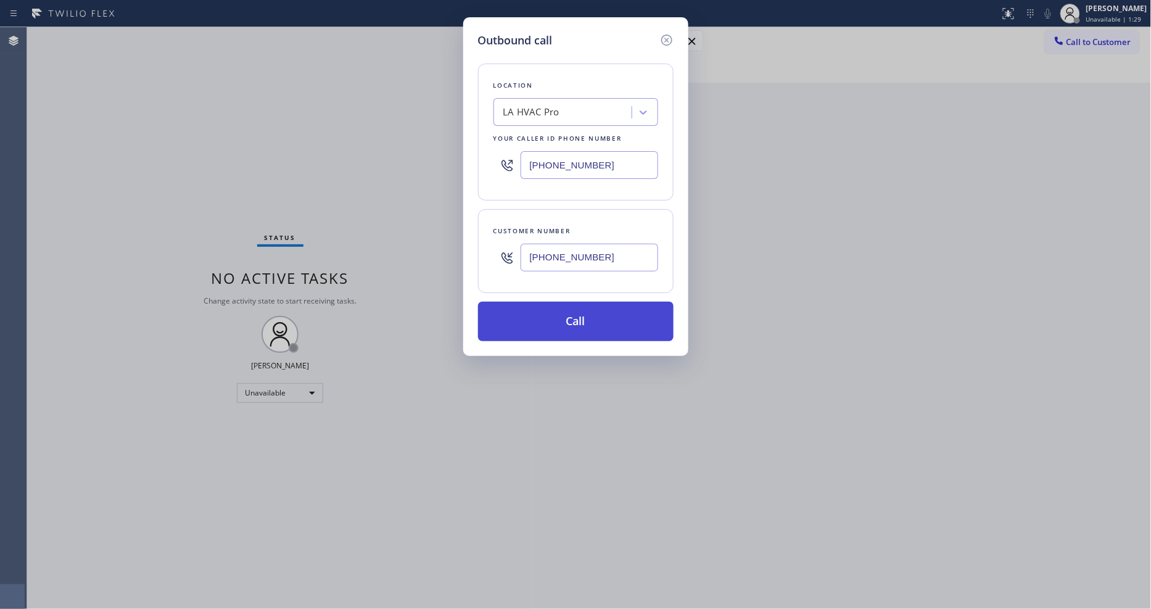
type input "[PHONE_NUMBER]"
click at [534, 315] on button "Call" at bounding box center [576, 321] width 196 height 39
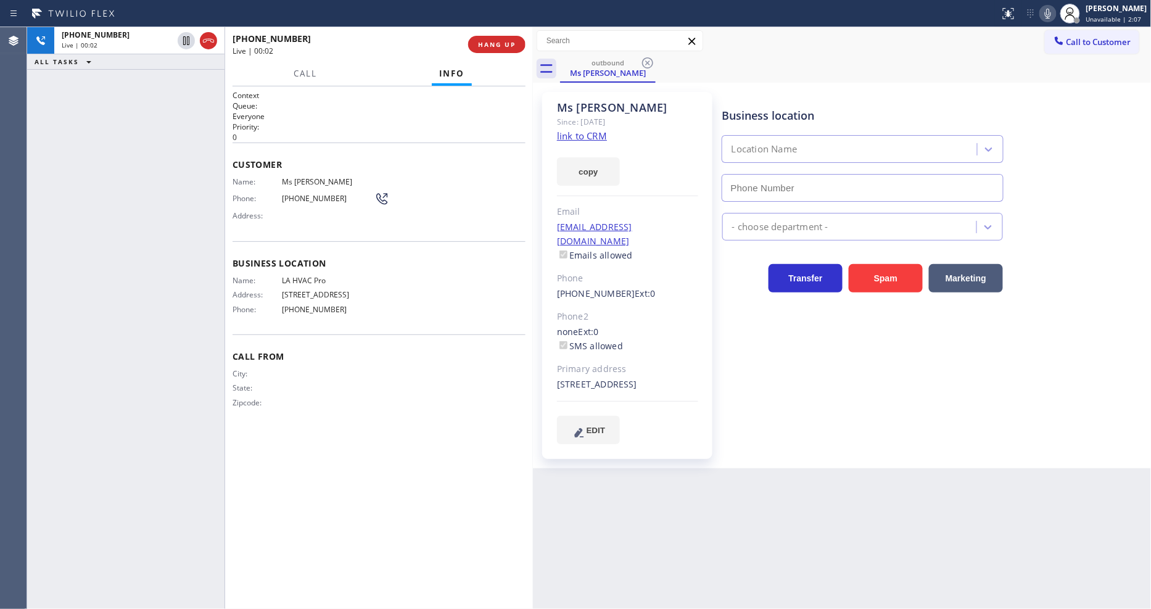
type input "[PHONE_NUMBER]"
click at [495, 40] on span "HANG UP" at bounding box center [497, 44] width 38 height 9
click at [495, 41] on span "COMPLETE" at bounding box center [494, 44] width 43 height 9
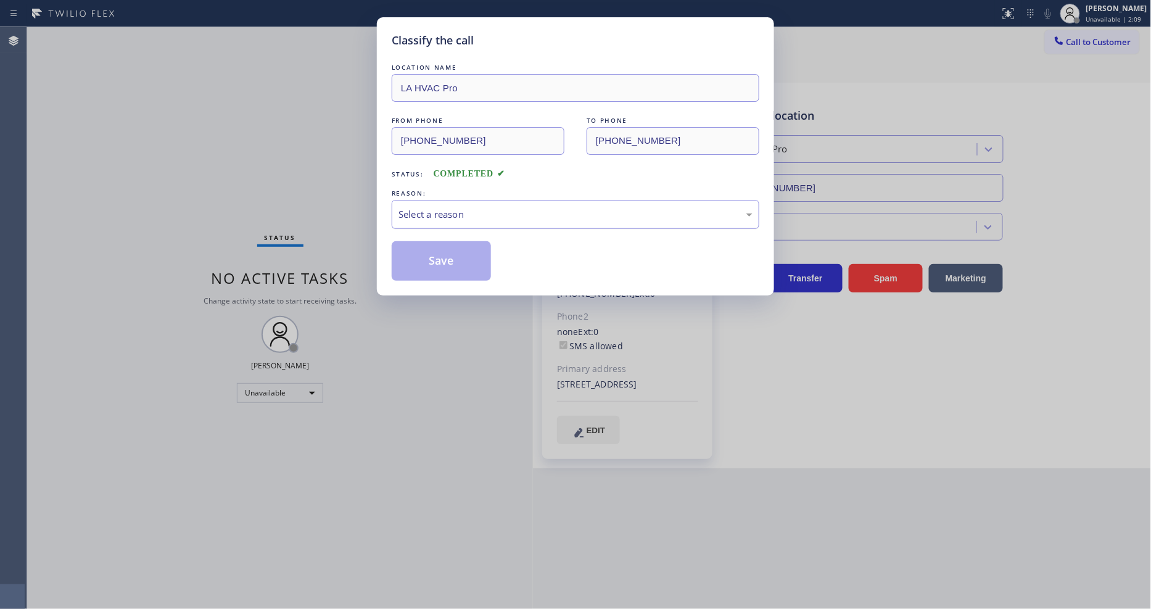
click at [455, 220] on div "Select a reason" at bounding box center [576, 214] width 368 height 29
click at [443, 262] on button "Save" at bounding box center [441, 260] width 99 height 39
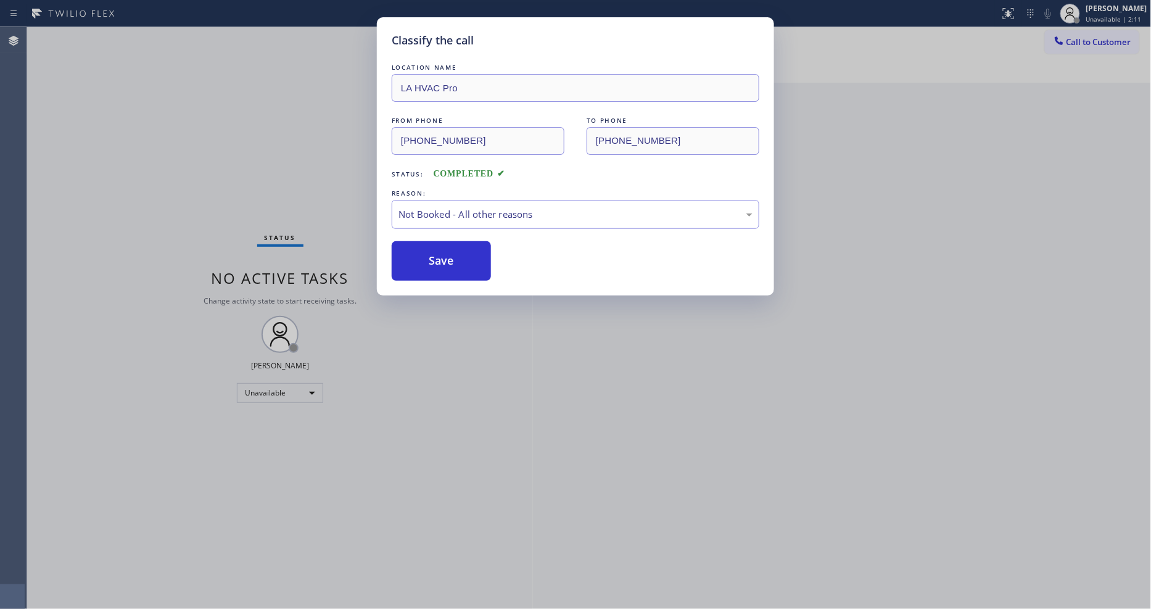
click at [291, 389] on div "Classify the call LOCATION NAME Marvel Electricians [GEOGRAPHIC_DATA] FROM PHON…" at bounding box center [589, 318] width 1124 height 582
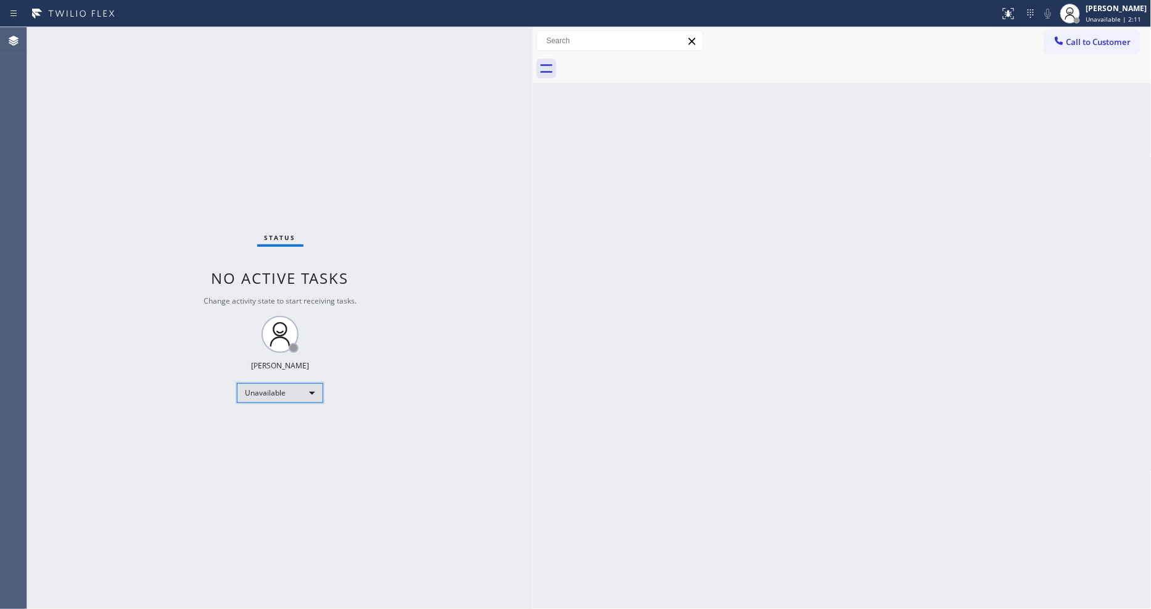
click at [276, 397] on div "Unavailable" at bounding box center [280, 393] width 86 height 20
click at [271, 426] on li "Available" at bounding box center [279, 425] width 84 height 15
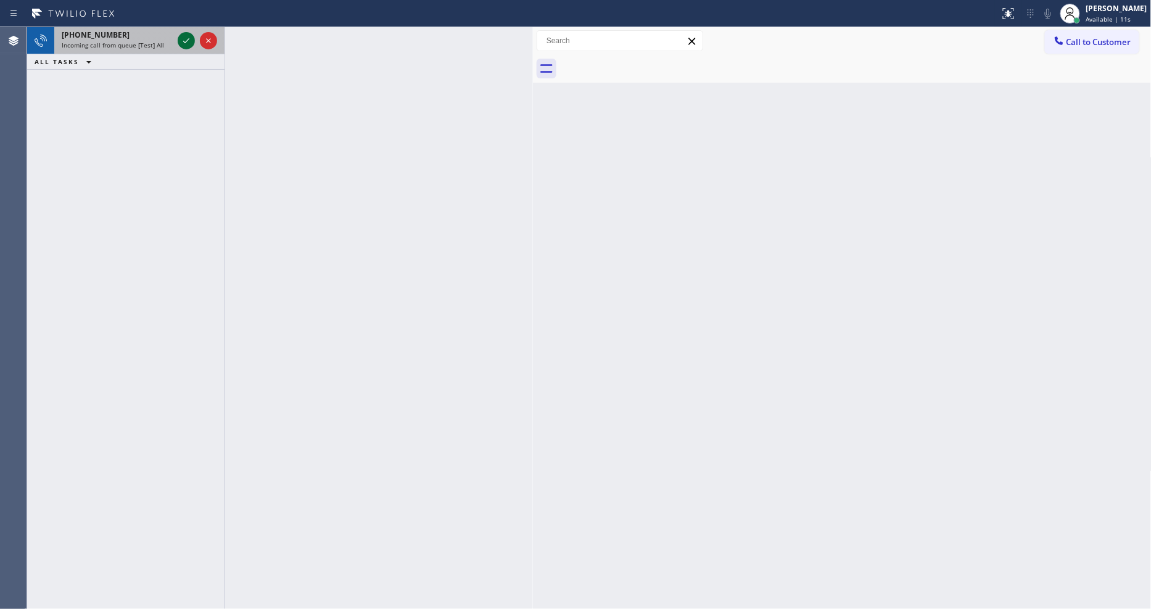
click at [184, 35] on icon at bounding box center [186, 40] width 15 height 15
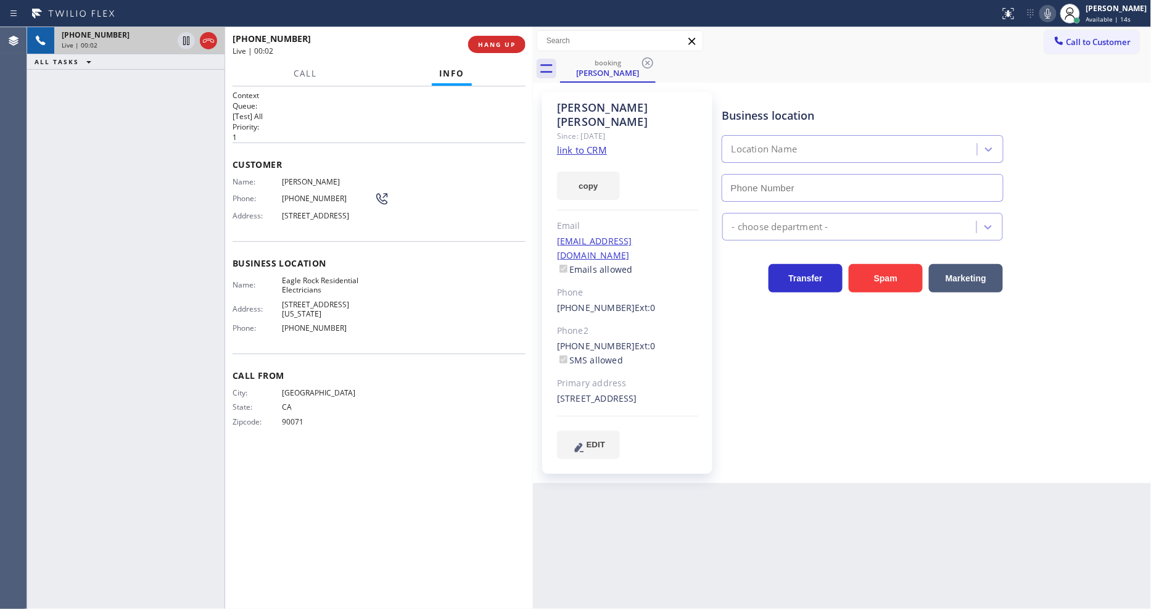
type input "[PHONE_NUMBER]"
click at [578, 144] on link "link to CRM" at bounding box center [582, 150] width 50 height 12
click at [491, 44] on span "HANG UP" at bounding box center [497, 44] width 38 height 9
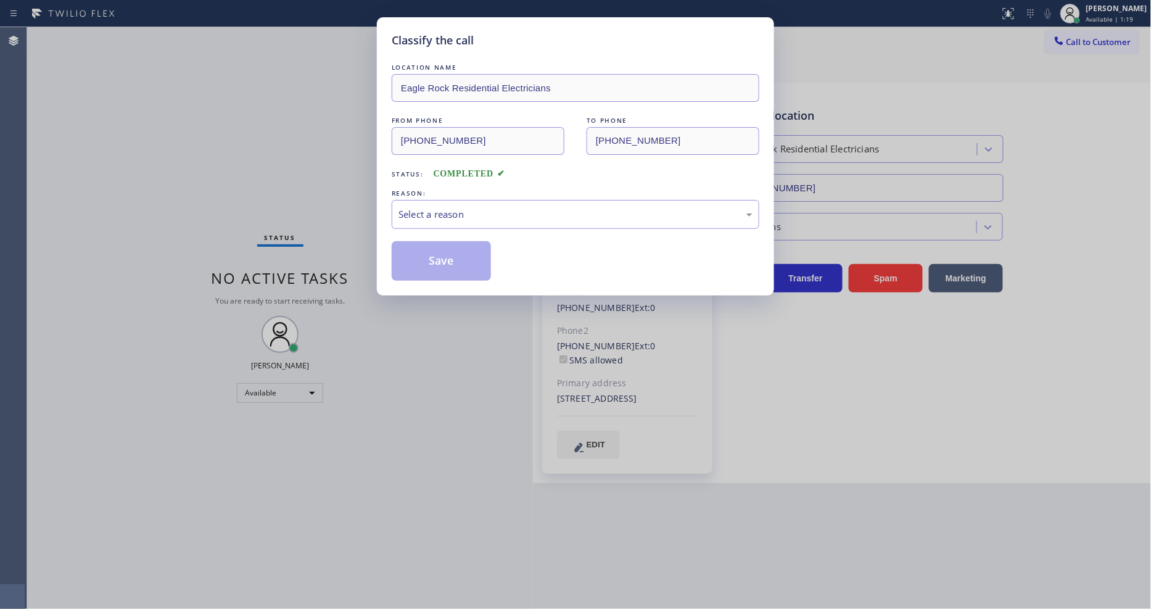
click at [437, 214] on div "Select a reason" at bounding box center [576, 214] width 354 height 14
click at [424, 253] on button "Save" at bounding box center [441, 260] width 99 height 39
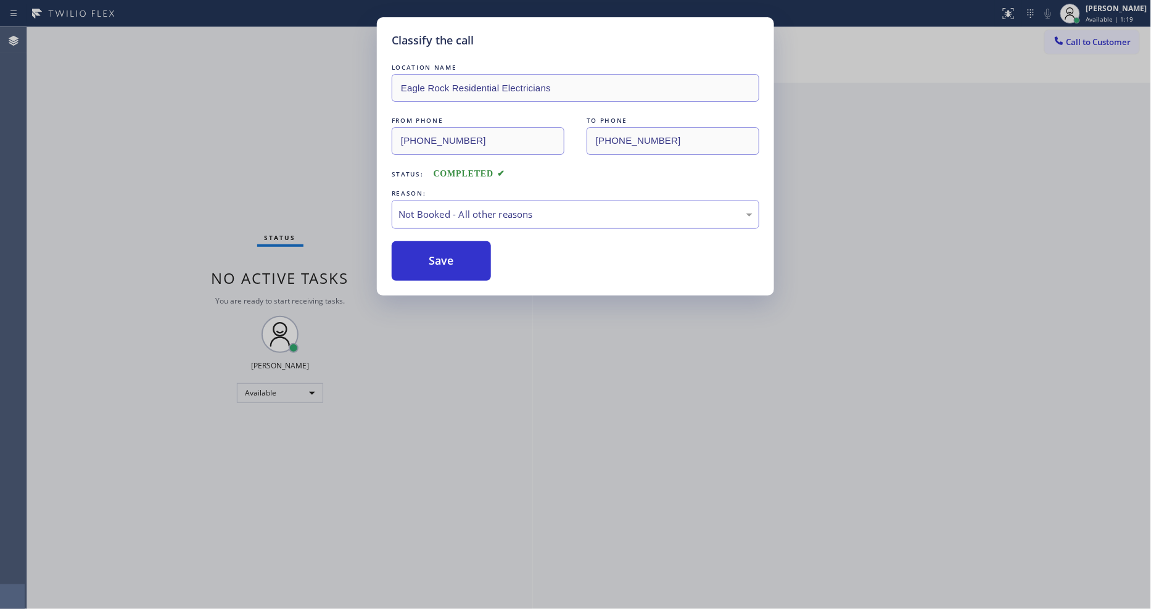
click at [424, 253] on button "Save" at bounding box center [441, 260] width 99 height 39
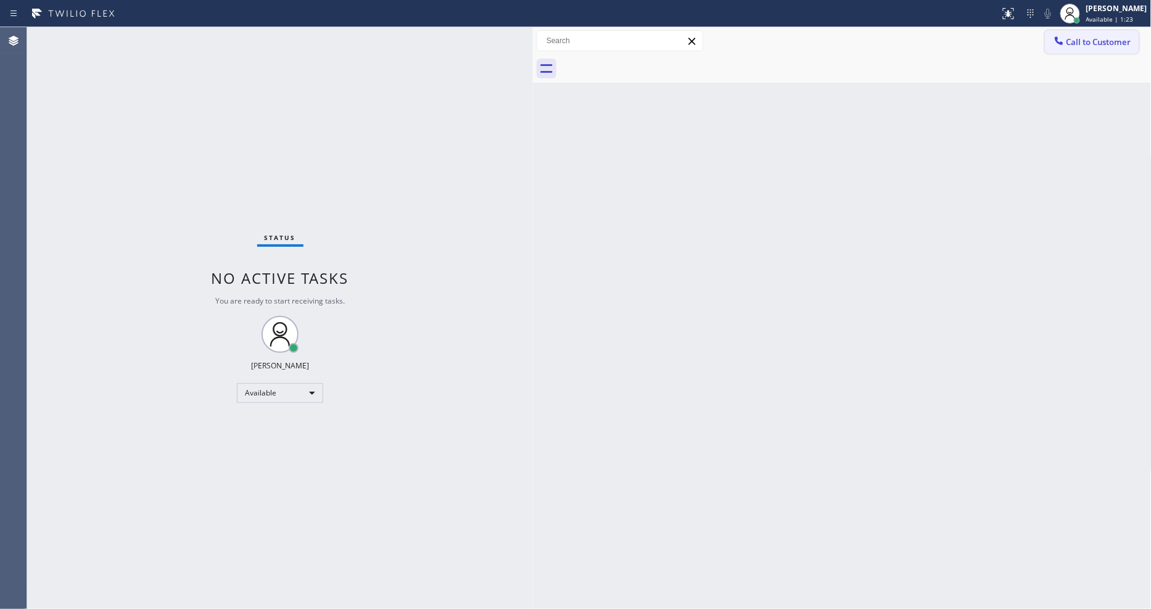
click at [1095, 44] on span "Call to Customer" at bounding box center [1099, 41] width 65 height 11
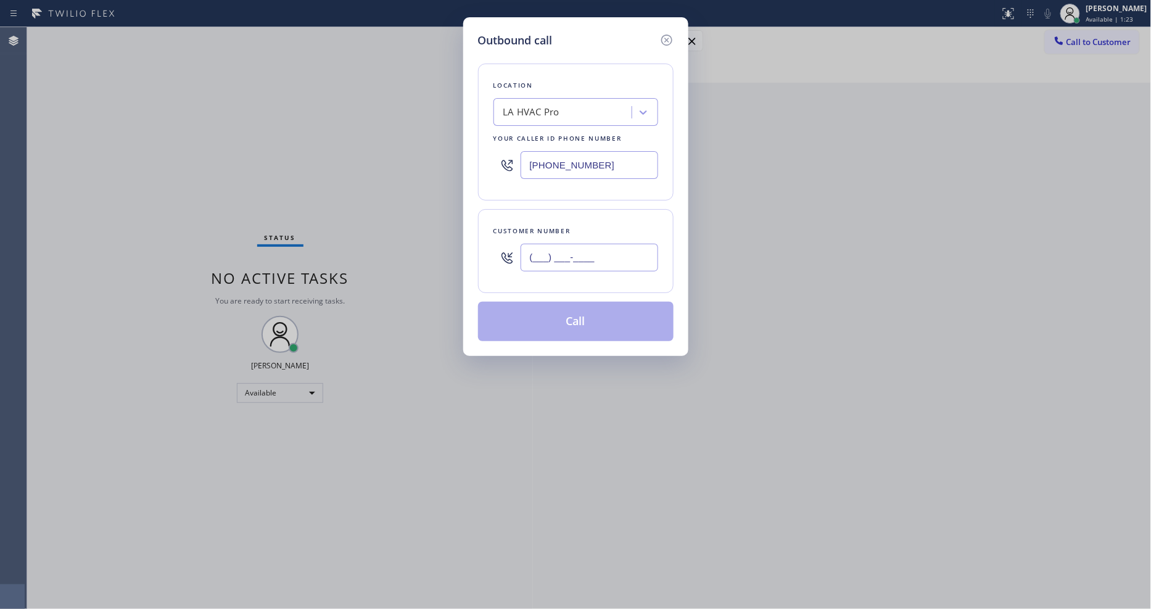
click at [574, 264] on input "(___) ___-____" at bounding box center [590, 258] width 138 height 28
paste input "310) 497-0338"
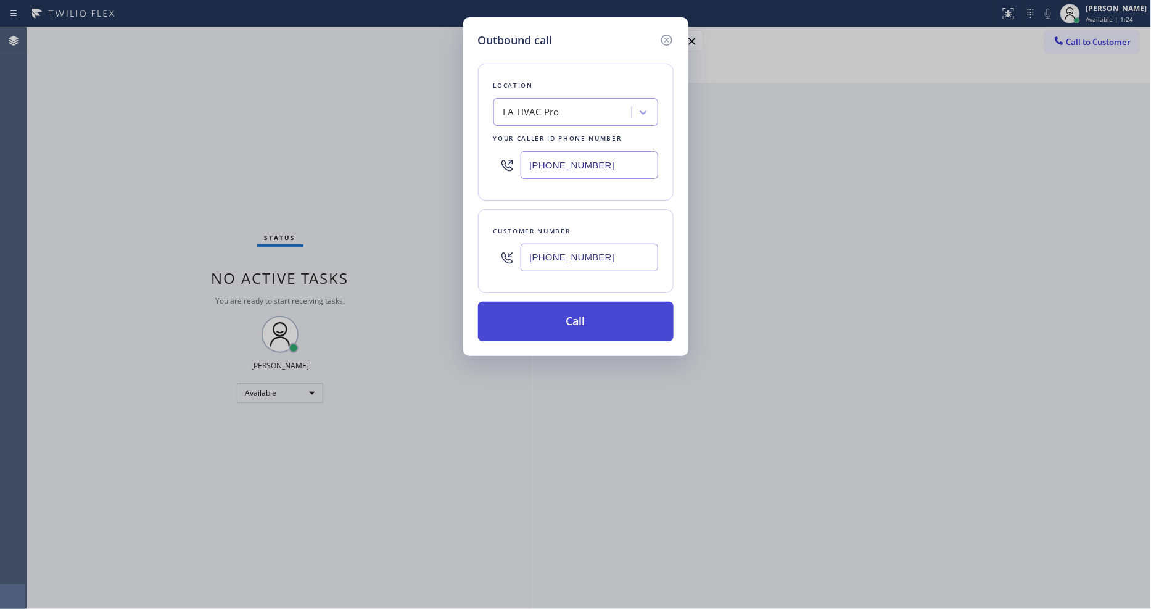
type input "[PHONE_NUMBER]"
click at [535, 307] on button "Call" at bounding box center [576, 321] width 196 height 39
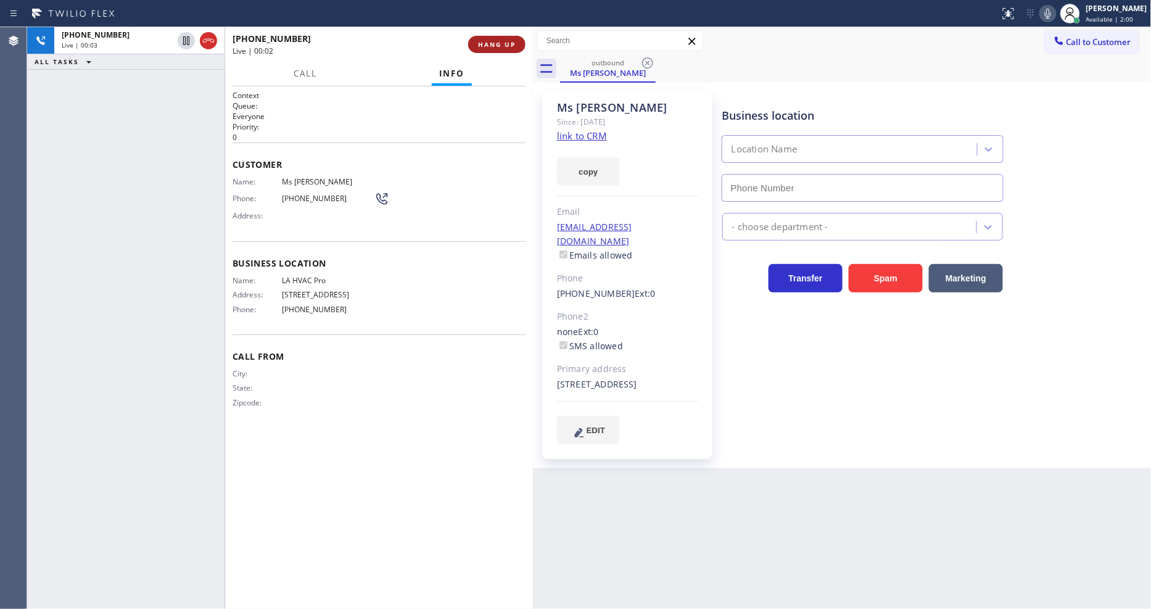
click at [500, 45] on span "HANG UP" at bounding box center [497, 44] width 38 height 9
type input "[PHONE_NUMBER]"
click at [500, 45] on span "HANG UP" at bounding box center [497, 44] width 38 height 9
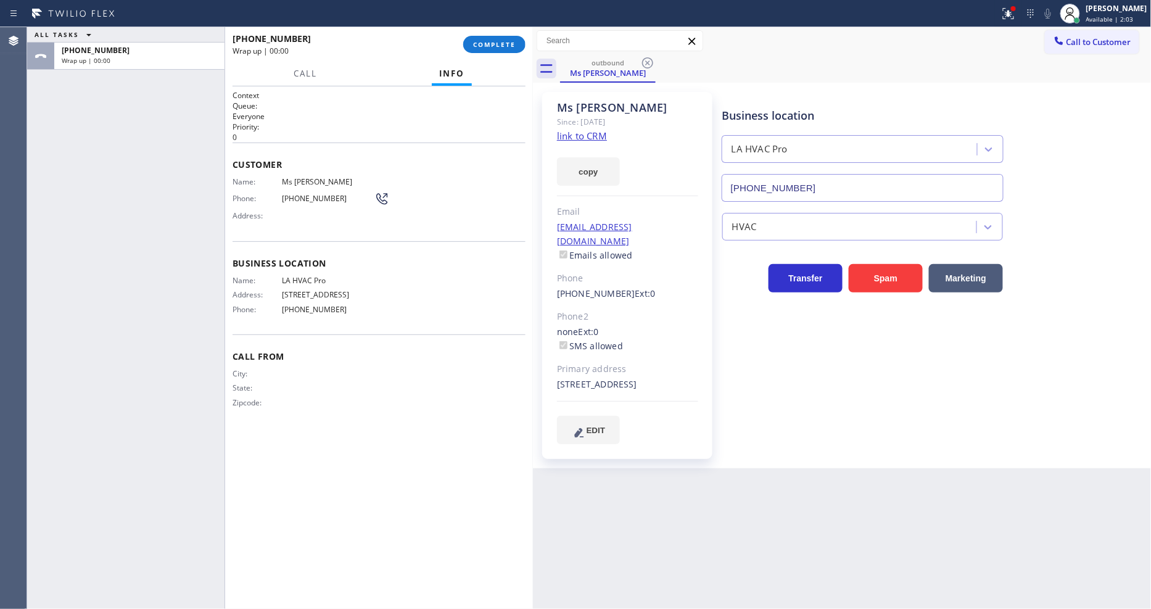
click at [436, 204] on div "Name: Ms [PERSON_NAME] Phone: [PHONE_NUMBER] Address:" at bounding box center [379, 201] width 293 height 49
click at [484, 46] on span "COMPLETE" at bounding box center [494, 44] width 43 height 9
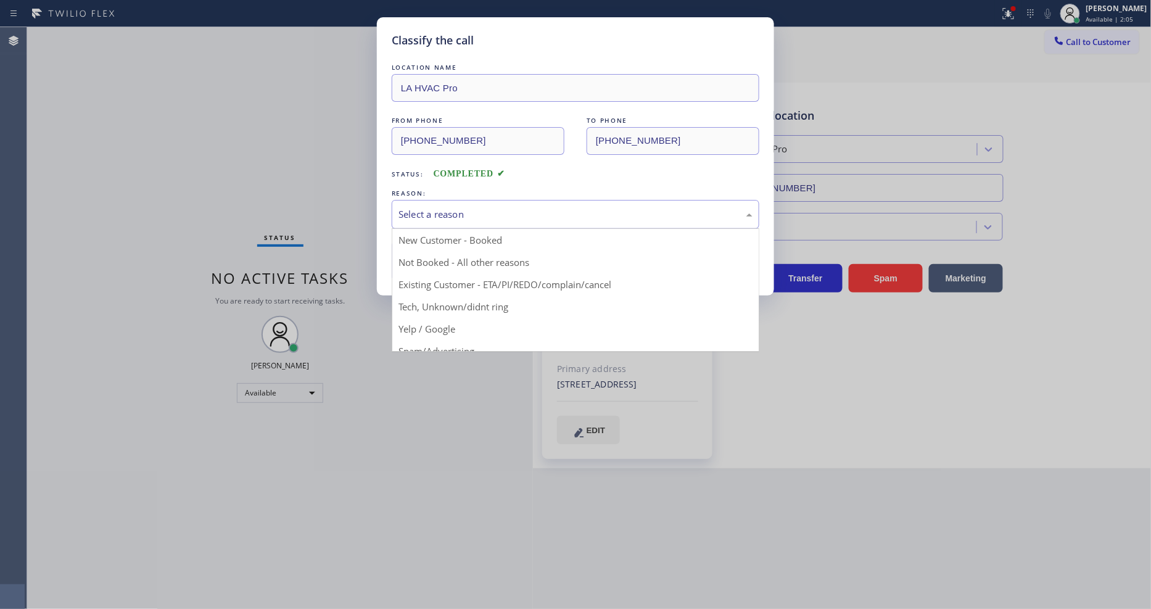
click at [434, 207] on div "Select a reason" at bounding box center [576, 214] width 354 height 14
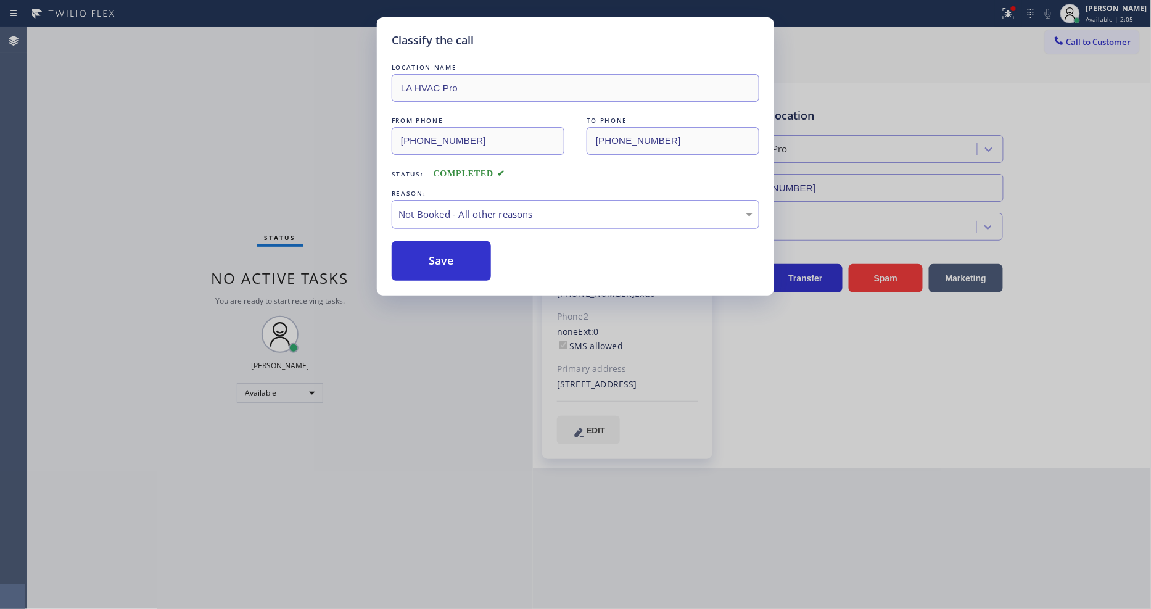
click at [430, 250] on button "Save" at bounding box center [441, 260] width 99 height 39
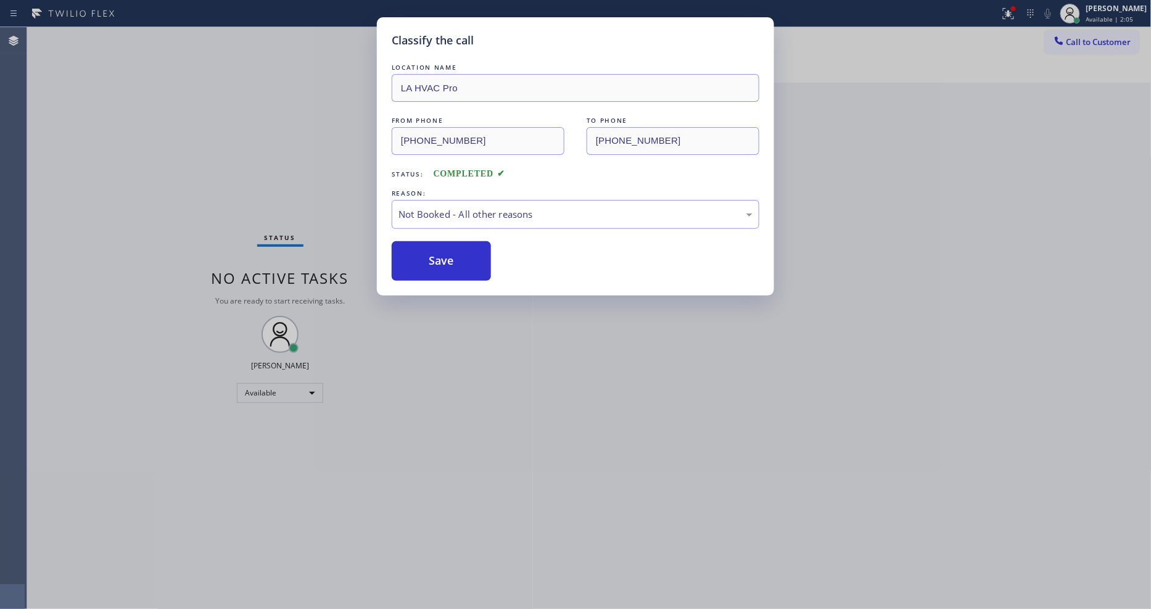
click at [430, 250] on button "Save" at bounding box center [441, 260] width 99 height 39
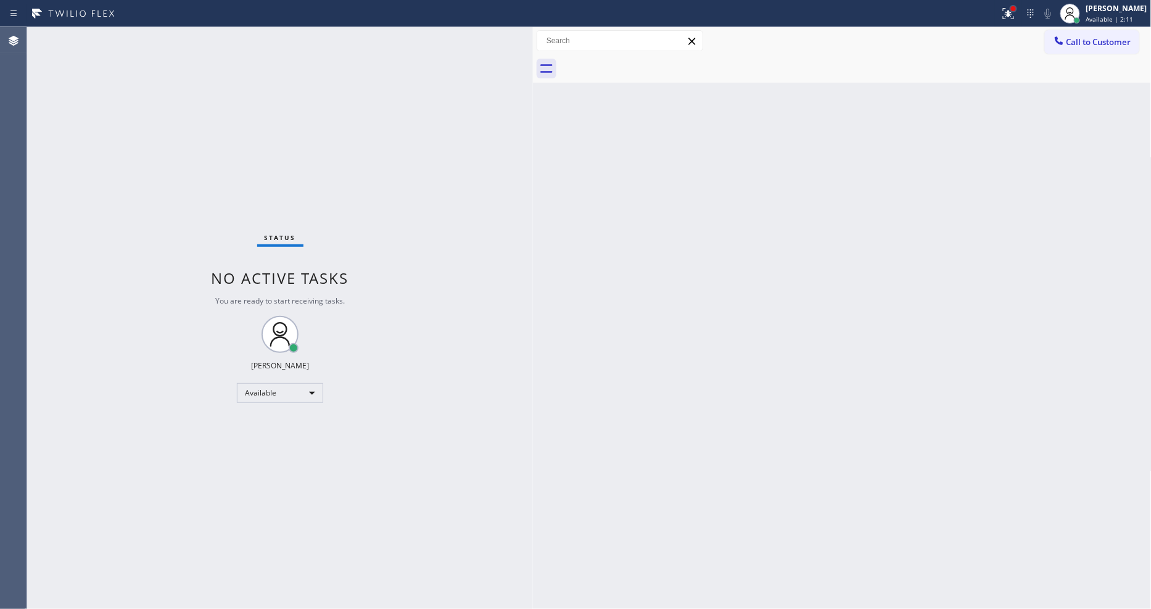
click at [1017, 11] on div at bounding box center [1013, 8] width 7 height 7
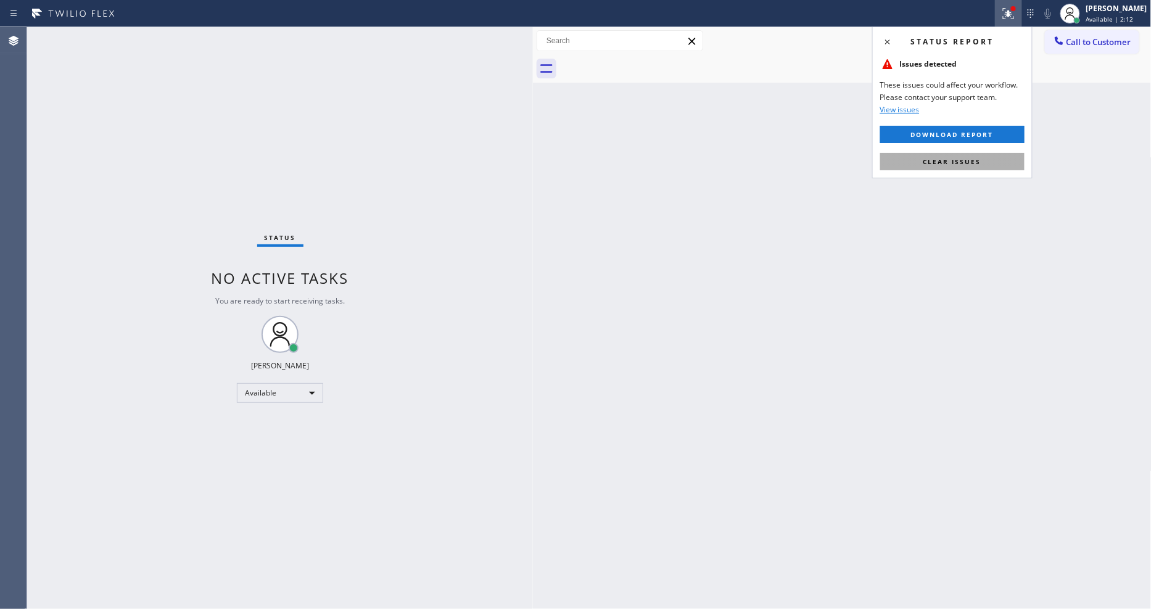
click at [1007, 161] on button "Clear issues" at bounding box center [952, 161] width 144 height 17
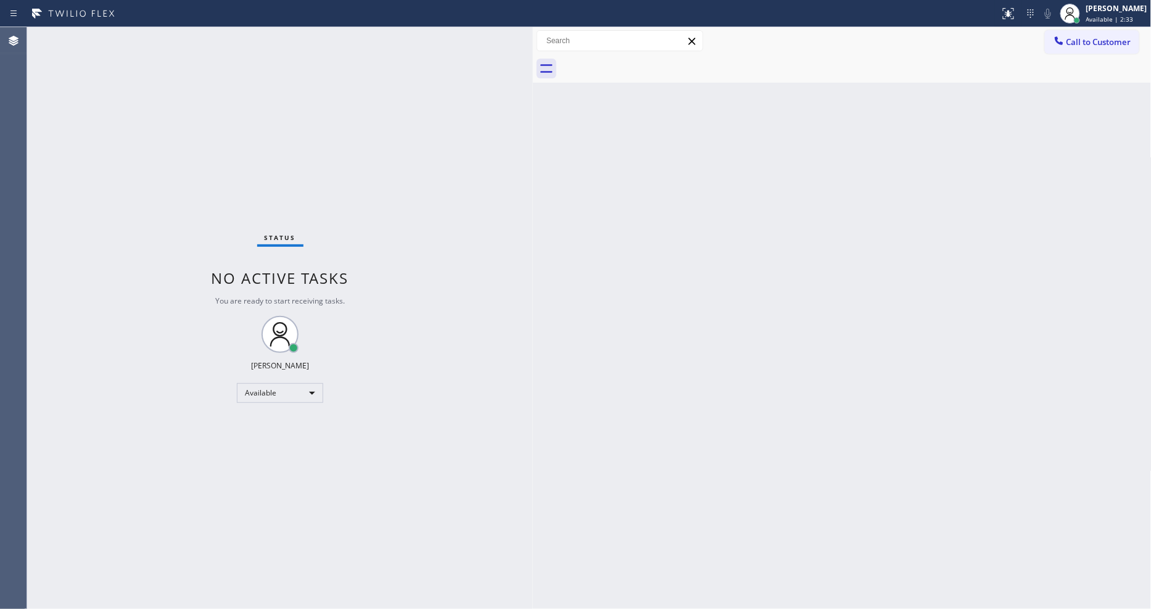
click at [159, 37] on div "Status No active tasks You are ready to start receiving tasks. [PERSON_NAME] Av…" at bounding box center [280, 318] width 506 height 582
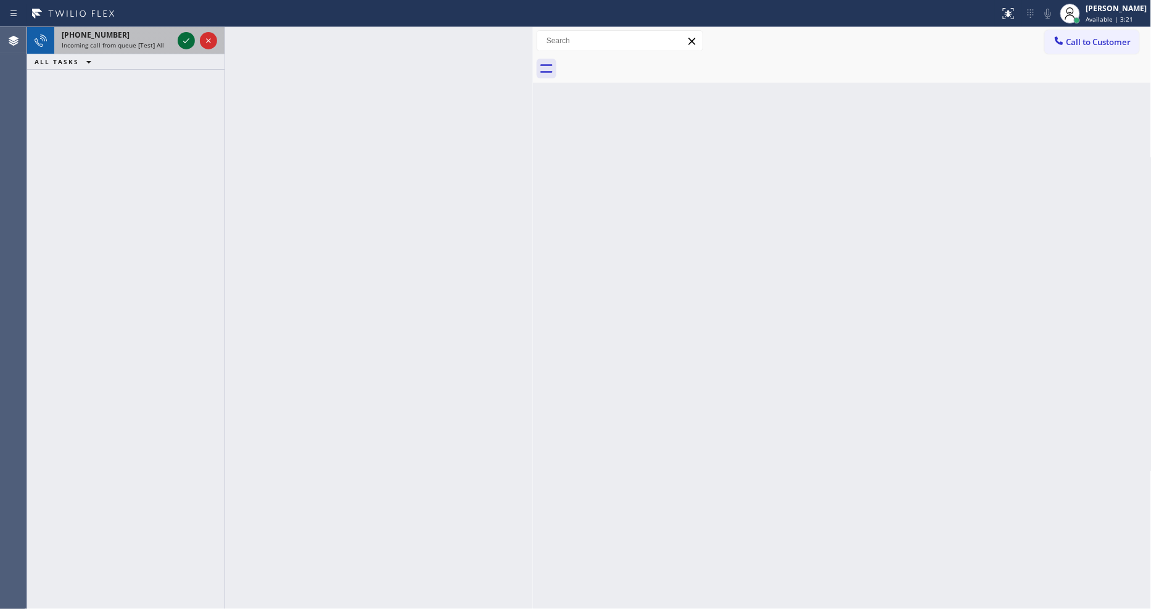
click at [185, 33] on icon at bounding box center [186, 40] width 15 height 15
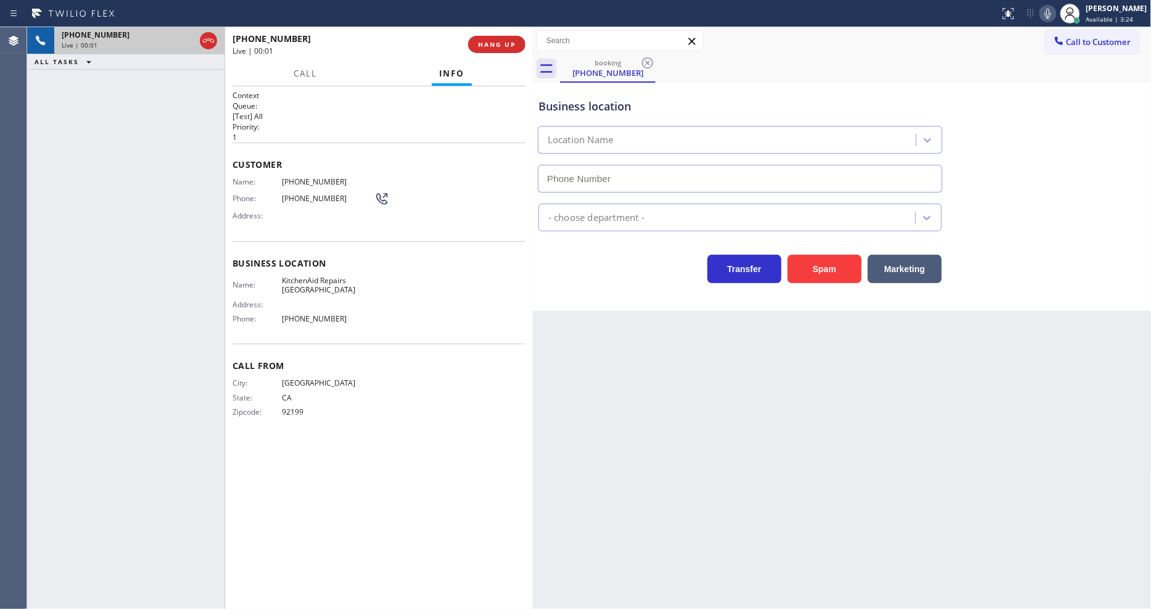
type input "[PHONE_NUMBER]"
click at [887, 375] on div "Back to Dashboard Change Sender ID Customers Technicians Select a contact Outbo…" at bounding box center [842, 318] width 619 height 582
click at [508, 38] on button "HANG UP" at bounding box center [496, 44] width 57 height 17
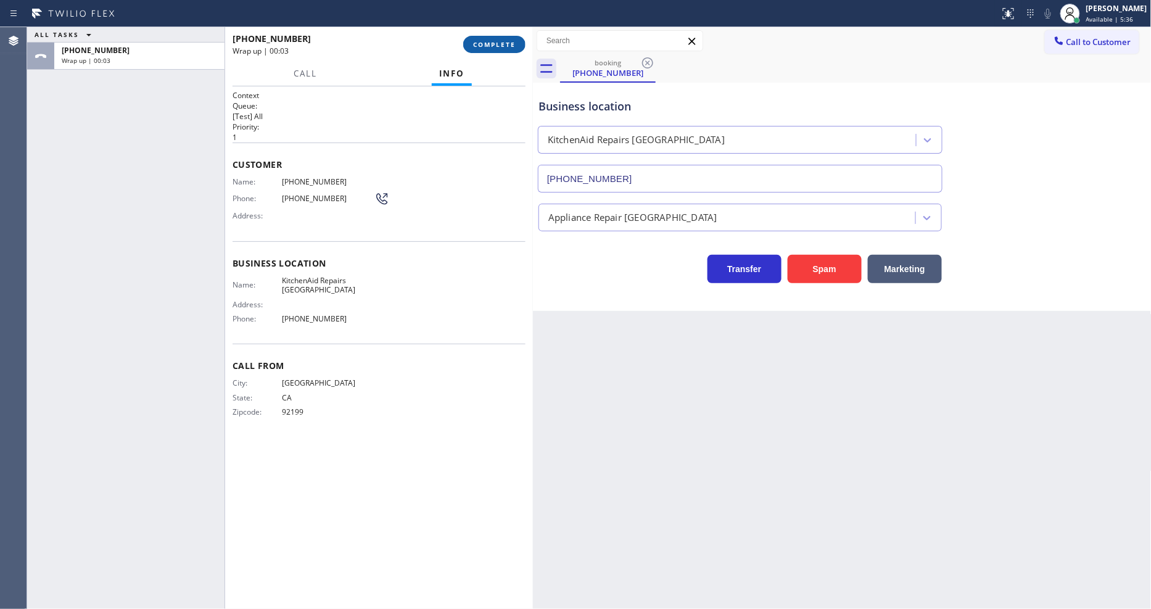
click at [506, 39] on button "COMPLETE" at bounding box center [494, 44] width 62 height 17
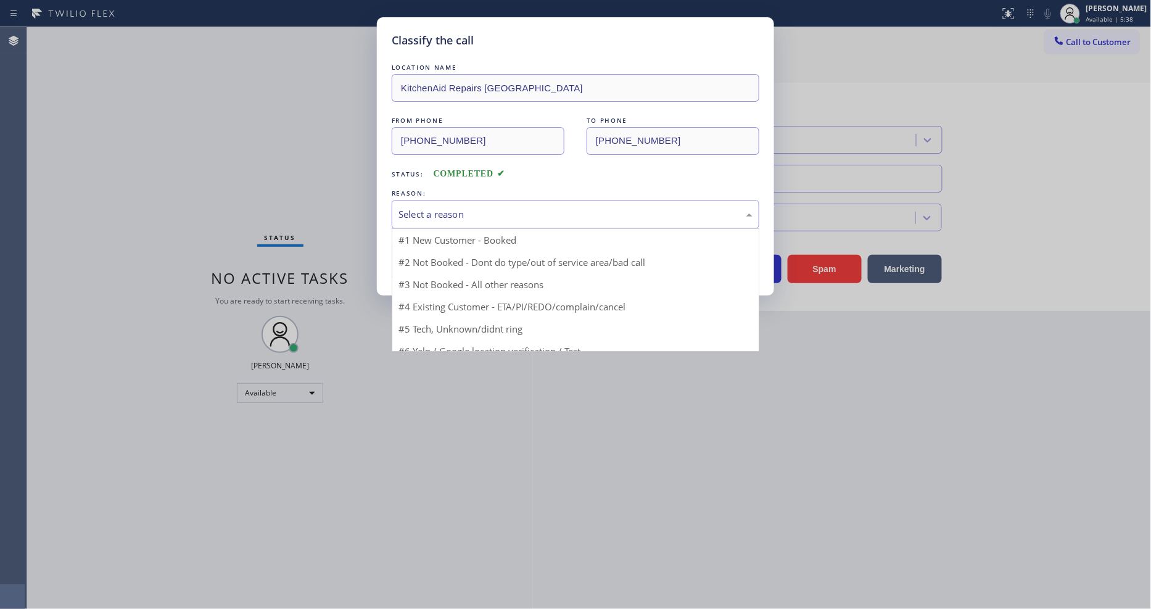
click at [454, 200] on div "Select a reason" at bounding box center [576, 214] width 368 height 29
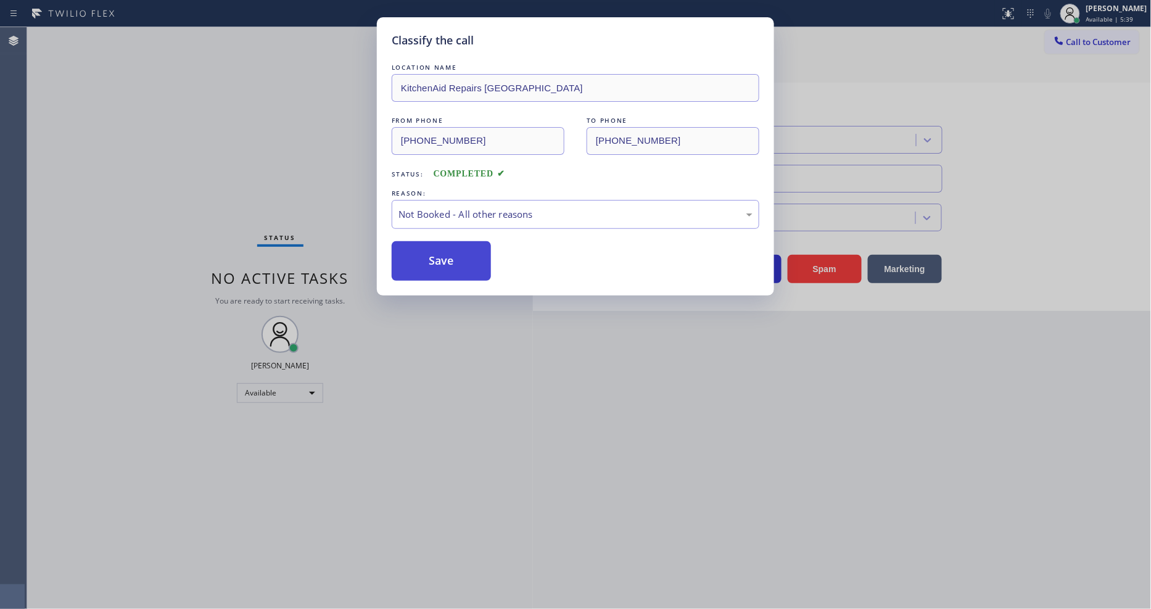
click at [453, 252] on button "Save" at bounding box center [441, 260] width 99 height 39
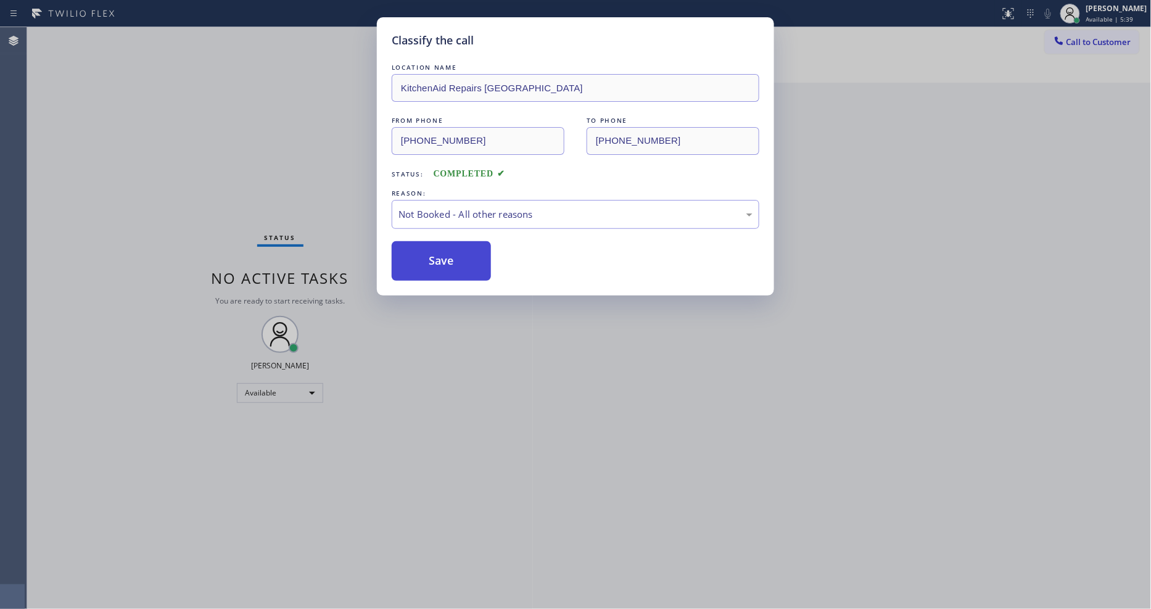
click at [453, 252] on button "Save" at bounding box center [441, 260] width 99 height 39
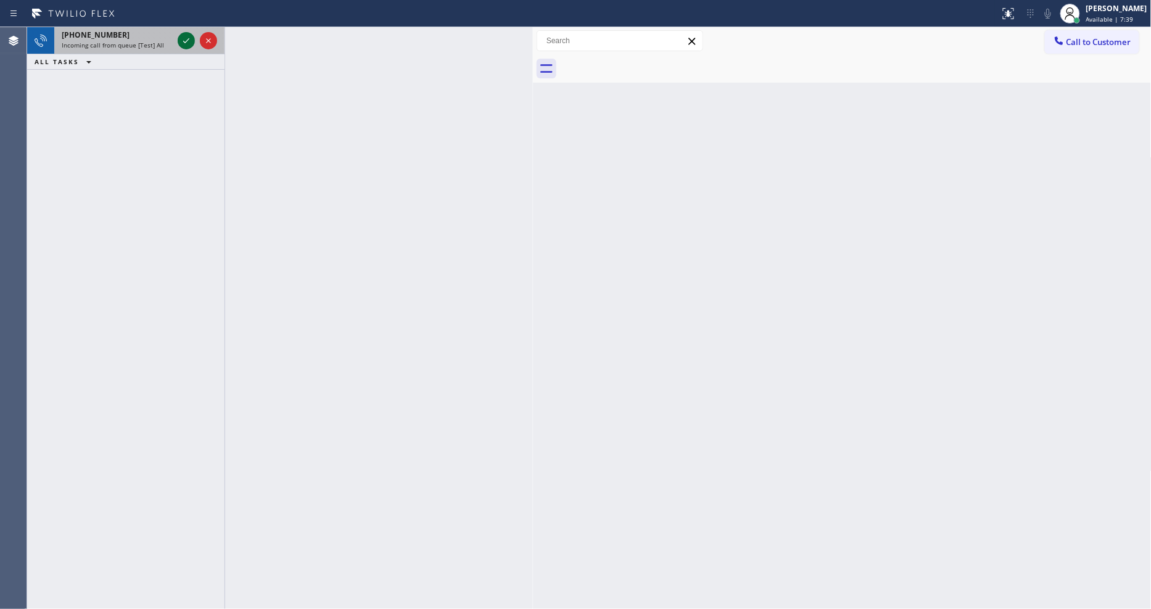
click at [185, 44] on icon at bounding box center [186, 40] width 15 height 15
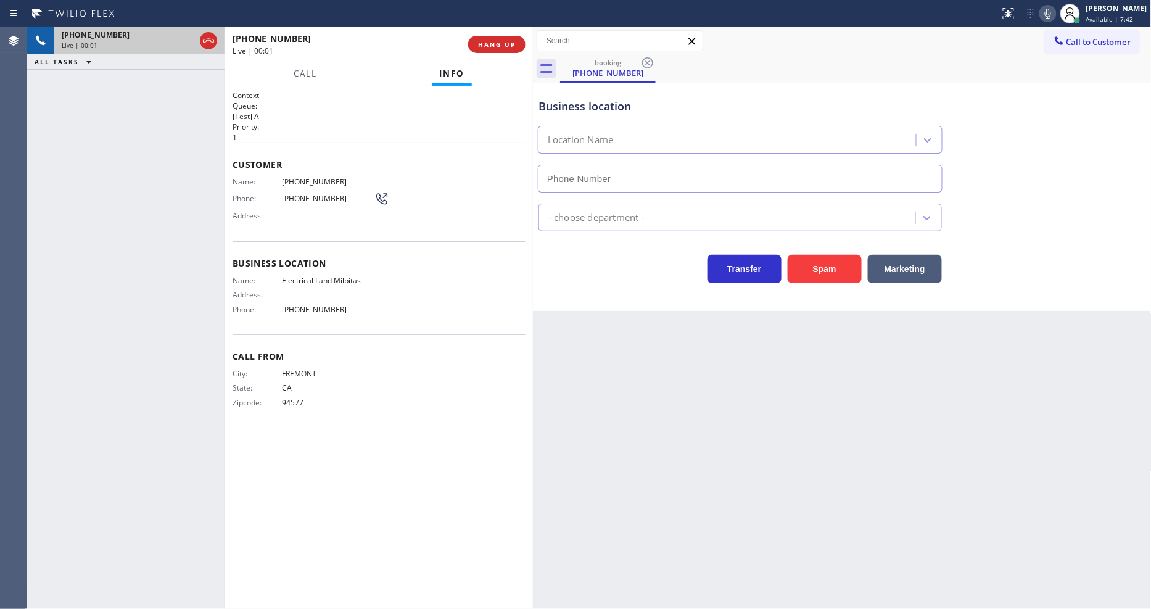
type input "[PHONE_NUMBER]"
click at [1055, 17] on icon at bounding box center [1048, 13] width 15 height 15
click at [301, 280] on span "Electrical Land Milpitas" at bounding box center [328, 280] width 93 height 9
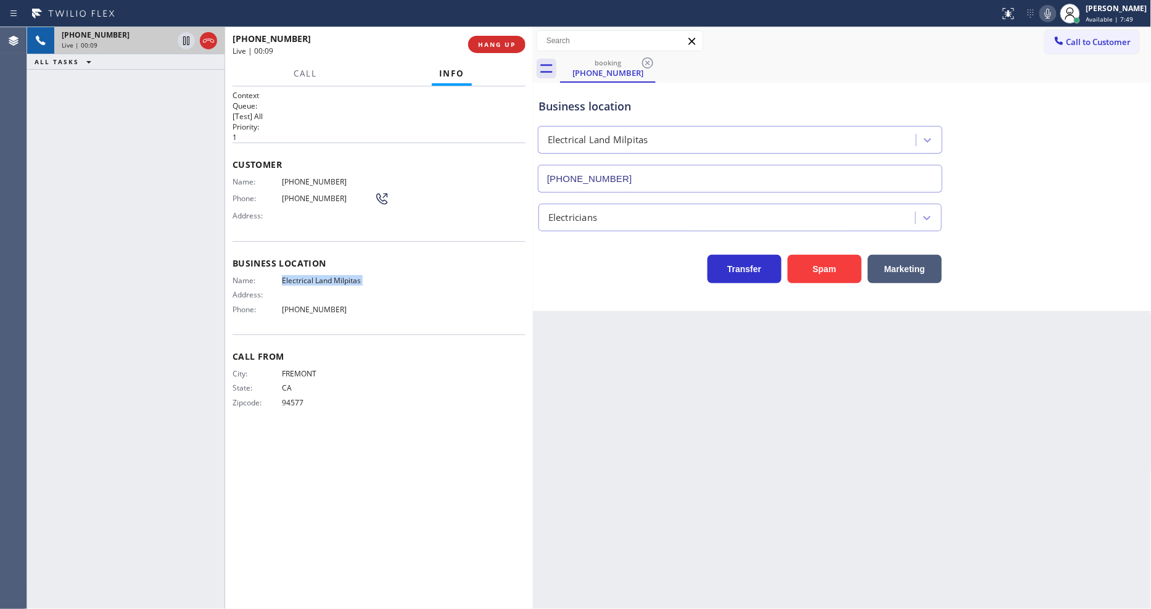
click at [301, 280] on span "Electrical Land Milpitas" at bounding box center [328, 280] width 93 height 9
click at [310, 177] on span "[PHONE_NUMBER]" at bounding box center [328, 181] width 93 height 9
click at [331, 44] on div "[PHONE_NUMBER]" at bounding box center [346, 39] width 227 height 12
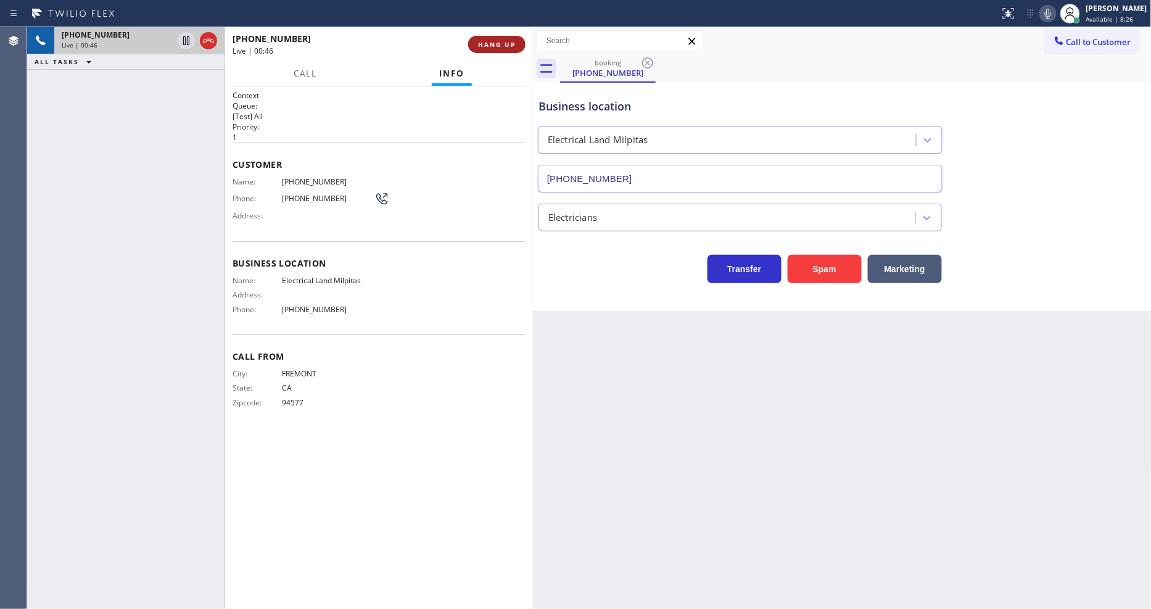
click at [489, 46] on span "HANG UP" at bounding box center [497, 44] width 38 height 9
drag, startPoint x: 489, startPoint y: 46, endPoint x: 509, endPoint y: 54, distance: 21.9
click at [489, 46] on span "COMPLETE" at bounding box center [494, 44] width 43 height 9
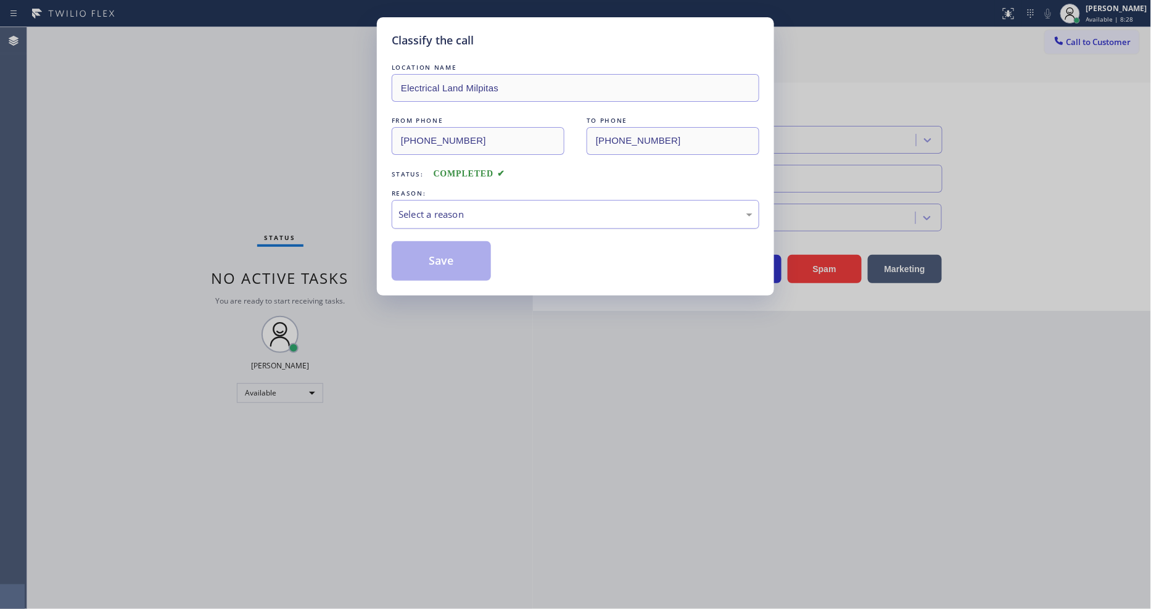
click at [448, 209] on div "Select a reason" at bounding box center [576, 214] width 354 height 14
click at [436, 257] on button "Save" at bounding box center [441, 260] width 99 height 39
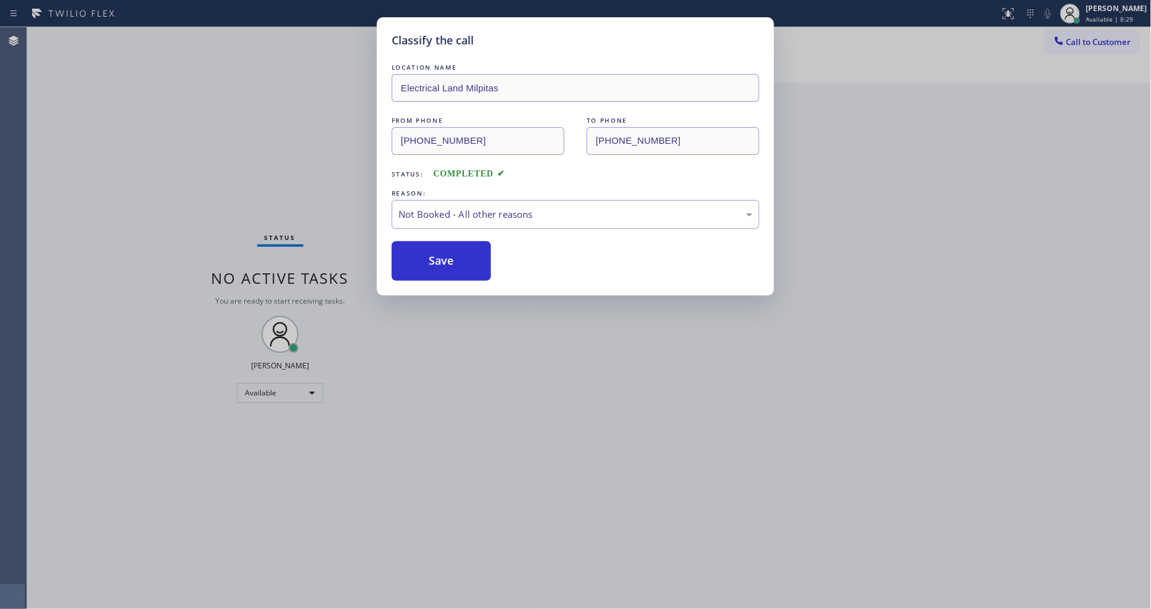
click at [436, 257] on button "Save" at bounding box center [441, 260] width 99 height 39
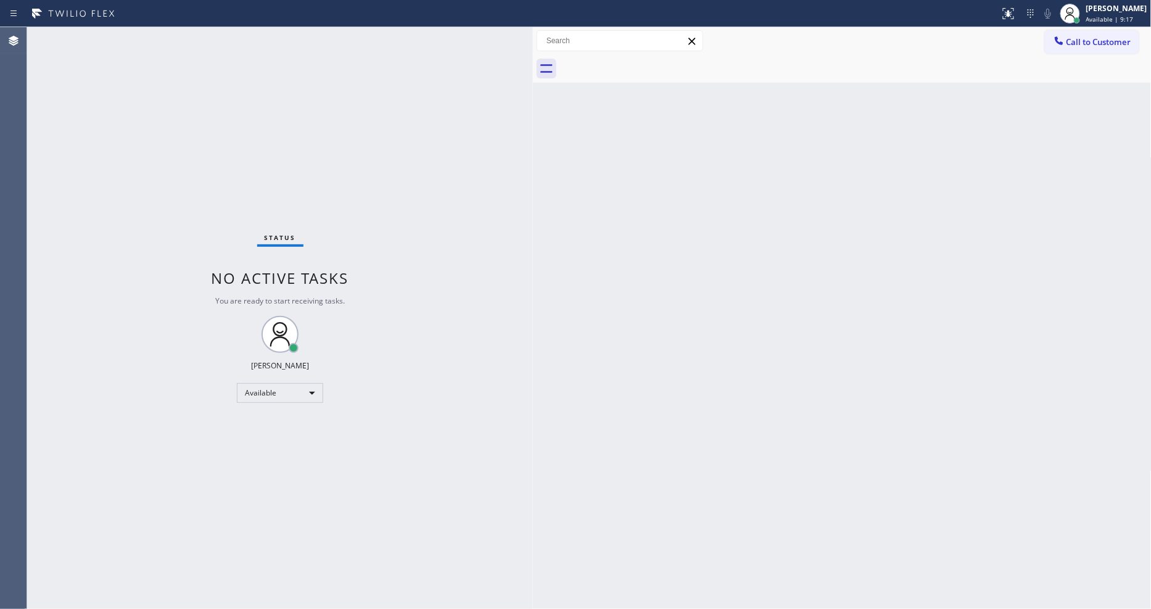
click at [925, 286] on div "Back to Dashboard Change Sender ID Customers Technicians Select a contact Outbo…" at bounding box center [842, 318] width 619 height 582
click at [989, 420] on div "Back to Dashboard Change Sender ID Customers Technicians Select a contact Outbo…" at bounding box center [842, 318] width 619 height 582
click at [608, 221] on div "Back to Dashboard Change Sender ID Customers Technicians Select a contact Outbo…" at bounding box center [842, 318] width 619 height 582
click at [899, 394] on div "Back to Dashboard Change Sender ID Customers Technicians Select a contact Outbo…" at bounding box center [842, 318] width 619 height 582
click at [488, 392] on div "Status No active tasks You are ready to start receiving tasks. [PERSON_NAME] Av…" at bounding box center [280, 318] width 506 height 582
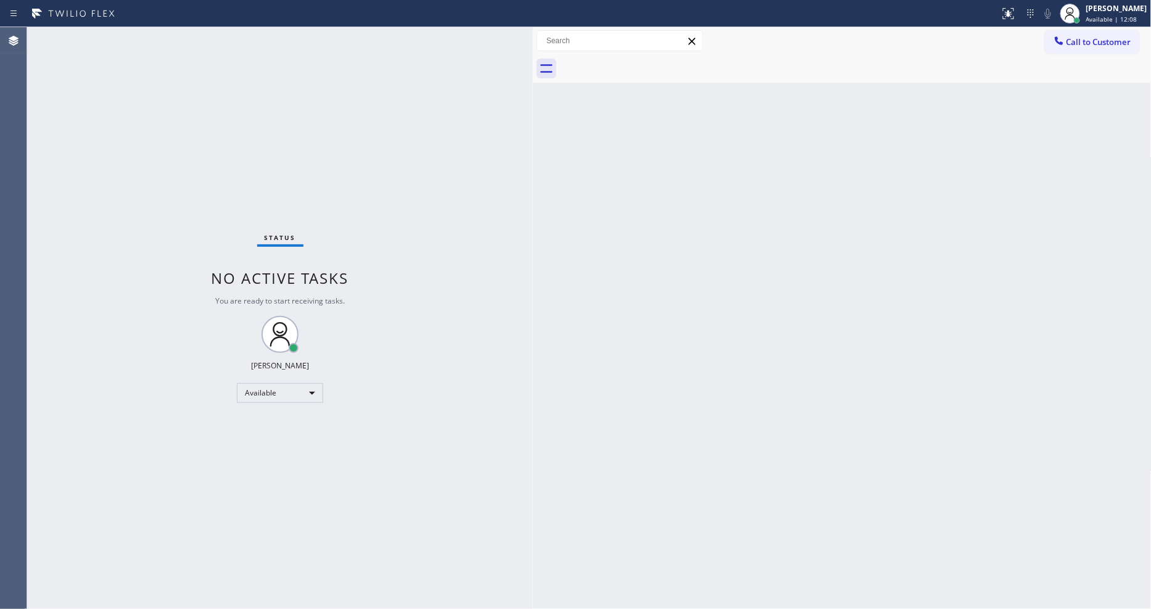
click at [187, 40] on div "Status No active tasks You are ready to start receiving tasks. [PERSON_NAME] Av…" at bounding box center [280, 318] width 506 height 582
click at [1015, 384] on div "Back to Dashboard Change Sender ID Customers Technicians Select a contact Outbo…" at bounding box center [842, 318] width 619 height 582
click at [162, 33] on div "Status No active tasks You are ready to start receiving tasks. [PERSON_NAME] Av…" at bounding box center [280, 318] width 506 height 582
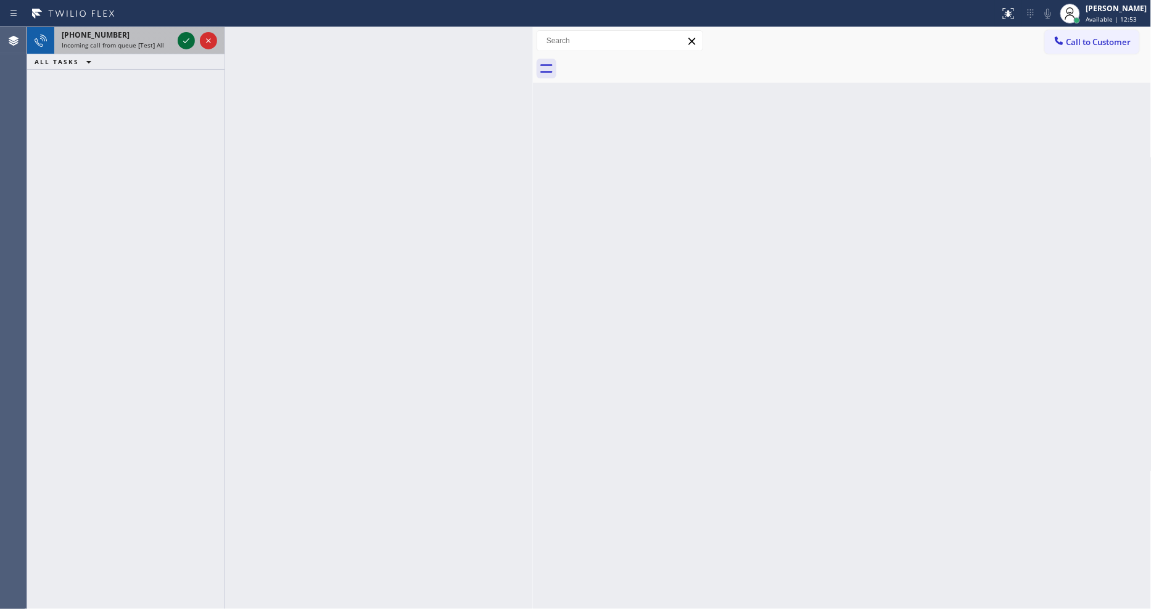
click at [185, 42] on icon at bounding box center [186, 40] width 6 height 5
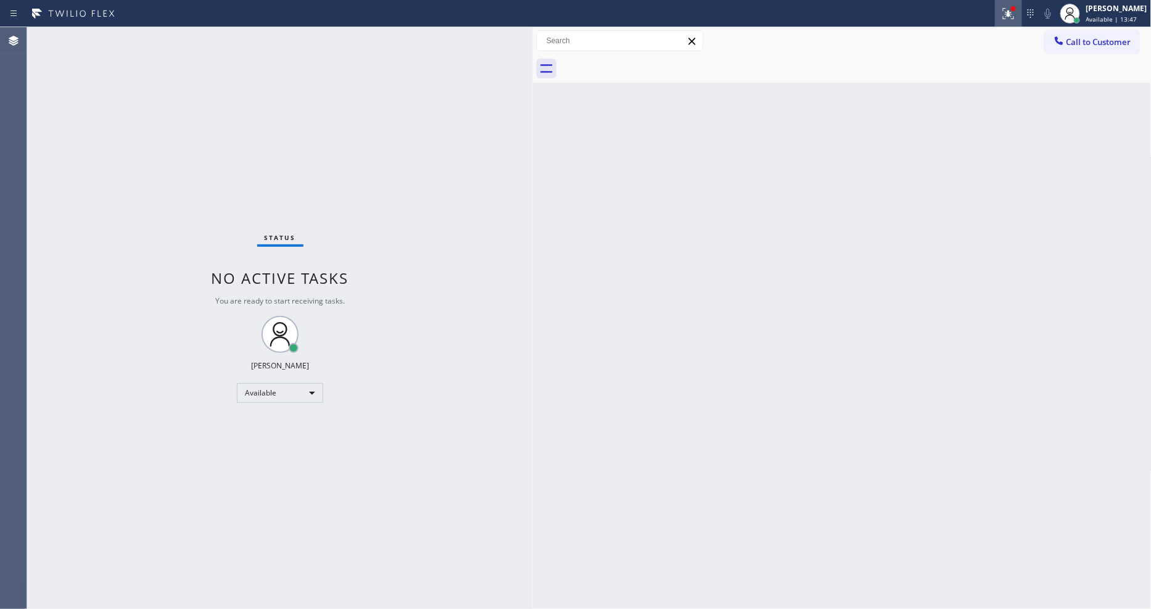
click at [1010, 22] on button at bounding box center [1008, 13] width 27 height 27
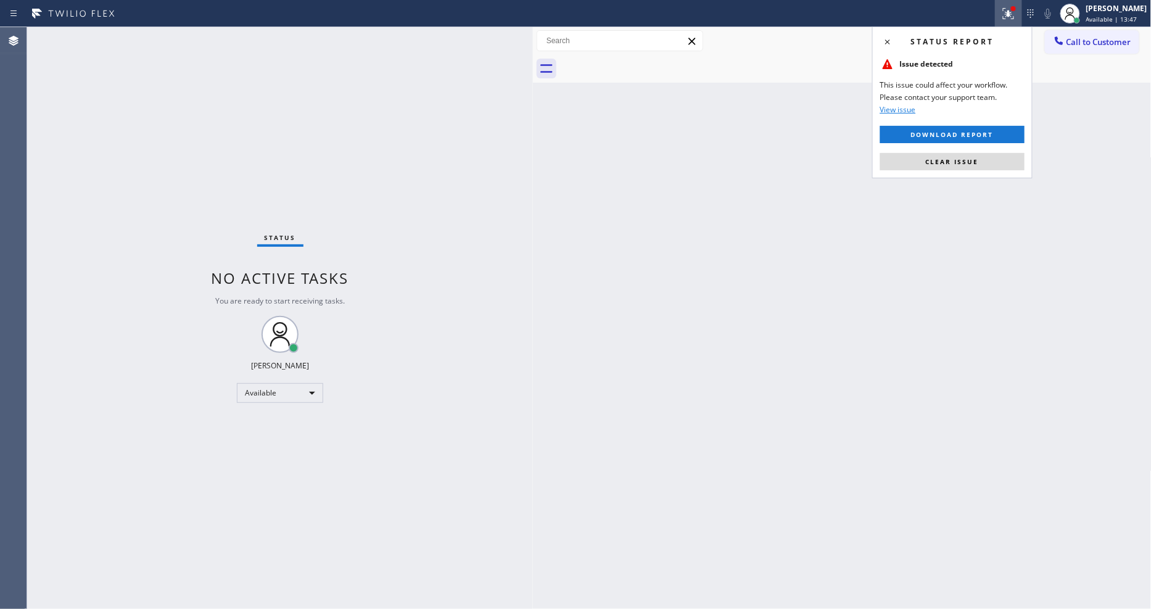
drag, startPoint x: 999, startPoint y: 160, endPoint x: 796, endPoint y: 278, distance: 235.2
click at [998, 161] on button "Clear issue" at bounding box center [952, 161] width 144 height 17
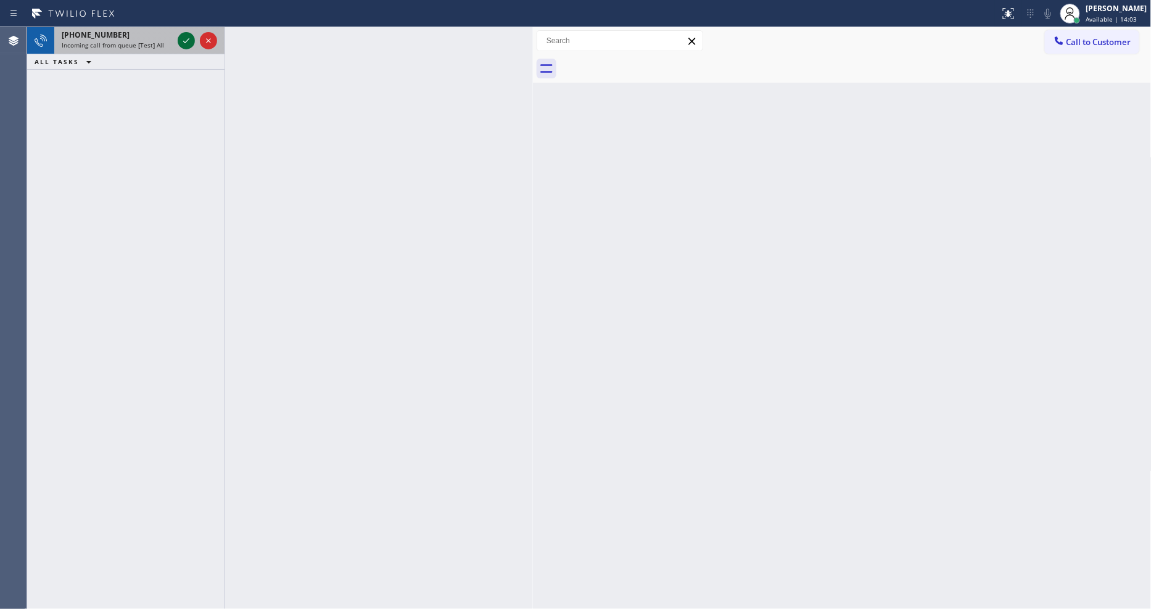
click at [185, 39] on icon at bounding box center [186, 40] width 15 height 15
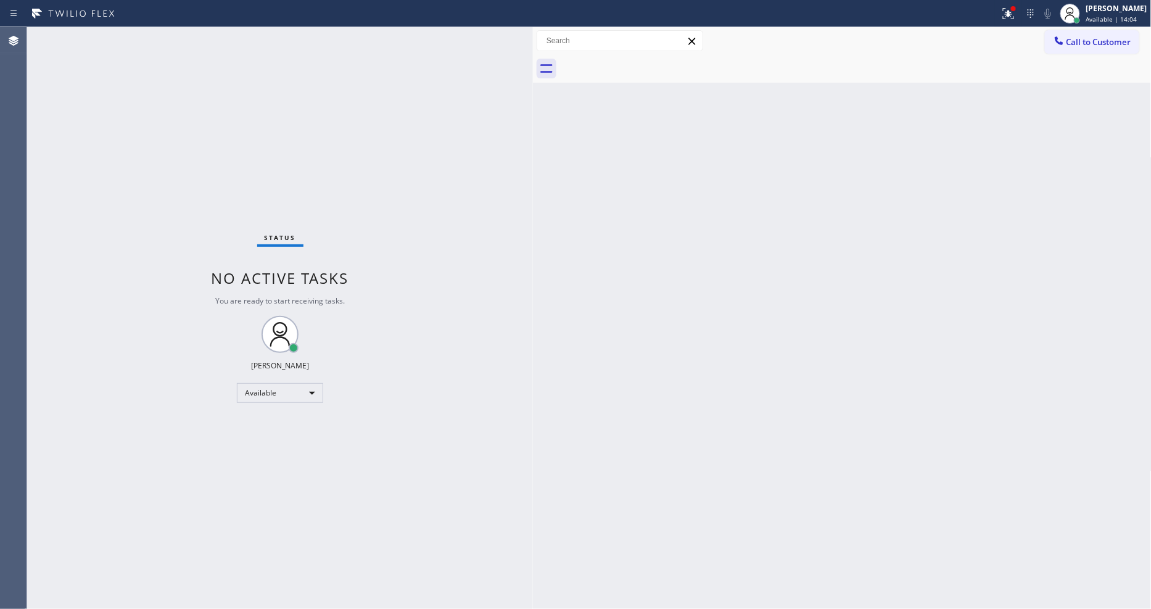
click at [168, 89] on div "Status No active tasks You are ready to start receiving tasks. [PERSON_NAME] Av…" at bounding box center [280, 318] width 506 height 582
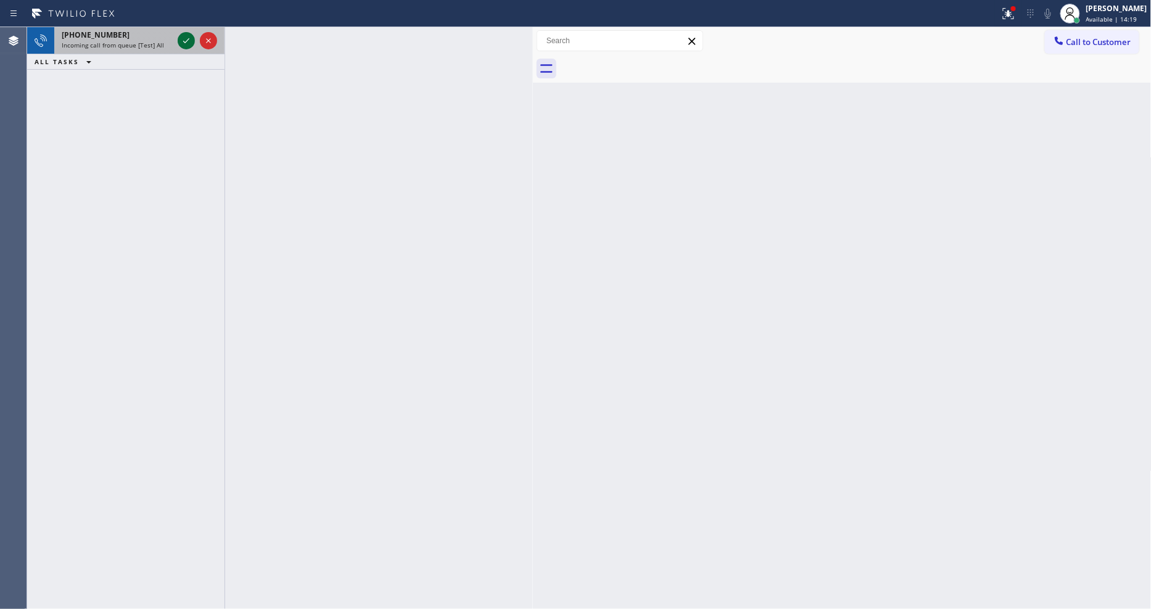
click at [187, 38] on icon at bounding box center [186, 40] width 15 height 15
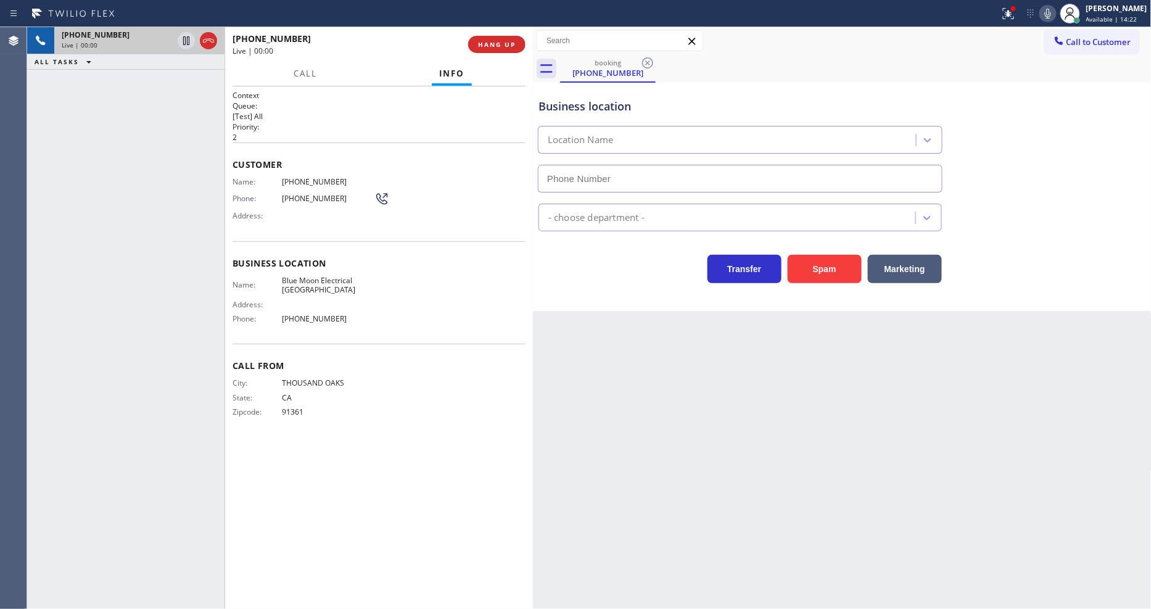
type input "[PHONE_NUMBER]"
click at [1012, 12] on icon at bounding box center [1008, 13] width 15 height 15
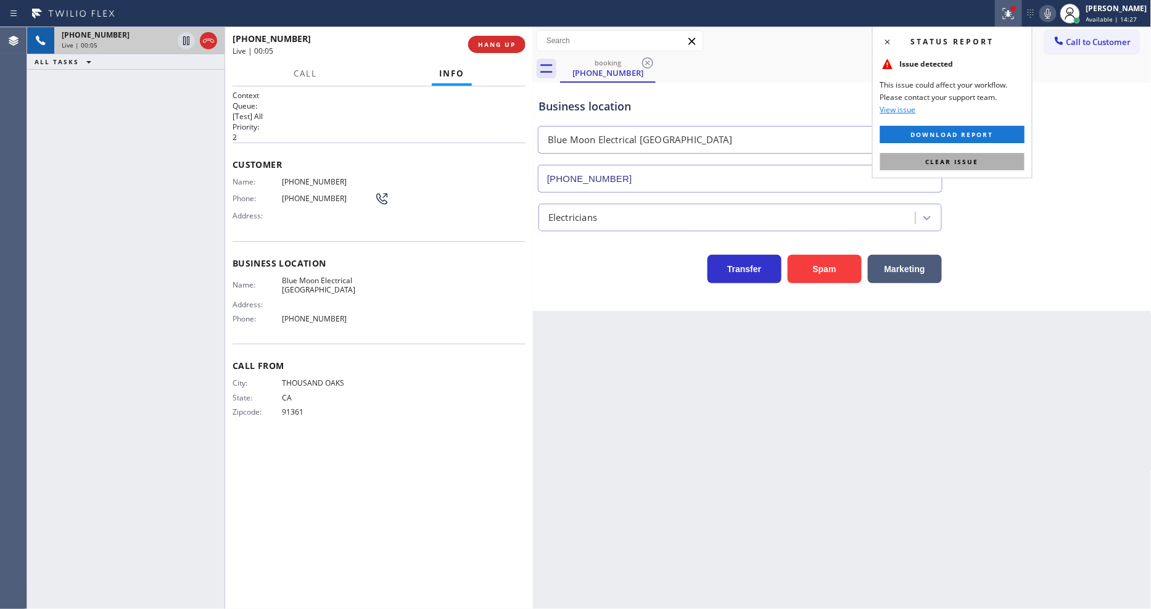
click at [997, 162] on button "Clear issue" at bounding box center [952, 161] width 144 height 17
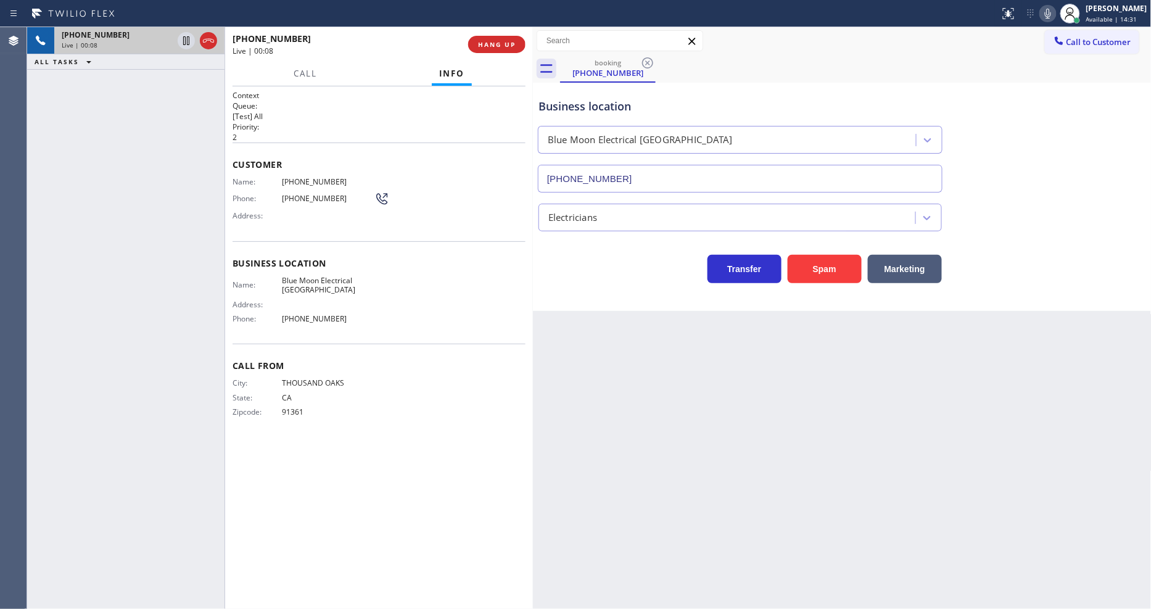
click at [321, 279] on span "Blue Moon Electrical [GEOGRAPHIC_DATA]" at bounding box center [328, 285] width 93 height 19
click at [300, 171] on div "Customer Name: [PHONE_NUMBER] Phone: [PHONE_NUMBER] Address:" at bounding box center [379, 191] width 293 height 99
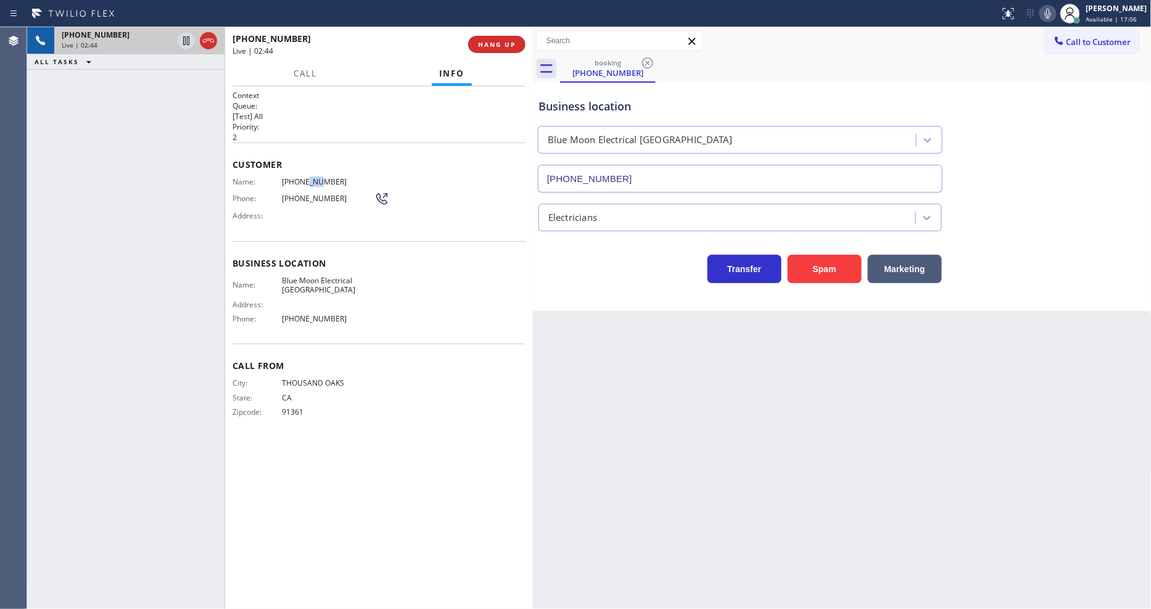
click at [300, 171] on div "Customer Name: [PHONE_NUMBER] Phone: [PHONE_NUMBER] Address:" at bounding box center [379, 191] width 293 height 99
click at [187, 38] on icon at bounding box center [186, 40] width 6 height 9
click at [1055, 13] on icon at bounding box center [1048, 13] width 15 height 15
click at [178, 39] on div at bounding box center [186, 40] width 17 height 15
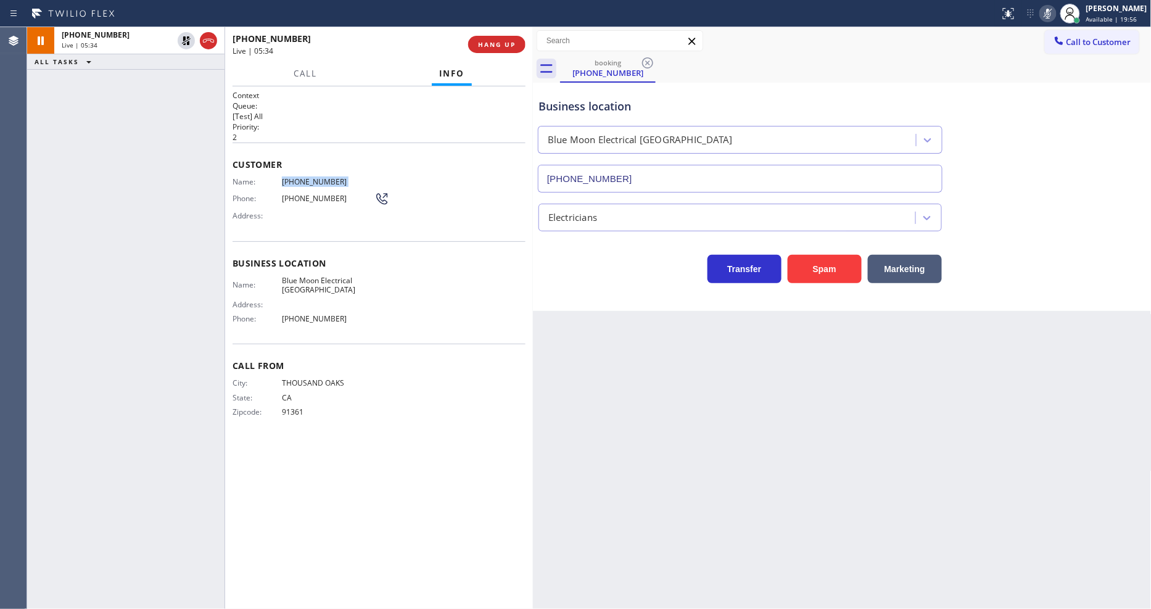
click at [1052, 12] on rect at bounding box center [1048, 12] width 9 height 9
click at [316, 276] on span "Blue Moon Electrical [GEOGRAPHIC_DATA]" at bounding box center [328, 285] width 93 height 19
click at [1052, 7] on icon at bounding box center [1048, 13] width 15 height 15
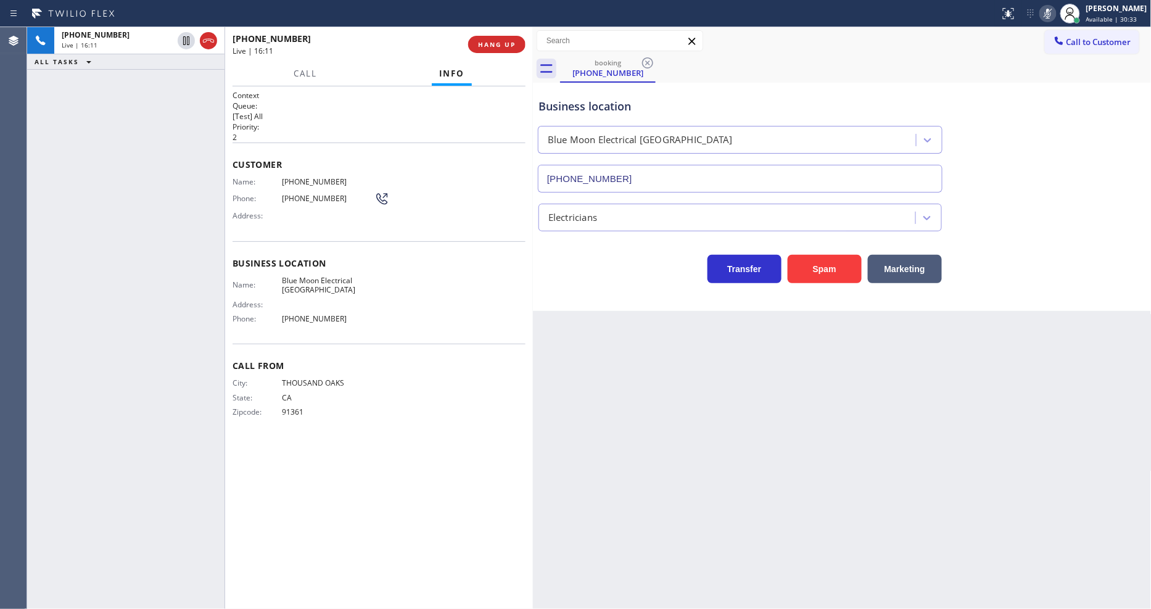
drag, startPoint x: 439, startPoint y: 563, endPoint x: 430, endPoint y: 572, distance: 12.2
click at [437, 563] on div "Context Queue: [Test] All Priority: 2 Customer Name: [PHONE_NUMBER] Phone: [PHO…" at bounding box center [379, 347] width 293 height 515
drag, startPoint x: 1058, startPoint y: 9, endPoint x: 960, endPoint y: 117, distance: 145.9
click at [1051, 10] on icon at bounding box center [1048, 14] width 6 height 10
click at [489, 40] on span "HANG UP" at bounding box center [497, 44] width 38 height 9
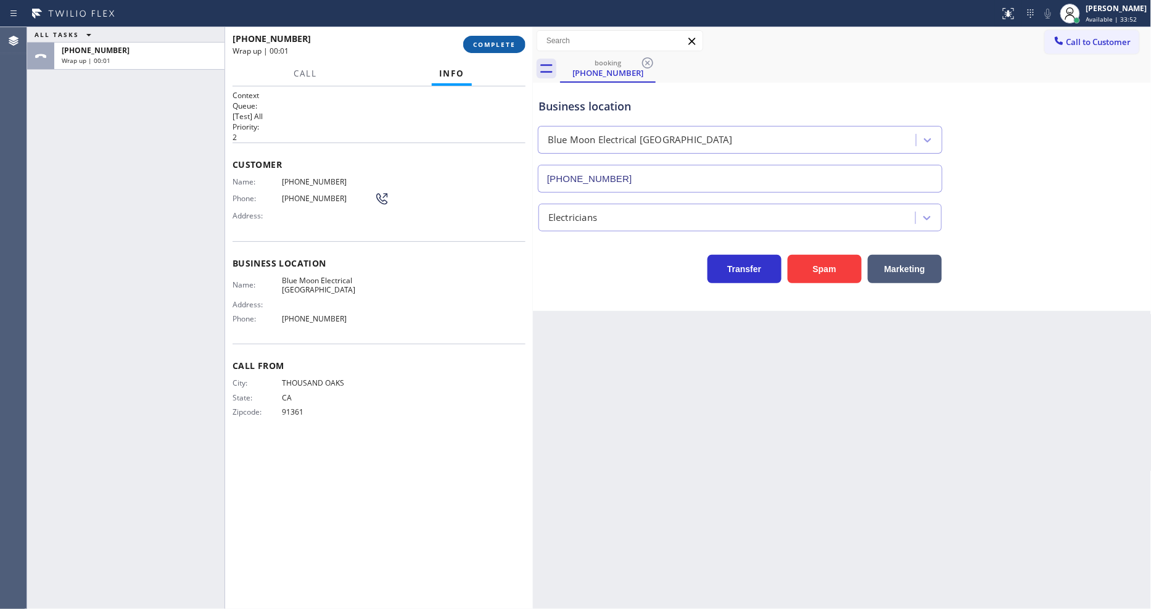
click at [489, 41] on span "COMPLETE" at bounding box center [494, 44] width 43 height 9
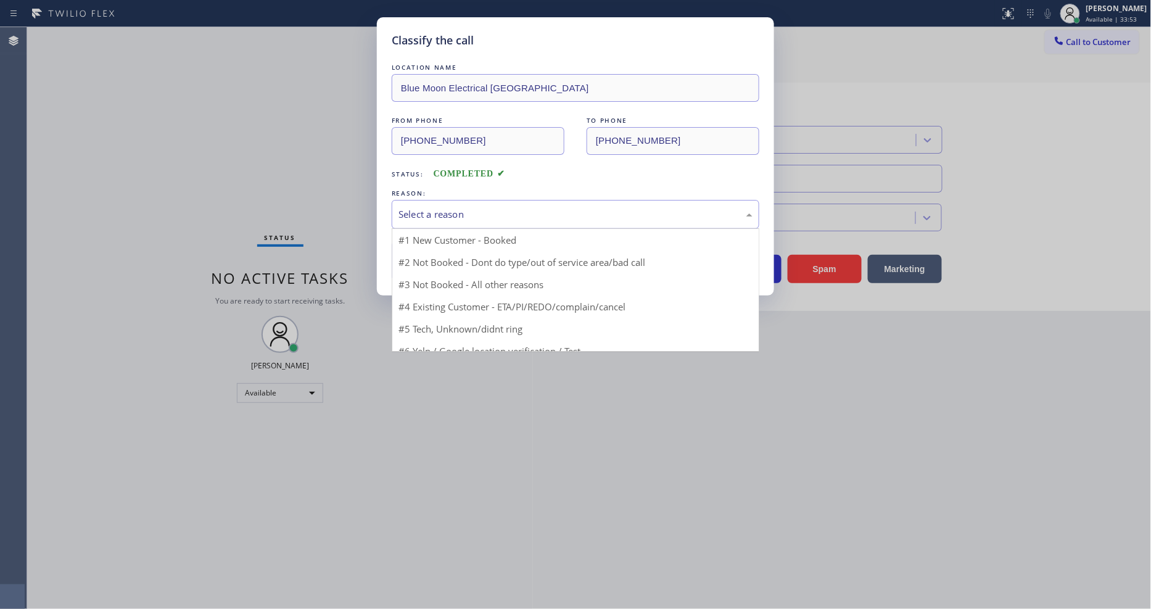
drag, startPoint x: 411, startPoint y: 211, endPoint x: 411, endPoint y: 233, distance: 21.6
click at [411, 210] on div "Select a reason" at bounding box center [576, 214] width 354 height 14
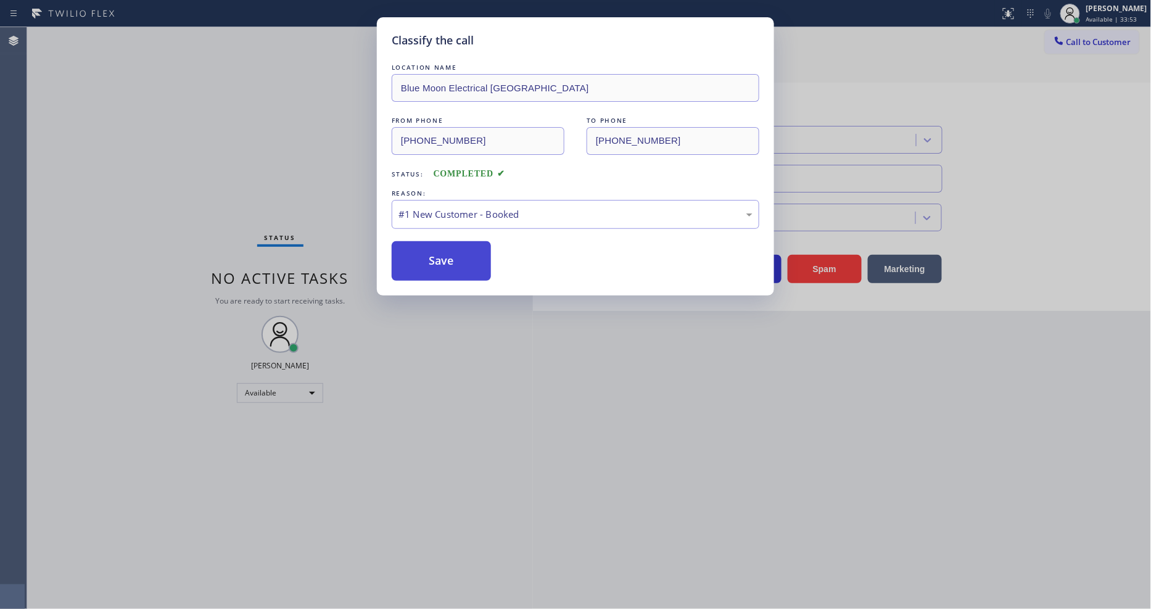
click at [412, 264] on button "Save" at bounding box center [441, 260] width 99 height 39
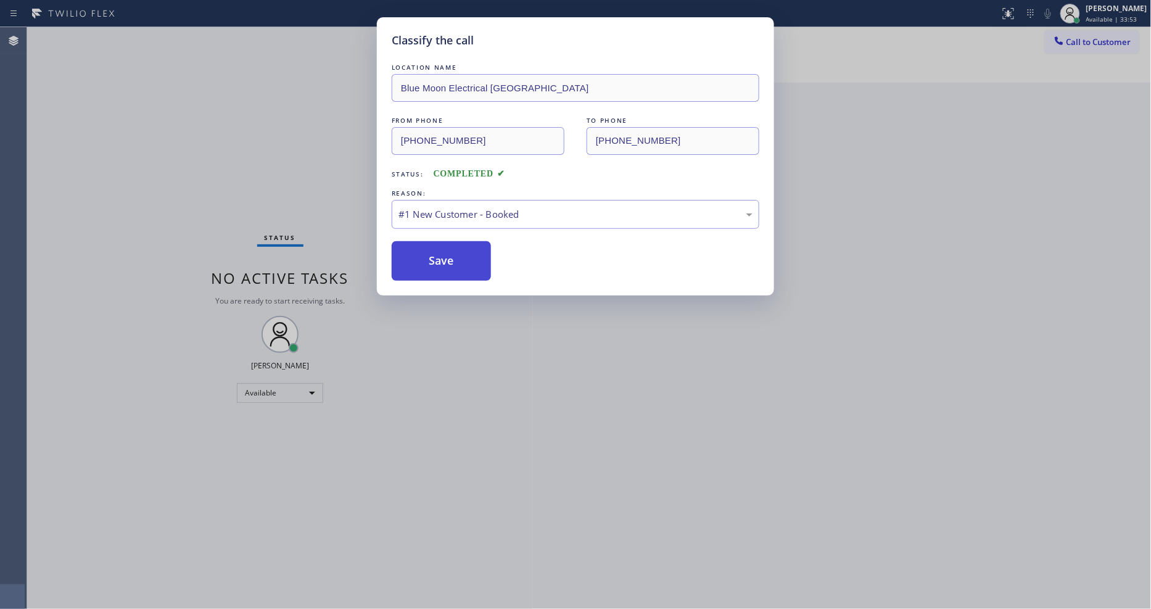
click at [411, 265] on button "Save" at bounding box center [441, 260] width 99 height 39
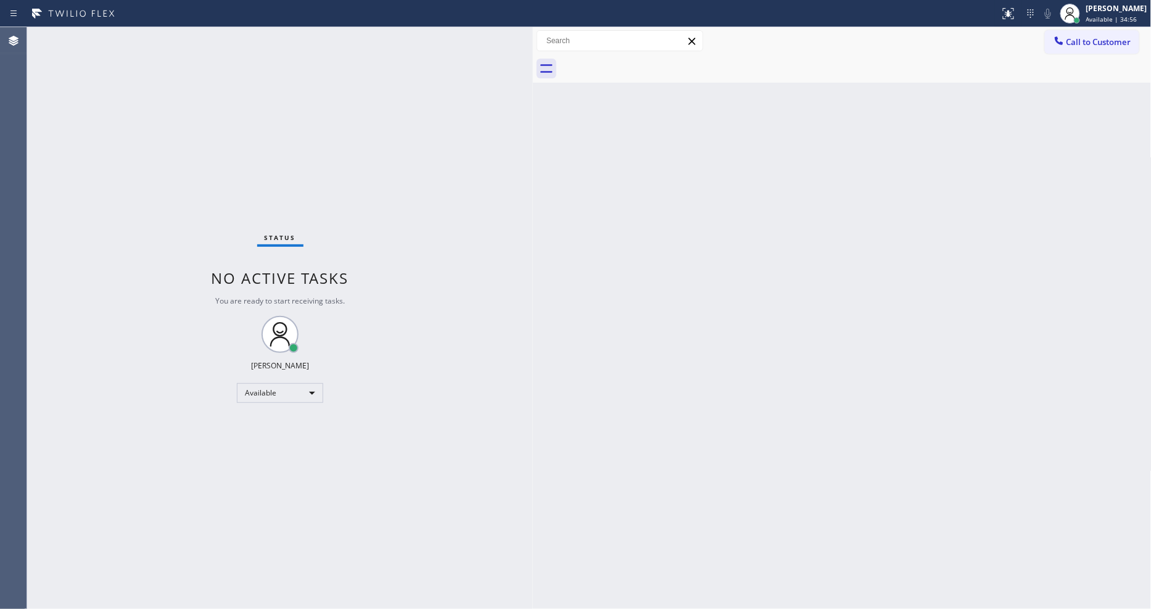
click at [885, 422] on div "Back to Dashboard Change Sender ID Customers Technicians Select a contact Outbo…" at bounding box center [842, 318] width 619 height 582
click at [185, 35] on div "Status No active tasks You are ready to start receiving tasks. [PERSON_NAME] Av…" at bounding box center [280, 318] width 506 height 582
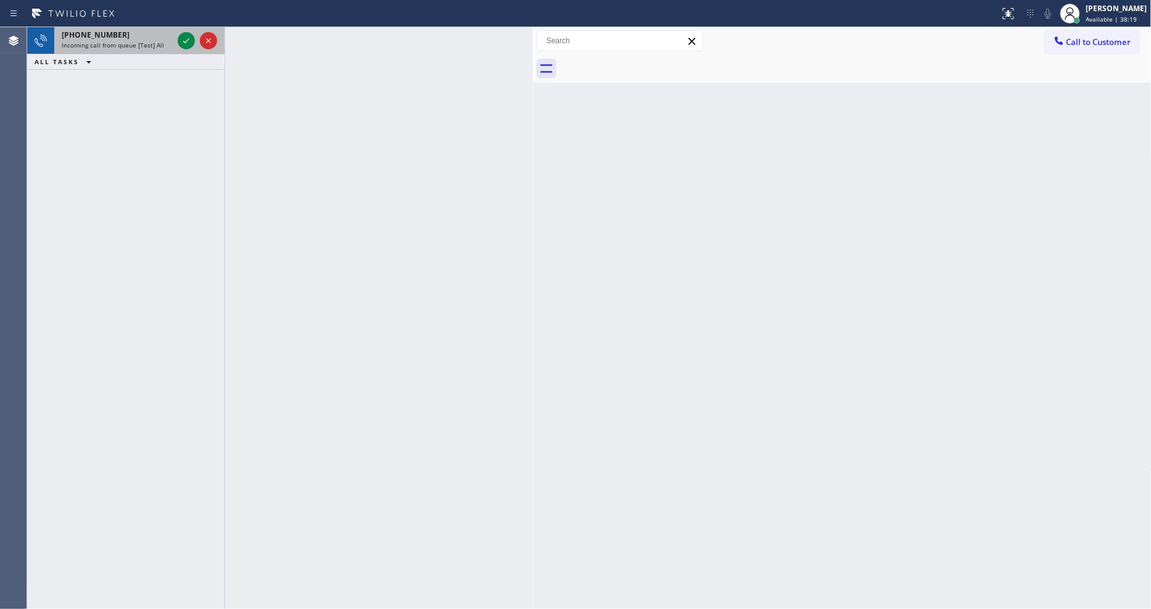
click at [132, 34] on div "[PHONE_NUMBER]" at bounding box center [117, 35] width 111 height 10
click at [160, 51] on div "[PHONE_NUMBER] Incoming call from queue [Test] All" at bounding box center [114, 40] width 121 height 27
click at [183, 38] on icon at bounding box center [186, 40] width 15 height 15
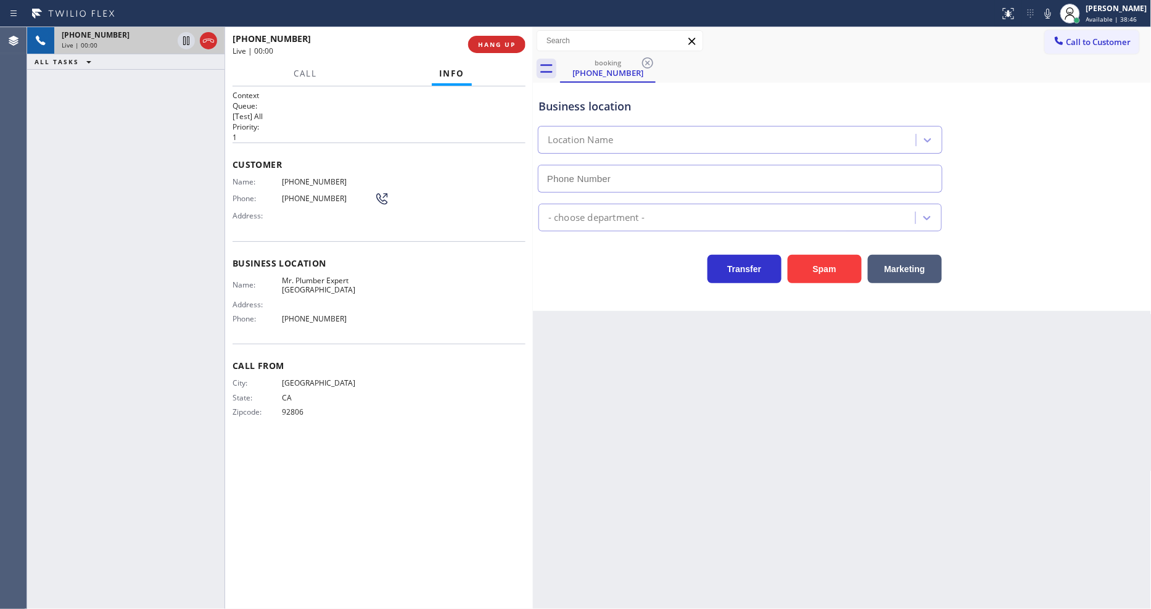
type input "[PHONE_NUMBER]"
drag, startPoint x: 205, startPoint y: 219, endPoint x: 399, endPoint y: 131, distance: 212.8
click at [204, 218] on div "[PHONE_NUMBER] Live | 00:01 ALL TASKS ALL TASKS ACTIVE TASKS TASKS IN WRAP UP" at bounding box center [125, 318] width 197 height 582
drag, startPoint x: 510, startPoint y: 22, endPoint x: 510, endPoint y: 31, distance: 9.9
click at [510, 27] on div "Status report No issues detected If you experience an issue, please download th…" at bounding box center [575, 304] width 1151 height 609
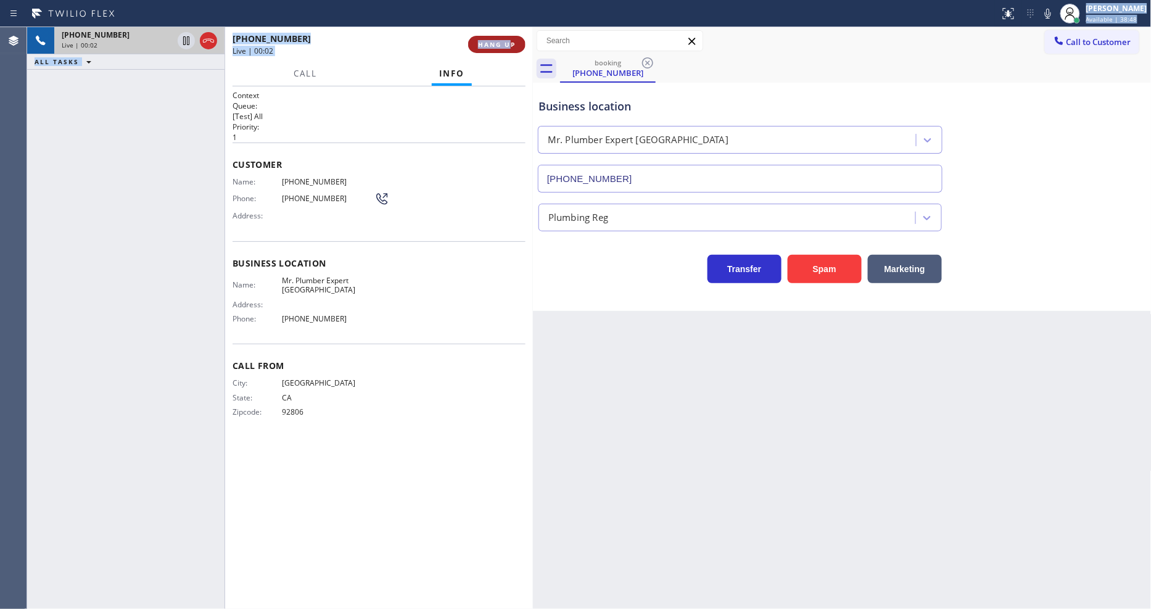
click at [510, 47] on span "HANG UP" at bounding box center [497, 44] width 38 height 9
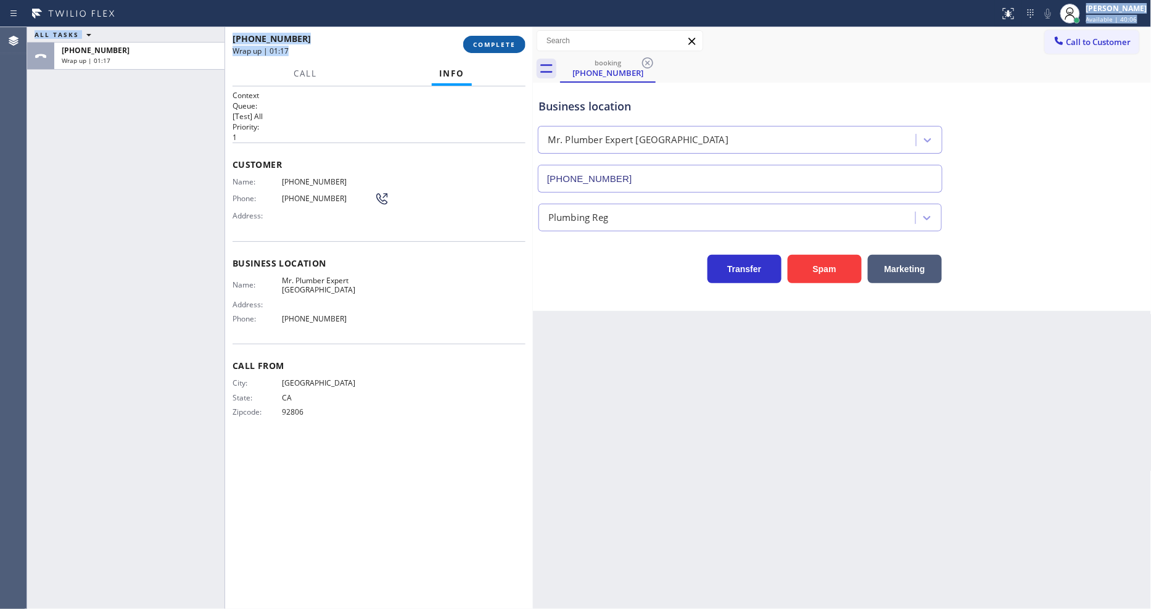
click at [489, 40] on span "COMPLETE" at bounding box center [494, 44] width 43 height 9
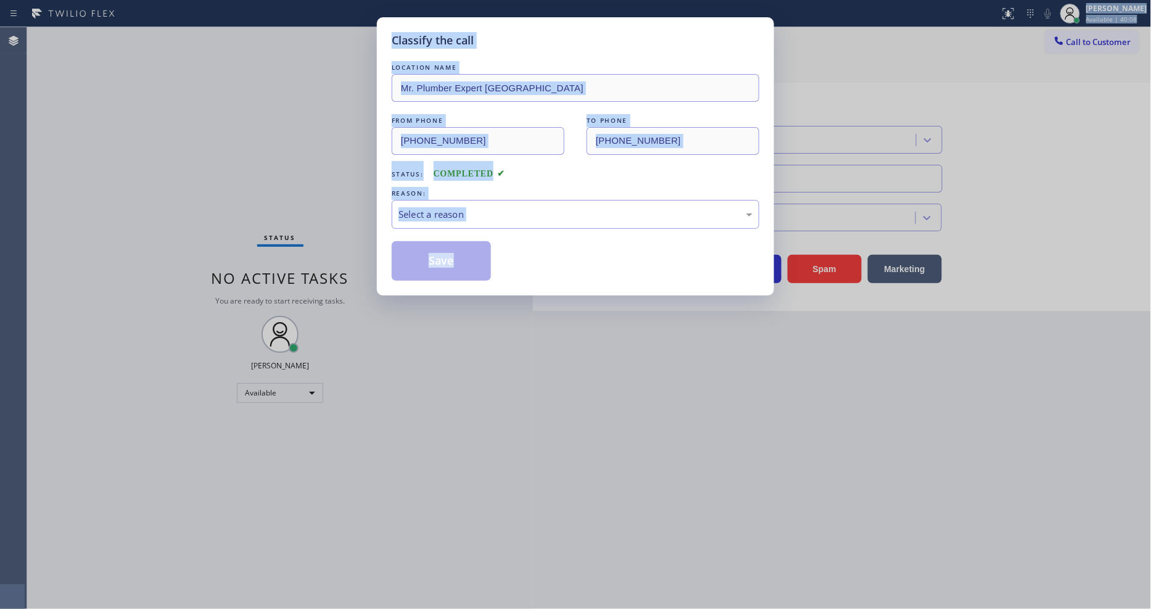
click at [447, 212] on div "Select a reason" at bounding box center [576, 214] width 354 height 14
click at [438, 258] on button "Save" at bounding box center [441, 260] width 99 height 39
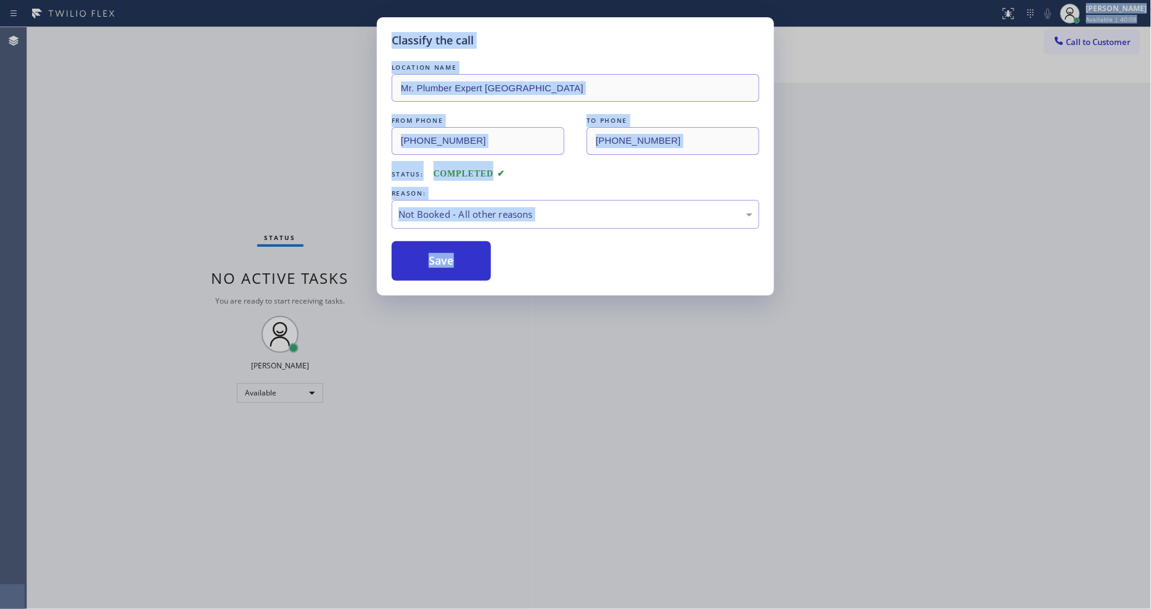
click at [438, 258] on button "Save" at bounding box center [441, 260] width 99 height 39
drag, startPoint x: 371, startPoint y: 517, endPoint x: 370, endPoint y: 574, distance: 57.4
click at [370, 519] on div "Classify the call LOCATION NAME Mr. Plumber Expert [GEOGRAPHIC_DATA] FROM PHONE…" at bounding box center [575, 304] width 1151 height 609
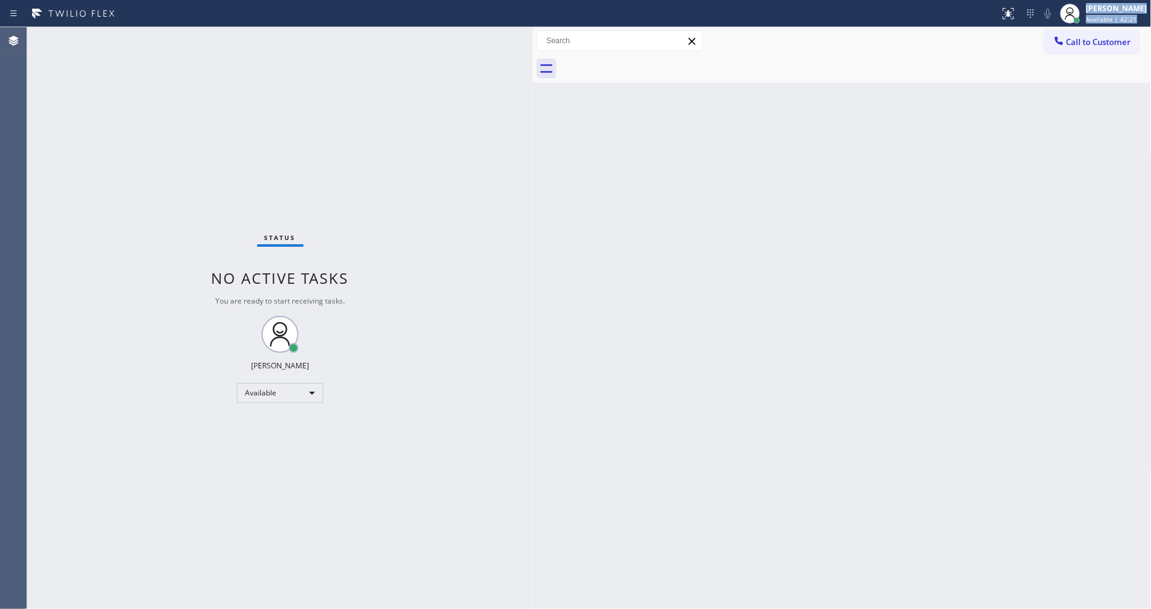
click at [893, 410] on div "Back to Dashboard Change Sender ID Customers Technicians Select a contact Outbo…" at bounding box center [842, 318] width 619 height 582
click at [186, 26] on div "Status report No issues detected If you experience an issue, please download th…" at bounding box center [575, 13] width 1151 height 27
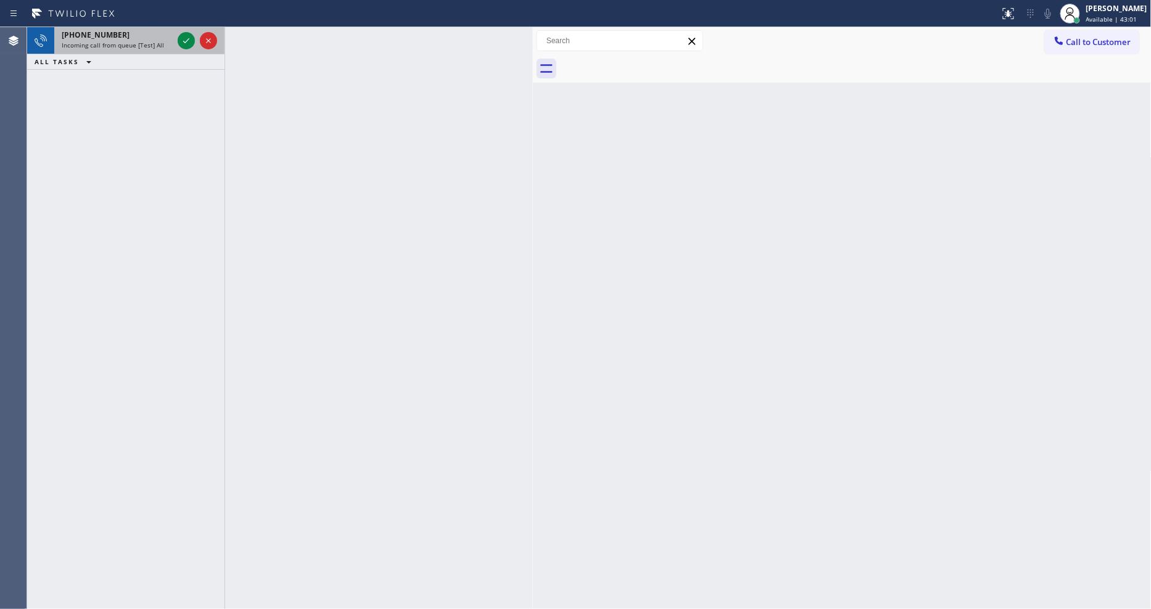
click at [161, 41] on div "Incoming call from queue [Test] All" at bounding box center [117, 45] width 111 height 9
click at [187, 38] on icon at bounding box center [186, 40] width 15 height 15
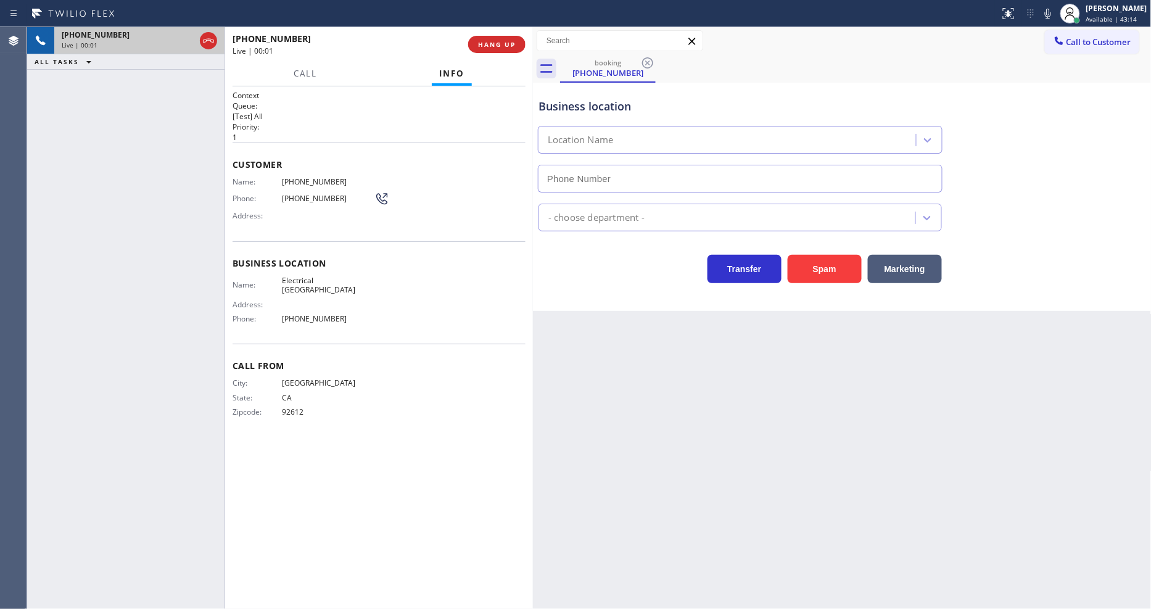
type input "[PHONE_NUMBER]"
click at [495, 43] on span "HANG UP" at bounding box center [497, 44] width 38 height 9
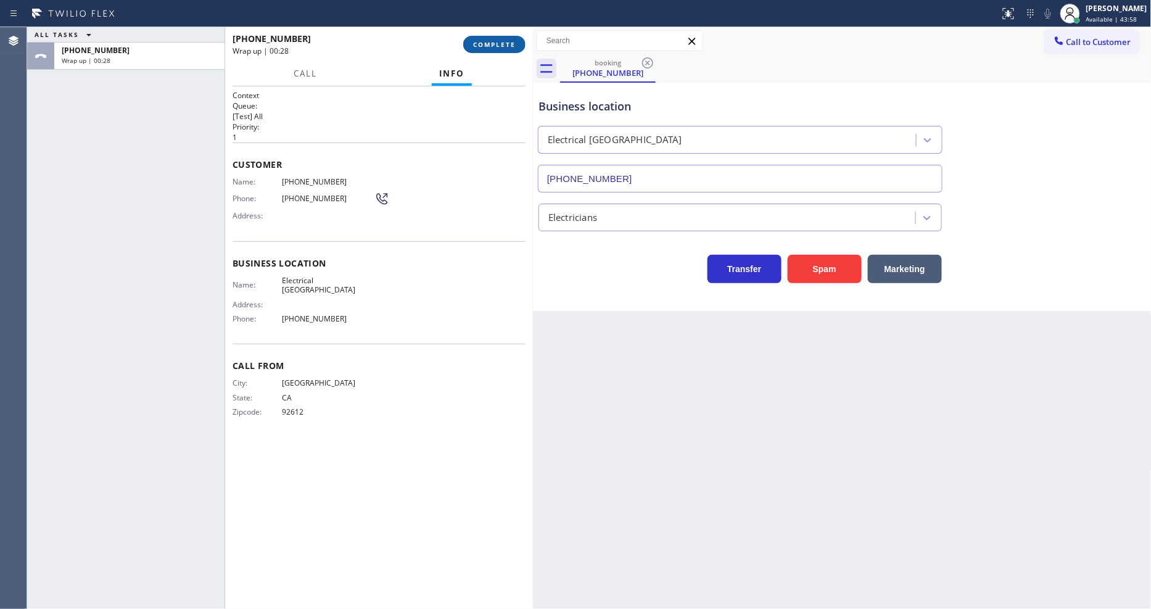
click at [515, 43] on span "COMPLETE" at bounding box center [494, 44] width 43 height 9
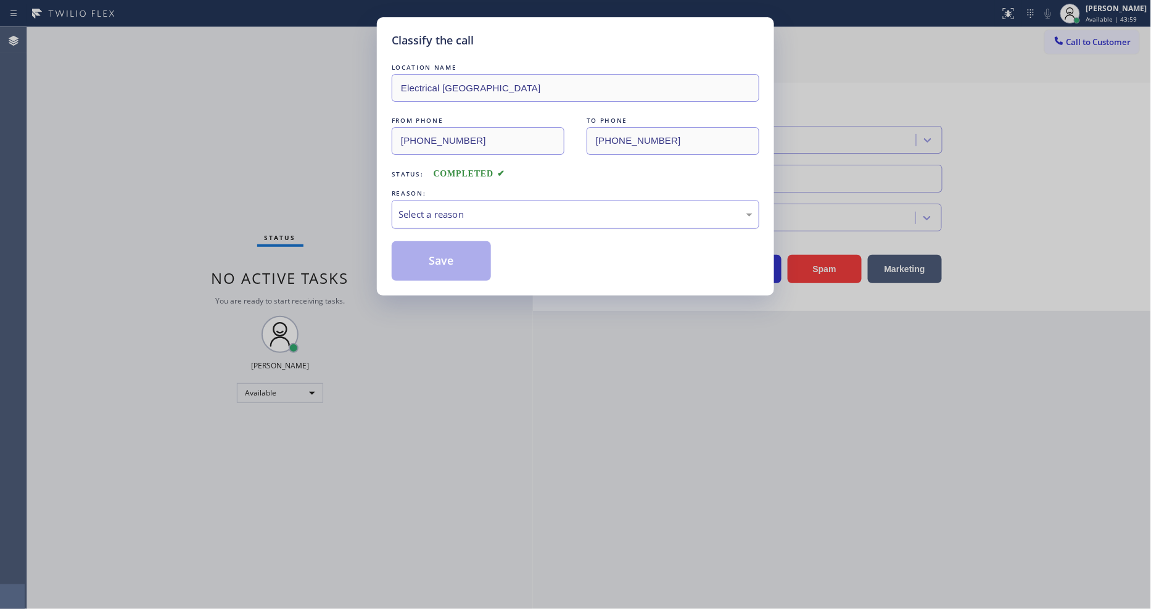
click at [426, 209] on div "Select a reason" at bounding box center [576, 214] width 354 height 14
click at [442, 251] on button "Save" at bounding box center [441, 260] width 99 height 39
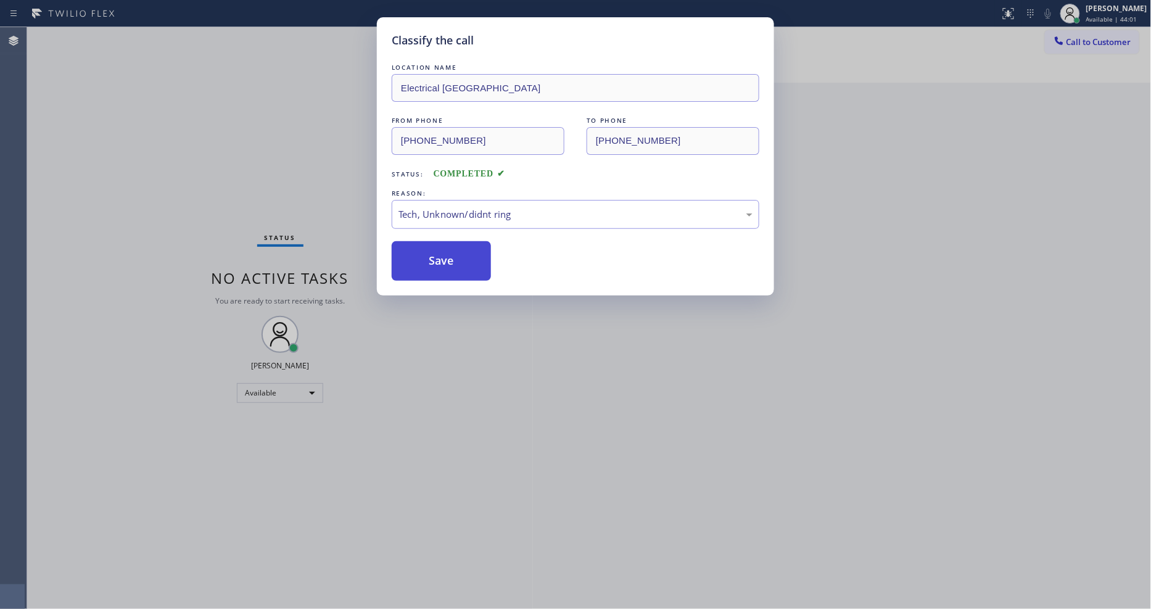
click at [442, 251] on button "Save" at bounding box center [441, 260] width 99 height 39
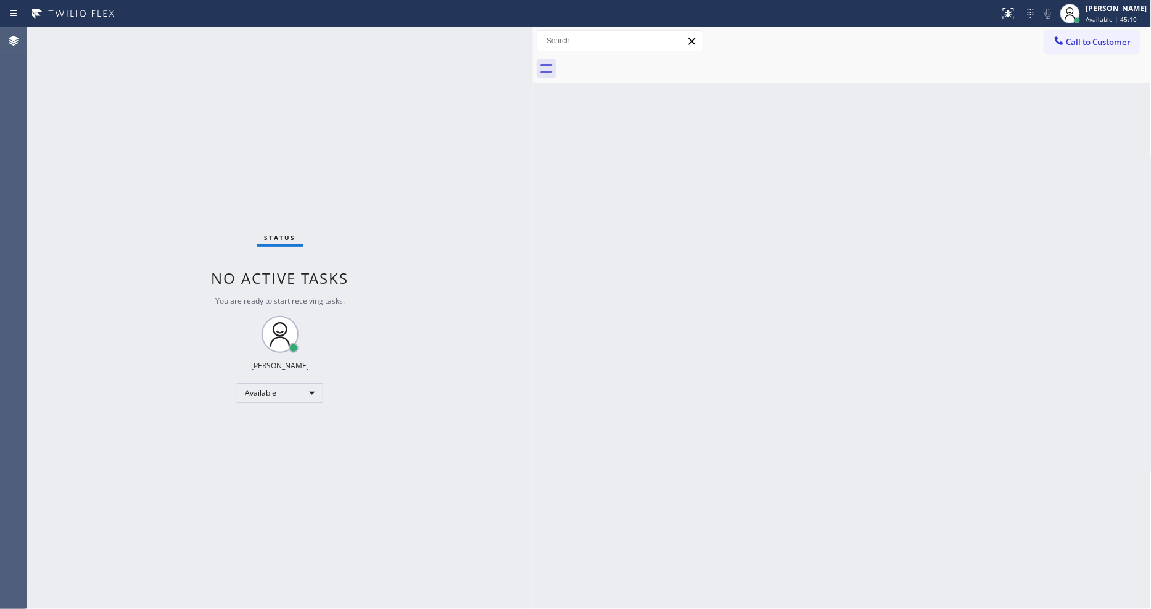
click at [895, 301] on div "Back to Dashboard Change Sender ID Customers Technicians Select a contact Outbo…" at bounding box center [842, 318] width 619 height 582
click at [930, 350] on div "Back to Dashboard Change Sender ID Customers Technicians Select a contact Outbo…" at bounding box center [842, 318] width 619 height 582
click at [200, 39] on div "Status No active tasks You are ready to start receiving tasks. [PERSON_NAME] Av…" at bounding box center [280, 318] width 506 height 582
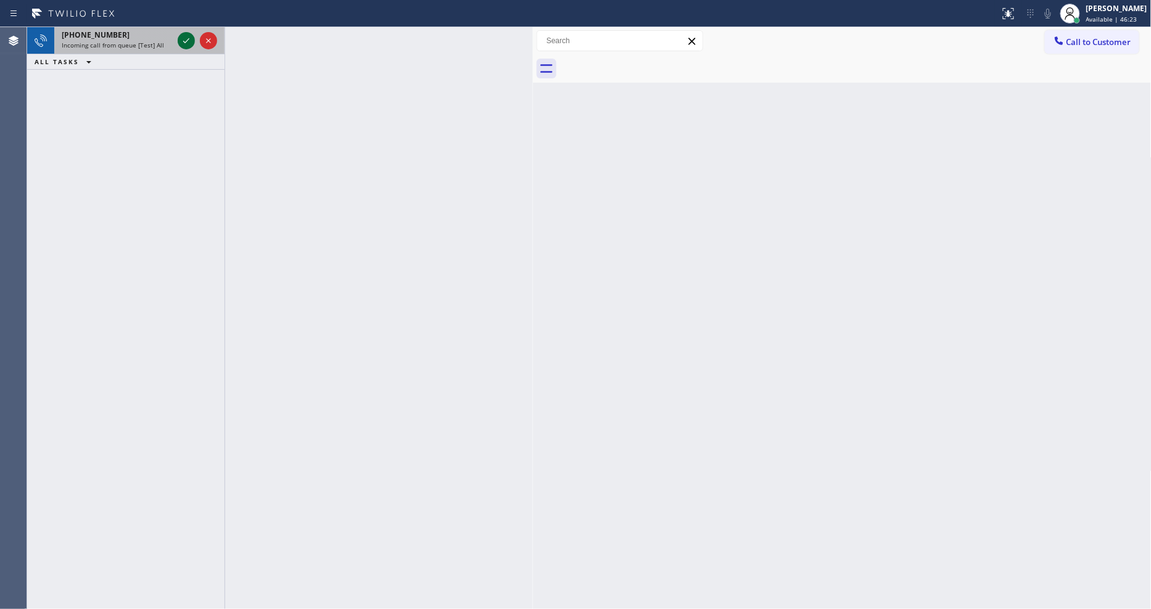
click at [179, 39] on icon at bounding box center [186, 40] width 15 height 15
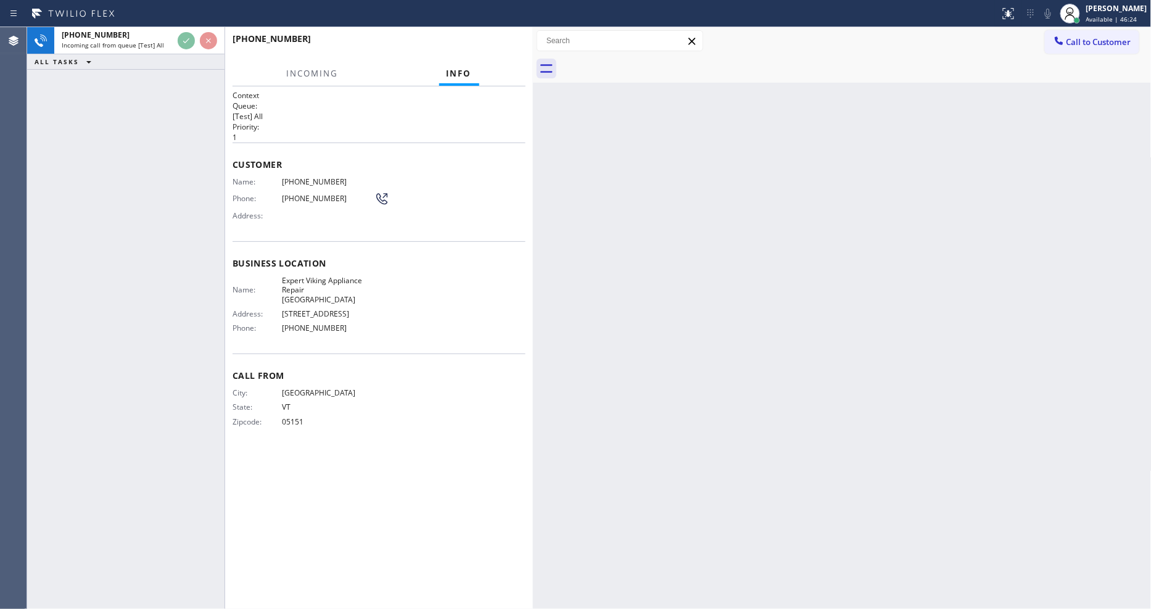
click at [180, 118] on div "[PHONE_NUMBER] Incoming call from queue [Test] All ALL TASKS ALL TASKS ACTIVE T…" at bounding box center [125, 318] width 197 height 582
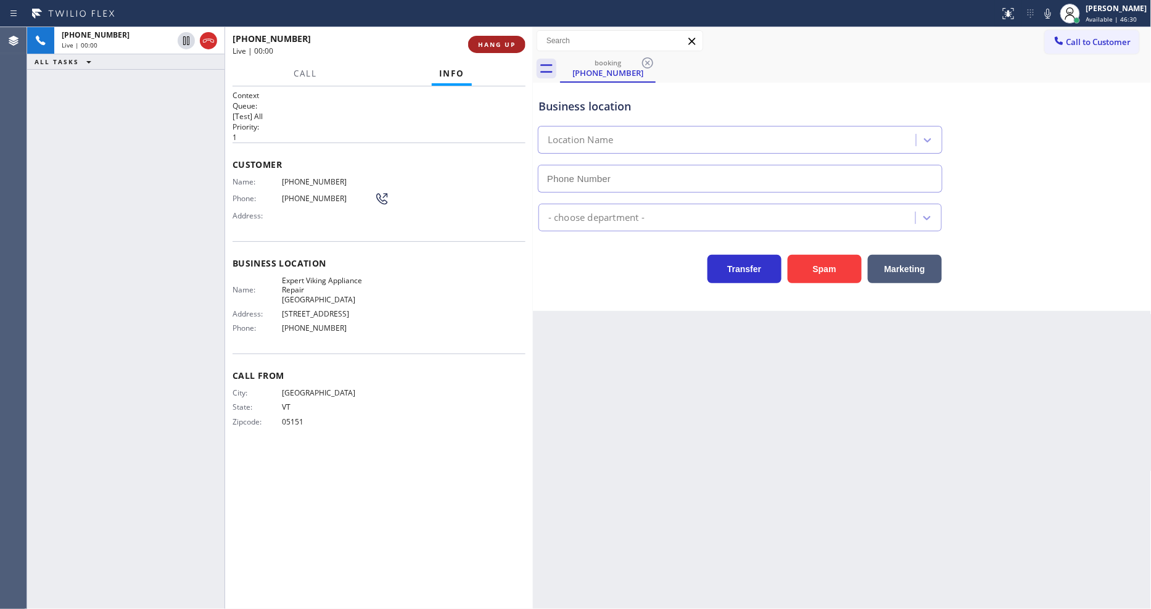
click at [491, 46] on span "HANG UP" at bounding box center [497, 44] width 38 height 9
type input "[PHONE_NUMBER]"
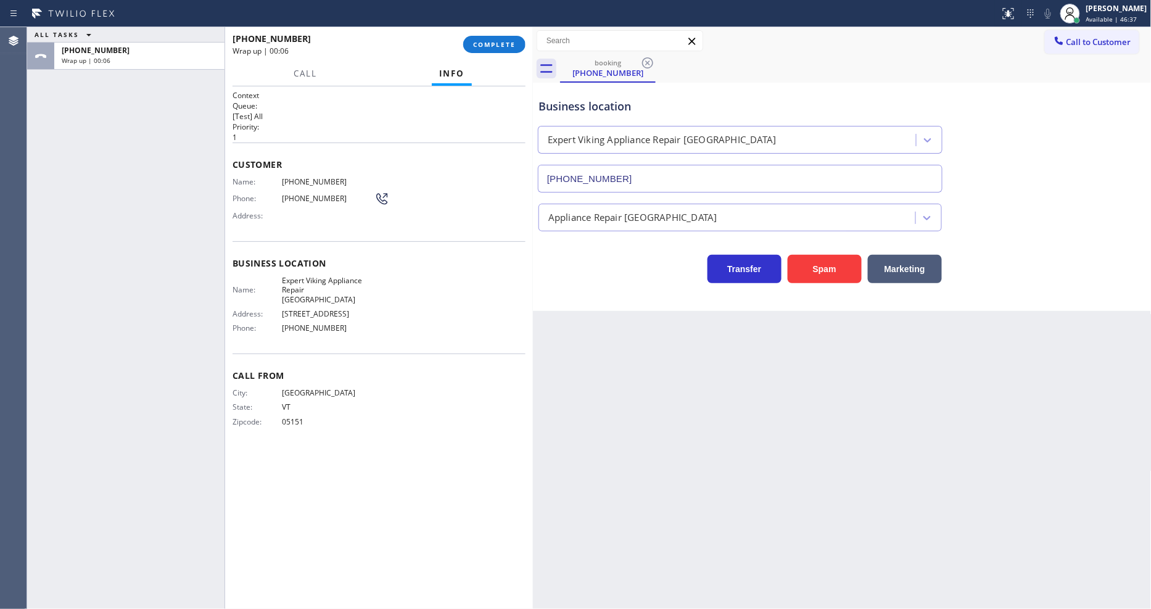
click at [836, 405] on div "Back to Dashboard Change Sender ID Customers Technicians Select a contact Outbo…" at bounding box center [842, 318] width 619 height 582
click at [494, 49] on button "COMPLETE" at bounding box center [494, 44] width 62 height 17
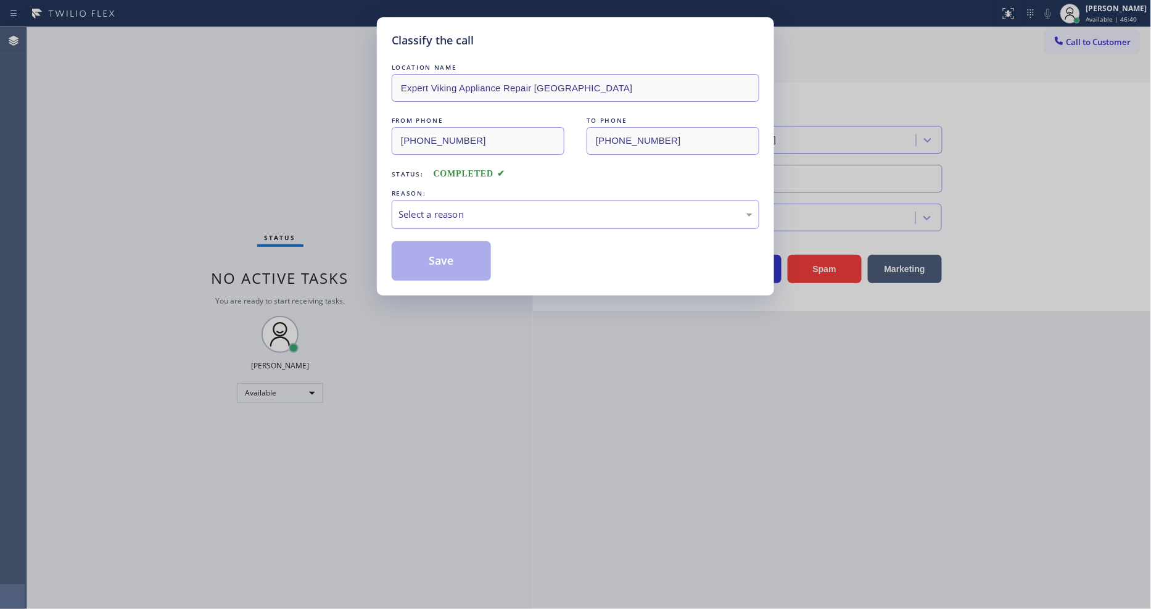
click at [459, 213] on div "Select a reason" at bounding box center [576, 214] width 354 height 14
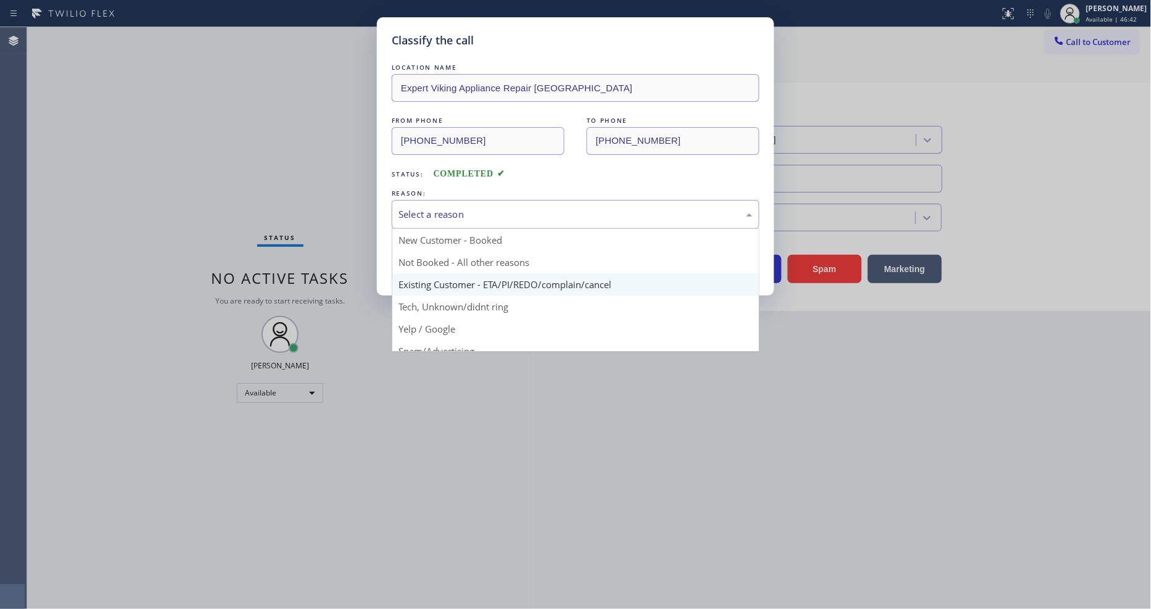
scroll to position [77, 0]
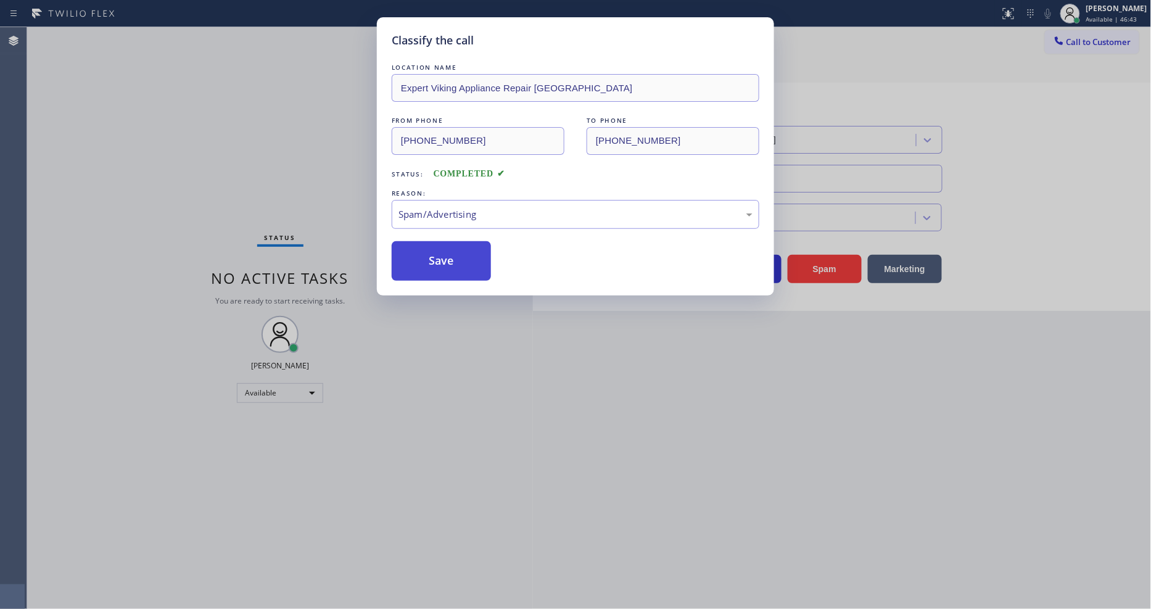
click at [450, 256] on button "Save" at bounding box center [441, 260] width 99 height 39
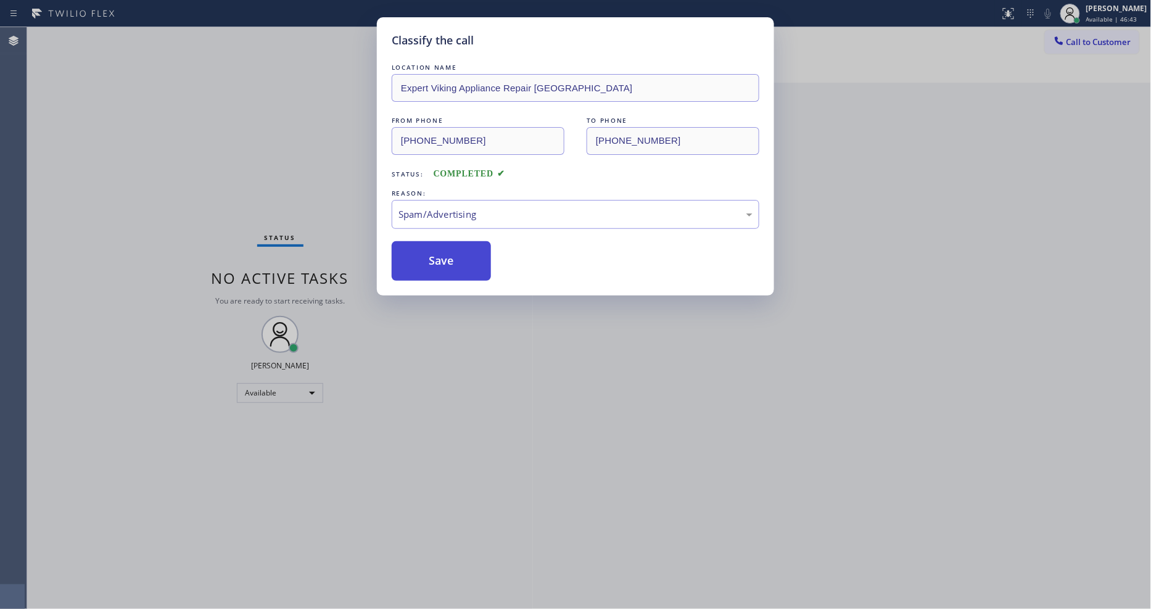
click at [450, 256] on button "Save" at bounding box center [441, 260] width 99 height 39
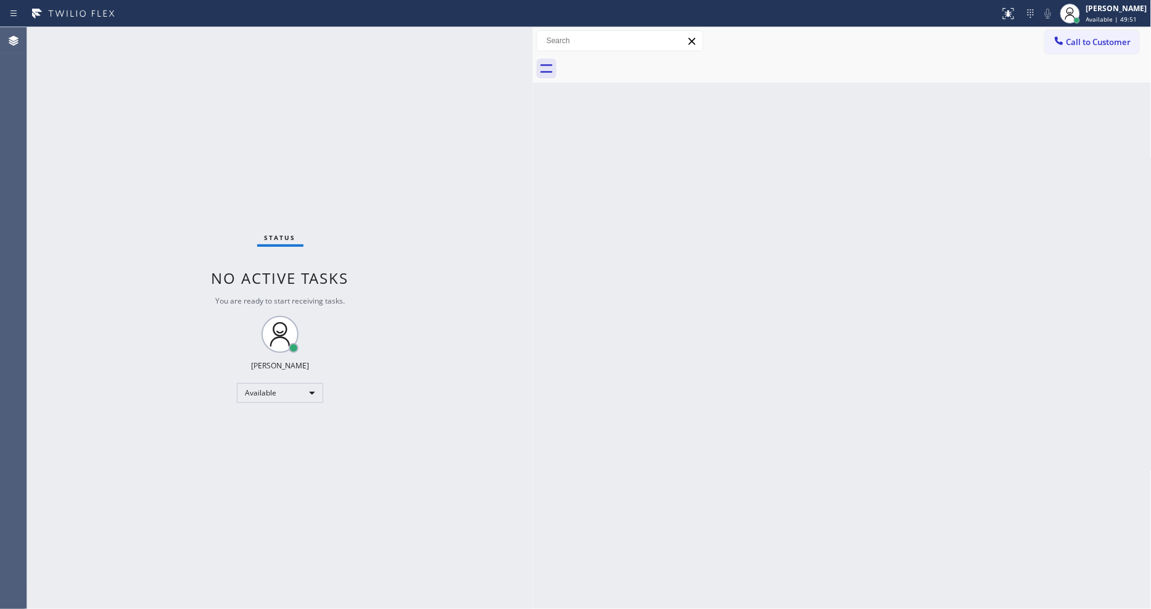
click at [993, 348] on div "Back to Dashboard Change Sender ID Customers Technicians Select a contact Outbo…" at bounding box center [842, 318] width 619 height 582
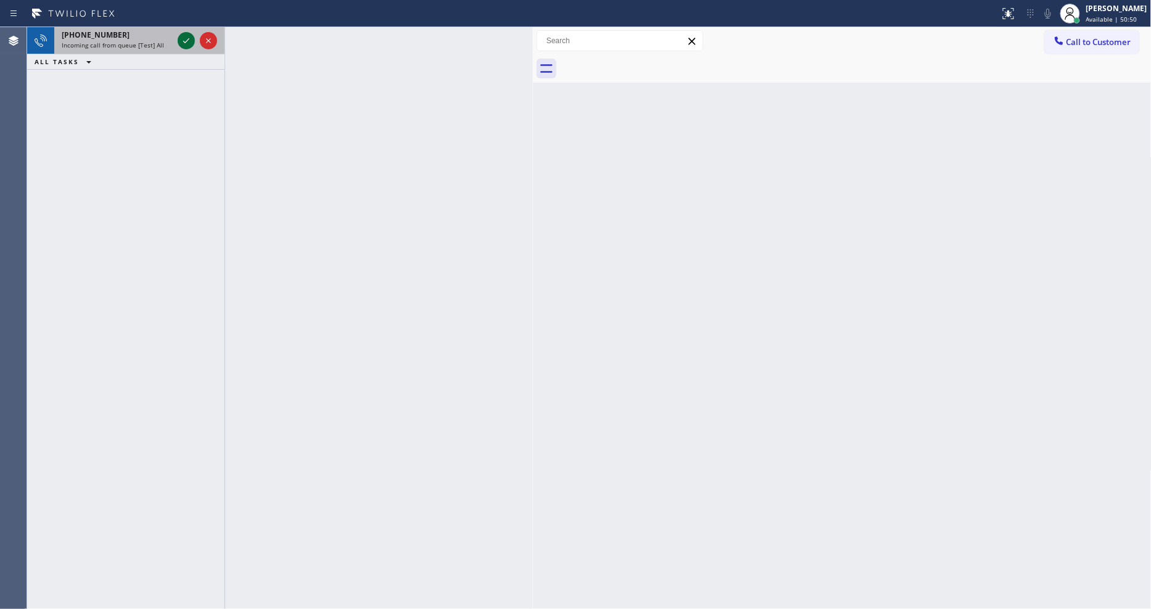
click at [185, 41] on icon at bounding box center [186, 40] width 15 height 15
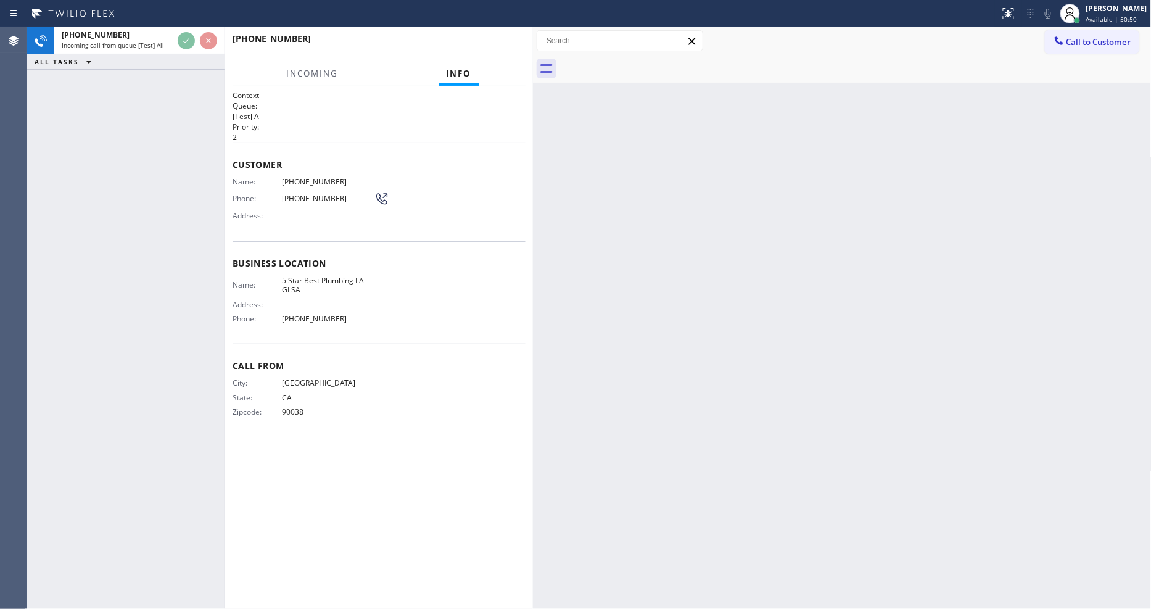
drag, startPoint x: 152, startPoint y: 186, endPoint x: 442, endPoint y: 82, distance: 307.3
click at [151, 186] on div "[PHONE_NUMBER] Incoming call from queue [Test] All ALL TASKS ALL TASKS ACTIVE T…" at bounding box center [125, 318] width 197 height 582
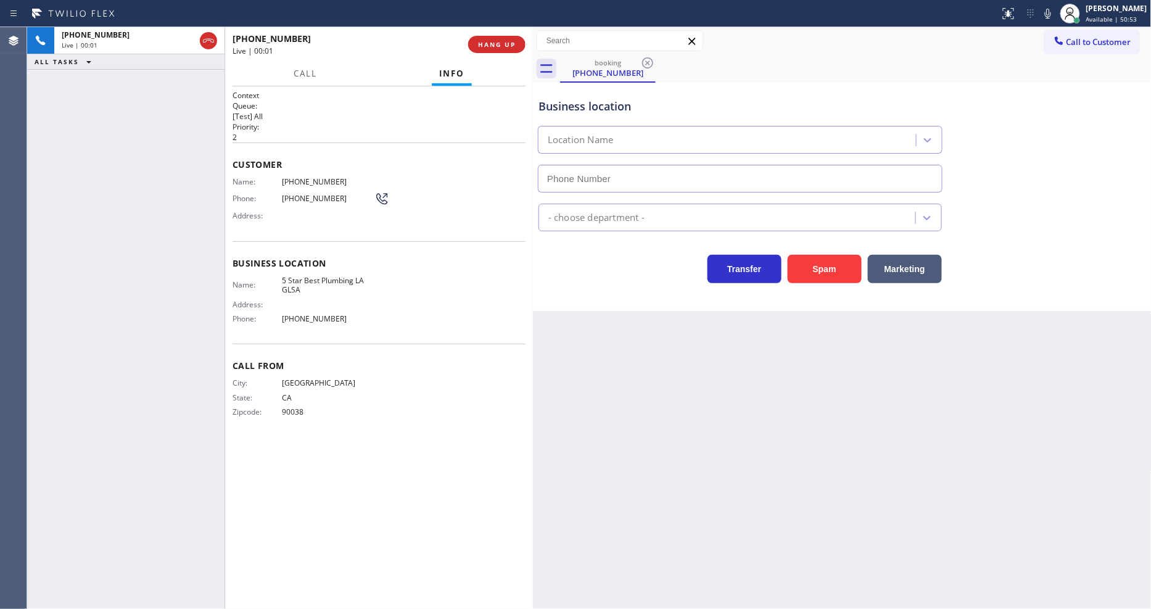
click at [503, 44] on span "HANG UP" at bounding box center [497, 44] width 38 height 9
type input "[PHONE_NUMBER]"
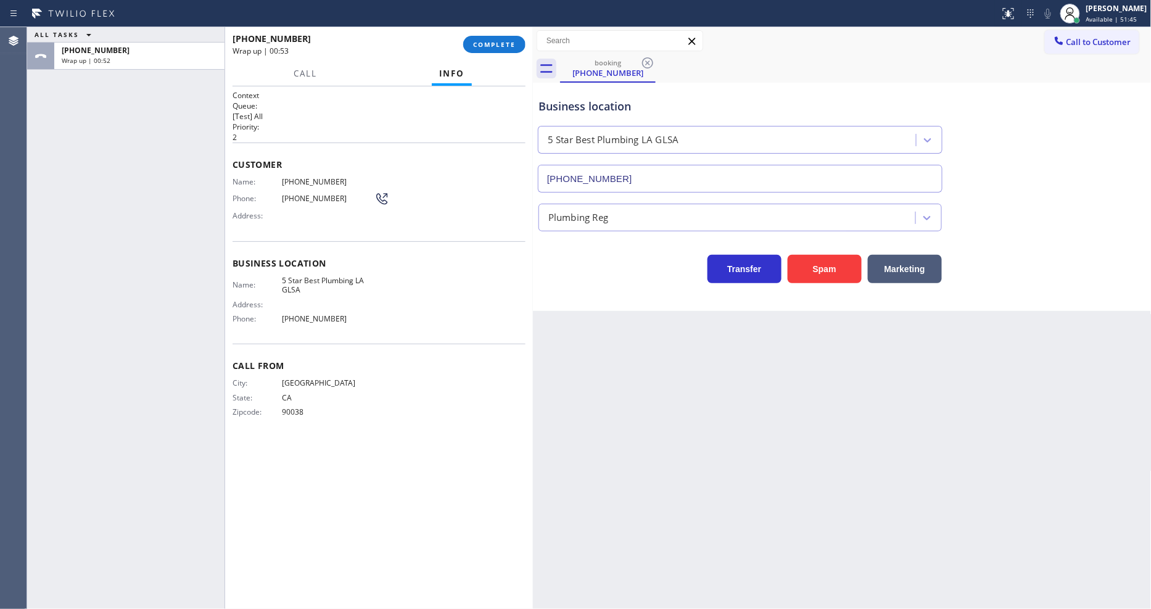
click at [498, 34] on div "[PHONE_NUMBER] Wrap up | 00:53 COMPLETE" at bounding box center [379, 44] width 293 height 32
click at [498, 41] on span "COMPLETE" at bounding box center [494, 44] width 43 height 9
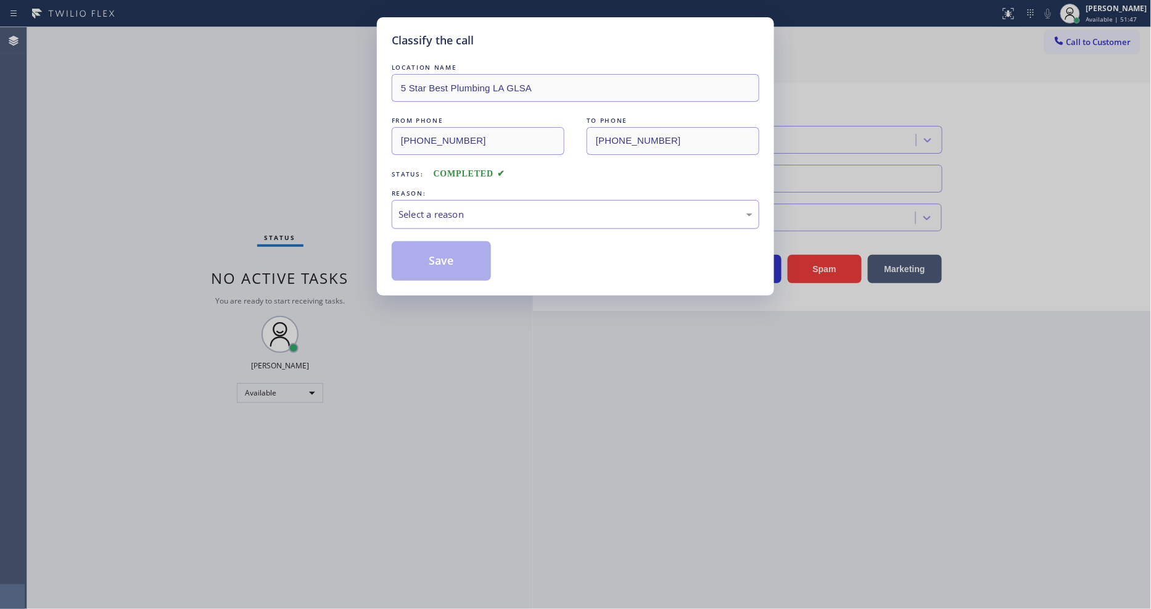
drag, startPoint x: 421, startPoint y: 190, endPoint x: 423, endPoint y: 199, distance: 8.8
click at [421, 192] on div "REASON:" at bounding box center [576, 193] width 368 height 13
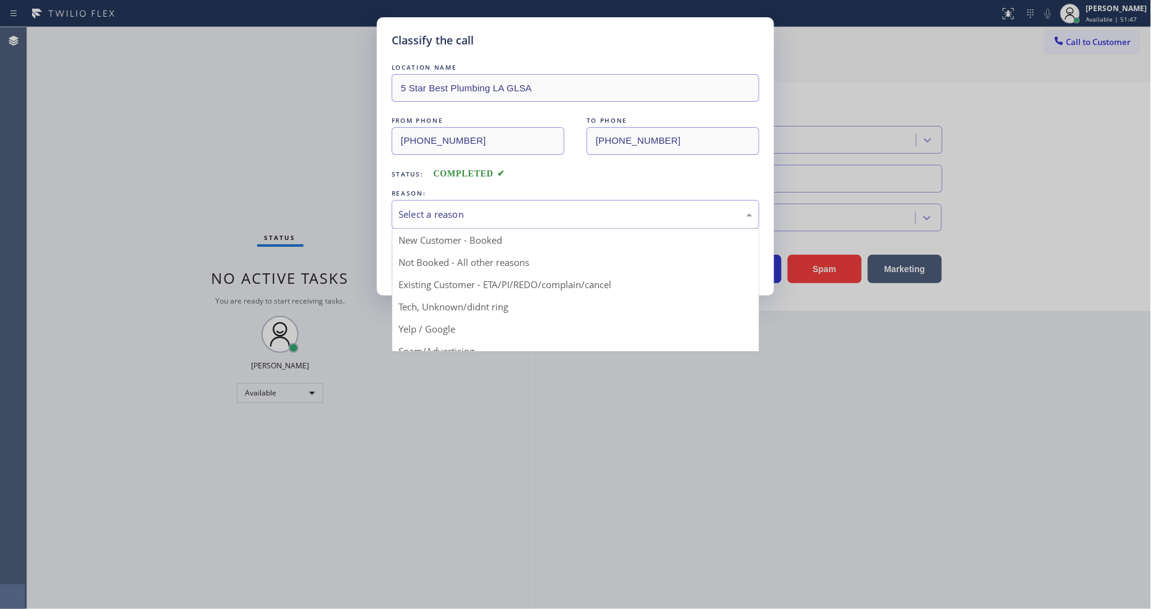
click at [423, 212] on div "Select a reason" at bounding box center [576, 214] width 354 height 14
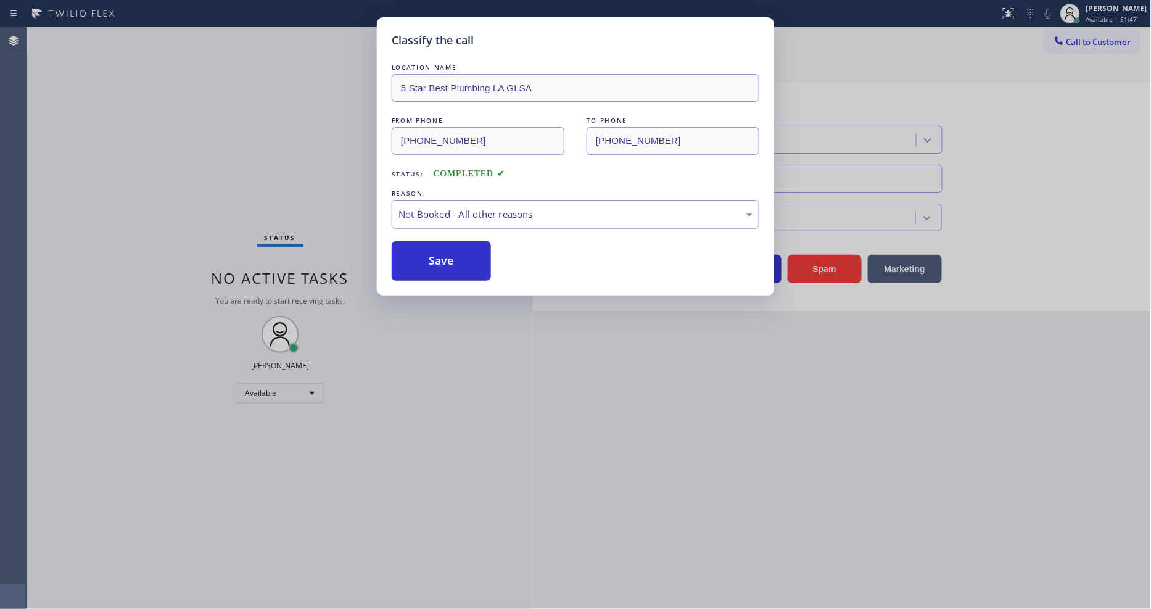
click at [426, 254] on button "Save" at bounding box center [441, 260] width 99 height 39
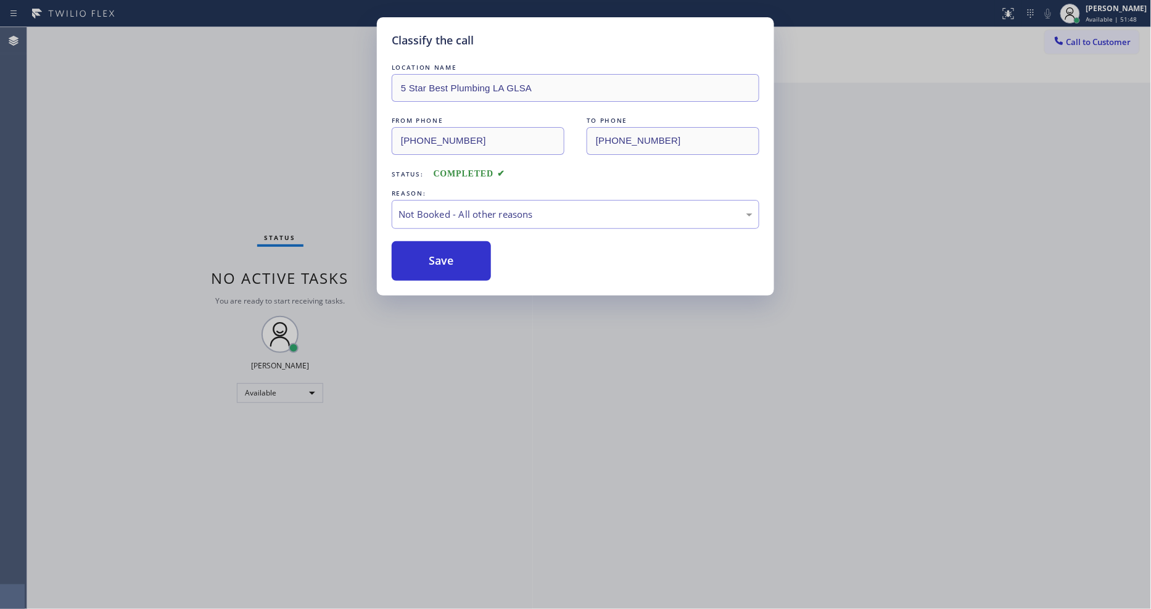
click at [426, 254] on button "Save" at bounding box center [441, 260] width 99 height 39
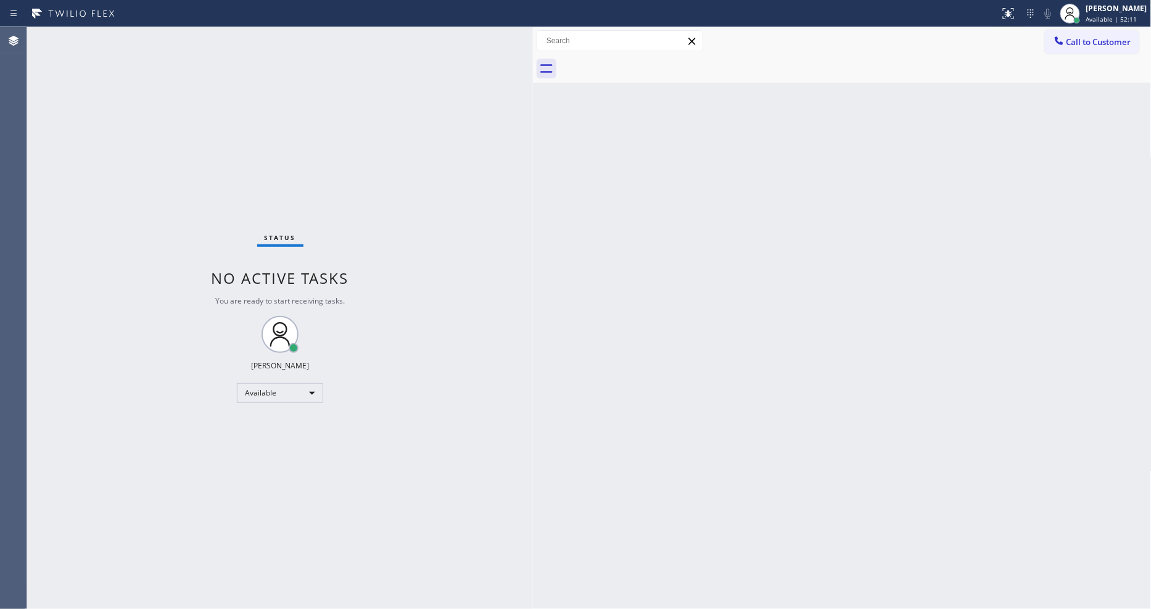
drag, startPoint x: 991, startPoint y: 471, endPoint x: 780, endPoint y: 452, distance: 211.9
click at [991, 471] on div "Back to Dashboard Change Sender ID Customers Technicians Select a contact Outbo…" at bounding box center [842, 318] width 619 height 582
click at [893, 446] on div "Back to Dashboard Change Sender ID Customers Technicians Select a contact Outbo…" at bounding box center [842, 318] width 619 height 582
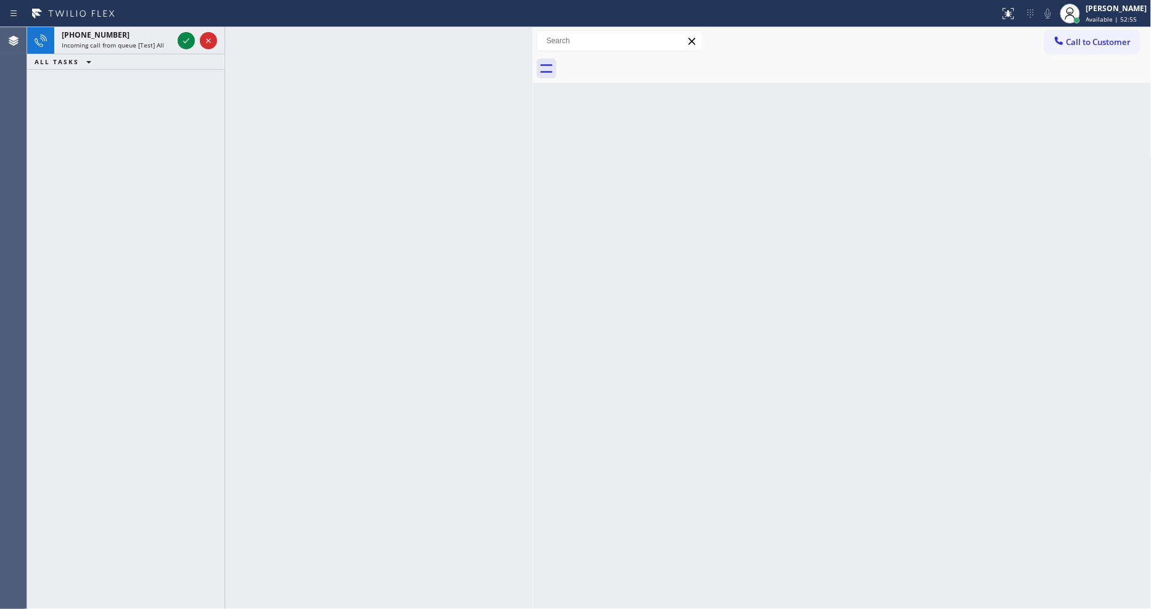
click at [939, 230] on div "Back to Dashboard Change Sender ID Customers Technicians Select a contact Outbo…" at bounding box center [842, 318] width 619 height 582
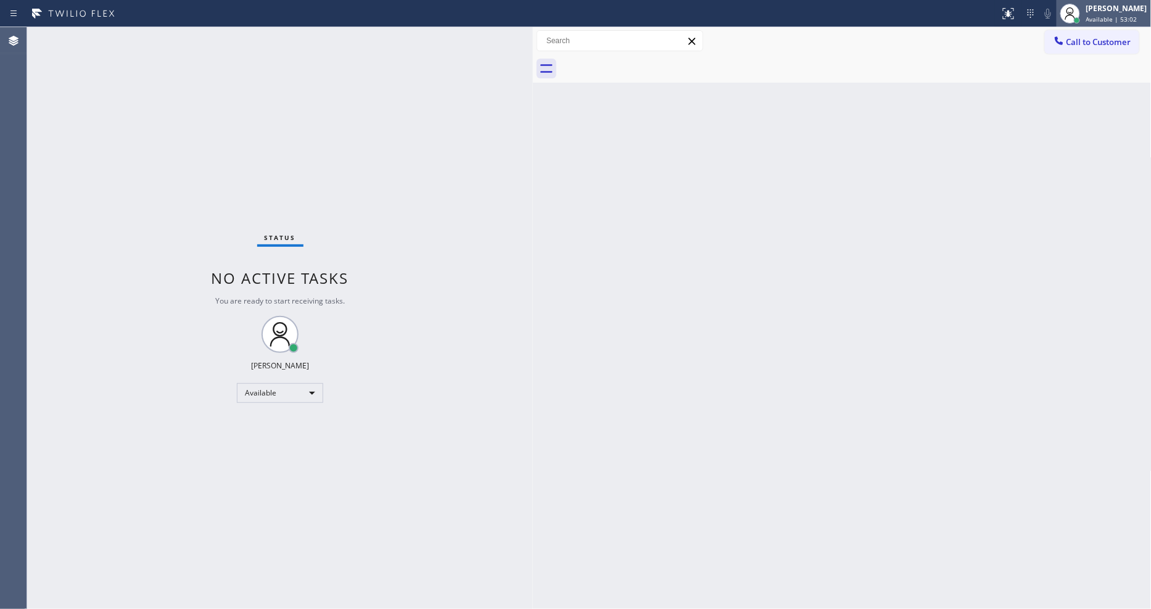
click at [1097, 17] on span "Available | 53:02" at bounding box center [1111, 19] width 51 height 9
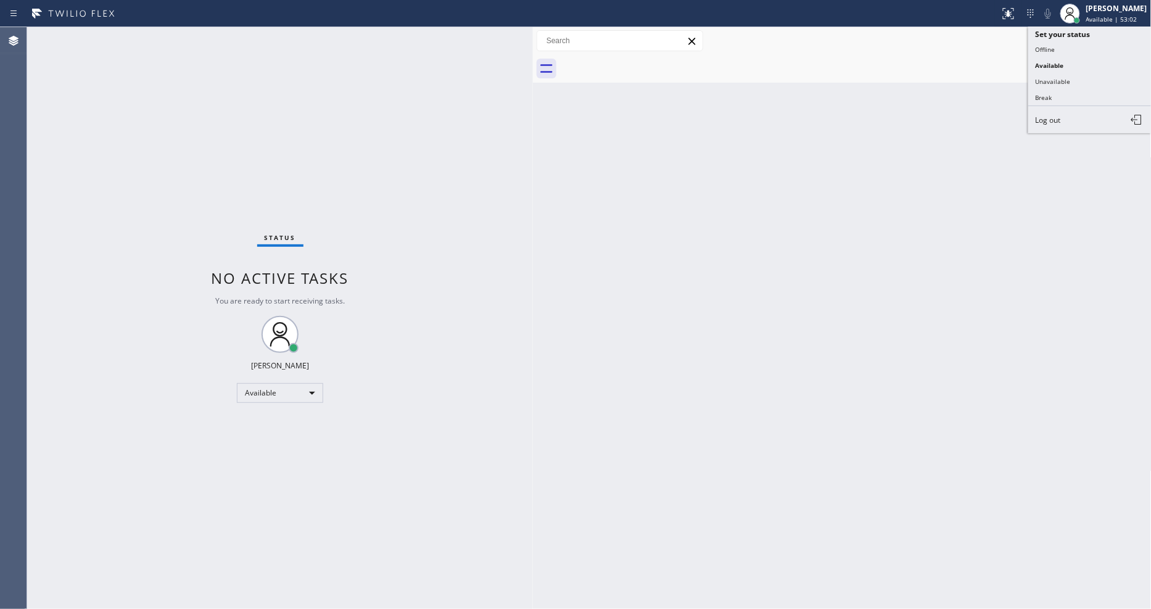
click at [1078, 85] on button "Unavailable" at bounding box center [1089, 81] width 123 height 16
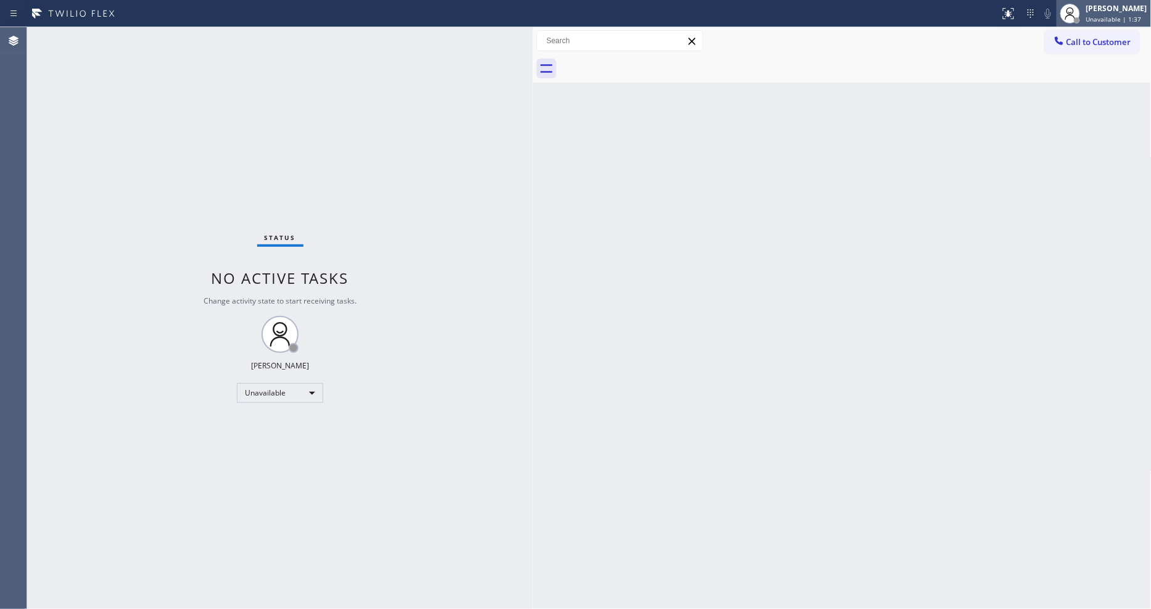
click at [1102, 7] on div "[PERSON_NAME]" at bounding box center [1116, 8] width 61 height 10
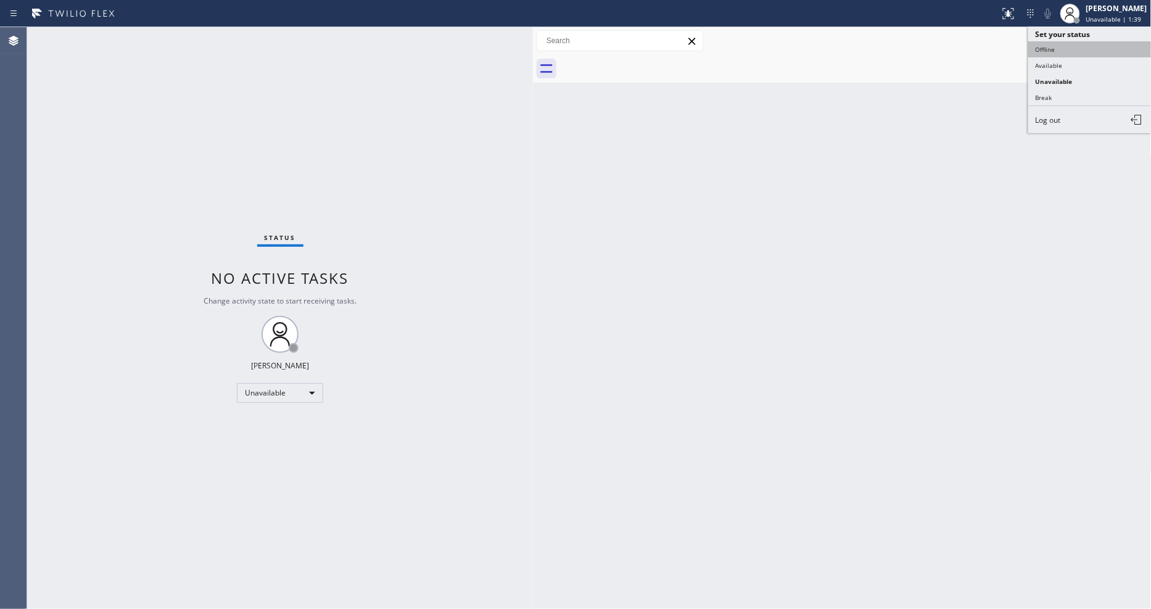
click at [1072, 47] on button "Offline" at bounding box center [1089, 49] width 123 height 16
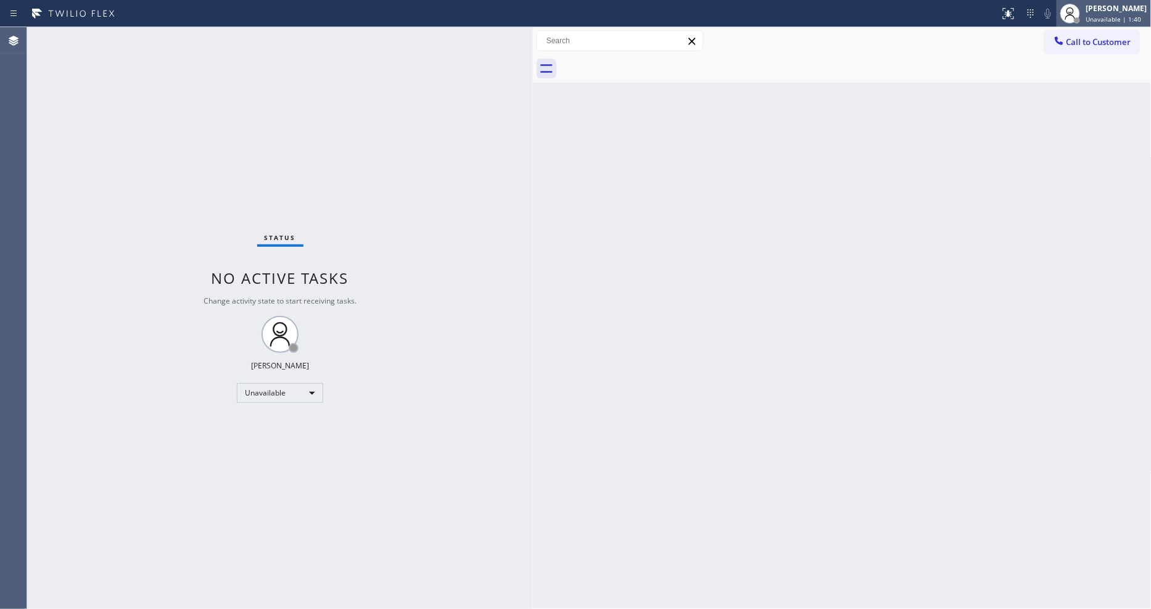
click at [1113, 20] on span "Unavailable | 1:40" at bounding box center [1114, 19] width 56 height 9
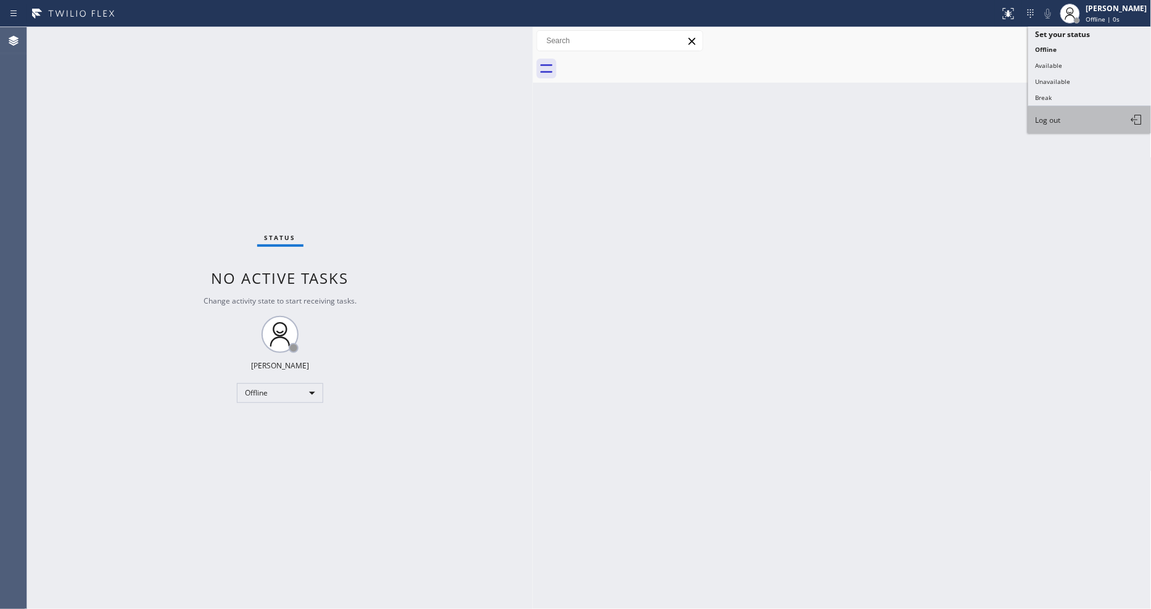
click at [1095, 120] on button "Log out" at bounding box center [1089, 119] width 123 height 27
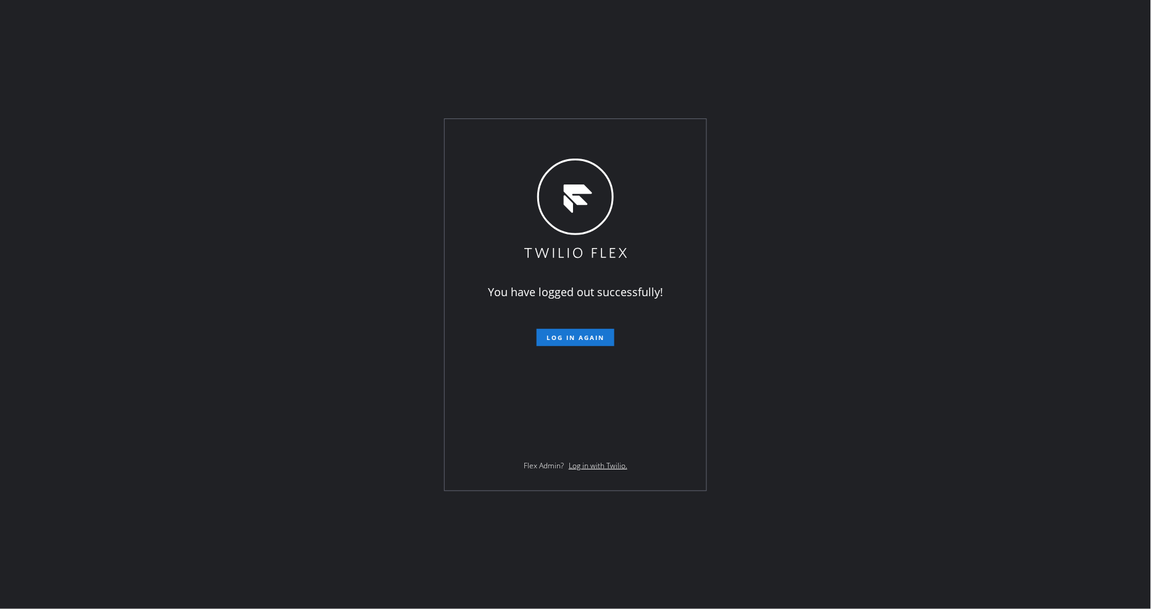
click at [316, 71] on div "You have logged out successfully! Log in again Flex Admin? Log in with Twilio." at bounding box center [575, 304] width 1151 height 609
click at [489, 452] on div "You have logged out successfully! Log in again Flex Admin? Log in with Twilio." at bounding box center [576, 304] width 262 height 371
